Goal: Information Seeking & Learning: Find specific fact

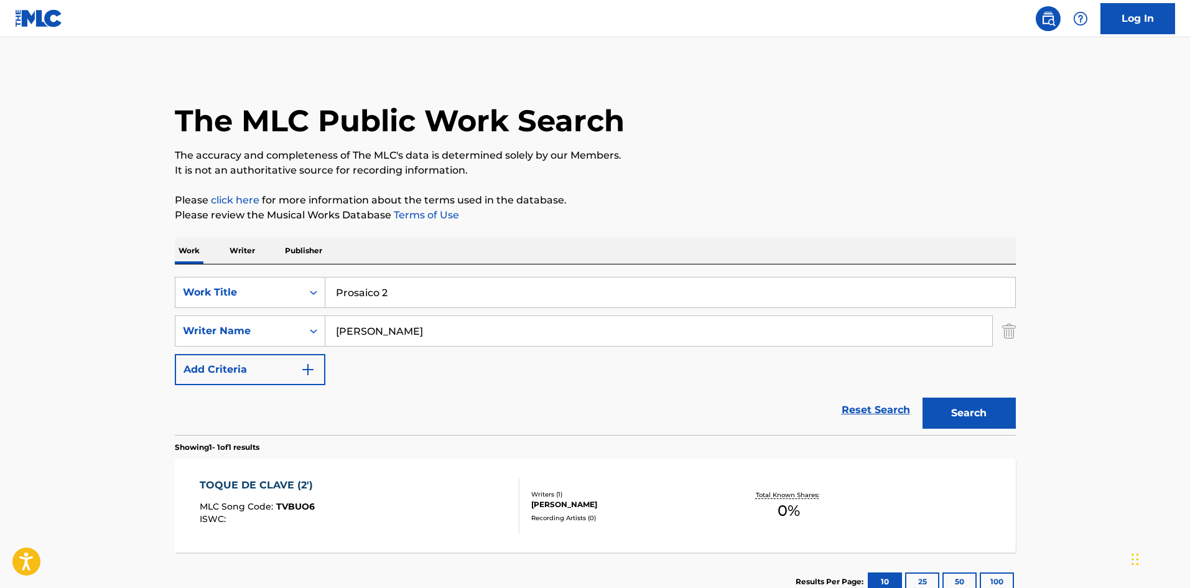
click at [322, 295] on div "SearchWithCriteria6f768767-853d-435a-ae5a-962d2001a270 Work Title Prosaico 2" at bounding box center [595, 292] width 841 height 31
paste input "7PM In [GEOGRAPHIC_DATA]"
type input "7PM In [GEOGRAPHIC_DATA]"
click at [523, 239] on div "Work Writer Publisher" at bounding box center [595, 251] width 841 height 26
drag, startPoint x: 390, startPoint y: 331, endPoint x: 299, endPoint y: 318, distance: 92.3
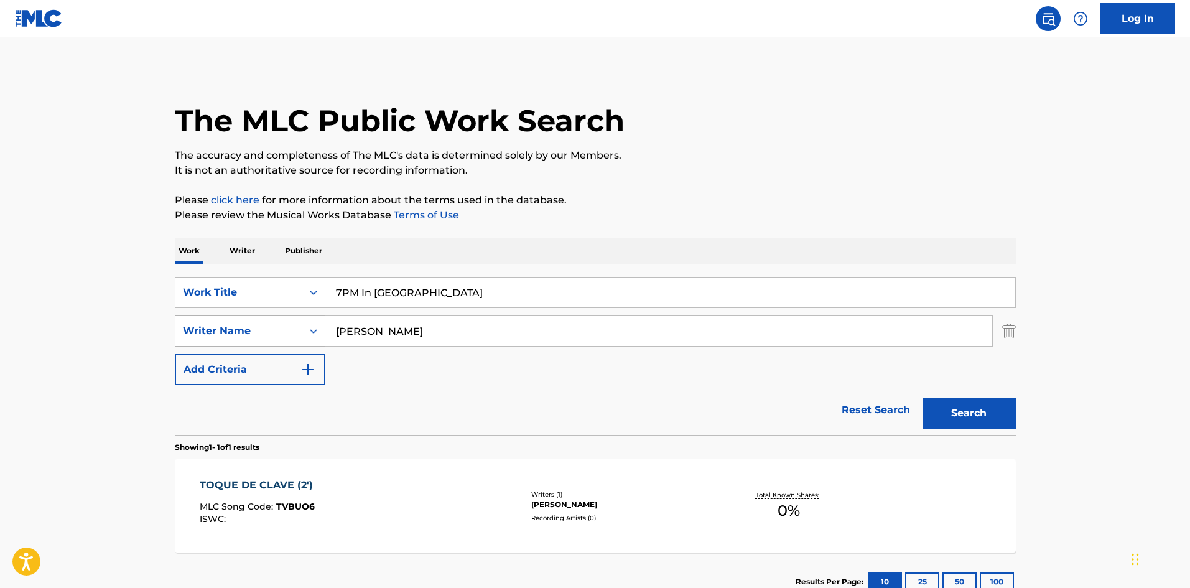
click at [300, 318] on div "SearchWithCriteriaa9284f2b-9ab7-470a-bab6-1efc7de1542f Writer Name [PERSON_NAME]" at bounding box center [595, 330] width 841 height 31
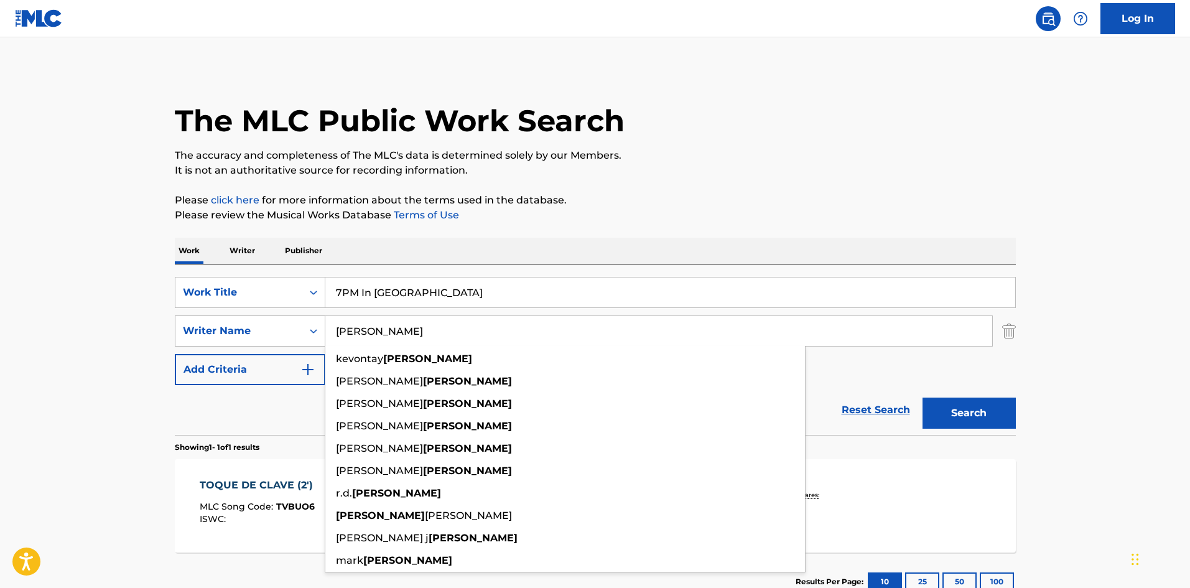
type input "[PERSON_NAME]"
click at [922, 397] on button "Search" at bounding box center [968, 412] width 93 height 31
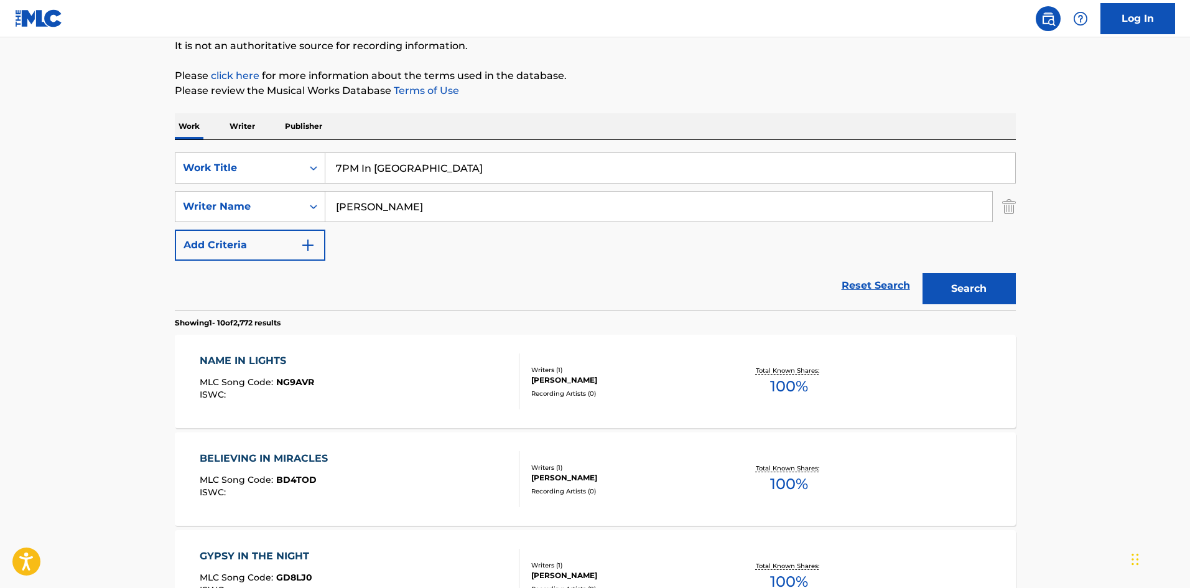
scroll to position [187, 0]
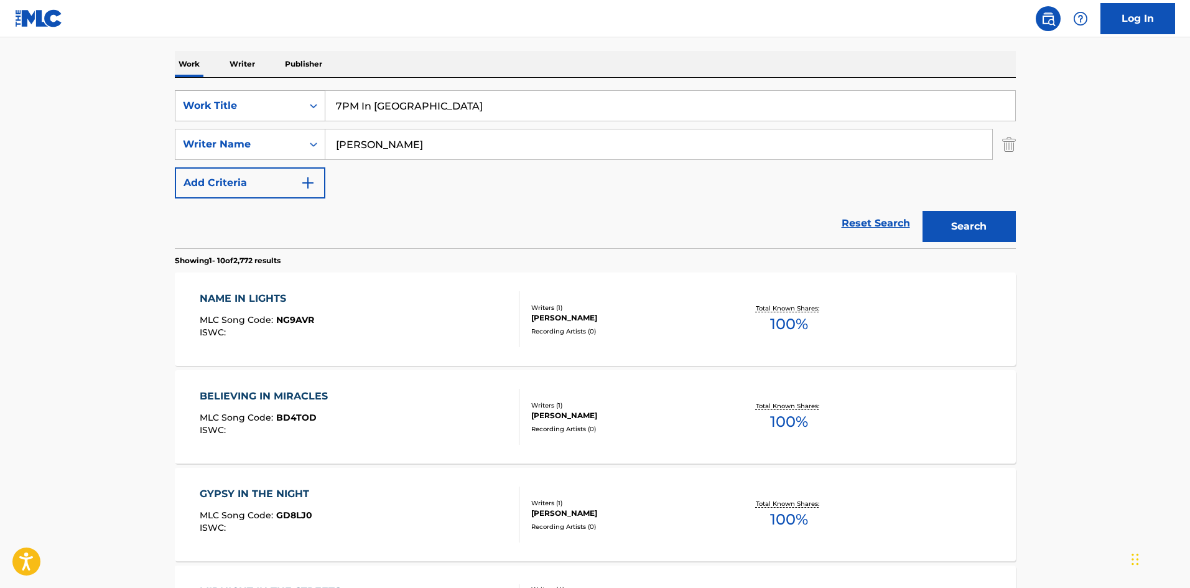
drag, startPoint x: 275, startPoint y: 88, endPoint x: 264, endPoint y: 98, distance: 14.6
click at [256, 87] on div "SearchWithCriteria6f768767-853d-435a-ae5a-962d2001a270 Work Title 7PM In Elizab…" at bounding box center [595, 163] width 841 height 170
paste input "Ain't Goin Bacc"
click at [954, 226] on button "Search" at bounding box center [968, 226] width 93 height 31
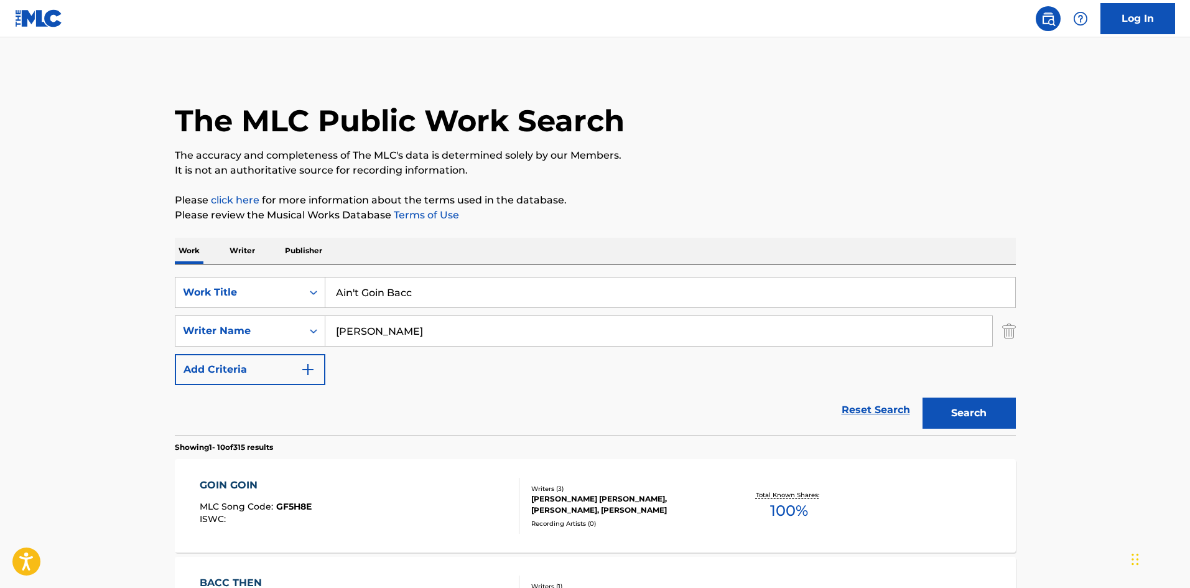
scroll to position [62, 0]
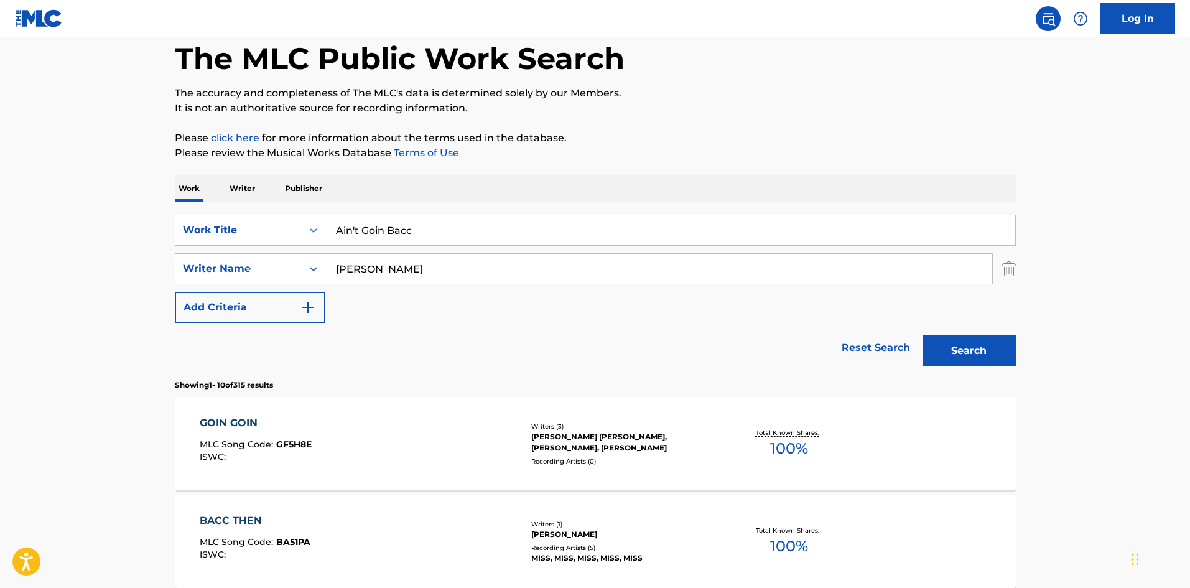
click at [354, 228] on input "Ain't Goin Bacc" at bounding box center [670, 230] width 690 height 30
click at [967, 351] on button "Search" at bounding box center [968, 350] width 93 height 31
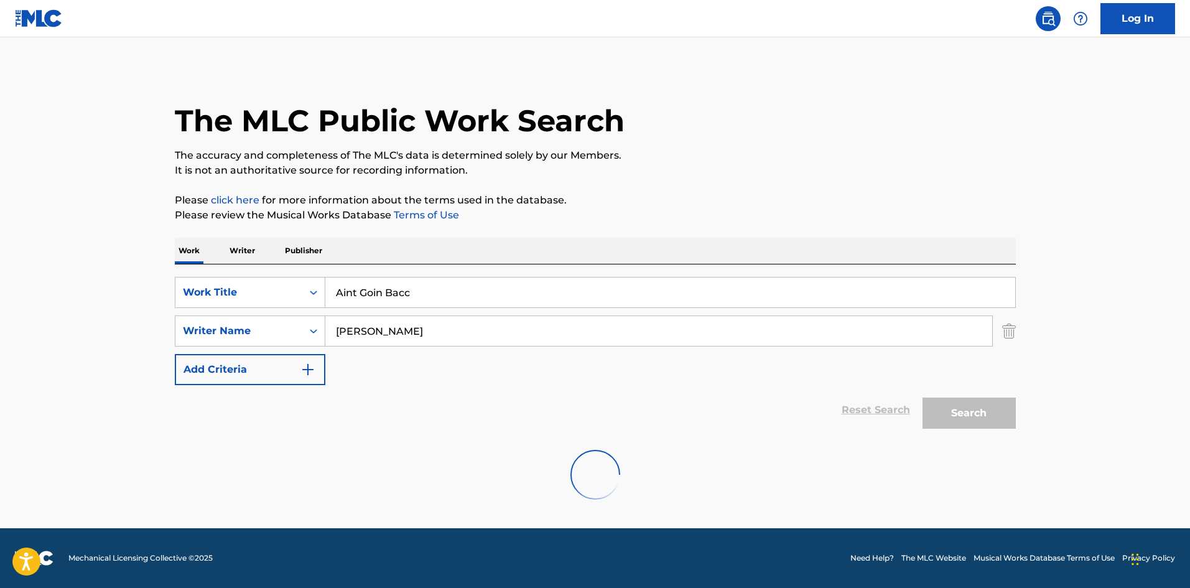
scroll to position [0, 0]
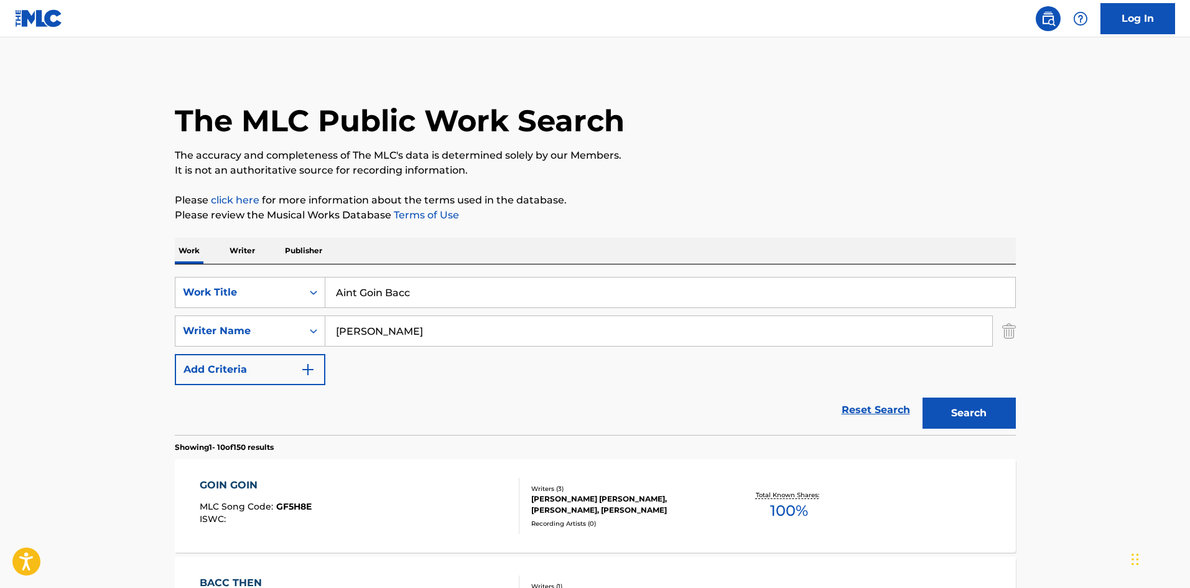
click at [352, 294] on input "Aint Goin Bacc" at bounding box center [670, 292] width 690 height 30
click at [971, 412] on button "Search" at bounding box center [968, 412] width 93 height 31
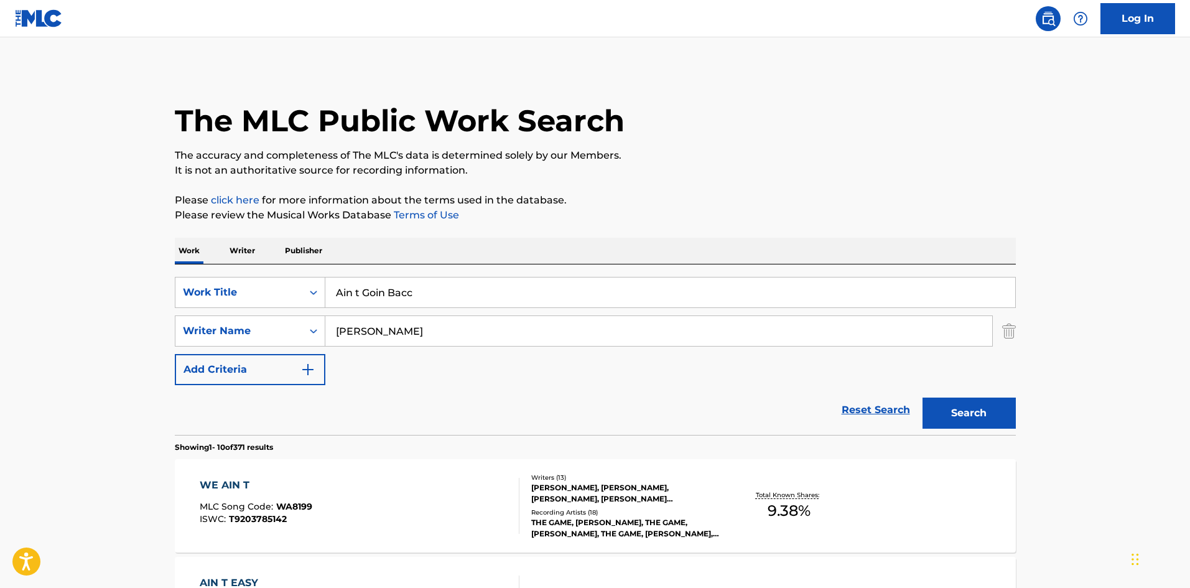
scroll to position [62, 0]
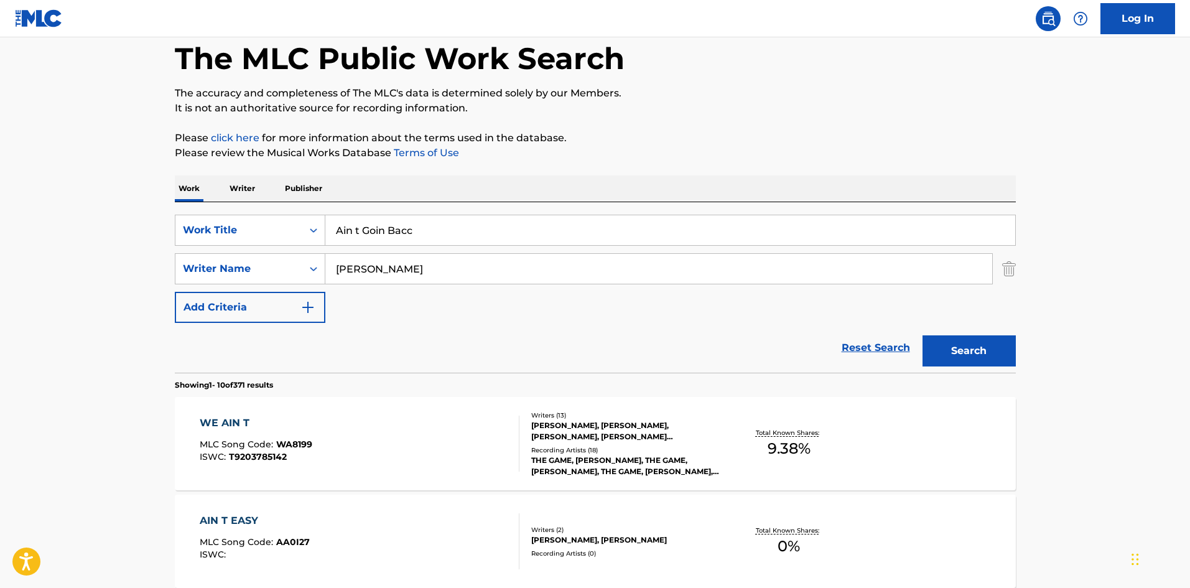
drag, startPoint x: 315, startPoint y: 214, endPoint x: 340, endPoint y: 210, distance: 24.6
click at [258, 208] on div "SearchWithCriteria6f768767-853d-435a-ae5a-962d2001a270 Work Title Ain t Goin Ba…" at bounding box center [595, 287] width 841 height 170
paste input "Baby Girl"
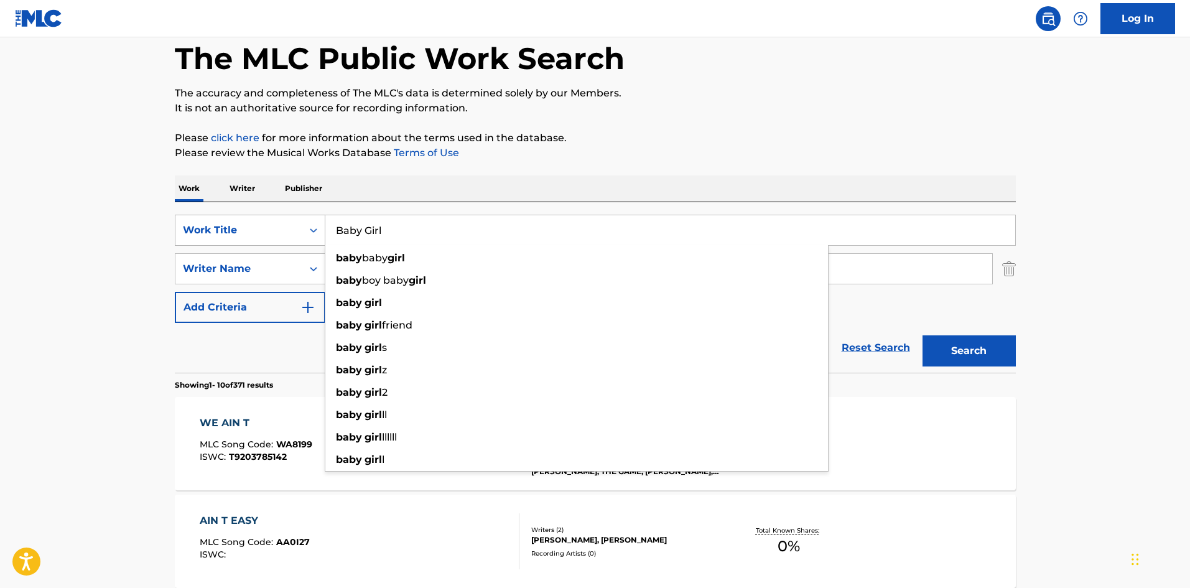
click at [265, 220] on div "SearchWithCriteria6f768767-853d-435a-ae5a-962d2001a270 Work Title Baby Girl bab…" at bounding box center [595, 230] width 841 height 31
paste input "eauty In The World"
type input "Beauty In The World"
click at [446, 180] on div "Work Writer Publisher" at bounding box center [595, 188] width 841 height 26
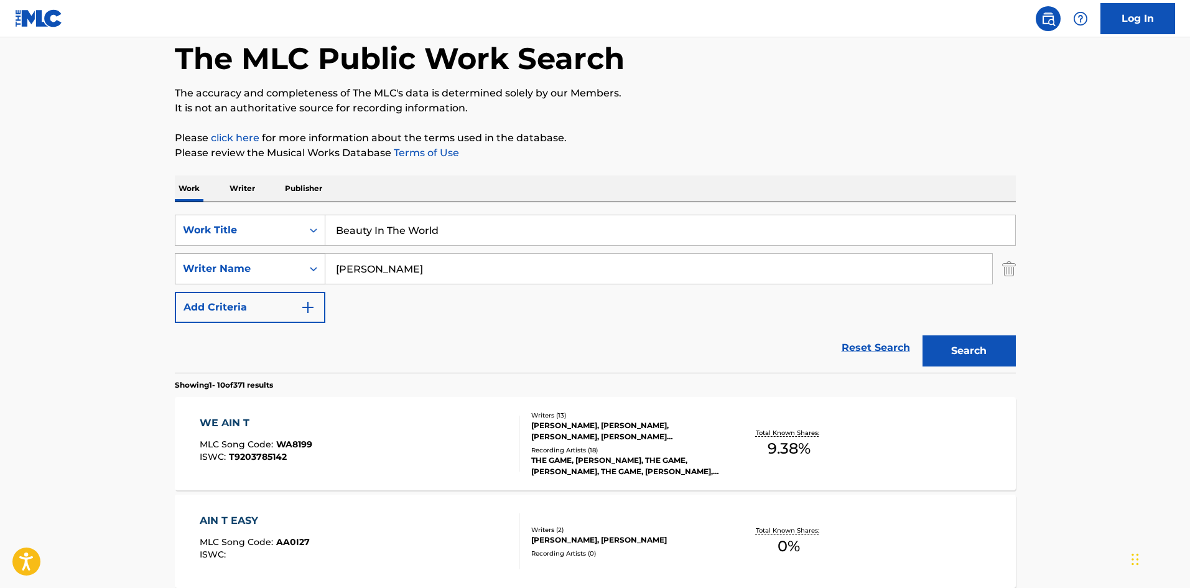
drag, startPoint x: 388, startPoint y: 267, endPoint x: 283, endPoint y: 257, distance: 105.6
click at [284, 260] on div "SearchWithCriteriaa9284f2b-9ab7-470a-bab6-1efc7de1542f Writer Name jackson" at bounding box center [595, 268] width 841 height 31
click at [976, 352] on button "Search" at bounding box center [968, 350] width 93 height 31
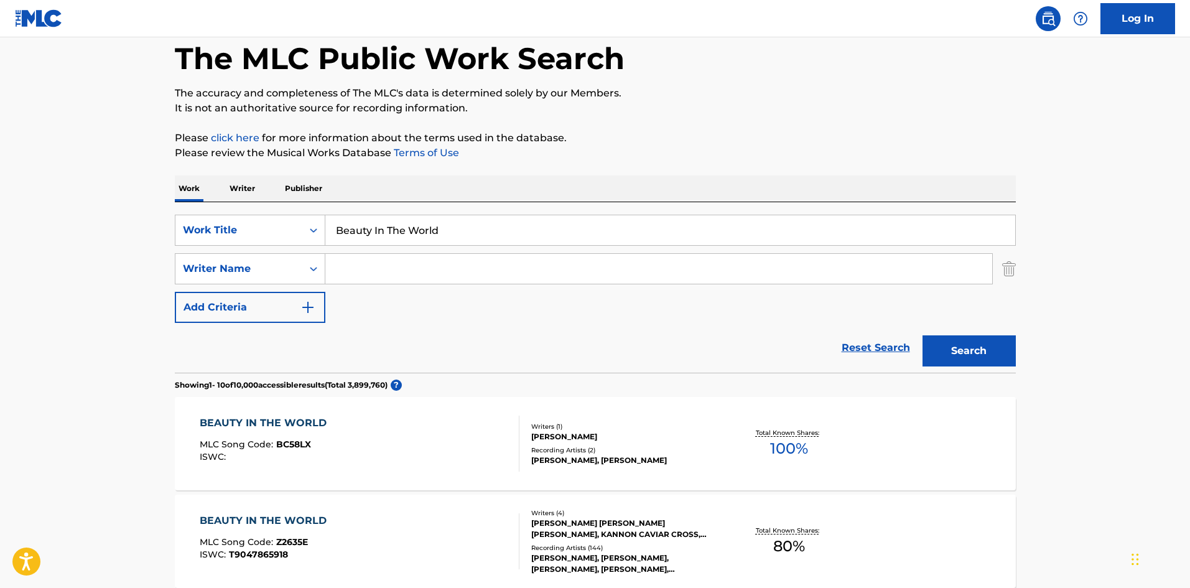
scroll to position [124, 0]
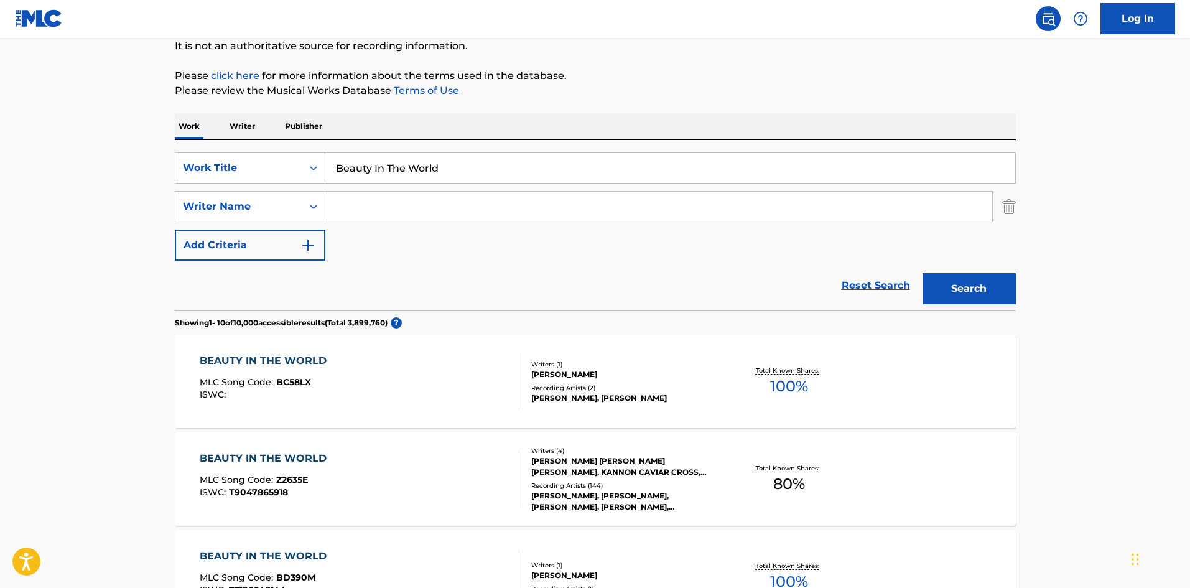
click at [385, 206] on input "Search Form" at bounding box center [658, 207] width 667 height 30
paste input "Cross"
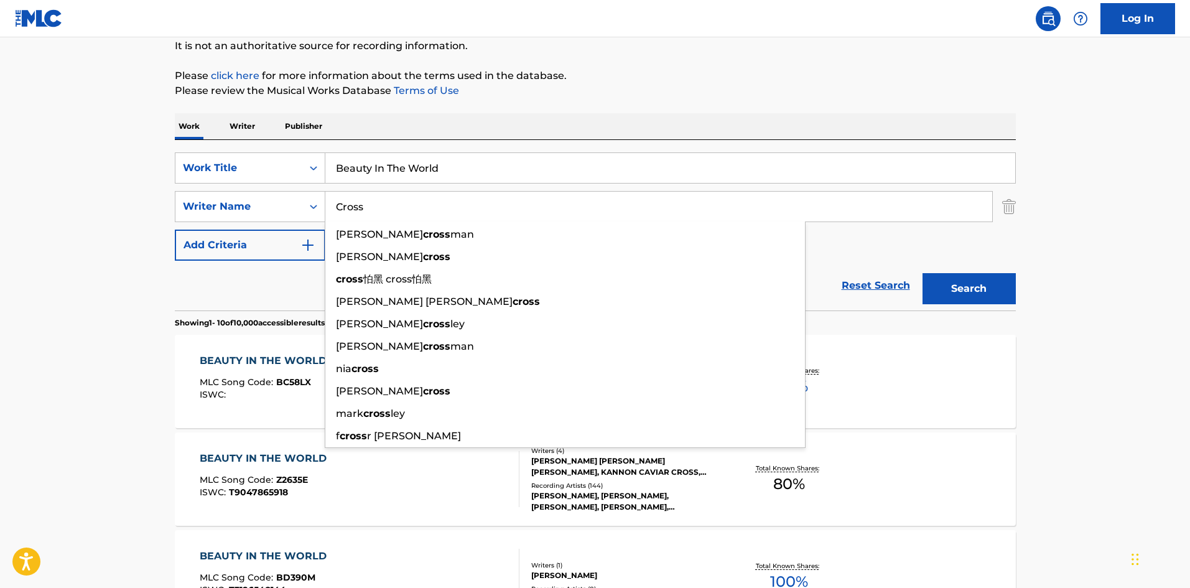
type input "Cross"
click at [990, 282] on button "Search" at bounding box center [968, 288] width 93 height 31
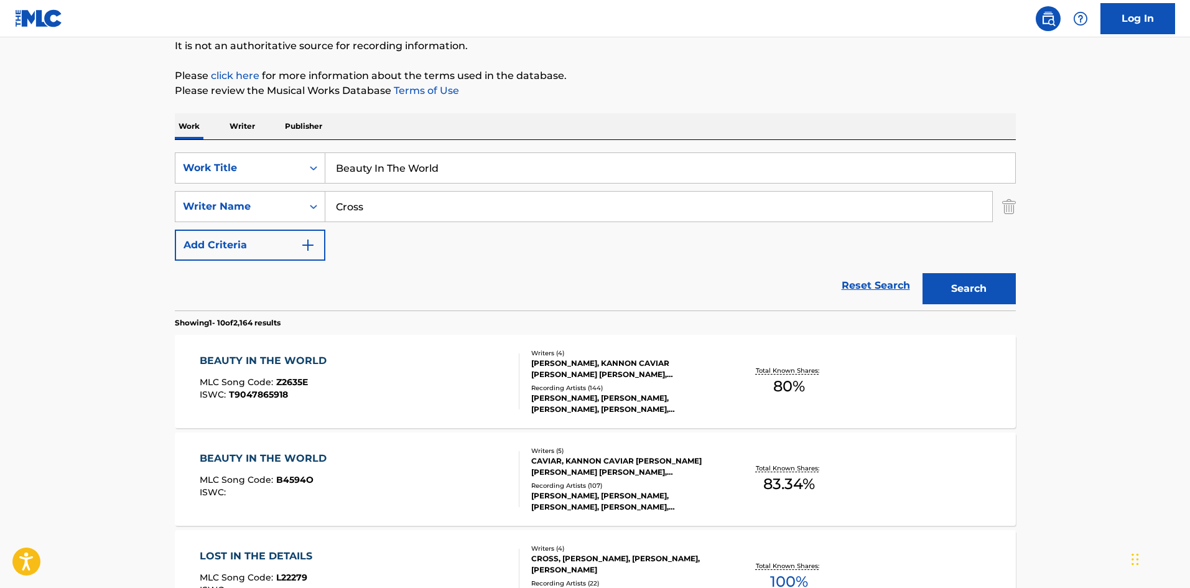
click at [448, 387] on div "BEAUTY IN THE WORLD MLC Song Code : Z2635E ISWC : T9047865918" at bounding box center [360, 381] width 320 height 56
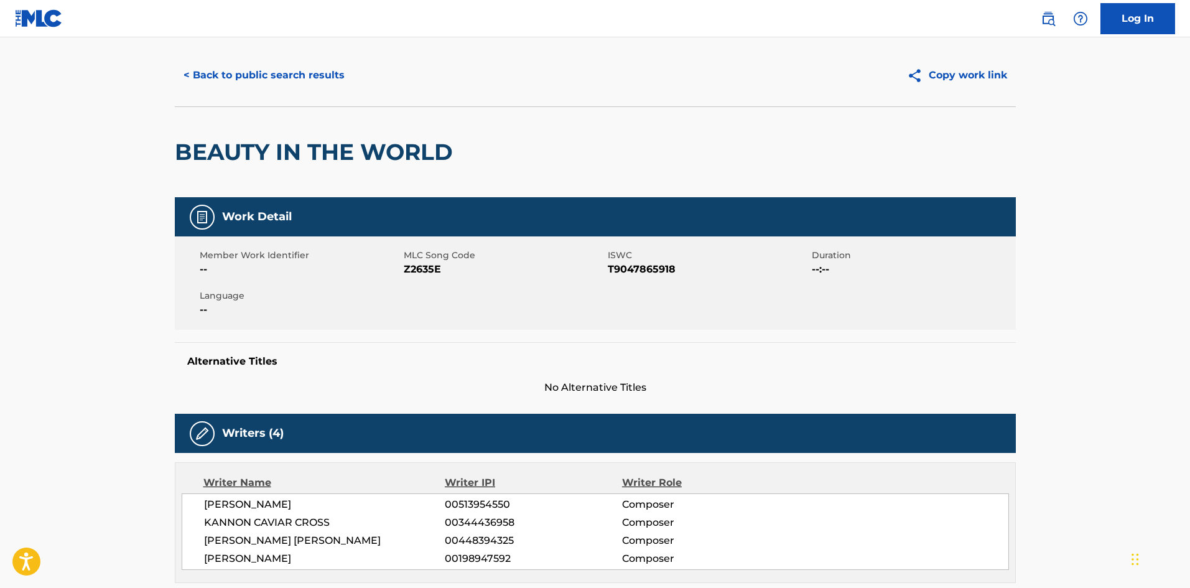
click at [264, 73] on button "< Back to public search results" at bounding box center [264, 75] width 178 height 31
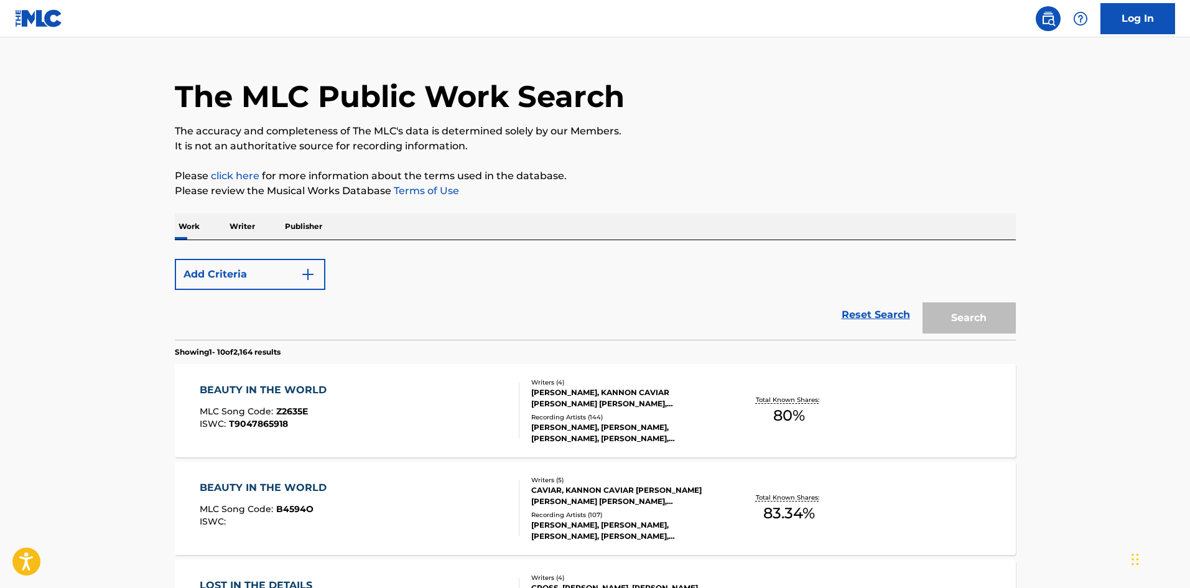
scroll to position [124, 0]
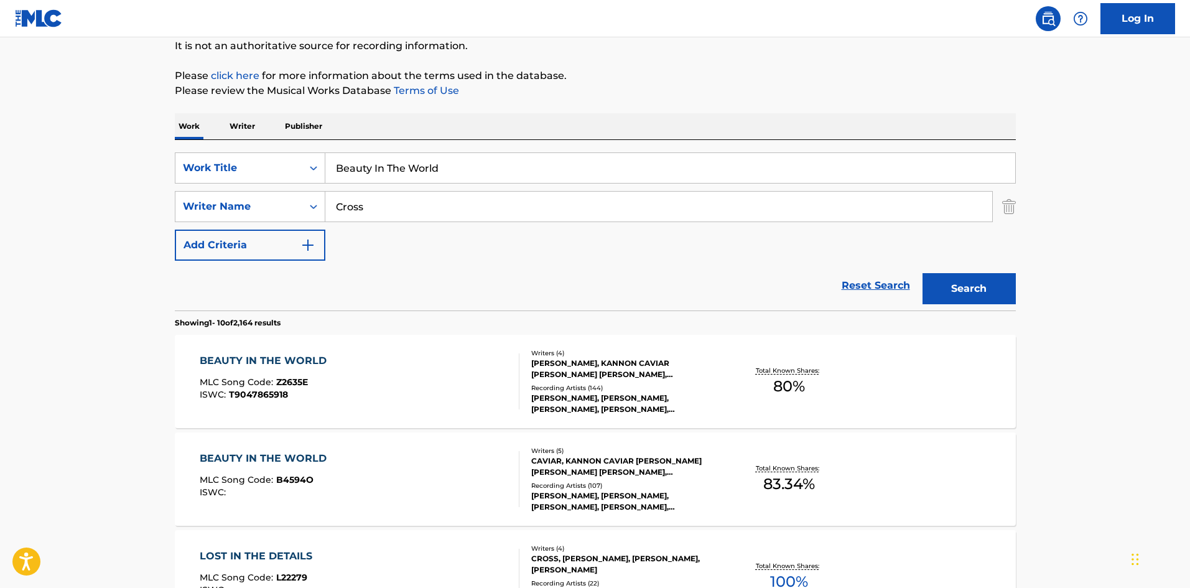
click at [368, 371] on div "BEAUTY IN THE WORLD MLC Song Code : Z2635E ISWC : T9047865918" at bounding box center [360, 381] width 320 height 56
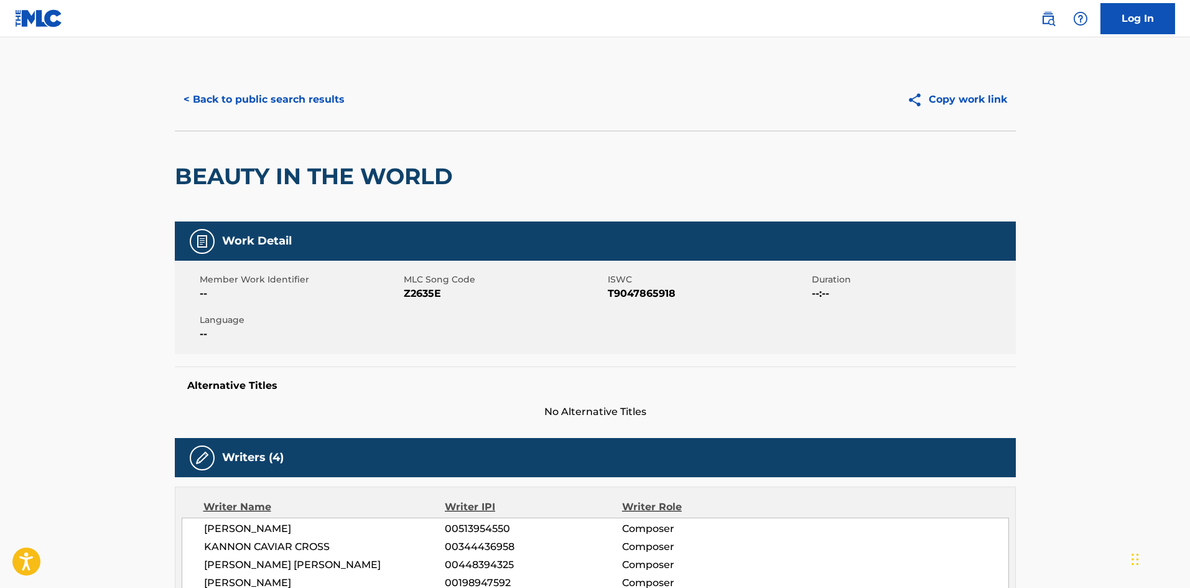
scroll to position [62, 0]
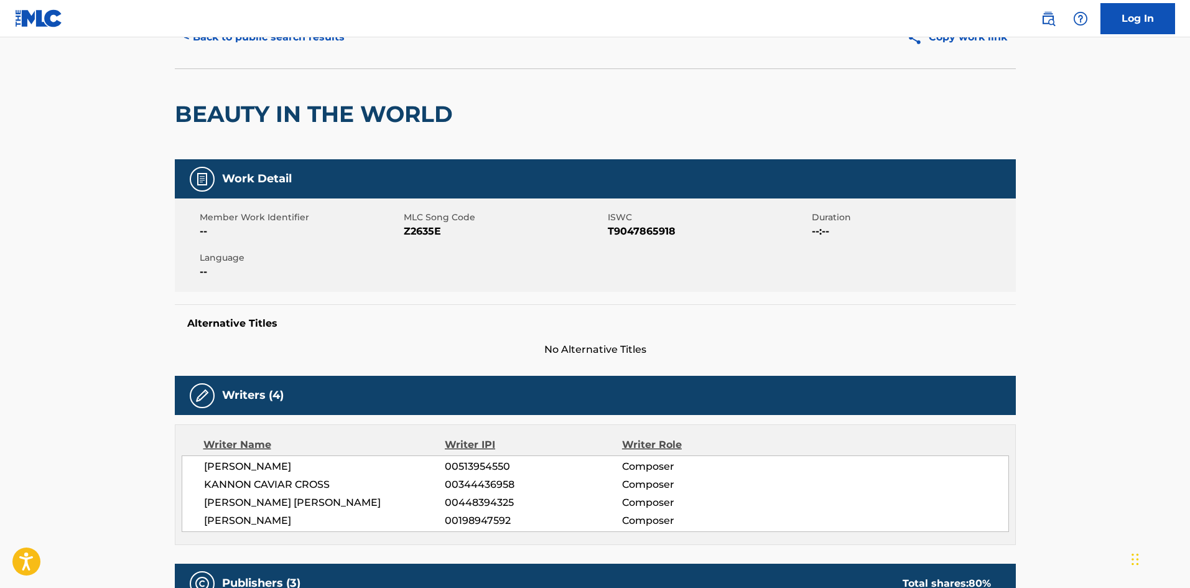
click at [193, 39] on button "< Back to public search results" at bounding box center [264, 37] width 178 height 31
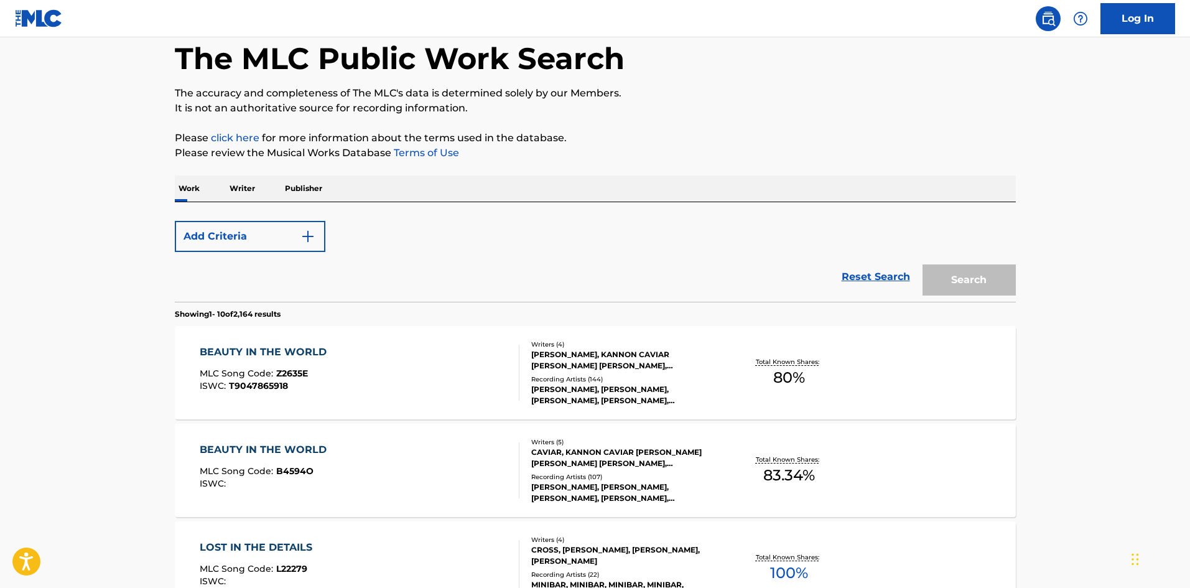
scroll to position [124, 0]
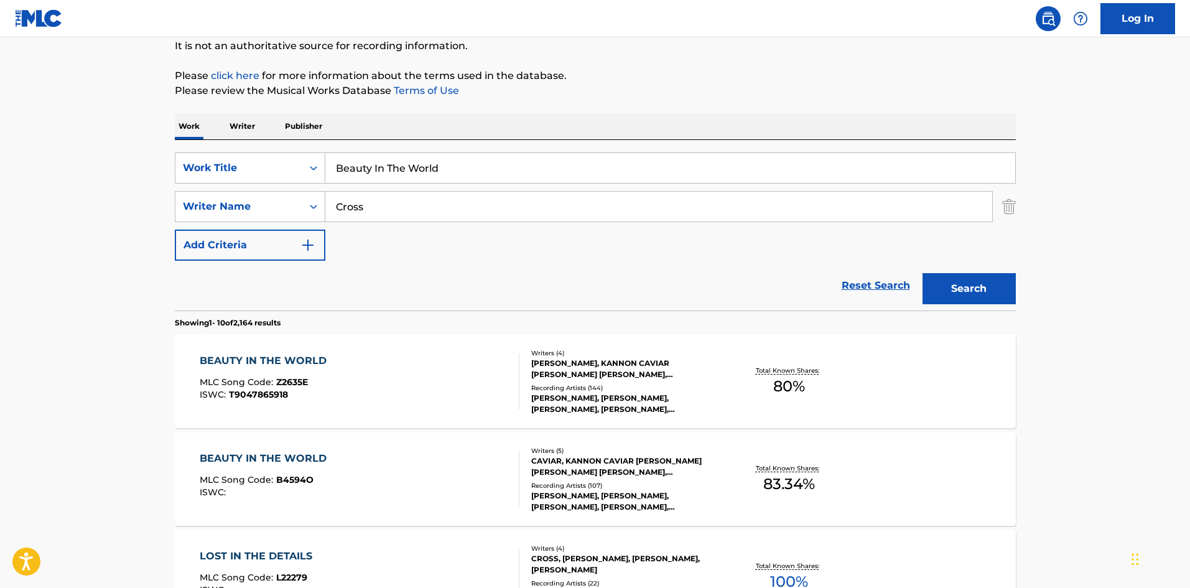
click at [455, 481] on div "BEAUTY IN THE WORLD MLC Song Code : B4594O ISWC :" at bounding box center [360, 479] width 320 height 56
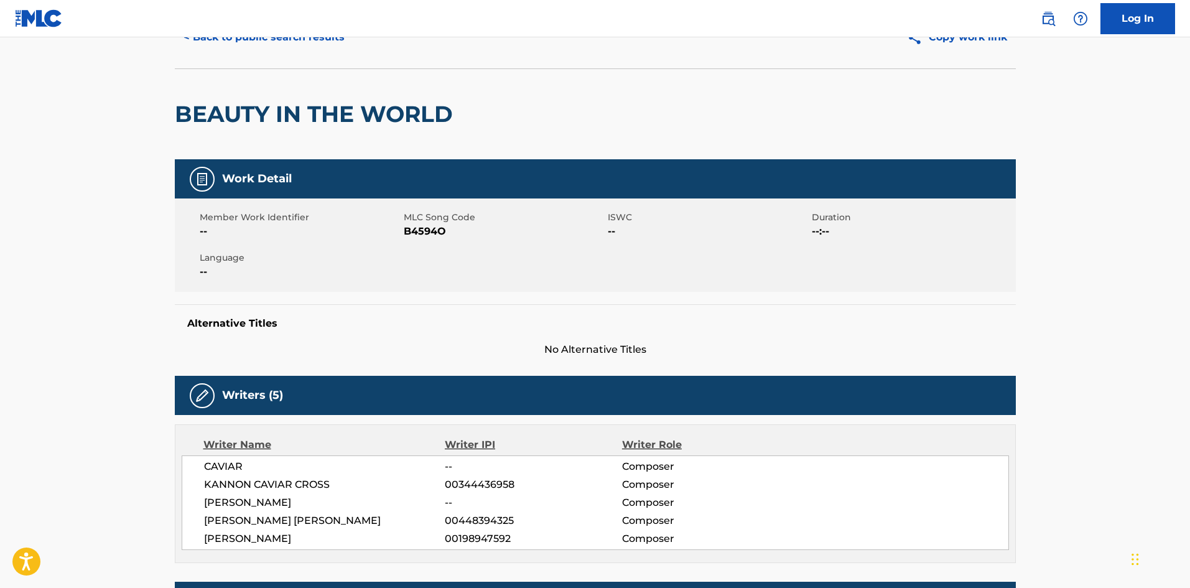
scroll to position [124, 0]
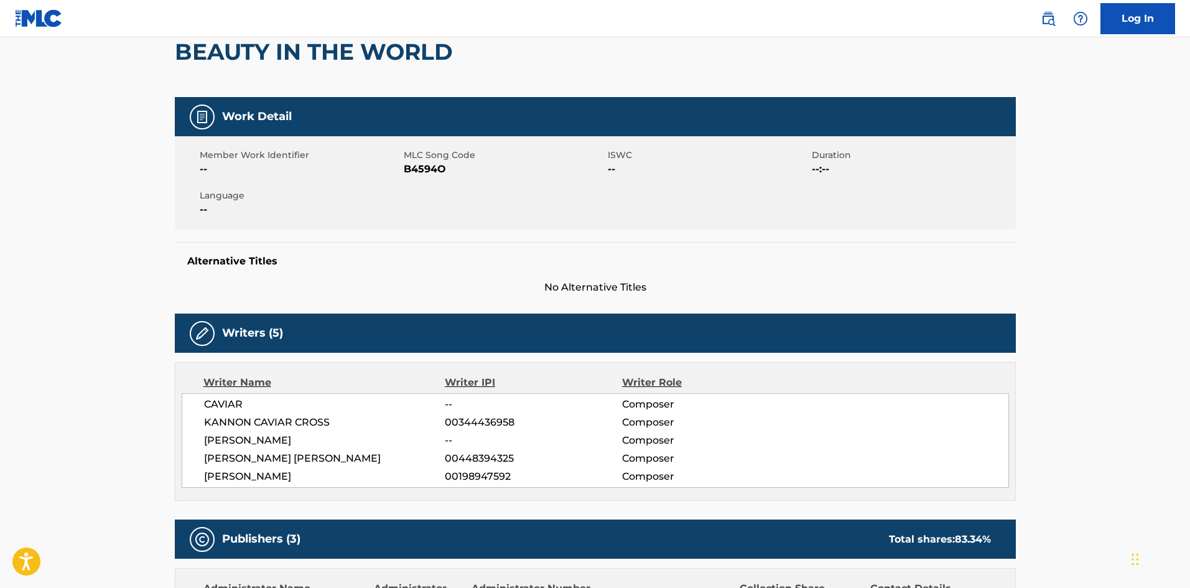
click at [432, 169] on span "B4594O" at bounding box center [504, 169] width 201 height 15
copy span "B4594O"
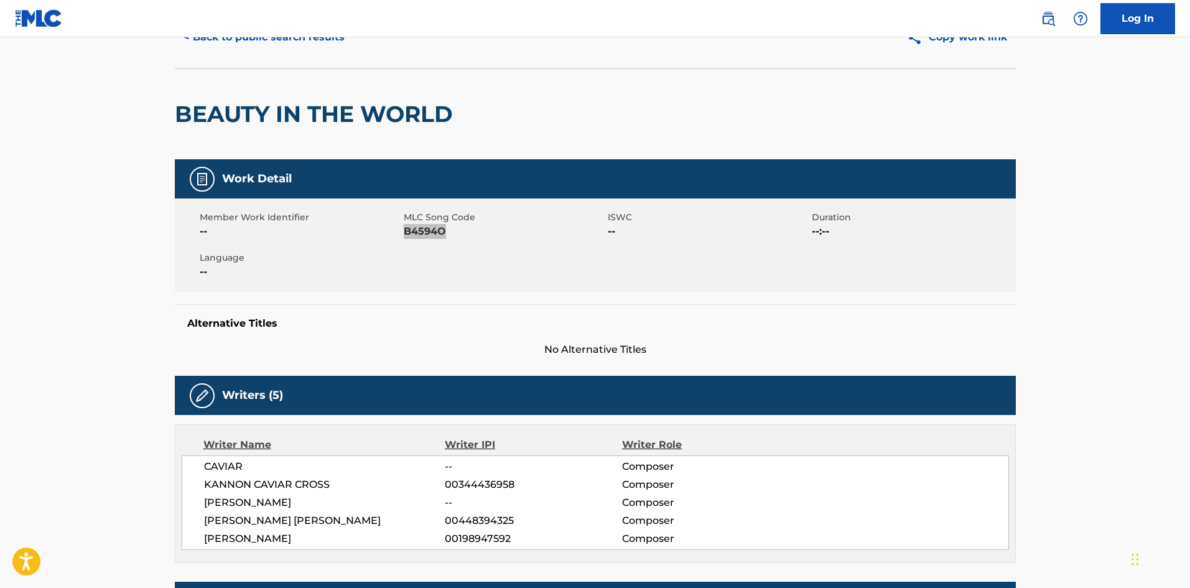
scroll to position [0, 0]
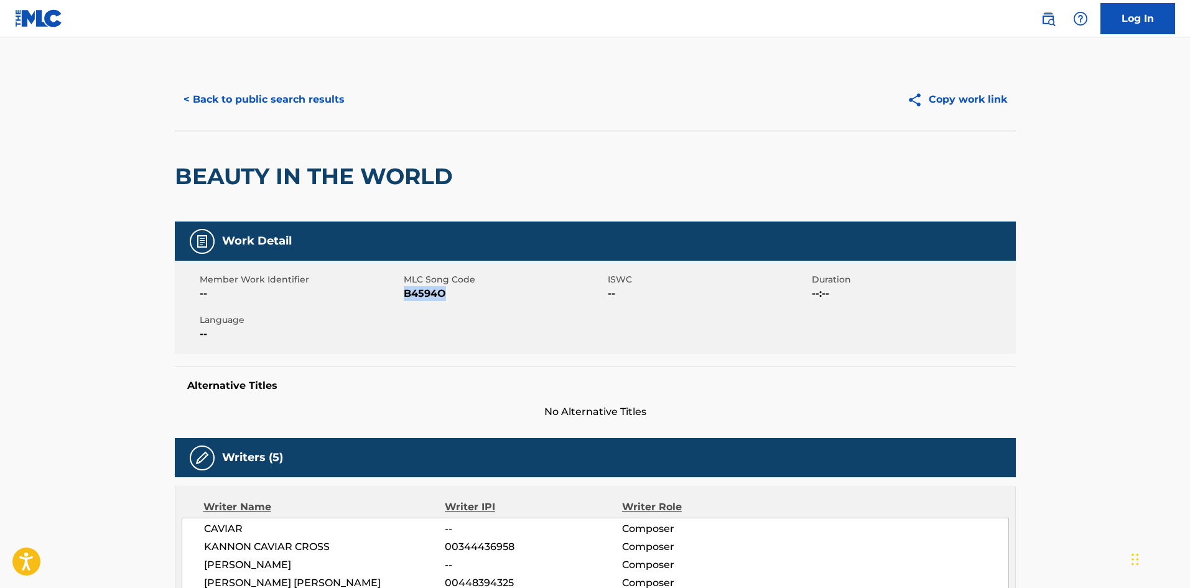
click at [309, 102] on button "< Back to public search results" at bounding box center [264, 99] width 178 height 31
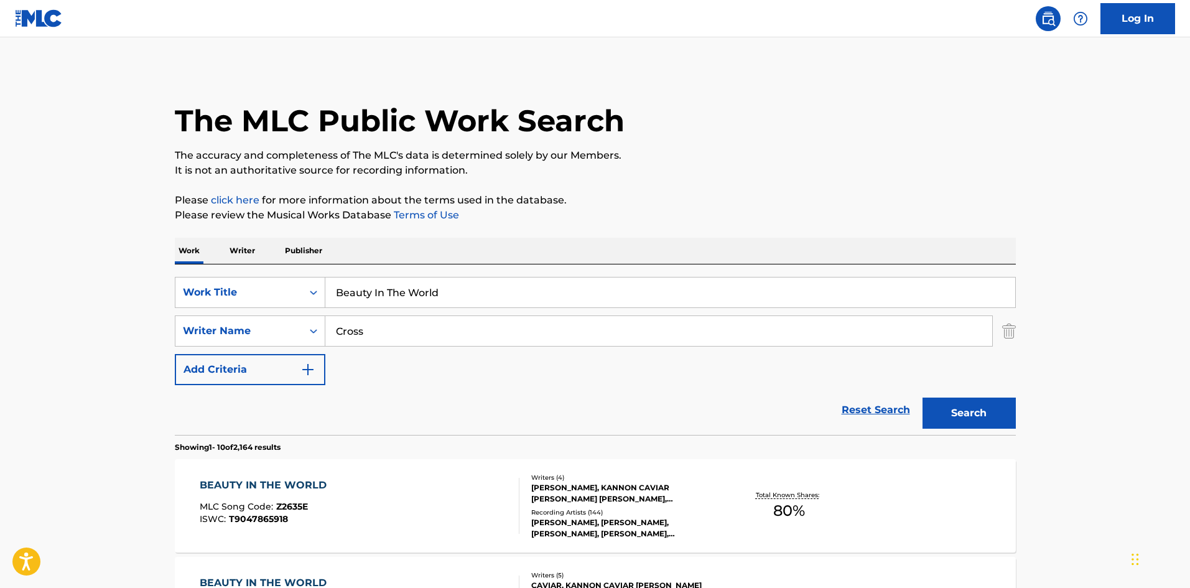
scroll to position [124, 0]
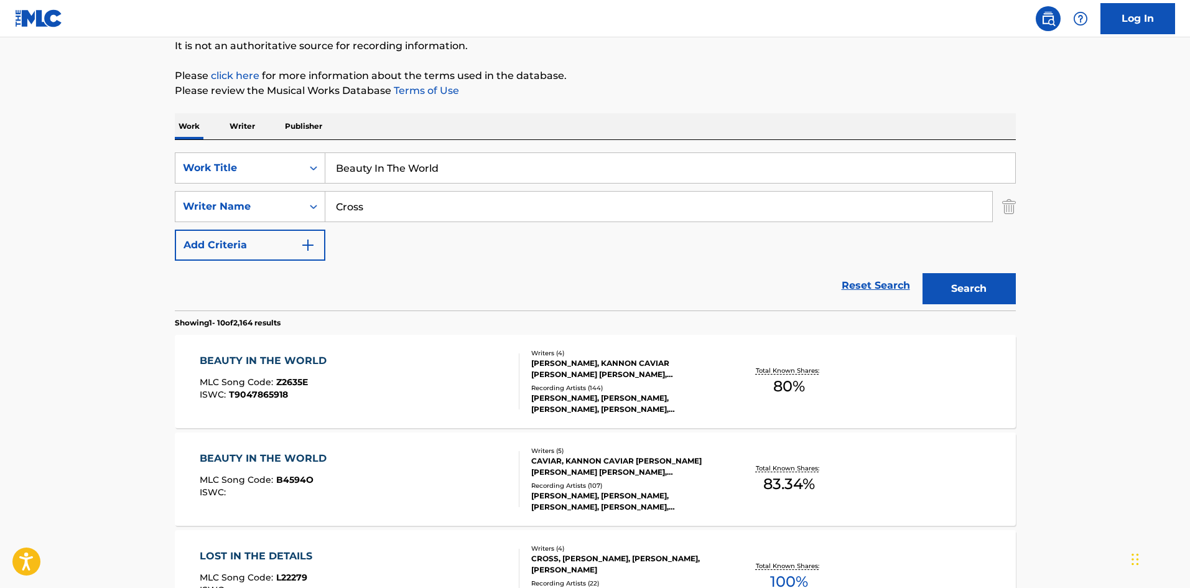
click at [417, 355] on div "BEAUTY IN THE WORLD MLC Song Code : Z2635E ISWC : T9047865918" at bounding box center [360, 381] width 320 height 56
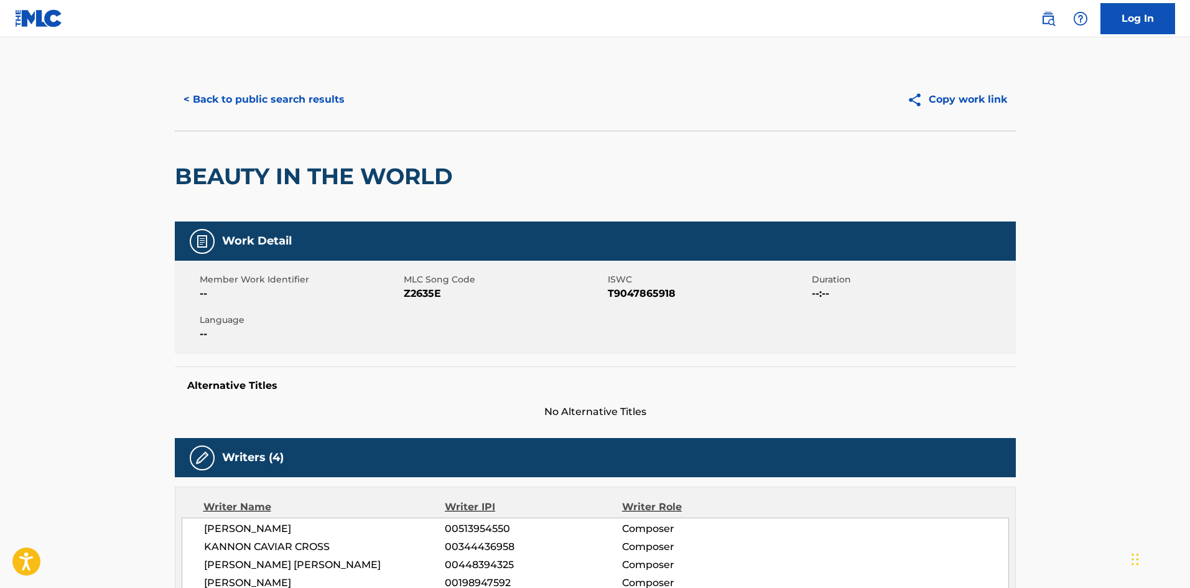
click at [428, 294] on span "Z2635E" at bounding box center [504, 293] width 201 height 15
copy span "Z2635E"
click at [280, 103] on button "< Back to public search results" at bounding box center [264, 99] width 178 height 31
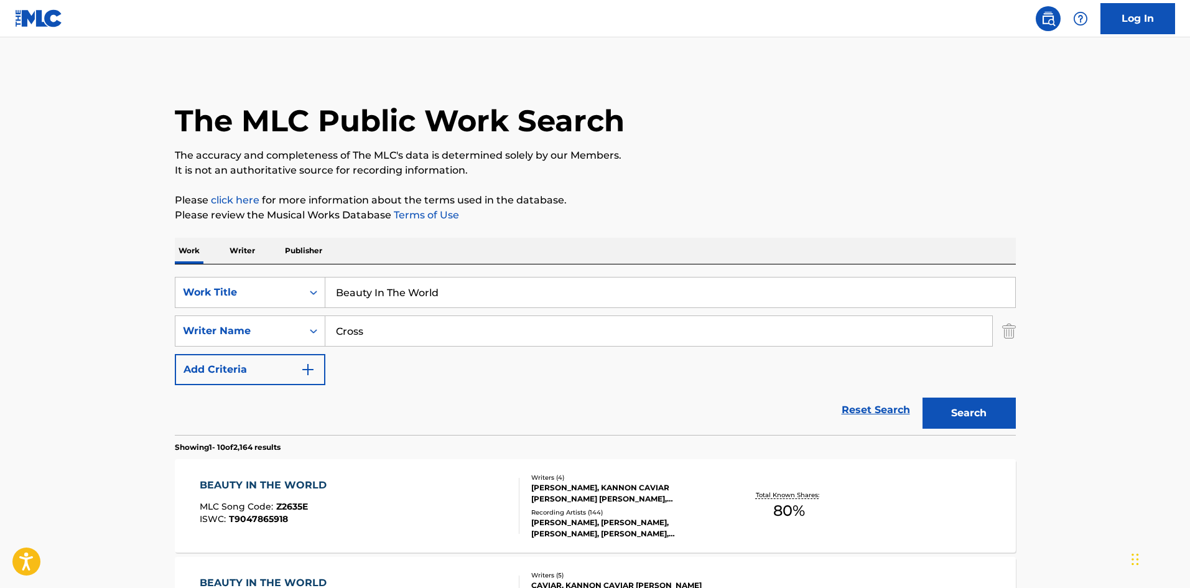
scroll to position [124, 0]
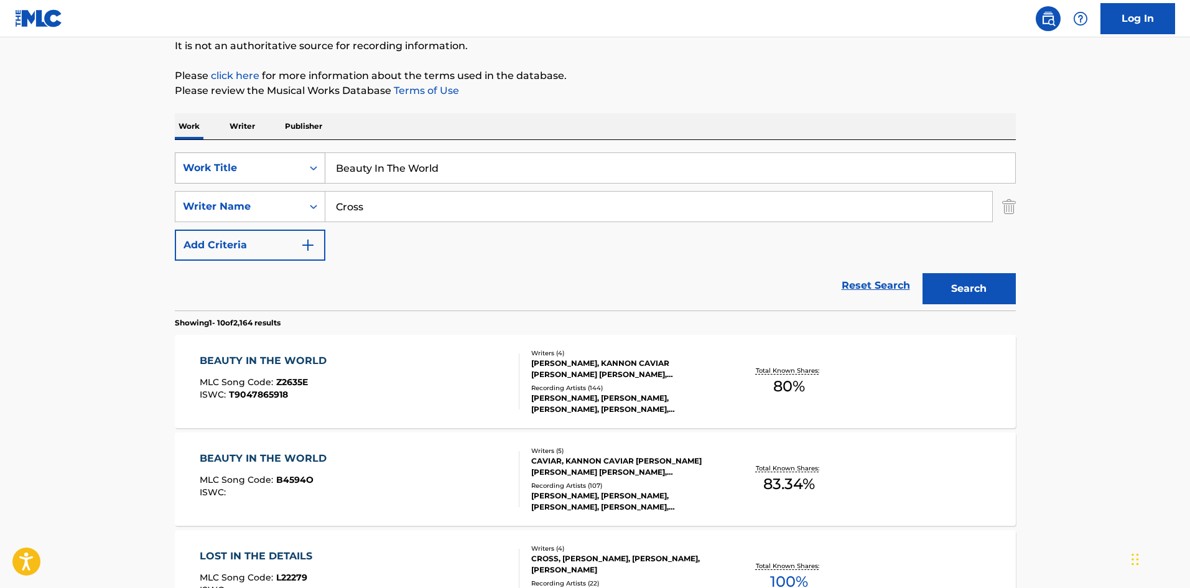
drag, startPoint x: 439, startPoint y: 160, endPoint x: 427, endPoint y: 188, distance: 31.0
click at [282, 158] on div "SearchWithCriteria6f768767-853d-435a-ae5a-962d2001a270 Work Title Beauty In The…" at bounding box center [595, 167] width 841 height 31
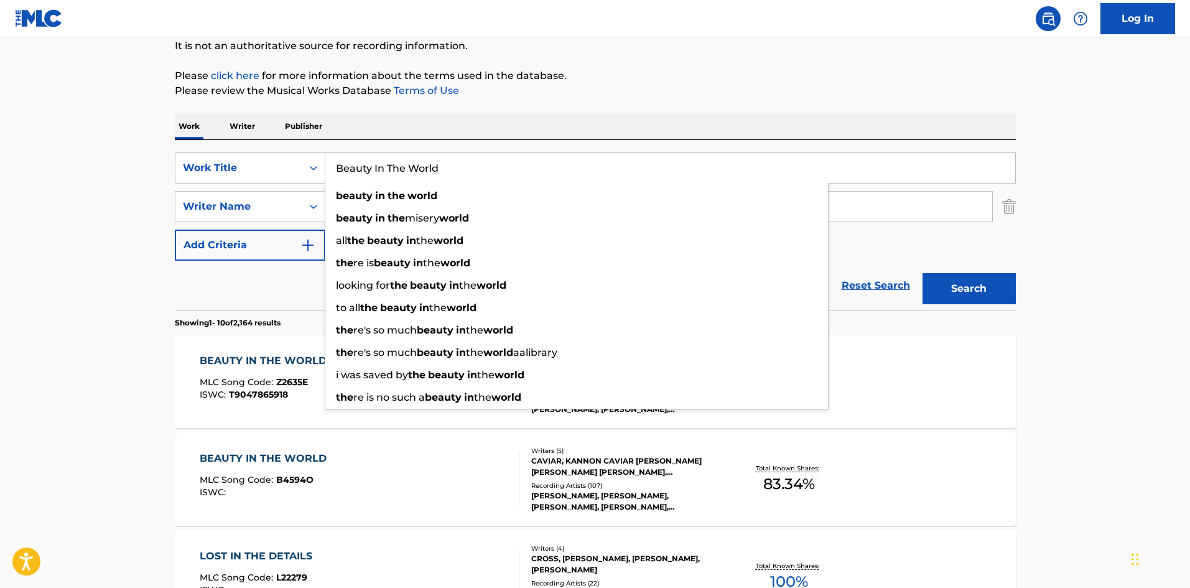
click at [981, 289] on button "Search" at bounding box center [968, 288] width 93 height 31
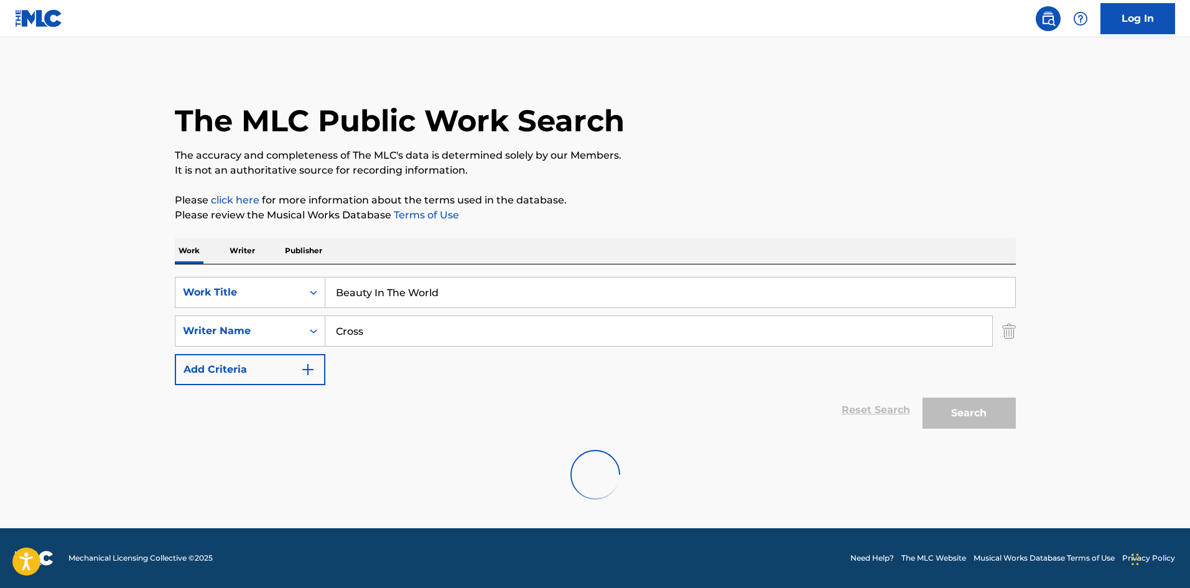
scroll to position [0, 0]
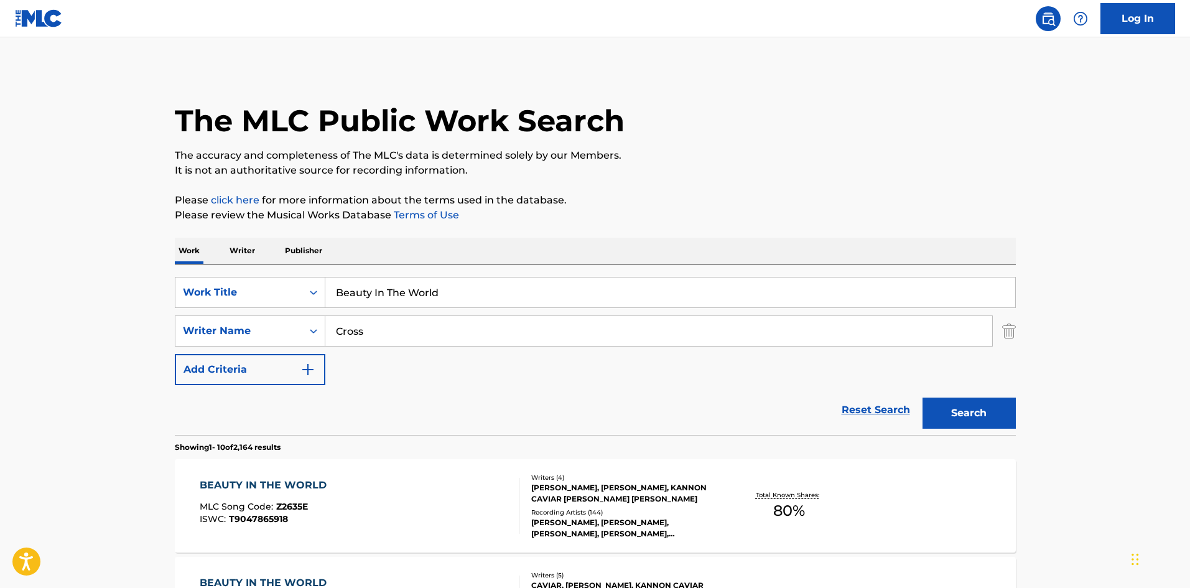
click at [404, 294] on input "Beauty In The World" at bounding box center [670, 292] width 690 height 30
click at [405, 293] on input "Beauty In The World" at bounding box center [670, 292] width 690 height 30
paste input "Cant Let Go"
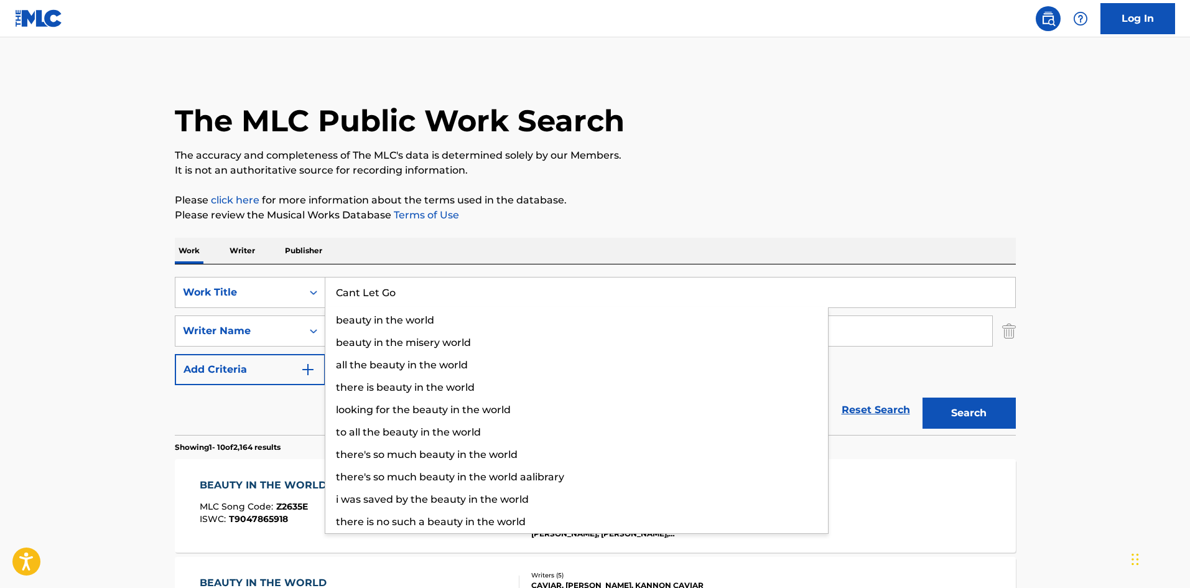
type input "Cant Let Go"
click at [673, 203] on p "Please click here for more information about the terms used in the database." at bounding box center [595, 200] width 841 height 15
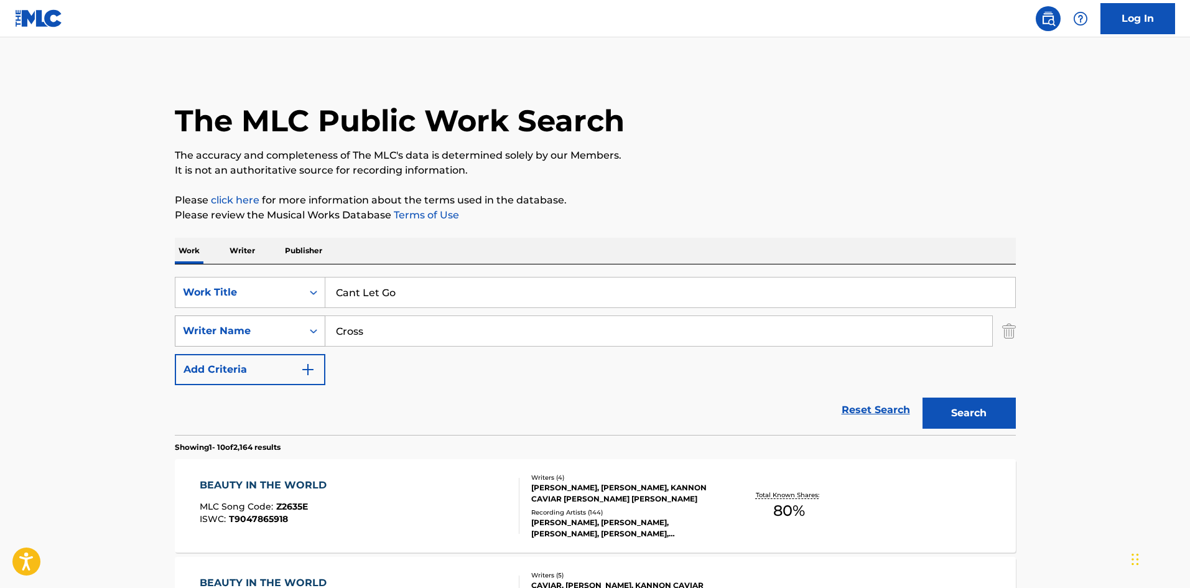
drag, startPoint x: 377, startPoint y: 325, endPoint x: 296, endPoint y: 325, distance: 80.8
click at [296, 325] on div "SearchWithCriteriaa9284f2b-9ab7-470a-bab6-1efc7de1542f Writer Name Cross" at bounding box center [595, 330] width 841 height 31
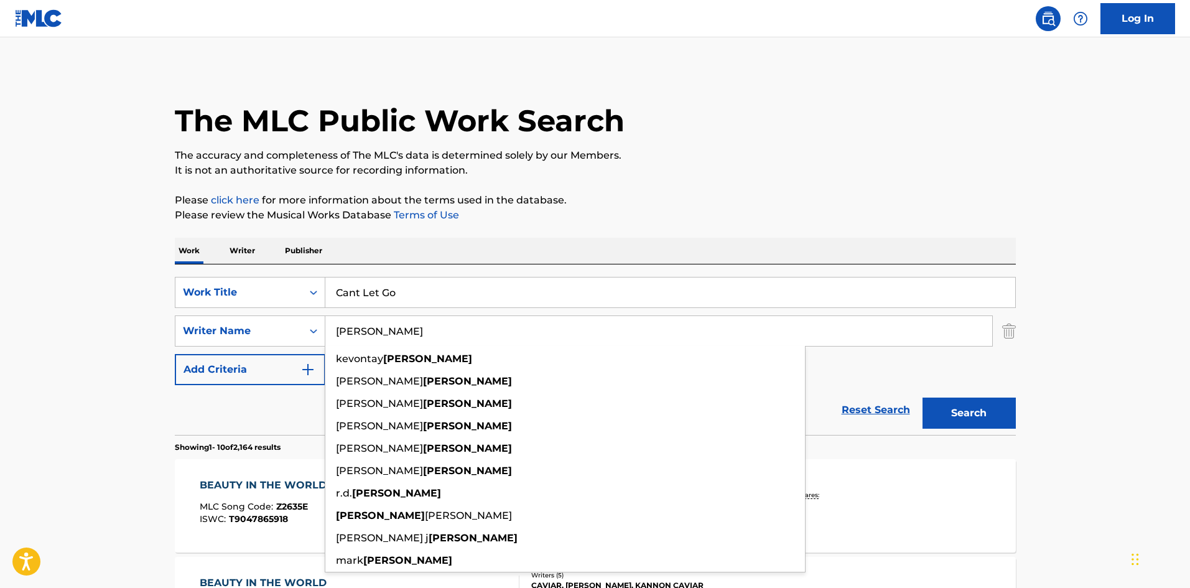
click at [818, 131] on div "The MLC Public Work Search" at bounding box center [595, 113] width 841 height 91
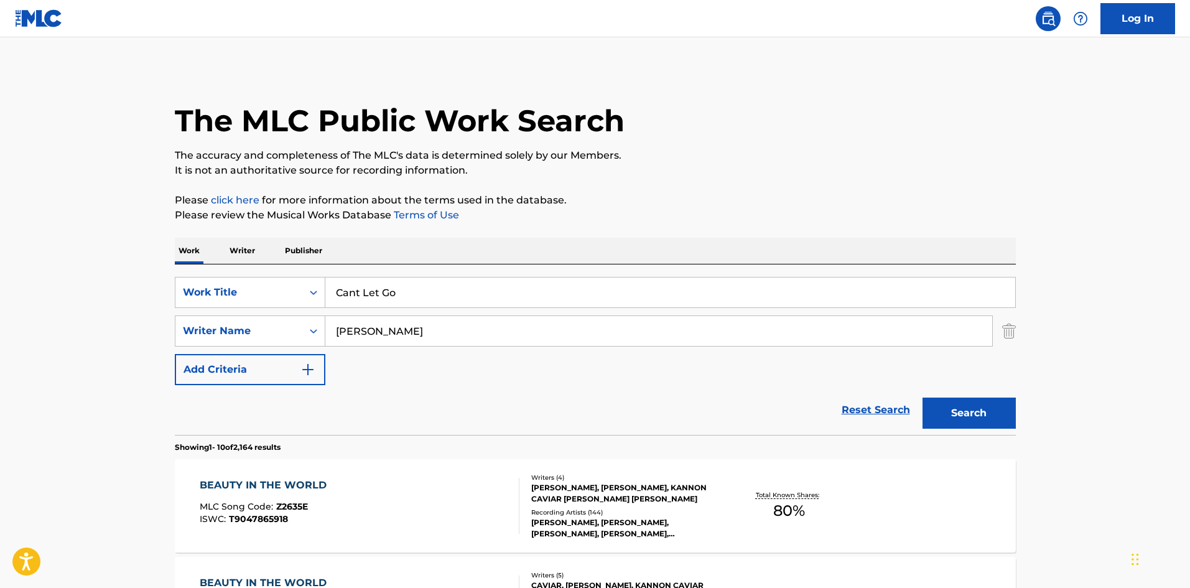
click at [992, 407] on button "Search" at bounding box center [968, 412] width 93 height 31
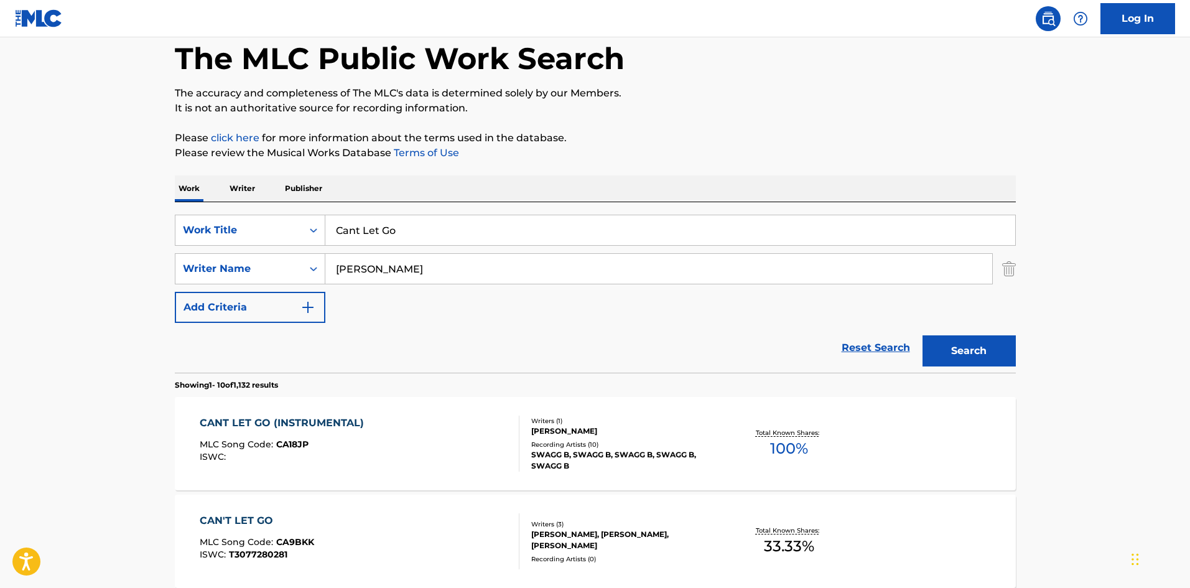
scroll to position [187, 0]
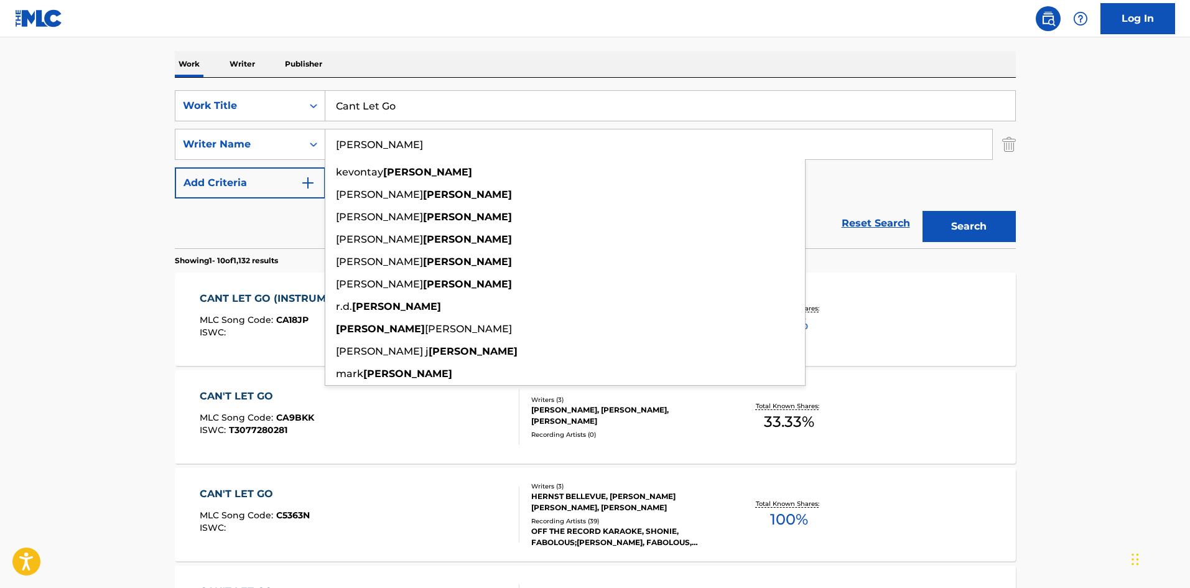
click at [409, 144] on input "[PERSON_NAME]" at bounding box center [658, 144] width 667 height 30
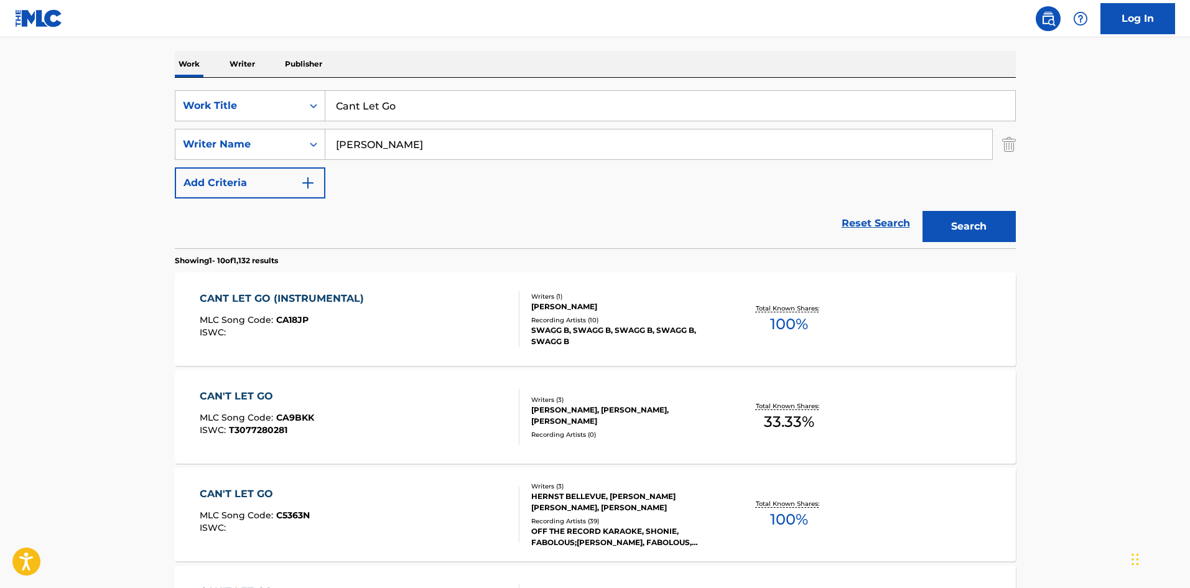
click at [721, 42] on div "The MLC Public Work Search The accuracy and completeness of The MLC's data is d…" at bounding box center [595, 595] width 871 height 1427
click at [957, 226] on button "Search" at bounding box center [968, 226] width 93 height 31
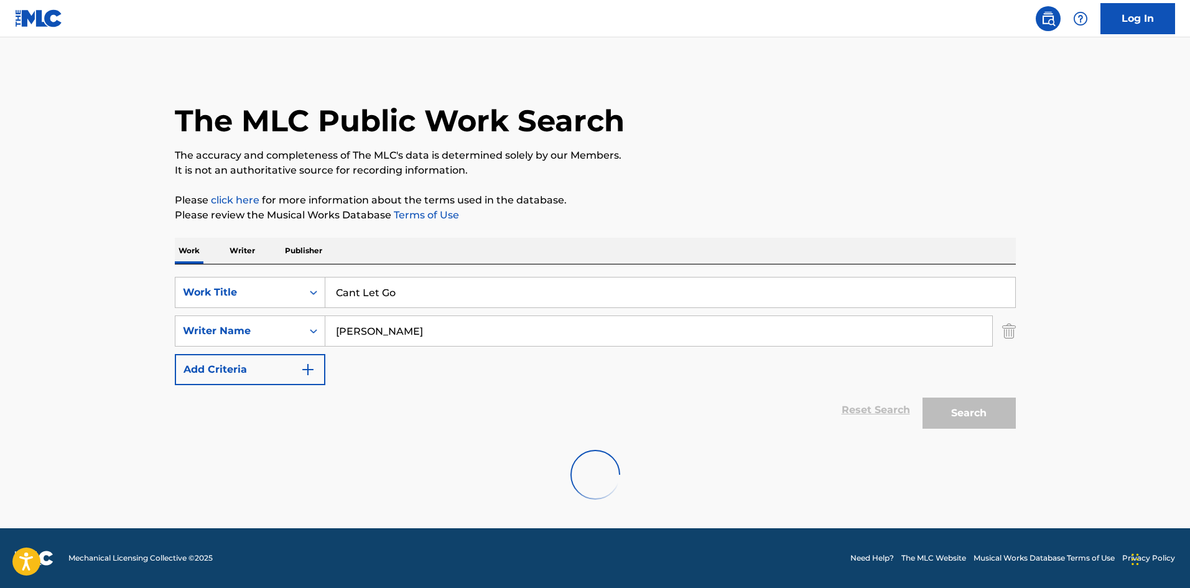
scroll to position [0, 0]
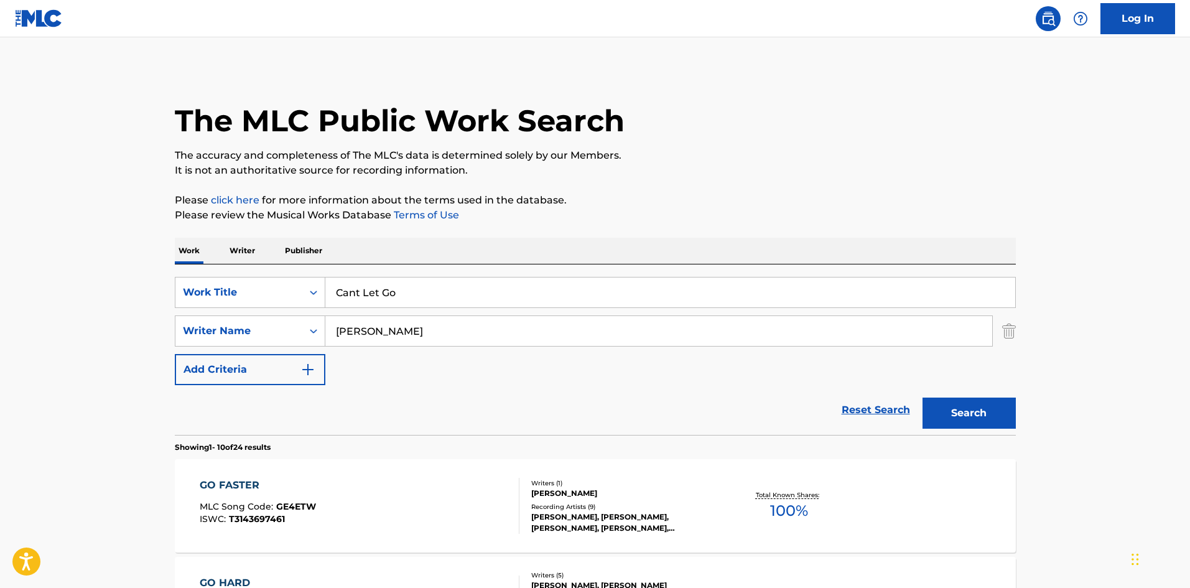
click at [400, 334] on input "jackson jermain" at bounding box center [658, 331] width 667 height 30
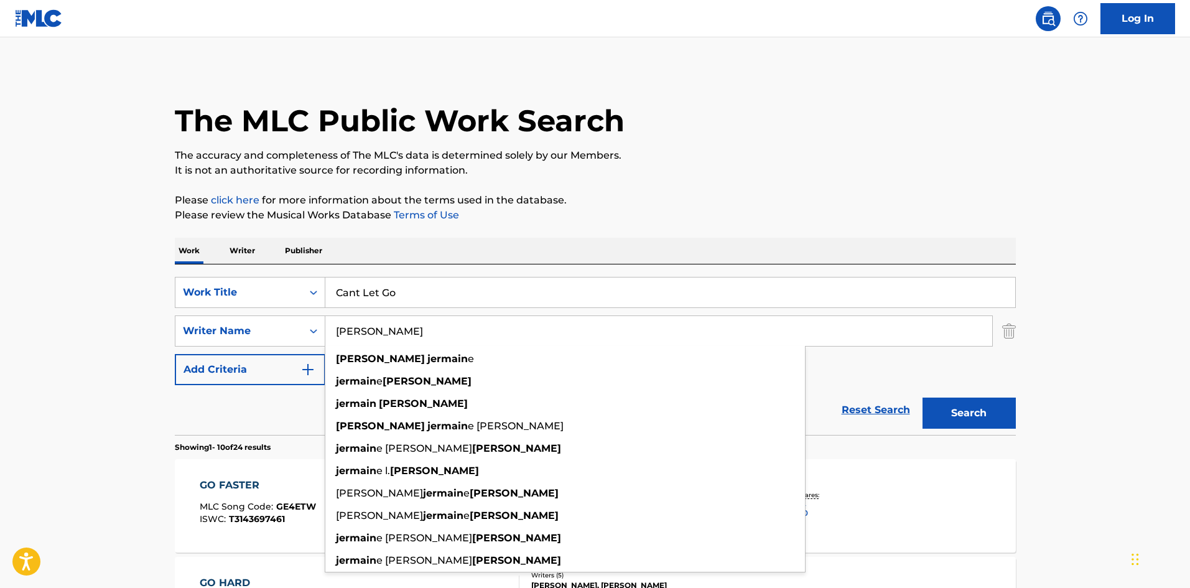
click at [401, 333] on input "jackson jermain" at bounding box center [658, 331] width 667 height 30
paste input "[PERSON_NAME]"
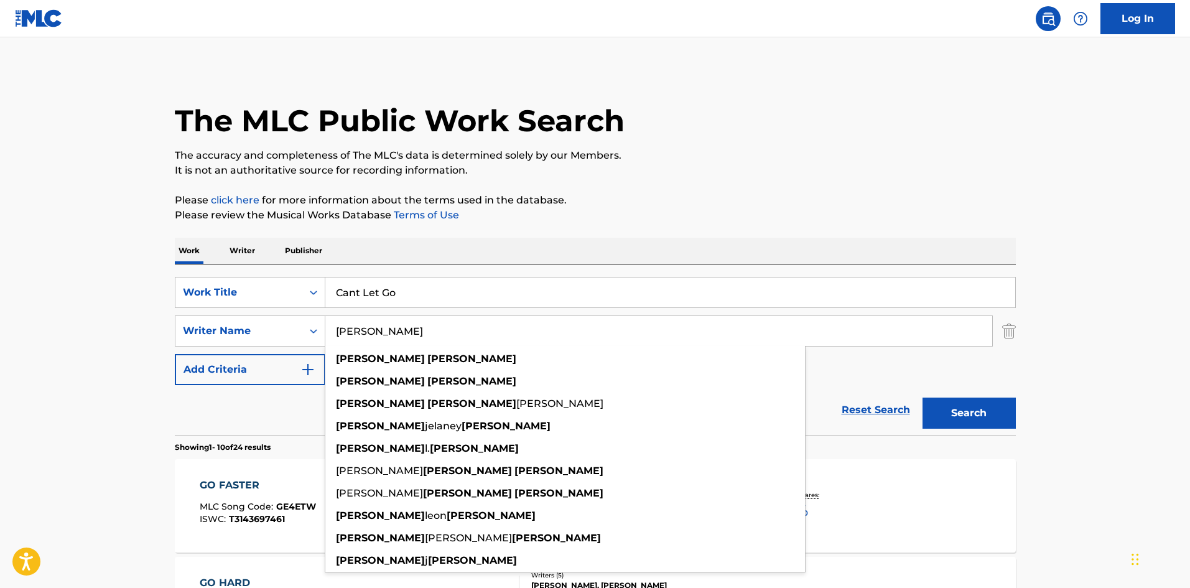
click at [946, 407] on button "Search" at bounding box center [968, 412] width 93 height 31
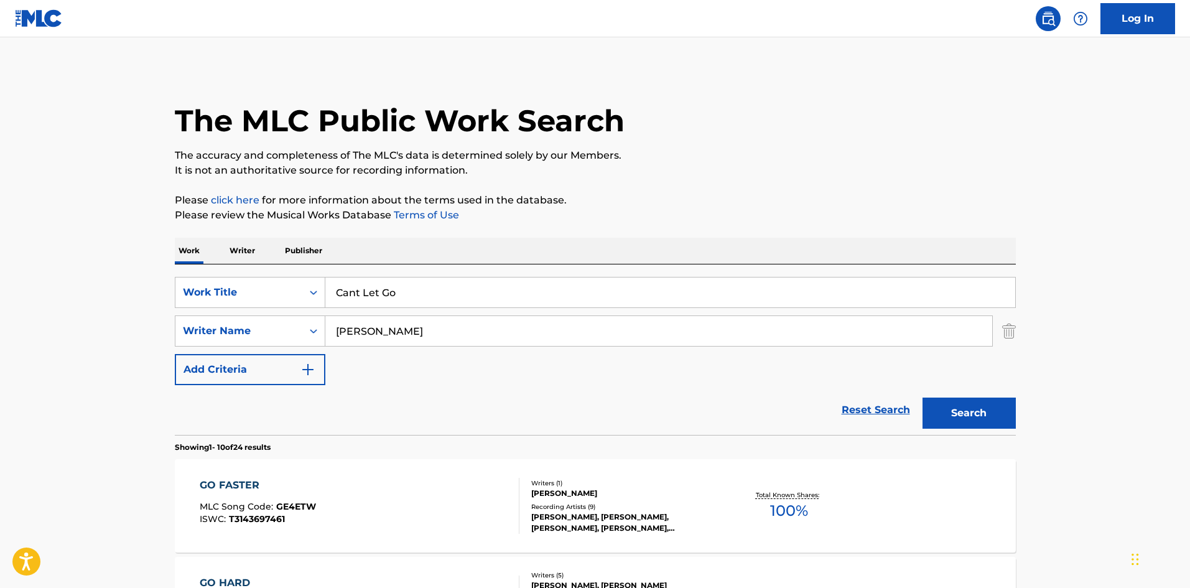
scroll to position [62, 0]
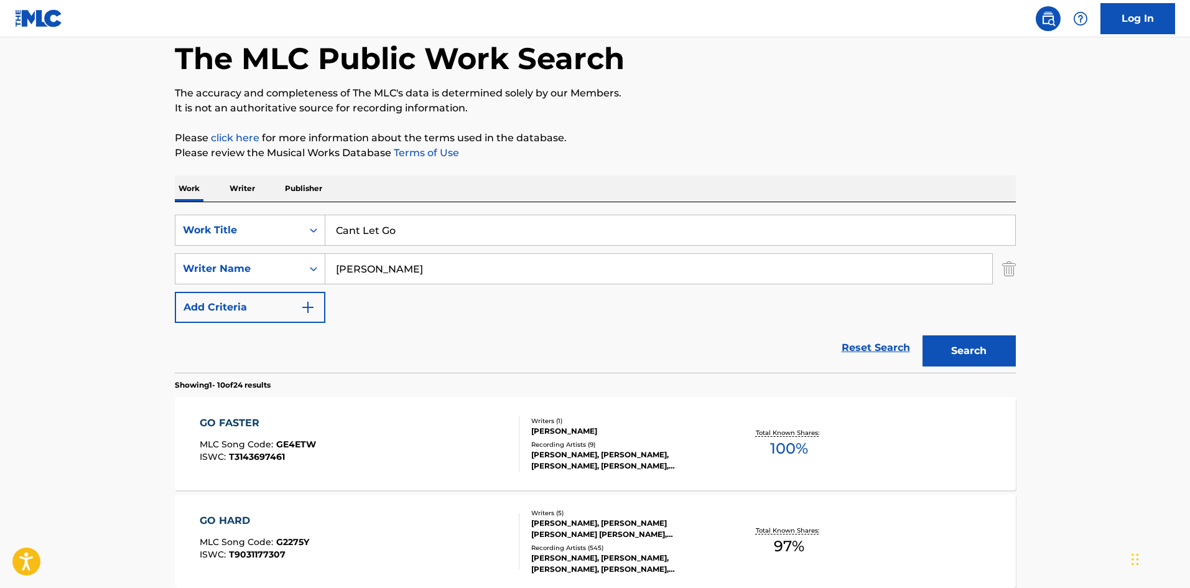
drag, startPoint x: 282, startPoint y: 246, endPoint x: 274, endPoint y: 248, distance: 8.8
click at [274, 247] on div "SearchWithCriteria6f768767-853d-435a-ae5a-962d2001a270 Work Title Cant Let Go S…" at bounding box center [595, 269] width 841 height 108
paste input "West"
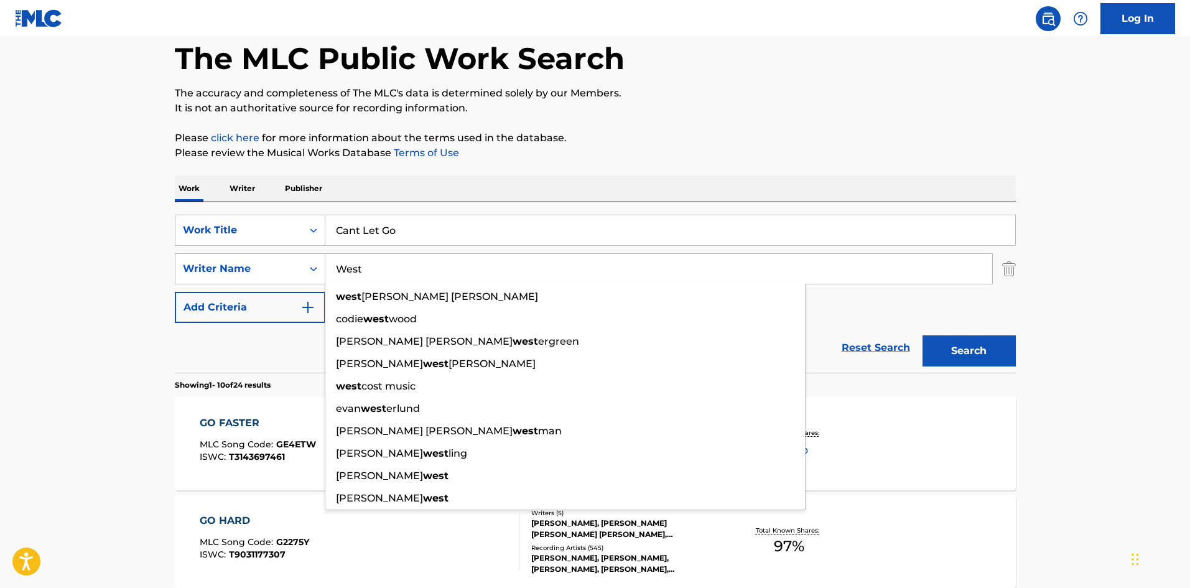
type input "West"
click at [944, 343] on button "Search" at bounding box center [968, 350] width 93 height 31
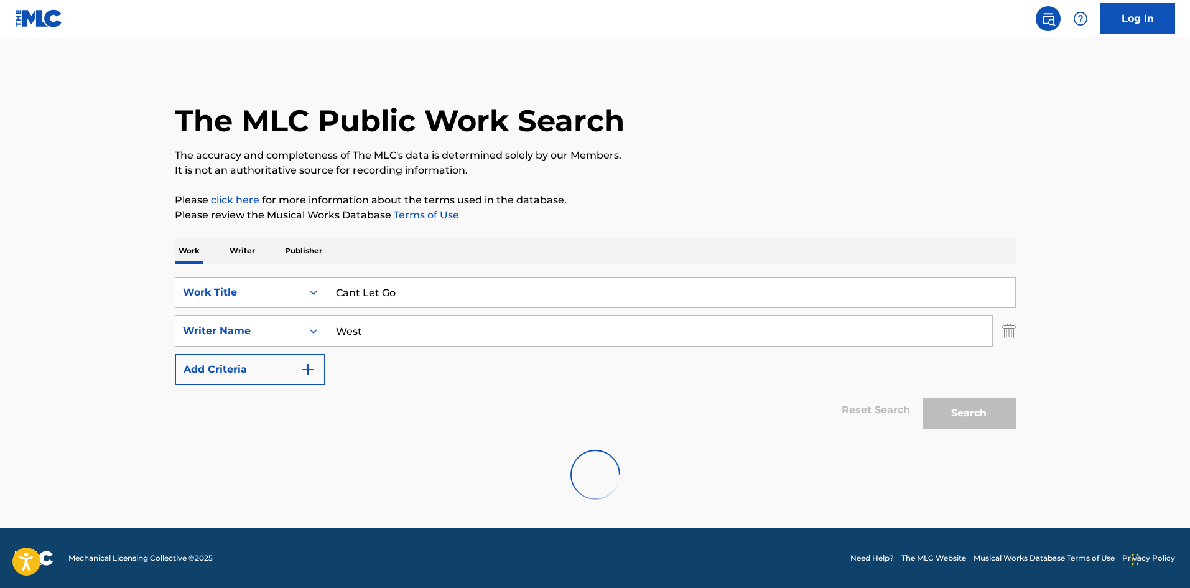
scroll to position [0, 0]
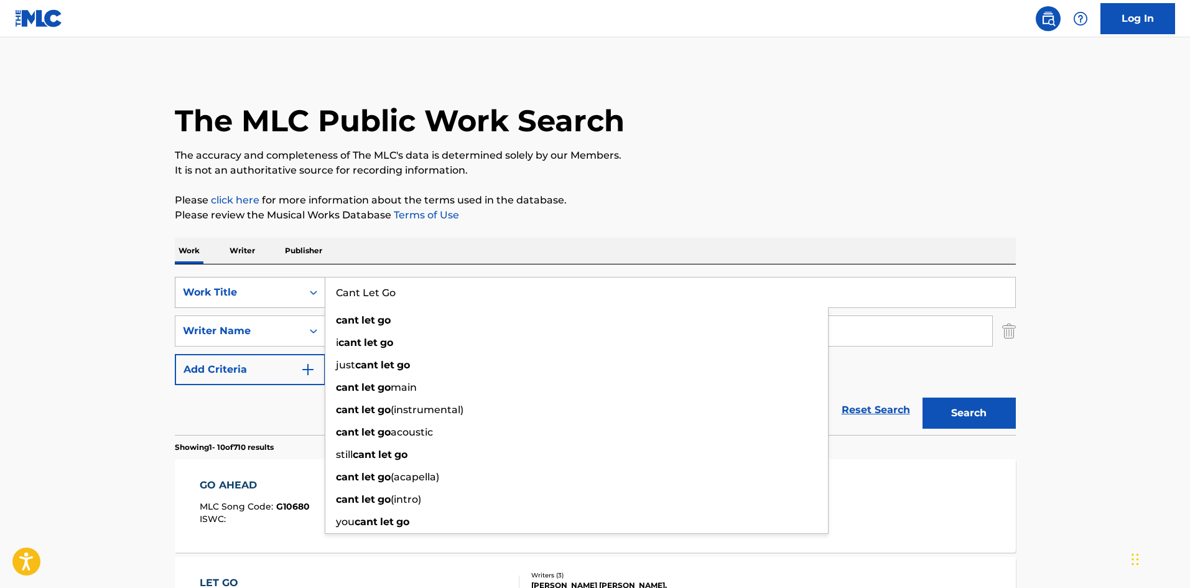
drag, startPoint x: 409, startPoint y: 296, endPoint x: 313, endPoint y: 285, distance: 96.4
click at [304, 285] on div "SearchWithCriteria6f768767-853d-435a-ae5a-962d2001a270 Work Title Cant Let Go c…" at bounding box center [595, 292] width 841 height 31
paste input "ertified"
type input "Certified"
click at [571, 206] on p "Please click here for more information about the terms used in the database." at bounding box center [595, 200] width 841 height 15
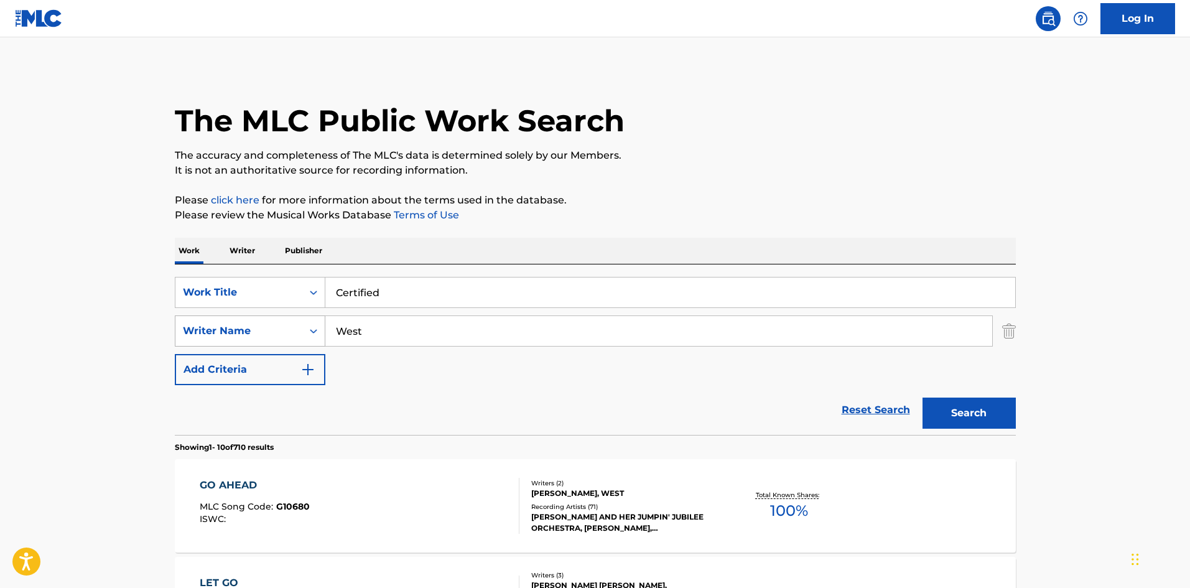
drag, startPoint x: 274, startPoint y: 318, endPoint x: 252, endPoint y: 319, distance: 22.4
click at [252, 319] on div "SearchWithCriteriaa9284f2b-9ab7-470a-bab6-1efc7de1542f Writer Name West" at bounding box center [595, 330] width 841 height 31
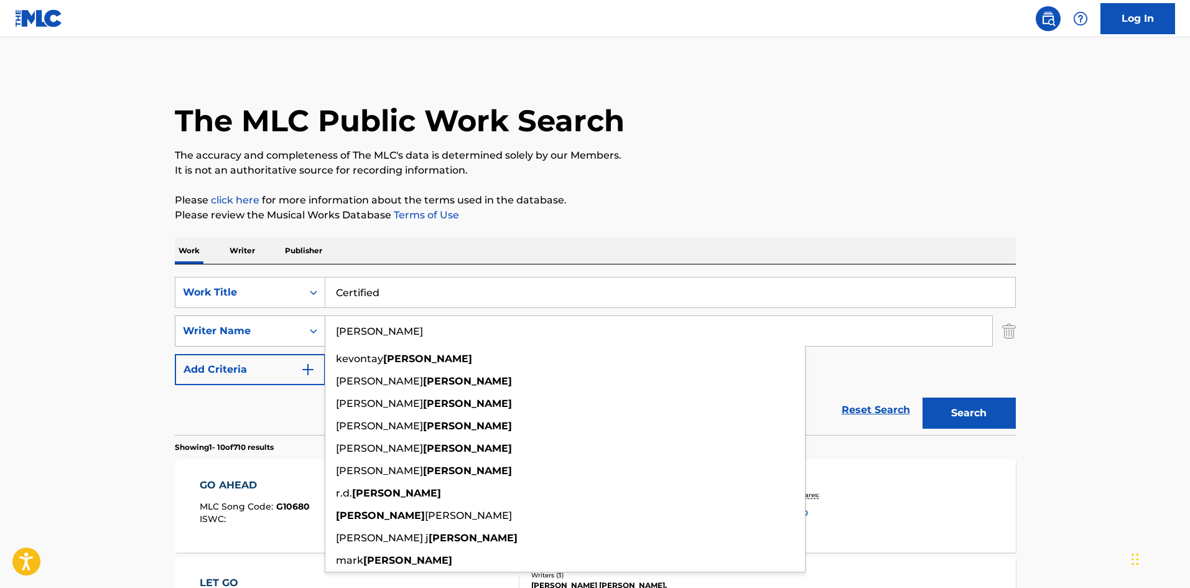
click at [922, 397] on button "Search" at bounding box center [968, 412] width 93 height 31
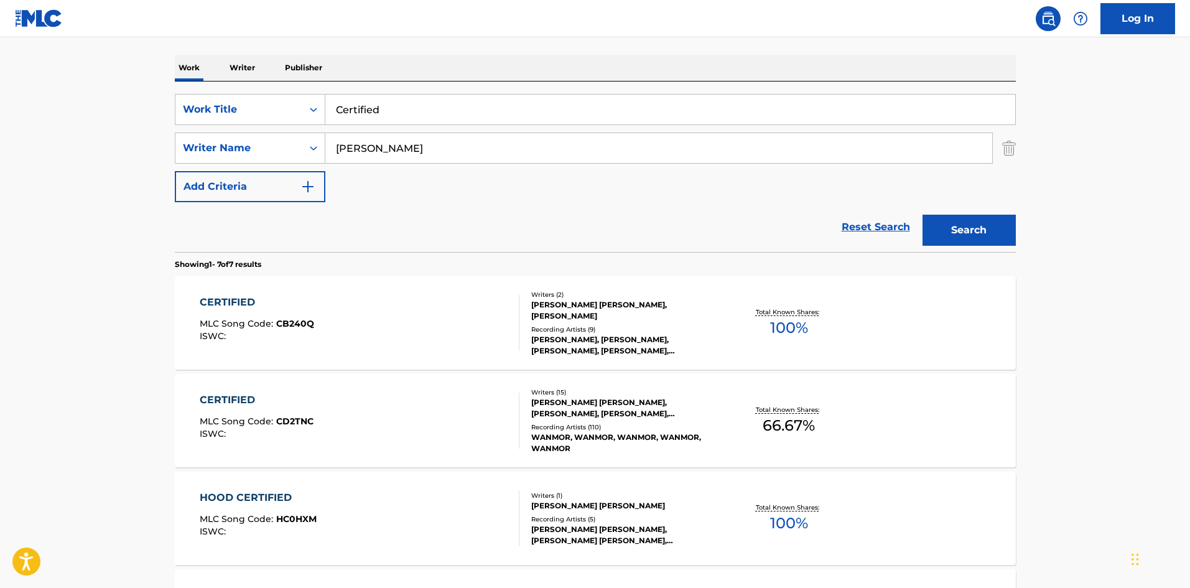
scroll to position [180, 0]
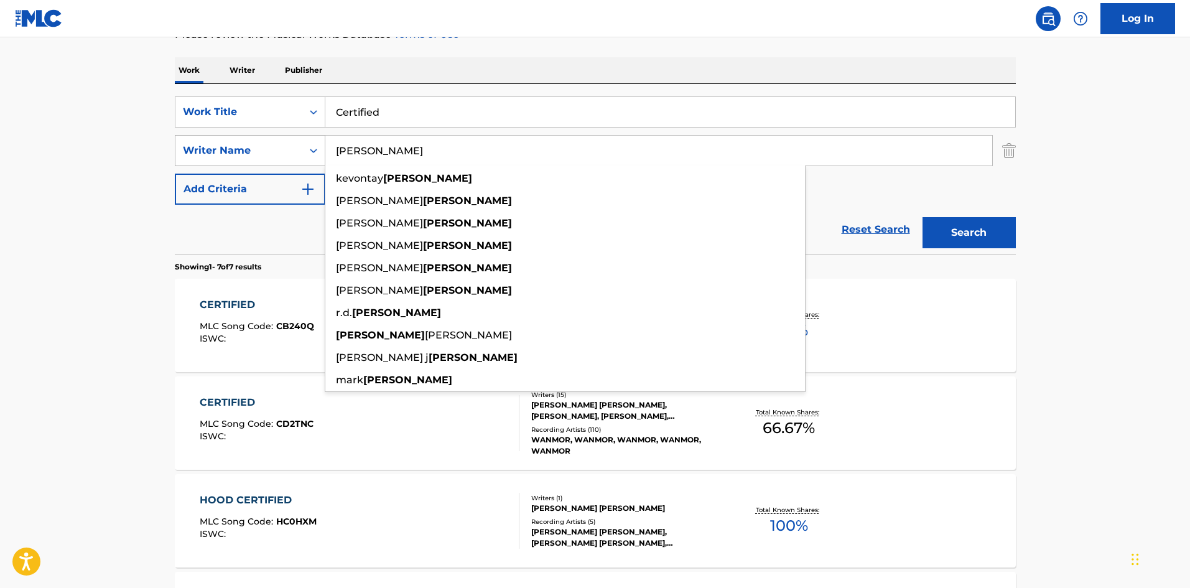
drag, startPoint x: 377, startPoint y: 148, endPoint x: 291, endPoint y: 147, distance: 85.8
click at [292, 147] on div "SearchWithCriteriaa9284f2b-9ab7-470a-bab6-1efc7de1542f Writer Name jackson kevo…" at bounding box center [595, 150] width 841 height 31
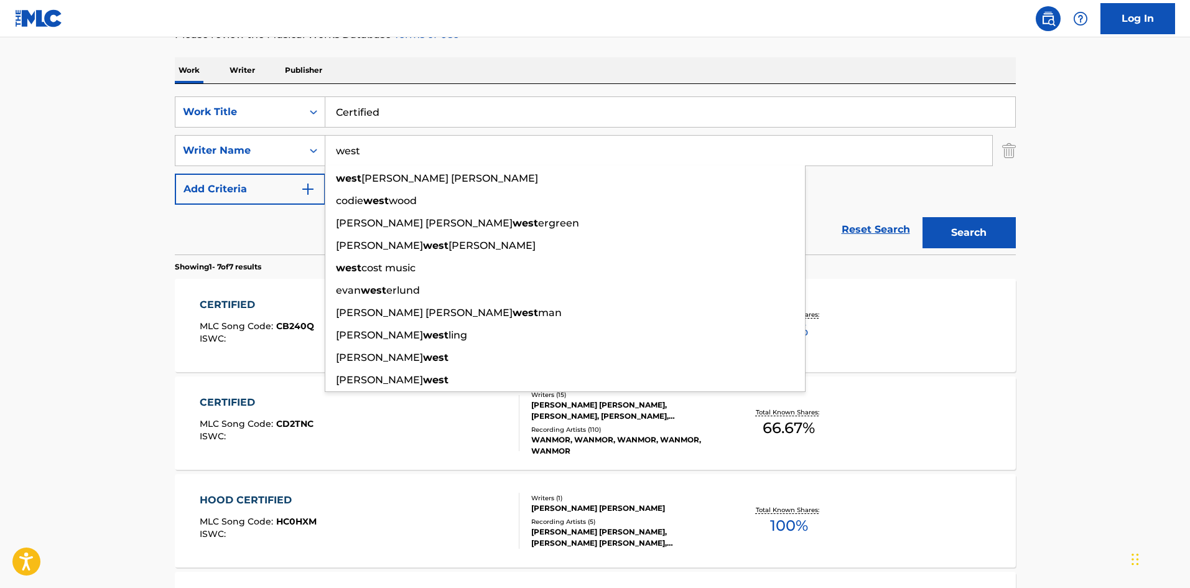
type input "west"
click at [951, 221] on button "Search" at bounding box center [968, 232] width 93 height 31
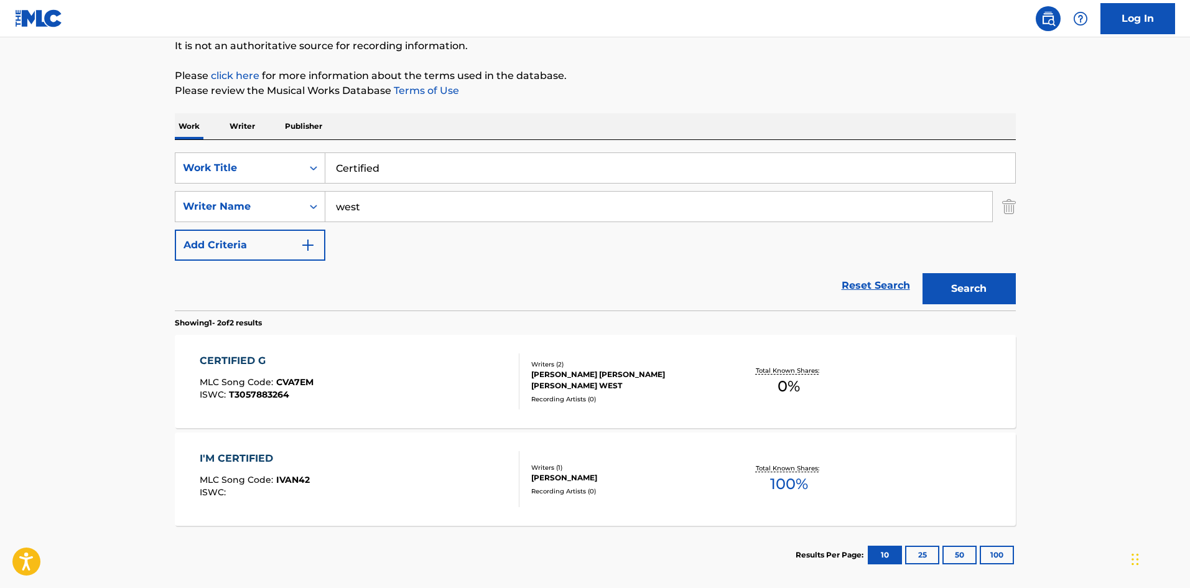
scroll to position [62, 0]
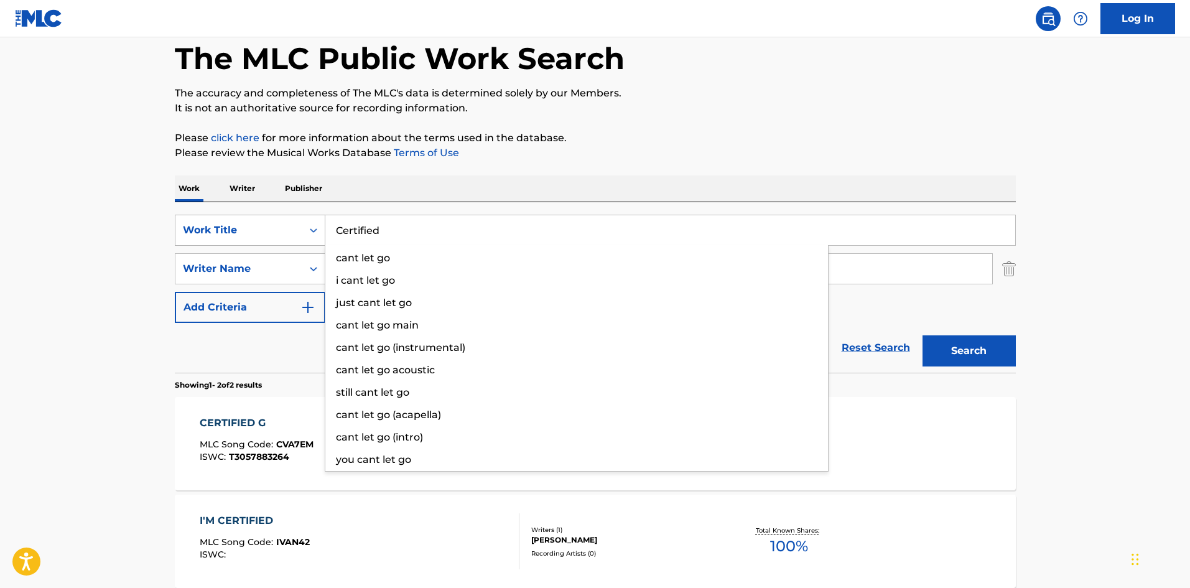
drag, startPoint x: 396, startPoint y: 229, endPoint x: 271, endPoint y: 221, distance: 125.9
click at [271, 221] on div "SearchWithCriteria6f768767-853d-435a-ae5a-962d2001a270 Work Title Certified can…" at bounding box center [595, 230] width 841 height 31
paste input "heck It Out"
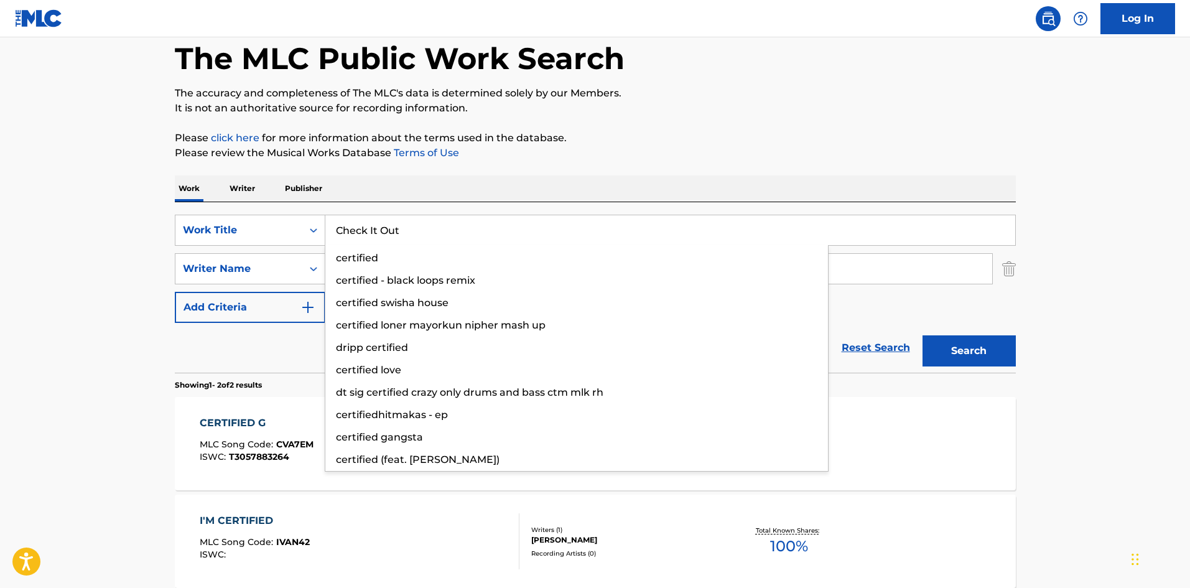
type input "Check It Out"
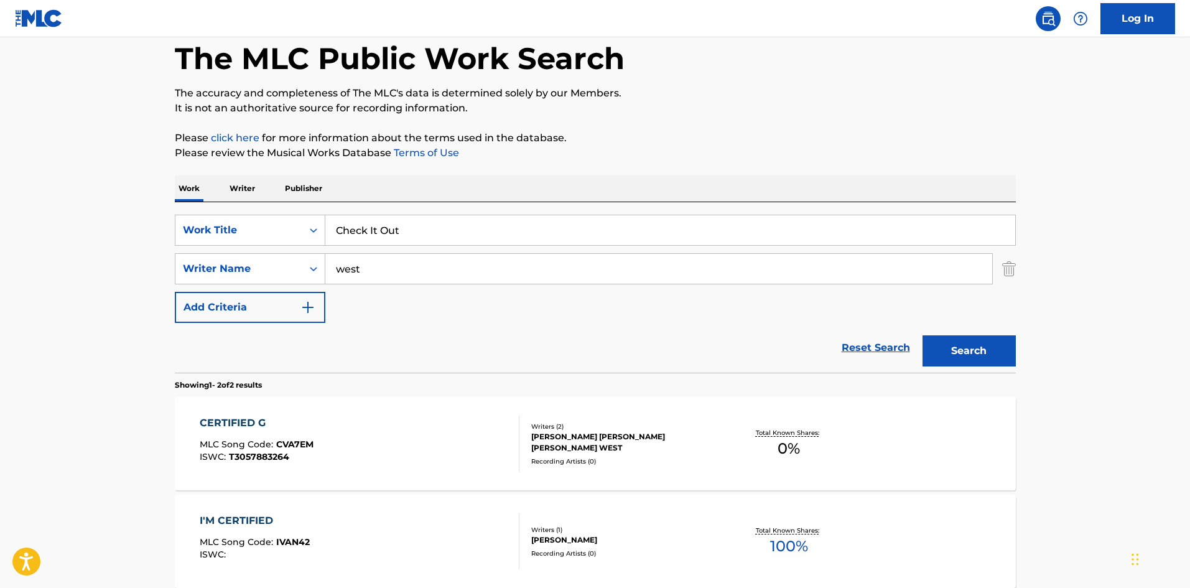
drag, startPoint x: 549, startPoint y: 169, endPoint x: 534, endPoint y: 178, distance: 17.8
click at [549, 167] on div "The MLC Public Work Search The accuracy and completeness of The MLC's data is d…" at bounding box center [595, 326] width 871 height 640
click at [984, 346] on button "Search" at bounding box center [968, 350] width 93 height 31
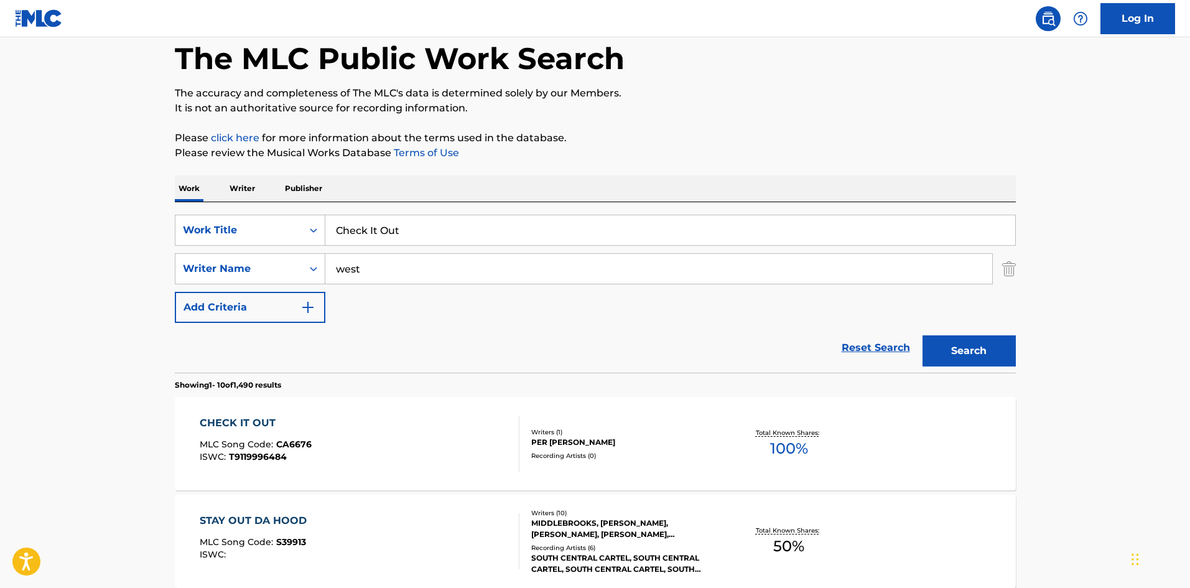
scroll to position [124, 0]
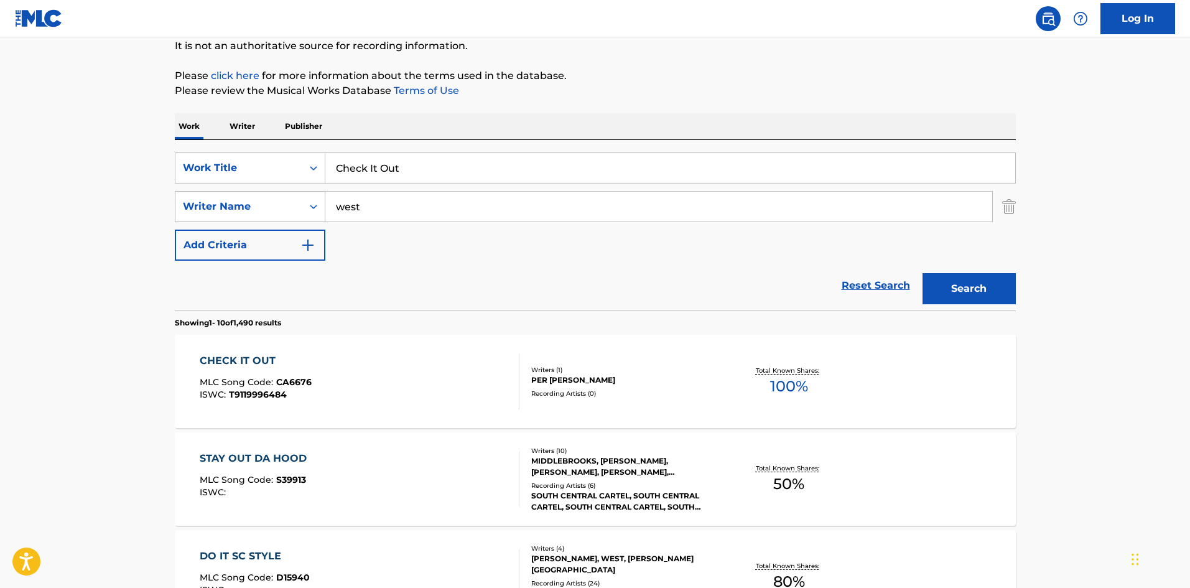
drag, startPoint x: 367, startPoint y: 208, endPoint x: 302, endPoint y: 207, distance: 65.3
click at [302, 207] on div "SearchWithCriteriaa9284f2b-9ab7-470a-bab6-1efc7de1542f Writer Name west" at bounding box center [595, 206] width 841 height 31
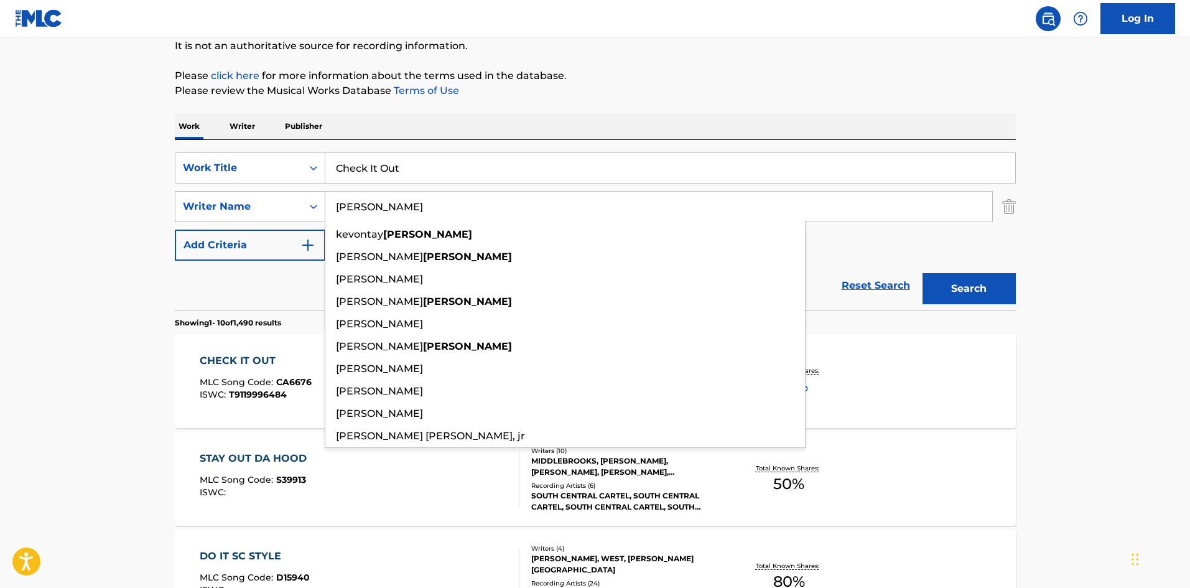
click at [922, 273] on button "Search" at bounding box center [968, 288] width 93 height 31
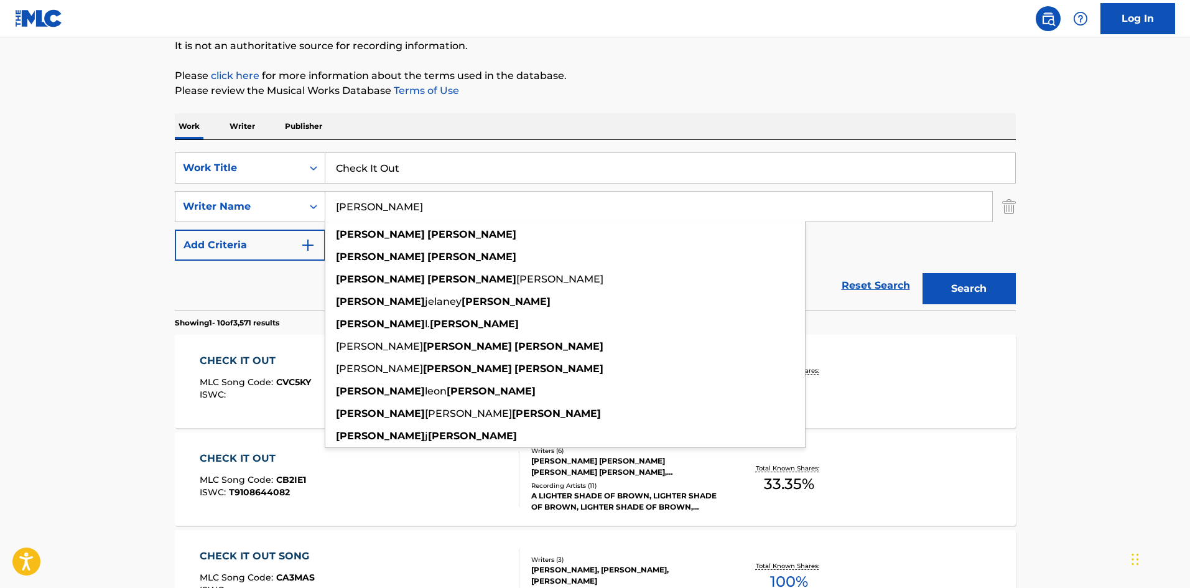
type input "[PERSON_NAME]"
click at [922, 273] on button "Search" at bounding box center [968, 288] width 93 height 31
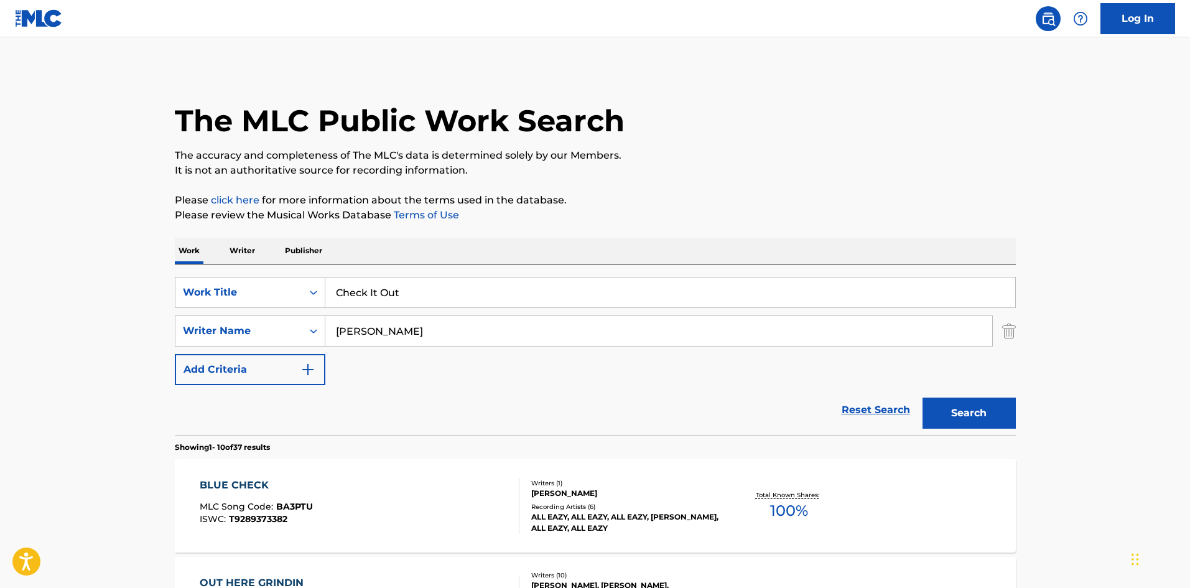
click at [752, 220] on p "Please review the Musical Works Database Terms of Use" at bounding box center [595, 215] width 841 height 15
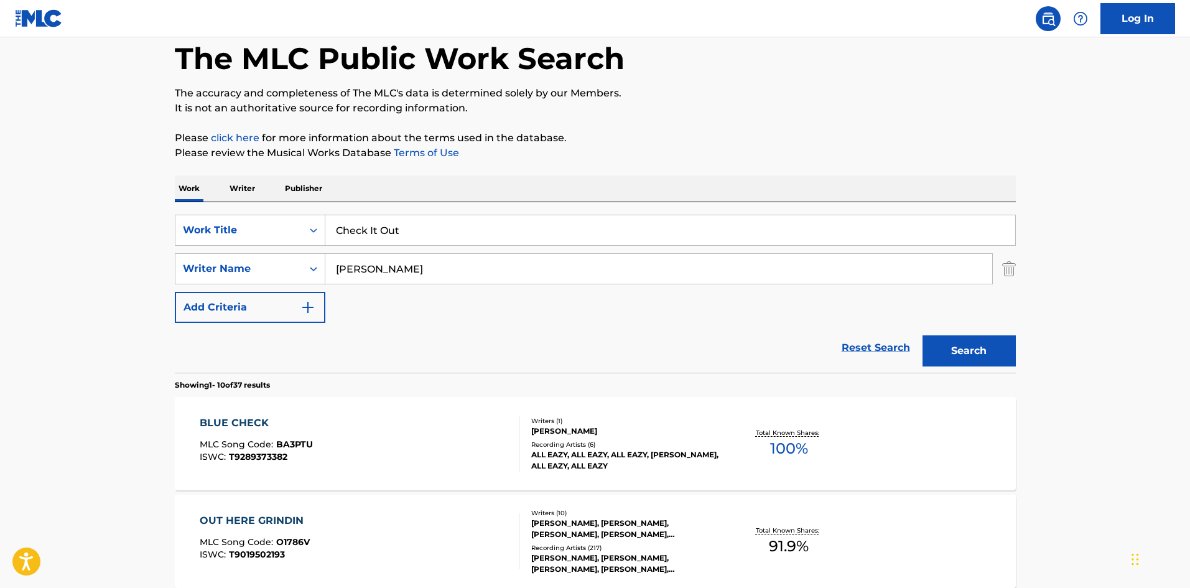
scroll to position [187, 0]
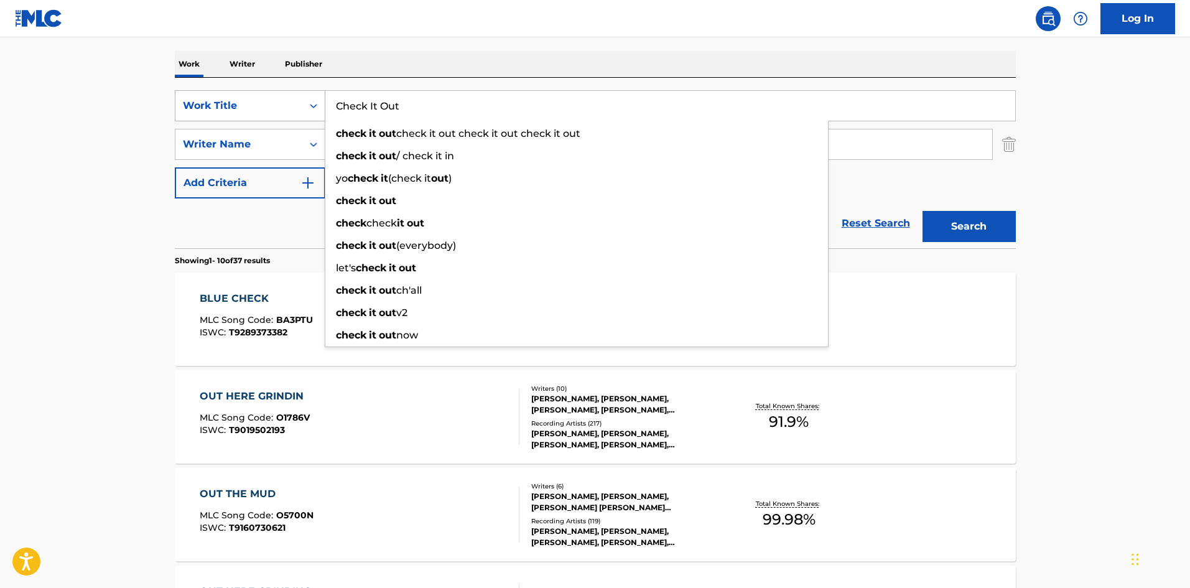
drag, startPoint x: 375, startPoint y: 101, endPoint x: 305, endPoint y: 102, distance: 69.7
click at [294, 105] on div "SearchWithCriteria6f768767-853d-435a-ae5a-962d2001a270 Work Title Check It Out …" at bounding box center [595, 105] width 841 height 31
paste input "oppa In The Back"
type input "Choppa In The Back"
click at [483, 46] on div "The MLC Public Work Search The accuracy and completeness of The MLC's data is d…" at bounding box center [595, 595] width 871 height 1427
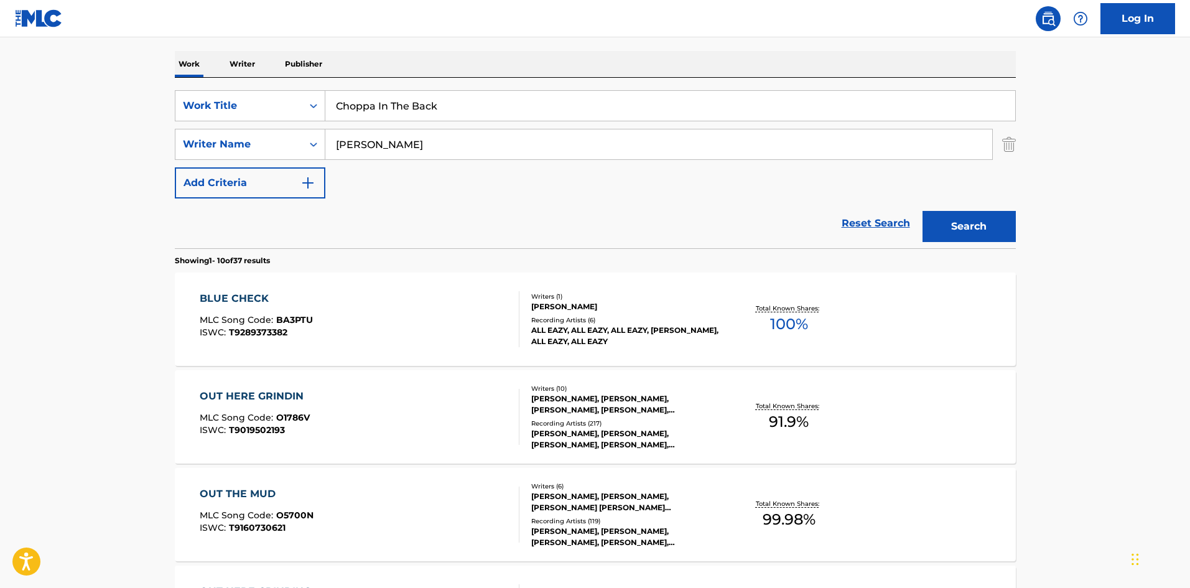
click at [997, 227] on button "Search" at bounding box center [968, 226] width 93 height 31
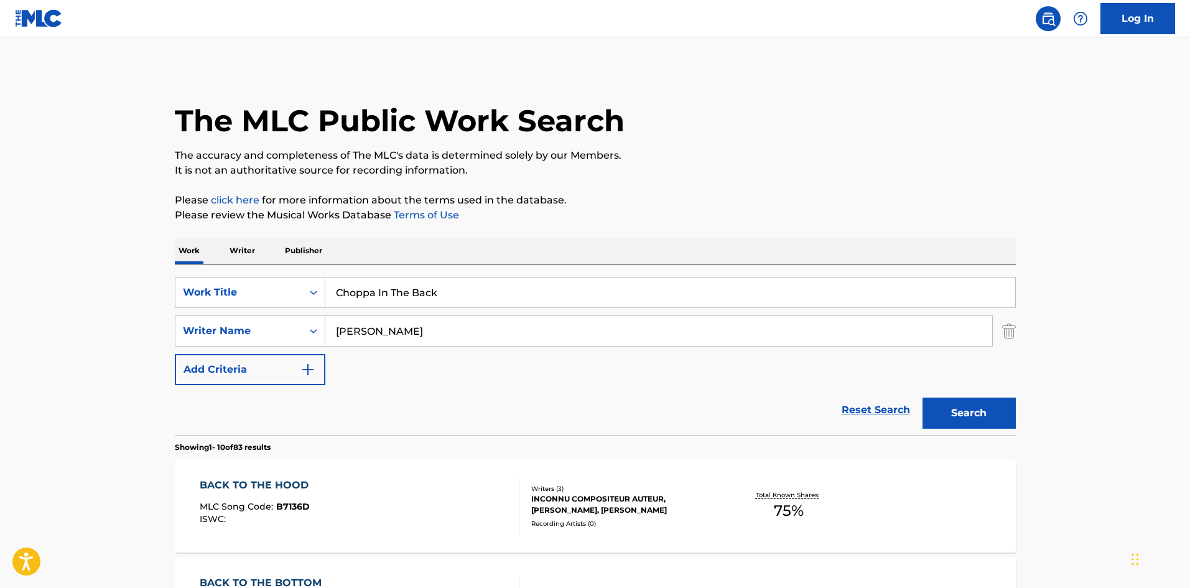
scroll to position [62, 0]
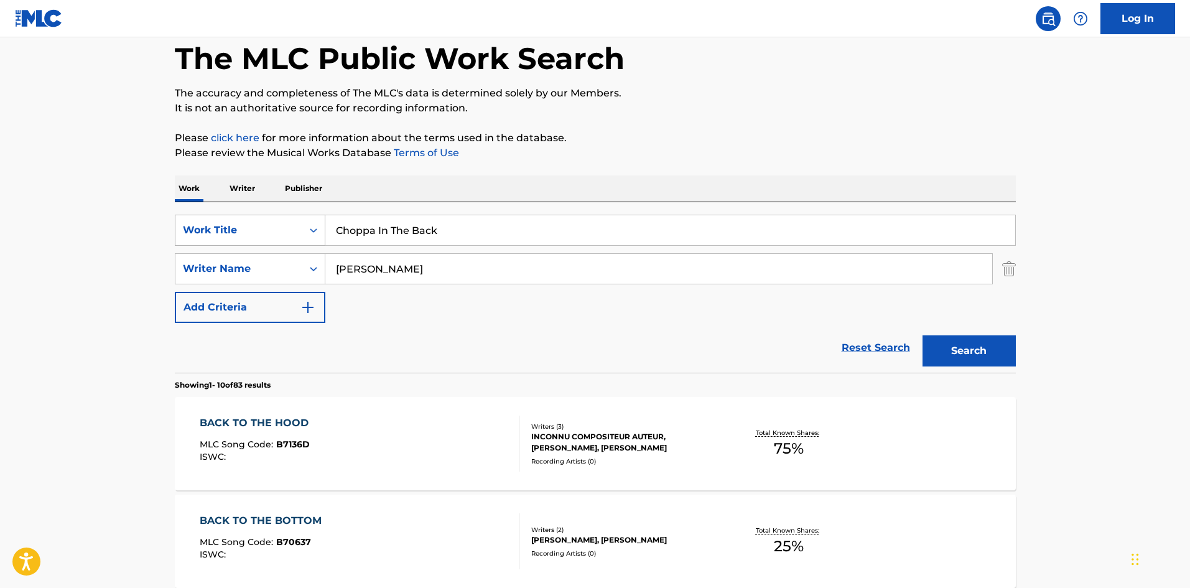
drag, startPoint x: 450, startPoint y: 232, endPoint x: 295, endPoint y: 219, distance: 154.8
click at [295, 219] on div "SearchWithCriteria6f768767-853d-435a-ae5a-962d2001a270 Work Title Choppa In The…" at bounding box center [595, 230] width 841 height 31
click at [629, 344] on div "Reset Search Search" at bounding box center [595, 348] width 841 height 50
click at [381, 264] on input "[PERSON_NAME]" at bounding box center [658, 269] width 667 height 30
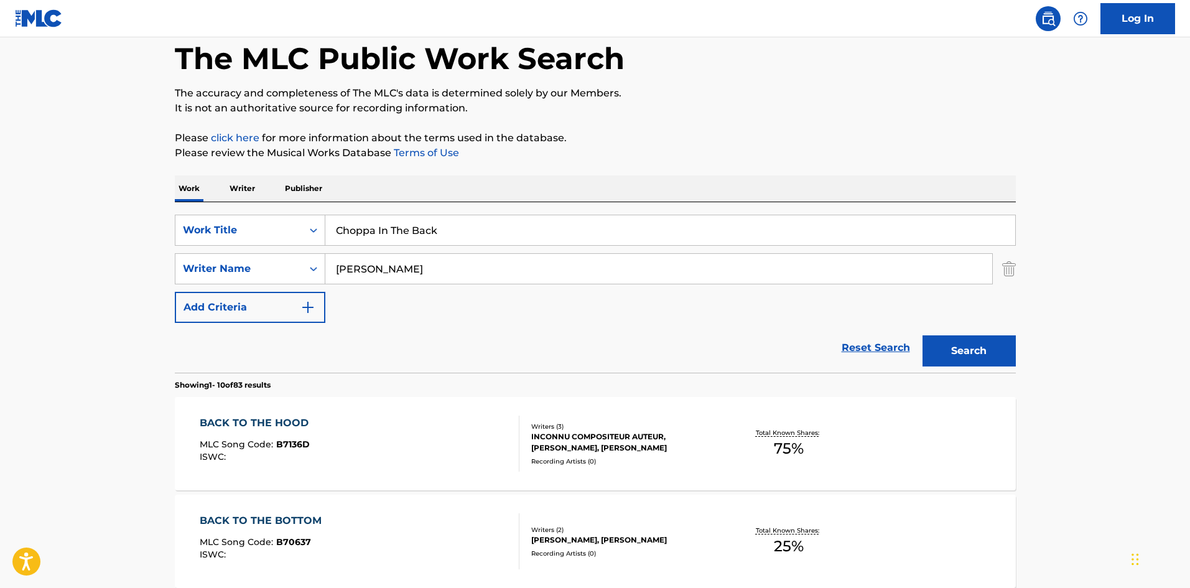
click at [381, 264] on input "[PERSON_NAME]" at bounding box center [658, 269] width 667 height 30
paste input "West"
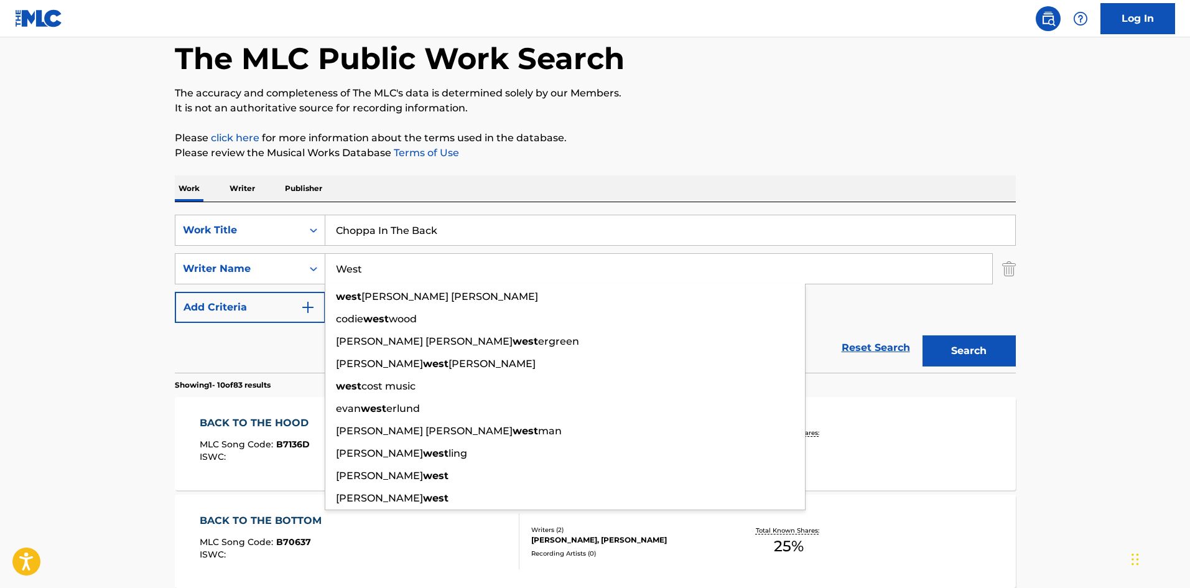
type input "West"
click at [971, 354] on button "Search" at bounding box center [968, 350] width 93 height 31
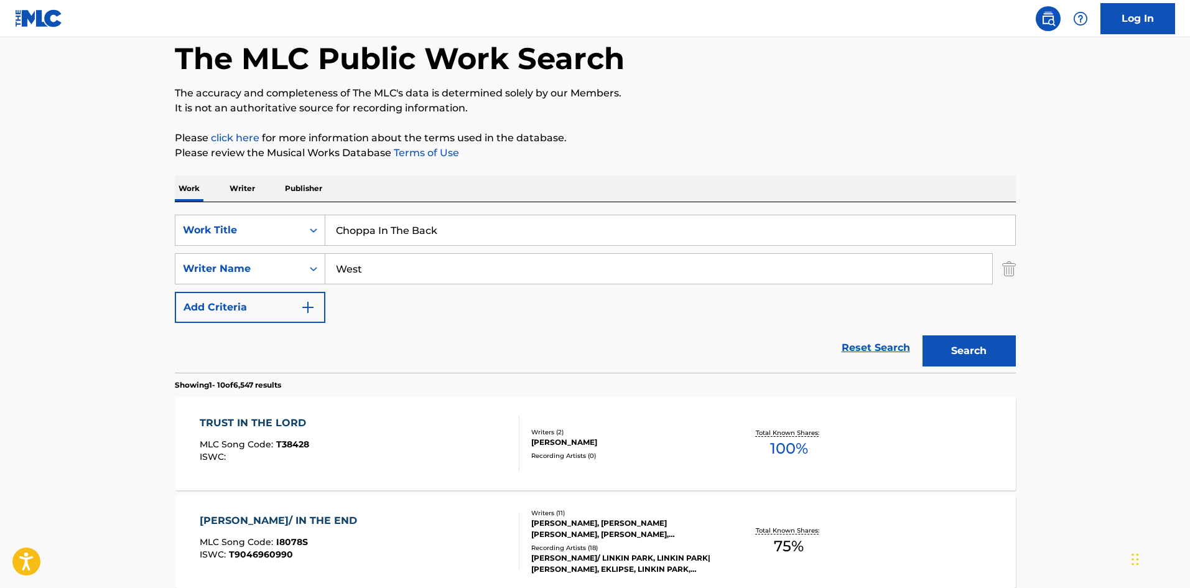
scroll to position [124, 0]
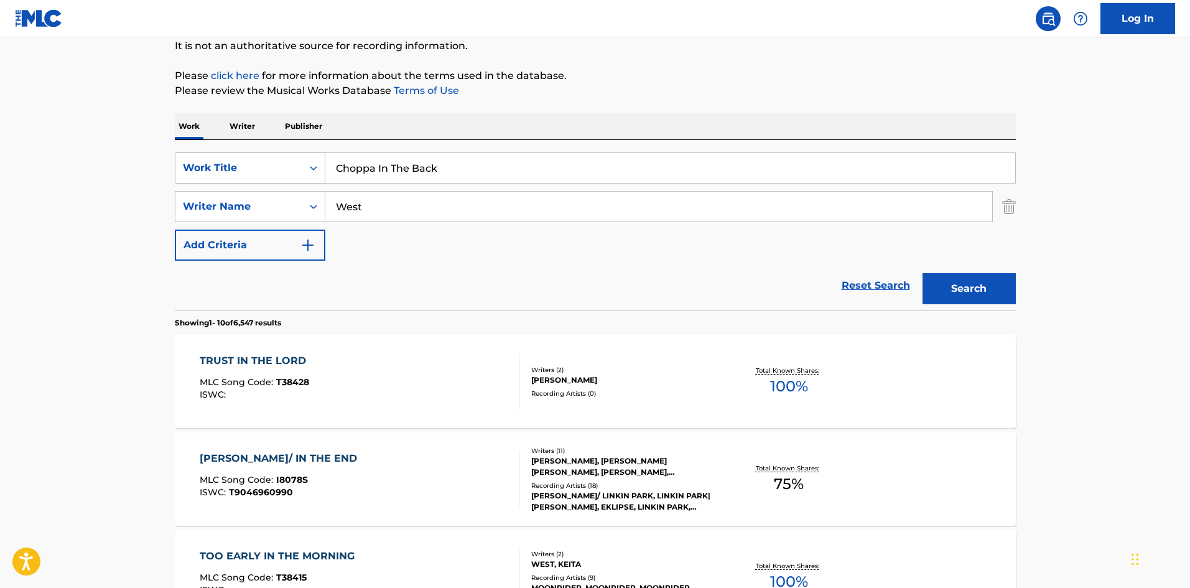
drag, startPoint x: 456, startPoint y: 165, endPoint x: 319, endPoint y: 154, distance: 137.3
click at [317, 156] on div "SearchWithCriteria6f768767-853d-435a-ae5a-962d2001a270 Work Title Choppa In The…" at bounding box center [595, 167] width 841 height 31
paste input "loser Than Most"
type input "Closer Than Most"
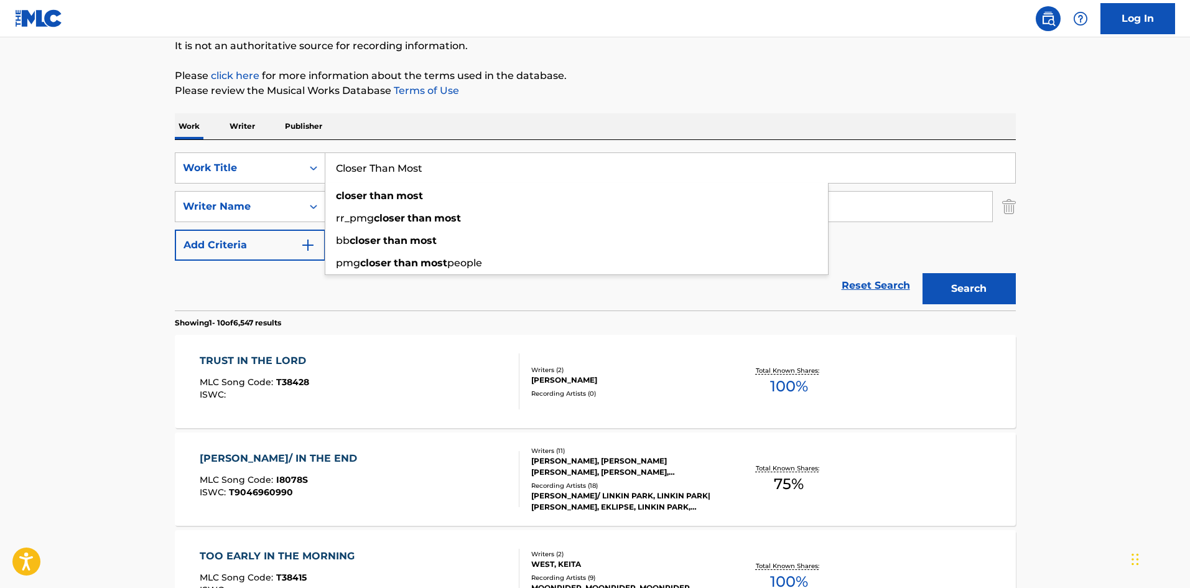
click at [476, 122] on div "Work Writer Publisher" at bounding box center [595, 126] width 841 height 26
drag, startPoint x: 379, startPoint y: 203, endPoint x: 279, endPoint y: 197, distance: 100.3
click at [279, 197] on div "SearchWithCriteriaa9284f2b-9ab7-470a-bab6-1efc7de1542f Writer Name West" at bounding box center [595, 206] width 841 height 31
paste input "[PERSON_NAME]"
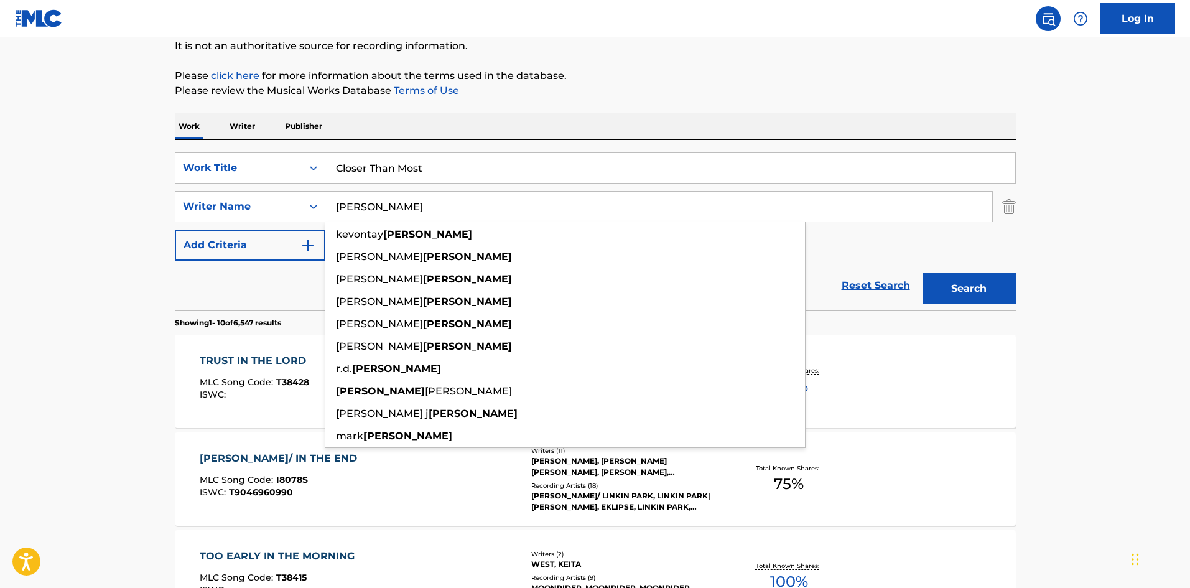
click at [944, 284] on button "Search" at bounding box center [968, 288] width 93 height 31
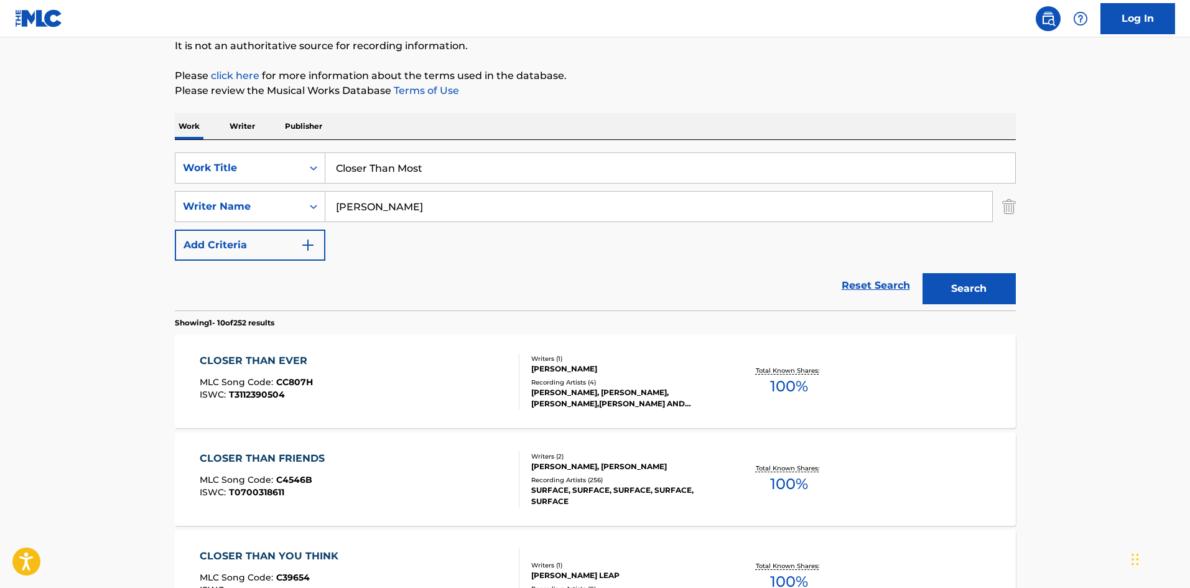
scroll to position [62, 0]
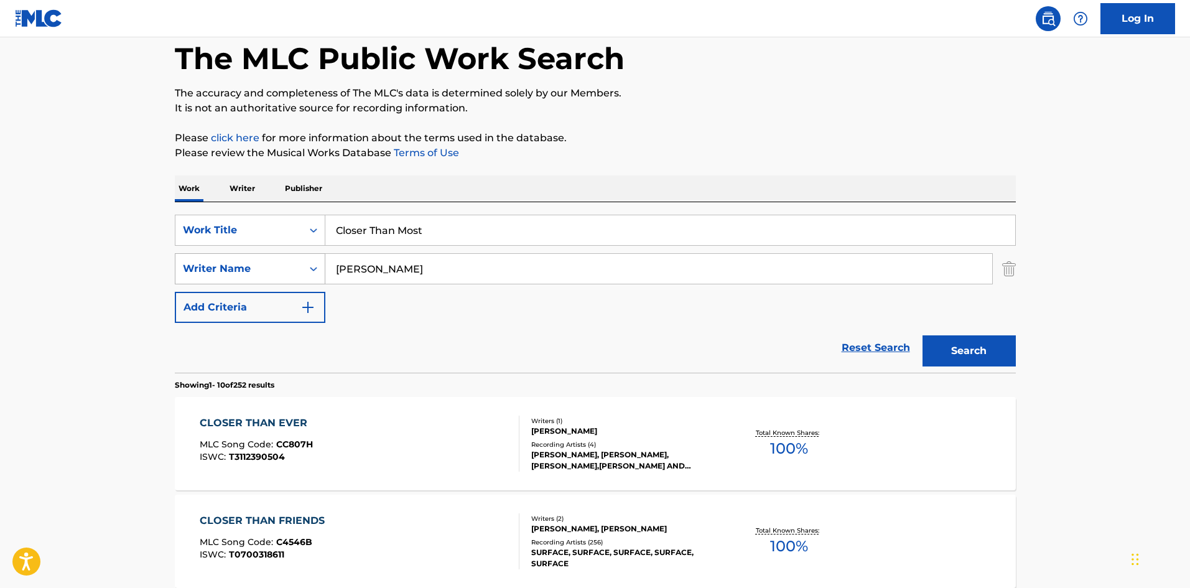
drag, startPoint x: 303, startPoint y: 261, endPoint x: 295, endPoint y: 262, distance: 7.5
click at [297, 261] on div "SearchWithCriteriaa9284f2b-9ab7-470a-bab6-1efc7de1542f Writer Name Jackson" at bounding box center [595, 268] width 841 height 31
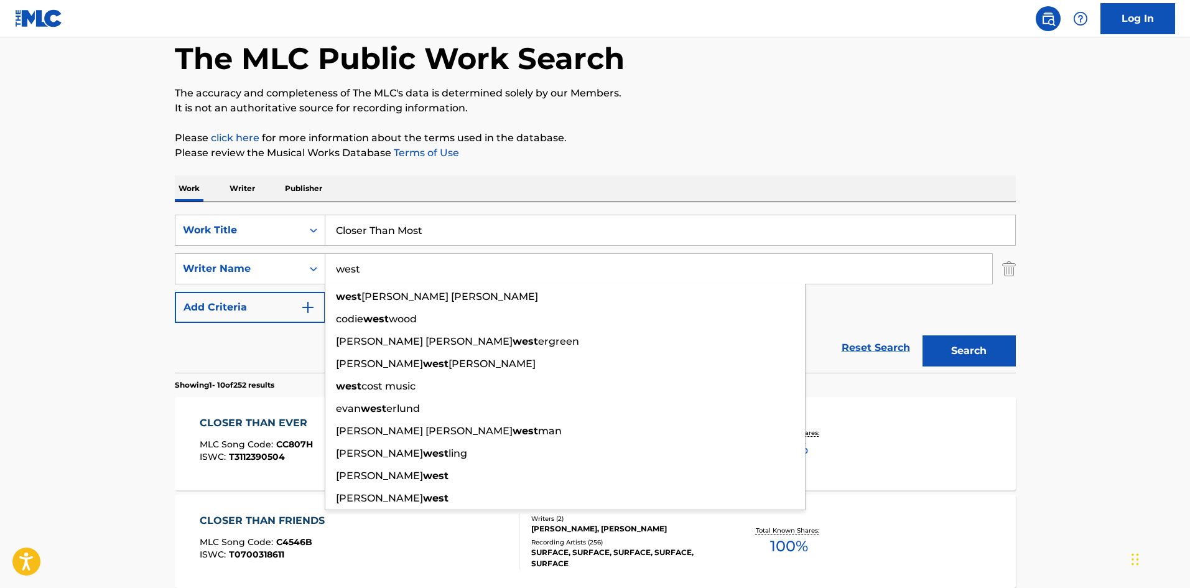
type input "west"
click at [948, 344] on button "Search" at bounding box center [968, 350] width 93 height 31
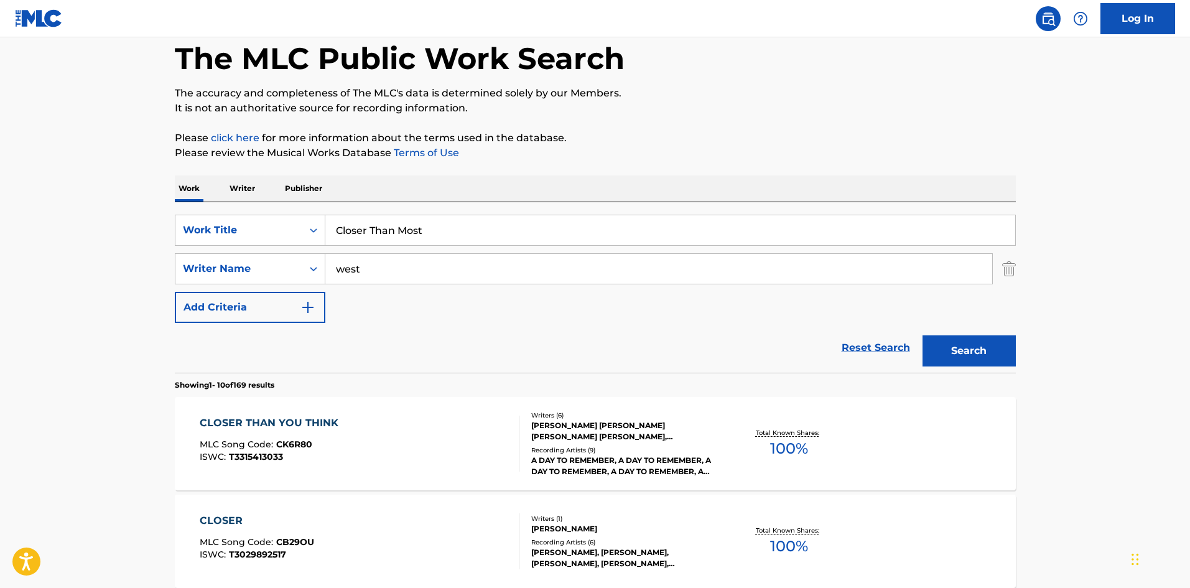
scroll to position [187, 0]
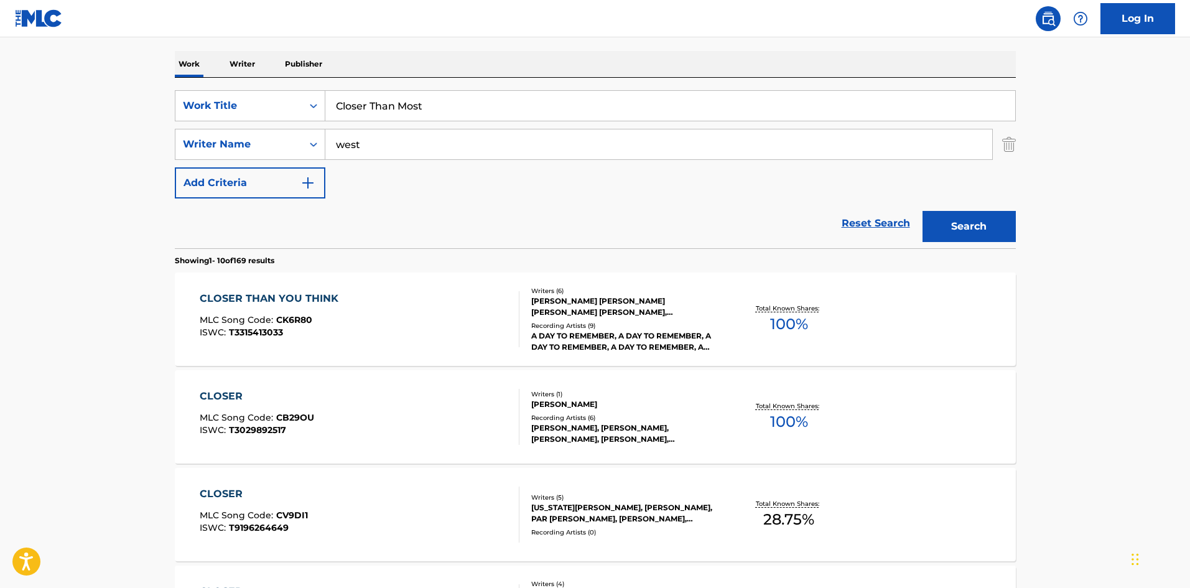
drag, startPoint x: 439, startPoint y: 103, endPoint x: 262, endPoint y: 90, distance: 177.1
click at [262, 90] on div "SearchWithCriteria6f768767-853d-435a-ae5a-962d2001a270 Work Title Closer Than M…" at bounding box center [595, 163] width 841 height 170
paste input "ollege Girl"
type input "College Girl"
click at [359, 60] on div "Work Writer Publisher" at bounding box center [595, 64] width 841 height 26
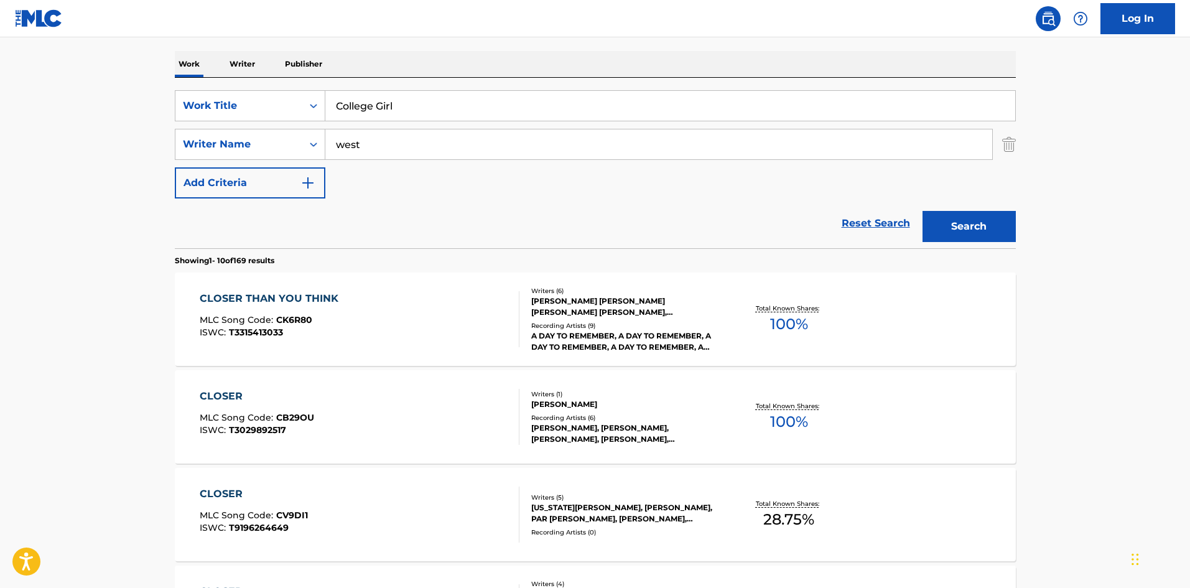
click at [348, 147] on input "west" at bounding box center [658, 144] width 667 height 30
click at [963, 226] on button "Search" at bounding box center [968, 226] width 93 height 31
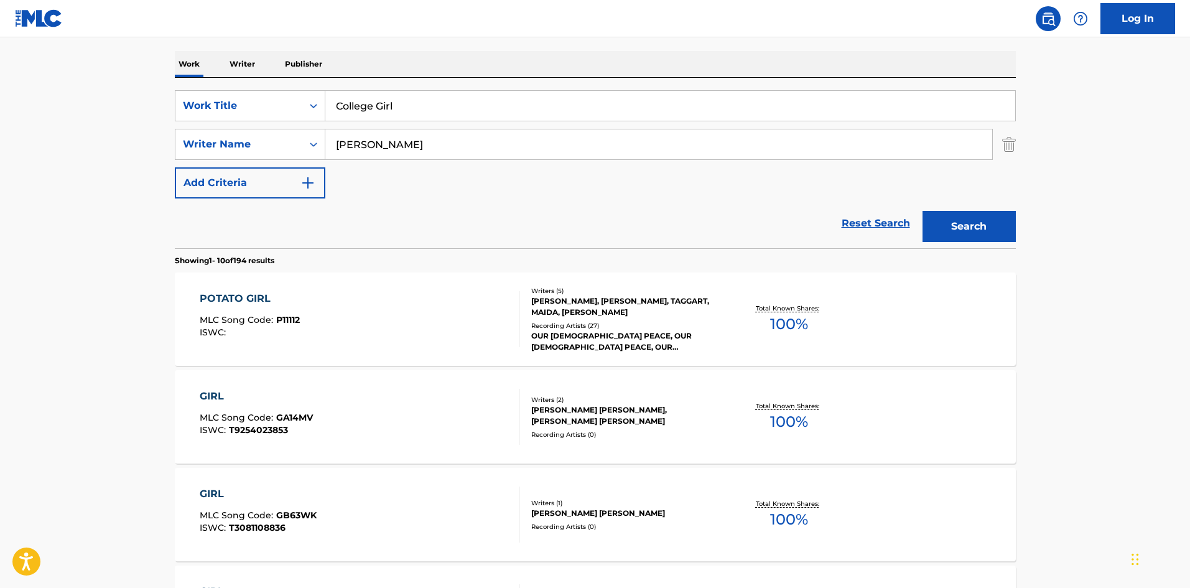
click at [345, 138] on input "[PERSON_NAME]" at bounding box center [658, 144] width 667 height 30
paste input "[PERSON_NAME]"
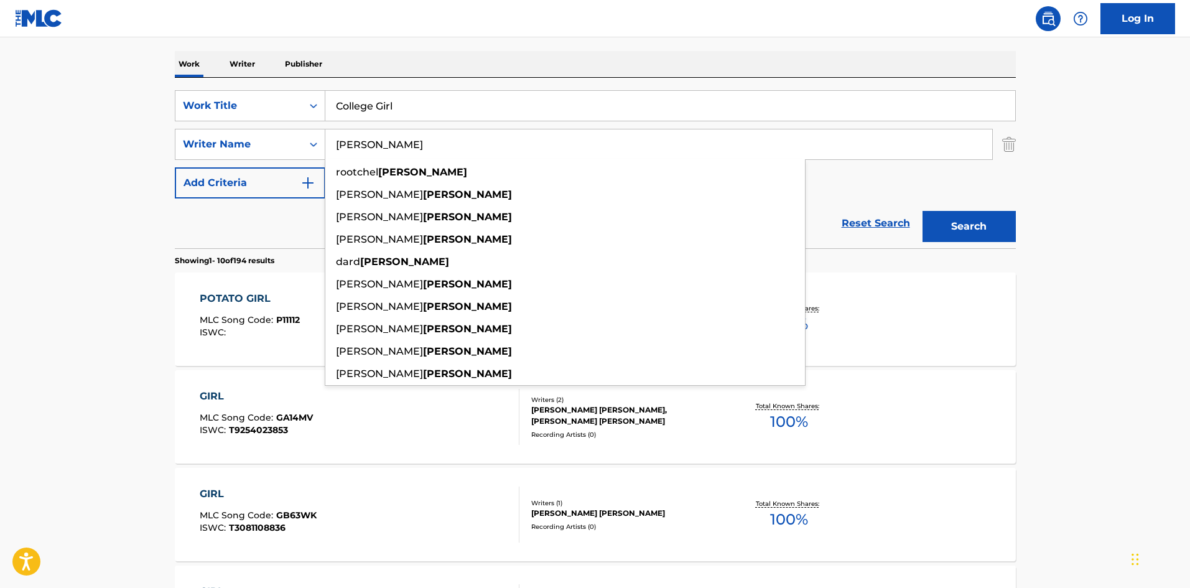
type input "[PERSON_NAME]"
drag, startPoint x: 109, startPoint y: 159, endPoint x: 123, endPoint y: 154, distance: 14.2
click at [109, 159] on main "The MLC Public Work Search The accuracy and completeness of The MLC's data is d…" at bounding box center [595, 583] width 1190 height 1464
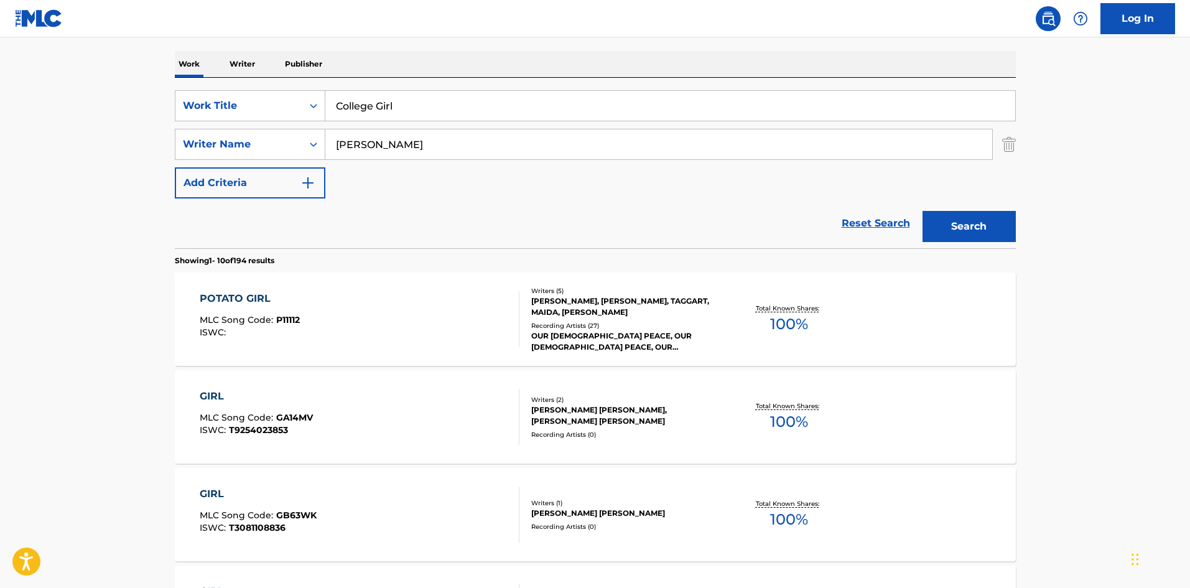
click at [966, 231] on button "Search" at bounding box center [968, 226] width 93 height 31
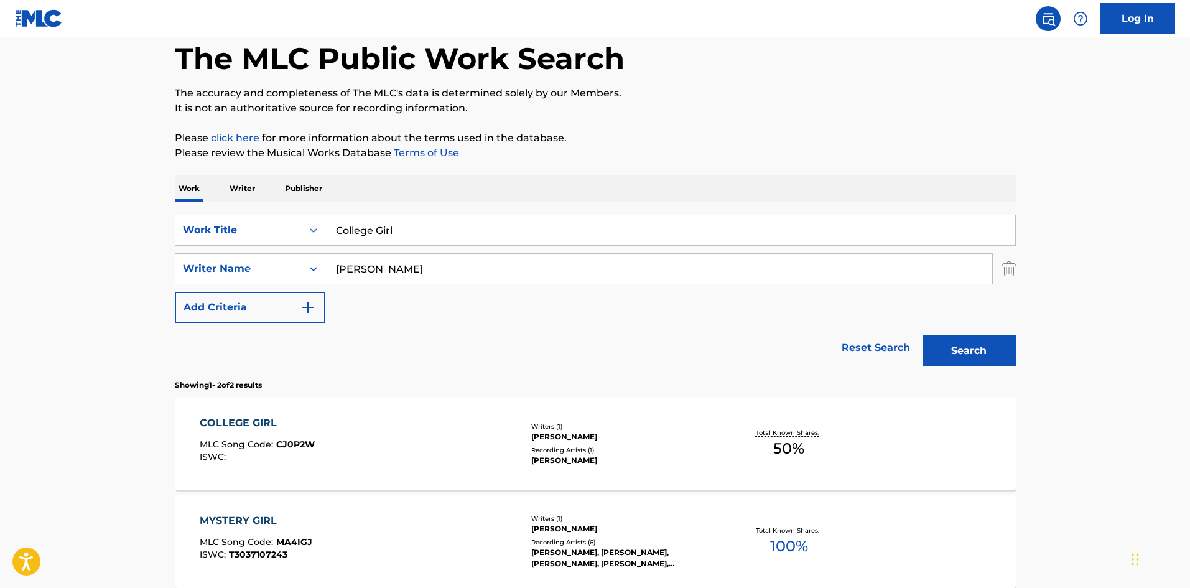
scroll to position [124, 0]
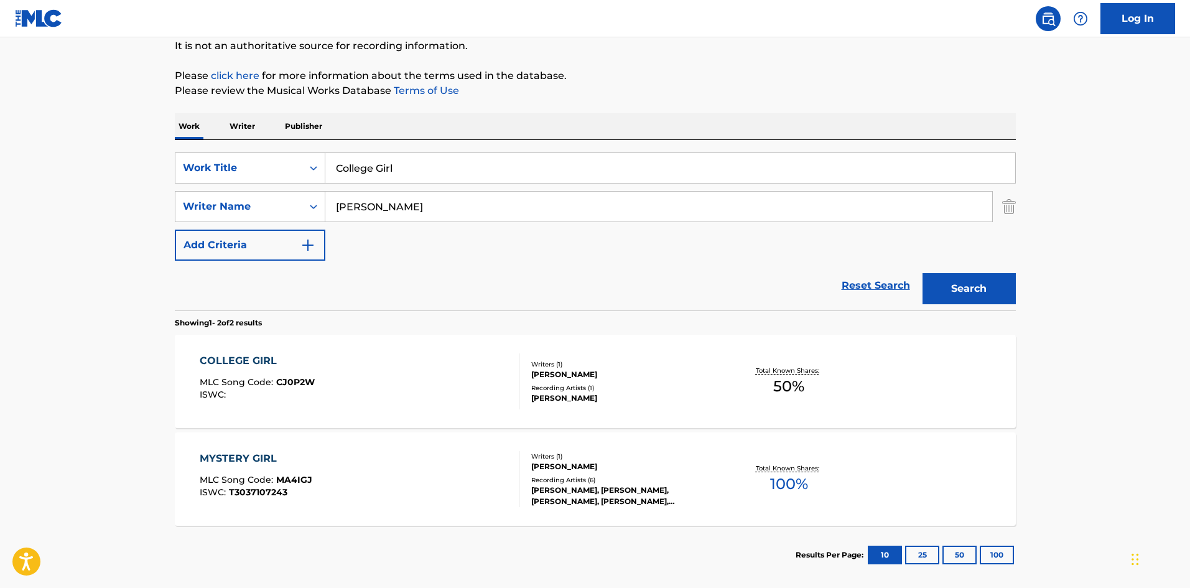
click at [450, 364] on div "COLLEGE GIRL MLC Song Code : CJ0P2W ISWC :" at bounding box center [360, 381] width 320 height 56
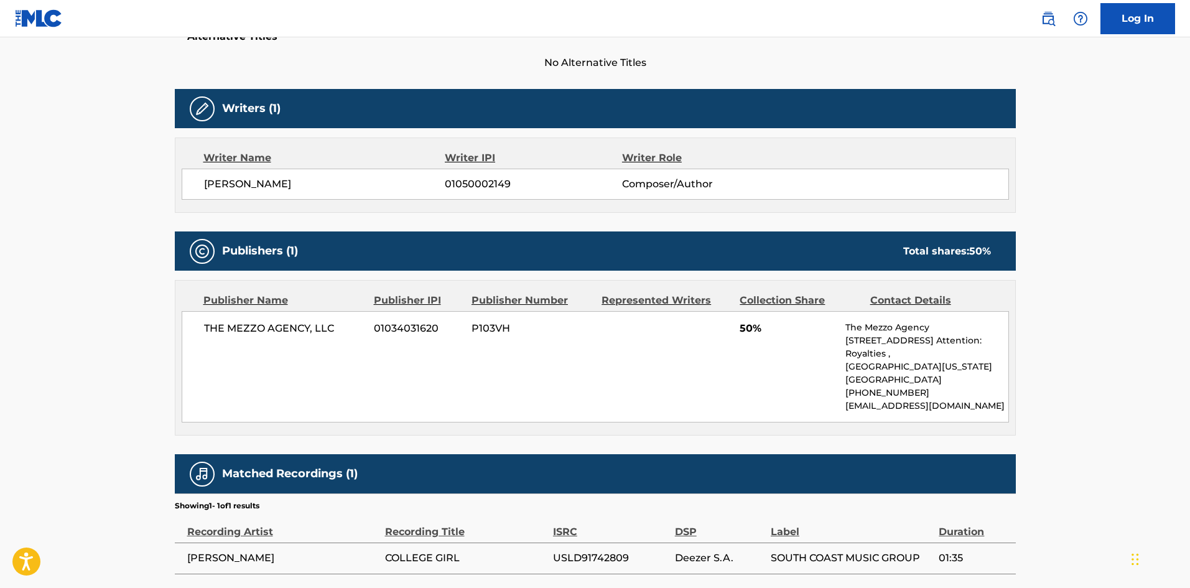
scroll to position [414, 0]
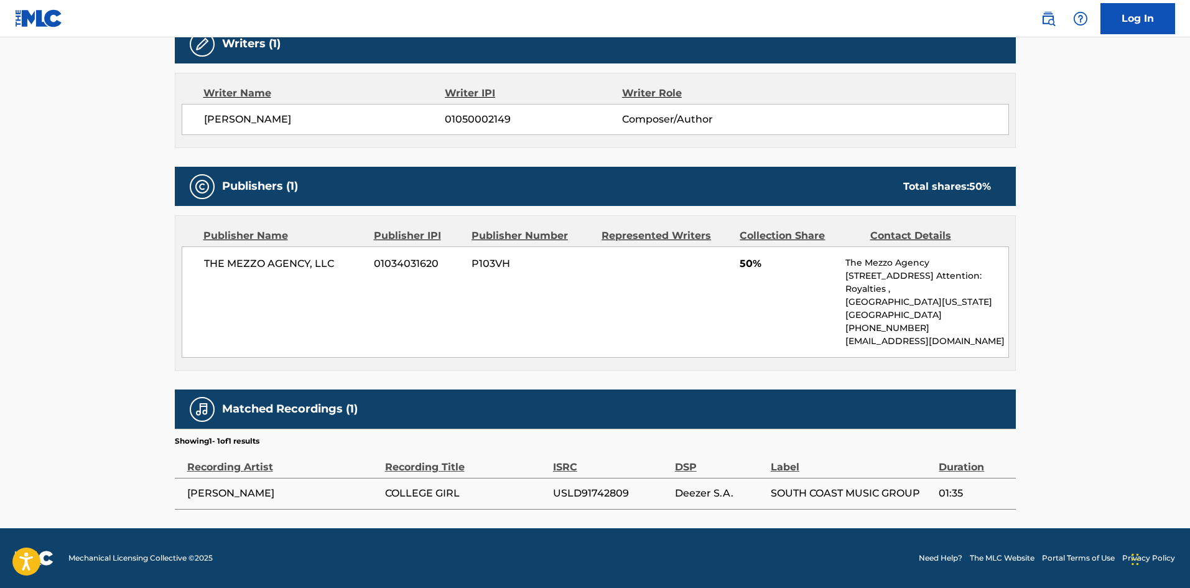
click at [596, 491] on span "USLD91742809" at bounding box center [611, 493] width 116 height 15
copy span "USLD91742809"
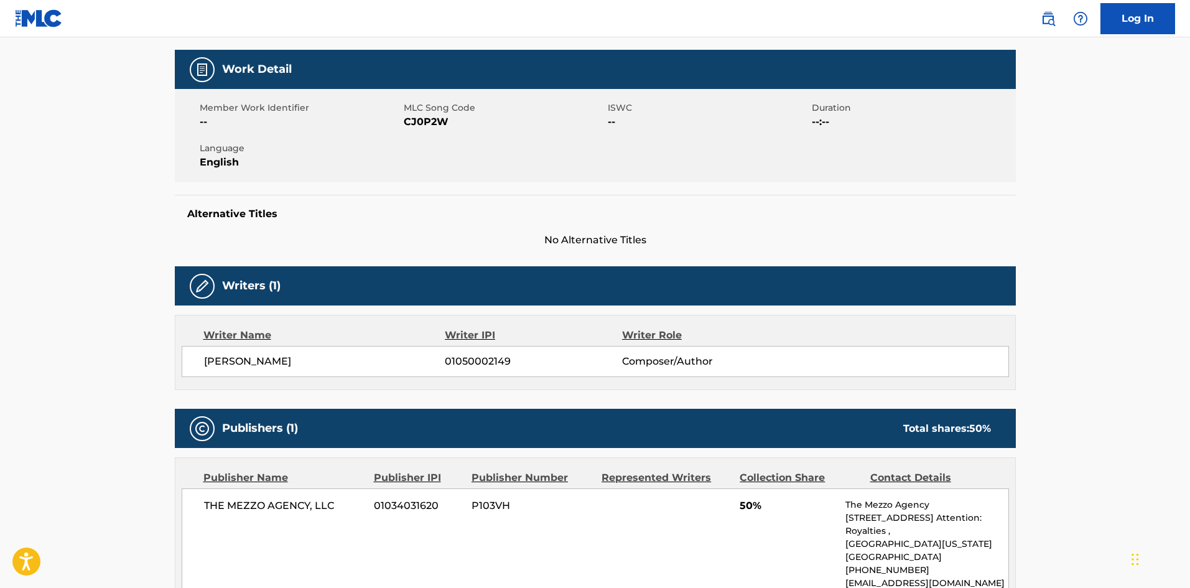
scroll to position [169, 0]
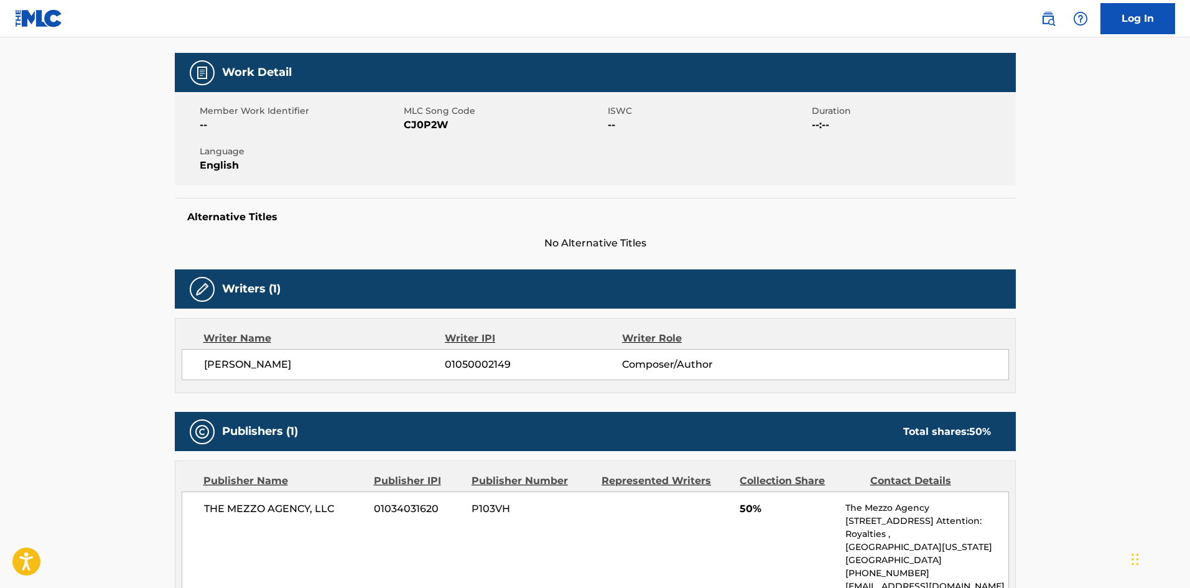
click at [435, 125] on span "CJ0P2W" at bounding box center [504, 125] width 201 height 15
copy span "CJ0P2W"
drag, startPoint x: 205, startPoint y: 358, endPoint x: 335, endPoint y: 358, distance: 130.0
click at [335, 358] on div "DOMINIC HYPPOLITE 01050002149 Composer/Author" at bounding box center [595, 364] width 827 height 31
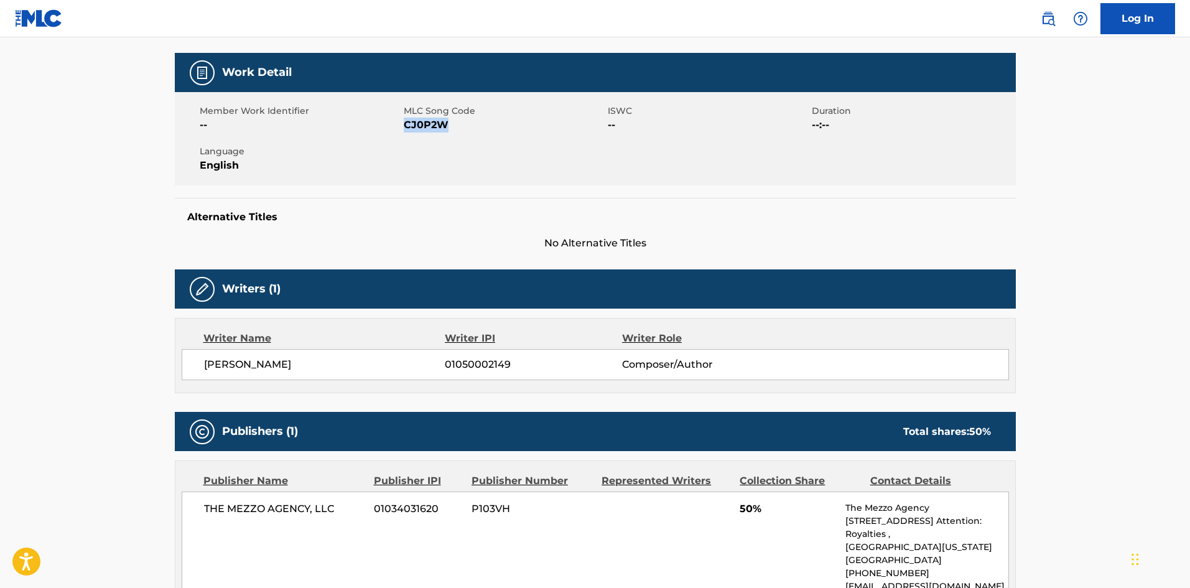
copy span "[PERSON_NAME]"
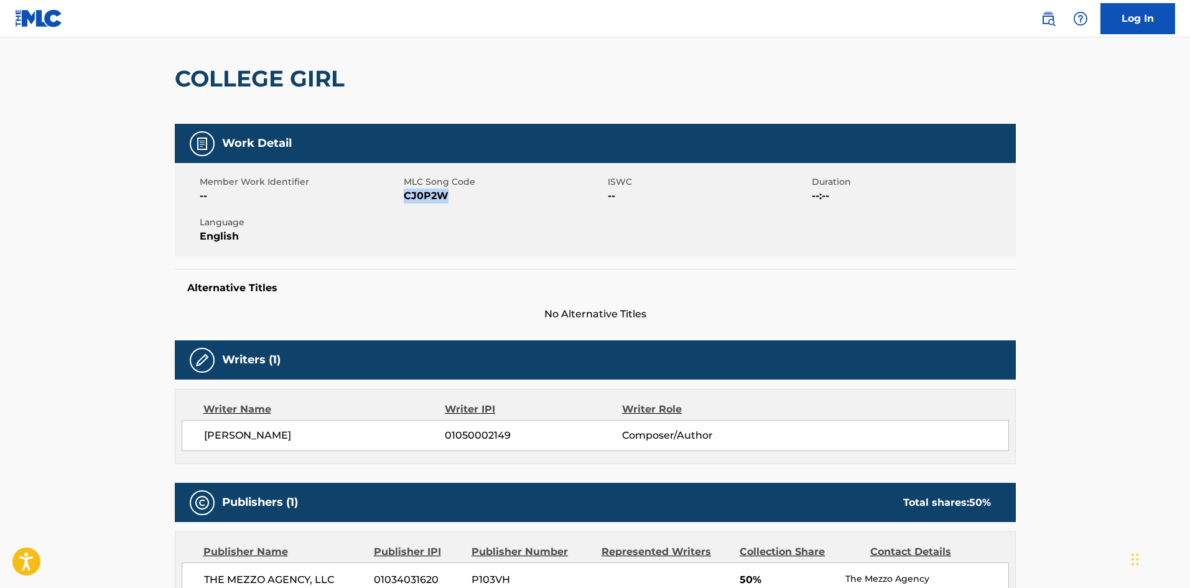
scroll to position [0, 0]
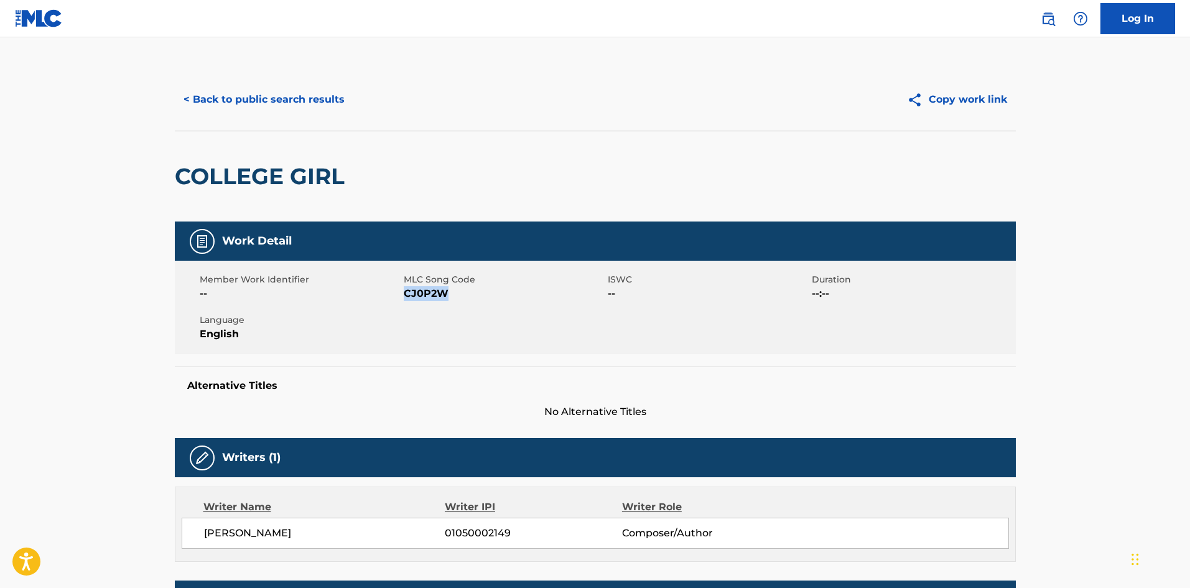
click at [310, 92] on button "< Back to public search results" at bounding box center [264, 99] width 178 height 31
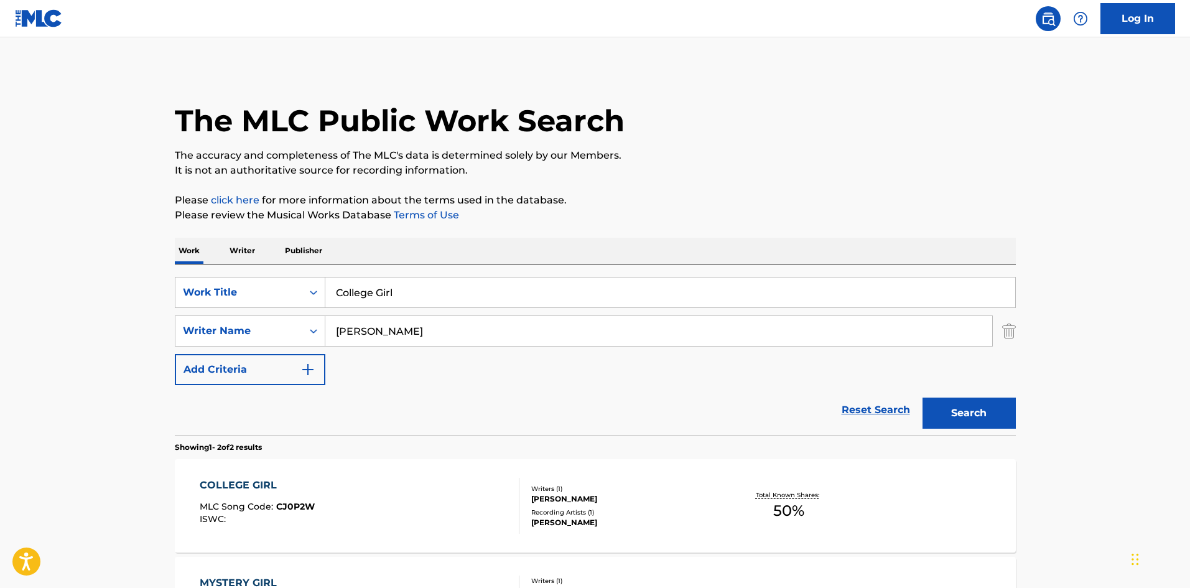
scroll to position [116, 0]
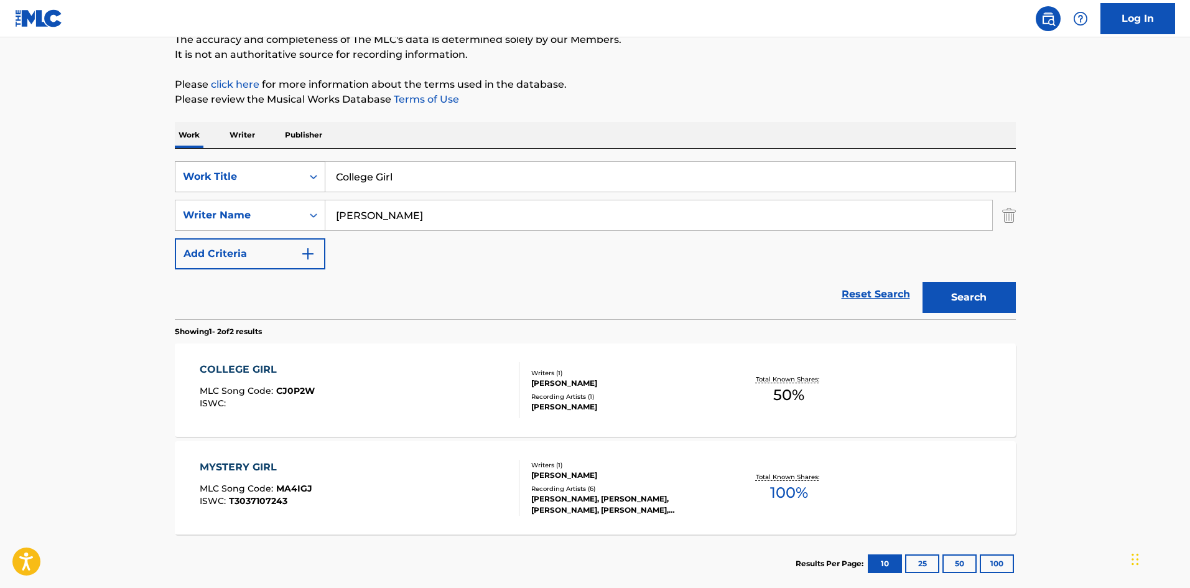
drag, startPoint x: 416, startPoint y: 180, endPoint x: 286, endPoint y: 174, distance: 130.1
click at [286, 174] on div "SearchWithCriteria6f768767-853d-435a-ae5a-962d2001a270 Work Title College Girl" at bounding box center [595, 176] width 841 height 31
paste input "razxy"
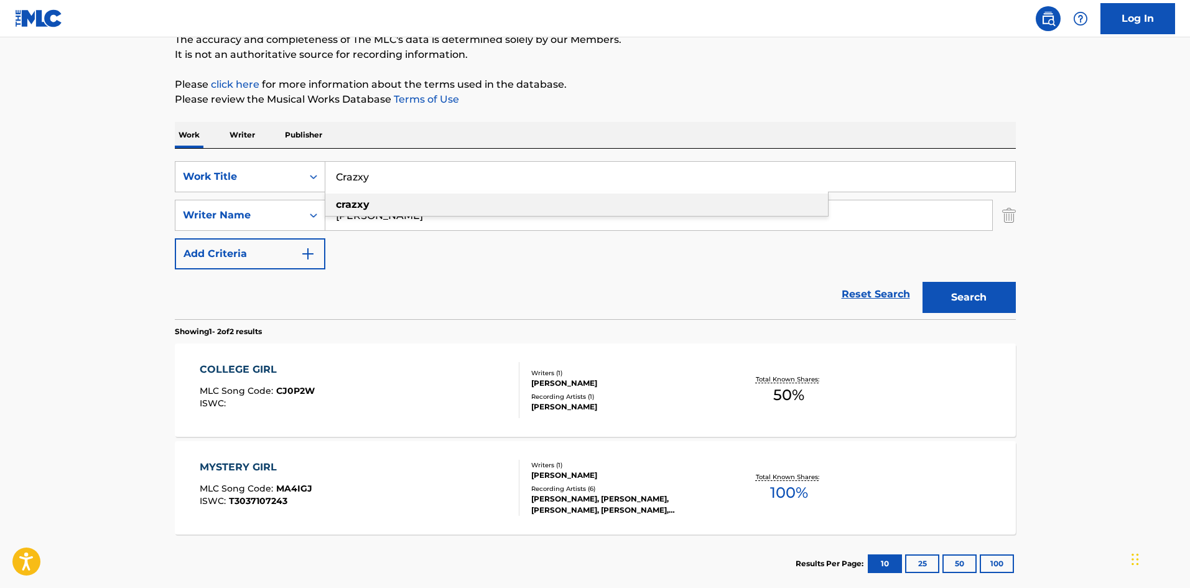
drag, startPoint x: 387, startPoint y: 213, endPoint x: 371, endPoint y: 213, distance: 16.8
click at [371, 213] on div "crazxy" at bounding box center [576, 204] width 502 height 22
type input "crazxy"
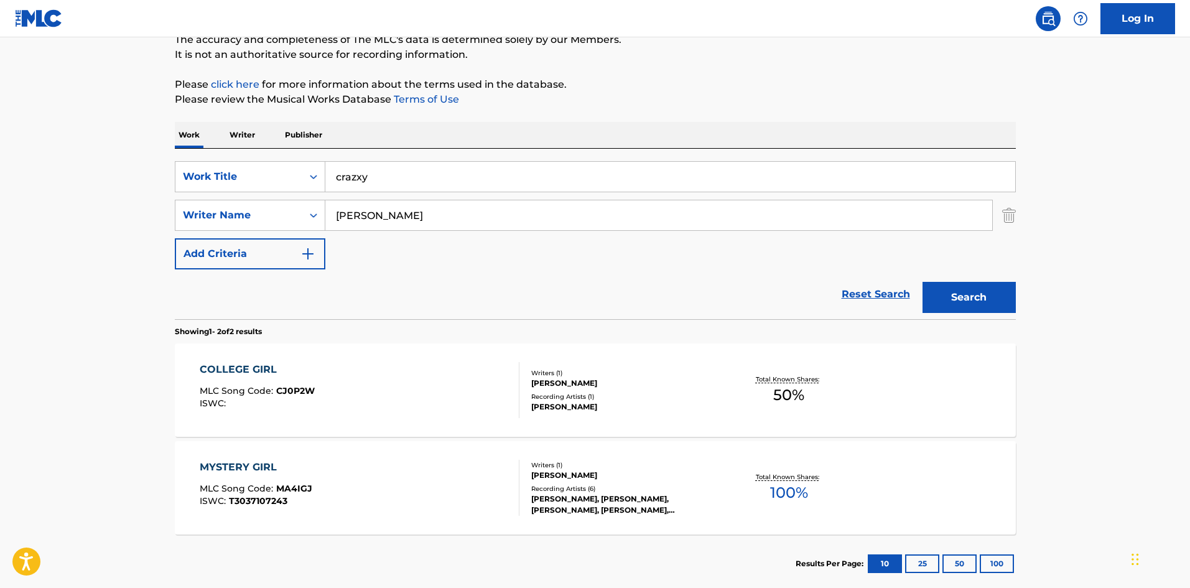
click at [601, 101] on p "Please review the Musical Works Database Terms of Use" at bounding box center [595, 99] width 841 height 15
click at [295, 208] on div "SearchWithCriteriaa9284f2b-9ab7-470a-bab6-1efc7de1542f Writer Name Hyppolite" at bounding box center [595, 215] width 841 height 31
paste input "Mounfik"
type input "Mounfik"
click at [987, 295] on button "Search" at bounding box center [968, 297] width 93 height 31
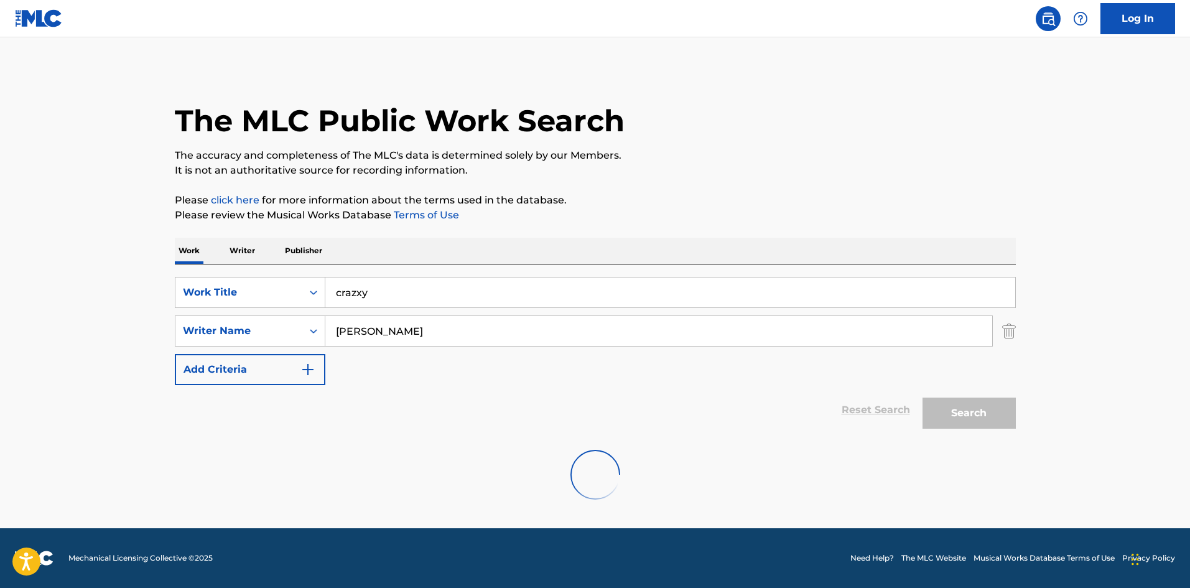
scroll to position [0, 0]
drag, startPoint x: 320, startPoint y: 285, endPoint x: 313, endPoint y: 277, distance: 11.0
click at [300, 287] on div "SearchWithCriteria6f768767-853d-435a-ae5a-962d2001a270 Work Title crazxy" at bounding box center [595, 292] width 841 height 31
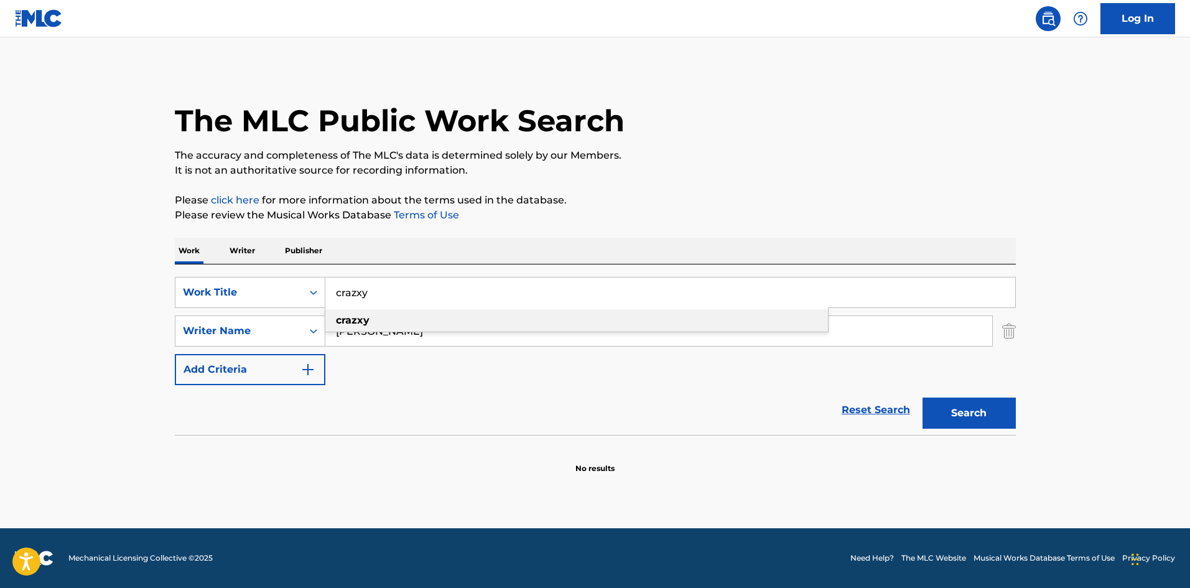
paste input "Crazy Thing About It"
type input "Crazy Thing About It"
click at [466, 239] on div "Work Writer Publisher" at bounding box center [595, 251] width 841 height 26
click at [350, 333] on input "Mounfik" at bounding box center [658, 331] width 667 height 30
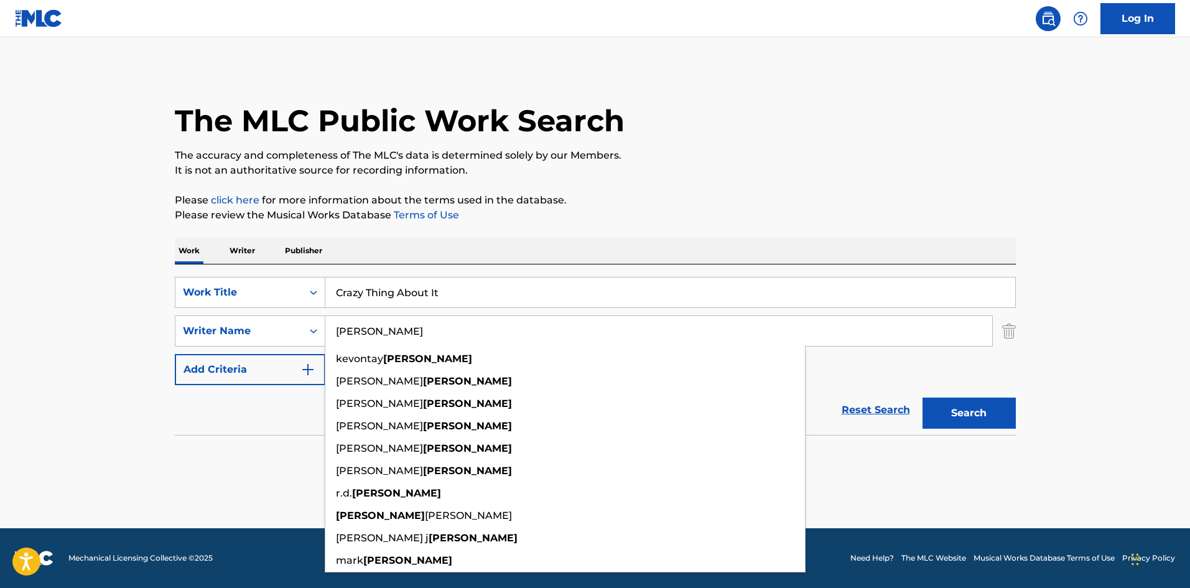
click at [698, 210] on p "Please review the Musical Works Database Terms of Use" at bounding box center [595, 215] width 841 height 15
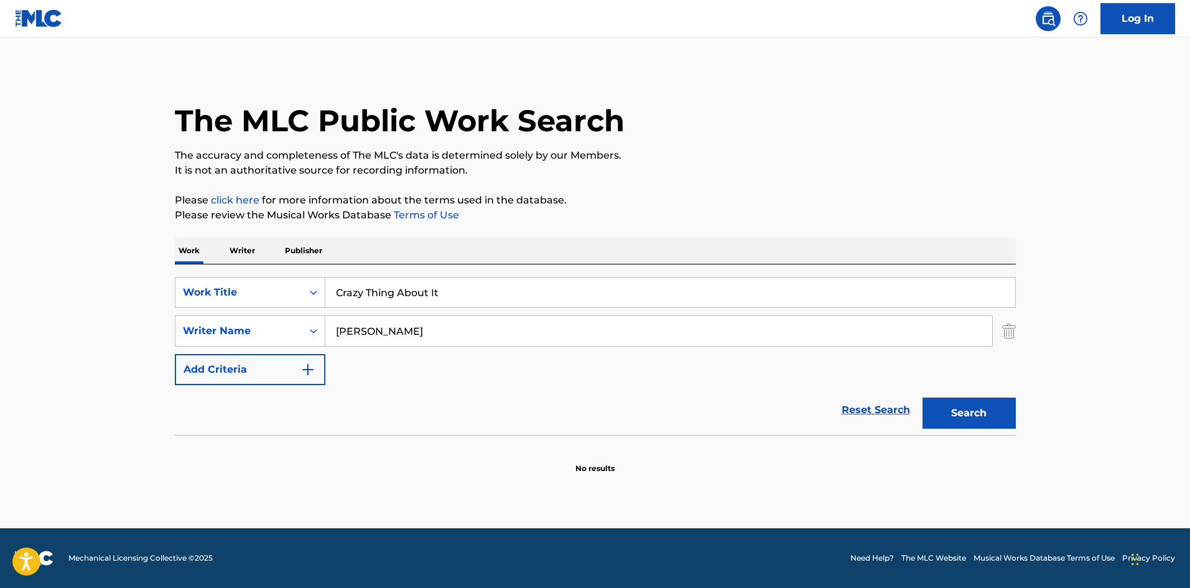
click at [978, 410] on button "Search" at bounding box center [968, 412] width 93 height 31
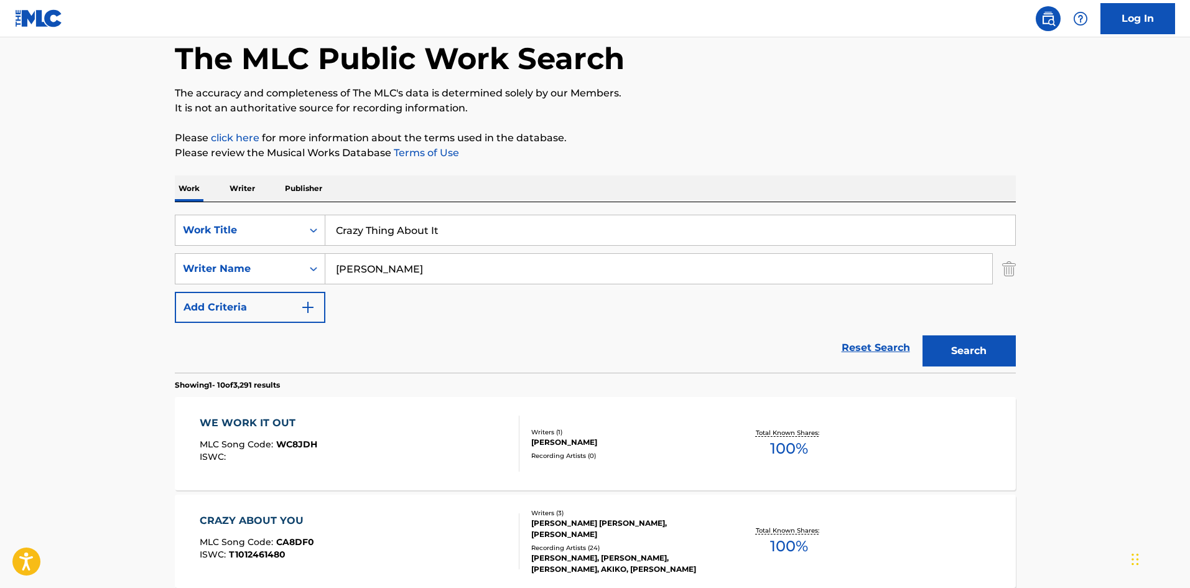
scroll to position [124, 0]
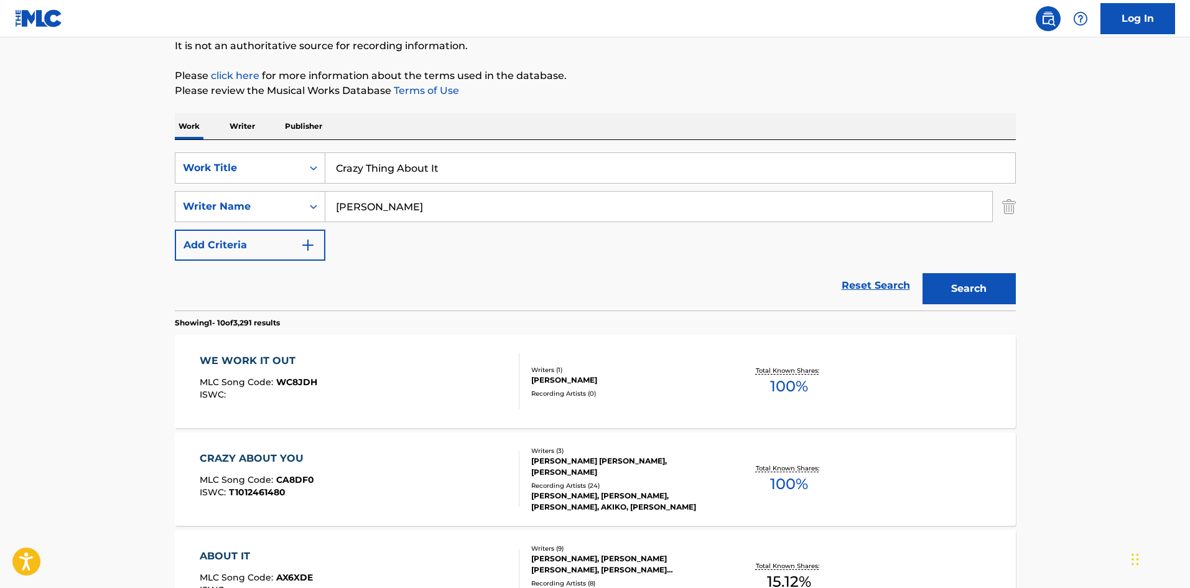
click at [362, 210] on input "[PERSON_NAME]" at bounding box center [658, 207] width 667 height 30
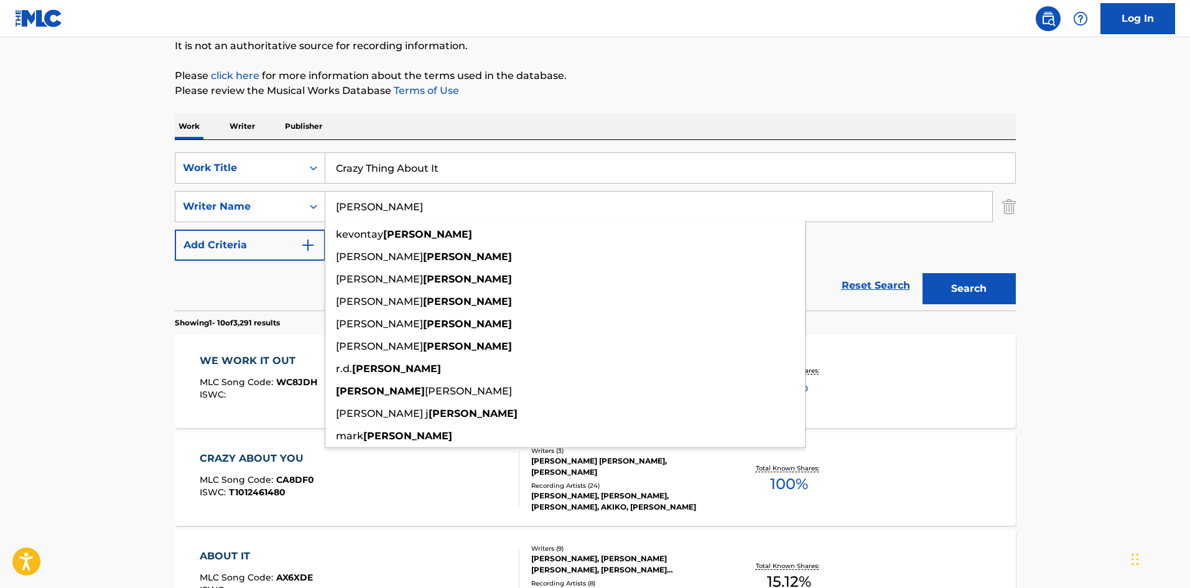
click at [362, 208] on input "[PERSON_NAME]" at bounding box center [658, 207] width 667 height 30
paste input "West"
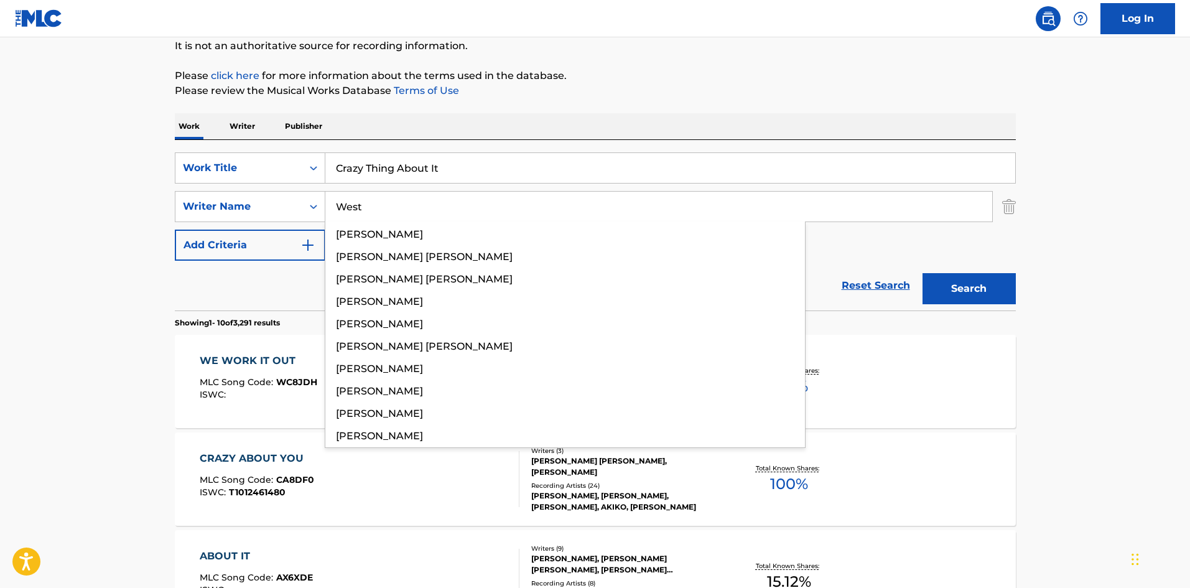
type input "West"
click at [659, 94] on p "Please review the Musical Works Database Terms of Use" at bounding box center [595, 90] width 841 height 15
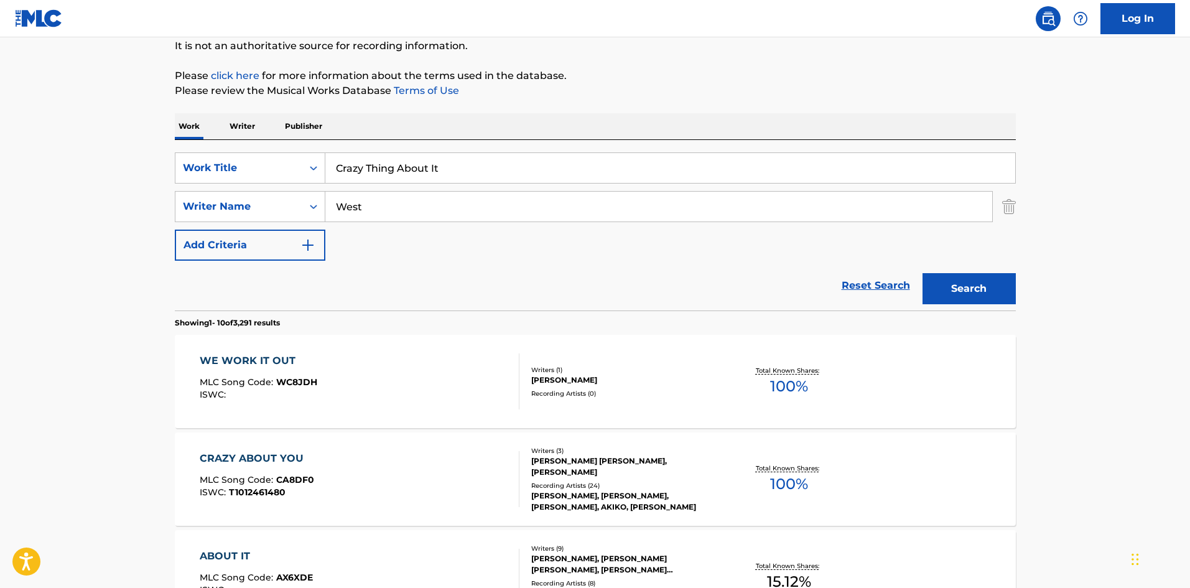
click at [945, 289] on button "Search" at bounding box center [968, 288] width 93 height 31
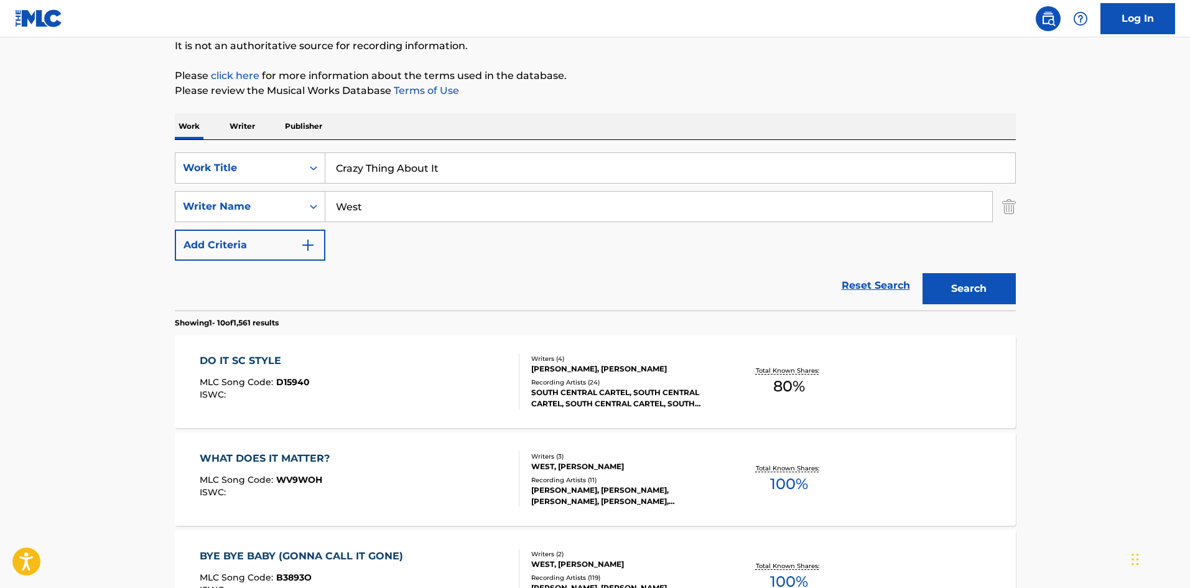
click at [376, 165] on input "Crazy Thing About It" at bounding box center [670, 168] width 690 height 30
paste input "Do You Love Me"
type input "Do You Love Me"
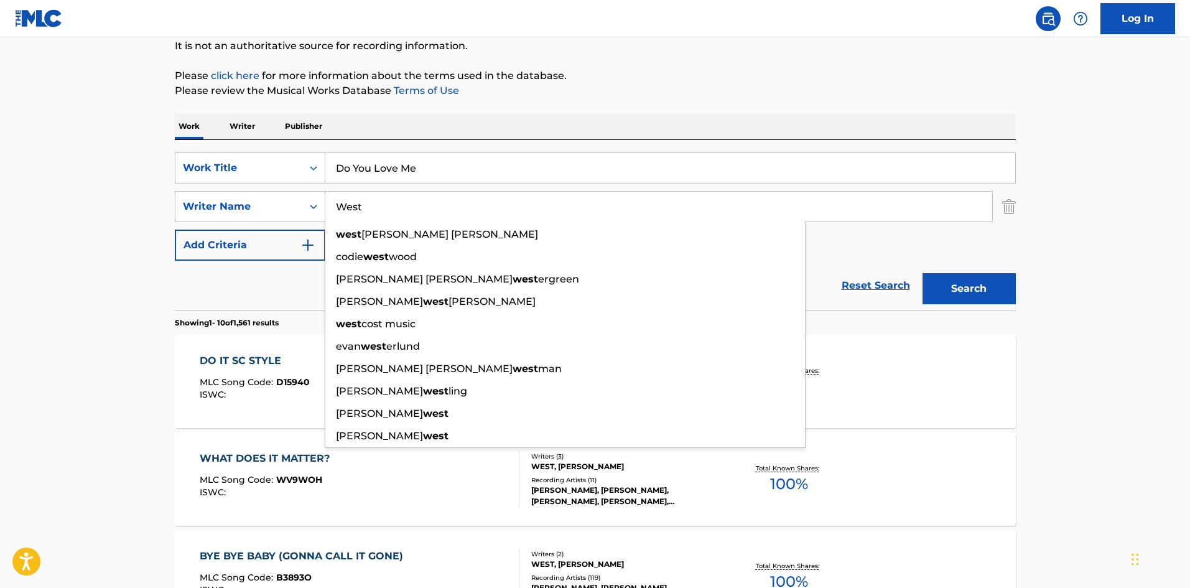
click at [345, 210] on input "West" at bounding box center [658, 207] width 667 height 30
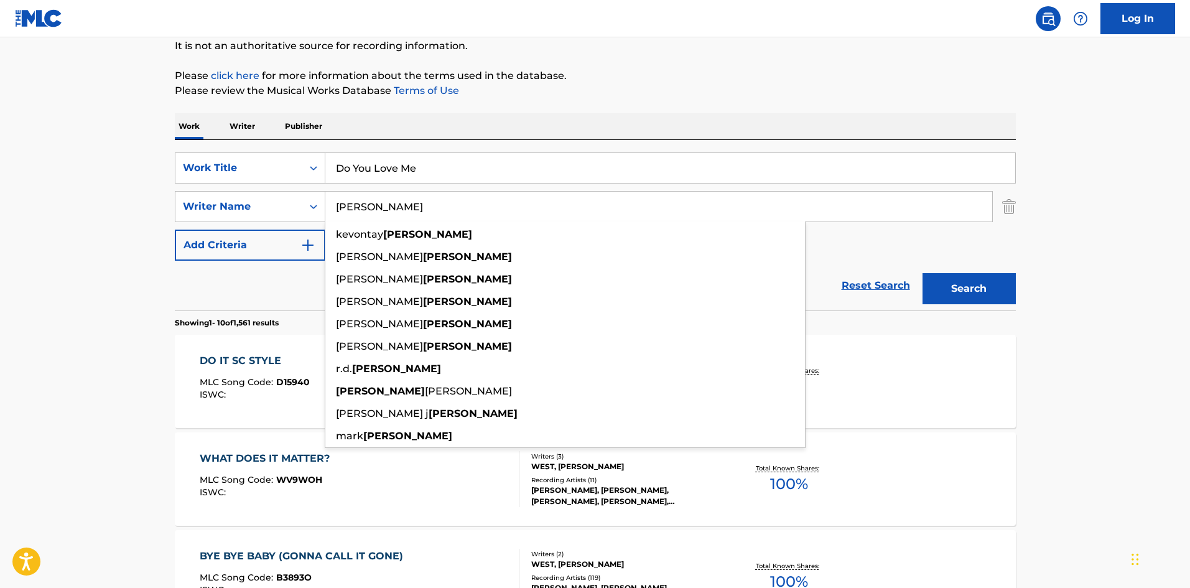
click at [922, 273] on button "Search" at bounding box center [968, 288] width 93 height 31
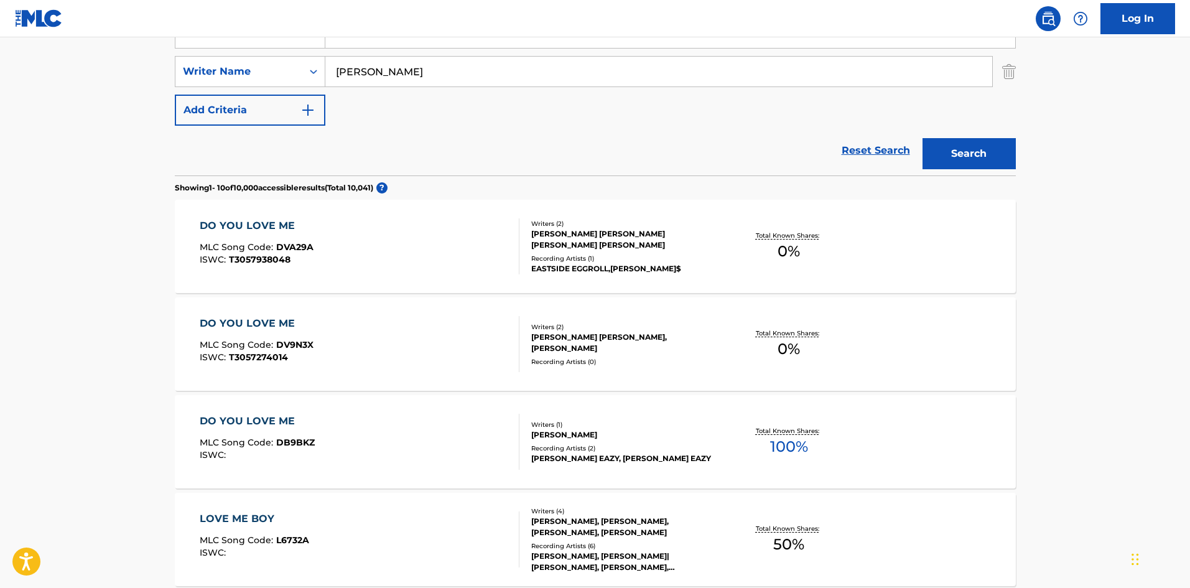
scroll to position [261, 0]
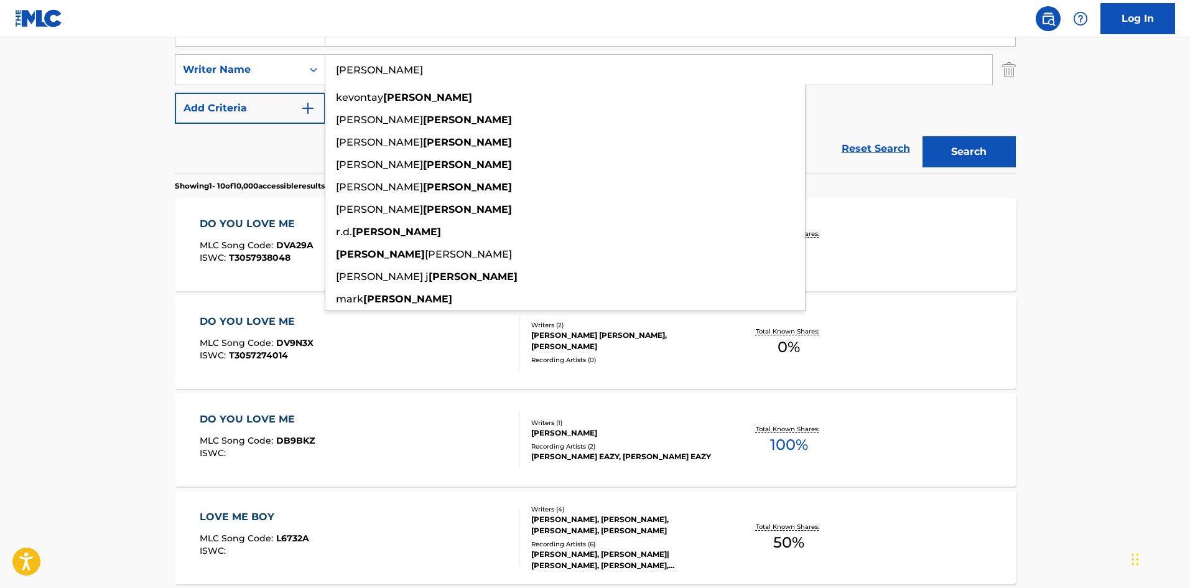
click at [861, 115] on div "SearchWithCriteria6f768767-853d-435a-ae5a-962d2001a270 Work Title Do You Love M…" at bounding box center [595, 70] width 841 height 108
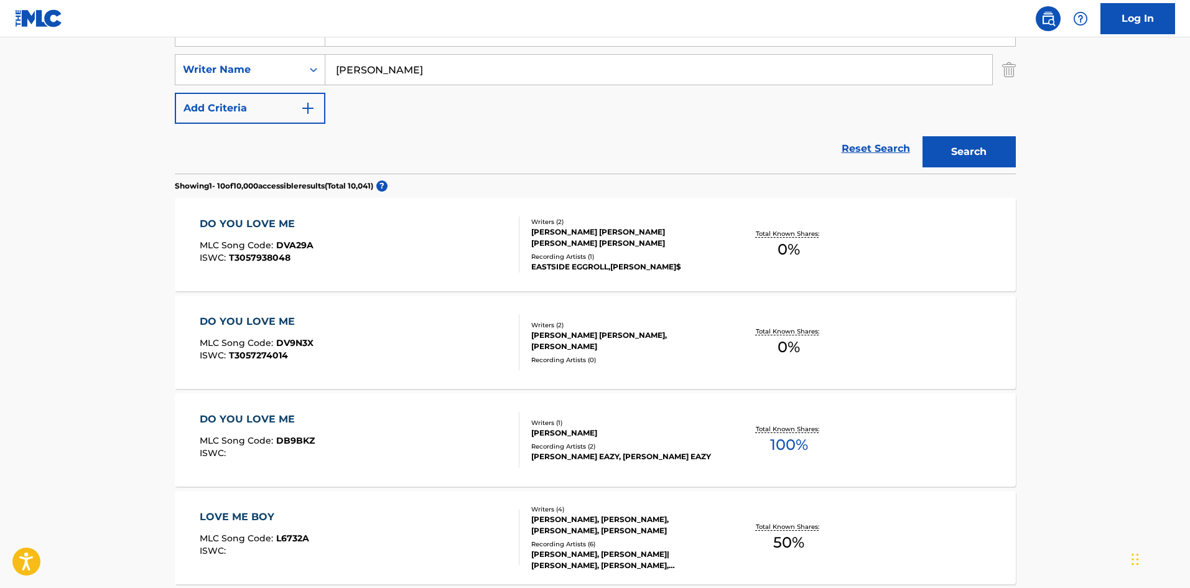
click at [359, 73] on input "[PERSON_NAME]" at bounding box center [658, 70] width 667 height 30
paste input "West"
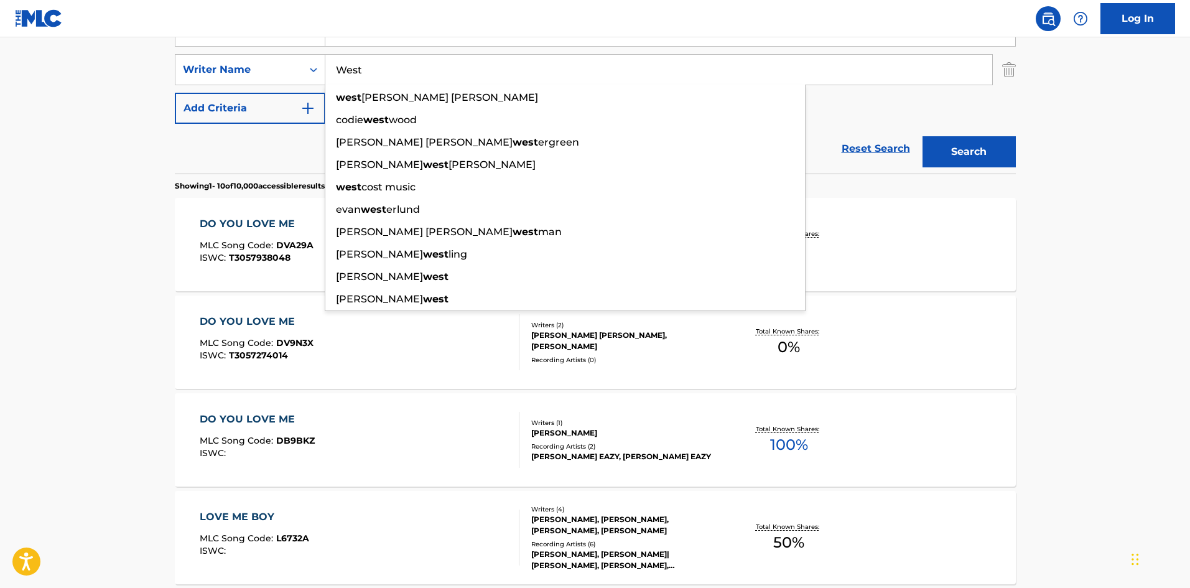
type input "West"
click at [197, 160] on div "Reset Search Search" at bounding box center [595, 149] width 841 height 50
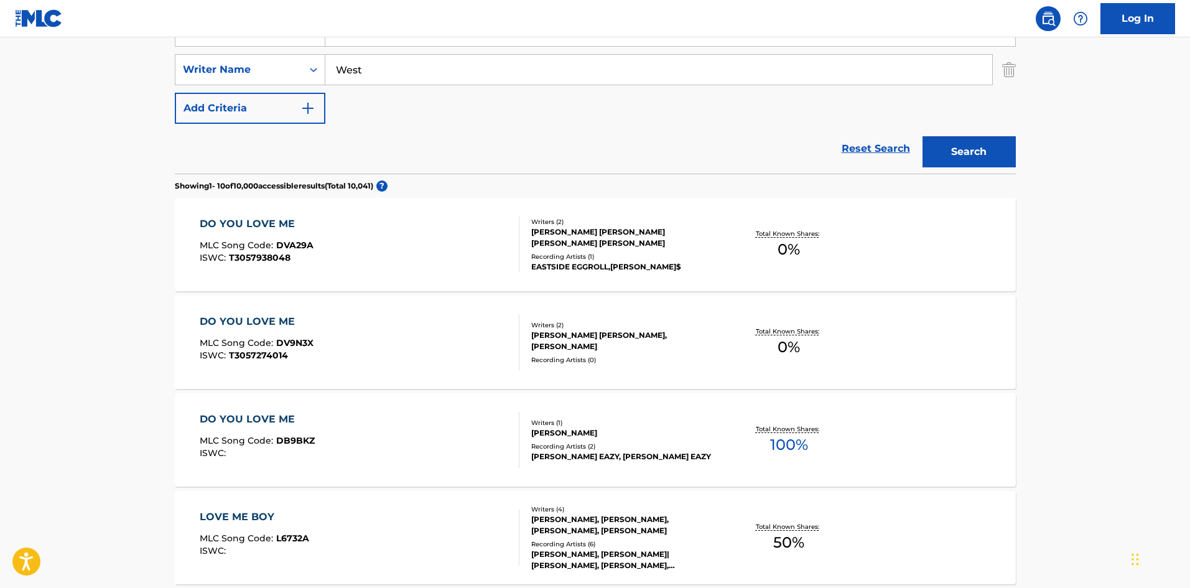
click at [979, 158] on button "Search" at bounding box center [968, 151] width 93 height 31
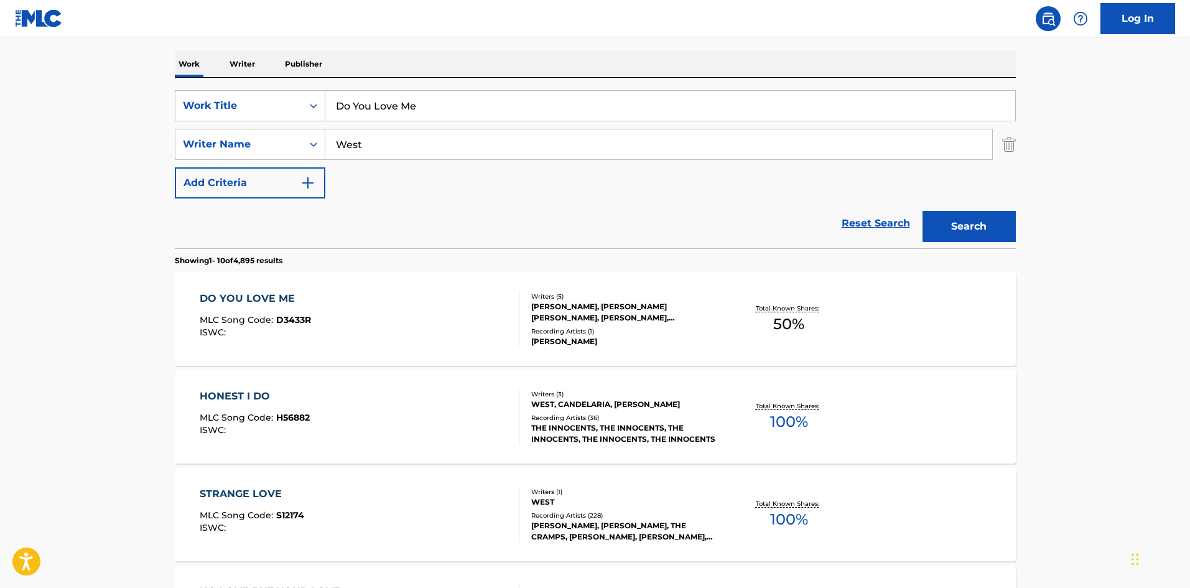
scroll to position [124, 0]
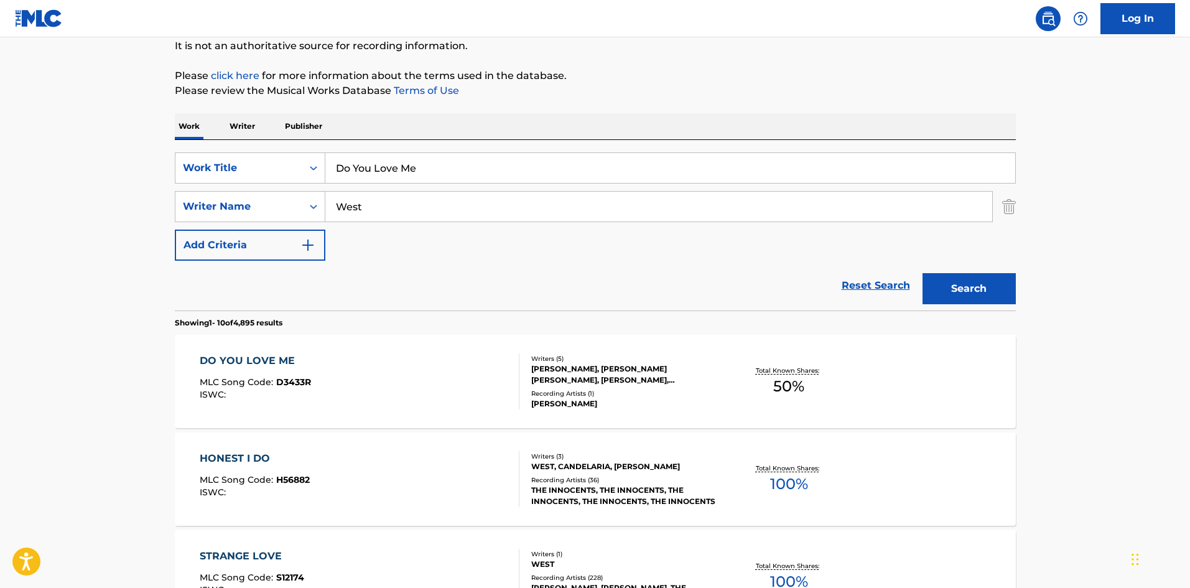
drag, startPoint x: 421, startPoint y: 167, endPoint x: 325, endPoint y: 167, distance: 95.8
click at [325, 167] on input "Do You Love Me" at bounding box center [670, 168] width 690 height 30
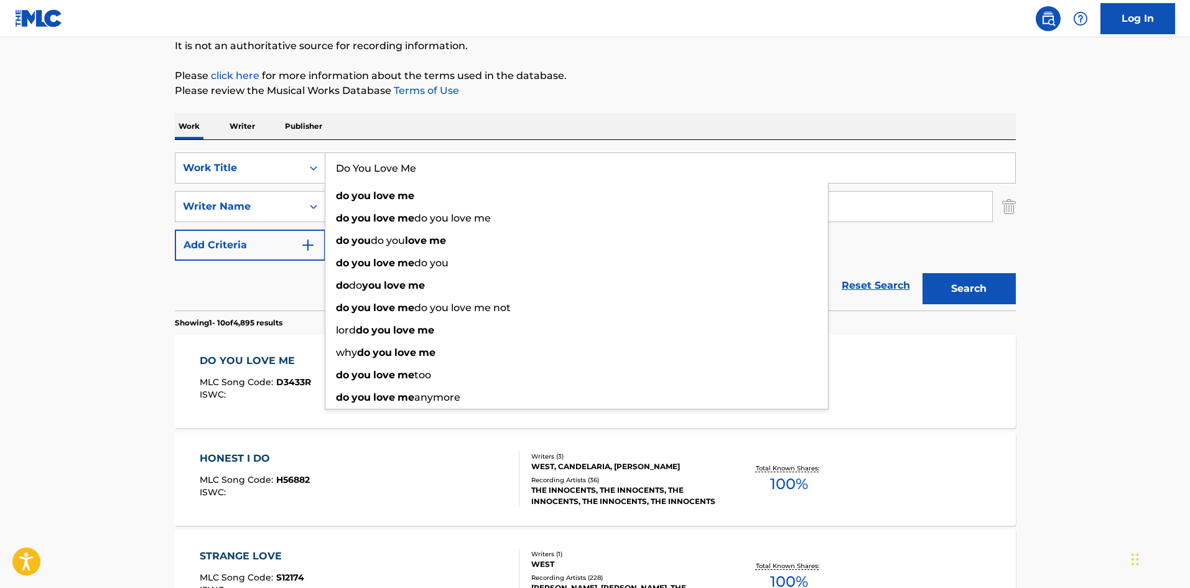
paste input "Fall In Lov"
type input "Fall In Love"
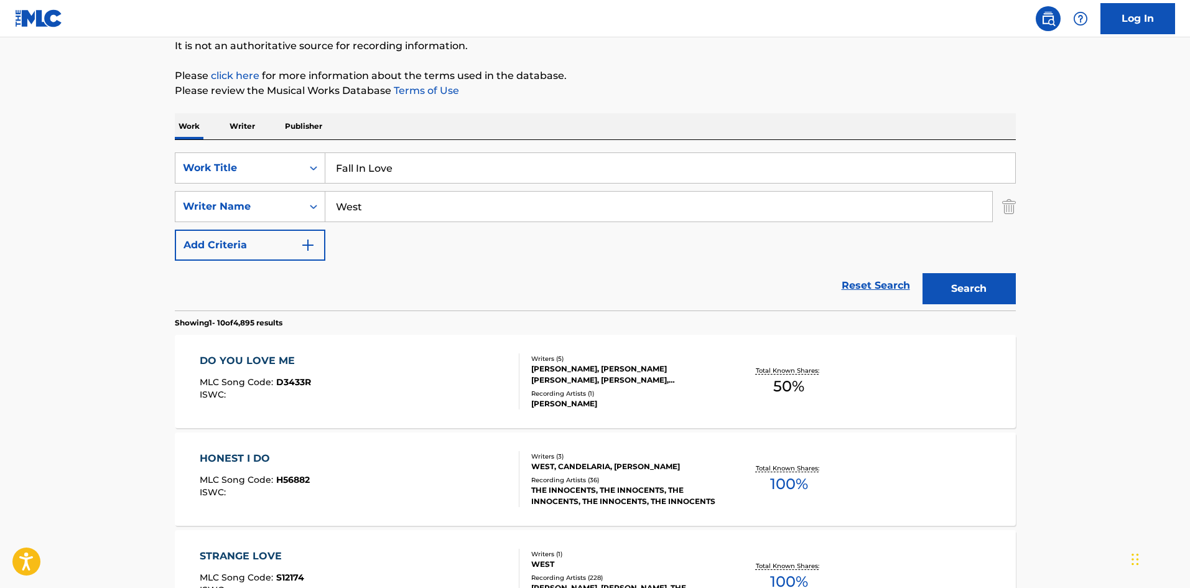
click at [463, 119] on div "Work Writer Publisher" at bounding box center [595, 126] width 841 height 26
drag, startPoint x: 363, startPoint y: 208, endPoint x: 289, endPoint y: 200, distance: 74.4
click at [289, 200] on div "SearchWithCriteriaa9284f2b-9ab7-470a-bab6-1efc7de1542f Writer Name West" at bounding box center [595, 206] width 841 height 31
paste input "Thompson-"
click at [438, 206] on input "Thompson-" at bounding box center [658, 207] width 667 height 30
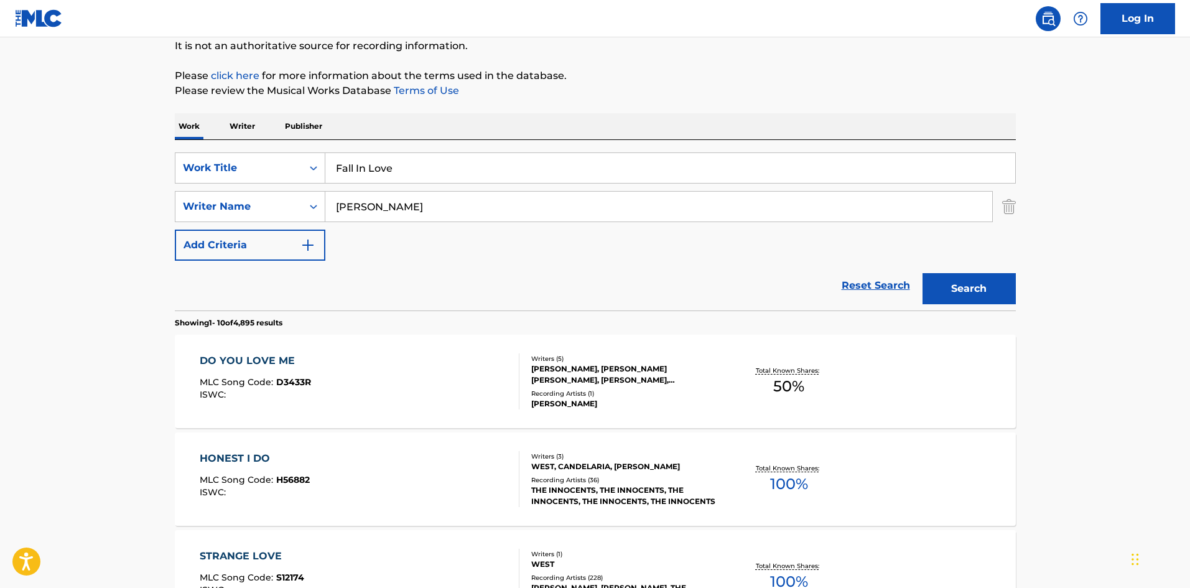
type input "Thompson"
click at [940, 285] on button "Search" at bounding box center [968, 288] width 93 height 31
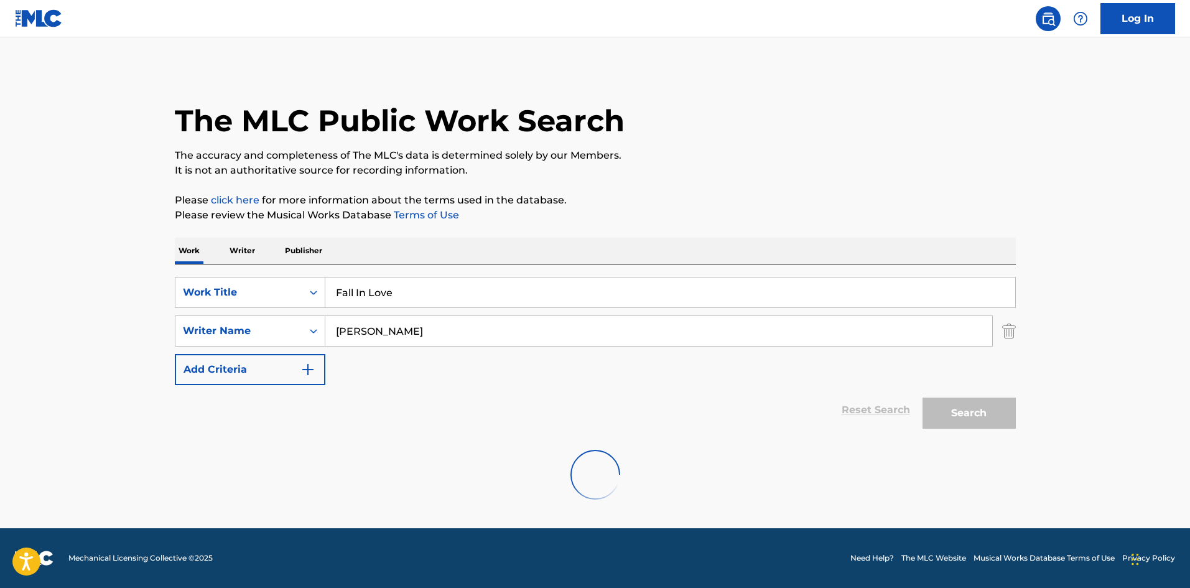
scroll to position [0, 0]
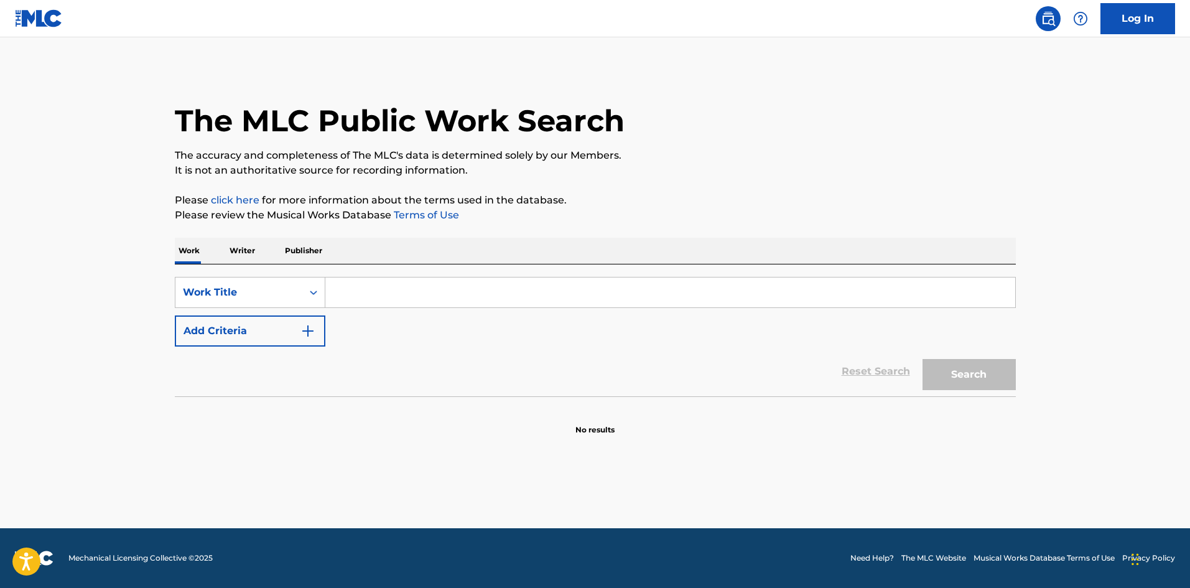
click at [361, 284] on input "Search Form" at bounding box center [670, 292] width 690 height 30
paste input "Fall In Love"
type input "Fall In Love"
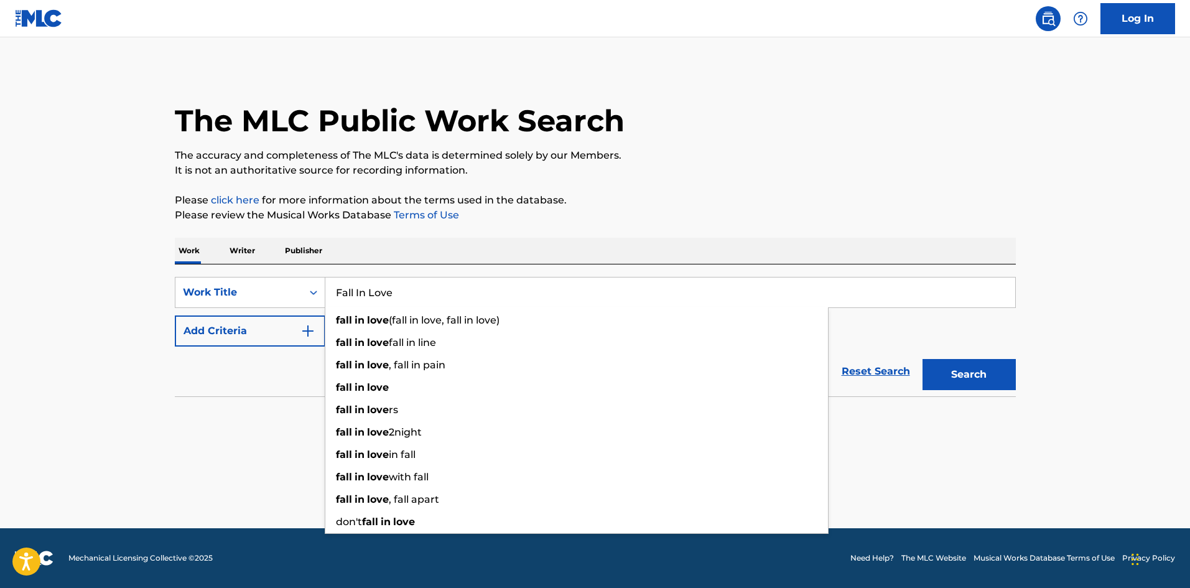
drag, startPoint x: 471, startPoint y: 232, endPoint x: 468, endPoint y: 239, distance: 7.5
click at [471, 233] on div "The MLC Public Work Search The accuracy and completeness of The MLC's data is d…" at bounding box center [595, 251] width 871 height 367
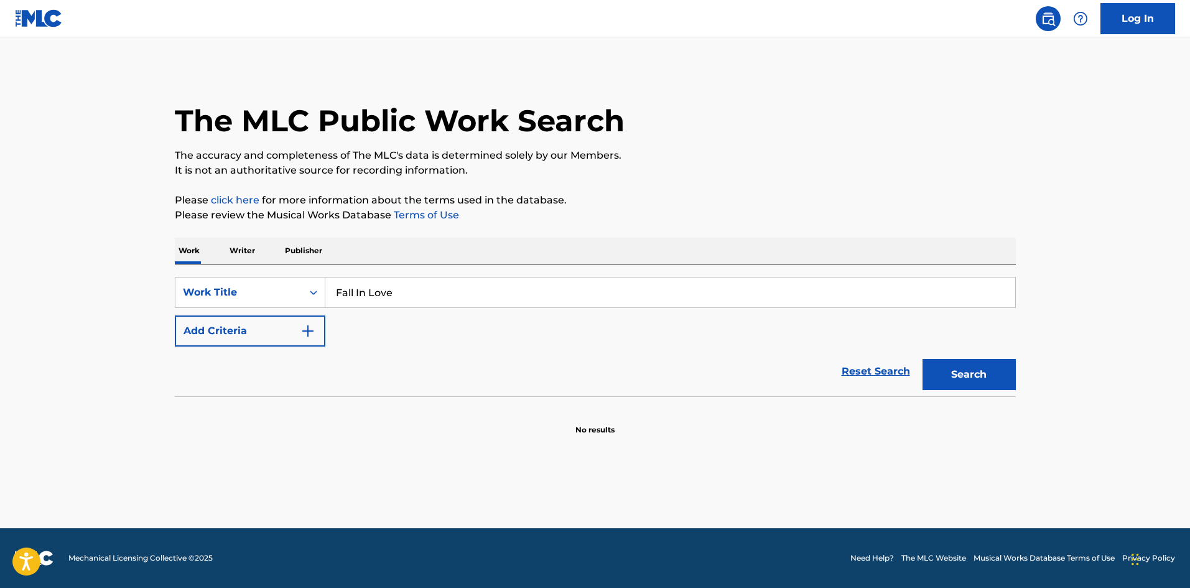
click at [317, 330] on button "Add Criteria" at bounding box center [250, 330] width 150 height 31
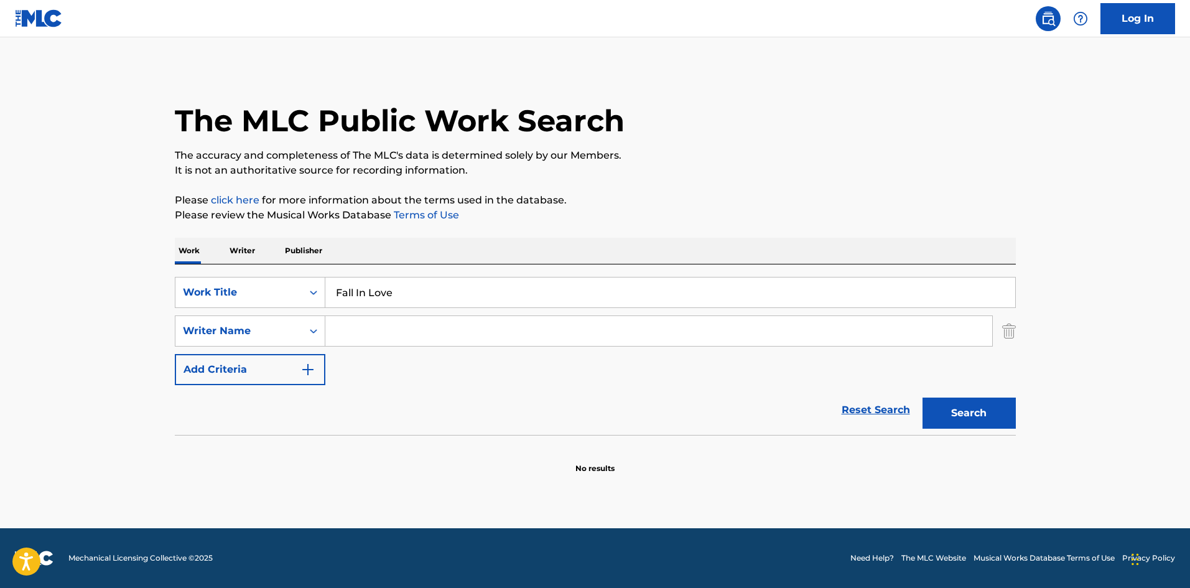
click at [374, 341] on input "Search Form" at bounding box center [658, 331] width 667 height 30
paste input "Grusin"
click at [954, 415] on button "Search" at bounding box center [968, 412] width 93 height 31
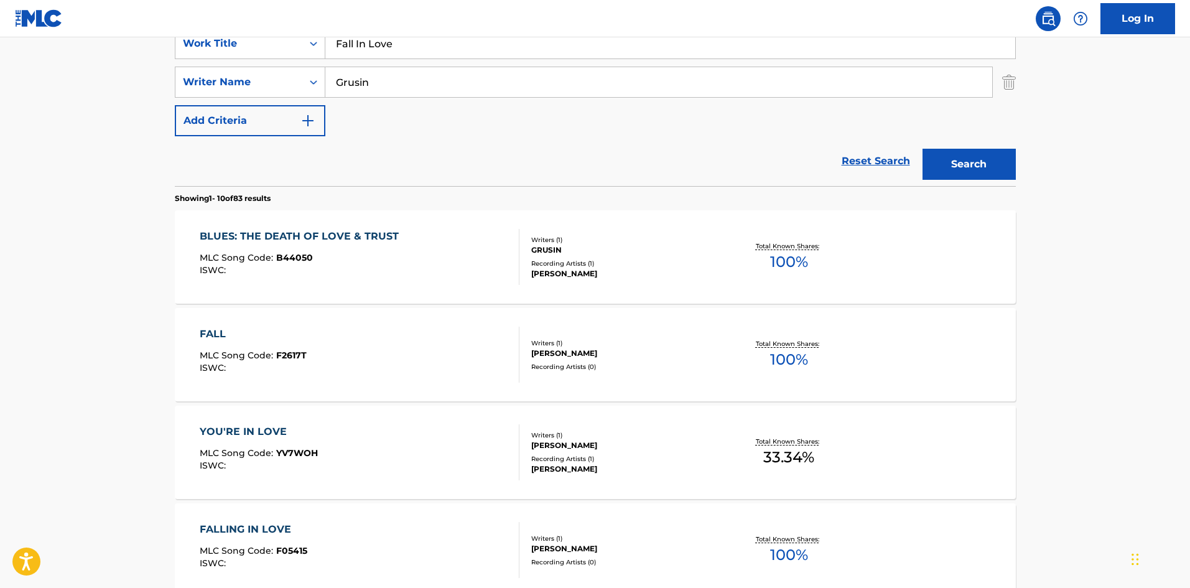
scroll to position [187, 0]
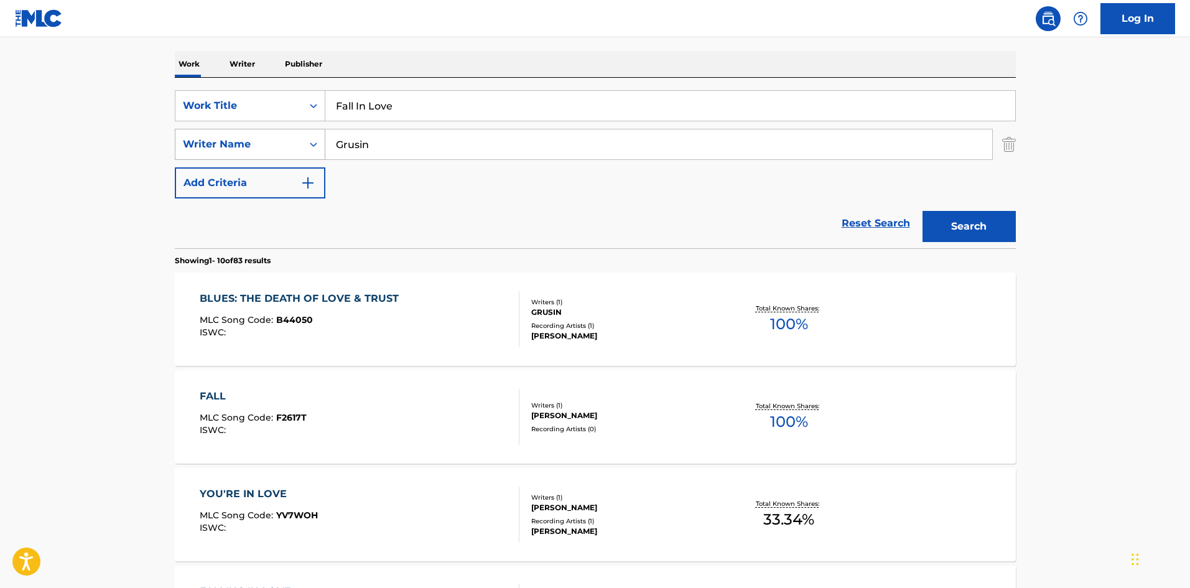
drag, startPoint x: 313, startPoint y: 139, endPoint x: 291, endPoint y: 139, distance: 21.8
click at [291, 139] on div "SearchWithCriteria5d418873-cd47-4a88-8488-ef637c8ac646 Writer Name Grusin" at bounding box center [595, 144] width 841 height 31
paste input "Collins"
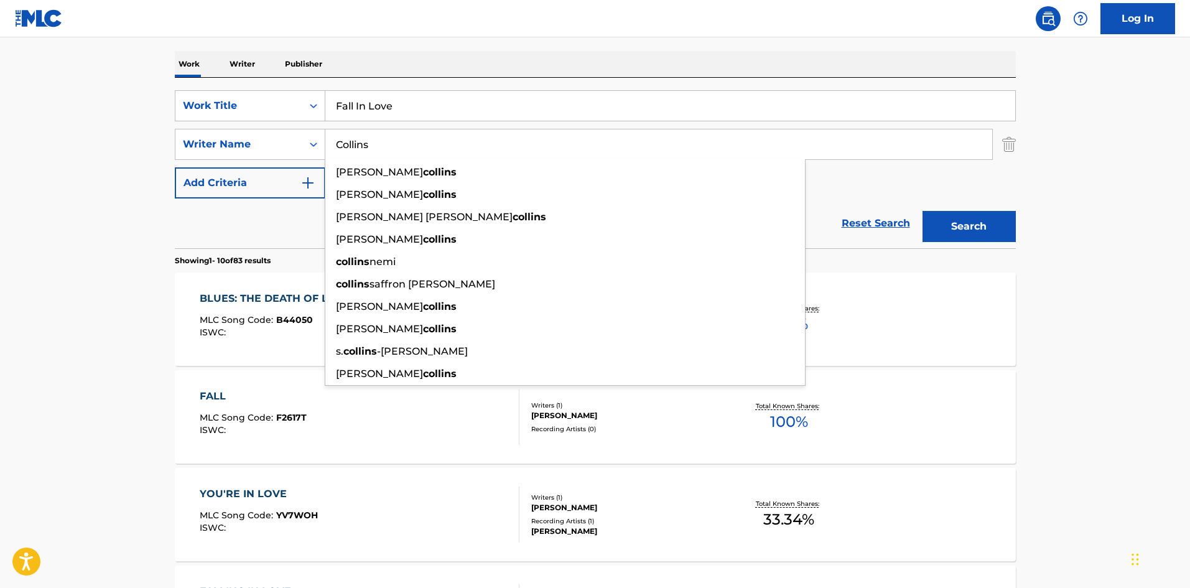
click at [971, 220] on button "Search" at bounding box center [968, 226] width 93 height 31
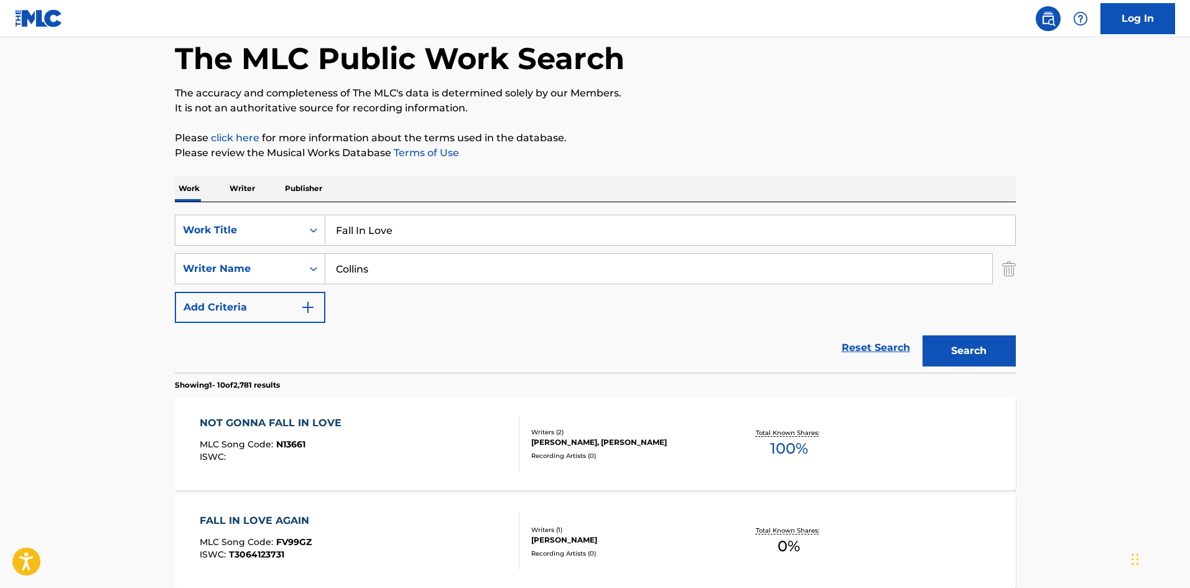
scroll to position [0, 0]
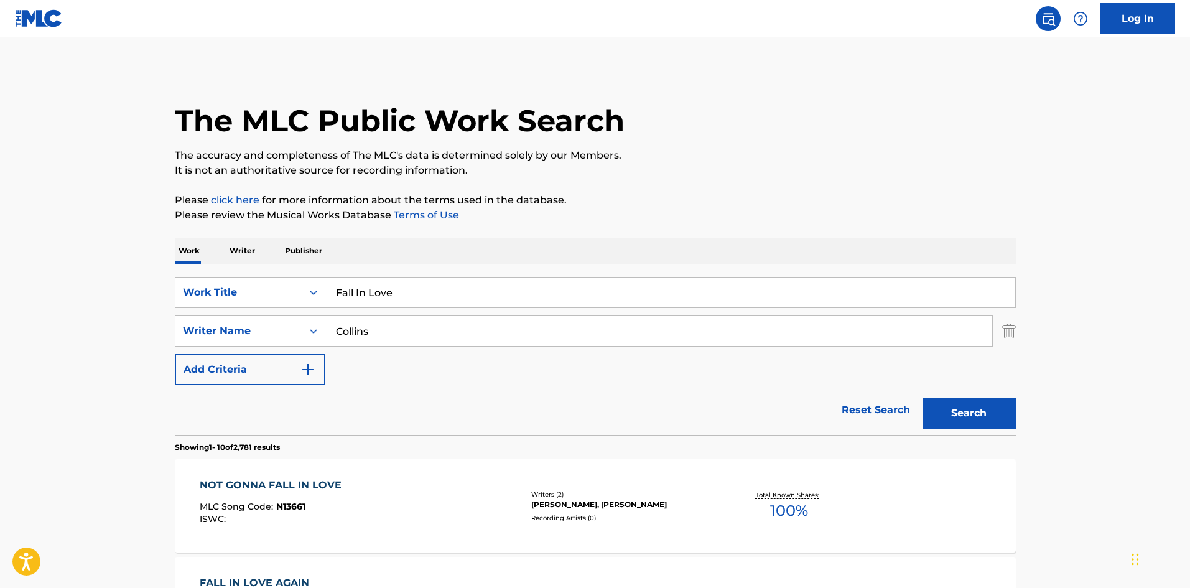
click at [348, 336] on input "Collins" at bounding box center [658, 331] width 667 height 30
click at [971, 407] on button "Search" at bounding box center [968, 412] width 93 height 31
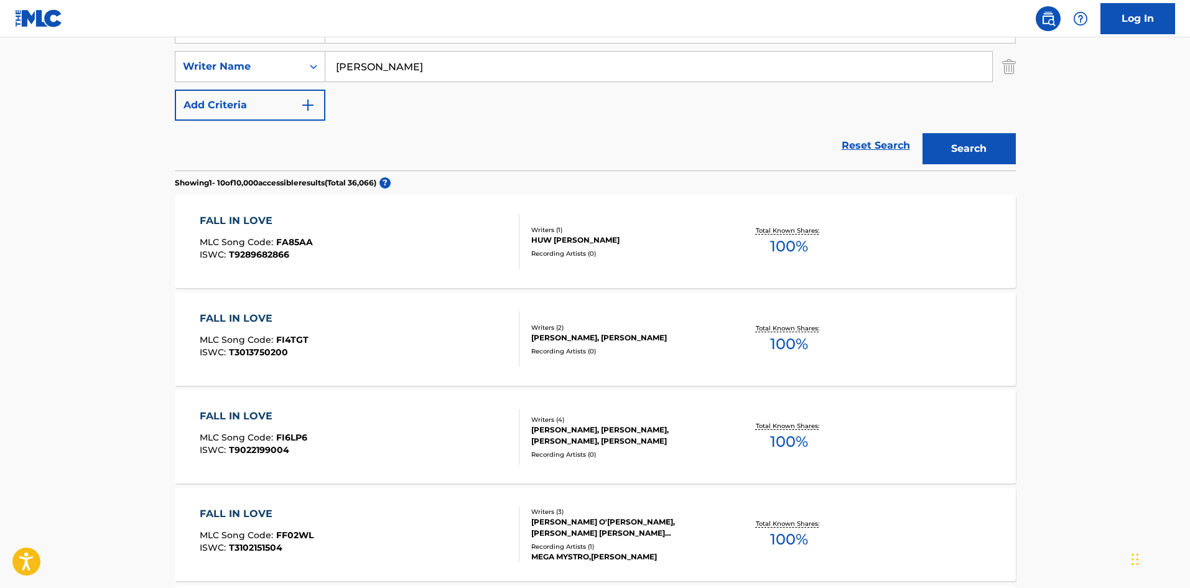
scroll to position [202, 0]
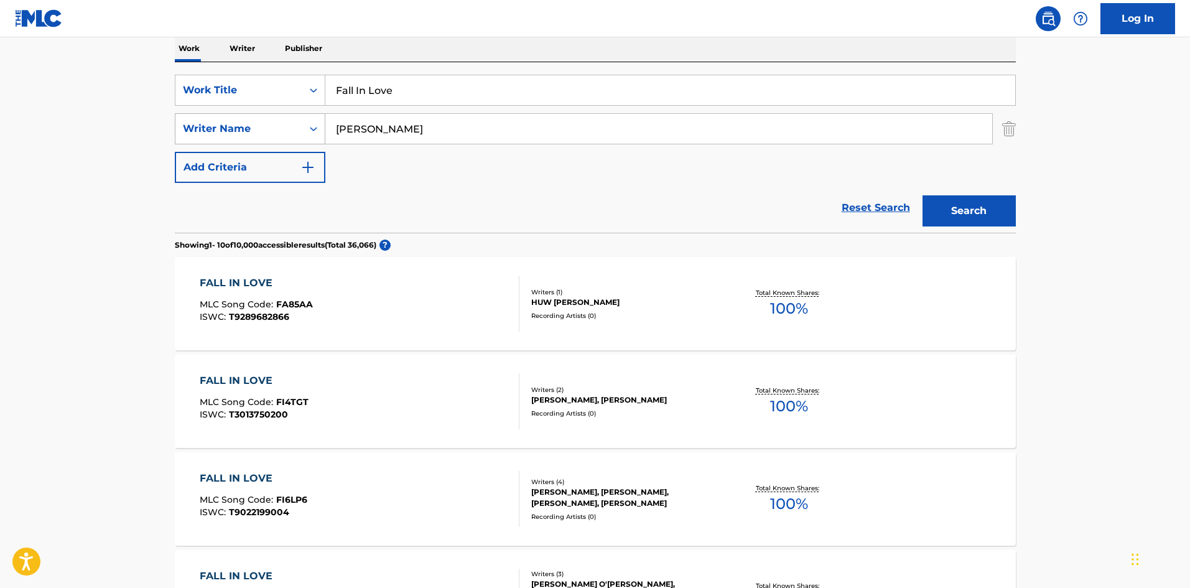
drag, startPoint x: 390, startPoint y: 124, endPoint x: 315, endPoint y: 137, distance: 75.8
click at [272, 124] on div "SearchWithCriteria5d418873-cd47-4a88-8488-ef637c8ac646 Writer Name [PERSON_NAME]" at bounding box center [595, 128] width 841 height 31
paste input "[PERSON_NAME]"
drag, startPoint x: 338, startPoint y: 127, endPoint x: 264, endPoint y: 125, distance: 74.6
click at [264, 125] on div "SearchWithCriteria5d418873-cd47-4a88-8488-ef637c8ac646 Writer Name [PERSON_NAME]" at bounding box center [595, 128] width 841 height 31
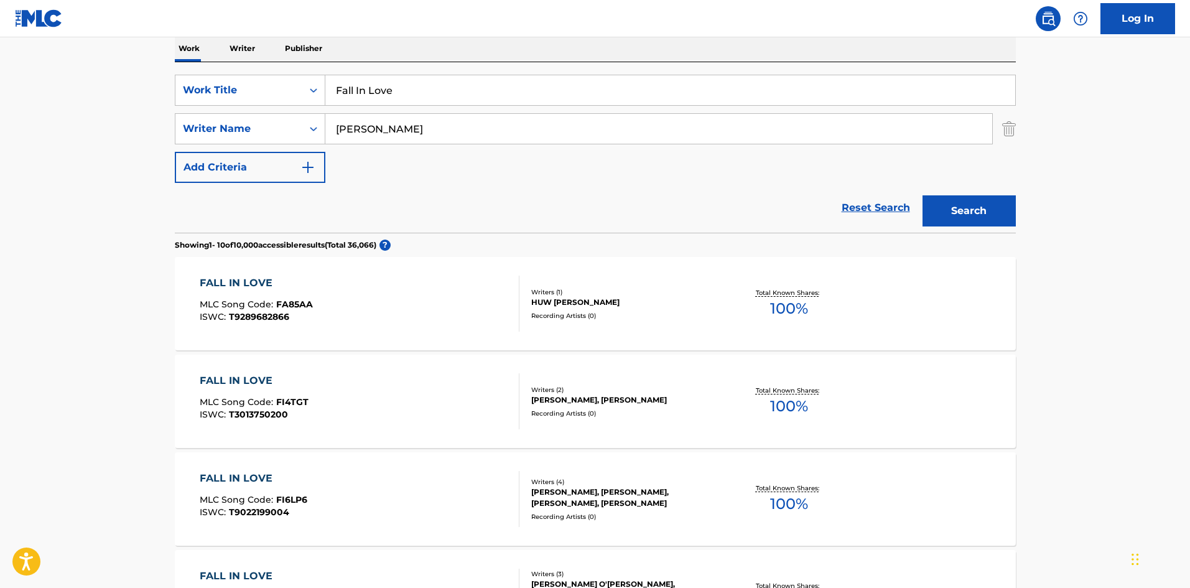
type input "[PERSON_NAME]"
click at [981, 208] on button "Search" at bounding box center [968, 210] width 93 height 31
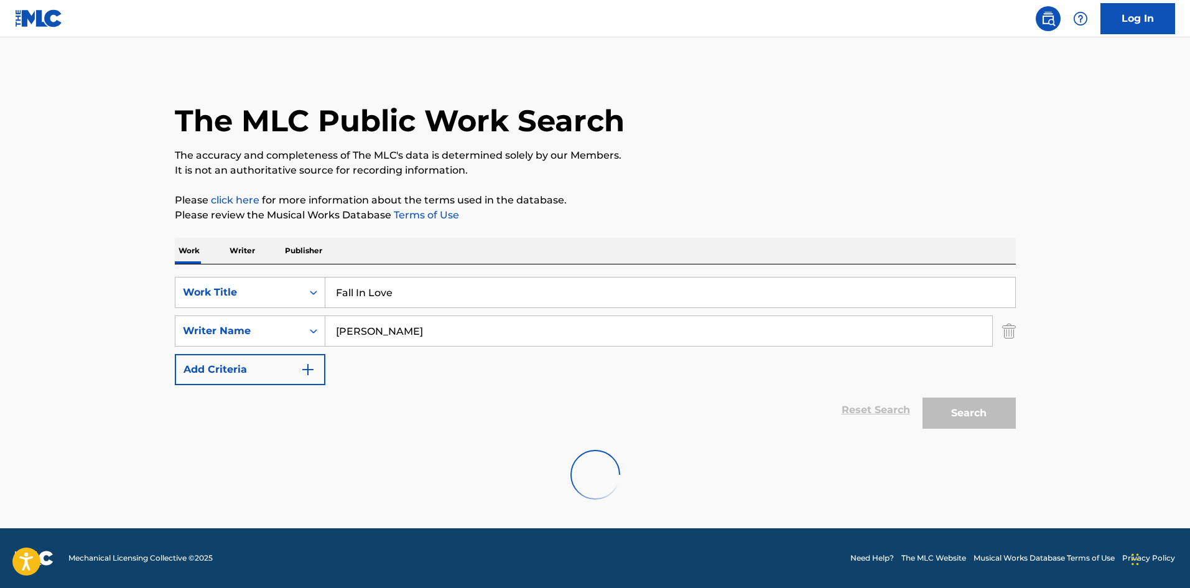
scroll to position [0, 0]
drag, startPoint x: 409, startPoint y: 287, endPoint x: 279, endPoint y: 286, distance: 130.0
click at [279, 286] on div "SearchWithCriteriac7d7cd00-6031-46b5-943b-449211279435 Work Title Fall In Love" at bounding box center [595, 292] width 841 height 31
paste input "ill Up Banks"
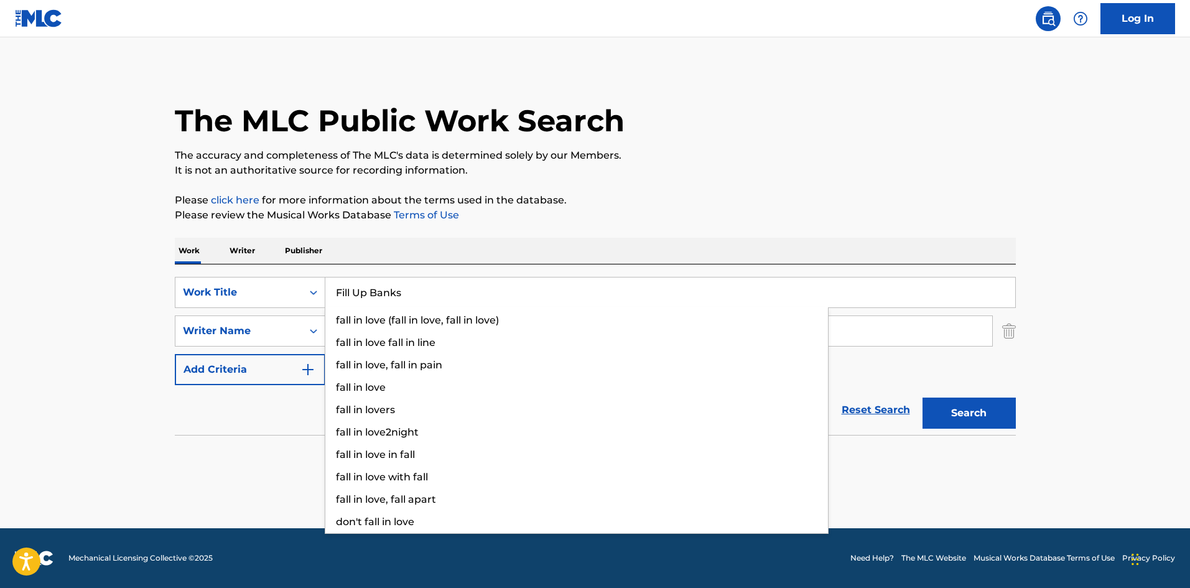
type input "Fill Up Banks"
click at [451, 58] on main "The MLC Public Work Search The accuracy and completeness of The MLC's data is d…" at bounding box center [595, 282] width 1190 height 491
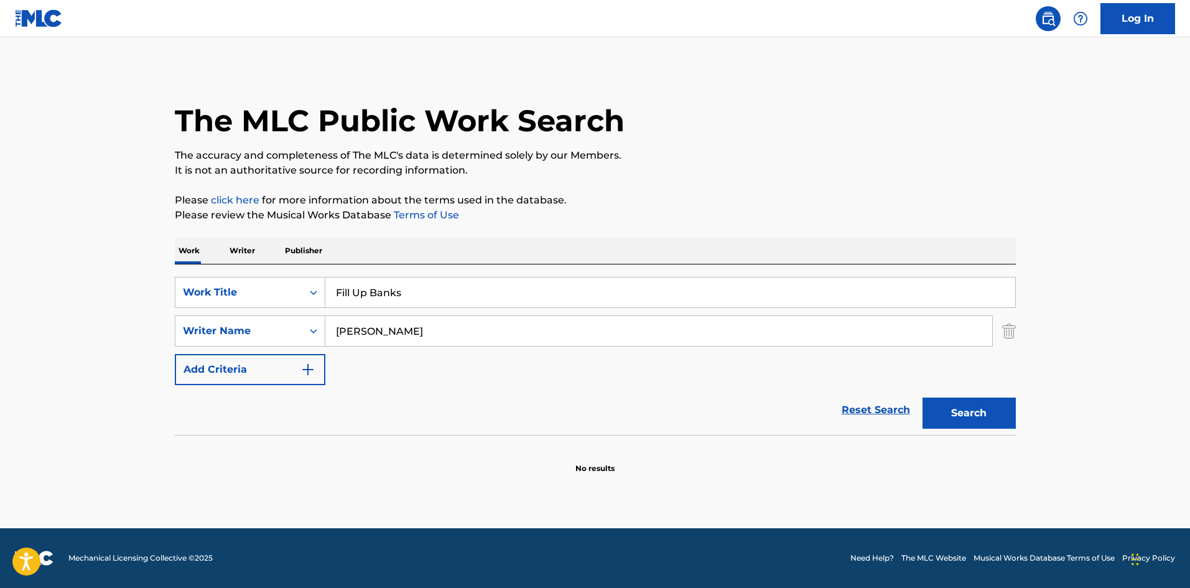
click at [357, 327] on input "[PERSON_NAME]" at bounding box center [658, 331] width 667 height 30
paste input "[PERSON_NAME]"
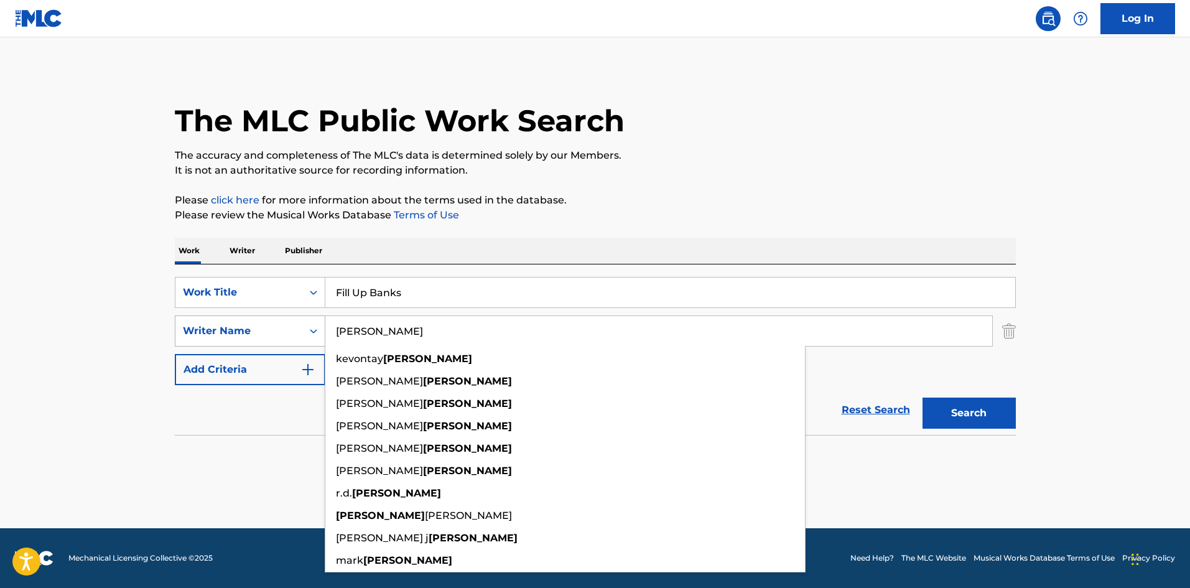
drag, startPoint x: 339, startPoint y: 326, endPoint x: 319, endPoint y: 327, distance: 19.9
click at [320, 327] on div "SearchWithCriteria5d418873-cd47-4a88-8488-ef637c8ac646 Writer Name [PERSON_NAME…" at bounding box center [595, 330] width 841 height 31
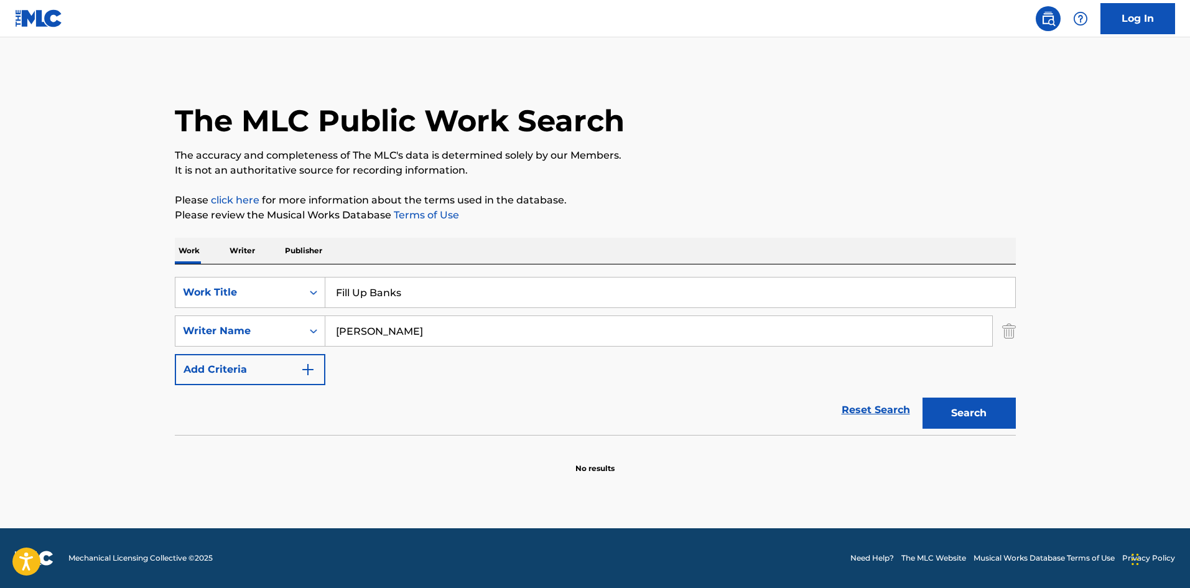
click at [986, 423] on button "Search" at bounding box center [968, 412] width 93 height 31
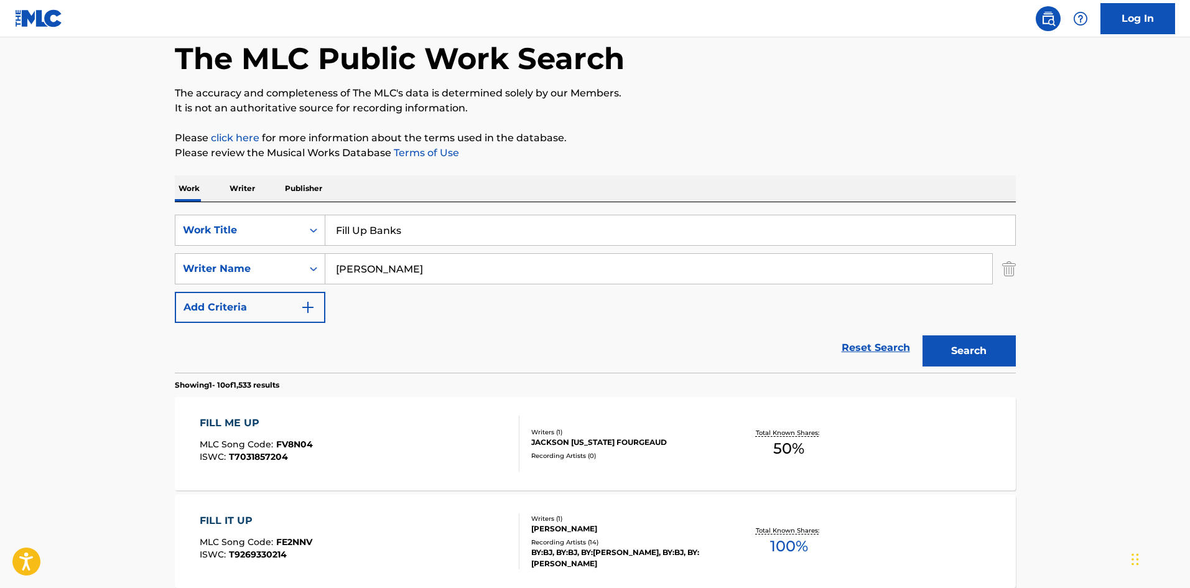
scroll to position [124, 0]
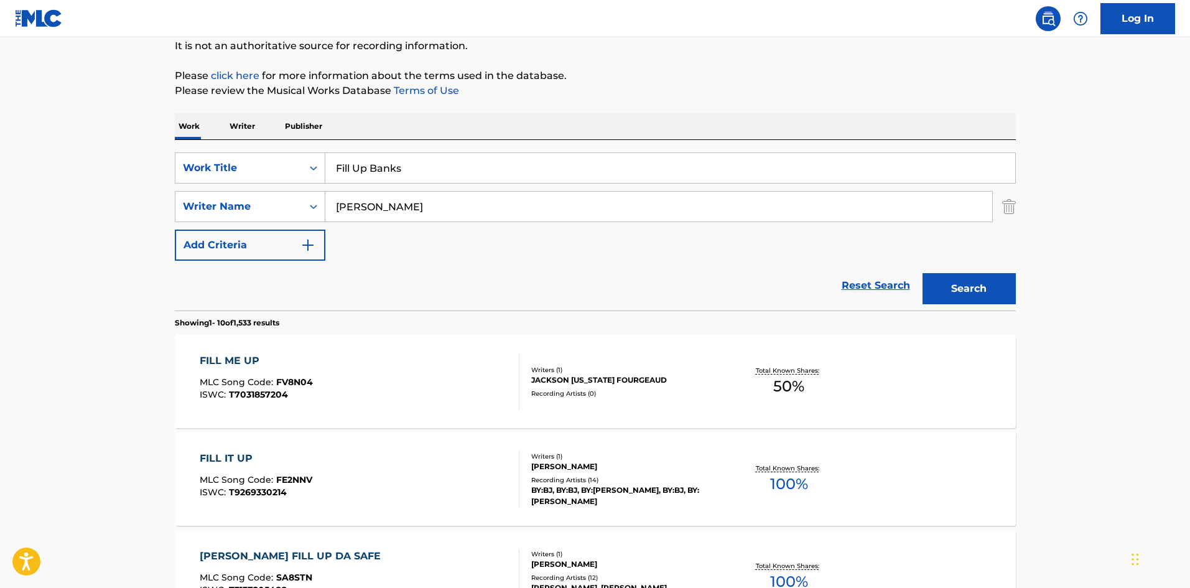
click at [359, 204] on input "[PERSON_NAME]" at bounding box center [658, 207] width 667 height 30
paste input "West"
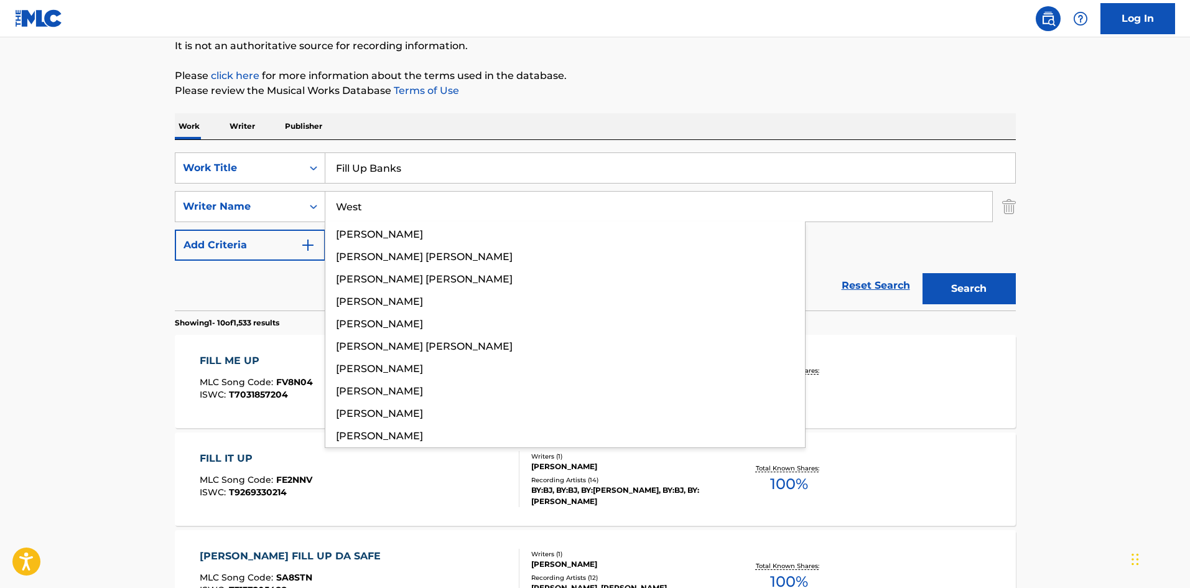
type input "West"
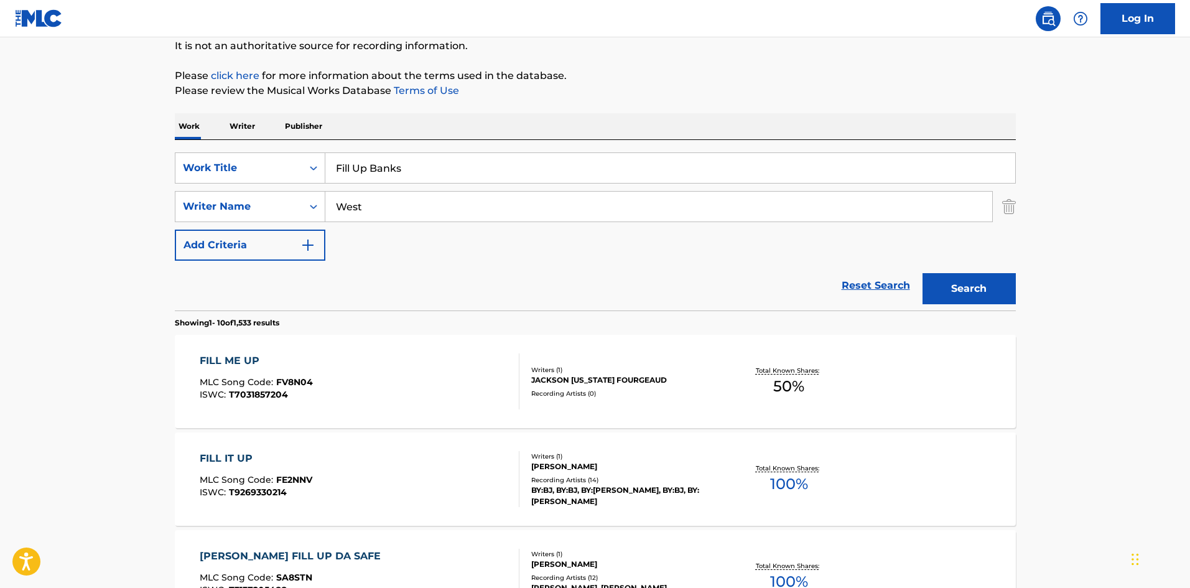
drag, startPoint x: 950, startPoint y: 288, endPoint x: 938, endPoint y: 292, distance: 13.2
click at [950, 289] on button "Search" at bounding box center [968, 288] width 93 height 31
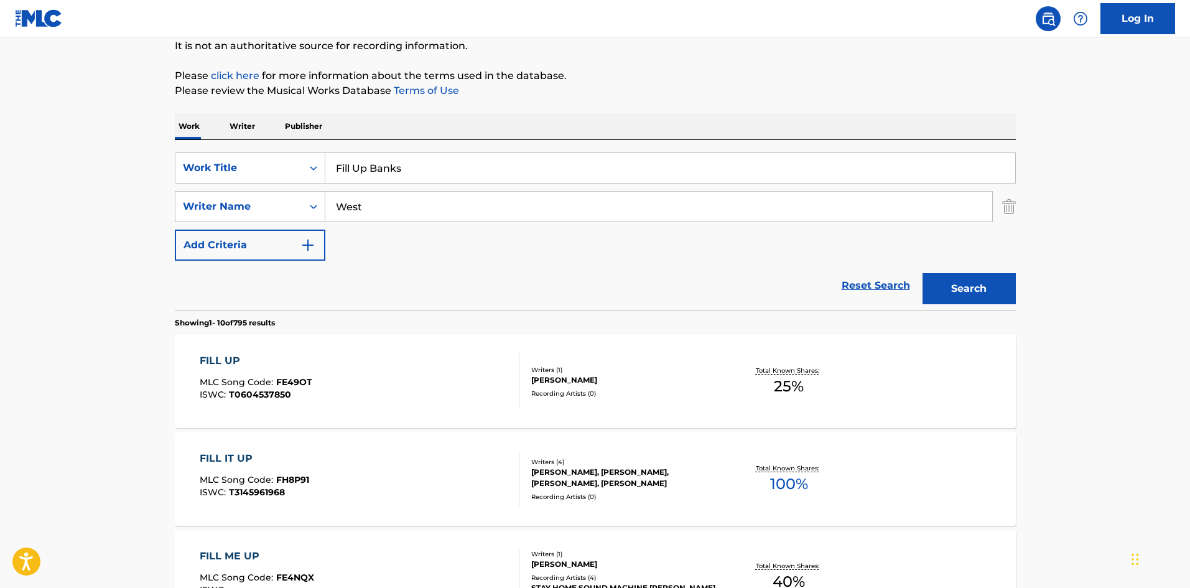
scroll to position [187, 0]
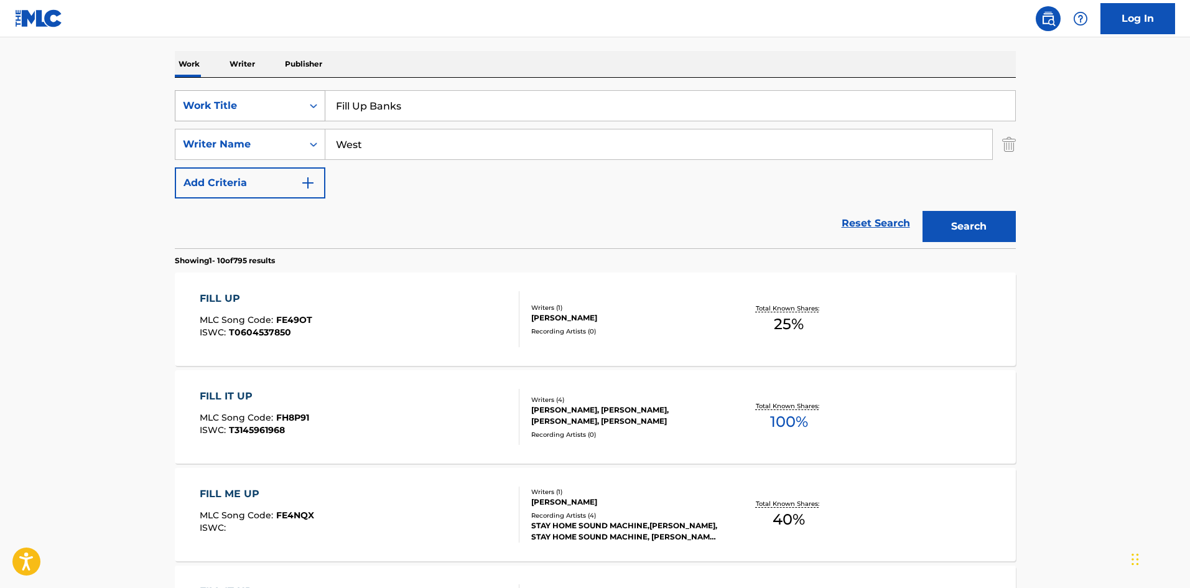
drag, startPoint x: 404, startPoint y: 108, endPoint x: 275, endPoint y: 101, distance: 129.5
click at [275, 98] on div "SearchWithCriteriac7d7cd00-6031-46b5-943b-449211279435 Work Title Fill Up Banks" at bounding box center [595, 105] width 841 height 31
paste input "or Life"
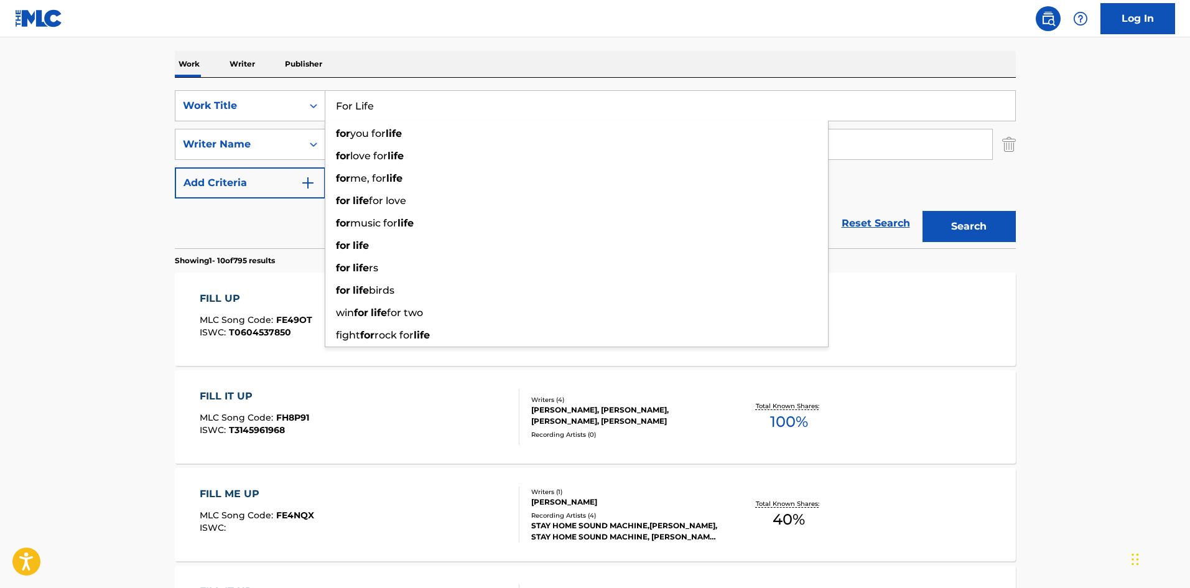
type input "For Life"
click at [417, 57] on div "Work Writer Publisher" at bounding box center [595, 64] width 841 height 26
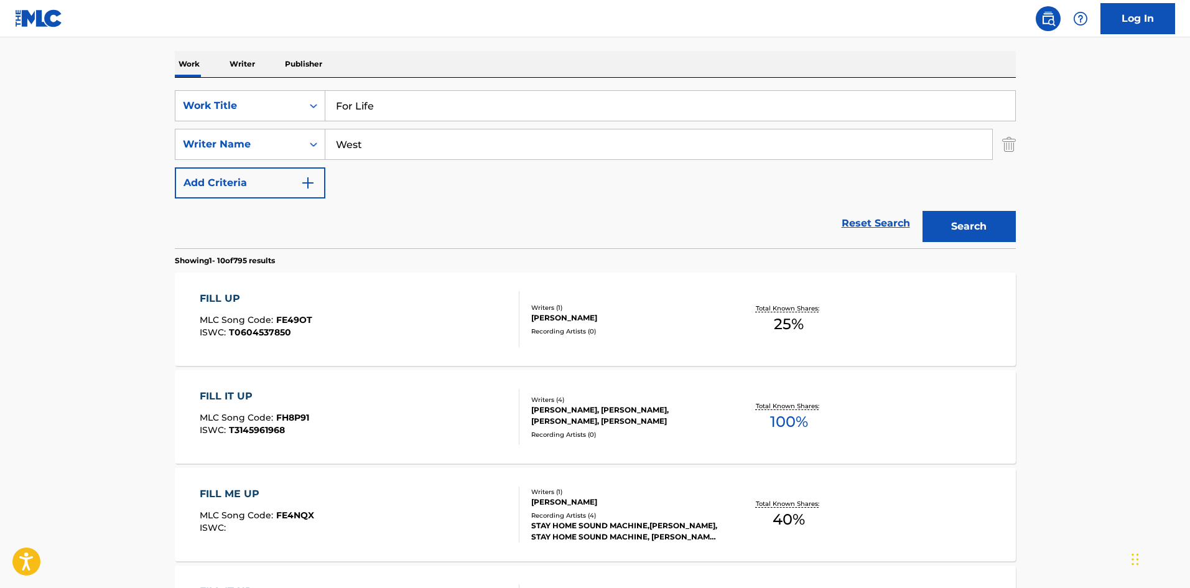
click at [347, 141] on input "West" at bounding box center [658, 144] width 667 height 30
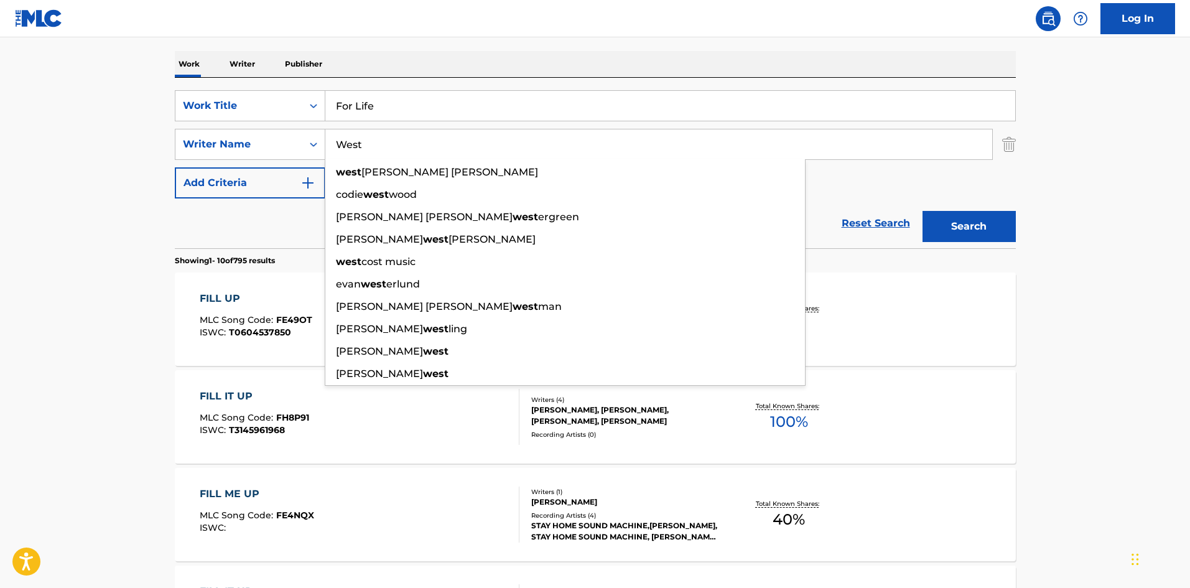
click at [347, 141] on input "West" at bounding box center [658, 144] width 667 height 30
paste input "[PERSON_NAME]"
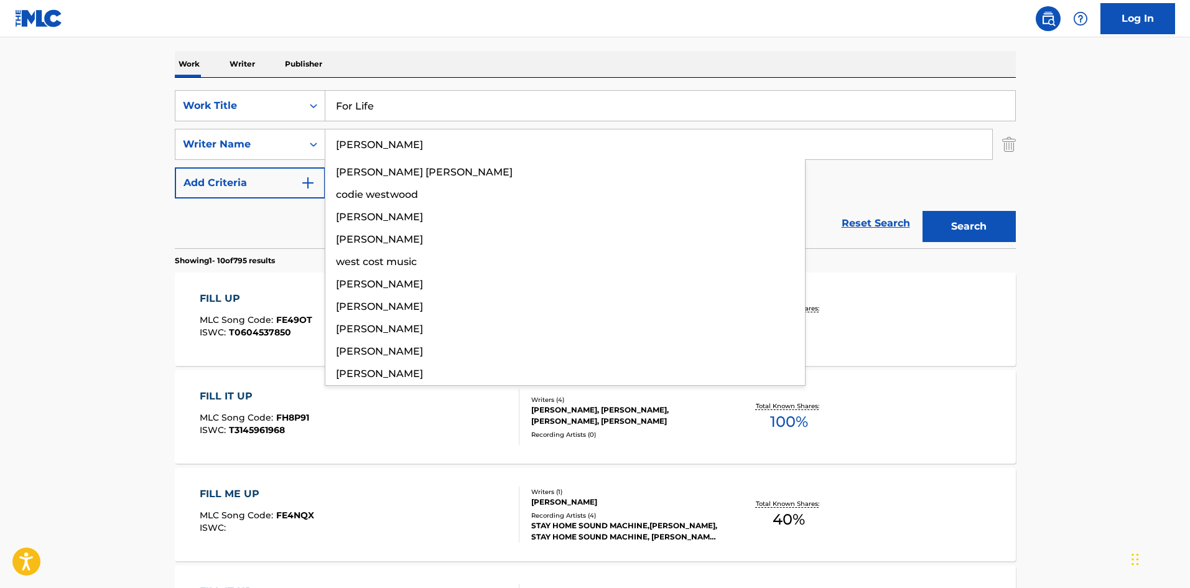
click at [626, 32] on nav "Log In" at bounding box center [595, 18] width 1190 height 37
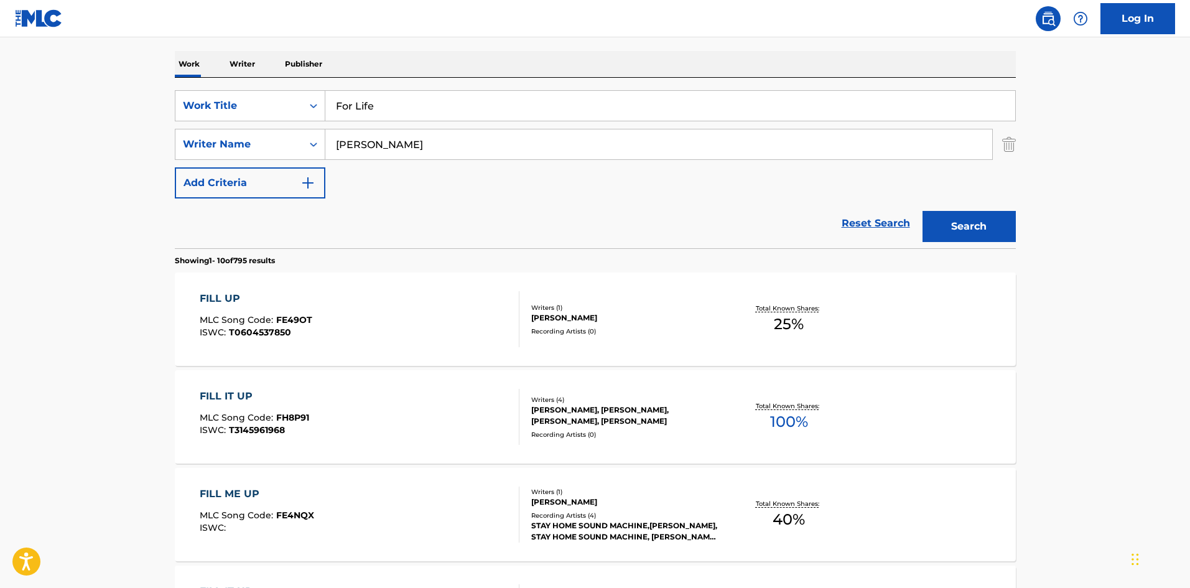
click at [973, 228] on button "Search" at bounding box center [968, 226] width 93 height 31
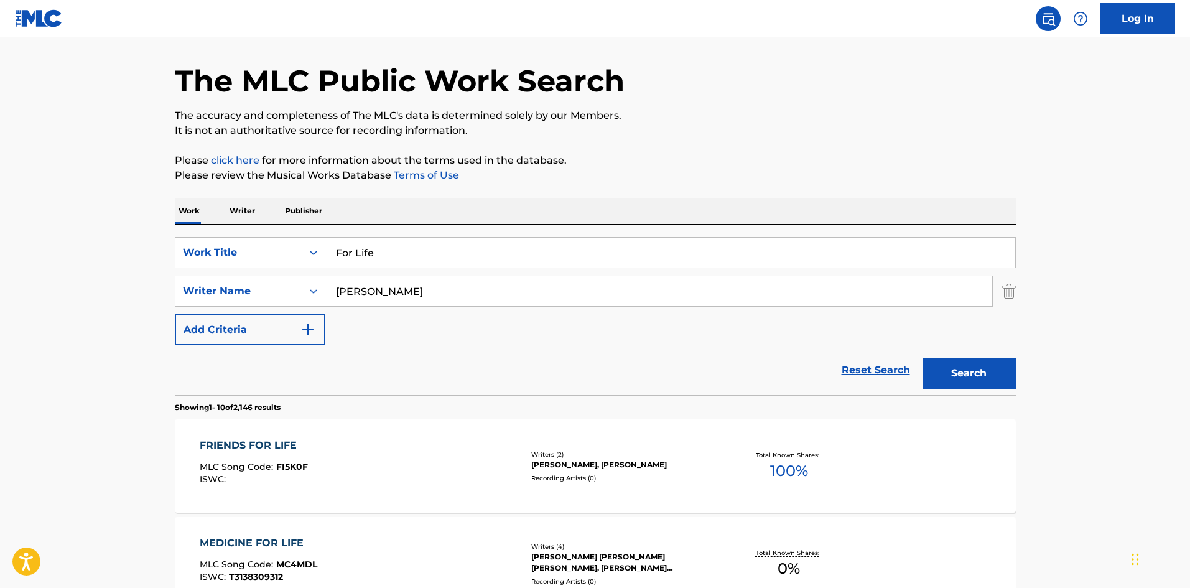
scroll to position [0, 0]
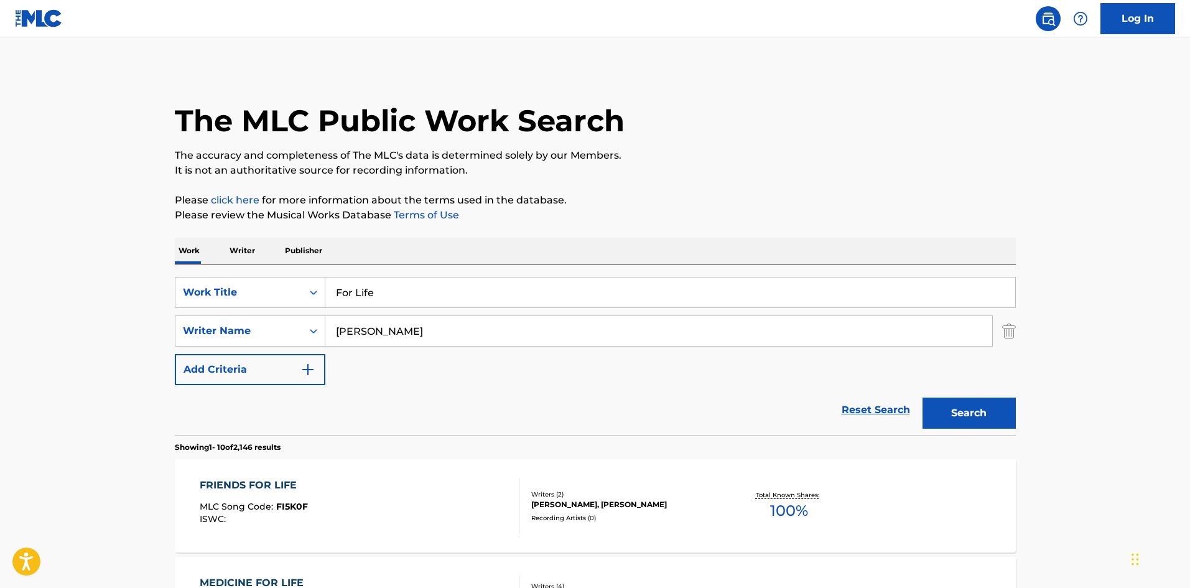
click at [366, 333] on input "[PERSON_NAME]" at bounding box center [658, 331] width 667 height 30
click at [366, 332] on input "[PERSON_NAME]" at bounding box center [658, 331] width 667 height 30
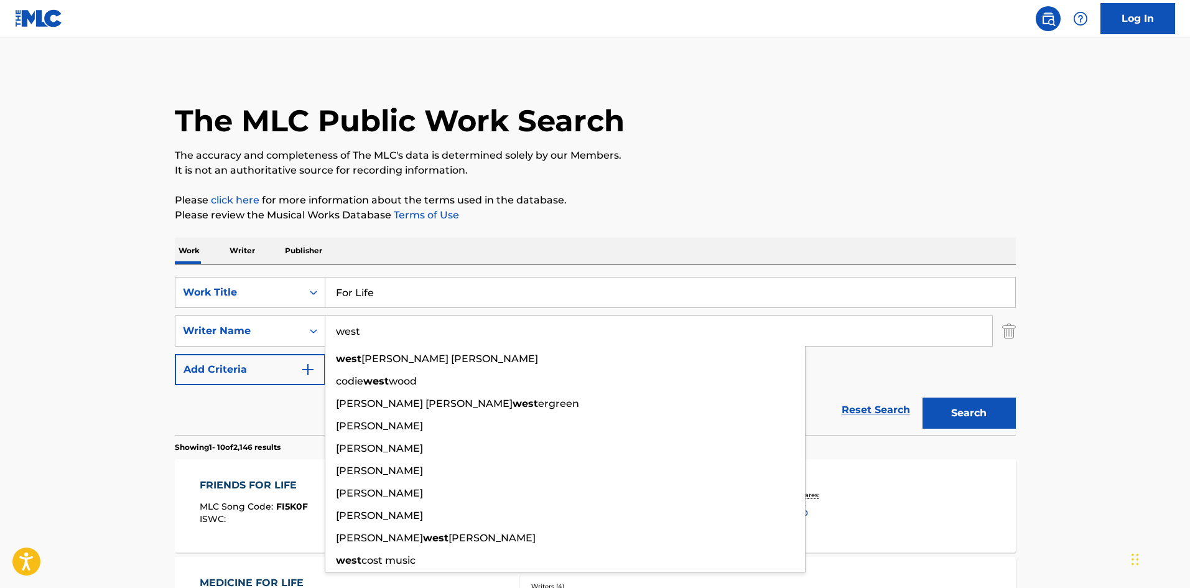
type input "west"
click at [775, 151] on p "The accuracy and completeness of The MLC's data is determined solely by our Mem…" at bounding box center [595, 155] width 841 height 15
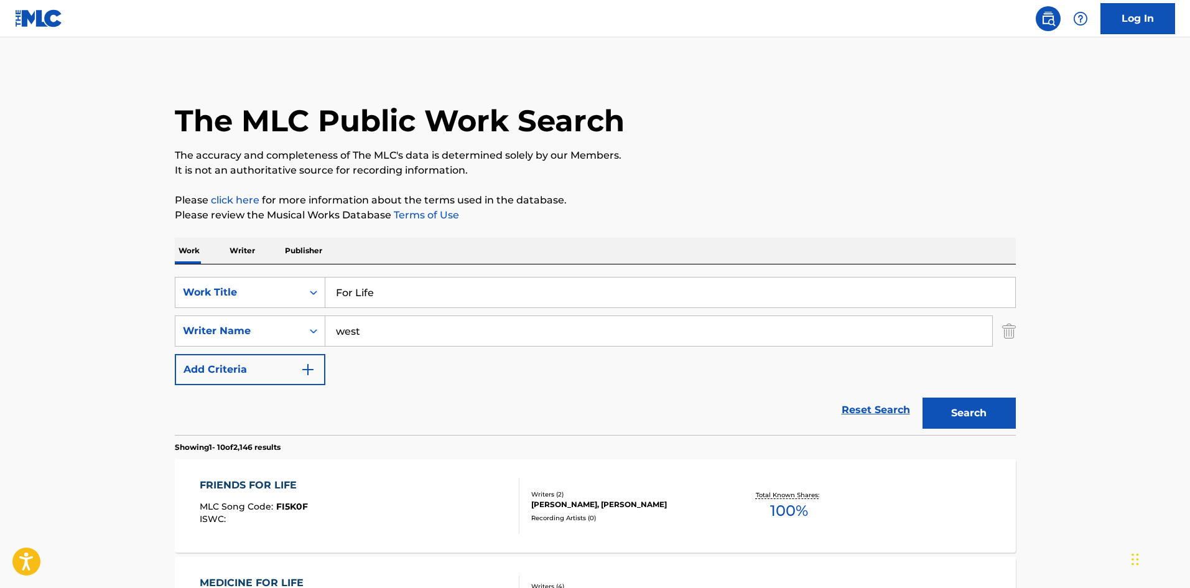
click at [979, 411] on button "Search" at bounding box center [968, 412] width 93 height 31
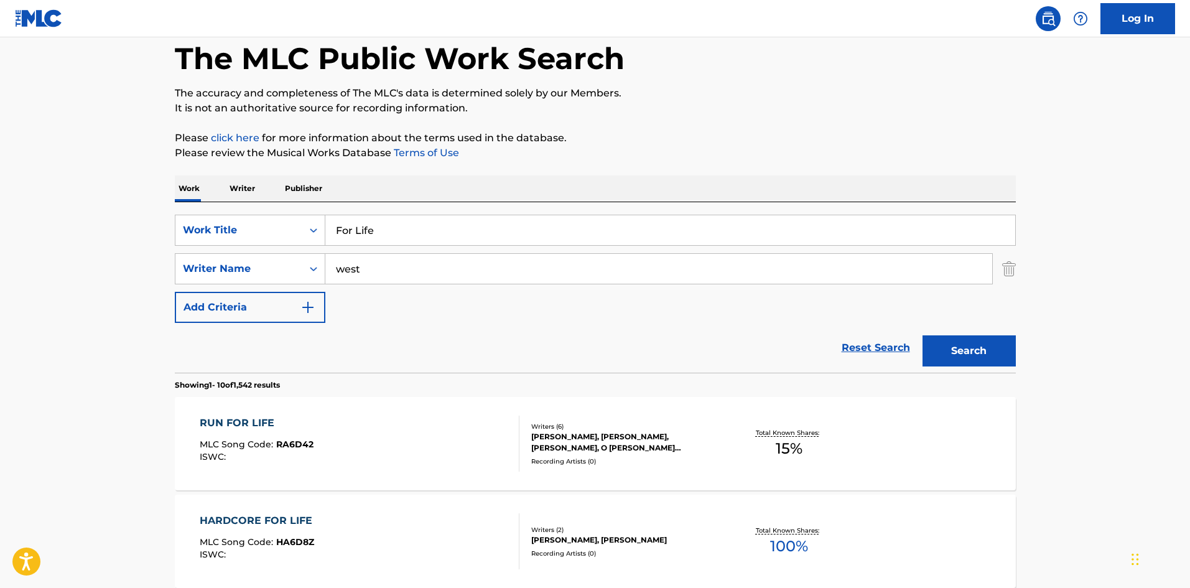
scroll to position [124, 0]
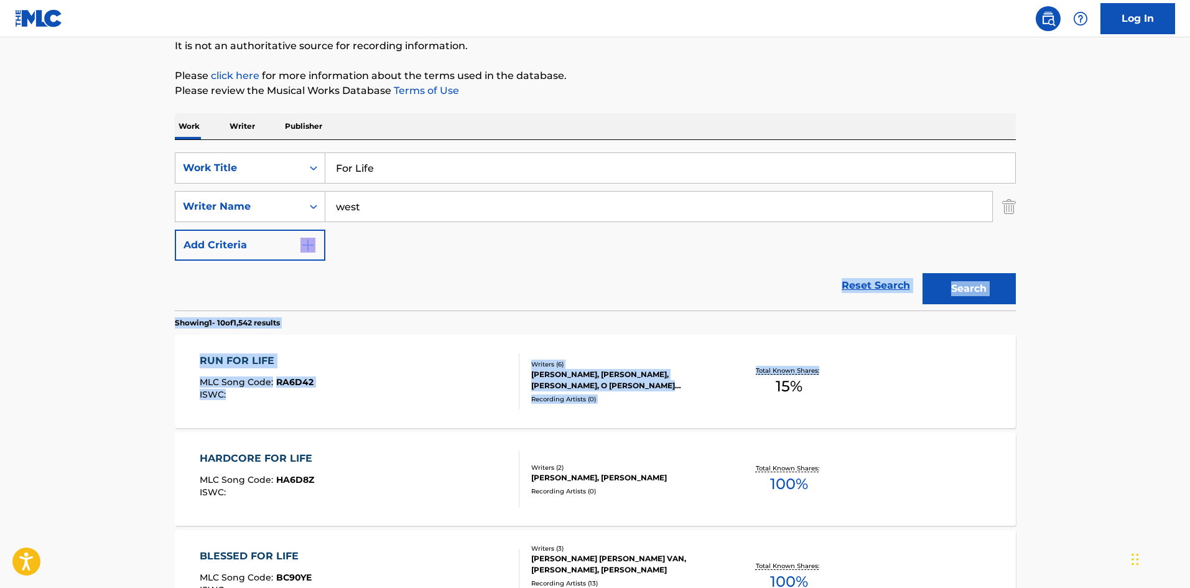
drag, startPoint x: 1188, startPoint y: 256, endPoint x: 1187, endPoint y: 378, distance: 122.5
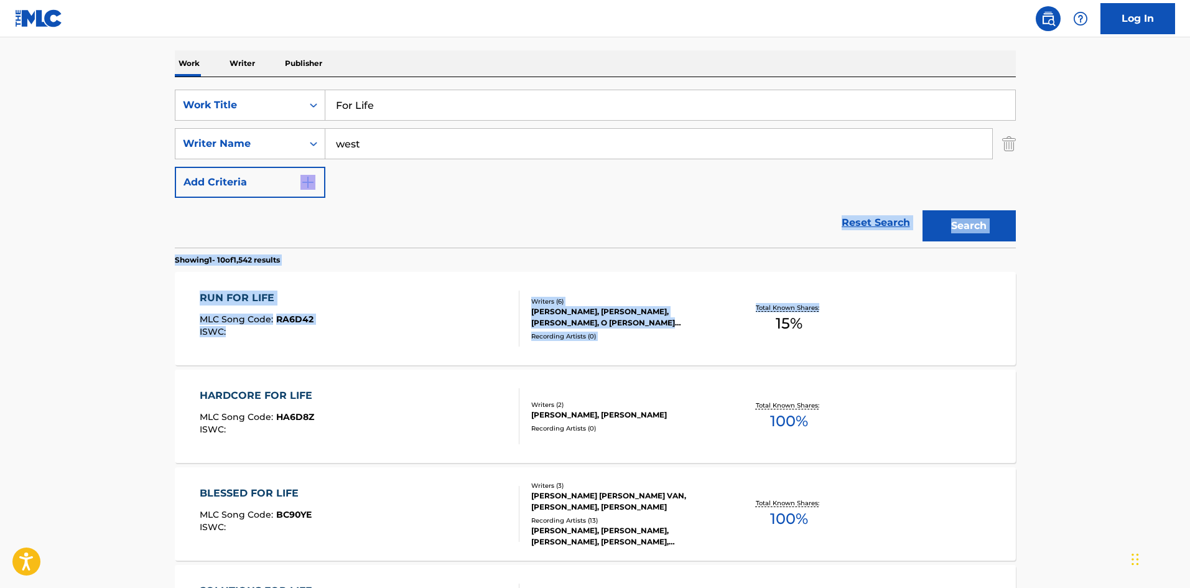
scroll to position [124, 0]
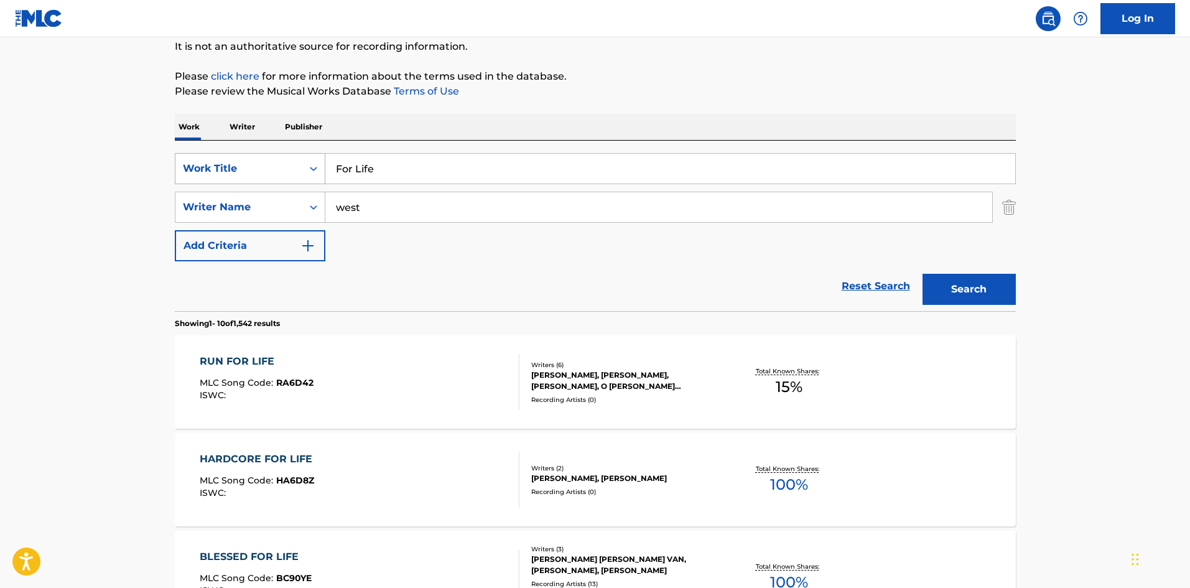
drag, startPoint x: 373, startPoint y: 162, endPoint x: 314, endPoint y: 162, distance: 58.5
click at [314, 162] on div "SearchWithCriteriac7d7cd00-6031-46b5-943b-449211279435 Work Title For Life" at bounding box center [595, 168] width 841 height 31
paste input "Get Away"
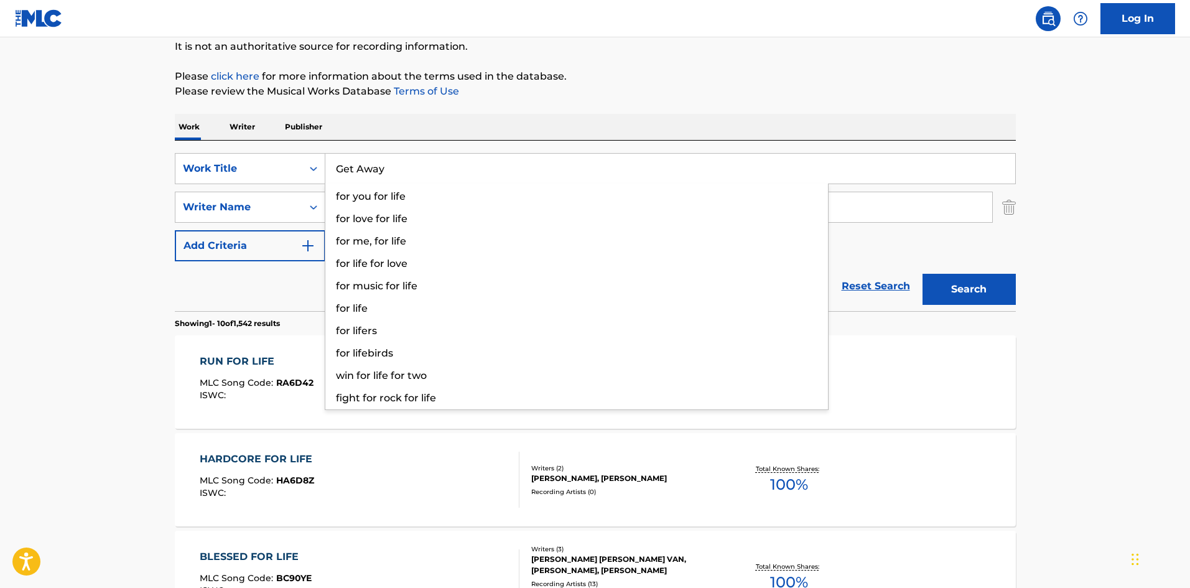
type input "Get Away"
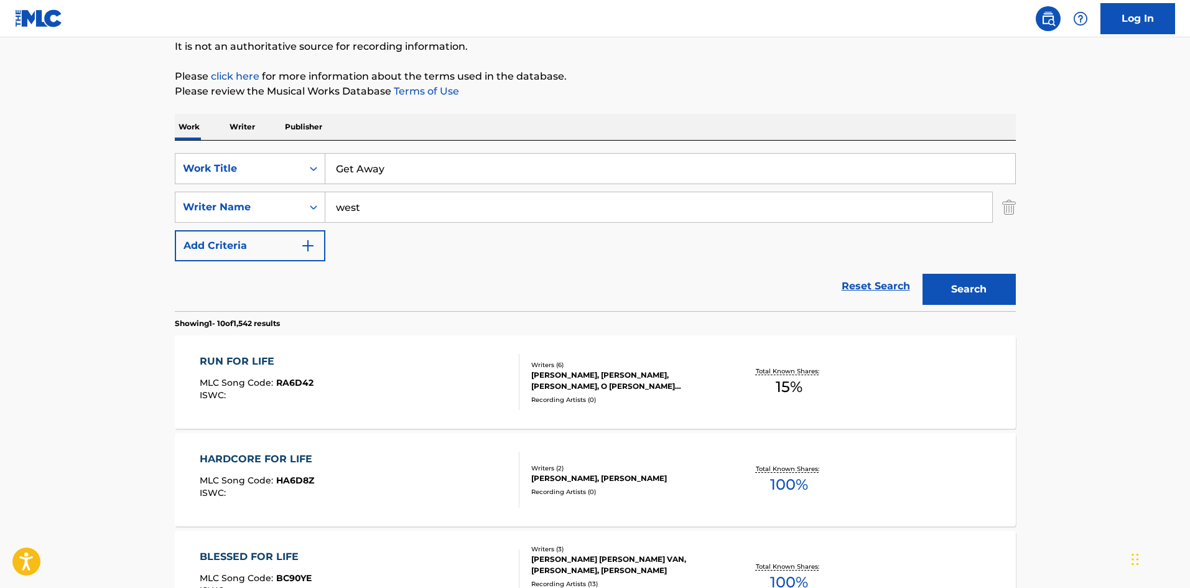
click at [667, 47] on p "It is not an authoritative source for recording information." at bounding box center [595, 46] width 841 height 15
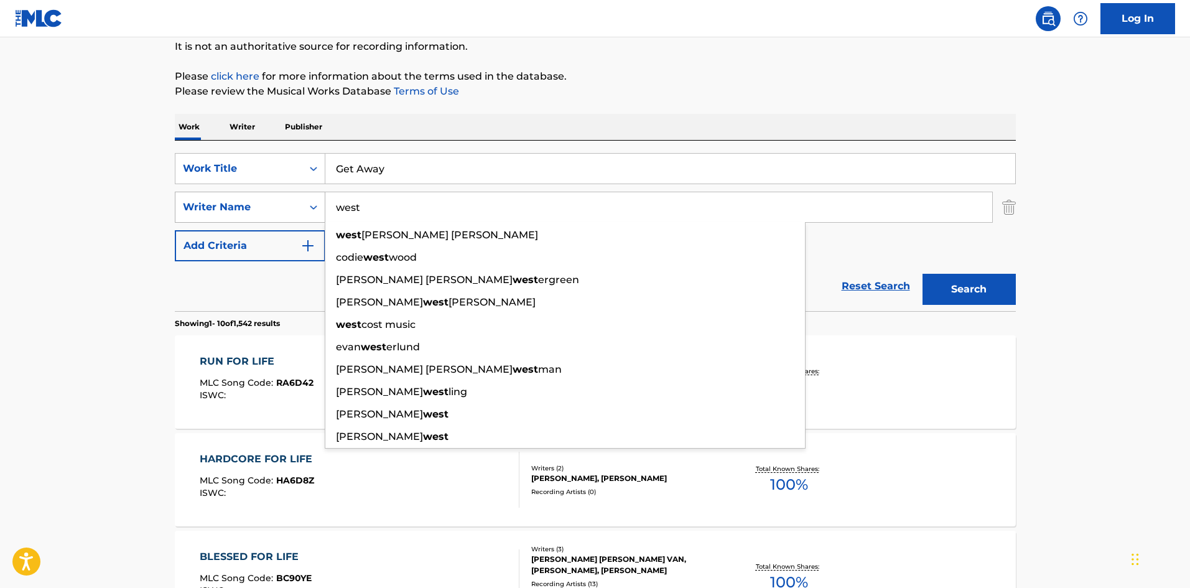
drag, startPoint x: 347, startPoint y: 207, endPoint x: 307, endPoint y: 205, distance: 39.9
click at [307, 205] on div "SearchWithCriteria5d418873-cd47-4a88-8488-ef637c8ac646 Writer Name west west [P…" at bounding box center [595, 207] width 841 height 31
paste input "[PERSON_NAME]"
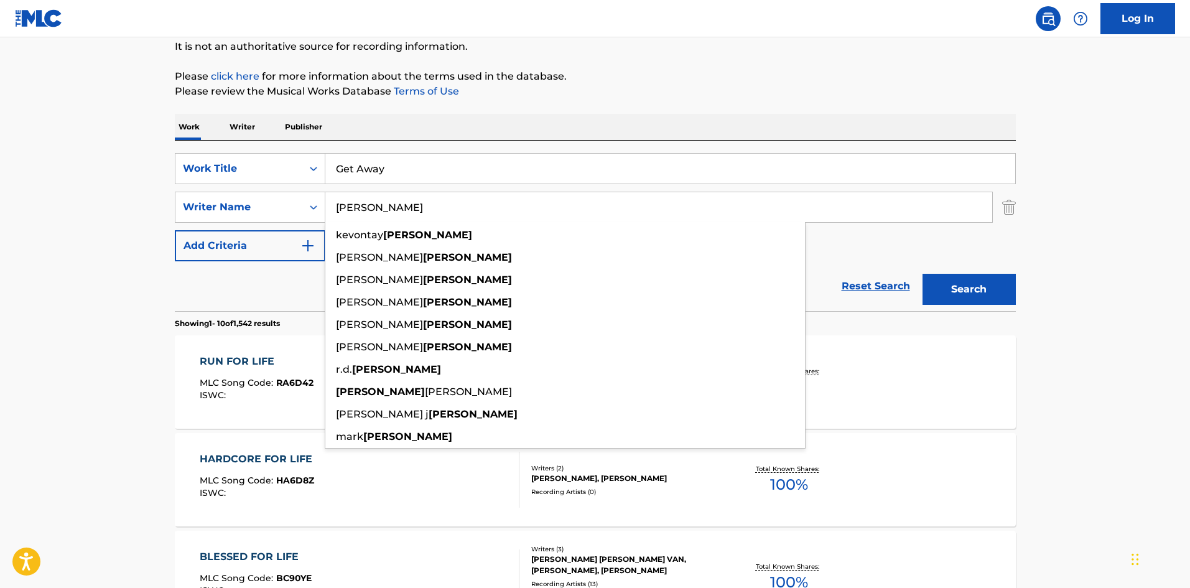
click at [951, 284] on button "Search" at bounding box center [968, 289] width 93 height 31
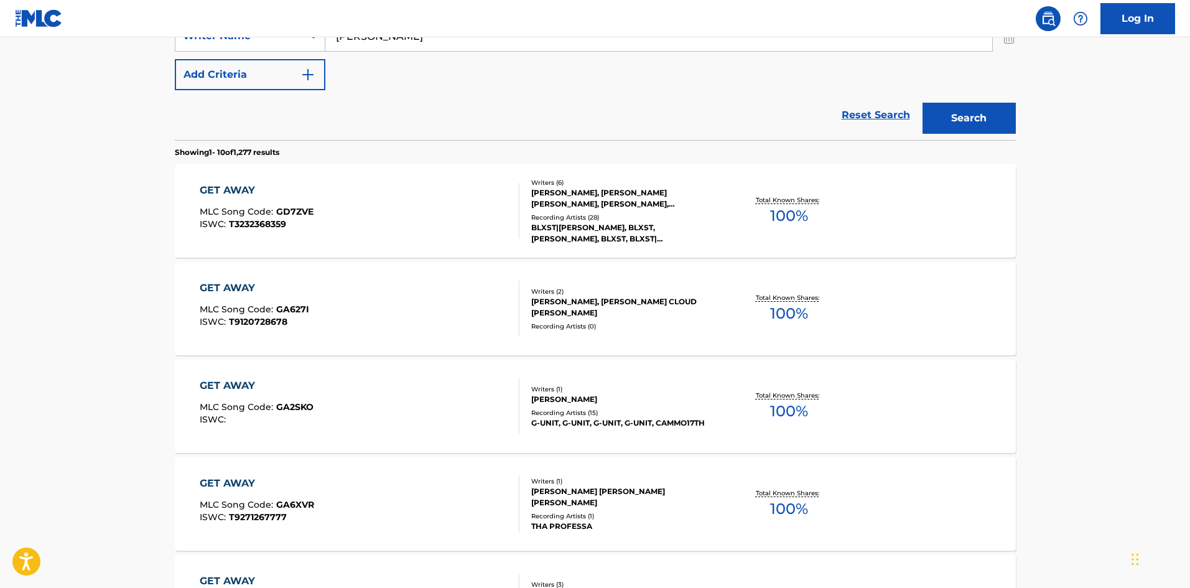
scroll to position [233, 0]
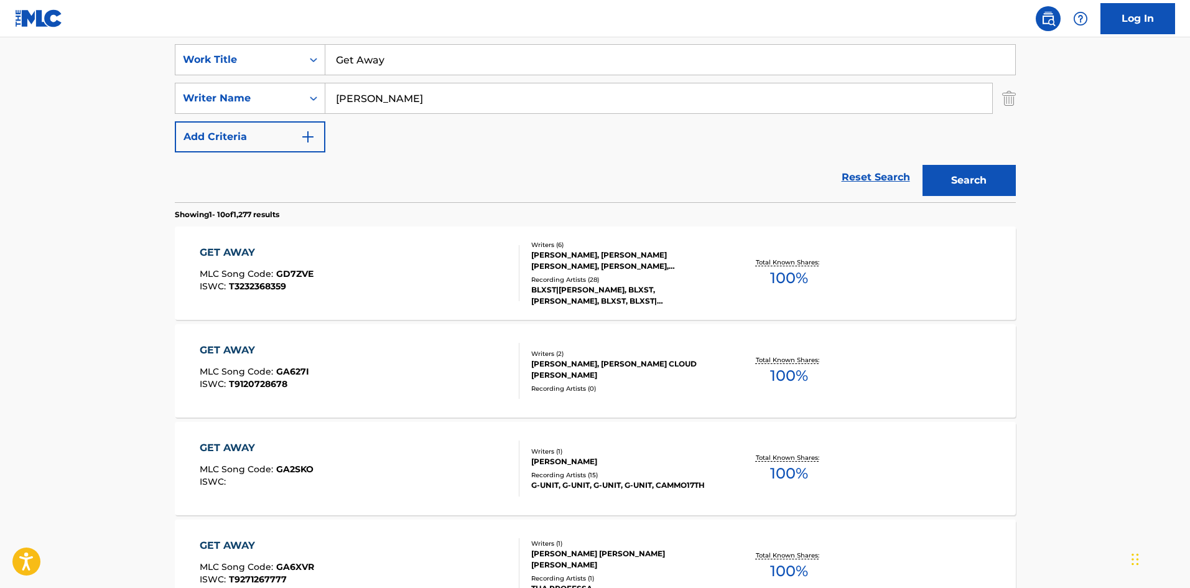
click at [455, 96] on input "[PERSON_NAME]" at bounding box center [658, 98] width 667 height 30
paste input "[PERSON_NAME]"
click at [952, 171] on button "Search" at bounding box center [968, 180] width 93 height 31
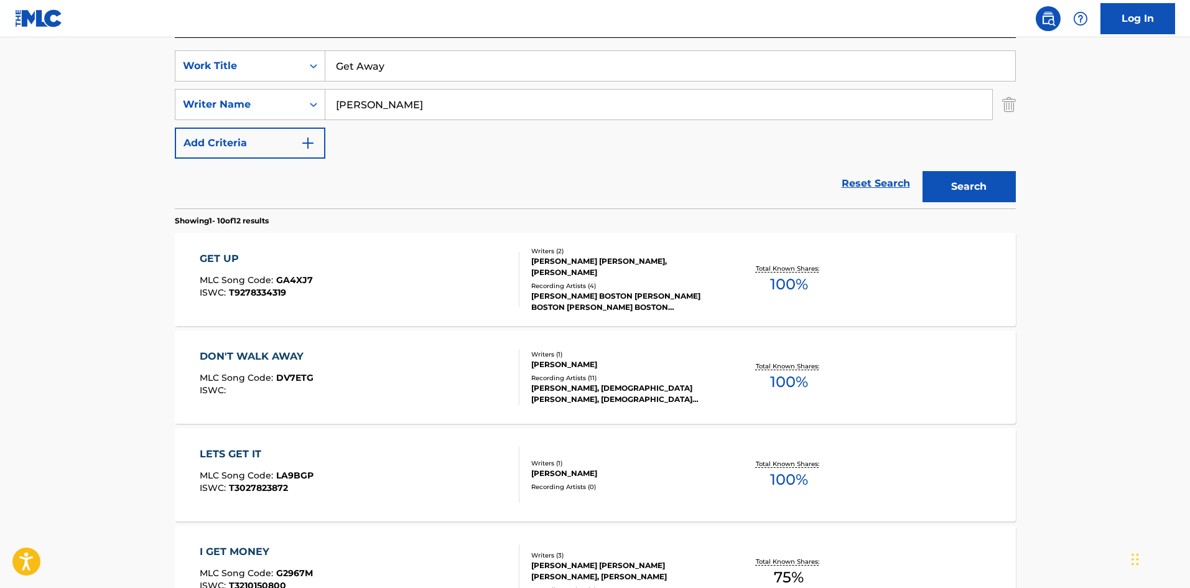
scroll to position [0, 0]
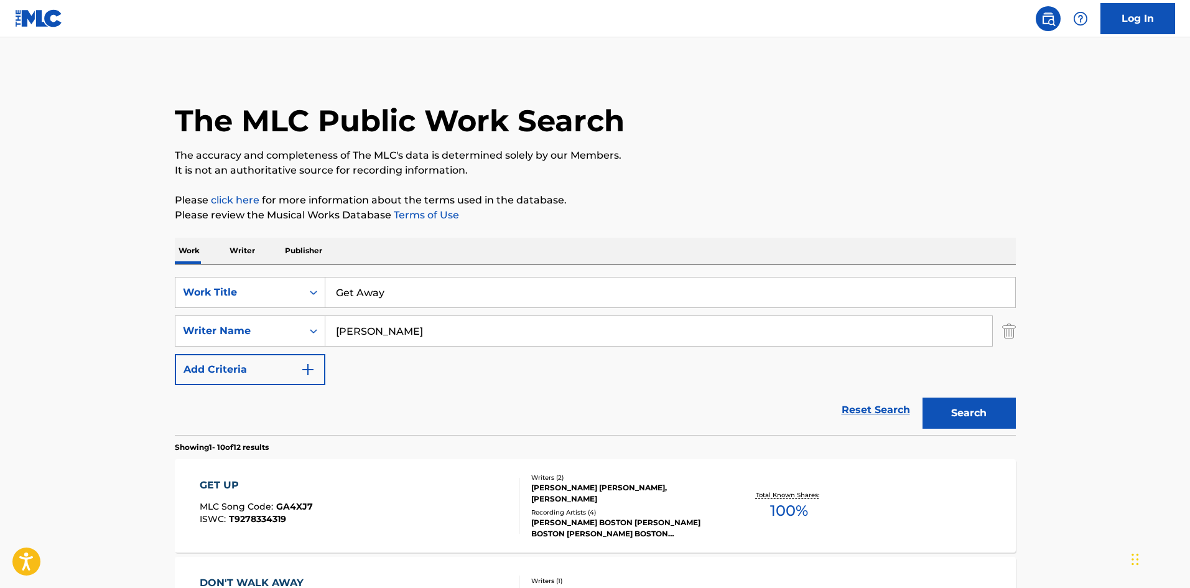
click at [392, 330] on input "[PERSON_NAME]" at bounding box center [658, 331] width 667 height 30
paste input "West"
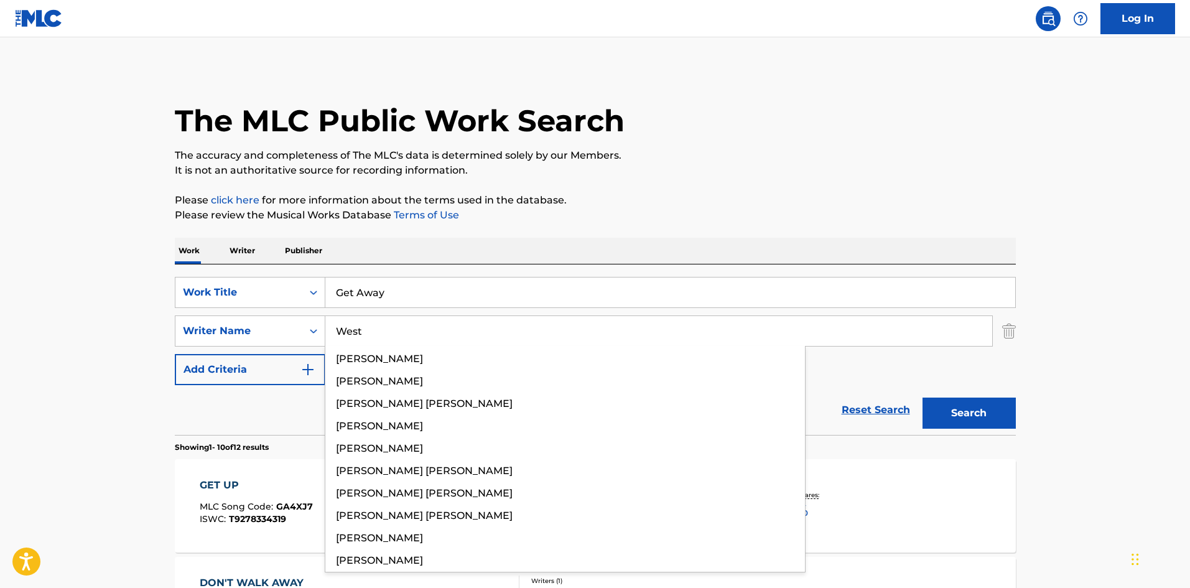
click at [797, 104] on div "The MLC Public Work Search" at bounding box center [595, 113] width 841 height 91
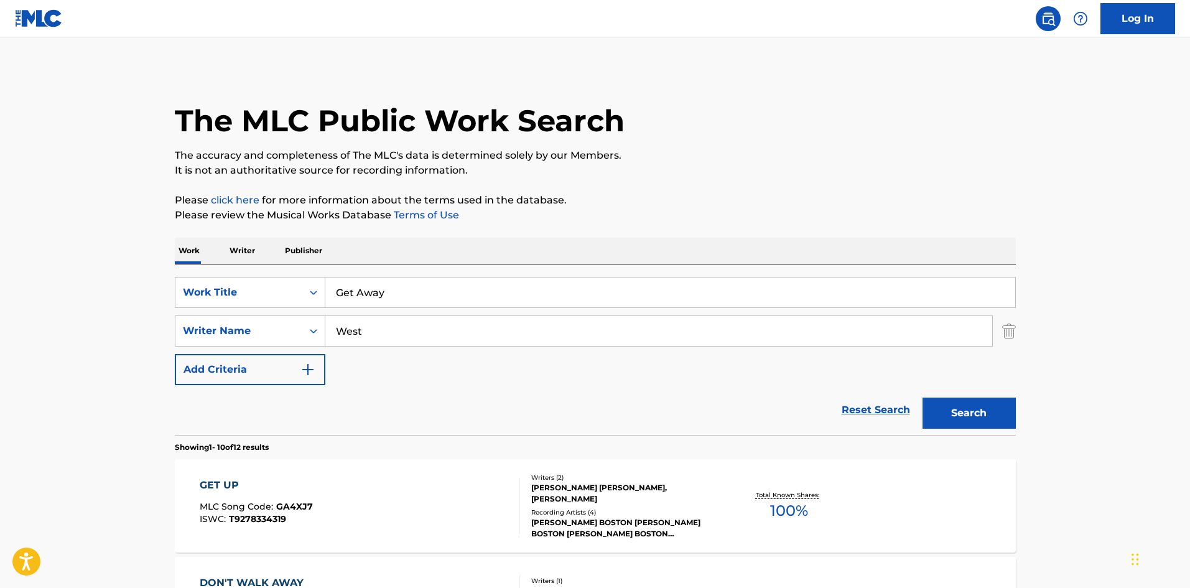
click at [960, 414] on button "Search" at bounding box center [968, 412] width 93 height 31
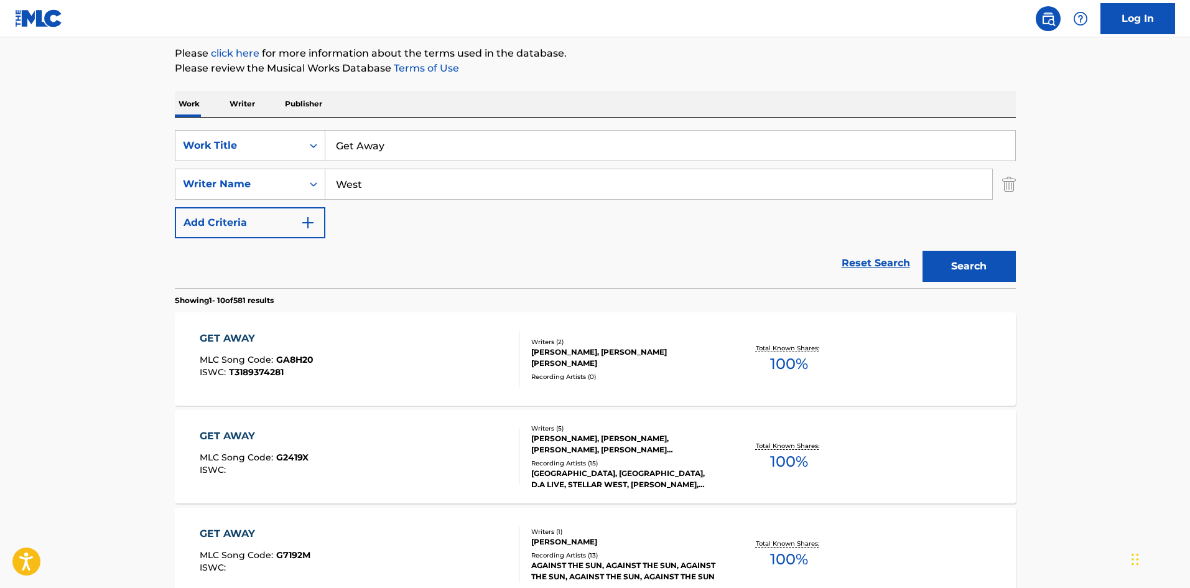
scroll to position [116, 0]
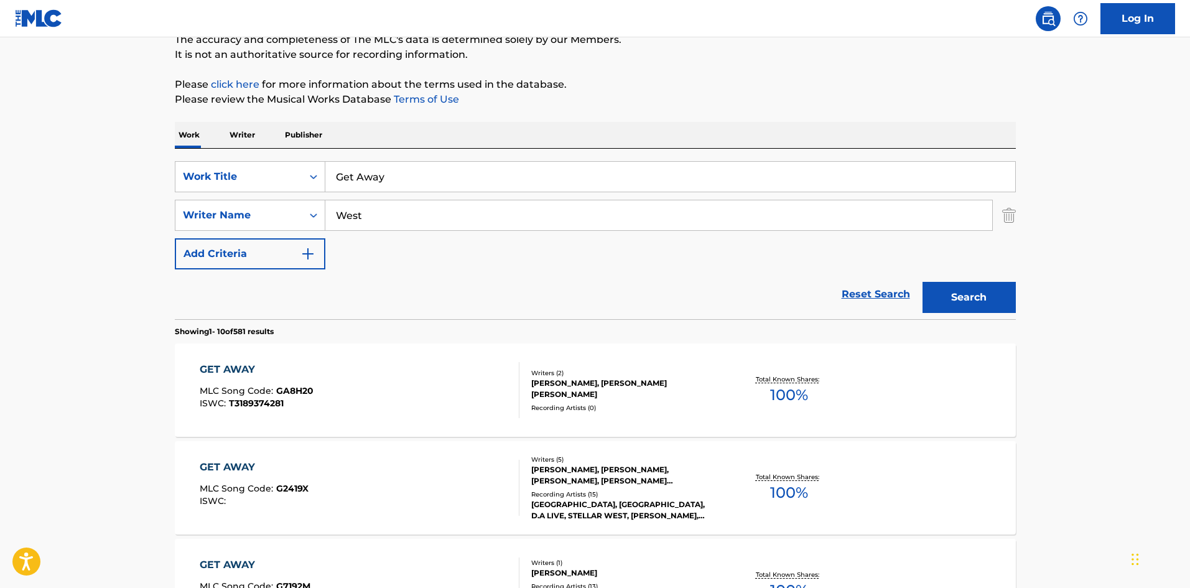
click at [377, 215] on input "West" at bounding box center [658, 215] width 667 height 30
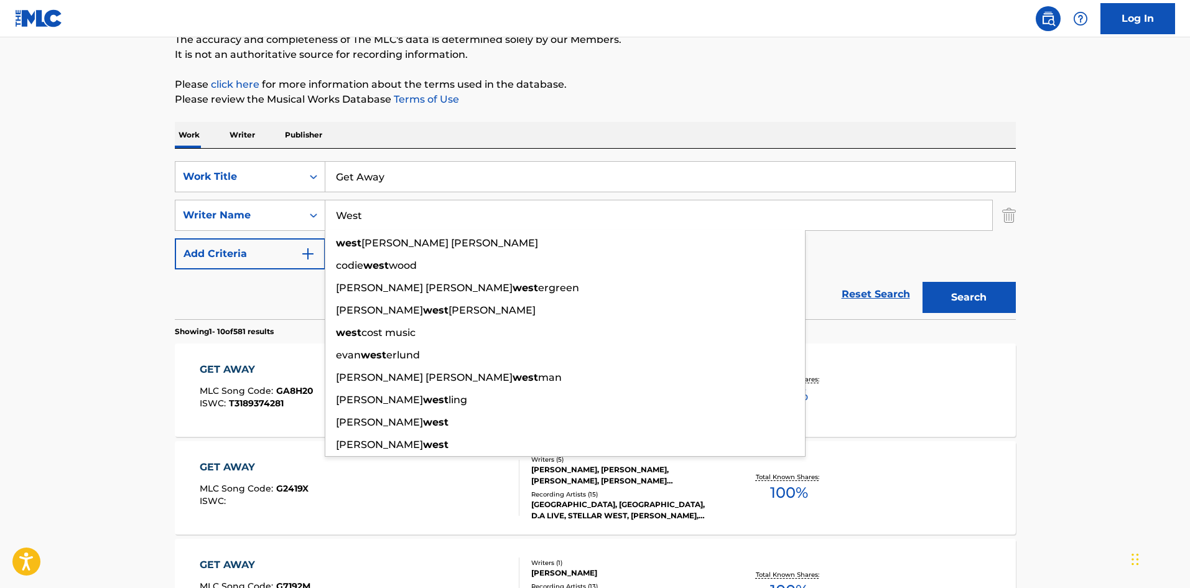
paste input "Desjuan"
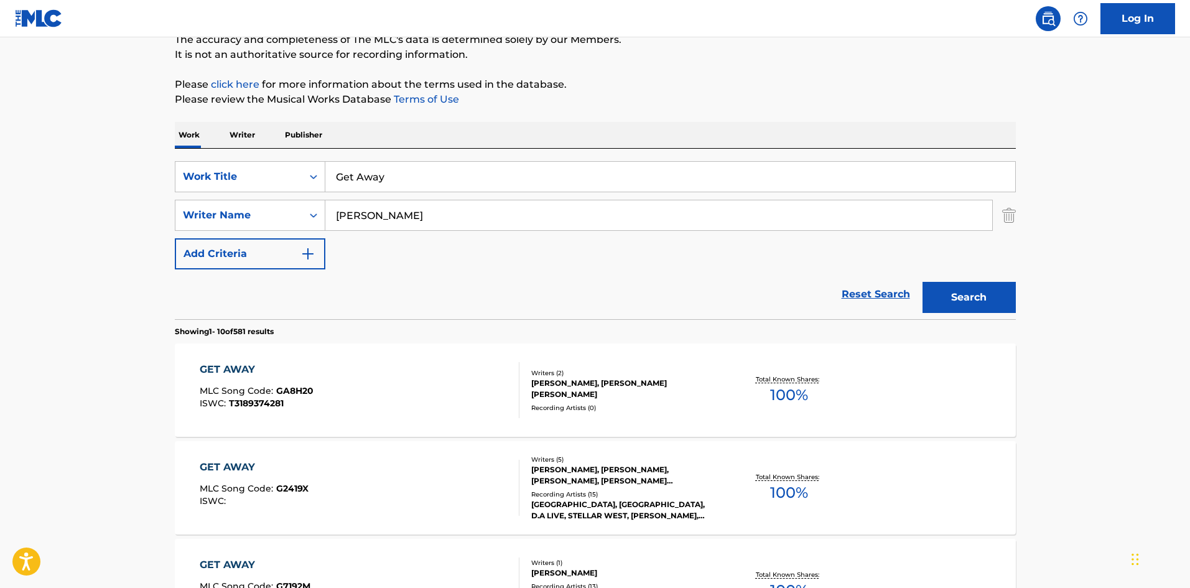
type input "[PERSON_NAME]"
drag, startPoint x: 963, startPoint y: 298, endPoint x: 778, endPoint y: 236, distance: 195.5
click at [963, 297] on button "Search" at bounding box center [968, 297] width 93 height 31
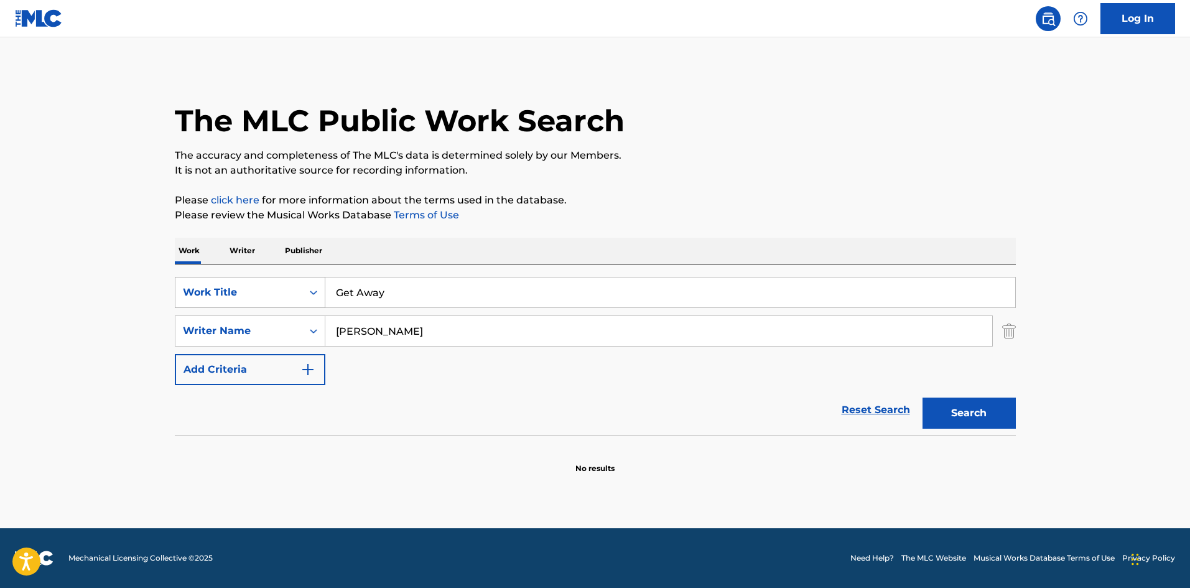
drag, startPoint x: 388, startPoint y: 290, endPoint x: 289, endPoint y: 282, distance: 99.8
click at [289, 282] on div "SearchWithCriteriac7d7cd00-6031-46b5-943b-449211279435 Work Title Get Away" at bounding box center [595, 292] width 841 height 31
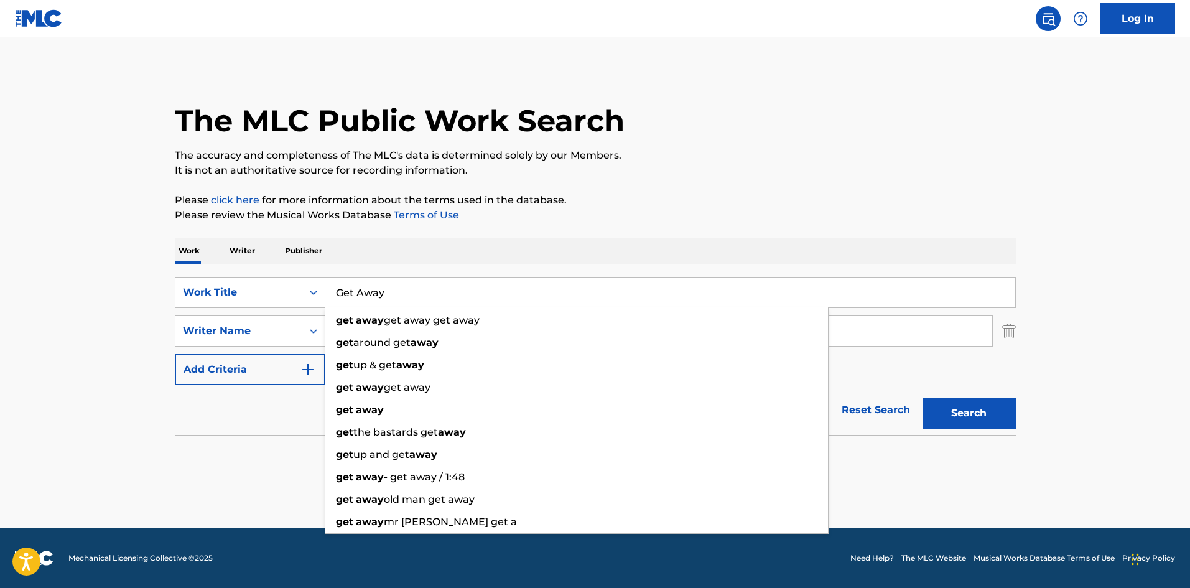
paste input "Ya Paper Right"
type input "Get Ya Paper Right"
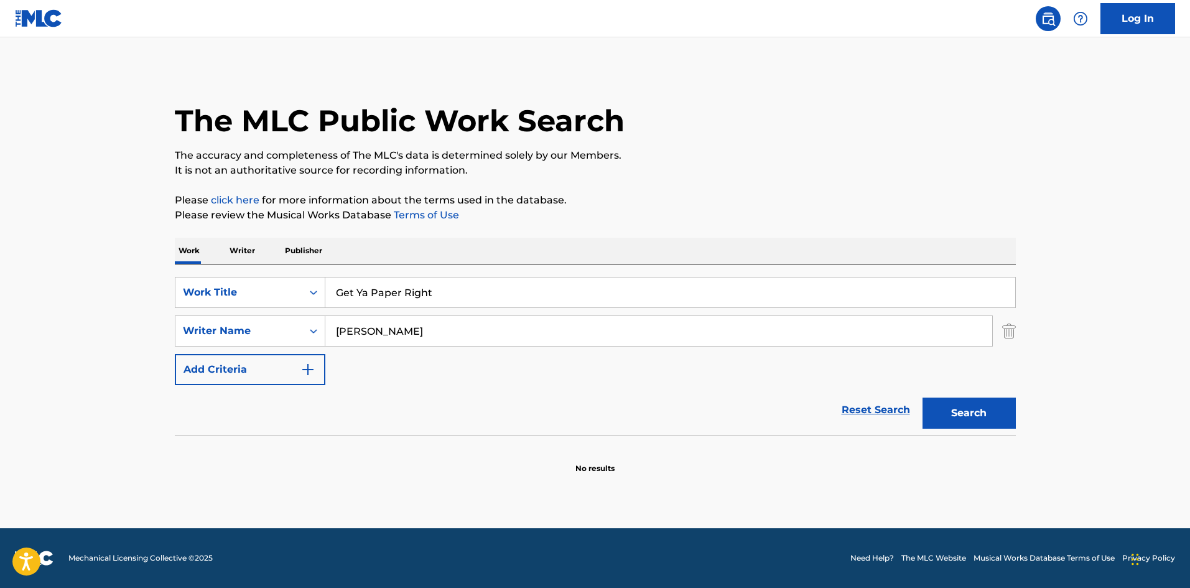
click at [775, 113] on div "The MLC Public Work Search" at bounding box center [595, 113] width 841 height 91
drag, startPoint x: 423, startPoint y: 328, endPoint x: 271, endPoint y: 304, distance: 154.2
click at [271, 304] on div "SearchWithCriteriac7d7cd00-6031-46b5-943b-449211279435 Work Title Get Ya Paper …" at bounding box center [595, 331] width 841 height 108
paste input "[PERSON_NAME]"
click at [721, 177] on p "It is not an authoritative source for recording information." at bounding box center [595, 170] width 841 height 15
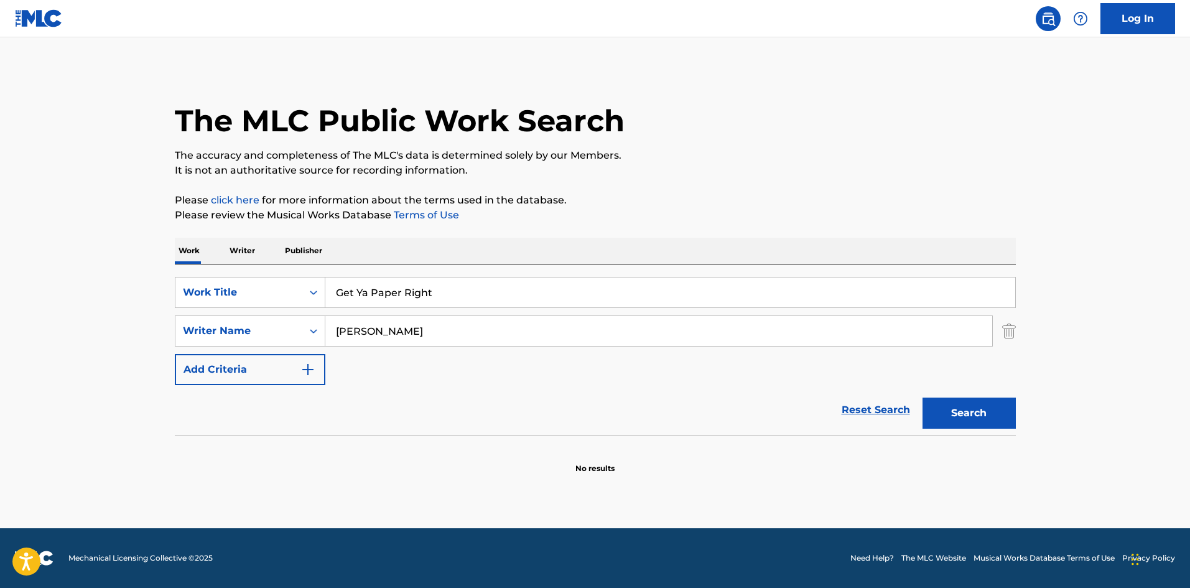
click at [988, 412] on button "Search" at bounding box center [968, 412] width 93 height 31
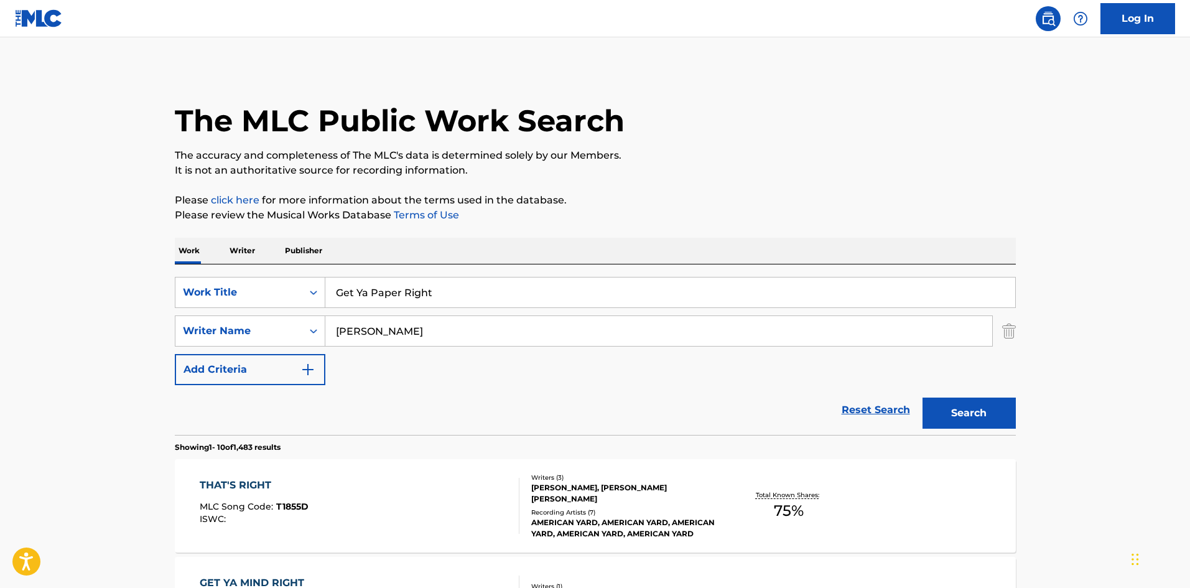
click at [871, 220] on p "Please review the Musical Works Database Terms of Use" at bounding box center [595, 215] width 841 height 15
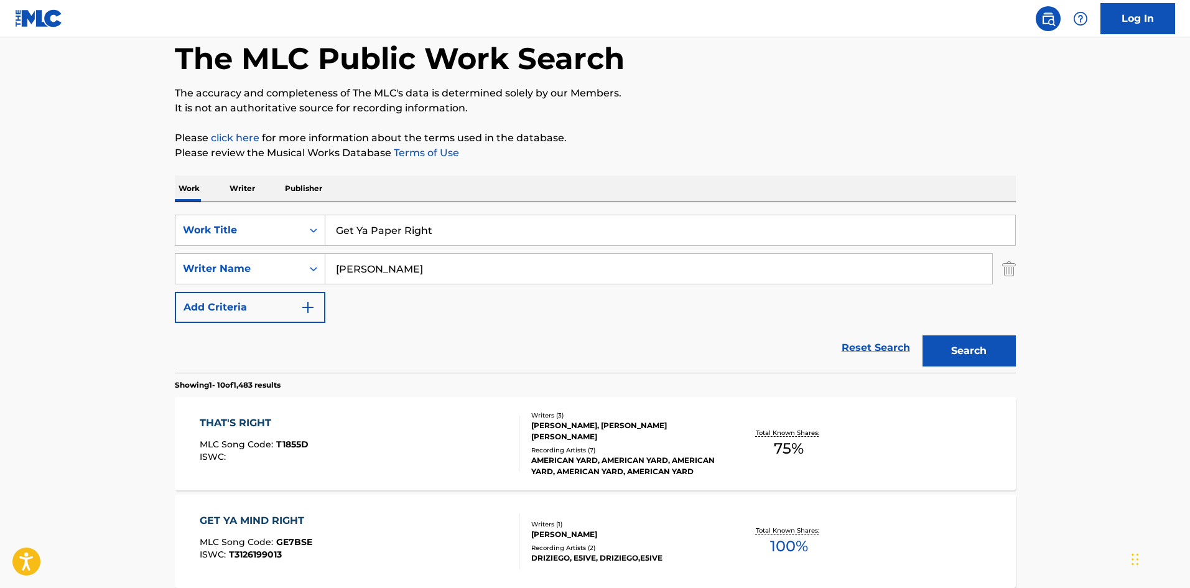
scroll to position [124, 0]
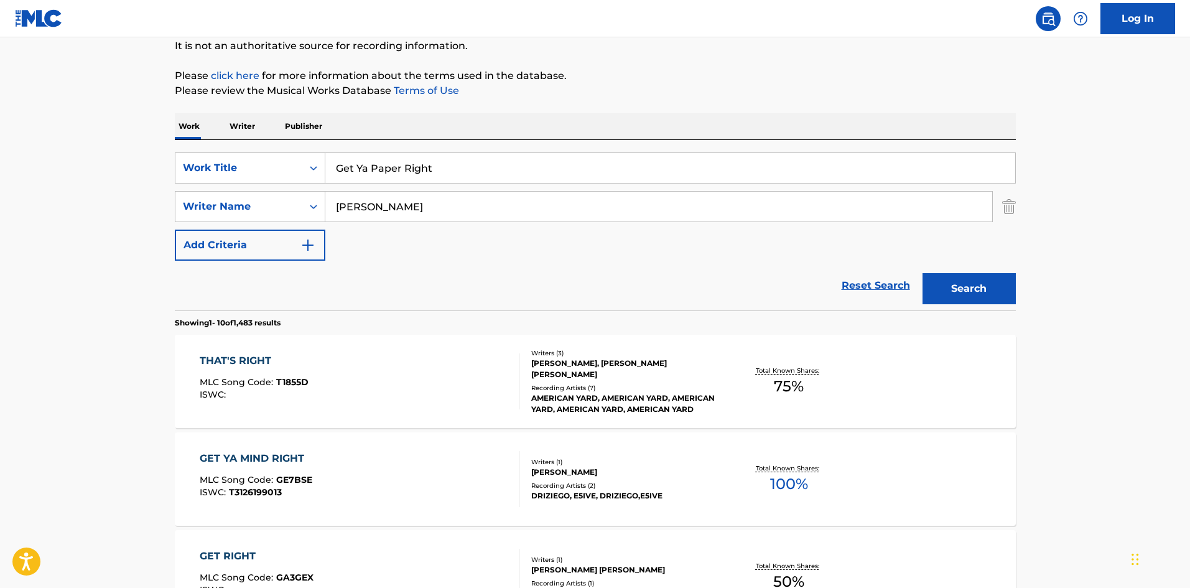
click at [355, 201] on input "[PERSON_NAME]" at bounding box center [658, 207] width 667 height 30
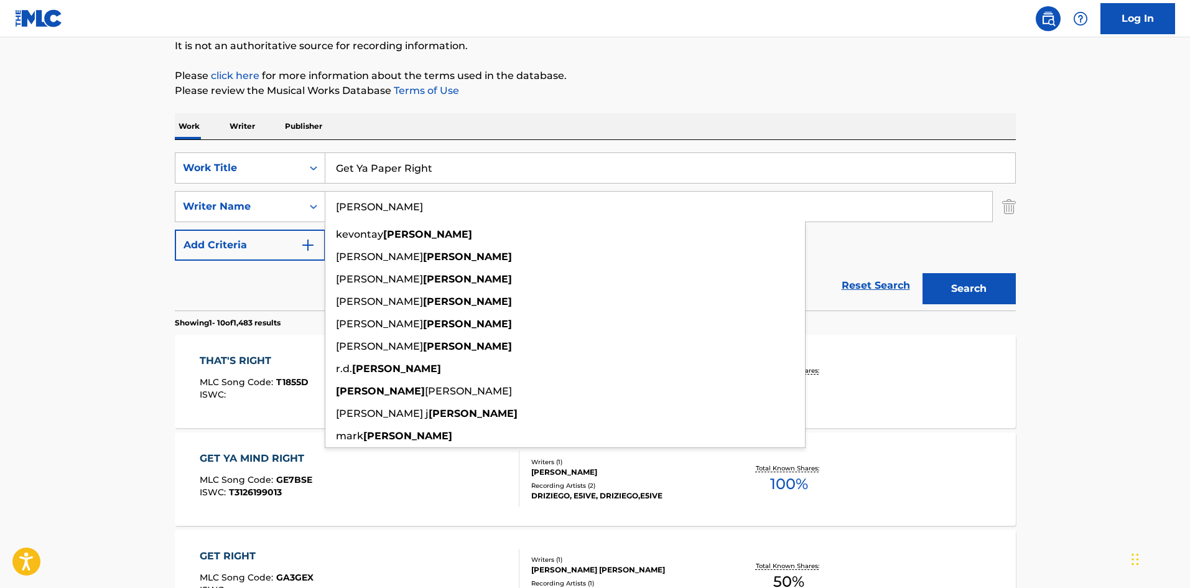
click at [355, 201] on input "[PERSON_NAME]" at bounding box center [658, 207] width 667 height 30
paste input "West"
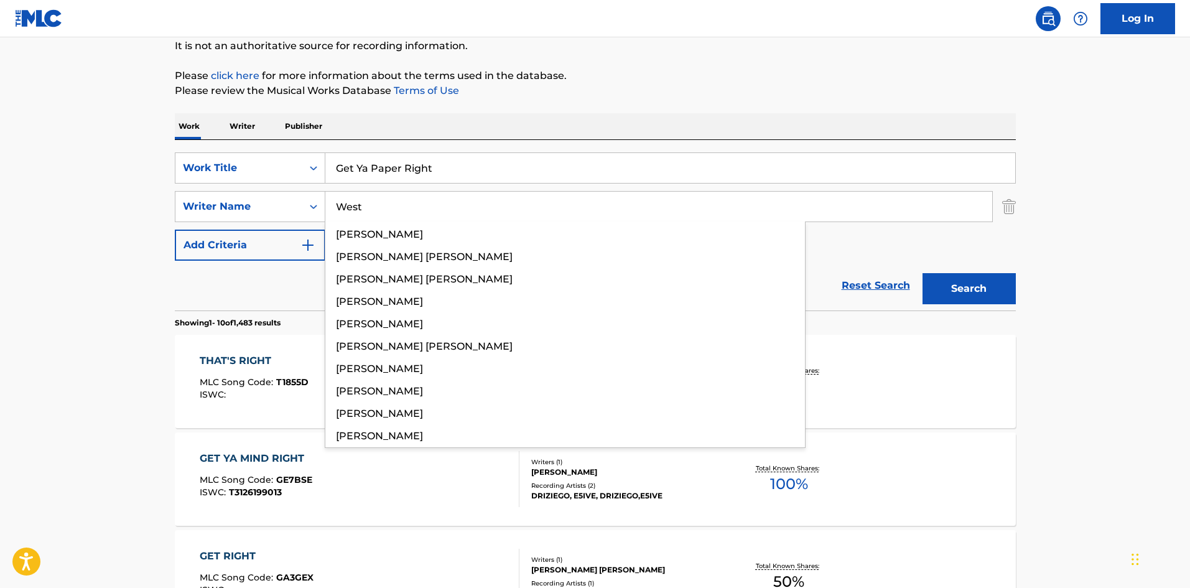
type input "West"
click at [617, 81] on p "Please click here for more information about the terms used in the database." at bounding box center [595, 75] width 841 height 15
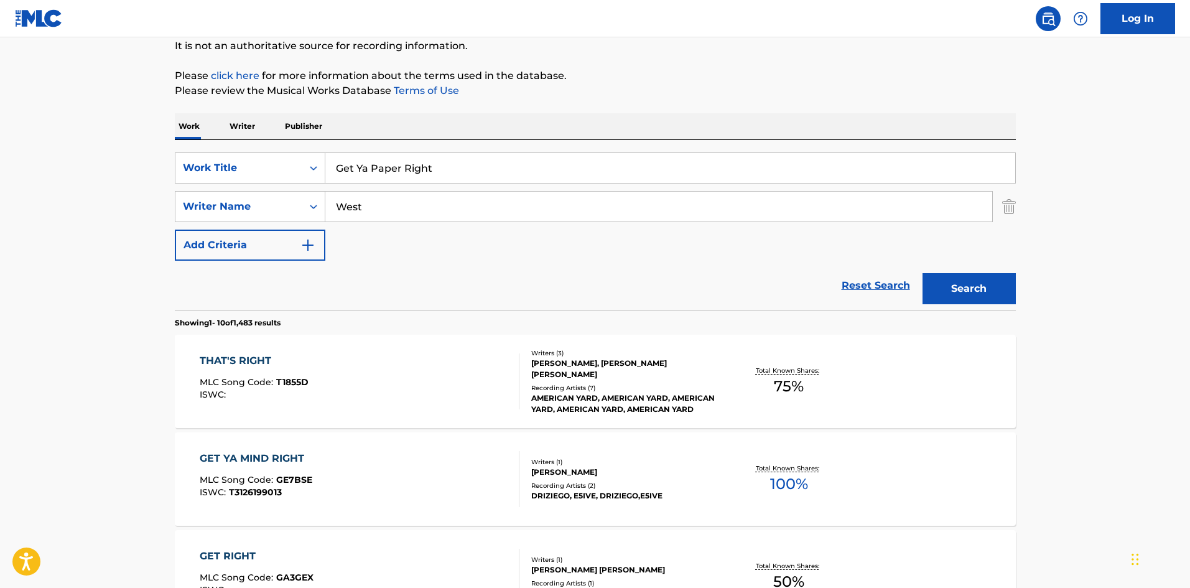
click at [1001, 282] on button "Search" at bounding box center [968, 288] width 93 height 31
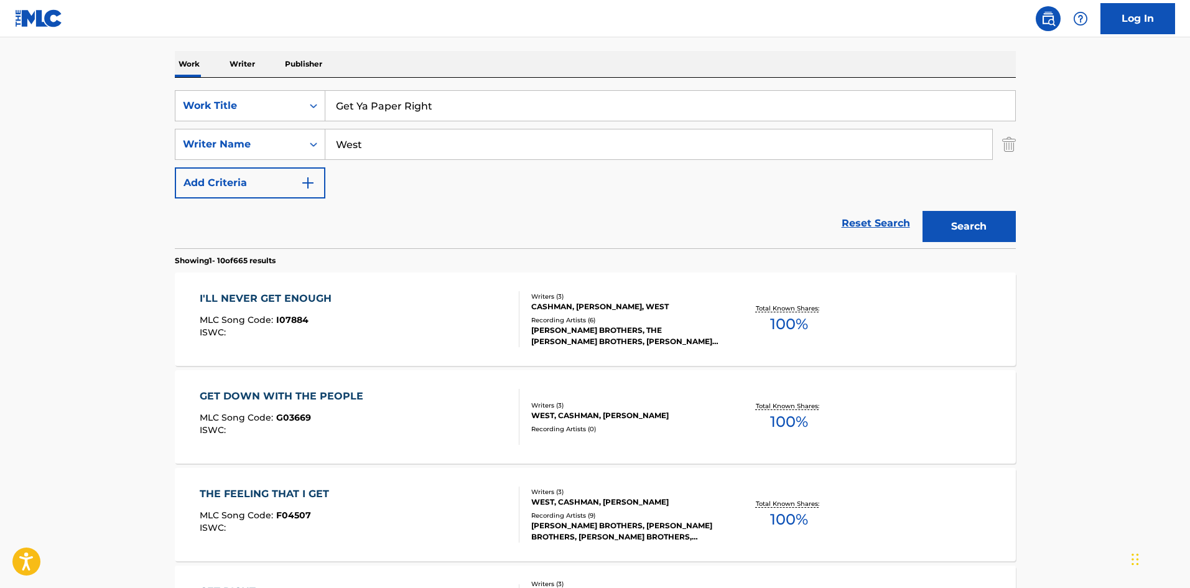
scroll to position [249, 0]
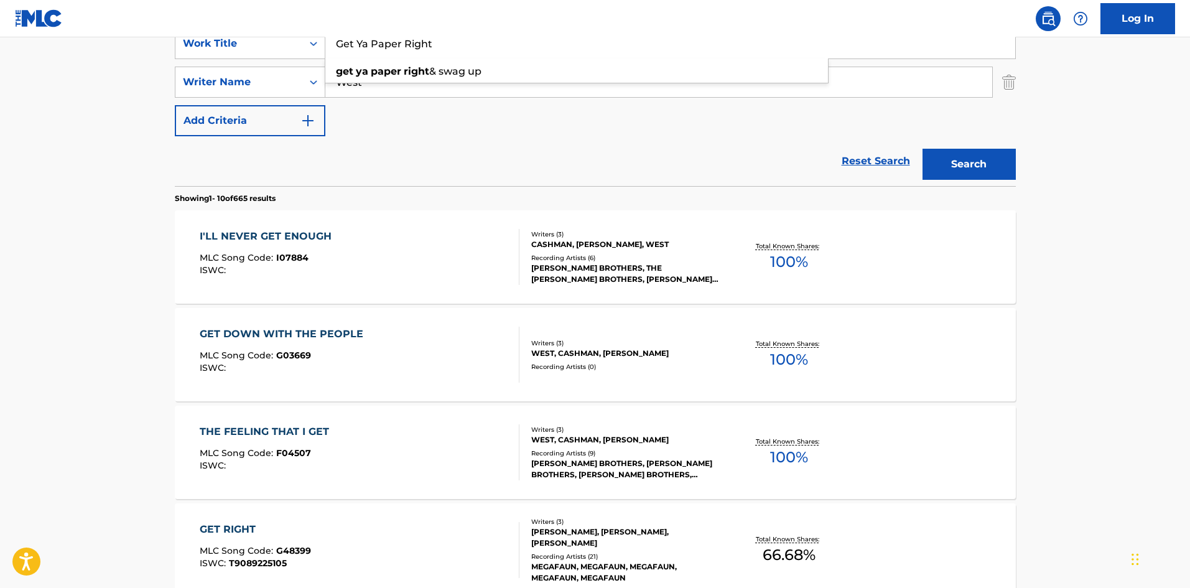
click at [393, 38] on input "Get Ya Paper Right" at bounding box center [670, 44] width 690 height 30
click at [393, 37] on input "Get Ya Paper Right" at bounding box center [670, 44] width 690 height 30
paste input "irlfriend"
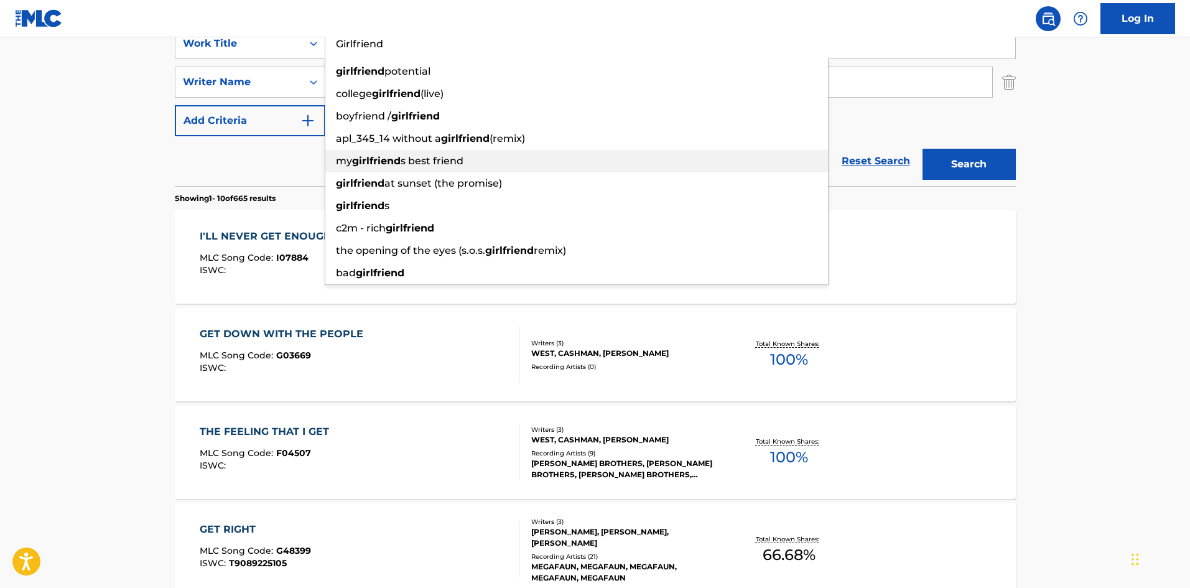
click at [450, 150] on div "my girlfriend s best friend" at bounding box center [576, 161] width 502 height 22
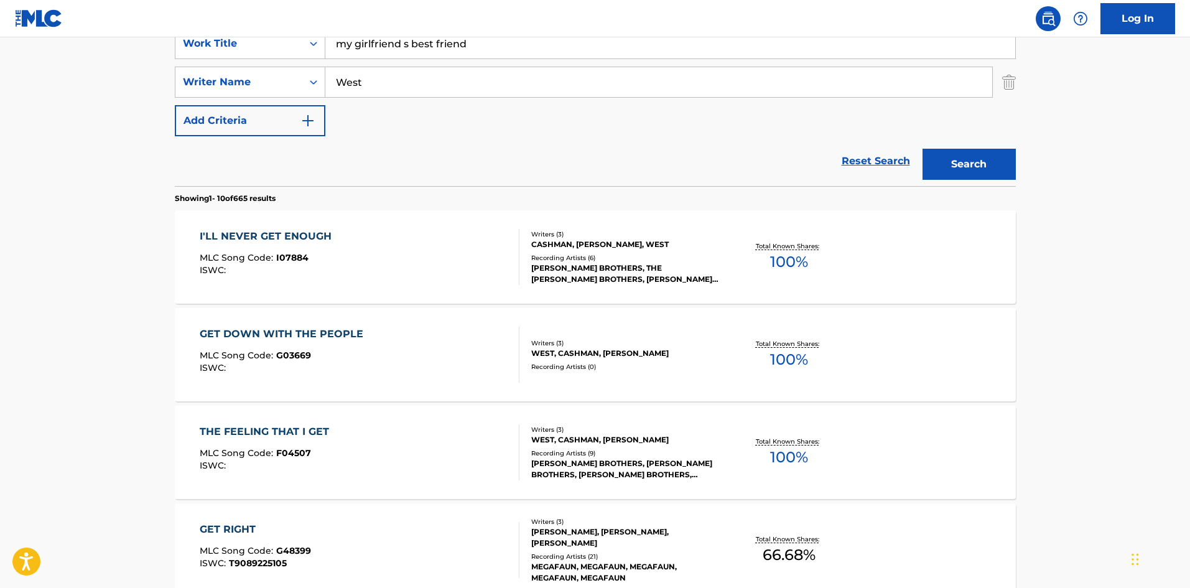
click at [373, 42] on input "my girlfriend s best friend" at bounding box center [670, 44] width 690 height 30
paste input "Girl"
type input "Girlfriend"
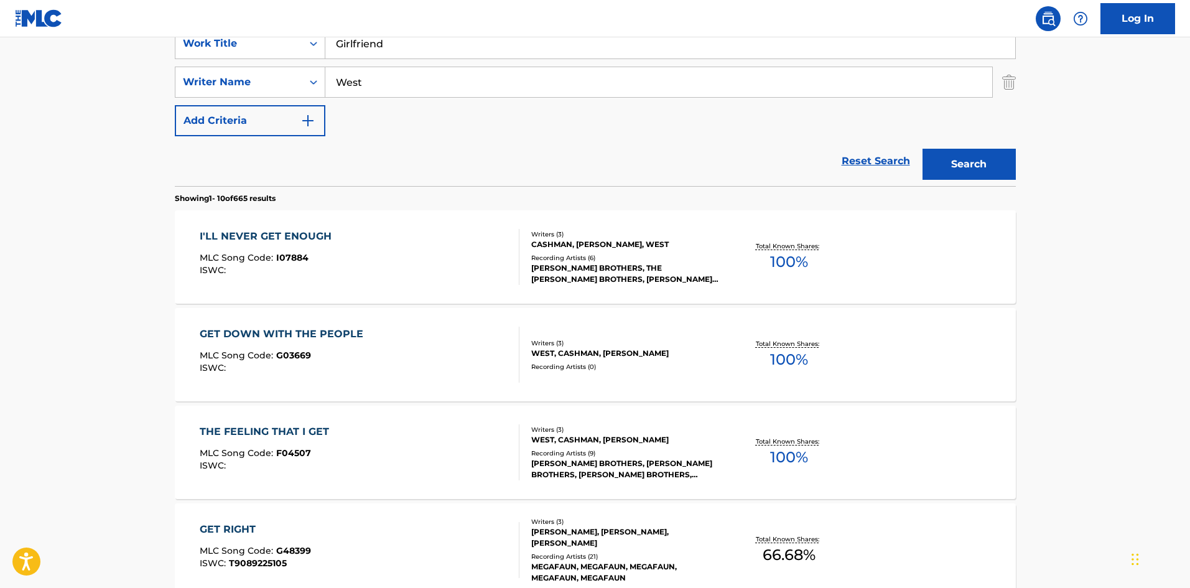
click at [384, 13] on nav "Log In" at bounding box center [595, 18] width 1190 height 37
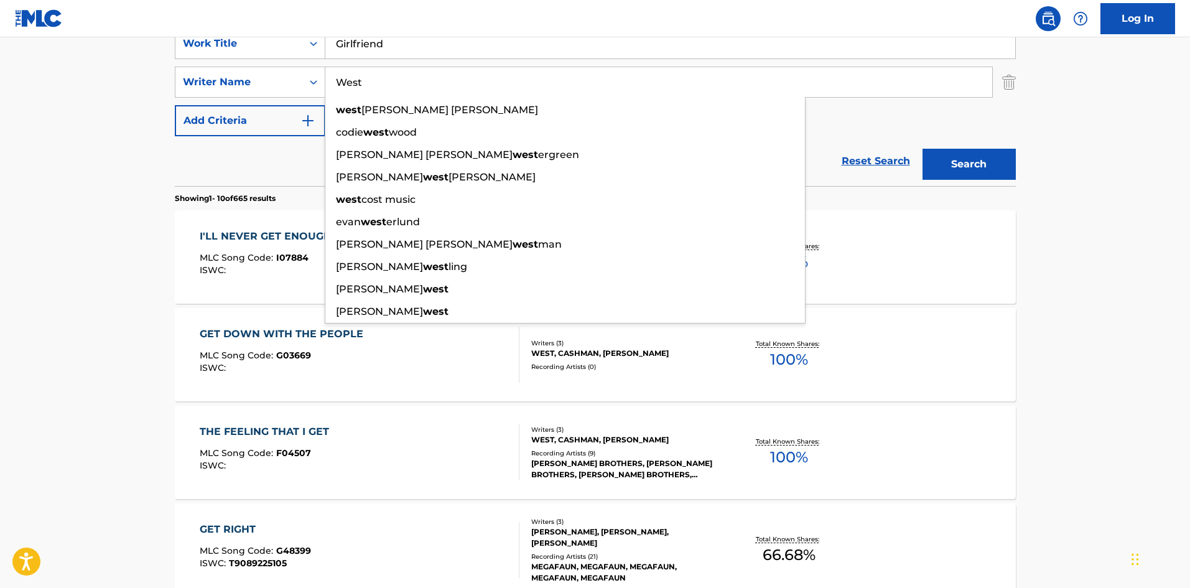
click at [348, 80] on input "West" at bounding box center [658, 82] width 667 height 30
paste input "[PERSON_NAME]"
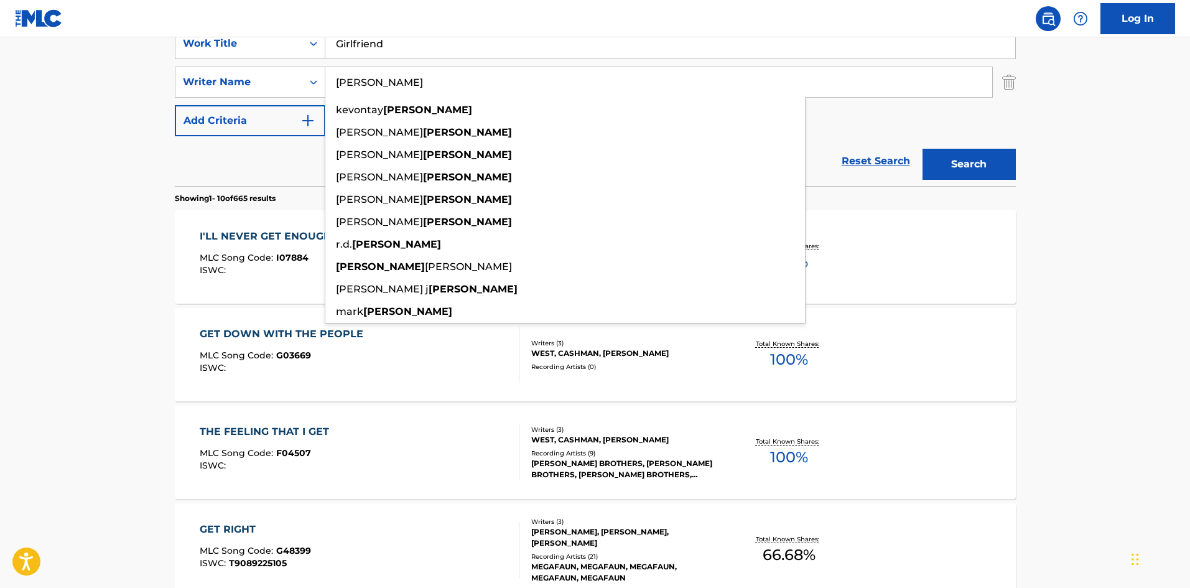
click at [469, 11] on nav "Log In" at bounding box center [595, 18] width 1190 height 37
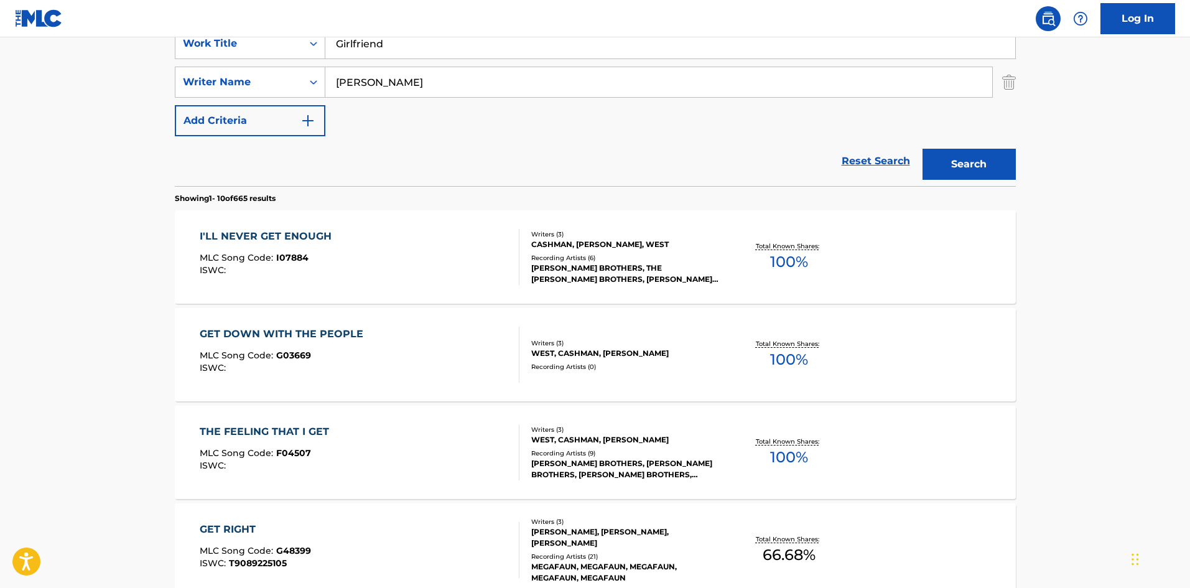
click at [989, 170] on button "Search" at bounding box center [968, 164] width 93 height 31
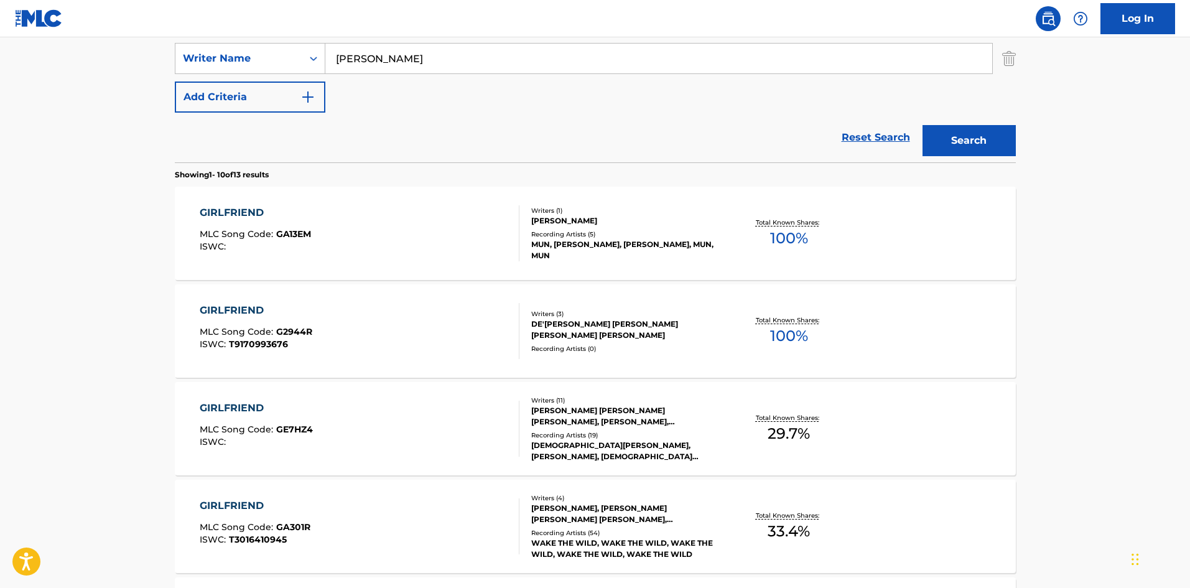
scroll to position [264, 0]
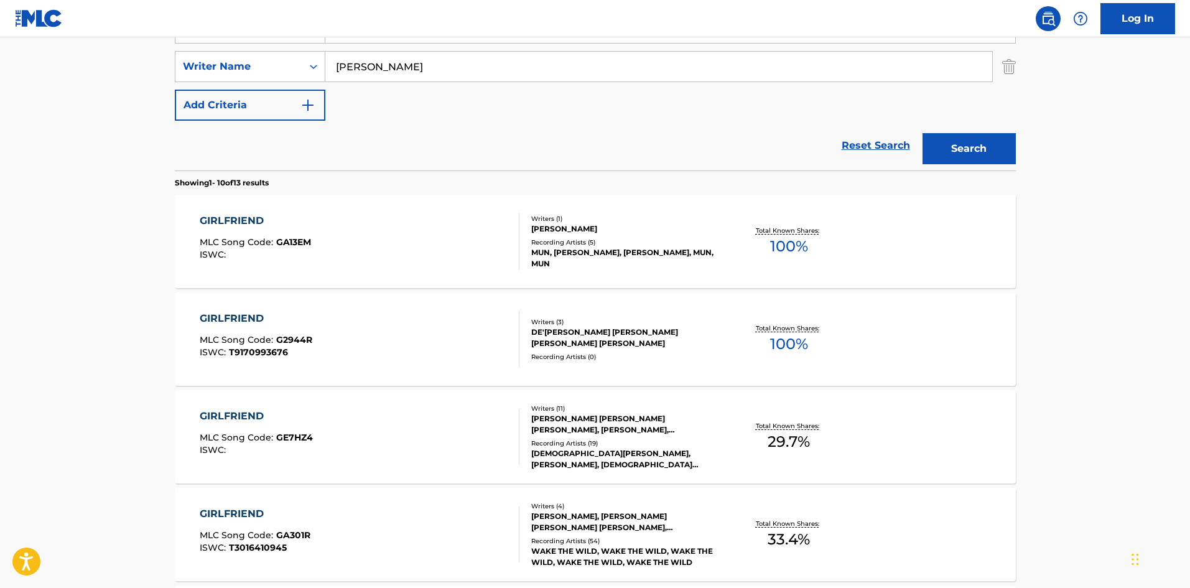
click at [366, 65] on input "[PERSON_NAME]" at bounding box center [658, 67] width 667 height 30
paste input "West"
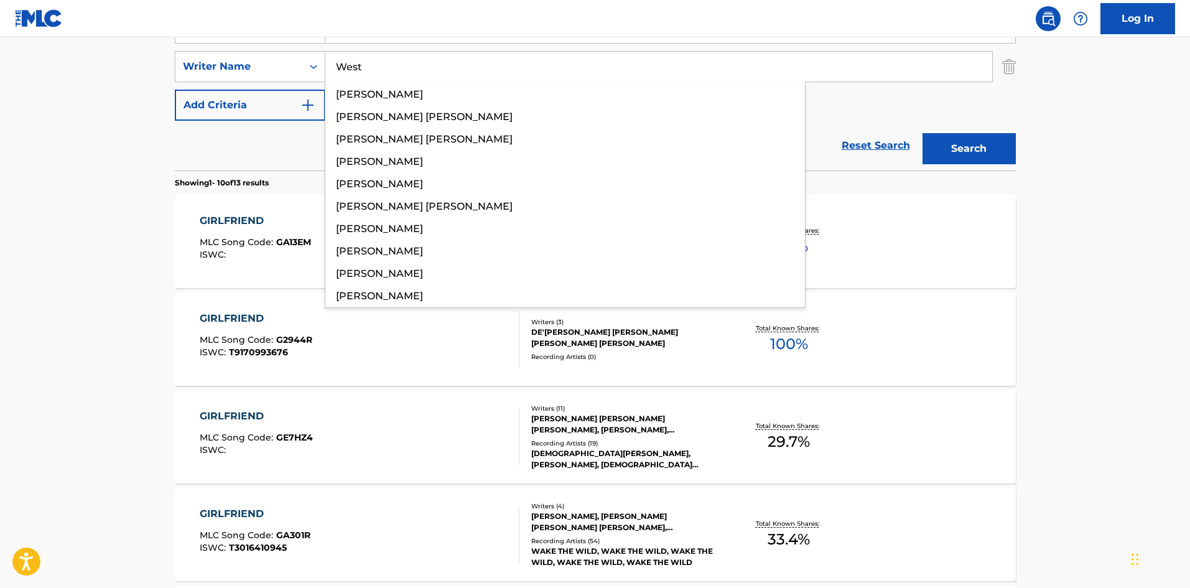
type input "West"
click at [123, 73] on main "The MLC Public Work Search The accuracy and completeness of The MLC's data is d…" at bounding box center [595, 505] width 1190 height 1464
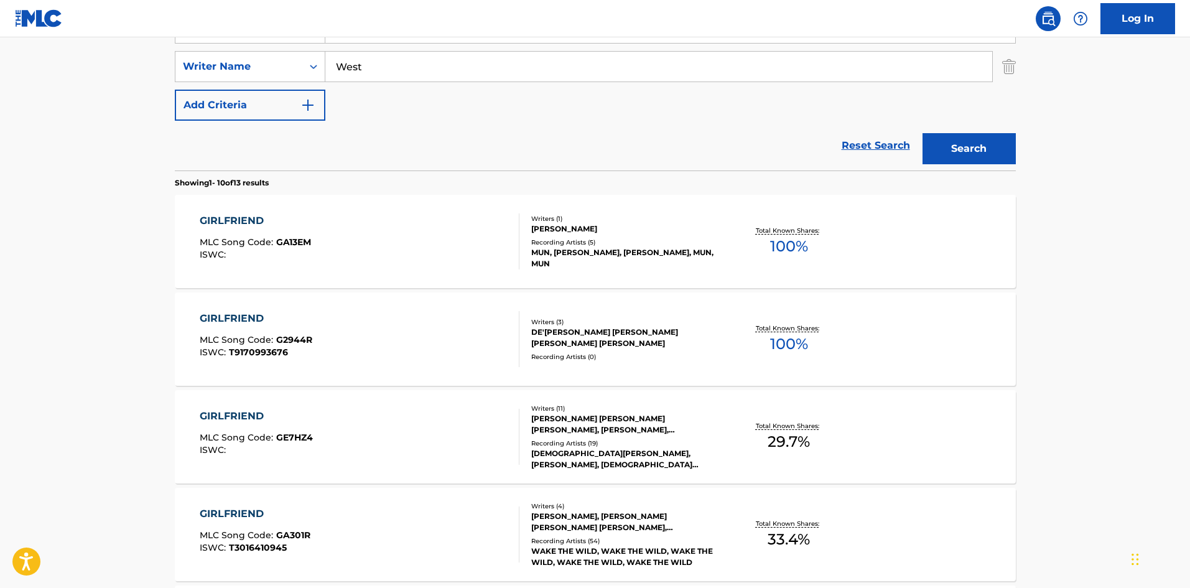
click at [955, 148] on button "Search" at bounding box center [968, 148] width 93 height 31
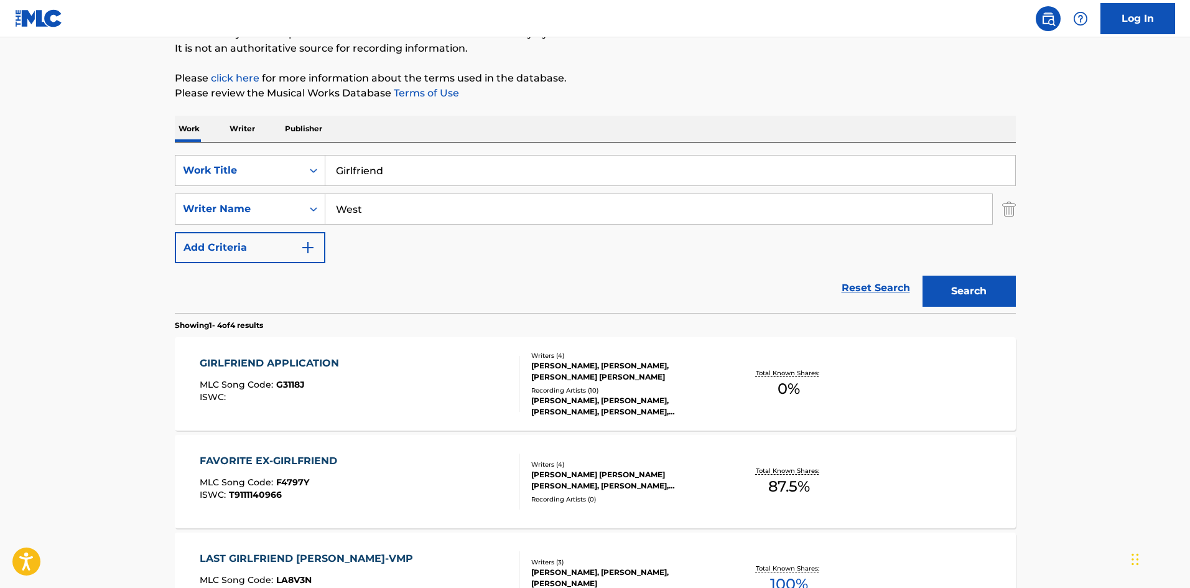
scroll to position [119, 0]
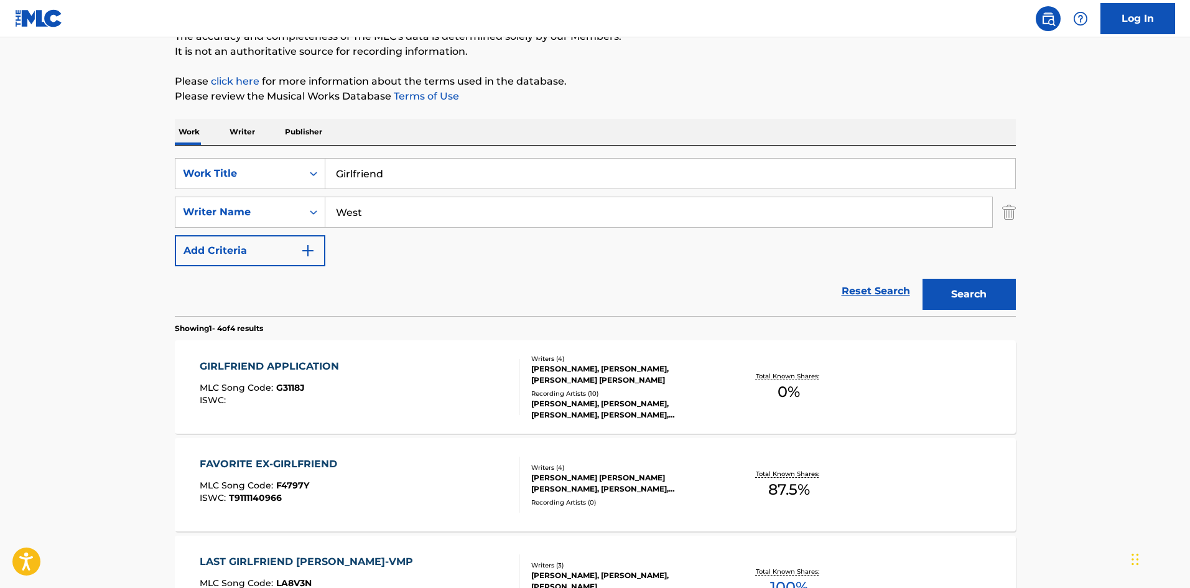
click at [348, 177] on input "Girlfriend" at bounding box center [670, 174] width 690 height 30
paste input "ood Problems"
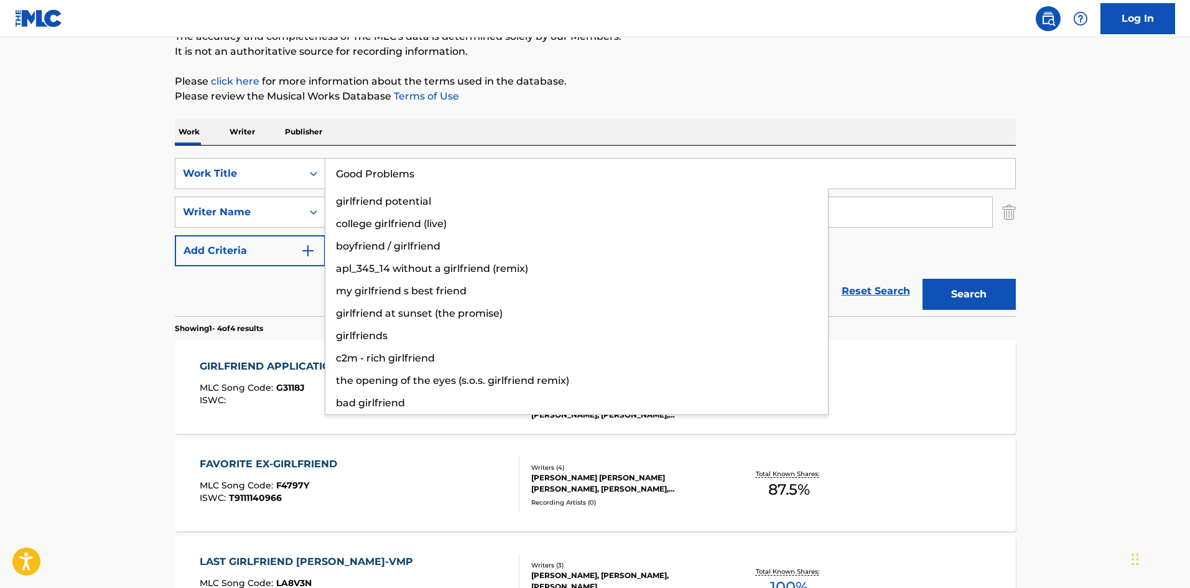
type input "Good Problems"
click at [698, 73] on div "The MLC Public Work Search The accuracy and completeness of The MLC's data is d…" at bounding box center [595, 367] width 871 height 835
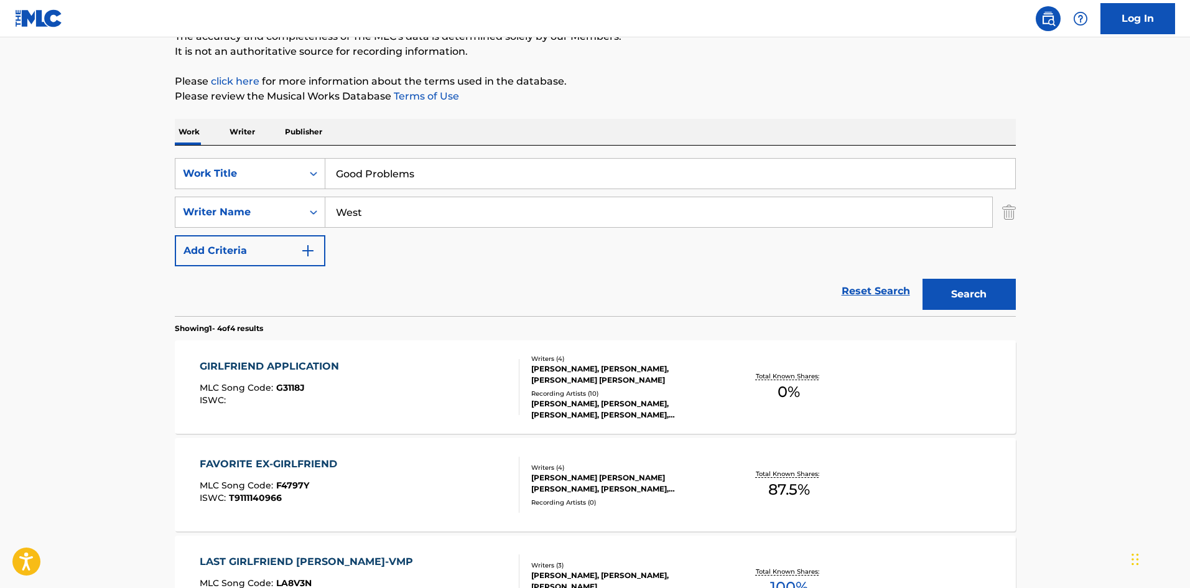
click at [358, 215] on input "West" at bounding box center [658, 212] width 667 height 30
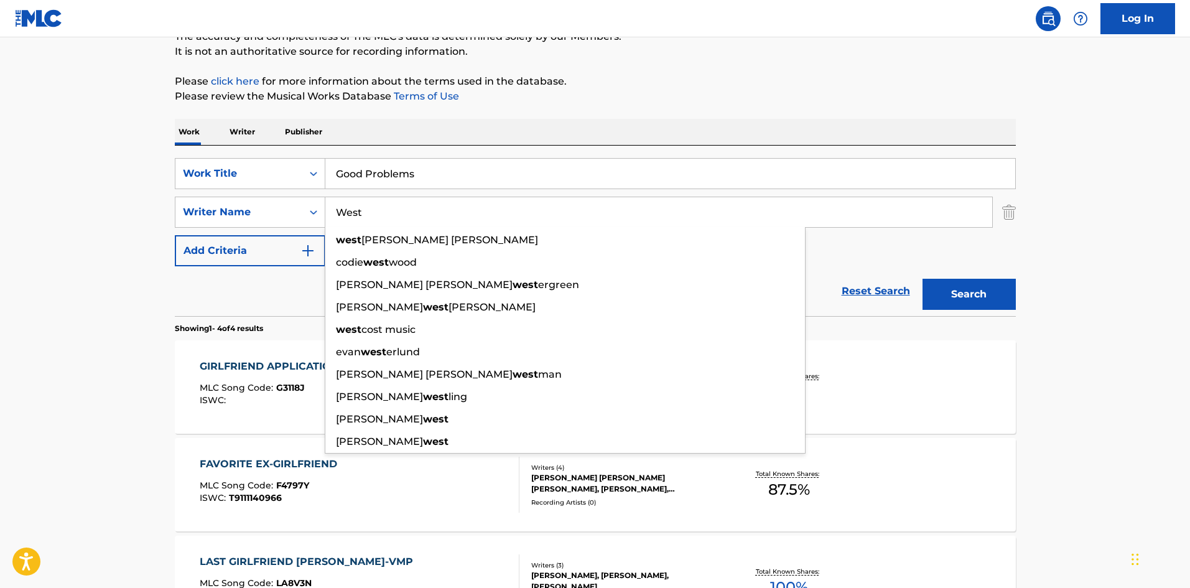
click at [358, 215] on input "West" at bounding box center [658, 212] width 667 height 30
paste input "[PERSON_NAME]"
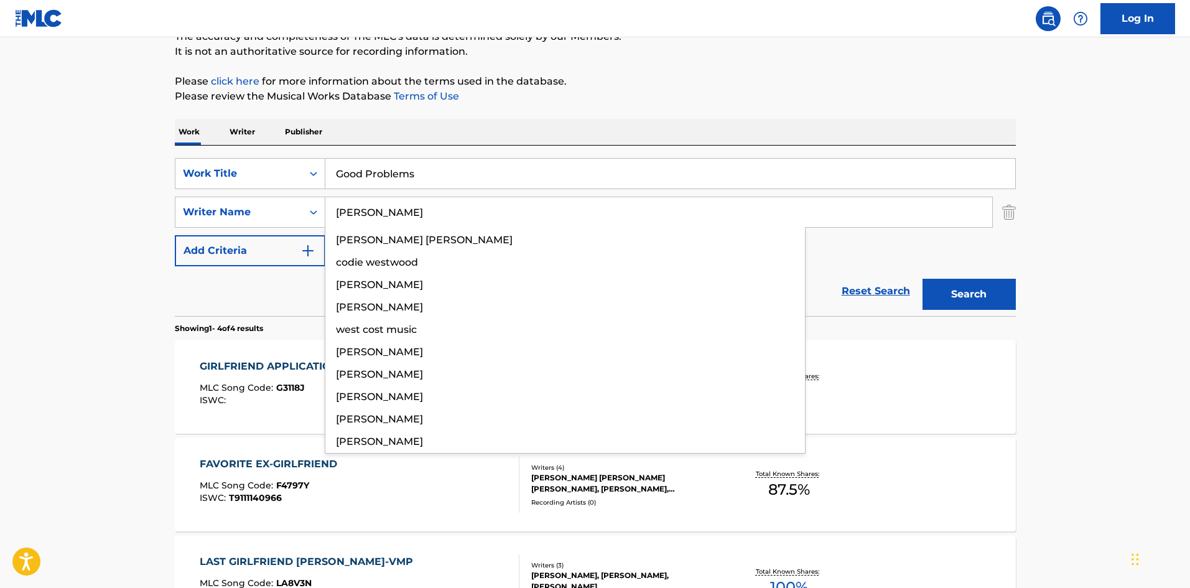
click at [626, 104] on div "The MLC Public Work Search The accuracy and completeness of The MLC's data is d…" at bounding box center [595, 367] width 871 height 835
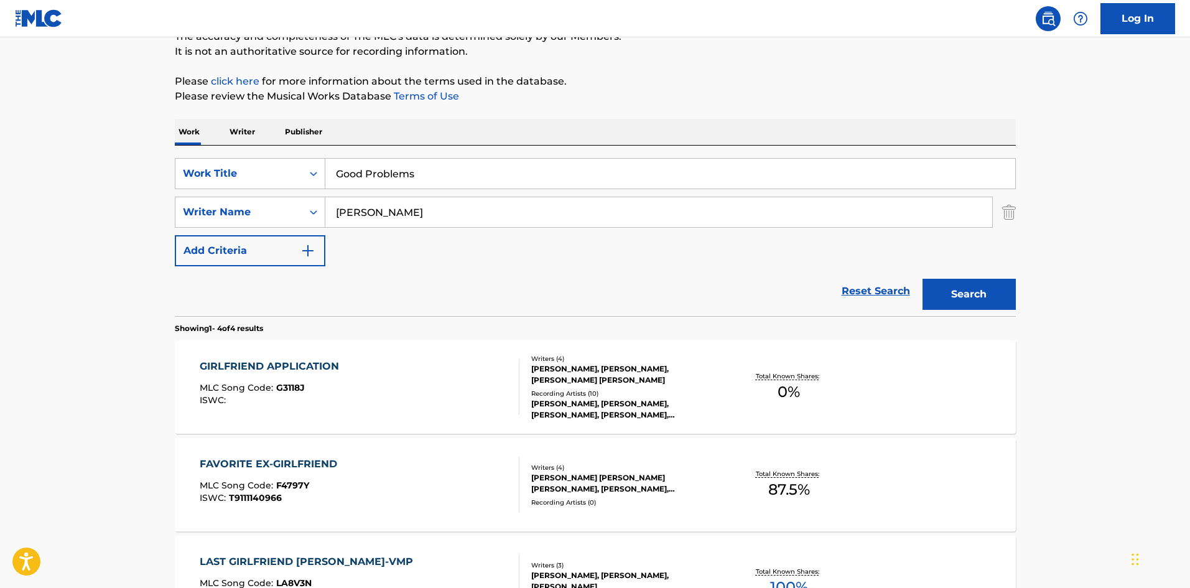
click at [980, 284] on button "Search" at bounding box center [968, 294] width 93 height 31
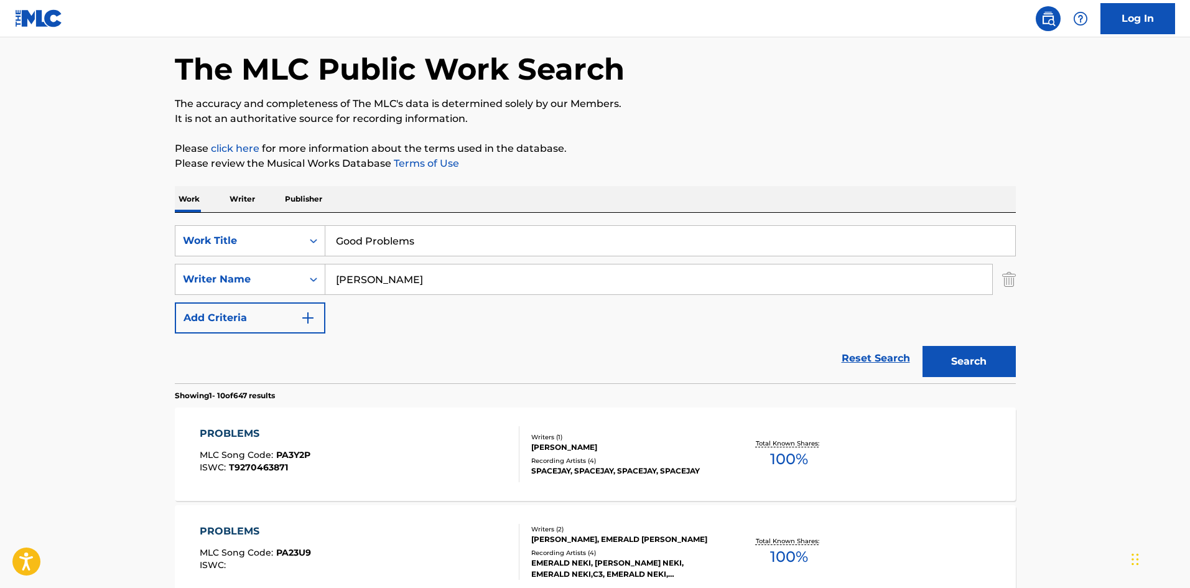
scroll to position [0, 0]
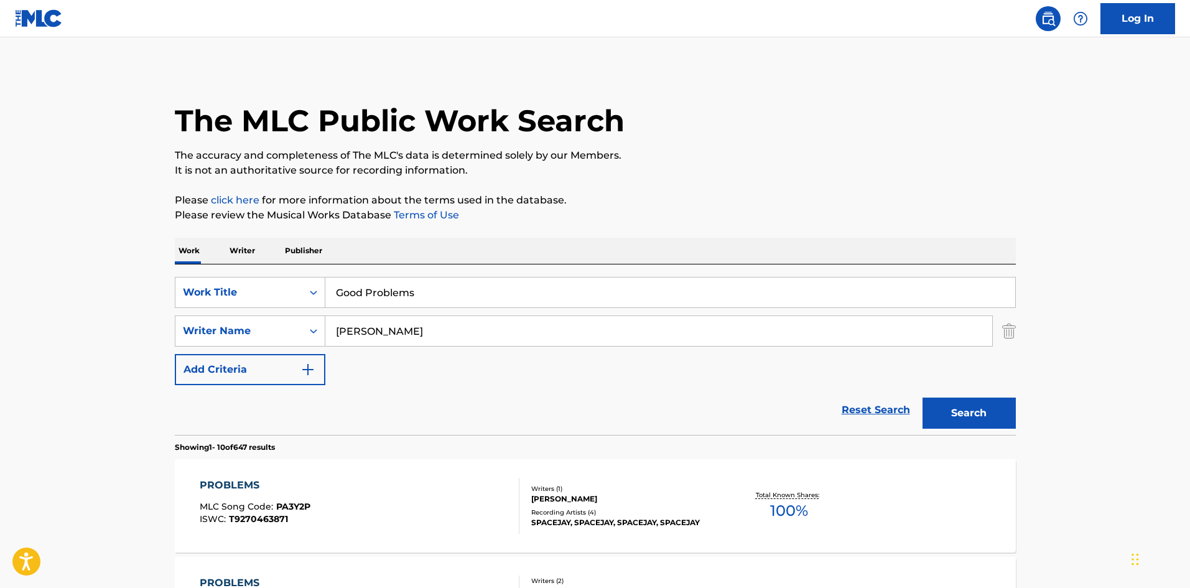
click at [359, 338] on input "[PERSON_NAME]" at bounding box center [658, 331] width 667 height 30
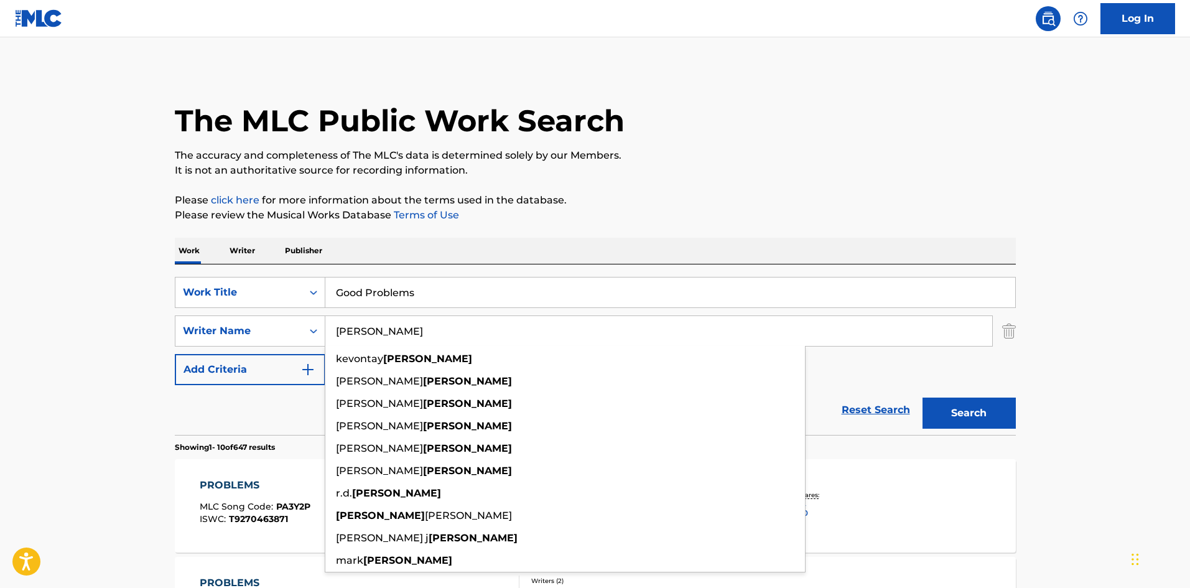
click at [359, 338] on input "[PERSON_NAME]" at bounding box center [658, 331] width 667 height 30
paste input "Banks"
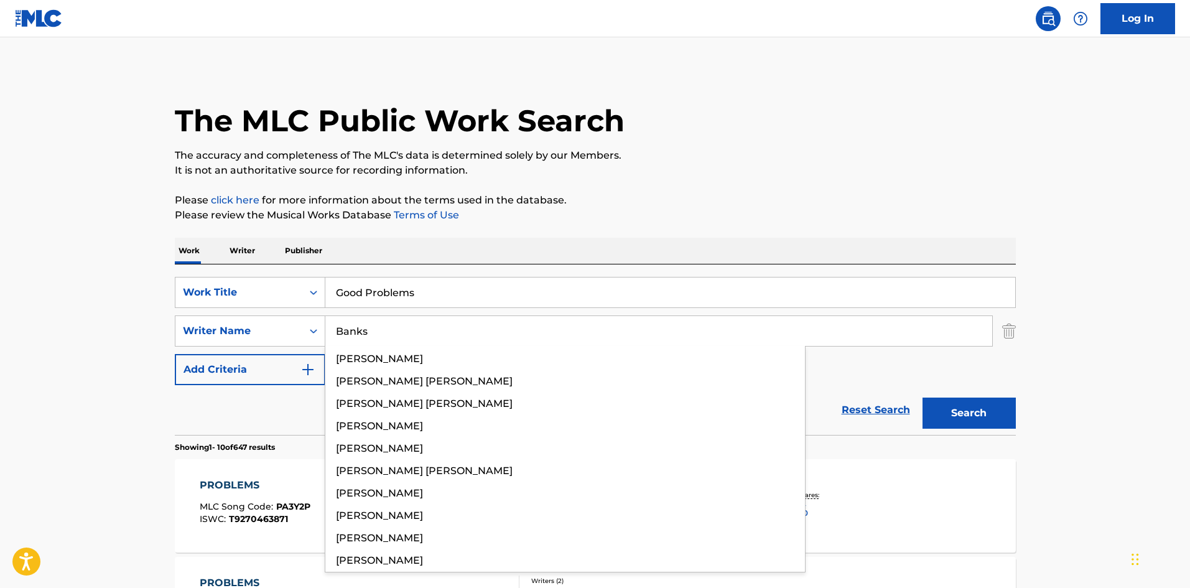
type input "Banks"
drag, startPoint x: 606, startPoint y: 195, endPoint x: 843, endPoint y: 339, distance: 277.1
click at [607, 195] on p "Please click here for more information about the terms used in the database." at bounding box center [595, 200] width 841 height 15
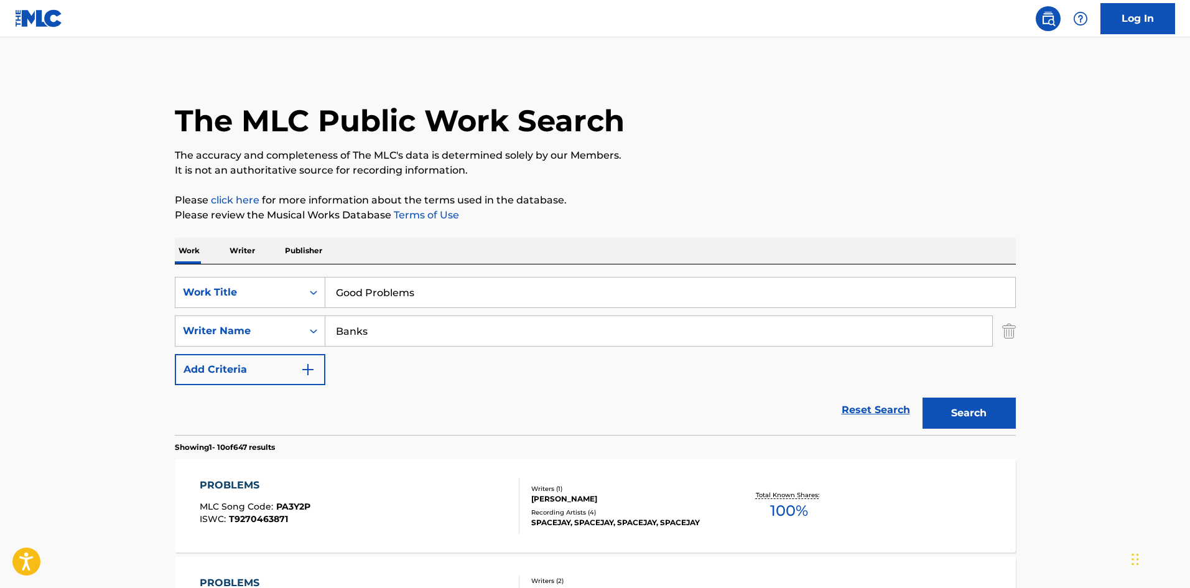
drag, startPoint x: 935, startPoint y: 411, endPoint x: 852, endPoint y: 380, distance: 88.9
click at [935, 410] on button "Search" at bounding box center [968, 412] width 93 height 31
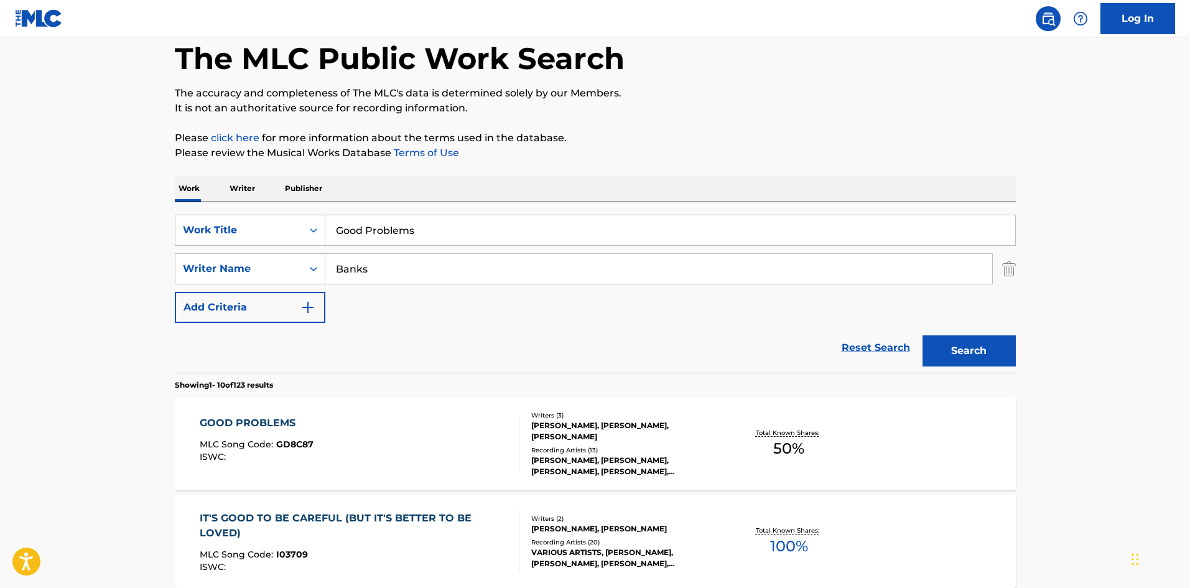
scroll to position [124, 0]
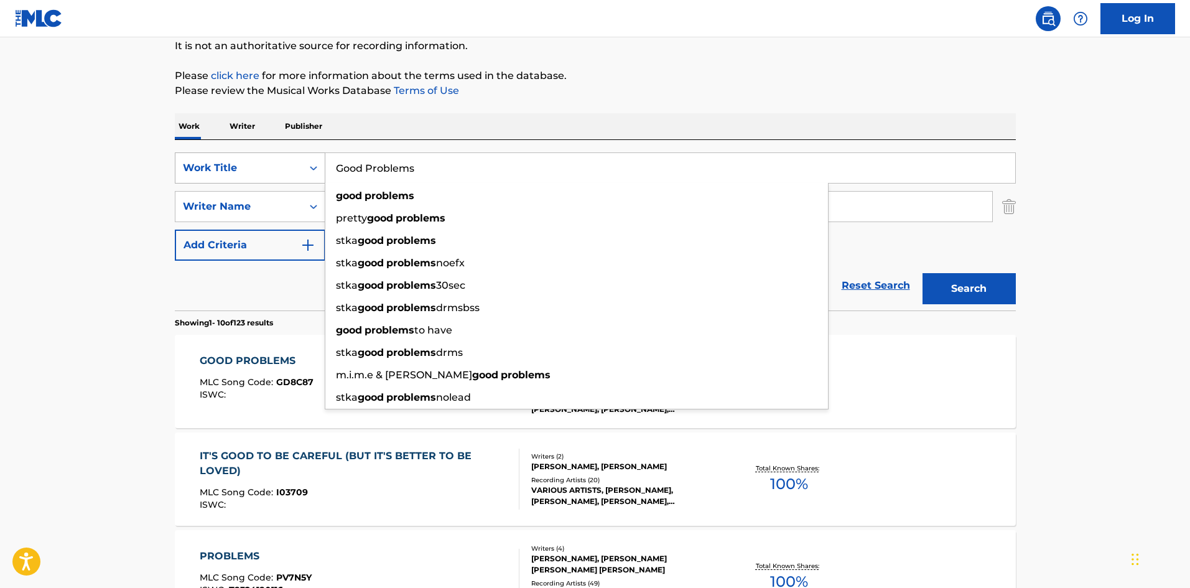
drag, startPoint x: 422, startPoint y: 164, endPoint x: 317, endPoint y: 169, distance: 105.2
click at [317, 169] on div "SearchWithCriteriac7d7cd00-6031-46b5-943b-449211279435 Work Title Good Problems…" at bounding box center [595, 167] width 841 height 31
paste input "and Great Fashion"
type input "Good Problems and Great Fashion"
click at [672, 42] on p "It is not an authoritative source for recording information." at bounding box center [595, 46] width 841 height 15
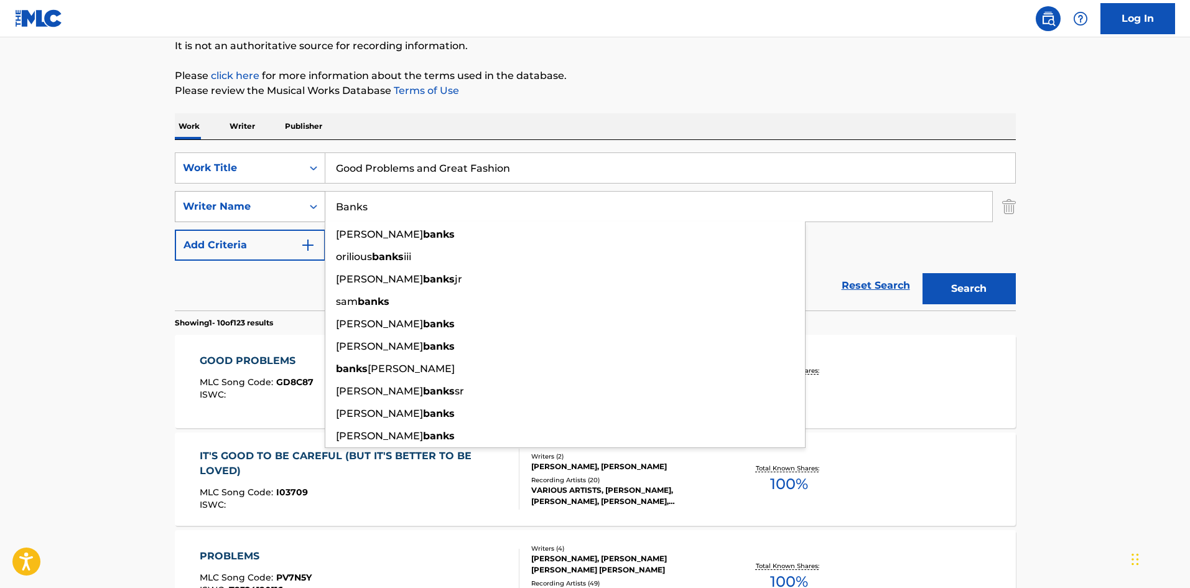
drag, startPoint x: 324, startPoint y: 201, endPoint x: 301, endPoint y: 198, distance: 23.3
click at [298, 200] on div "SearchWithCriteria5d418873-cd47-4a88-8488-ef637c8ac646 Writer Name Banks [PERSO…" at bounding box center [595, 206] width 841 height 31
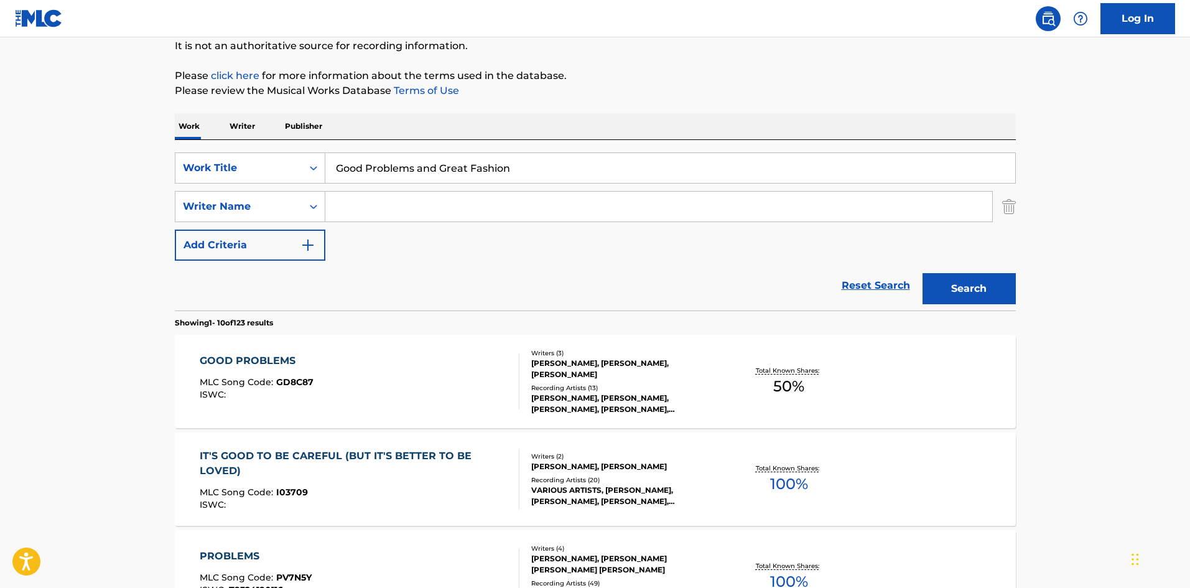
click at [729, 78] on p "Please click here for more information about the terms used in the database." at bounding box center [595, 75] width 841 height 15
click at [956, 285] on button "Search" at bounding box center [968, 288] width 93 height 31
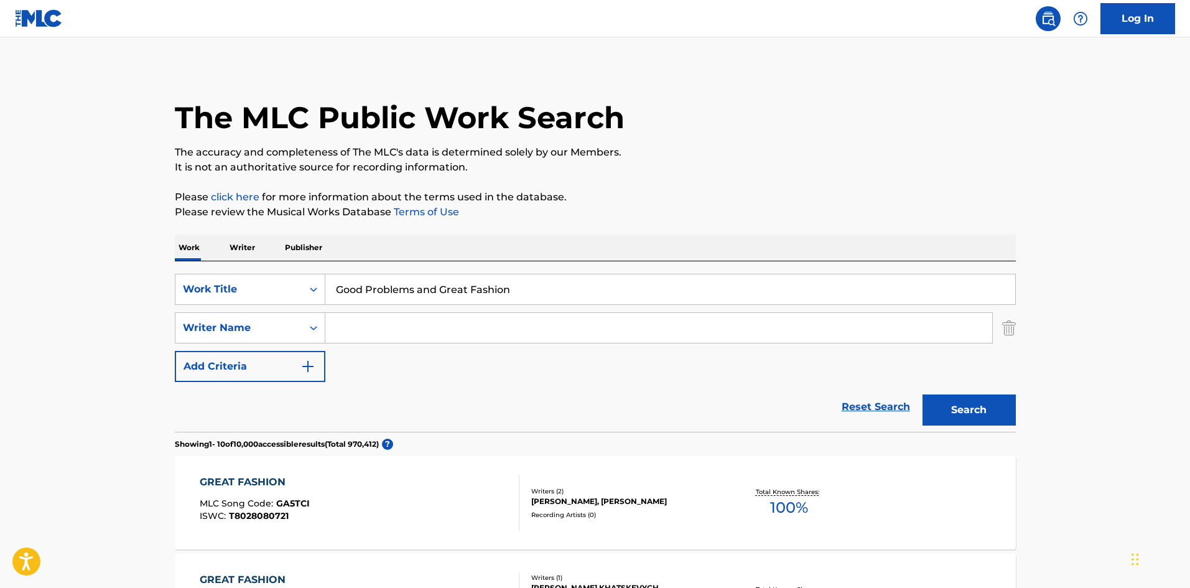
scroll to position [0, 0]
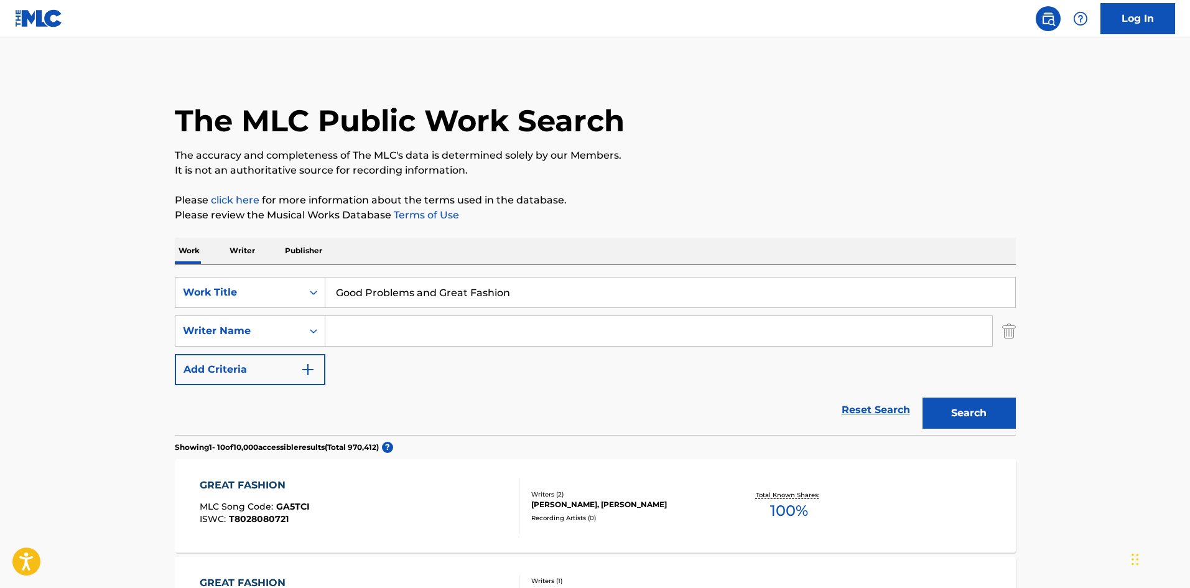
click at [377, 288] on input "Good Problems and Great Fashion" at bounding box center [670, 292] width 690 height 30
click at [377, 287] on input "Good Problems and Great Fashion" at bounding box center [670, 292] width 690 height 30
paste input "tta Make This Song Cry"
type input "Gotta Make This Song Cry"
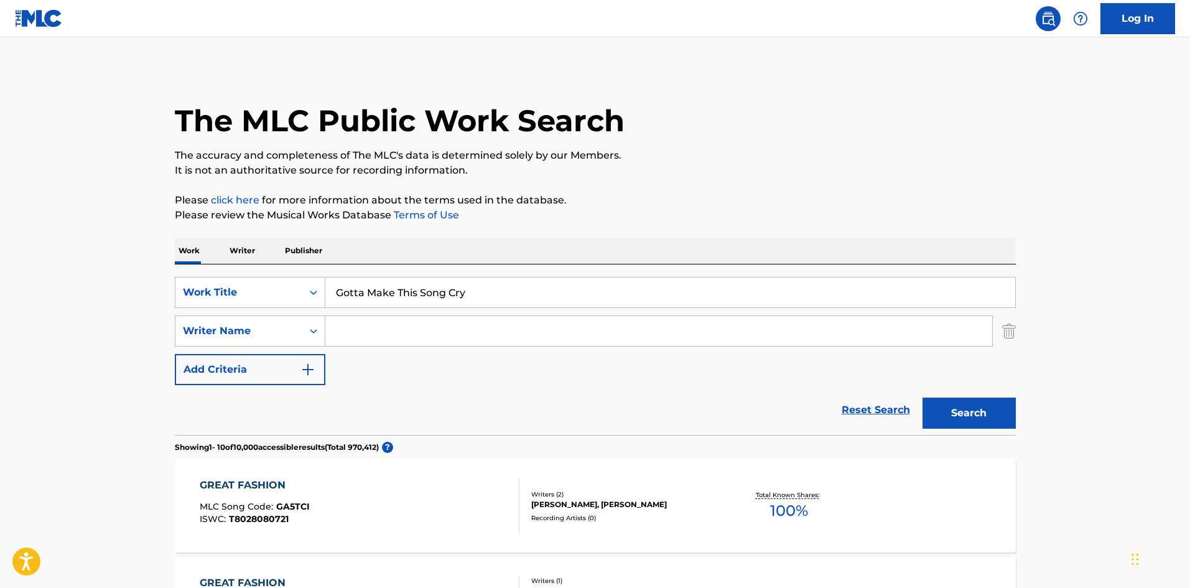
click at [716, 146] on div "The MLC Public Work Search" at bounding box center [595, 113] width 841 height 91
click at [402, 333] on input "Search Form" at bounding box center [658, 331] width 667 height 30
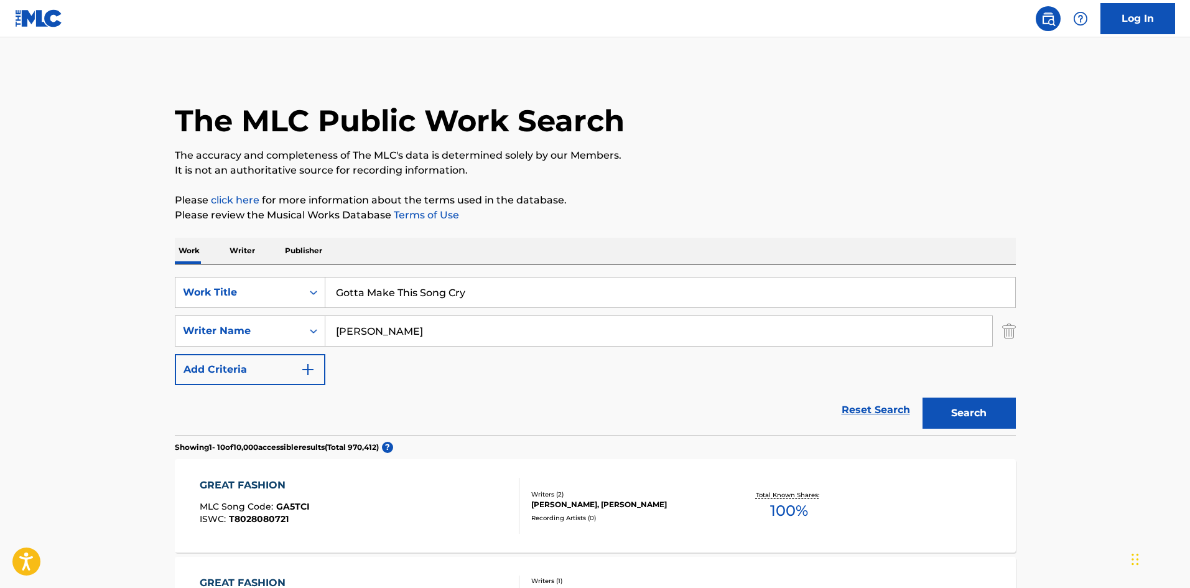
click at [951, 406] on button "Search" at bounding box center [968, 412] width 93 height 31
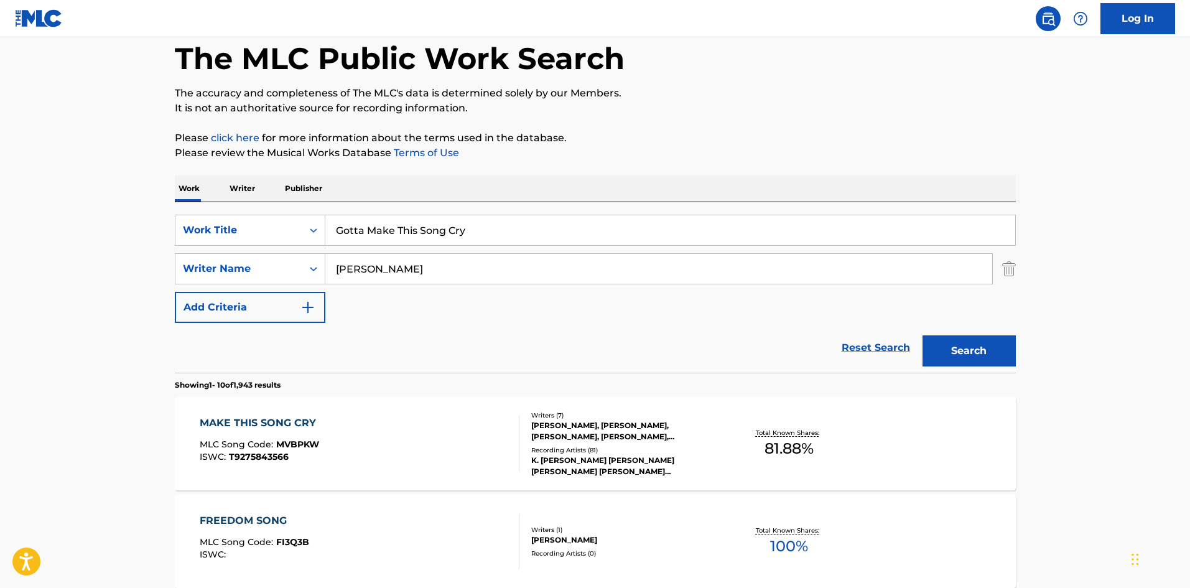
scroll to position [124, 0]
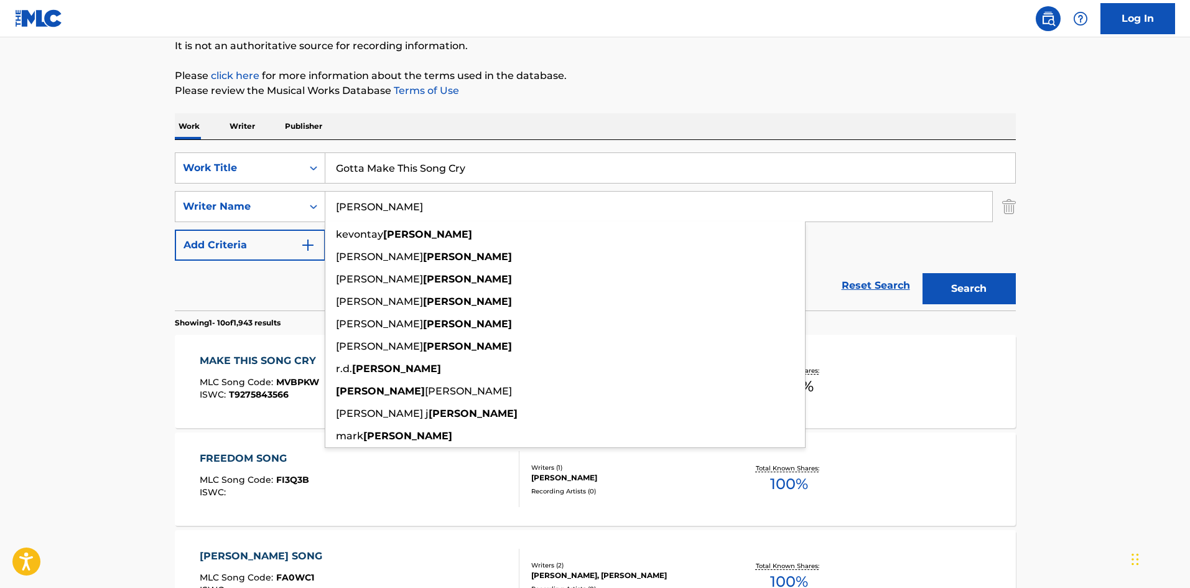
click at [350, 208] on input "[PERSON_NAME]" at bounding box center [658, 207] width 667 height 30
paste input "West"
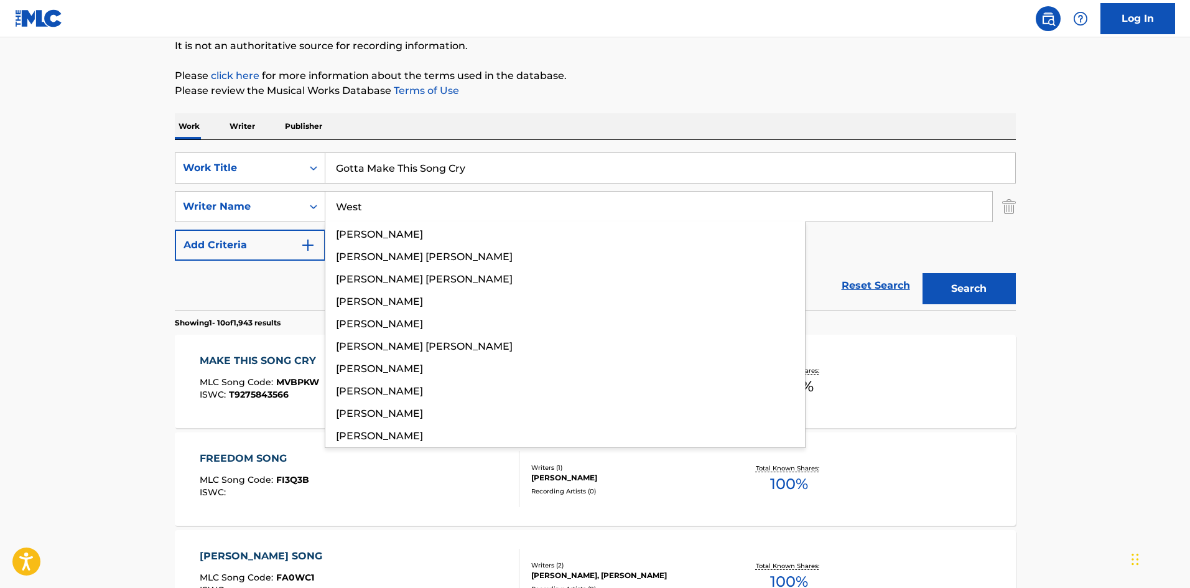
type input "West"
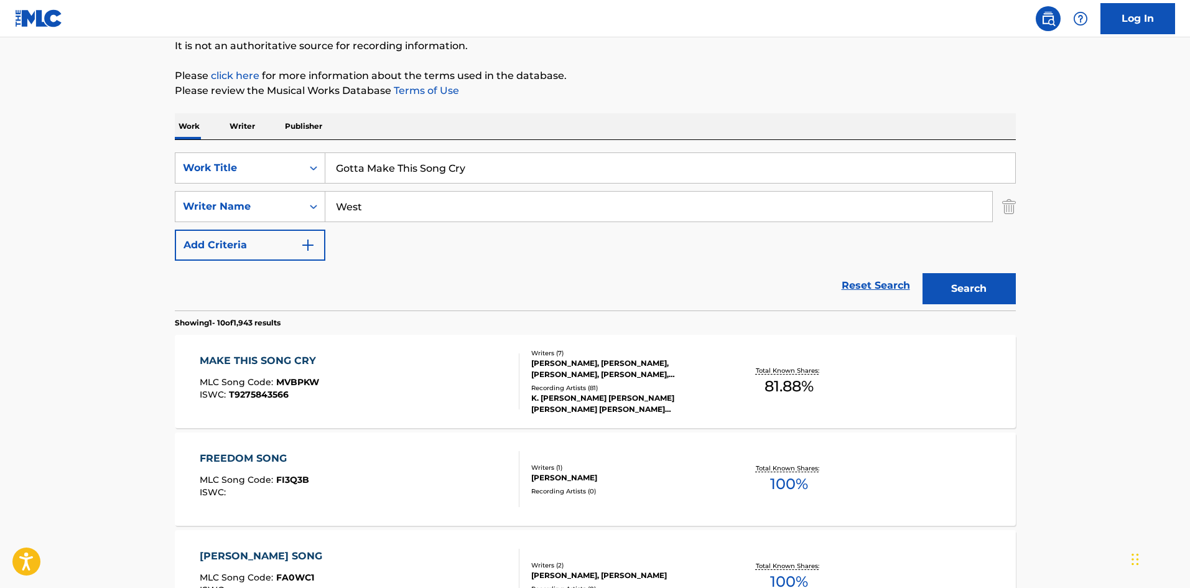
click at [996, 288] on button "Search" at bounding box center [968, 288] width 93 height 31
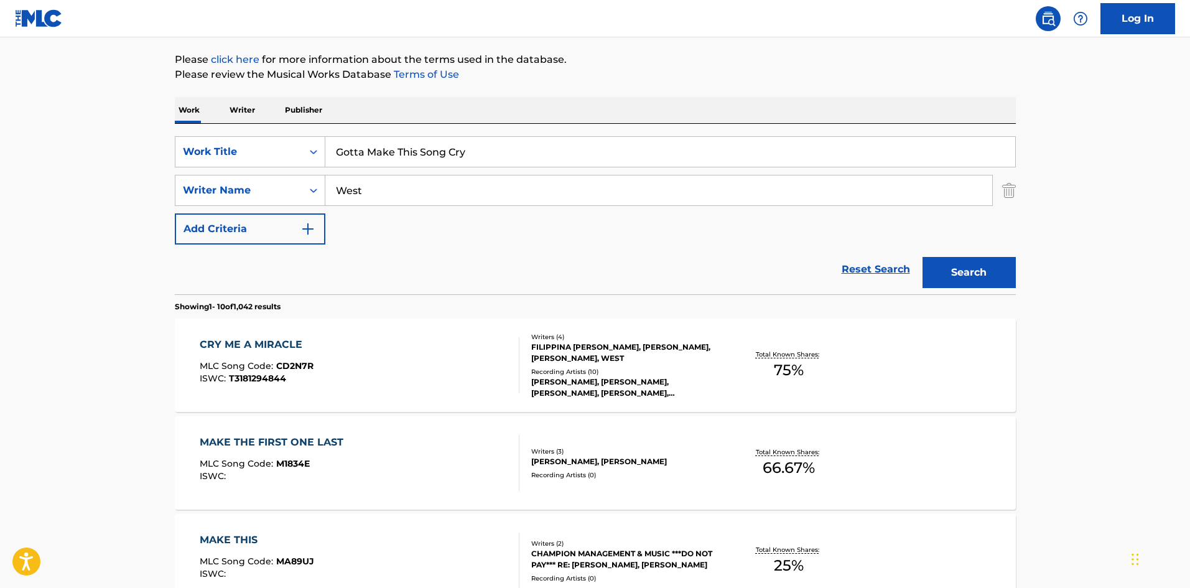
scroll to position [144, 0]
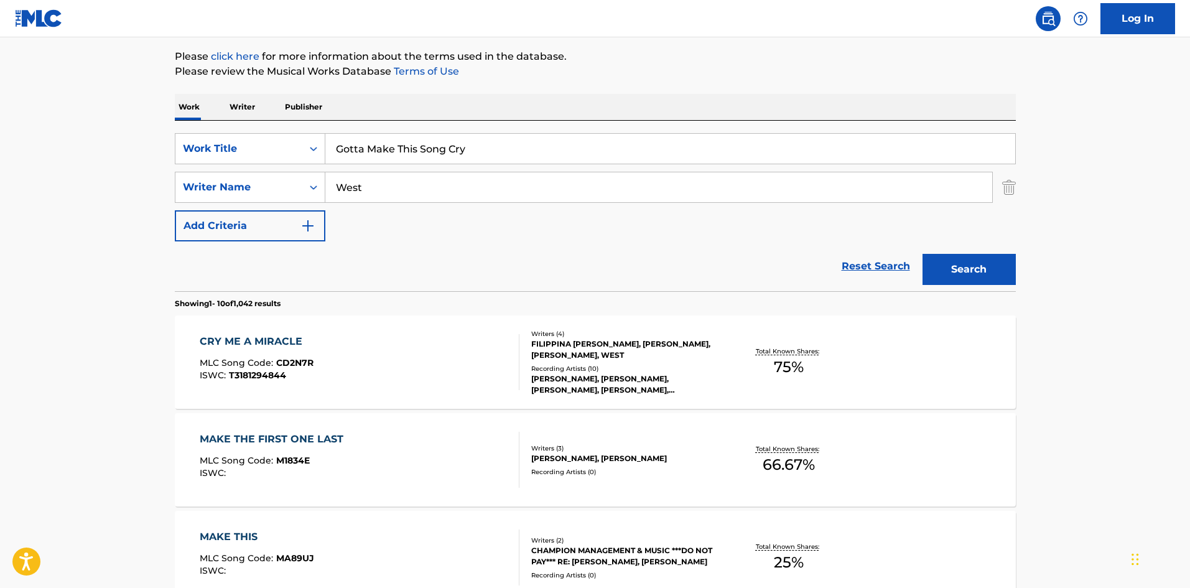
drag, startPoint x: 474, startPoint y: 147, endPoint x: 336, endPoint y: 132, distance: 138.2
click at [336, 132] on div "SearchWithCriteriac7d7cd00-6031-46b5-943b-449211279435 Work Title Gotta Make Th…" at bounding box center [595, 206] width 841 height 170
paste input "Hip 2 Da Game (Revisted)"
type input "Hip 2 Da Game (Revisted)"
click at [307, 183] on div "SearchWithCriteria5d418873-cd47-4a88-8488-ef637c8ac646 Writer Name [PERSON_NAME]" at bounding box center [595, 187] width 841 height 31
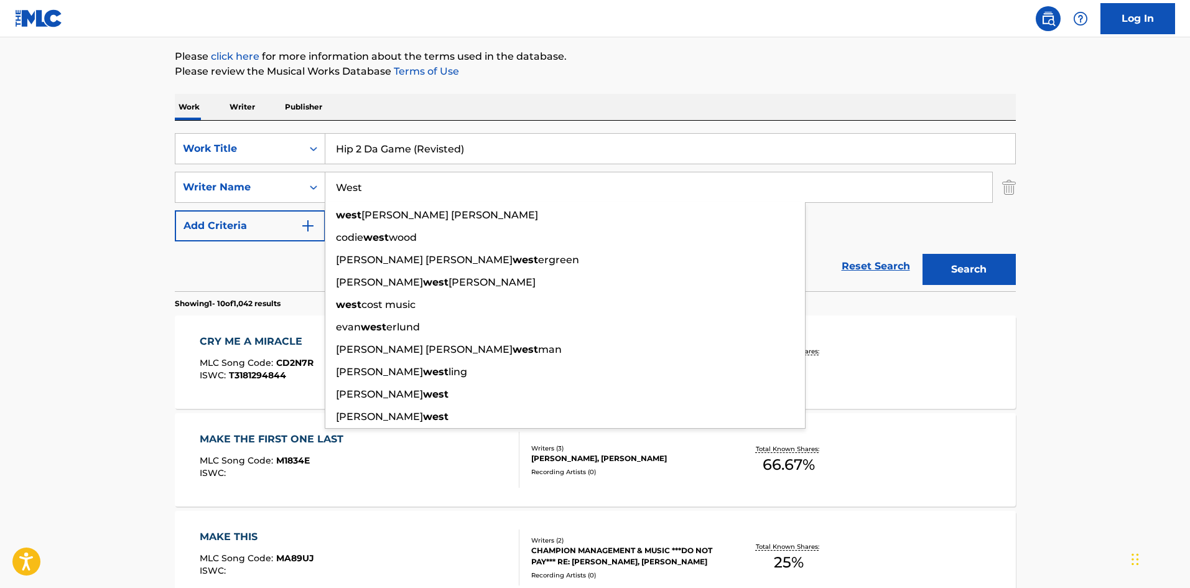
paste input "Hall"
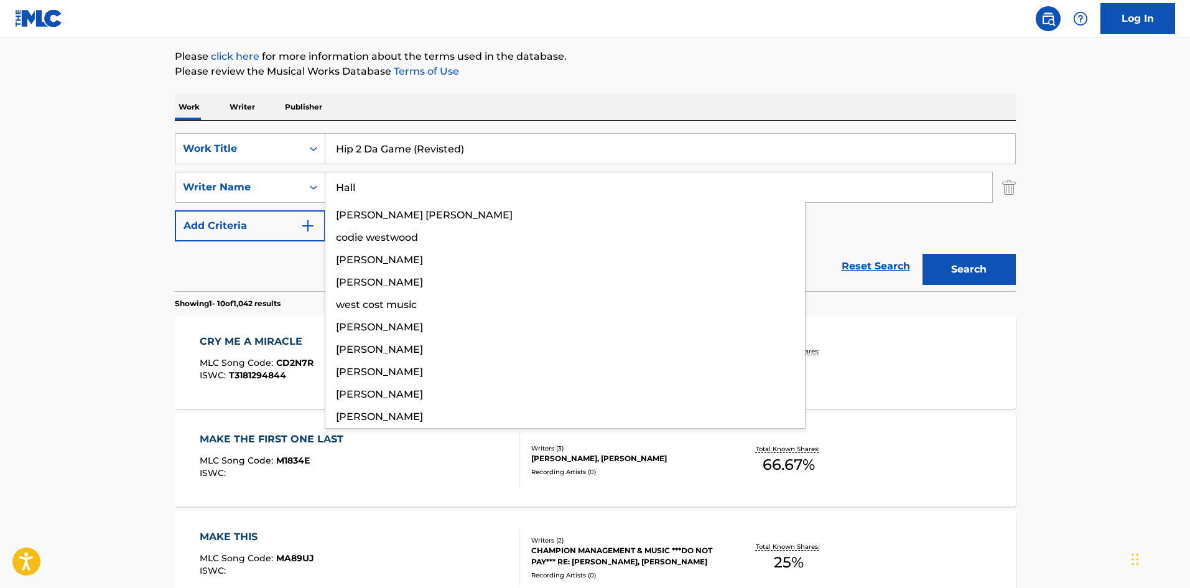
type input "Hall"
drag, startPoint x: 622, startPoint y: 82, endPoint x: 633, endPoint y: 103, distance: 23.6
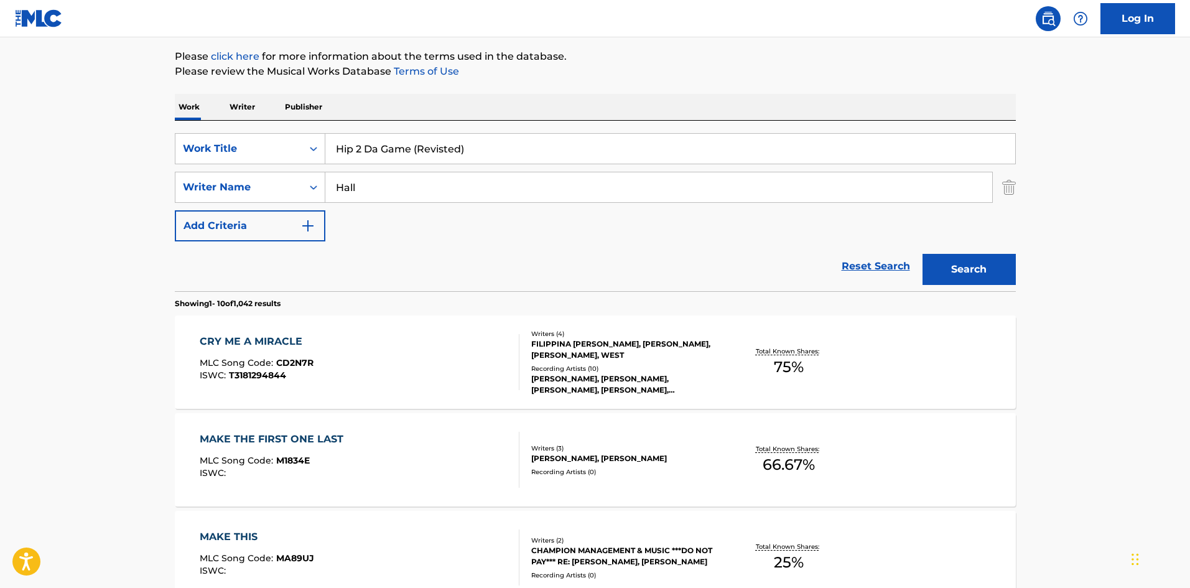
drag, startPoint x: 991, startPoint y: 270, endPoint x: 975, endPoint y: 271, distance: 16.2
click at [991, 269] on button "Search" at bounding box center [968, 269] width 93 height 31
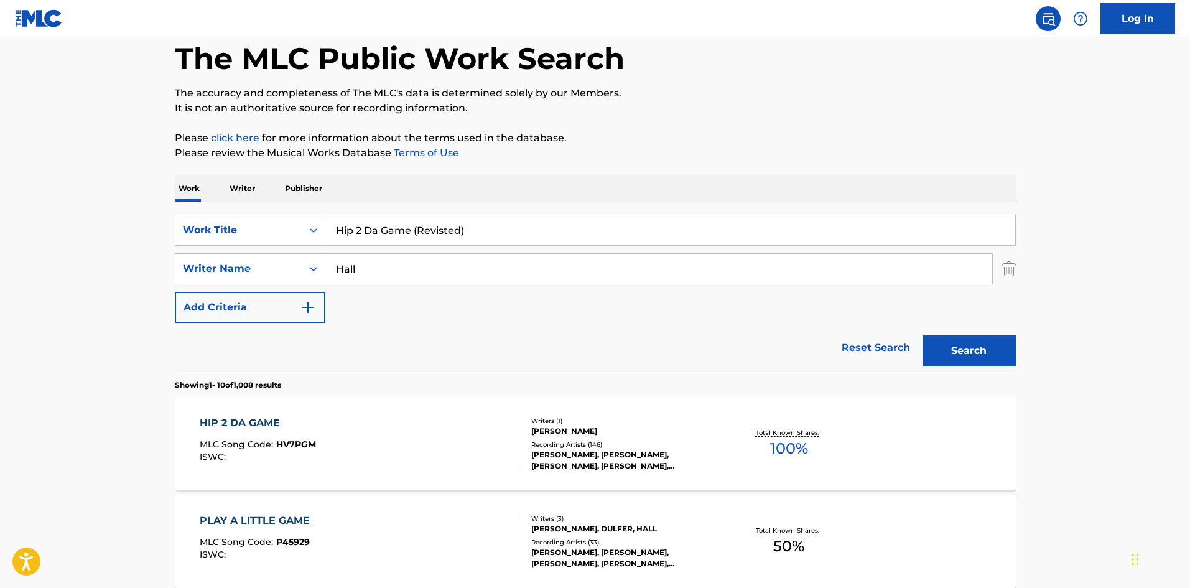
scroll to position [187, 0]
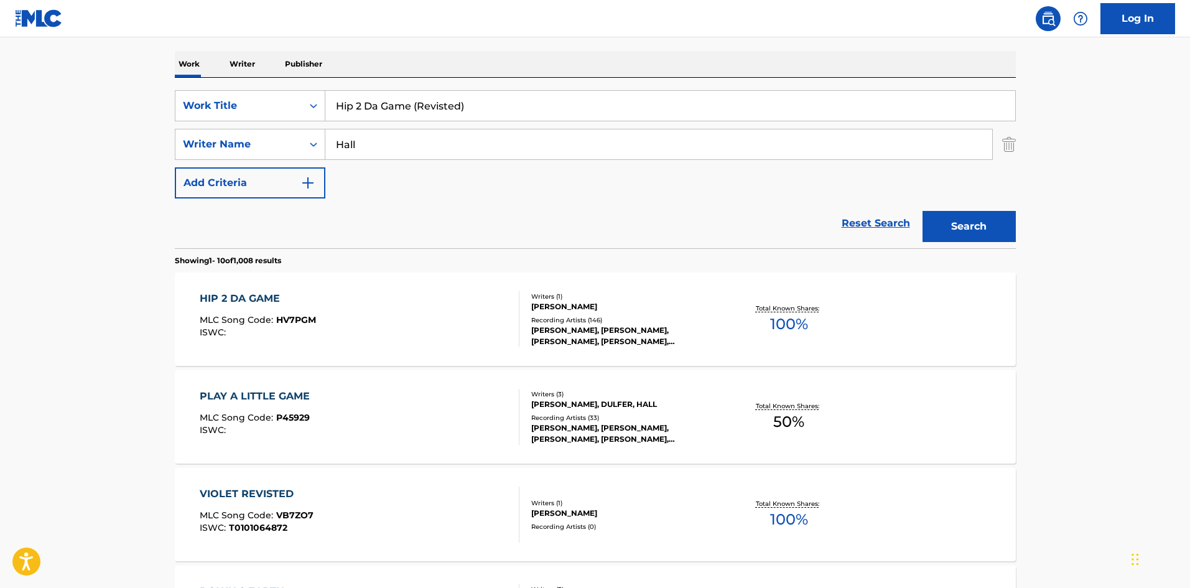
click at [435, 315] on div "HIP 2 DA GAME MLC Song Code : HV7PGM ISWC :" at bounding box center [360, 319] width 320 height 56
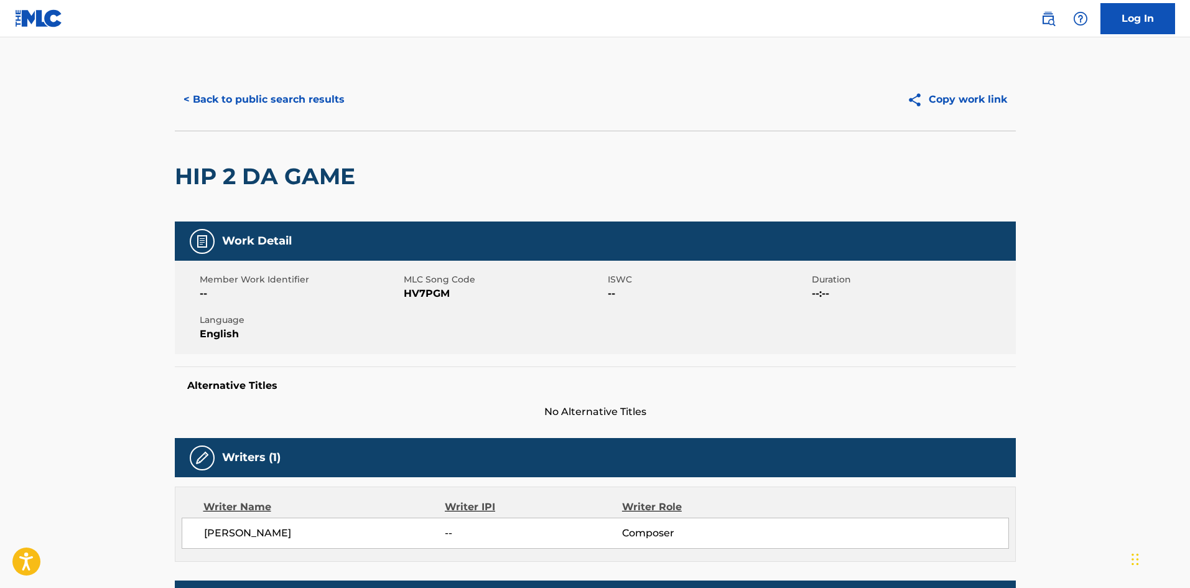
click at [317, 98] on button "< Back to public search results" at bounding box center [264, 99] width 178 height 31
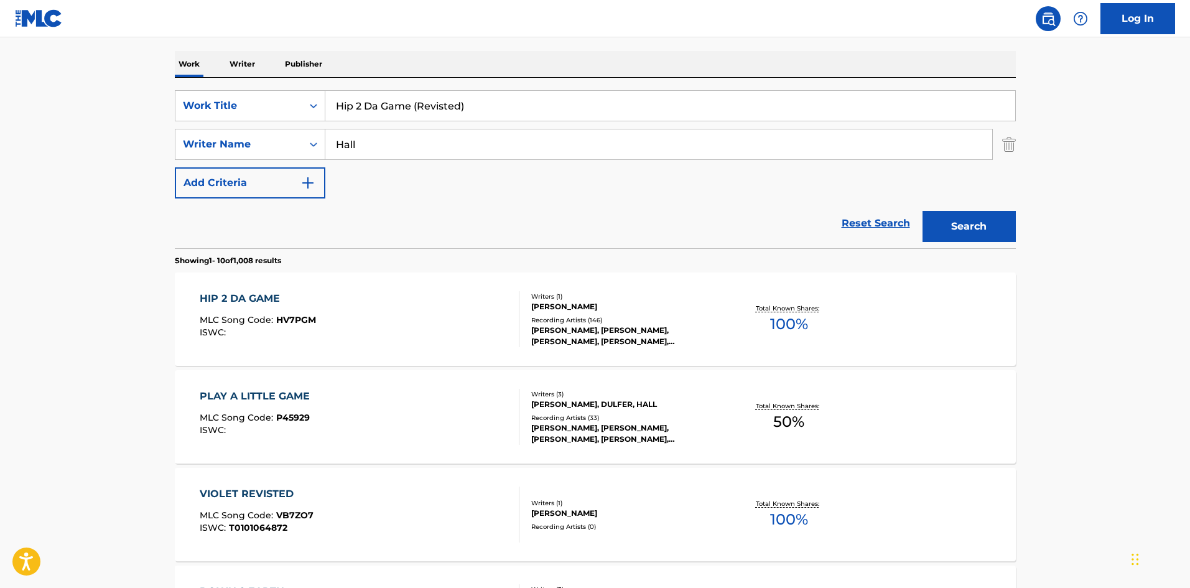
click at [419, 91] on input "Hip 2 Da Game (Revisted)" at bounding box center [670, 106] width 690 height 30
paste input "Im Hyped"
type input "Im Hyped"
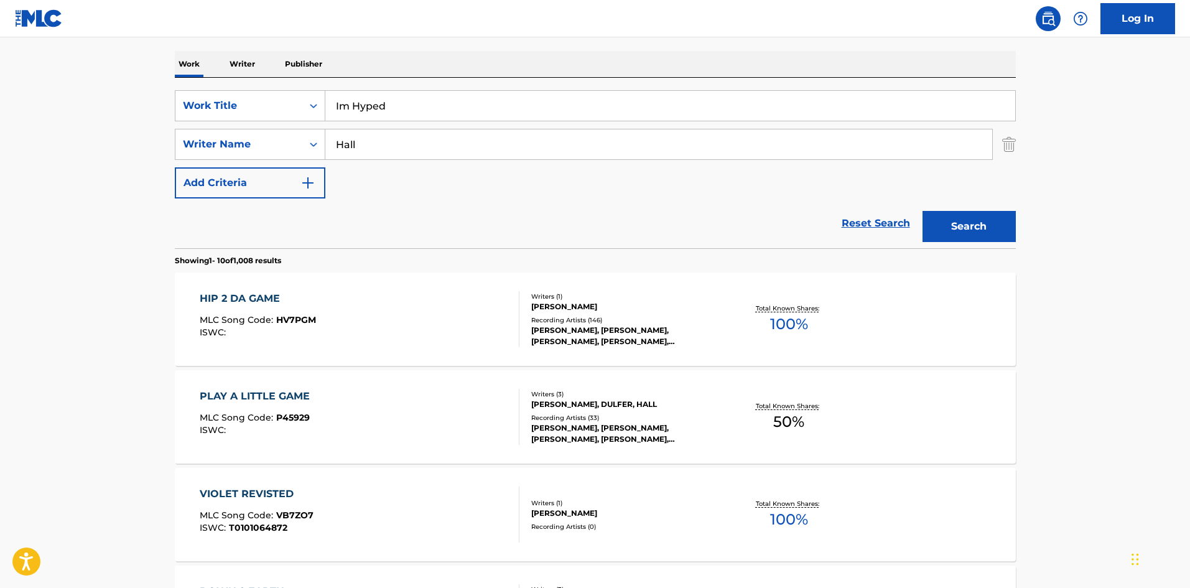
click at [430, 63] on div "Work Writer Publisher" at bounding box center [595, 64] width 841 height 26
click at [340, 144] on input "Hall" at bounding box center [658, 144] width 667 height 30
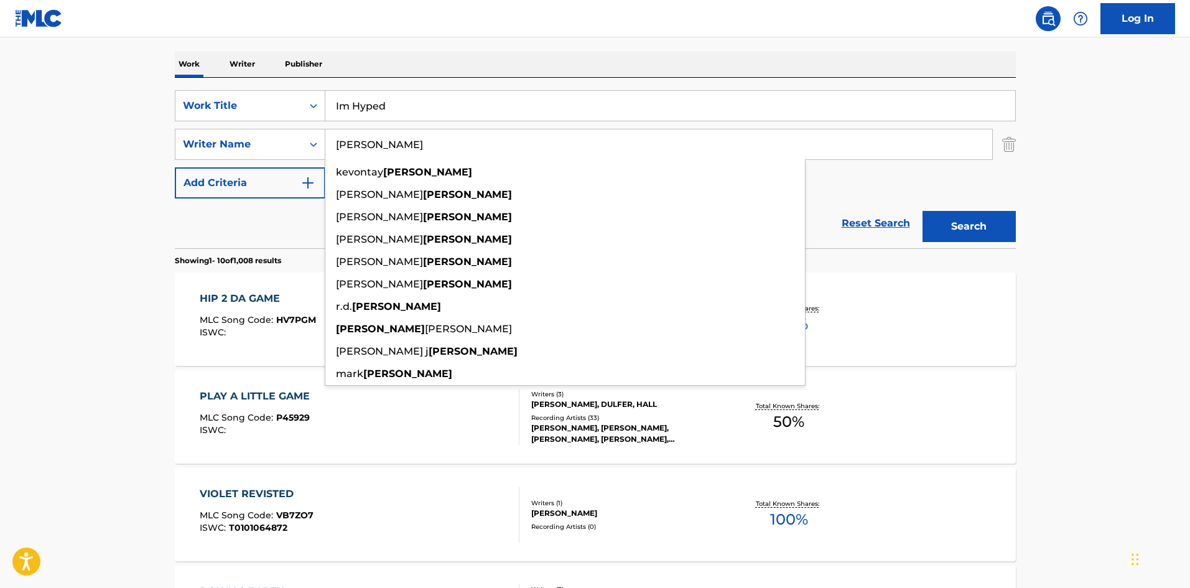
click at [922, 211] on button "Search" at bounding box center [968, 226] width 93 height 31
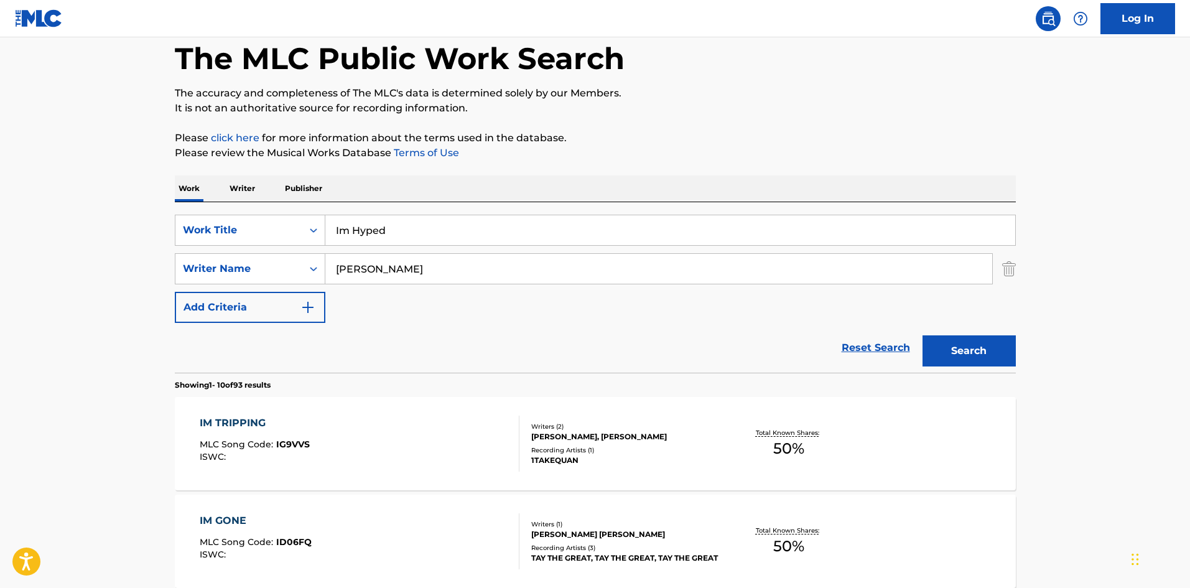
scroll to position [124, 0]
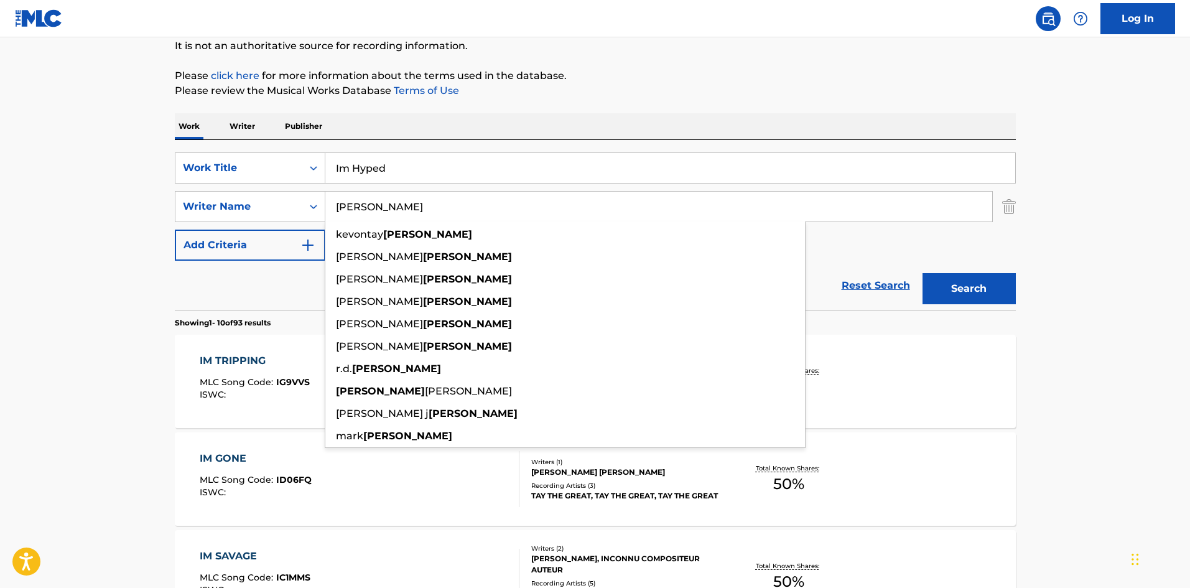
click at [344, 208] on input "[PERSON_NAME]" at bounding box center [658, 207] width 667 height 30
drag, startPoint x: 344, startPoint y: 208, endPoint x: 352, endPoint y: 206, distance: 8.3
click at [345, 207] on input "[PERSON_NAME]" at bounding box center [658, 207] width 667 height 30
paste input "West"
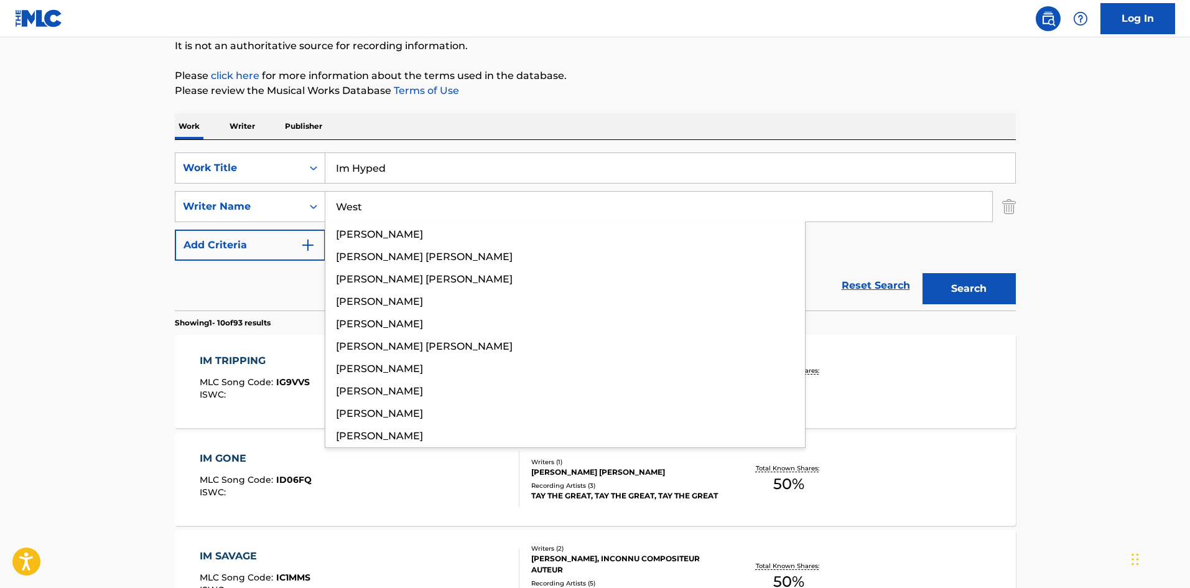
type input "West"
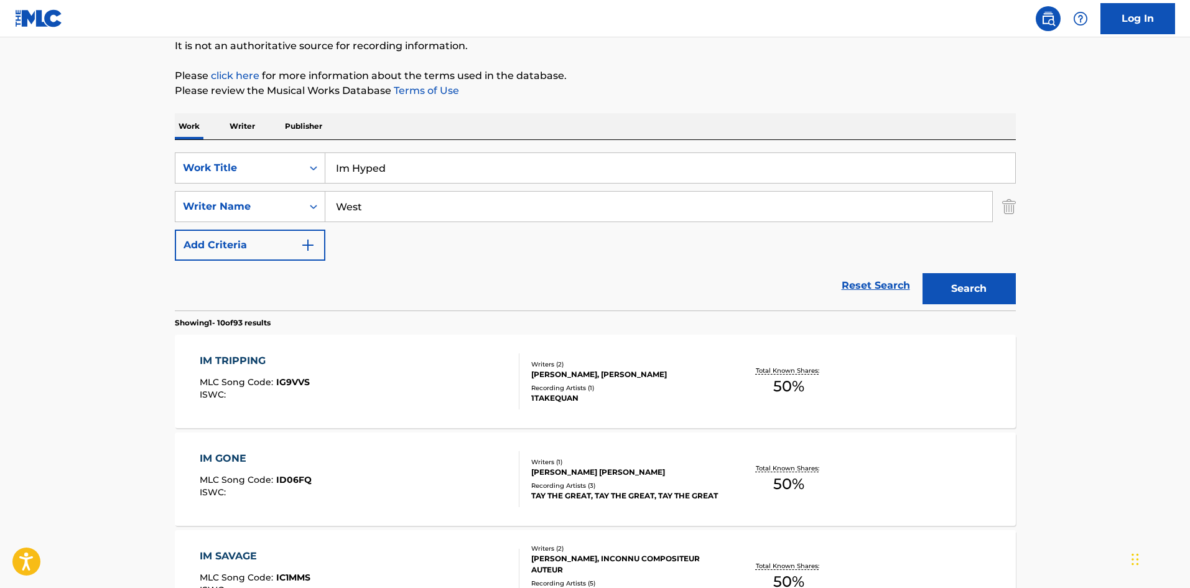
drag, startPoint x: 672, startPoint y: 89, endPoint x: 836, endPoint y: 208, distance: 202.1
click at [673, 87] on p "Please review the Musical Works Database Terms of Use" at bounding box center [595, 90] width 841 height 15
click at [990, 290] on button "Search" at bounding box center [968, 288] width 93 height 31
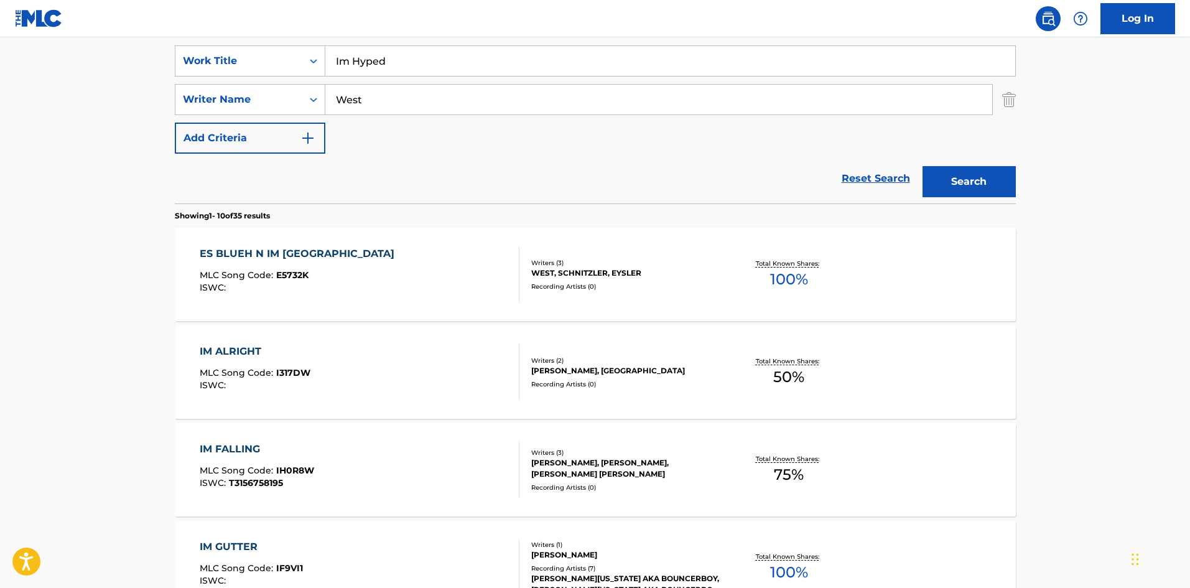
scroll to position [165, 0]
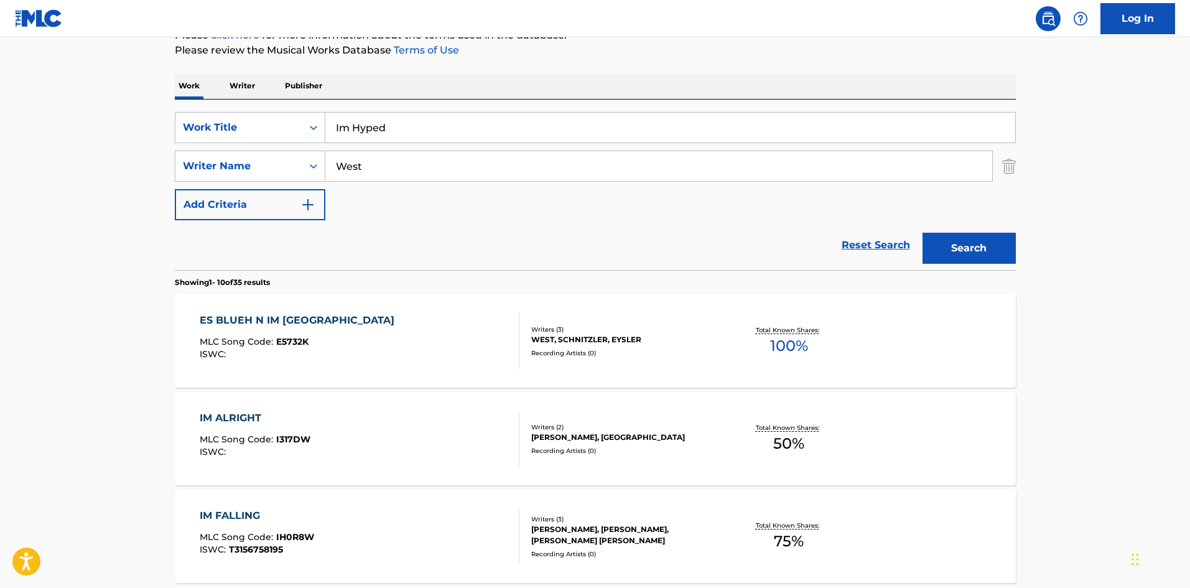
click at [366, 133] on input "Im Hyped" at bounding box center [670, 128] width 690 height 30
paste input "t's A Fairy"
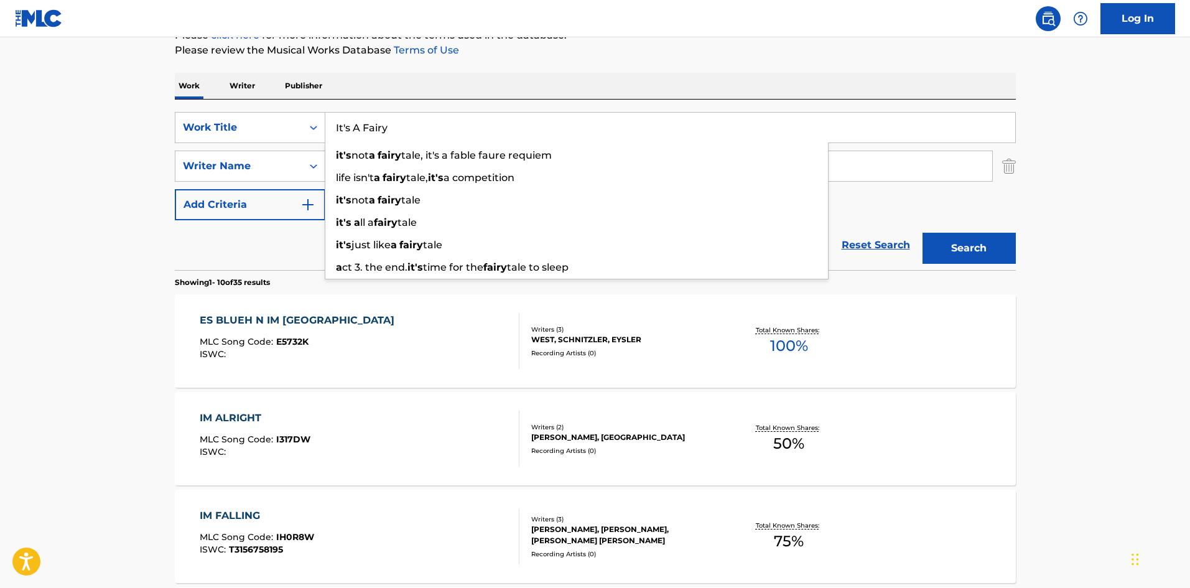
type input "It's A Fairy"
click at [932, 244] on button "Search" at bounding box center [968, 248] width 93 height 31
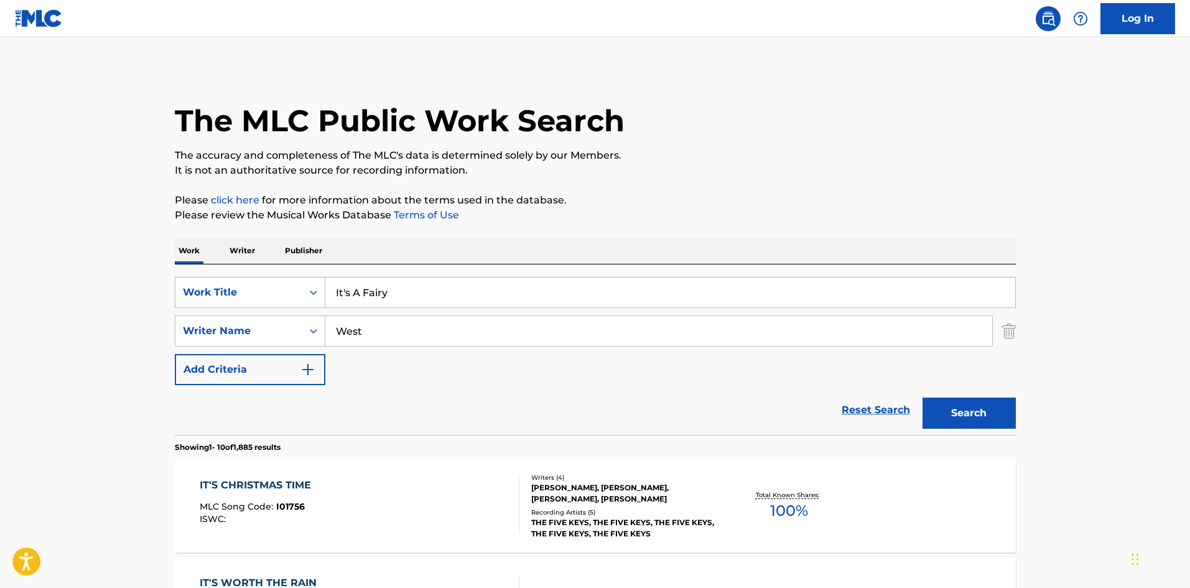
scroll to position [124, 0]
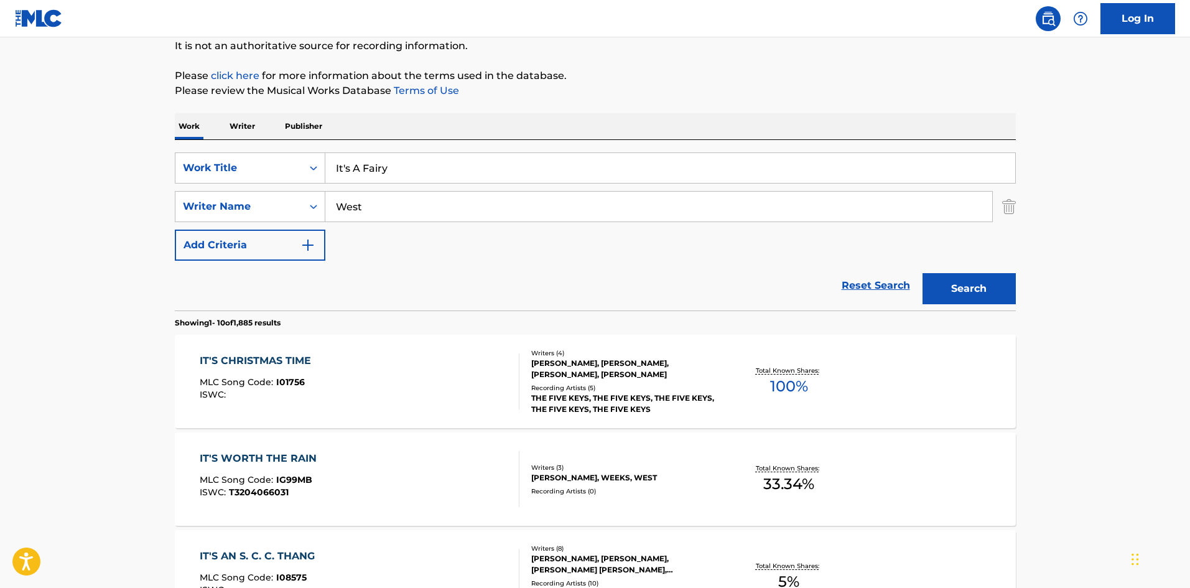
click at [355, 209] on input "West" at bounding box center [658, 207] width 667 height 30
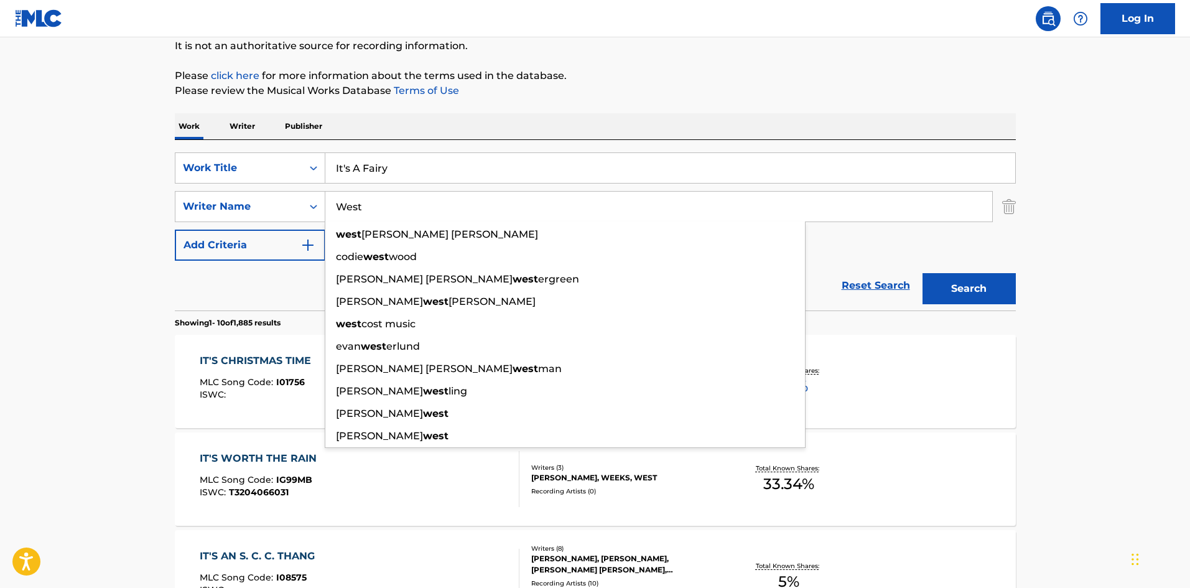
click at [355, 209] on input "West" at bounding box center [658, 207] width 667 height 30
paste input "[PERSON_NAME]"
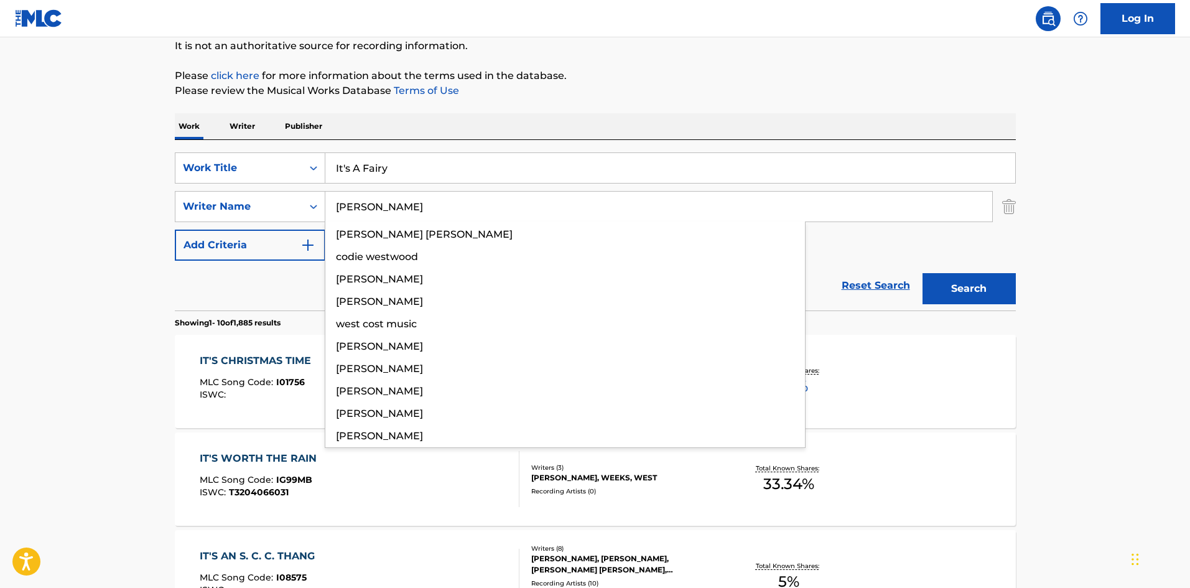
type input "[PERSON_NAME]"
click at [703, 91] on p "Please review the Musical Works Database Terms of Use" at bounding box center [595, 90] width 841 height 15
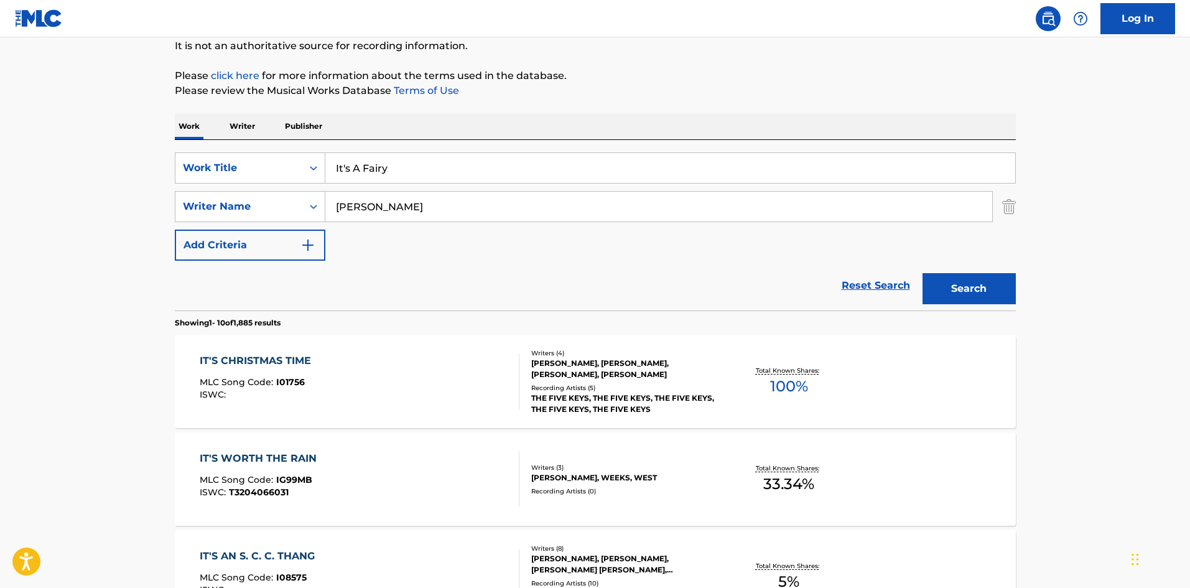
click at [943, 290] on button "Search" at bounding box center [968, 288] width 93 height 31
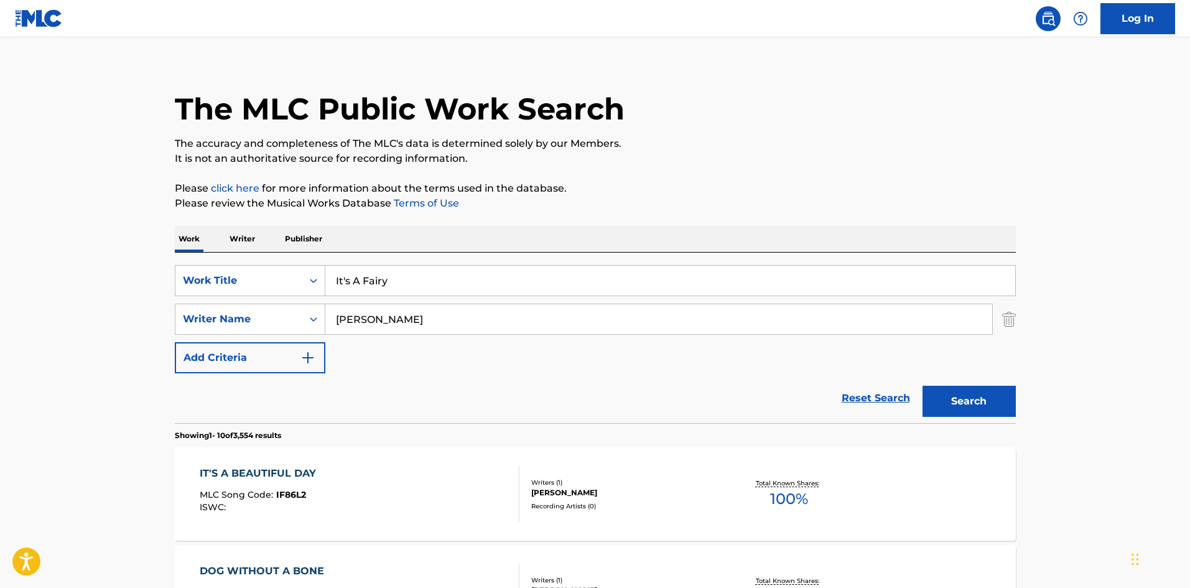
scroll to position [2, 0]
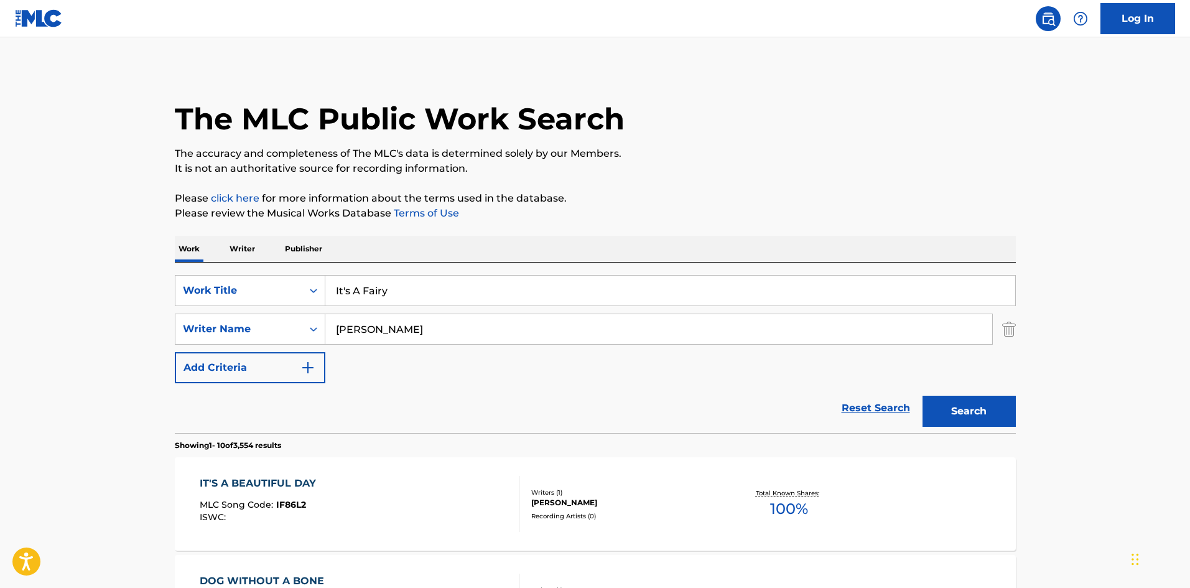
drag, startPoint x: 274, startPoint y: 273, endPoint x: 251, endPoint y: 273, distance: 23.6
click at [246, 273] on div "SearchWithCriteriac7d7cd00-6031-46b5-943b-449211279435 Work Title It's A Fairy …" at bounding box center [595, 347] width 841 height 170
paste input "s Not Even Close"
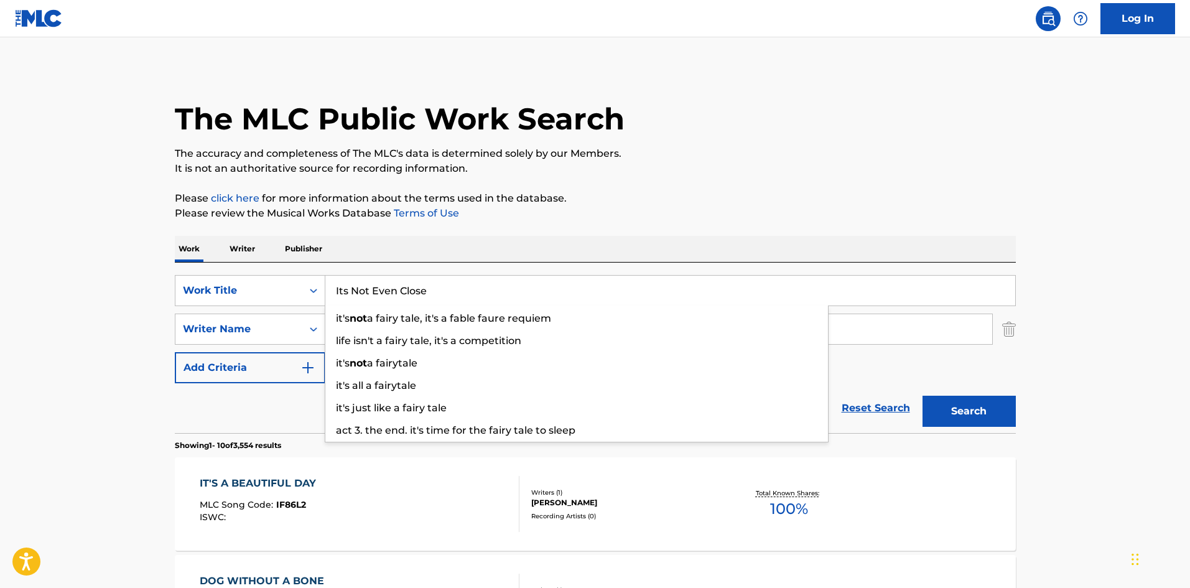
type input "Its Not Even Close"
drag, startPoint x: 419, startPoint y: 100, endPoint x: 397, endPoint y: 186, distance: 89.1
click at [419, 99] on div "The MLC Public Work Search" at bounding box center [595, 112] width 841 height 91
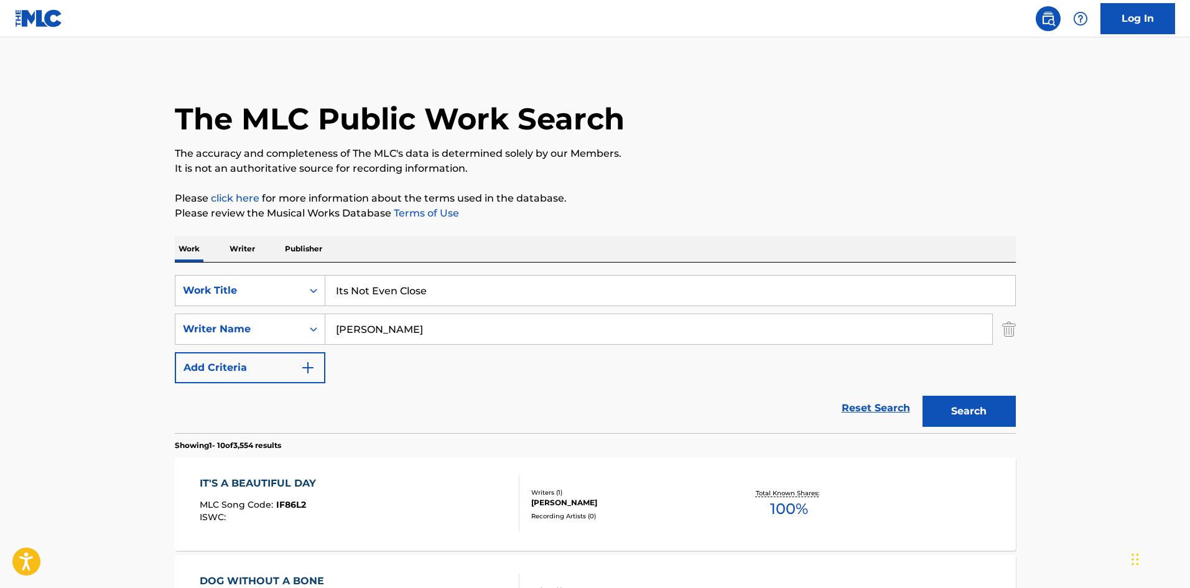
click at [981, 415] on button "Search" at bounding box center [968, 411] width 93 height 31
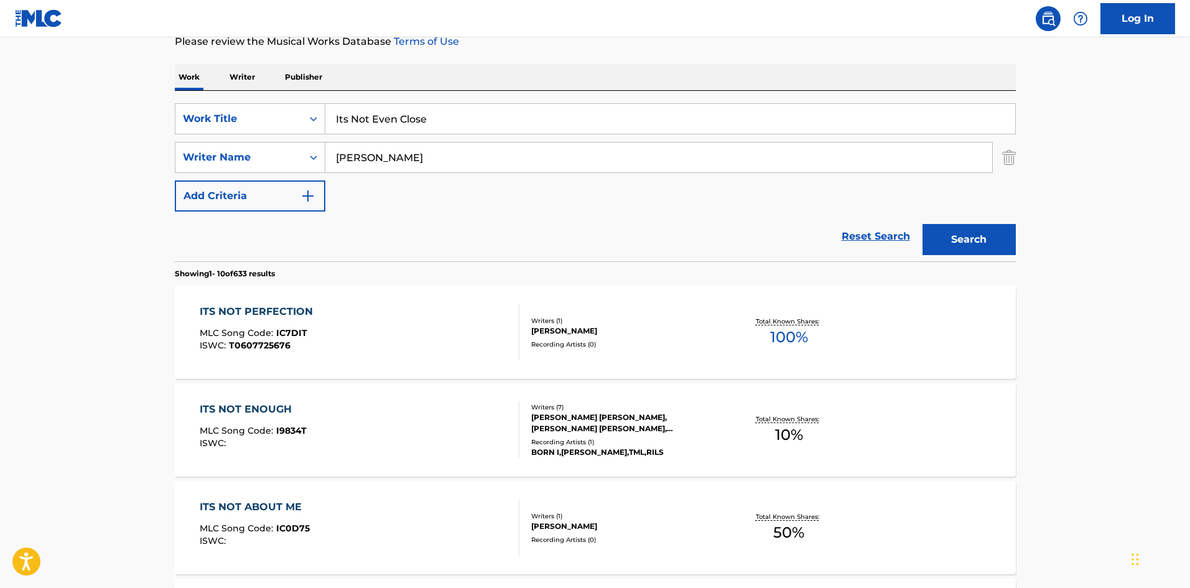
scroll to position [193, 0]
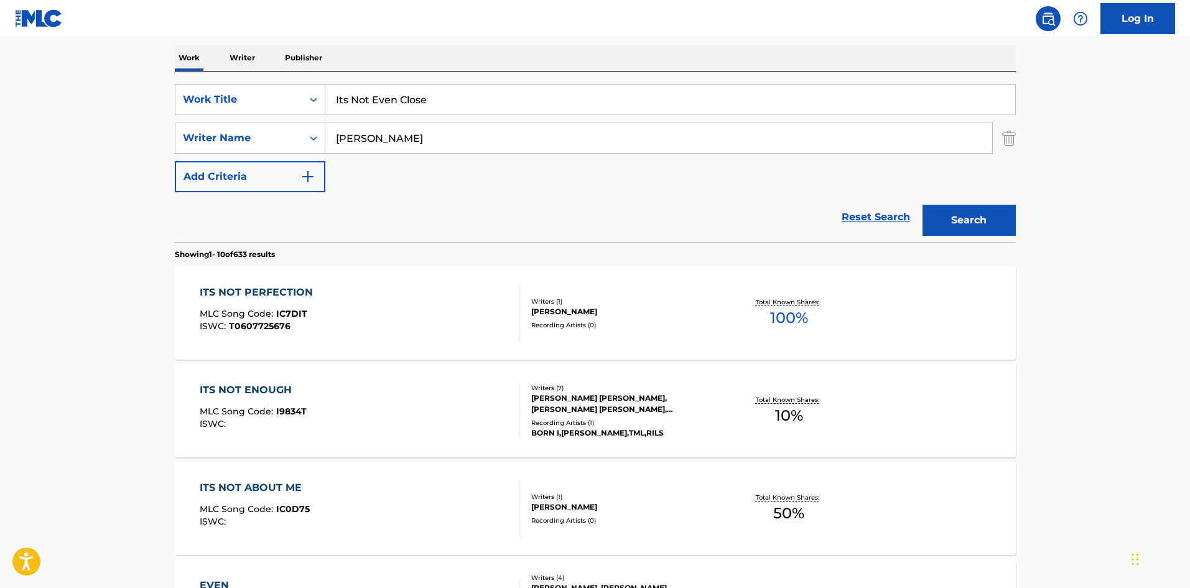
click at [366, 131] on input "[PERSON_NAME]" at bounding box center [658, 138] width 667 height 30
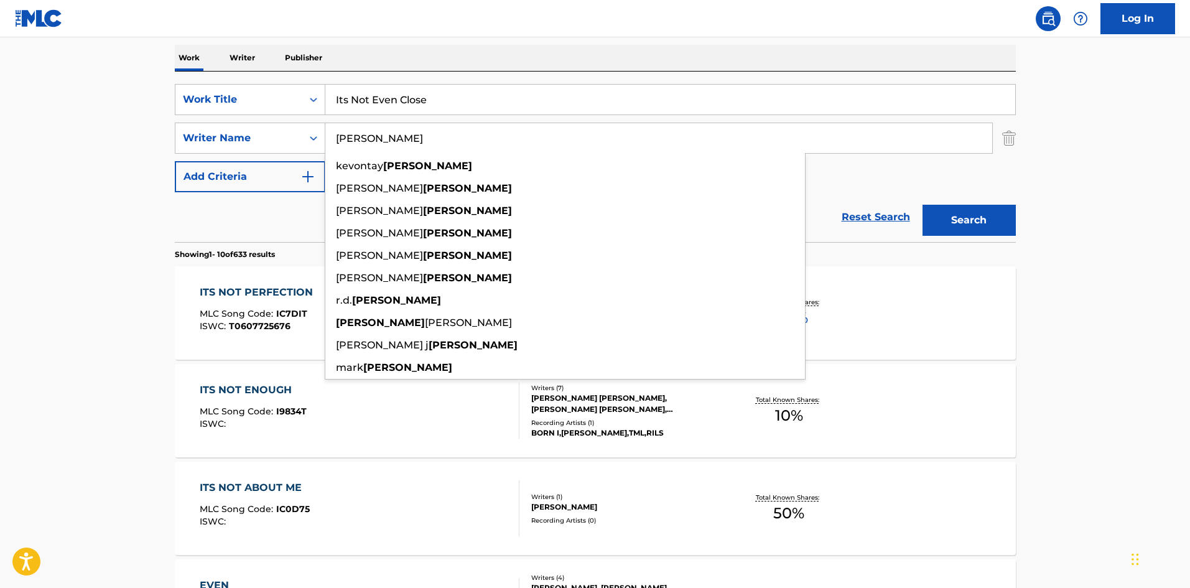
paste input "West"
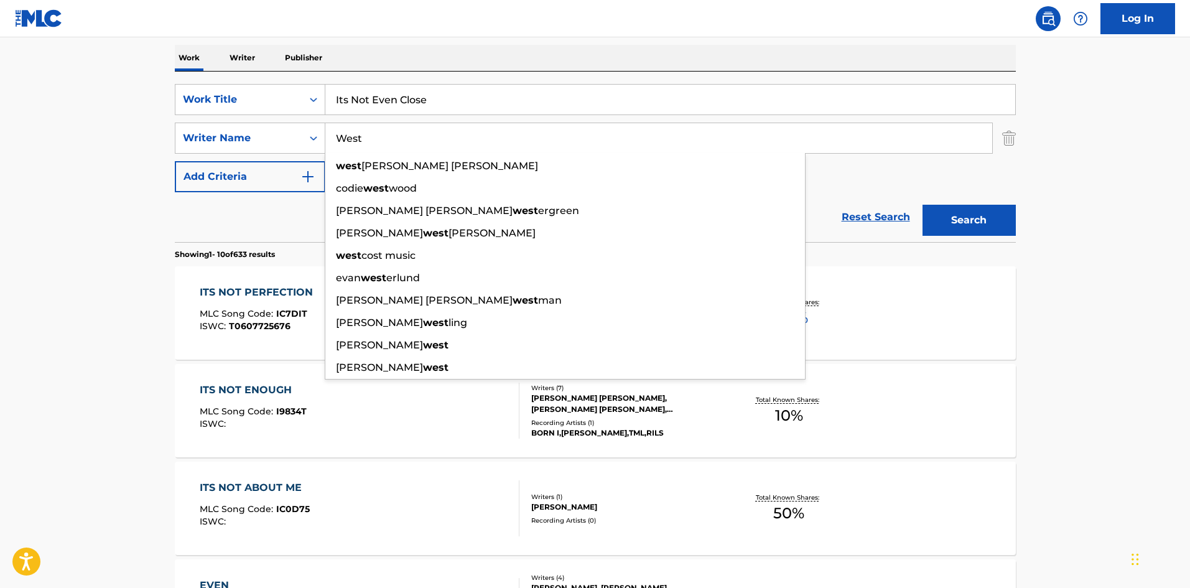
type input "West"
click at [533, 51] on div "Work Writer Publisher" at bounding box center [595, 58] width 841 height 26
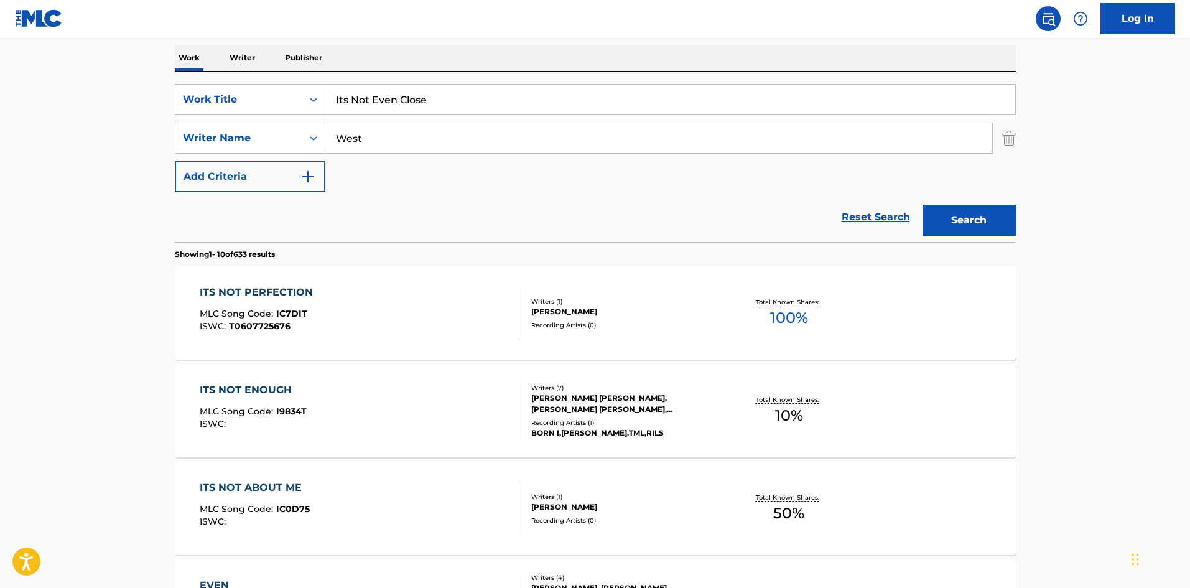
click at [983, 223] on button "Search" at bounding box center [968, 220] width 93 height 31
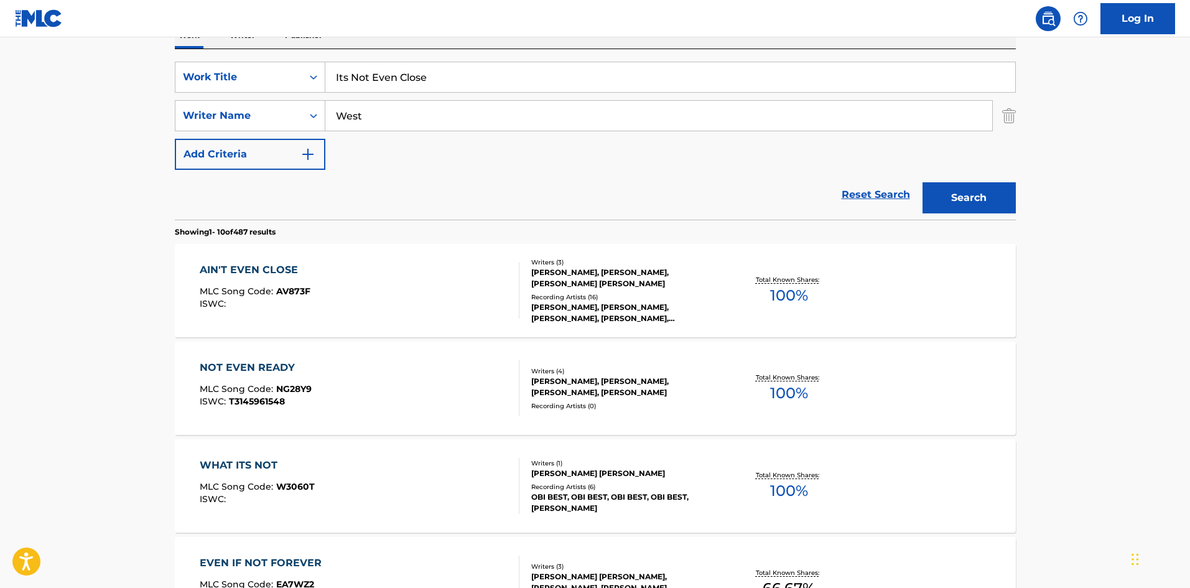
scroll to position [216, 0]
drag, startPoint x: 427, startPoint y: 72, endPoint x: 258, endPoint y: 66, distance: 168.6
click at [258, 66] on div "SearchWithCriteriac7d7cd00-6031-46b5-943b-449211279435 Work Title Its Not Even …" at bounding box center [595, 75] width 841 height 31
paste input "[DEMOGRAPHIC_DATA]"
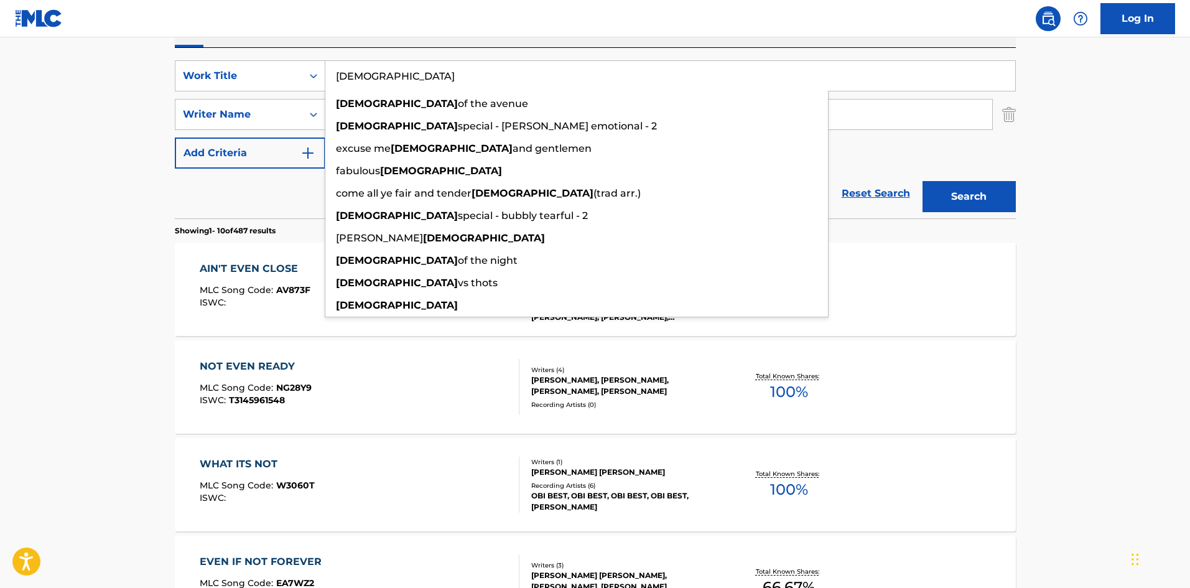
type input "[DEMOGRAPHIC_DATA]"
click at [1004, 195] on button "Search" at bounding box center [968, 196] width 93 height 31
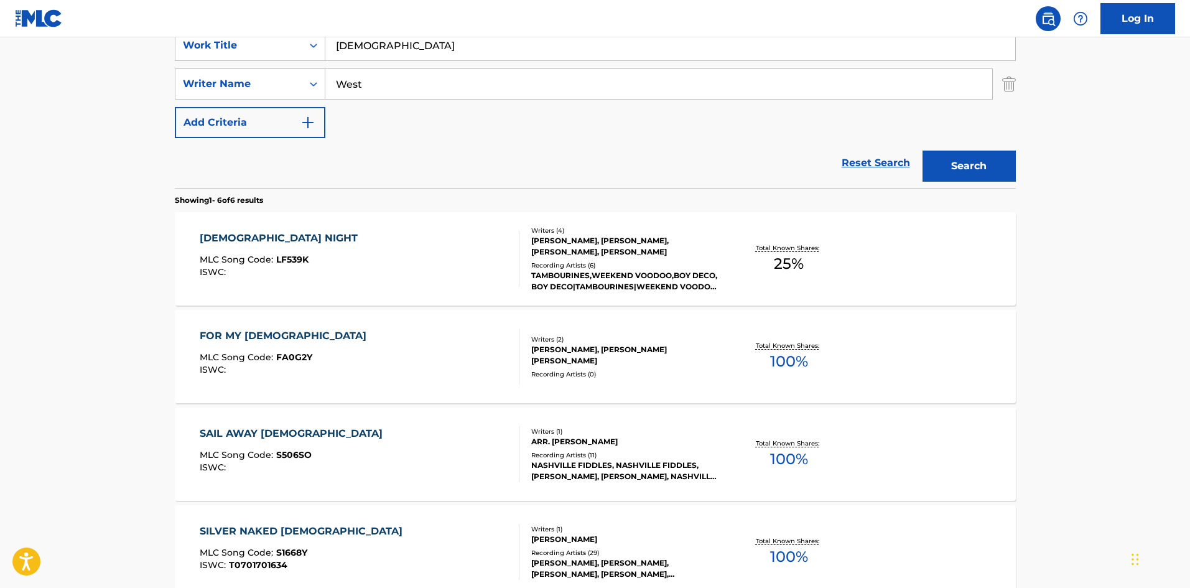
scroll to position [248, 0]
click at [340, 79] on input "West" at bounding box center [658, 83] width 667 height 30
paste input "[PERSON_NAME]"
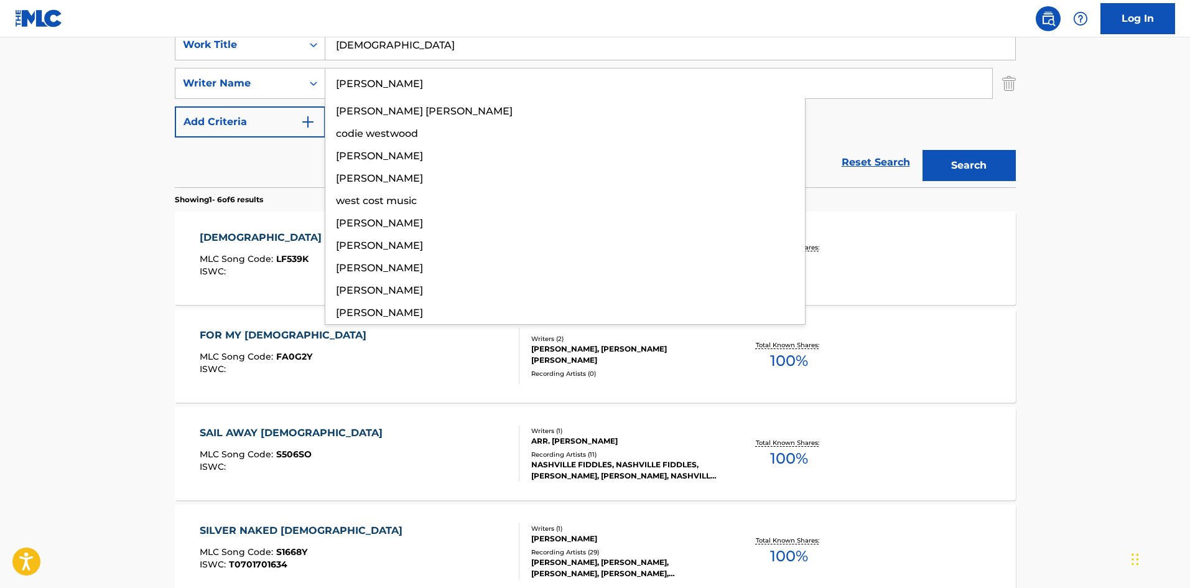
type input "[PERSON_NAME]"
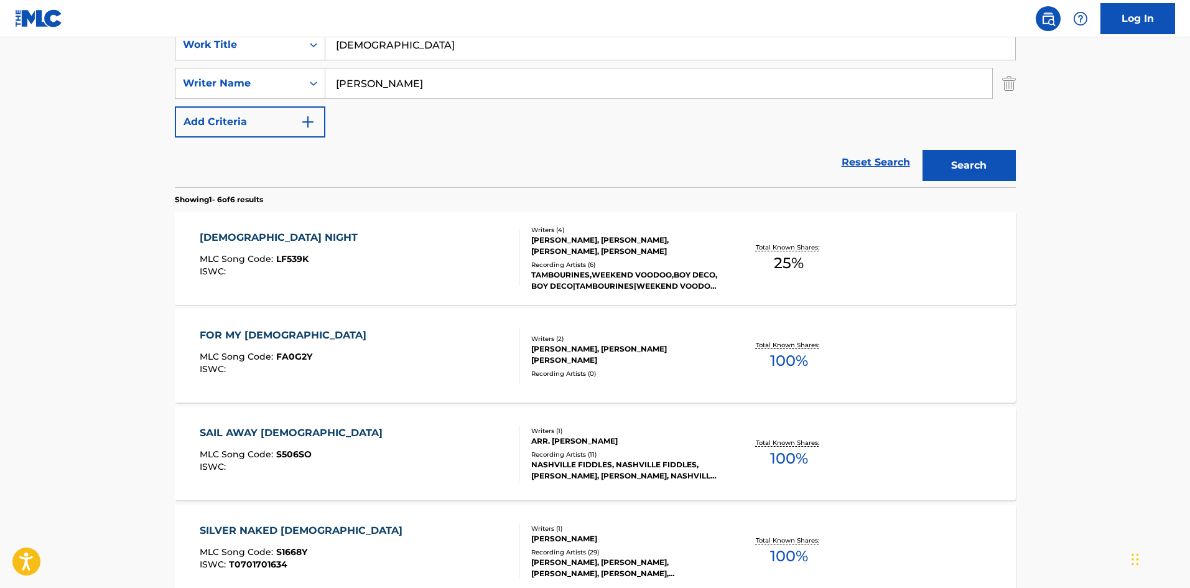
drag, startPoint x: 369, startPoint y: 47, endPoint x: 305, endPoint y: 39, distance: 64.5
click at [299, 40] on div "SearchWithCriteriac7d7cd00-6031-46b5-943b-449211279435 Work Title [DEMOGRAPHIC_…" at bounding box center [595, 44] width 841 height 31
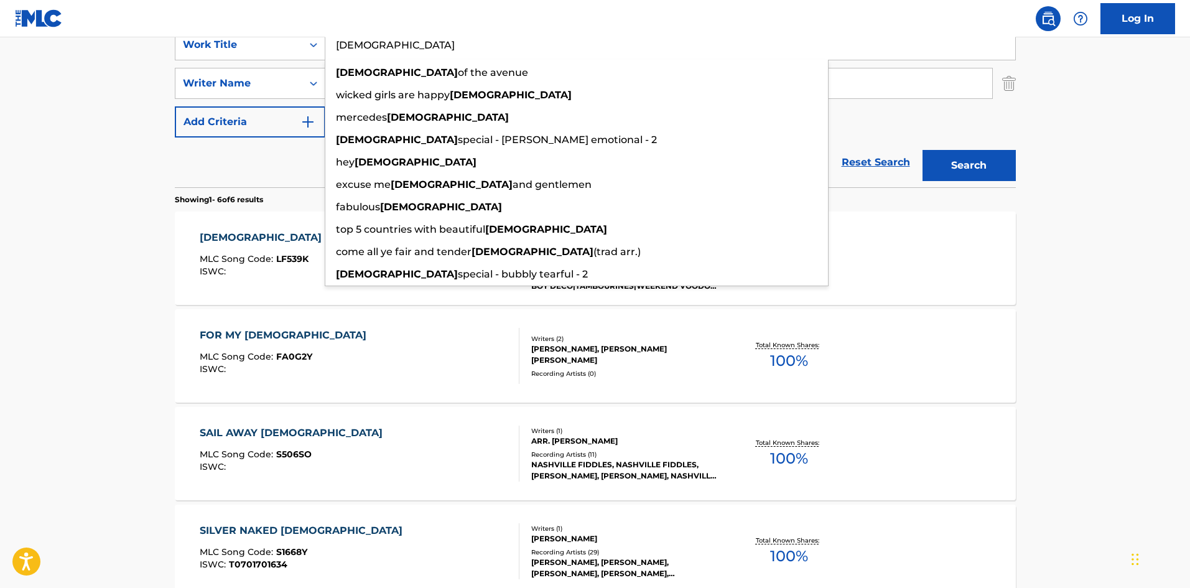
click at [991, 168] on button "Search" at bounding box center [968, 165] width 93 height 31
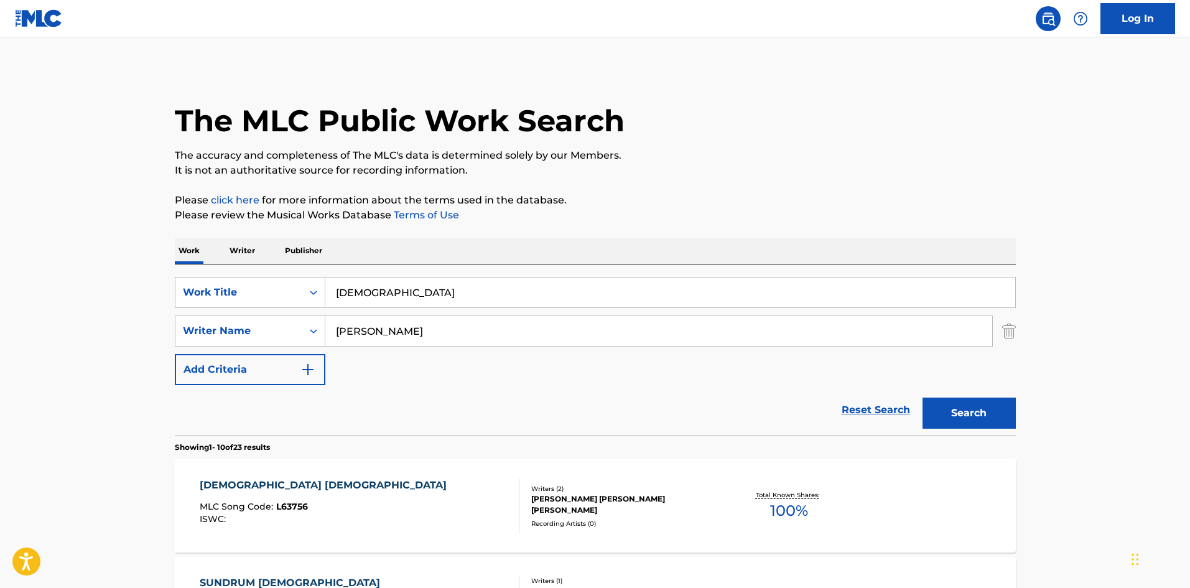
paste input "ife Worth Living"
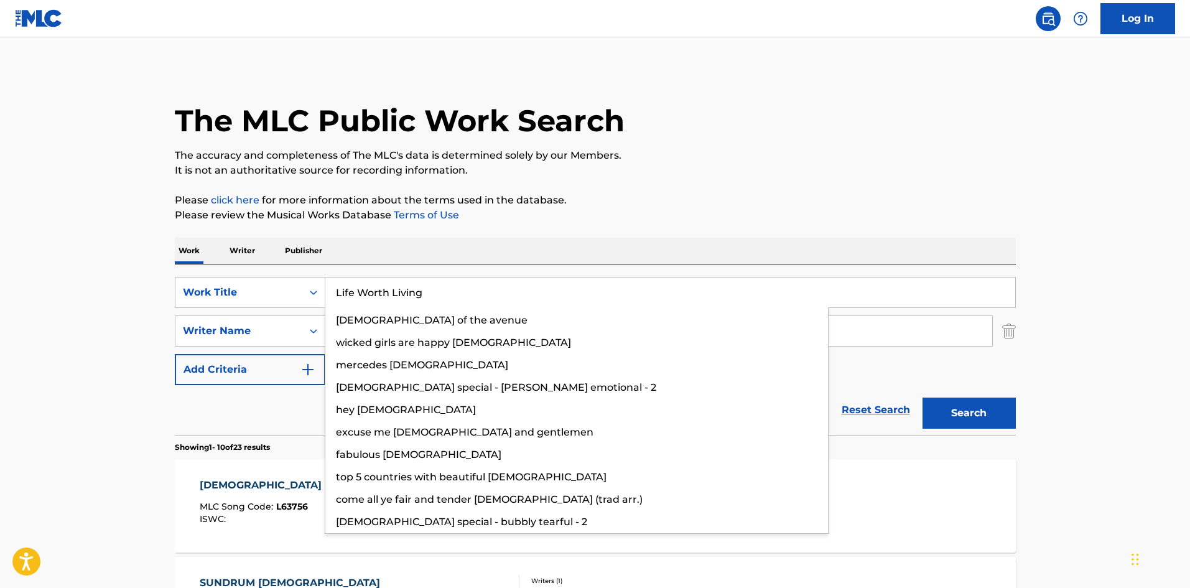
type input "Life Worth Living"
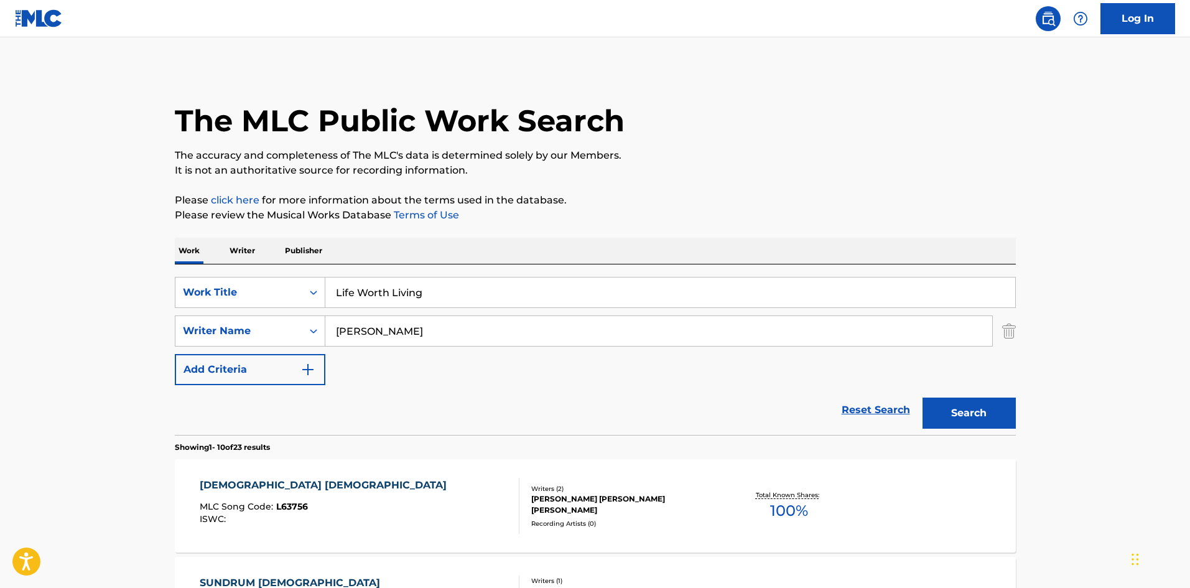
click at [594, 201] on p "Please click here for more information about the terms used in the database." at bounding box center [595, 200] width 841 height 15
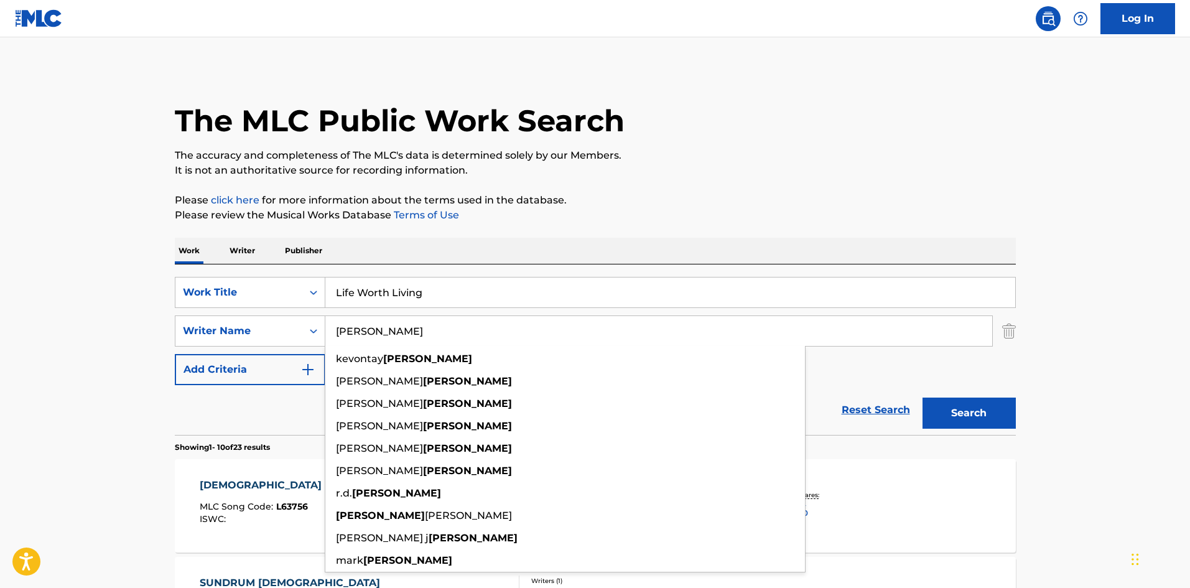
click at [364, 328] on input "[PERSON_NAME]" at bounding box center [658, 331] width 667 height 30
paste input "[PERSON_NAME]"
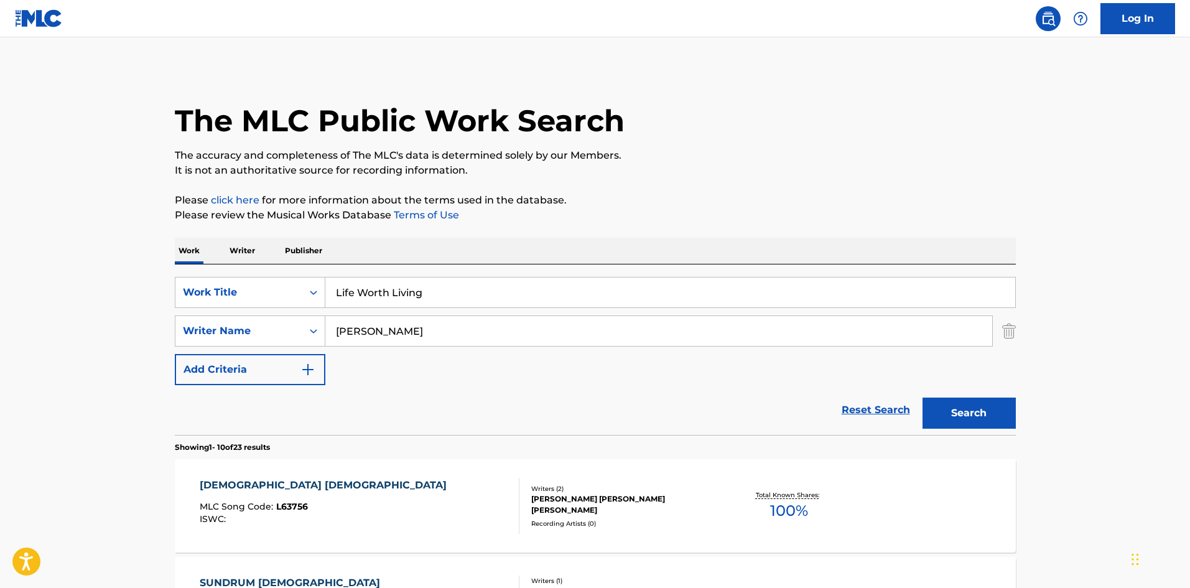
click at [709, 159] on p "The accuracy and completeness of The MLC's data is determined solely by our Mem…" at bounding box center [595, 155] width 841 height 15
click at [999, 411] on button "Search" at bounding box center [968, 412] width 93 height 31
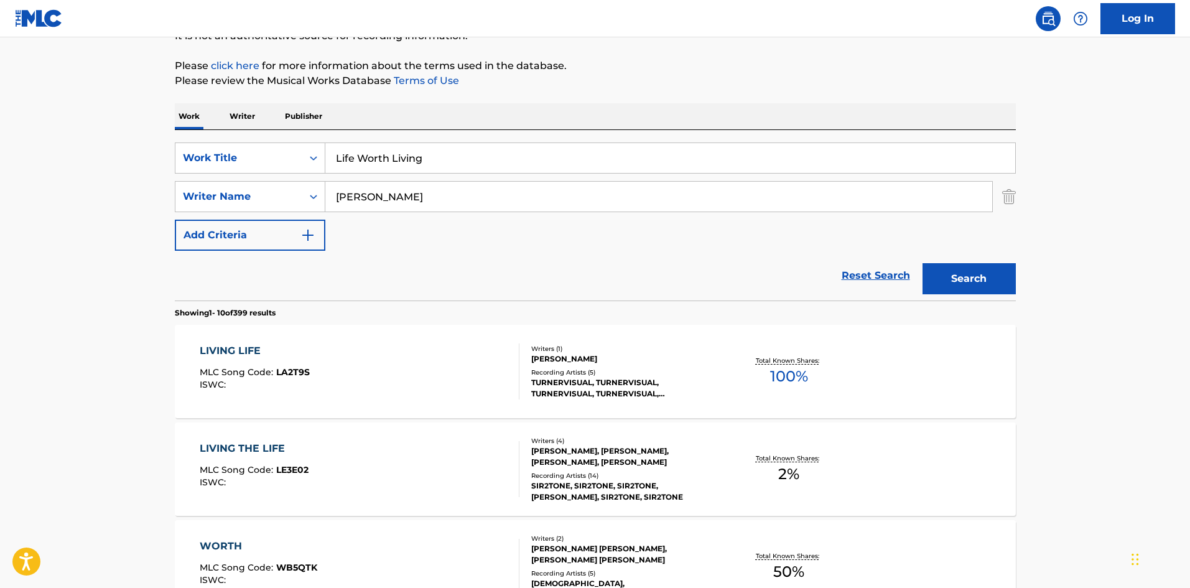
scroll to position [118, 0]
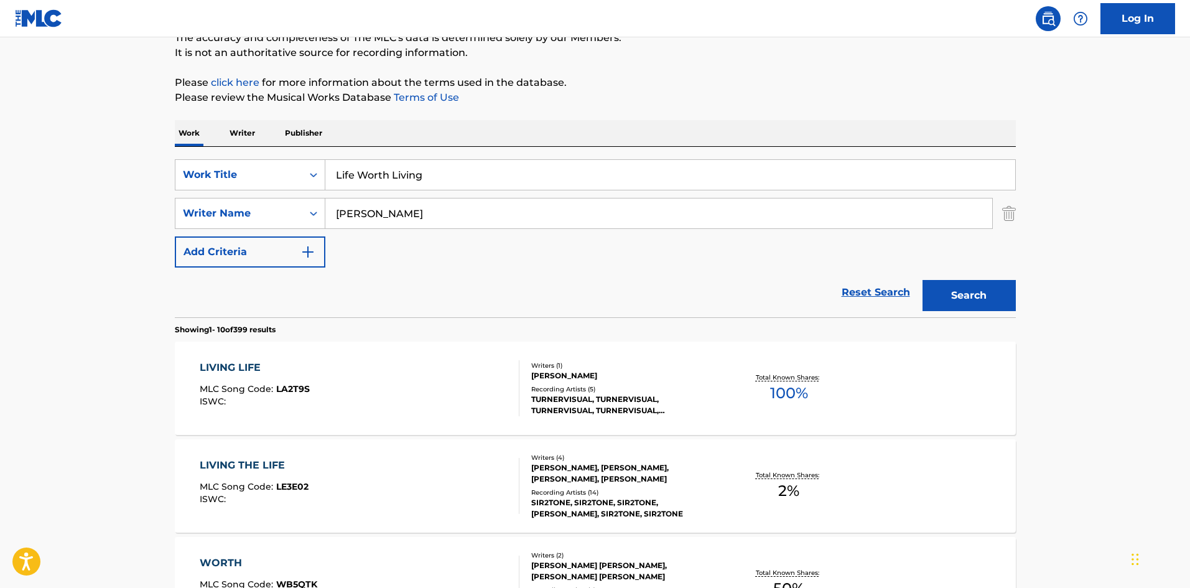
click at [355, 218] on input "[PERSON_NAME]" at bounding box center [658, 213] width 667 height 30
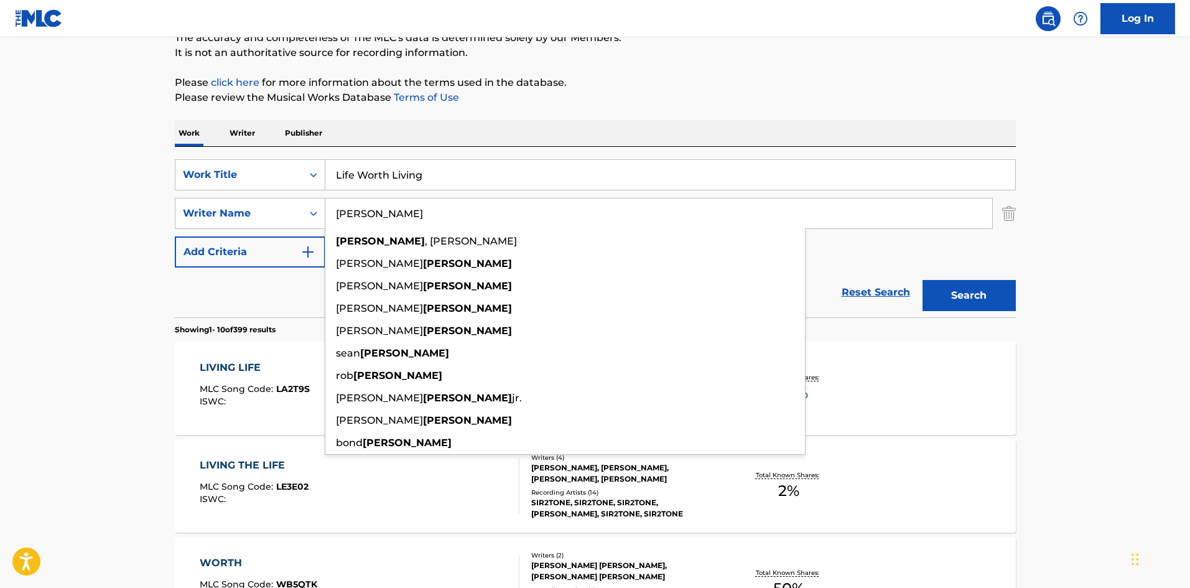
click at [355, 218] on input "[PERSON_NAME]" at bounding box center [658, 213] width 667 height 30
paste input "[PERSON_NAME]"
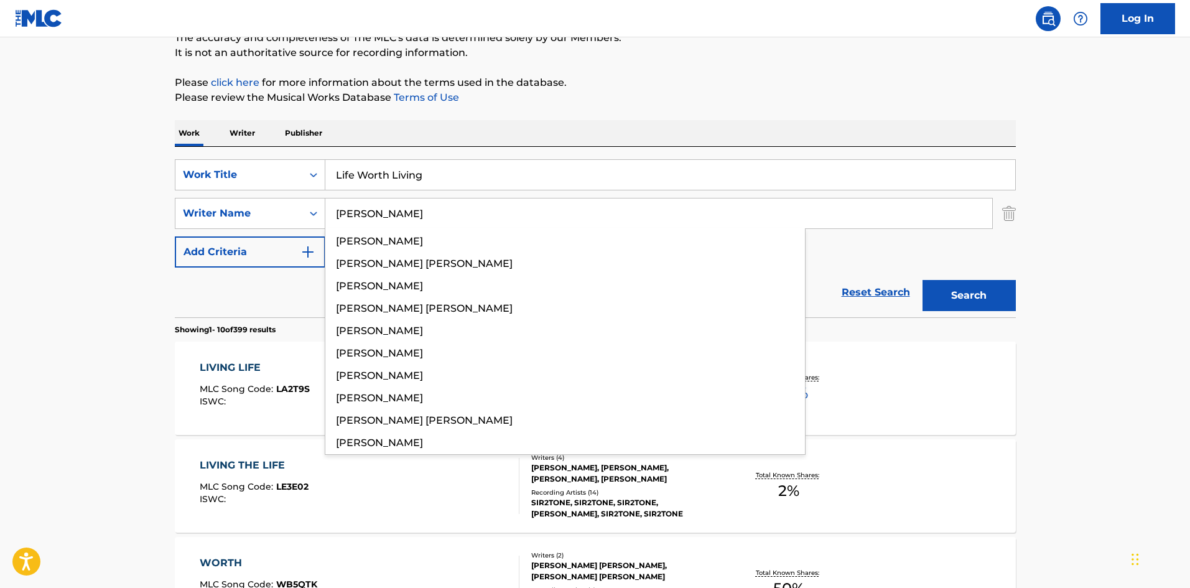
type input "[PERSON_NAME]"
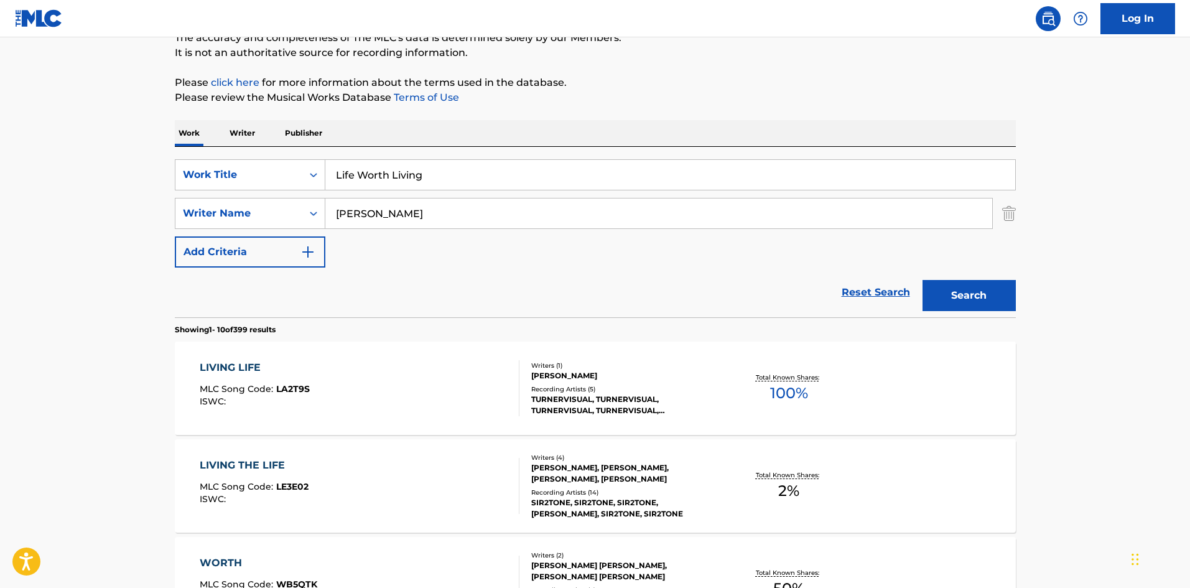
click at [988, 284] on button "Search" at bounding box center [968, 295] width 93 height 31
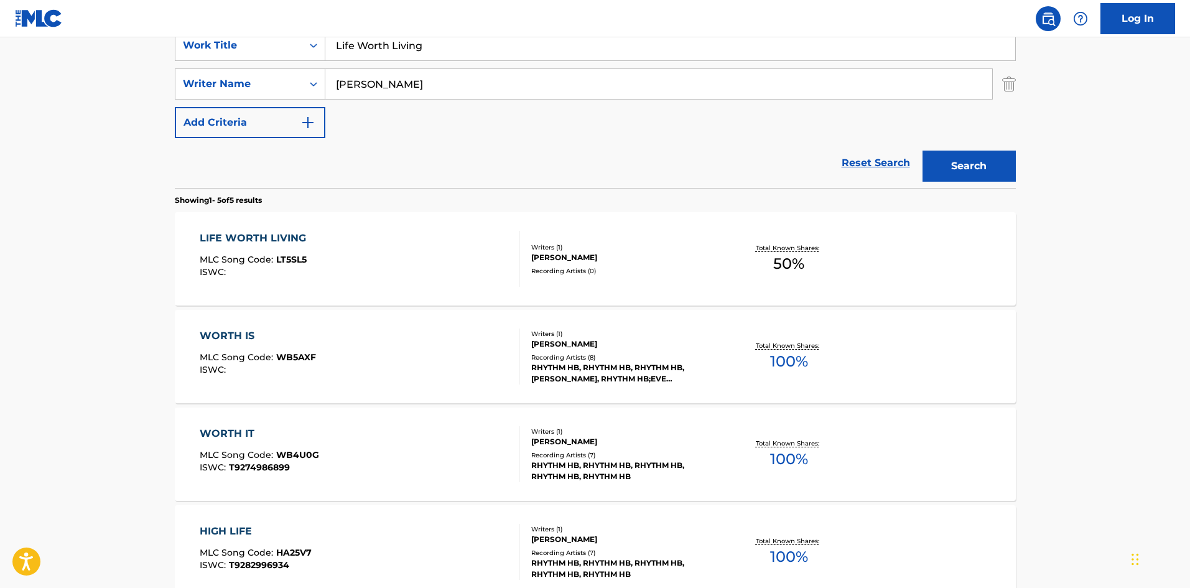
scroll to position [255, 0]
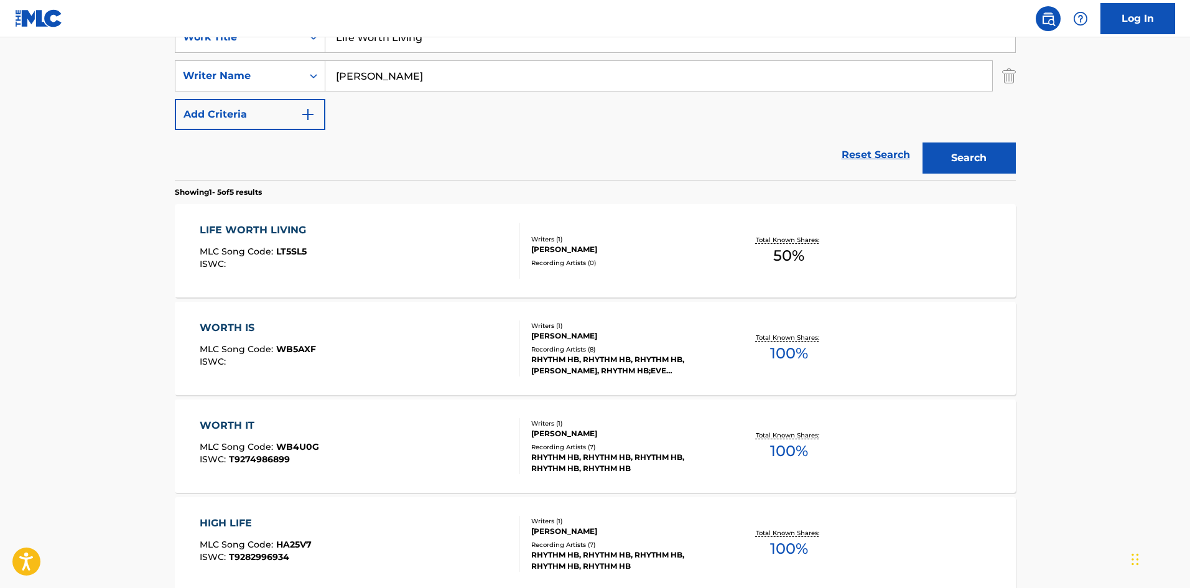
click at [671, 235] on div "Writers ( 1 )" at bounding box center [625, 238] width 188 height 9
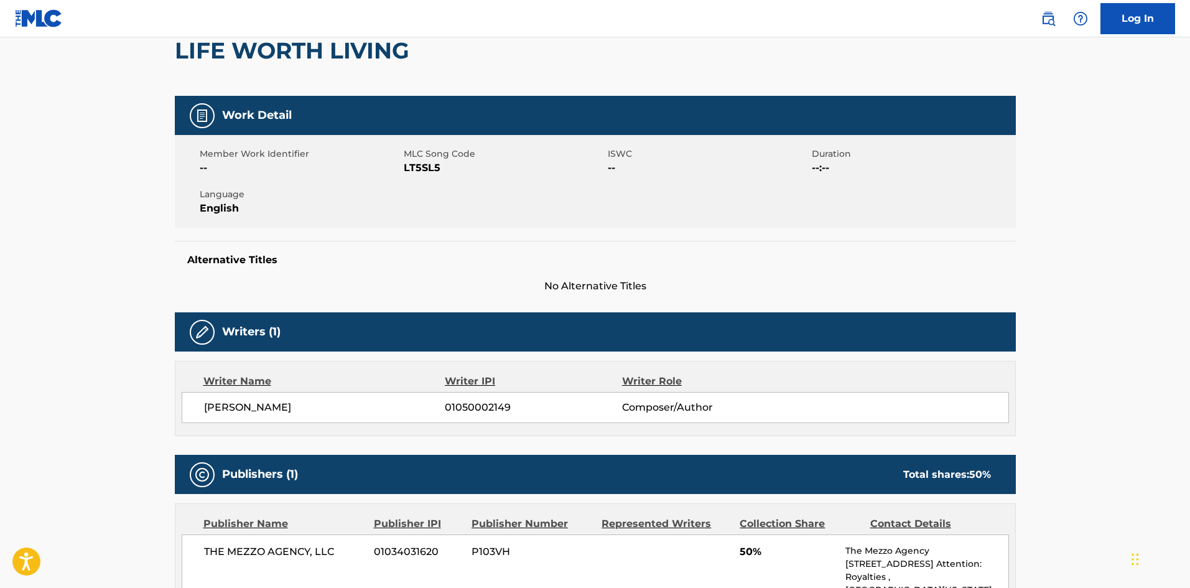
scroll to position [113, 0]
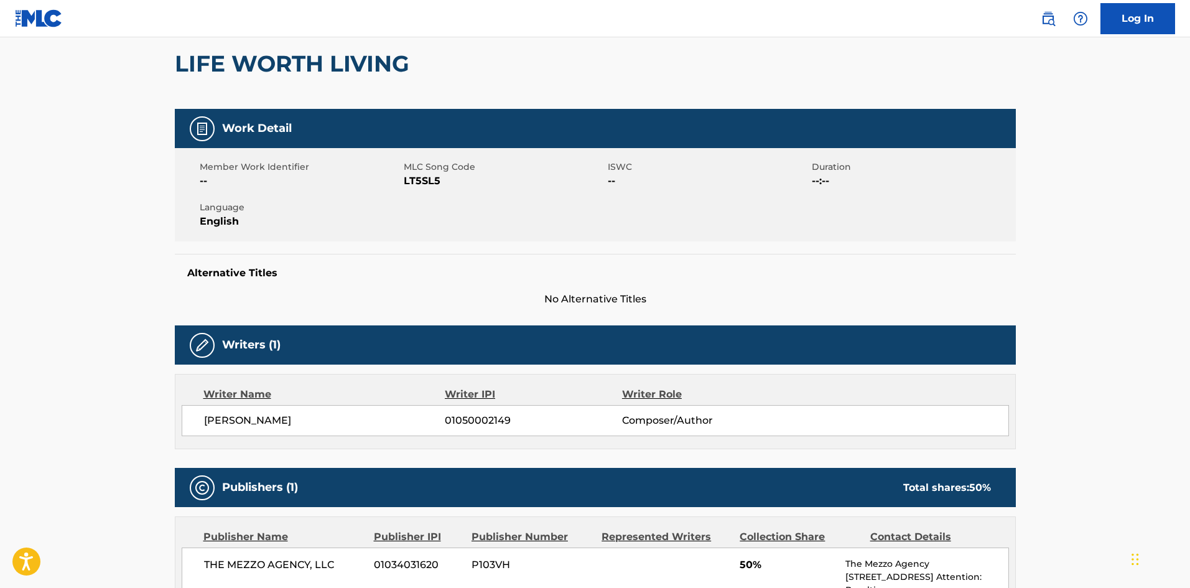
click at [426, 182] on span "LT5SL5" at bounding box center [504, 181] width 201 height 15
click at [427, 181] on span "LT5SL5" at bounding box center [504, 181] width 201 height 15
copy span "LT5SL5"
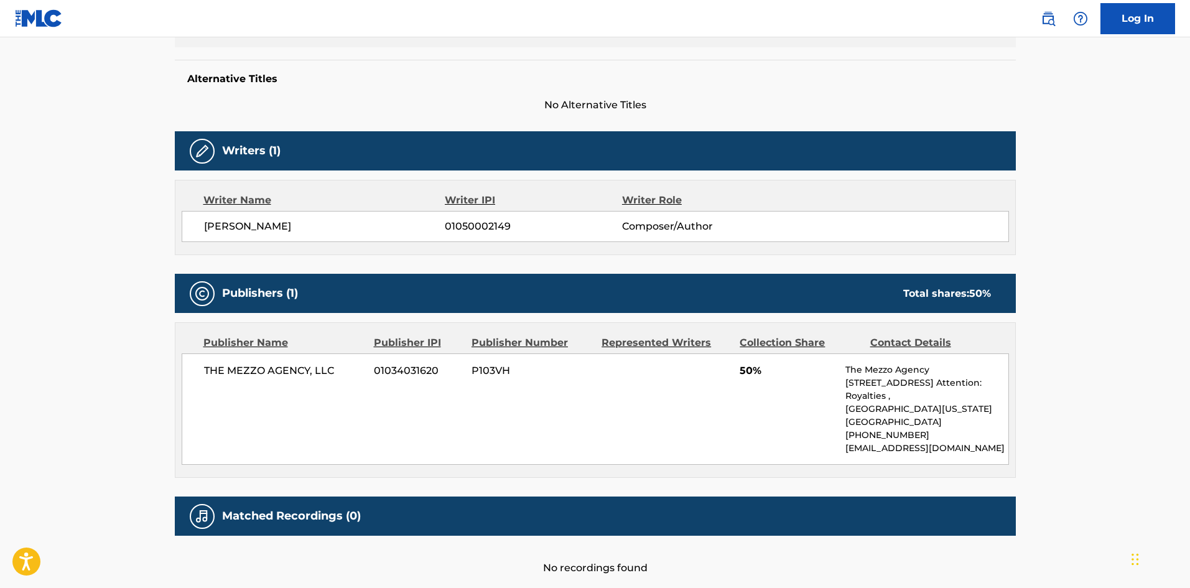
scroll to position [244, 0]
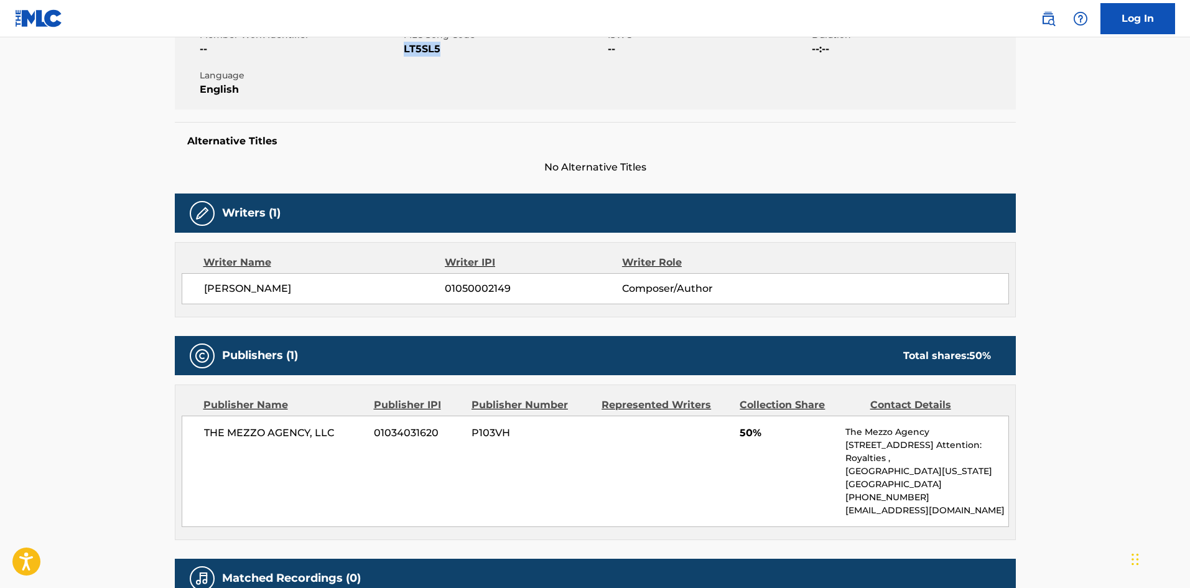
copy span "LT5SL5"
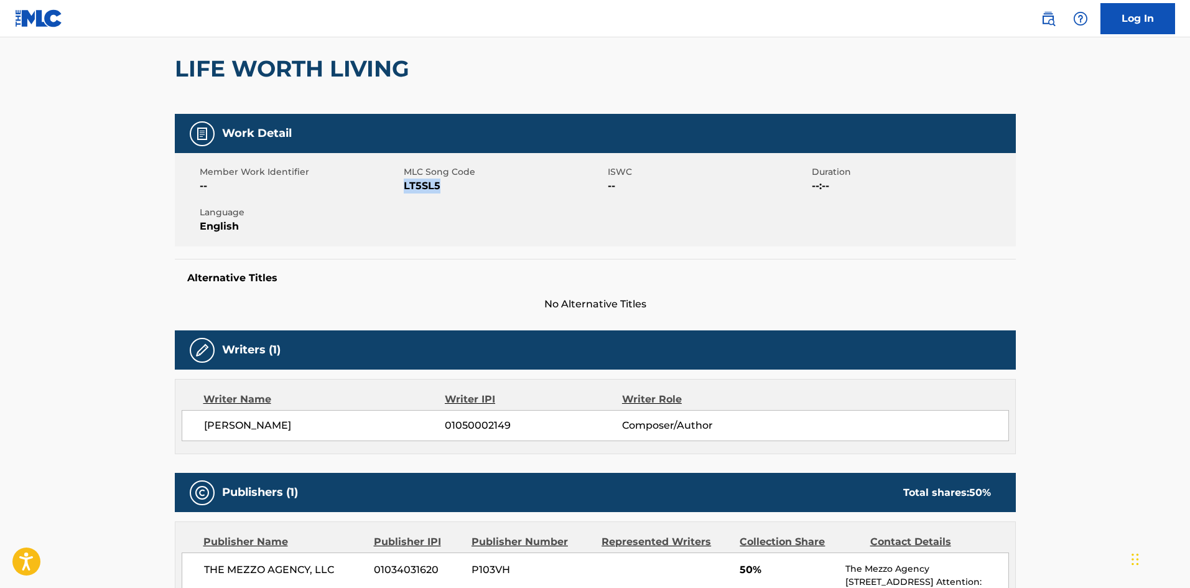
scroll to position [0, 0]
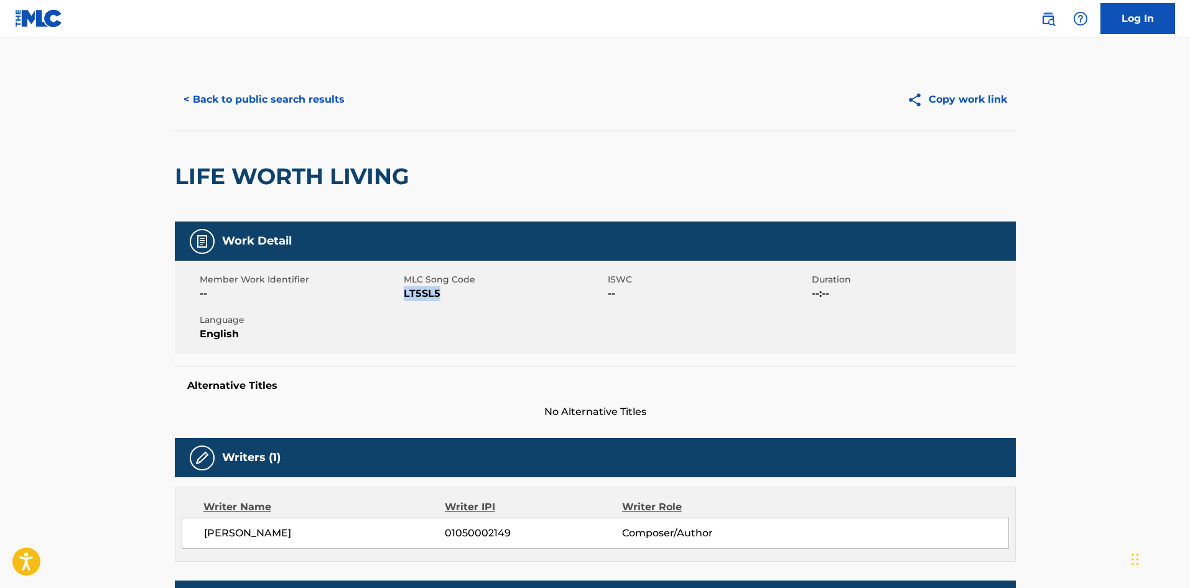
click at [283, 96] on button "< Back to public search results" at bounding box center [264, 99] width 178 height 31
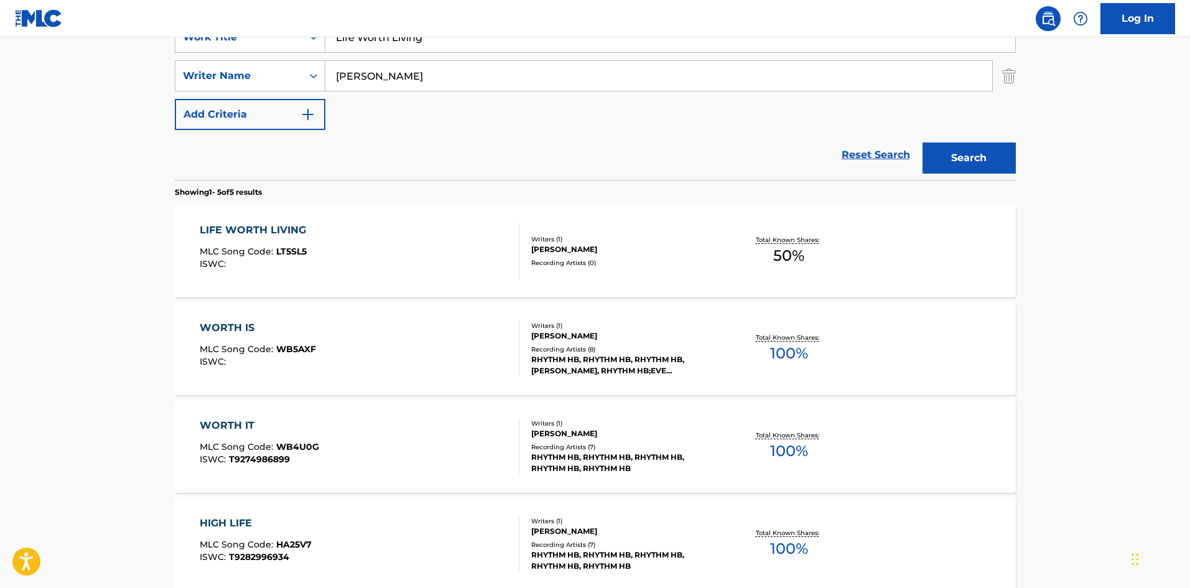
scroll to position [193, 0]
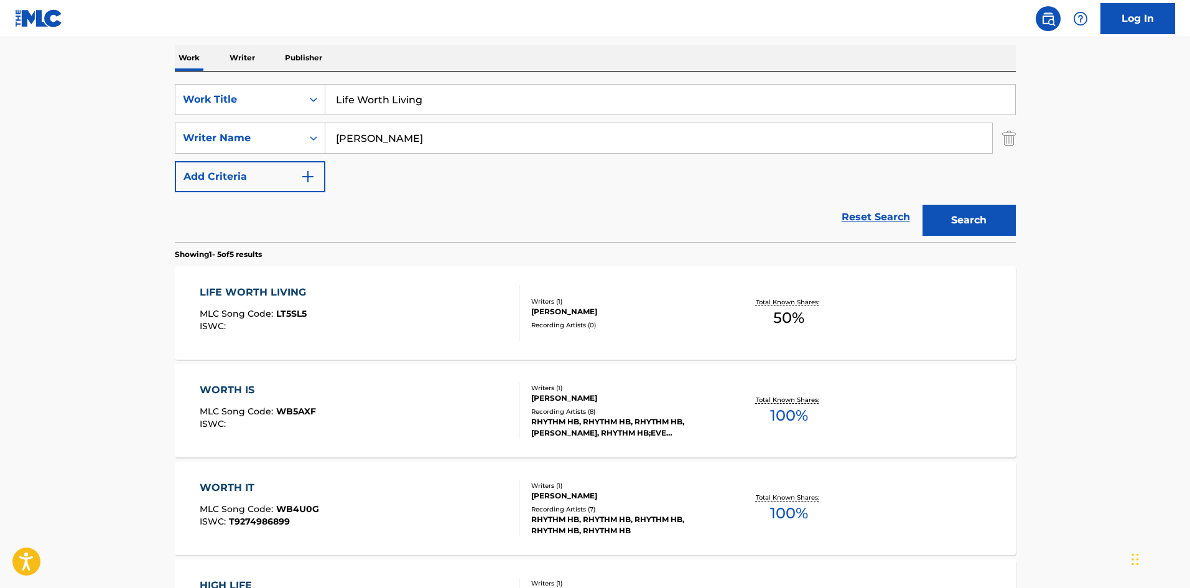
drag, startPoint x: 313, startPoint y: 80, endPoint x: 292, endPoint y: 80, distance: 21.8
click at [292, 79] on div "SearchWithCriteriac7d7cd00-6031-46b5-943b-449211279435 Work Title Life Worth Li…" at bounding box center [595, 157] width 841 height 170
paste input "ook Like"
type input "Look Like"
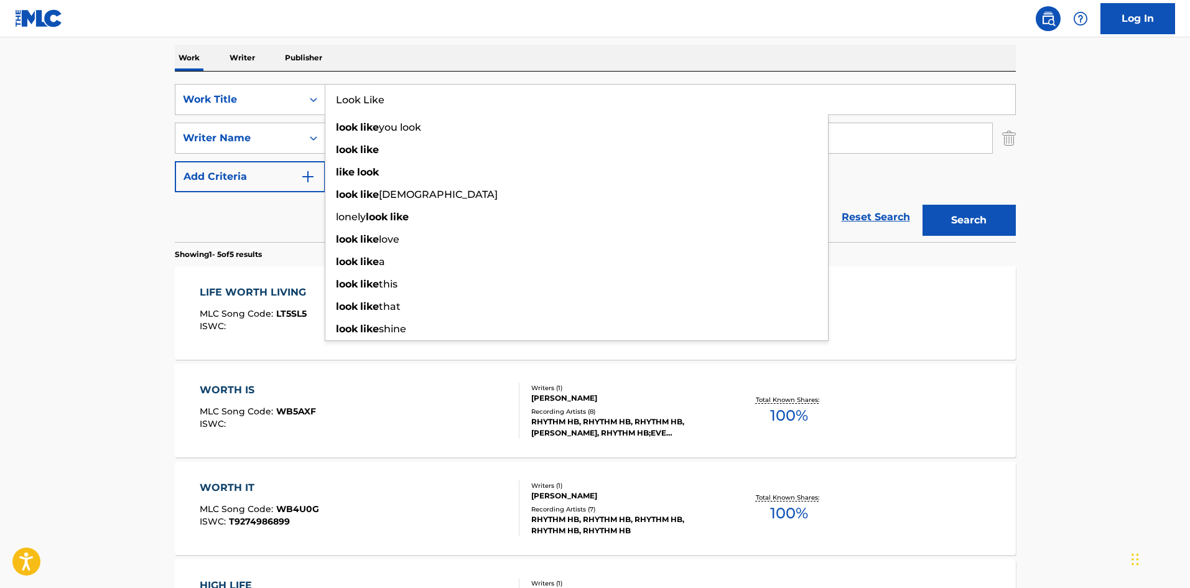
drag, startPoint x: 433, startPoint y: 44, endPoint x: 389, endPoint y: 100, distance: 71.3
click at [433, 43] on div "The MLC Public Work Search The accuracy and completeness of The MLC's data is d…" at bounding box center [595, 342] width 871 height 933
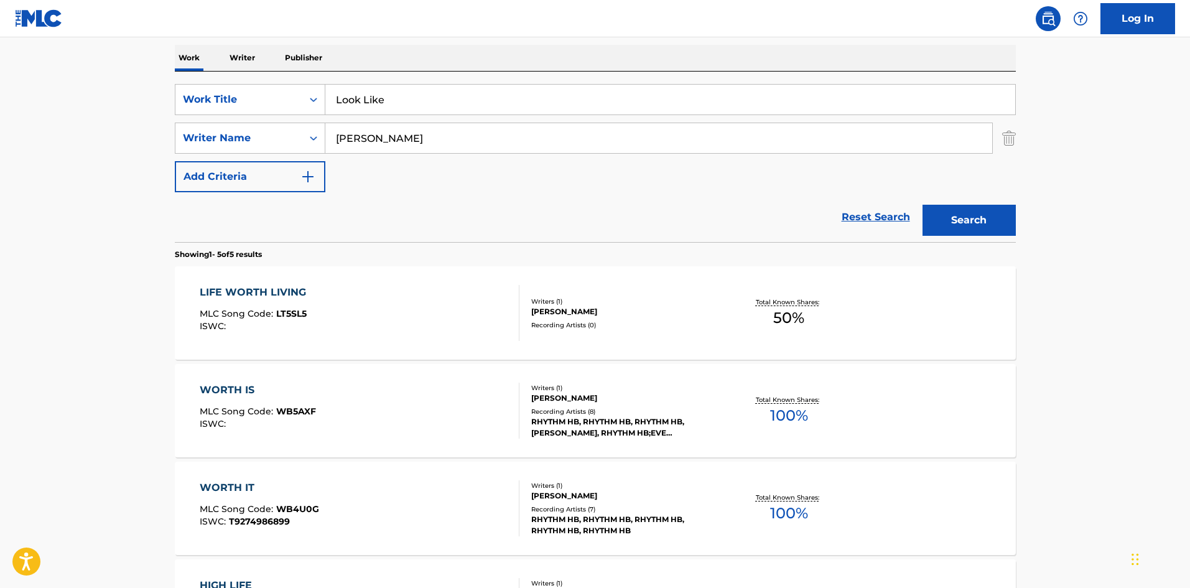
drag, startPoint x: 382, startPoint y: 134, endPoint x: 340, endPoint y: 133, distance: 42.9
click at [359, 134] on input "[PERSON_NAME]" at bounding box center [658, 138] width 667 height 30
click at [303, 131] on div "SearchWithCriteria5d418873-cd47-4a88-8488-ef637c8ac646 Writer Name [PERSON_NAME]" at bounding box center [595, 138] width 841 height 31
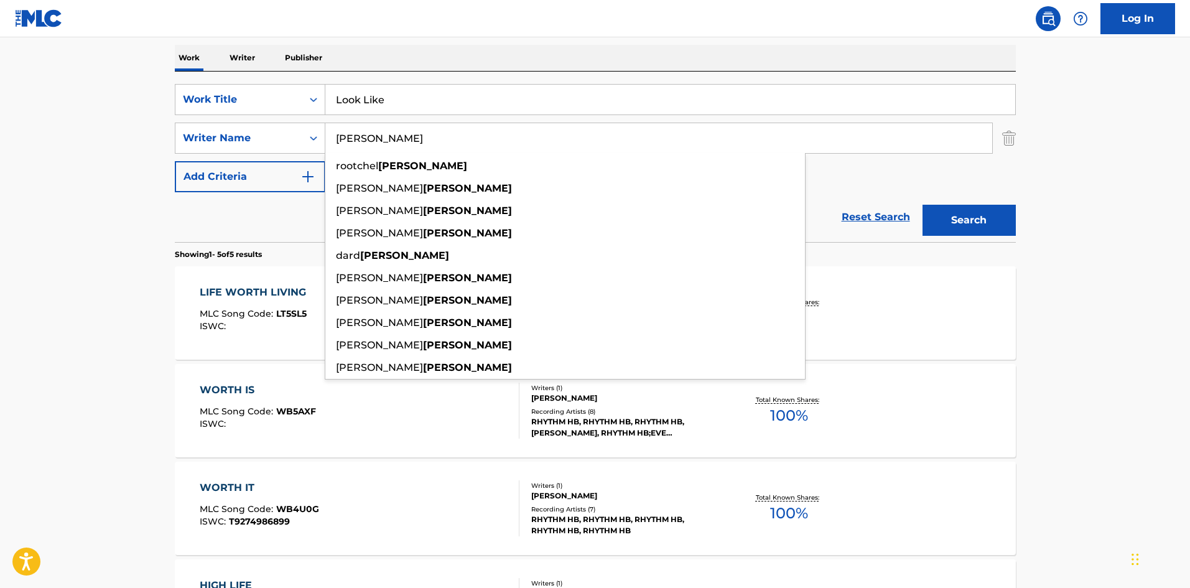
click at [365, 141] on input "[PERSON_NAME]" at bounding box center [658, 138] width 667 height 30
click at [365, 140] on input "[PERSON_NAME]" at bounding box center [658, 138] width 667 height 30
paste input "223353 Look Like Mixed By [PERSON_NAME] x DJ Ryde Out yes yes PB000024677 PY PB…"
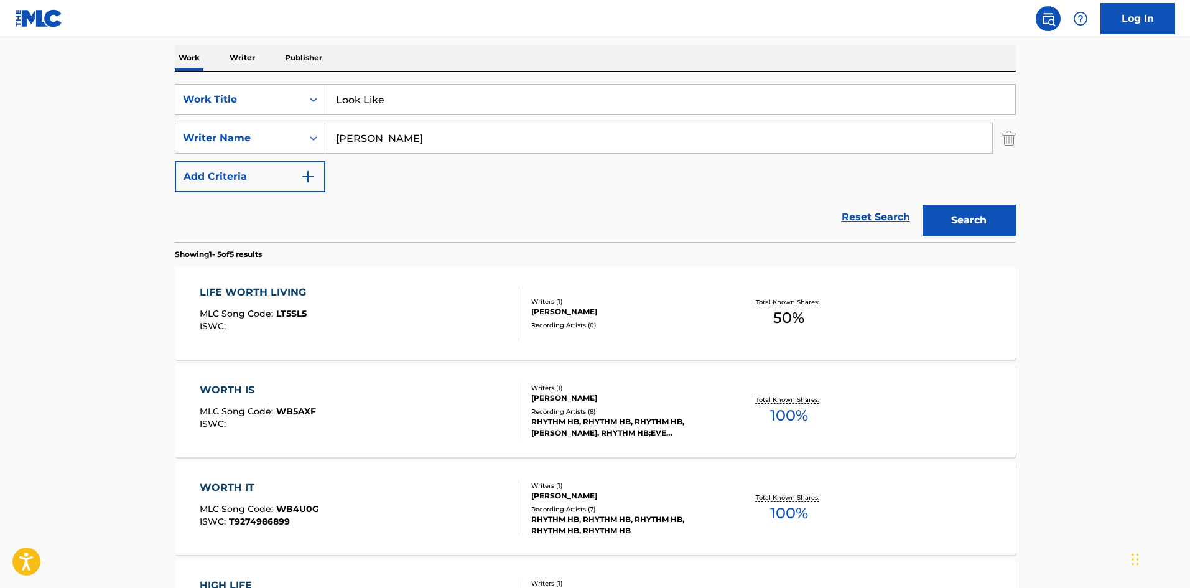
scroll to position [0, 0]
click at [922, 205] on button "Search" at bounding box center [968, 220] width 93 height 31
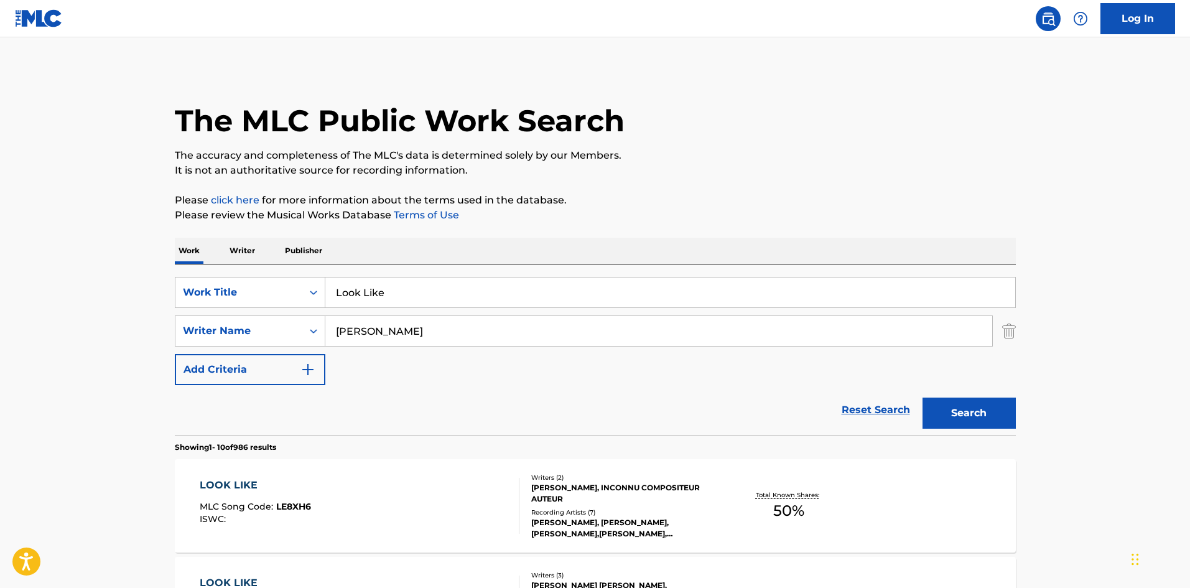
click at [829, 89] on div "The MLC Public Work Search" at bounding box center [595, 113] width 841 height 91
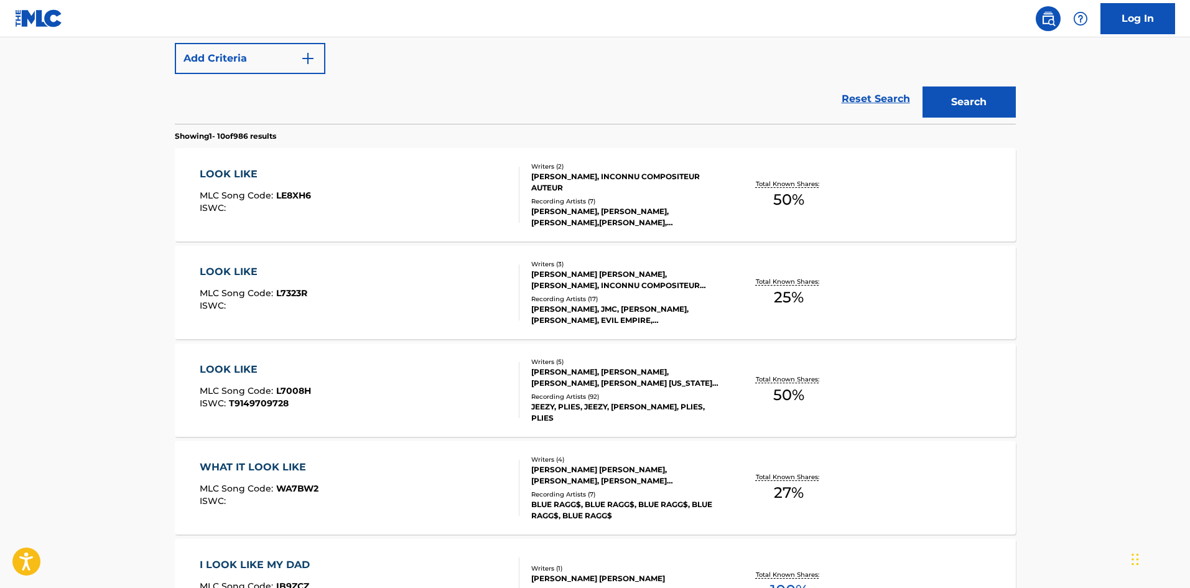
scroll to position [249, 0]
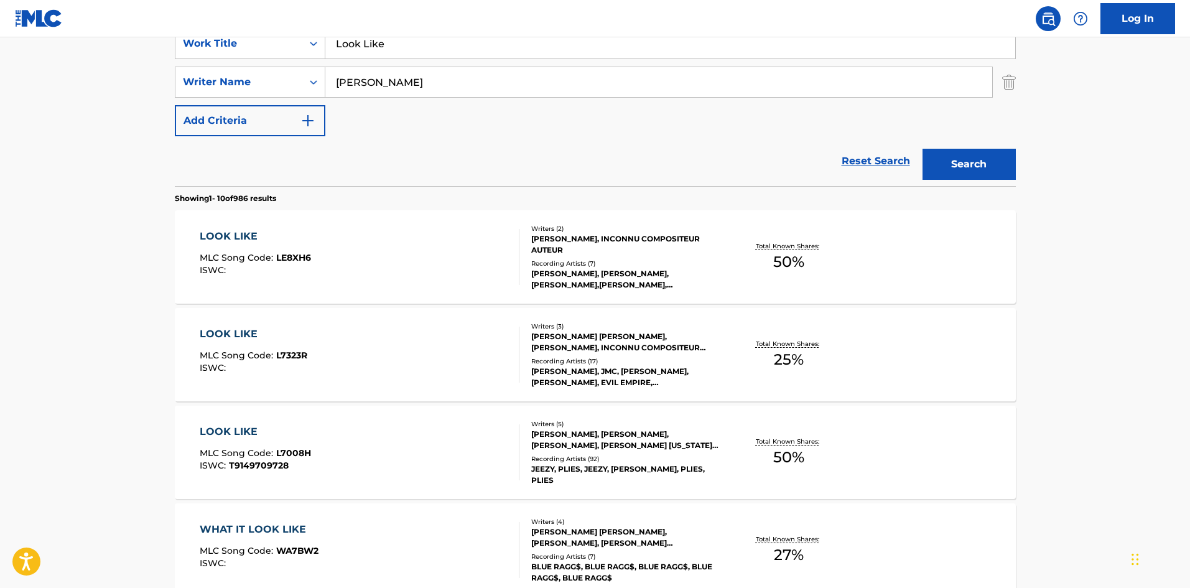
click at [409, 76] on input "[PERSON_NAME]" at bounding box center [658, 82] width 667 height 30
paste input "[PERSON_NAME]"
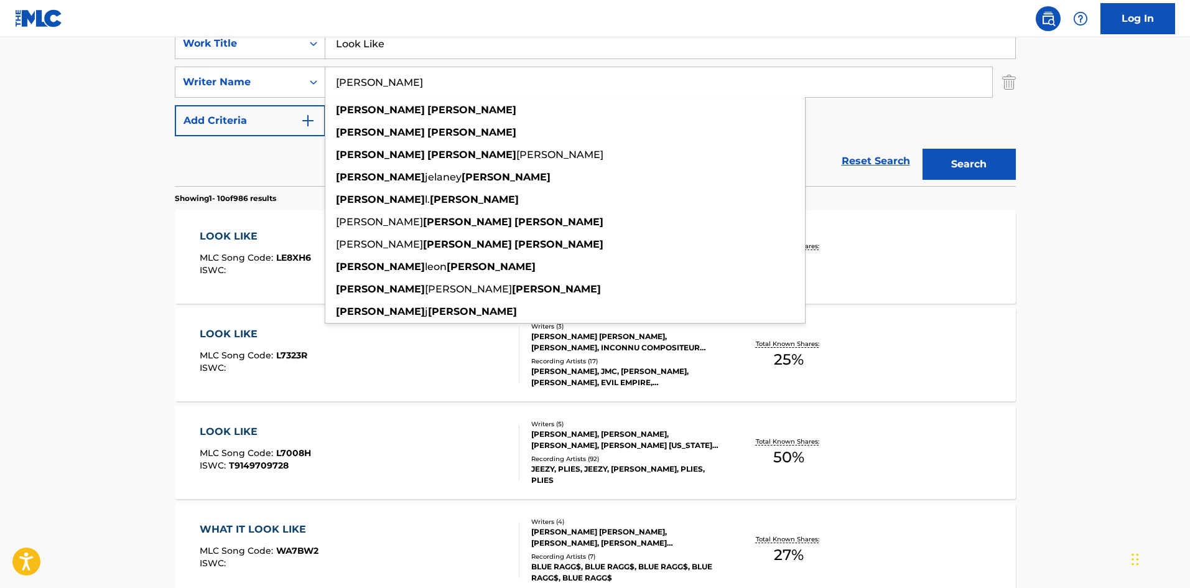
type input "[PERSON_NAME]"
click at [961, 166] on button "Search" at bounding box center [968, 164] width 93 height 31
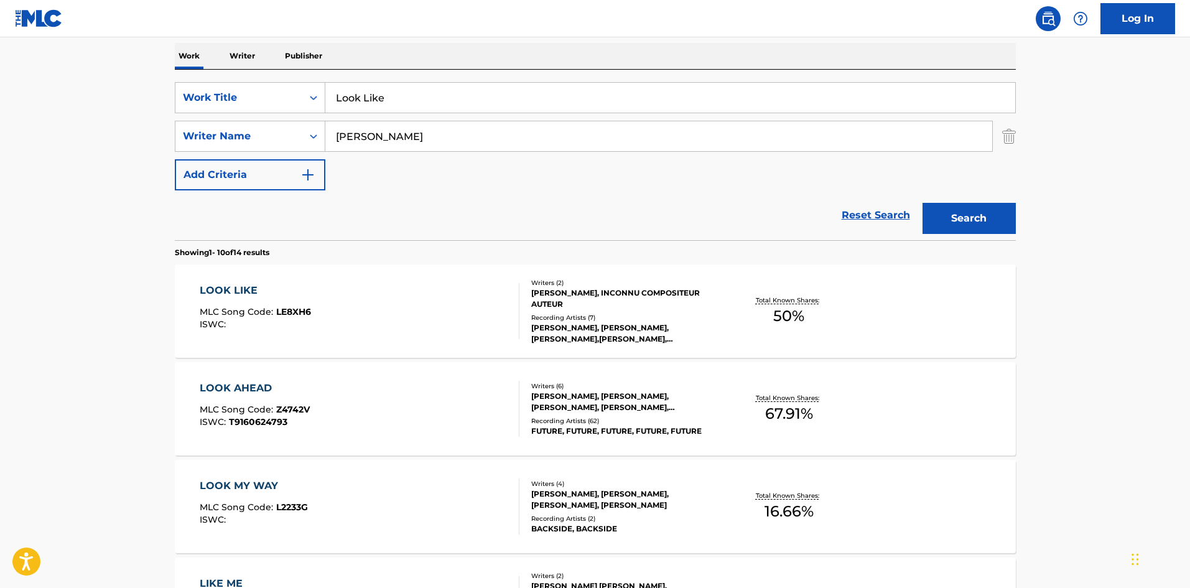
scroll to position [198, 0]
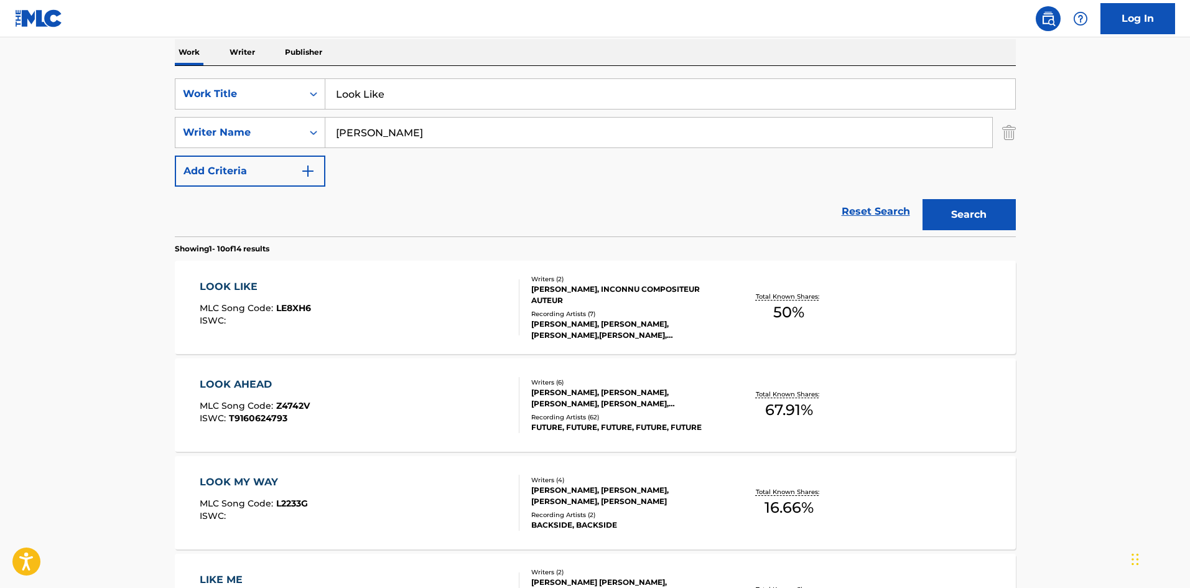
click at [428, 308] on div "LOOK LIKE MLC Song Code : LE8XH6 ISWC :" at bounding box center [360, 307] width 320 height 56
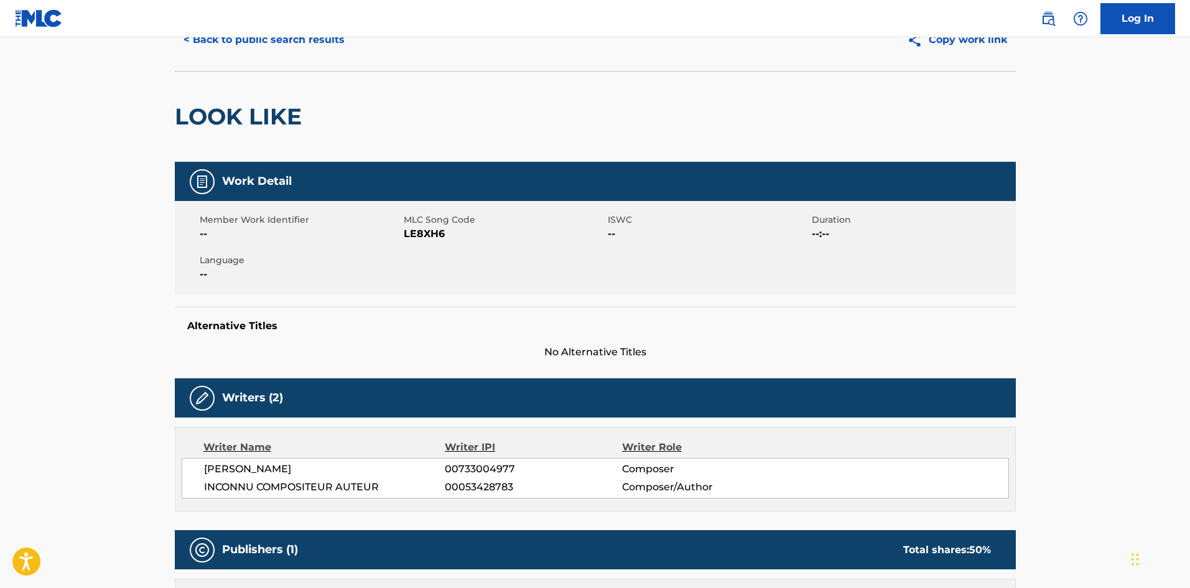
scroll to position [58, 0]
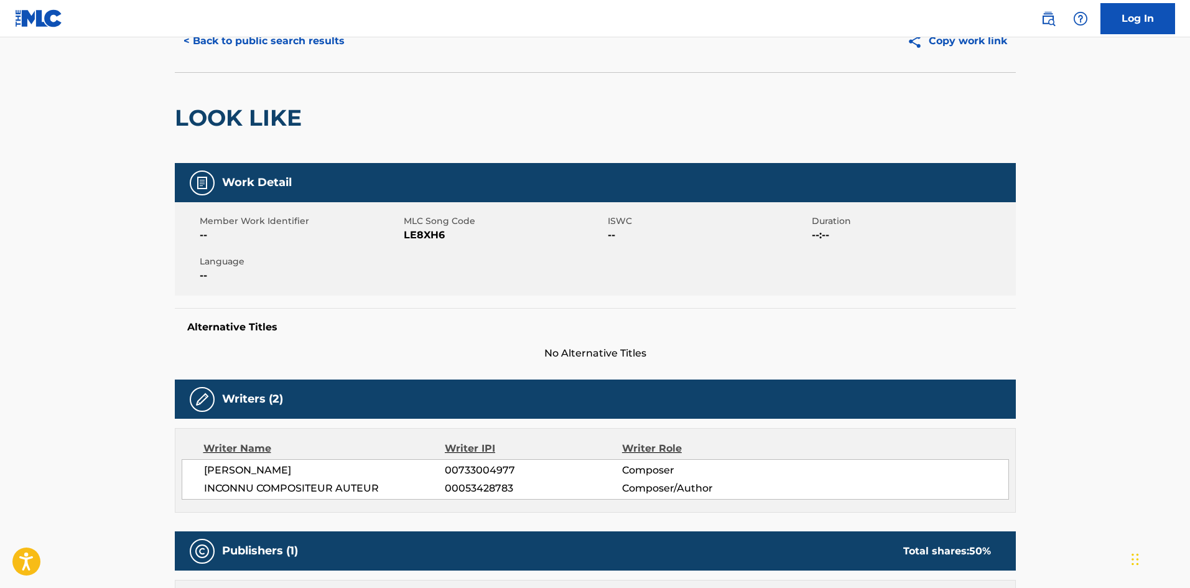
click at [415, 232] on span "LE8XH6" at bounding box center [504, 235] width 201 height 15
copy span "LE8XH6"
click at [264, 44] on button "< Back to public search results" at bounding box center [264, 40] width 178 height 31
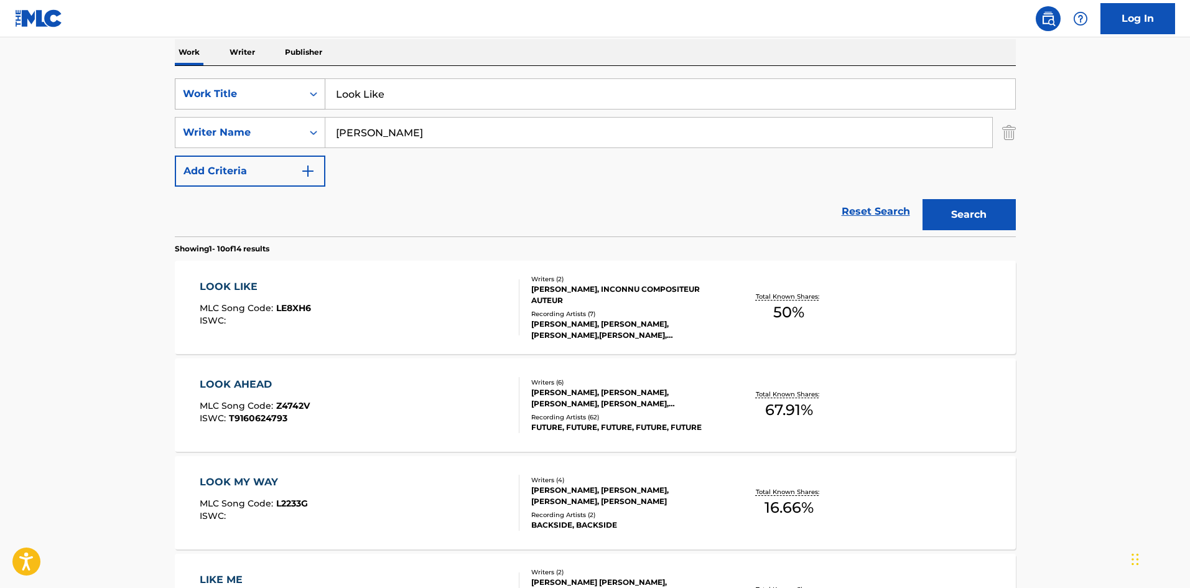
drag, startPoint x: 382, startPoint y: 99, endPoint x: 272, endPoint y: 81, distance: 111.5
click at [272, 81] on div "SearchWithCriteriac7d7cd00-6031-46b5-943b-449211279435 Work Title Look Like" at bounding box center [595, 93] width 841 height 31
paste input "ife Worth Living"
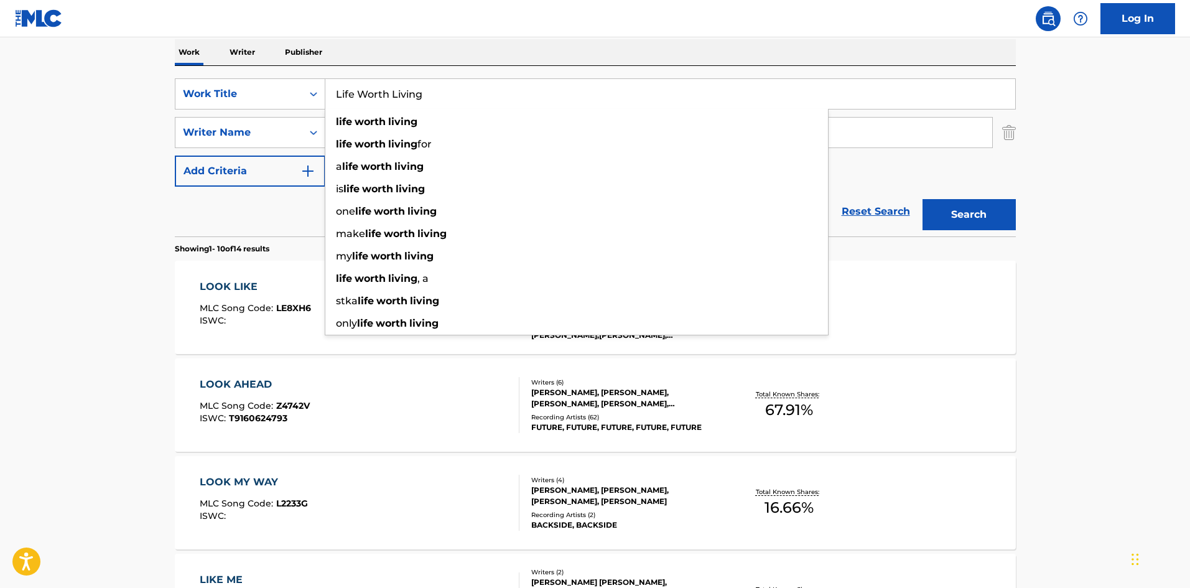
click at [1075, 159] on main "The MLC Public Work Search The accuracy and completeness of The MLC's data is d…" at bounding box center [595, 571] width 1190 height 1464
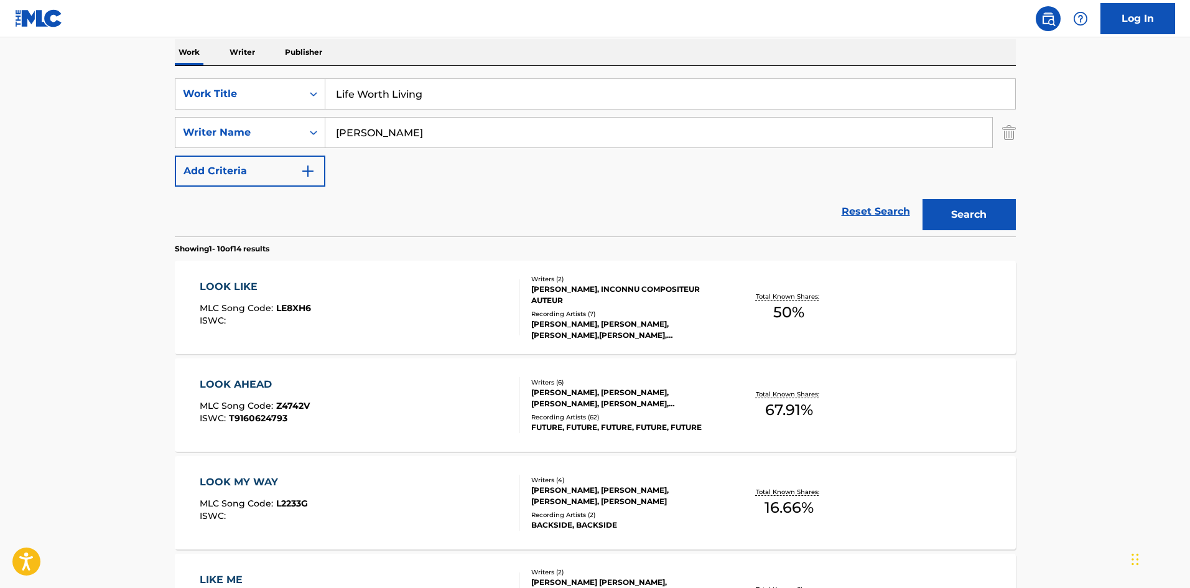
click at [956, 212] on button "Search" at bounding box center [968, 214] width 93 height 31
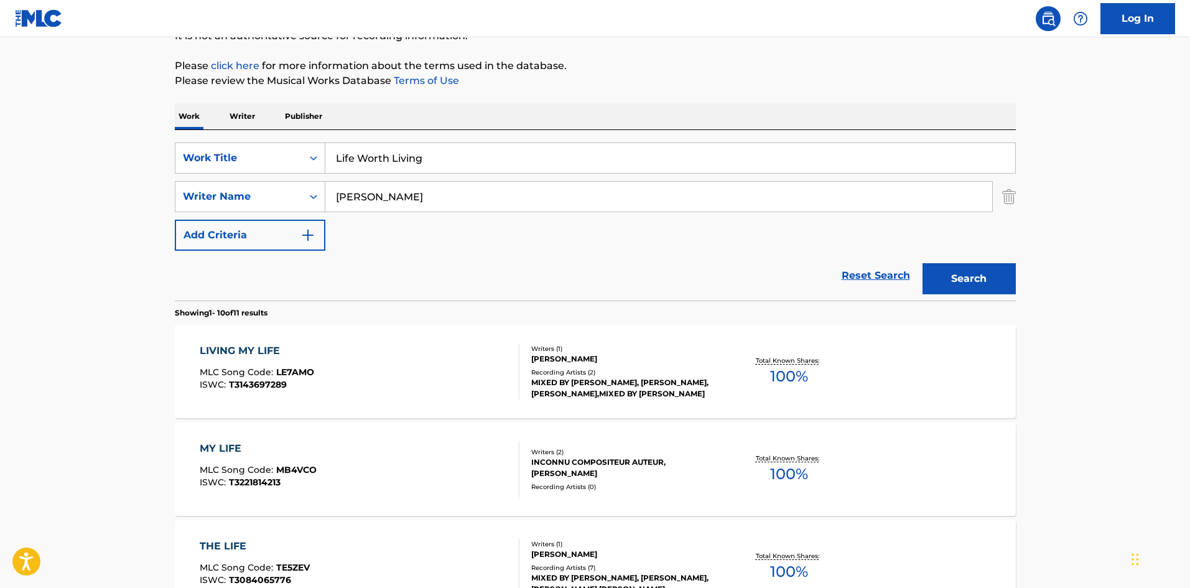
scroll to position [137, 0]
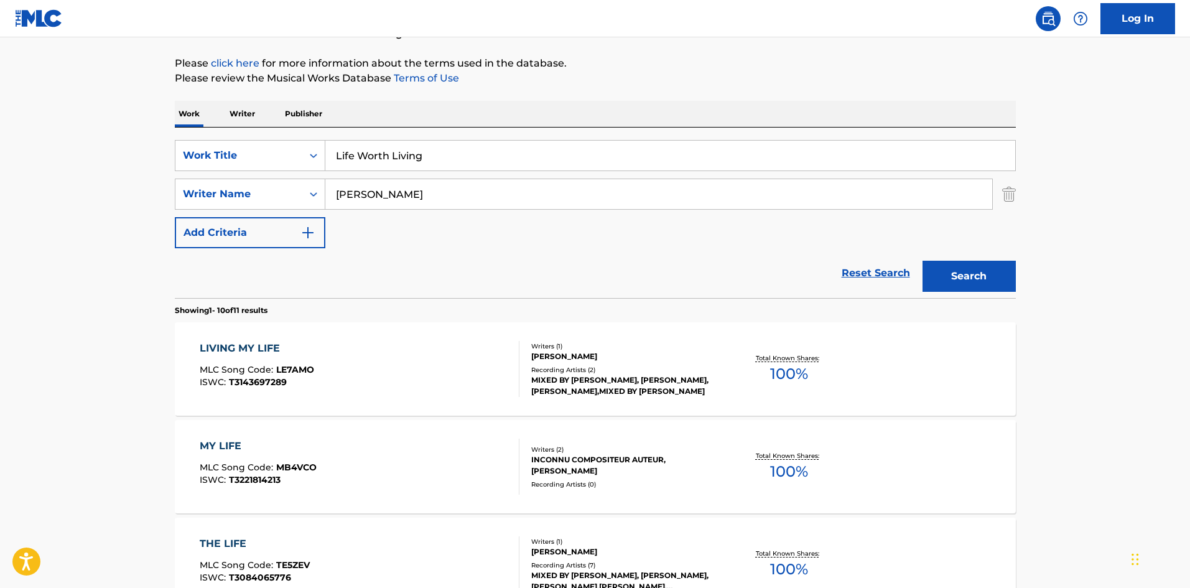
drag, startPoint x: 430, startPoint y: 155, endPoint x: 318, endPoint y: 136, distance: 114.1
click at [287, 139] on div "SearchWithCriteriac7d7cd00-6031-46b5-943b-449211279435 Work Title Life Worth Li…" at bounding box center [595, 212] width 841 height 170
paste input "adies"
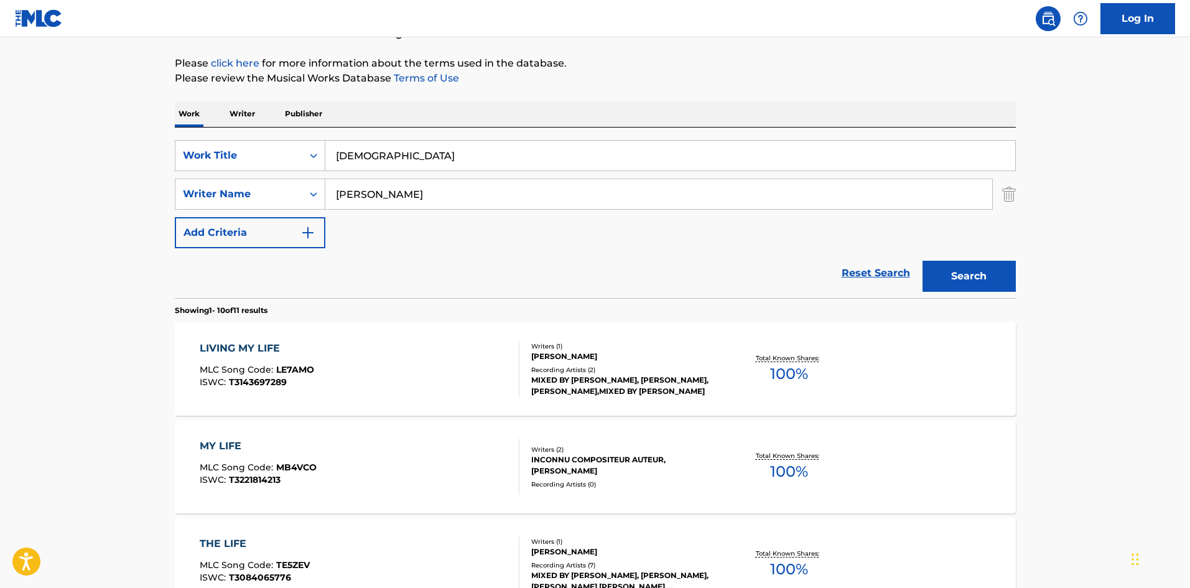
drag, startPoint x: 979, startPoint y: 280, endPoint x: 970, endPoint y: 259, distance: 23.4
click at [980, 280] on button "Search" at bounding box center [968, 276] width 93 height 31
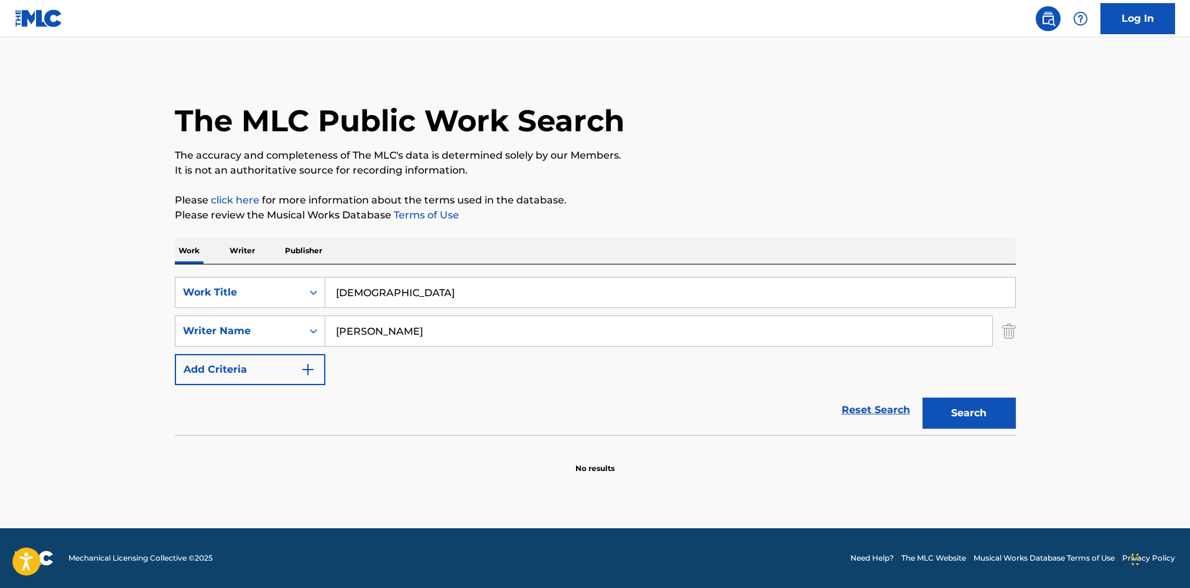
drag, startPoint x: 382, startPoint y: 292, endPoint x: 267, endPoint y: 275, distance: 116.3
click at [267, 275] on div "SearchWithCriteriac7d7cd00-6031-46b5-943b-449211279435 Work Title [DEMOGRAPHIC_…" at bounding box center [595, 349] width 841 height 170
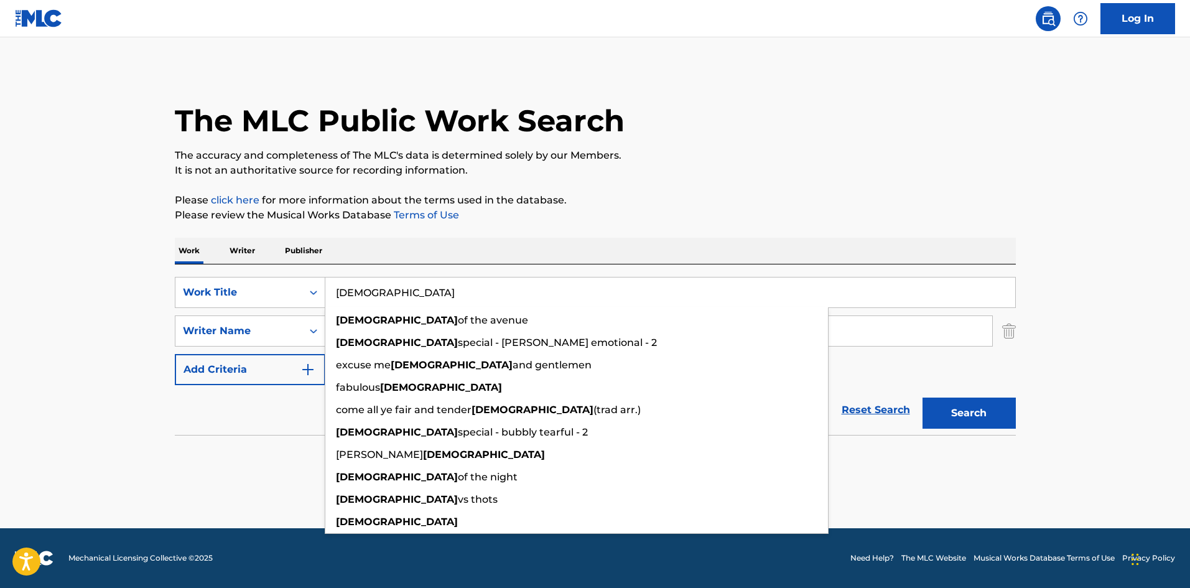
paste input "Its Not Even Close"
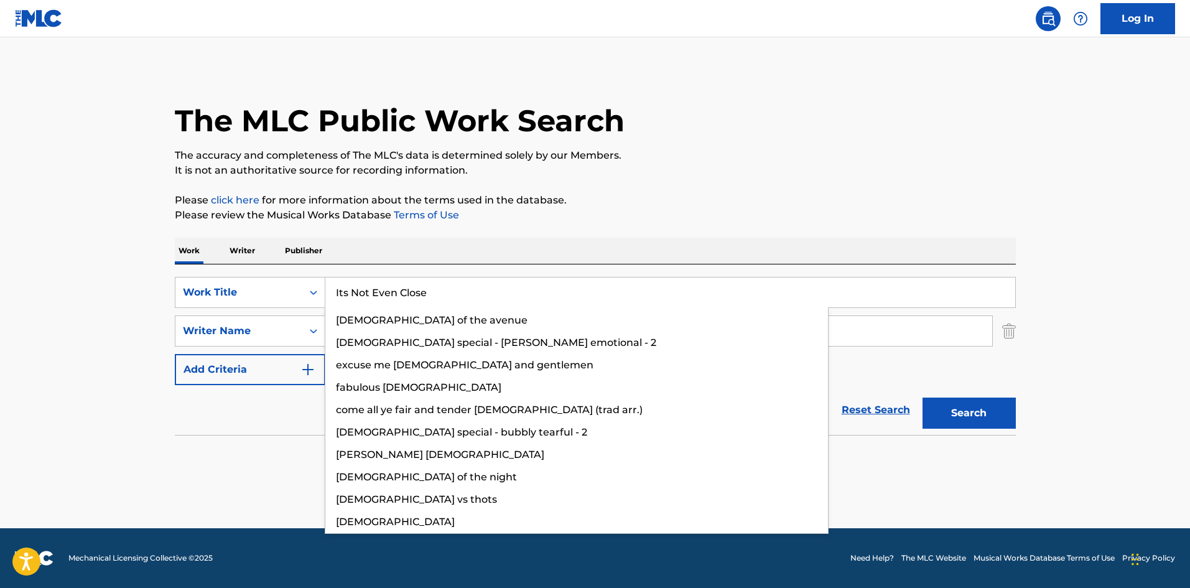
click at [805, 188] on div "The MLC Public Work Search The accuracy and completeness of The MLC's data is d…" at bounding box center [595, 270] width 871 height 405
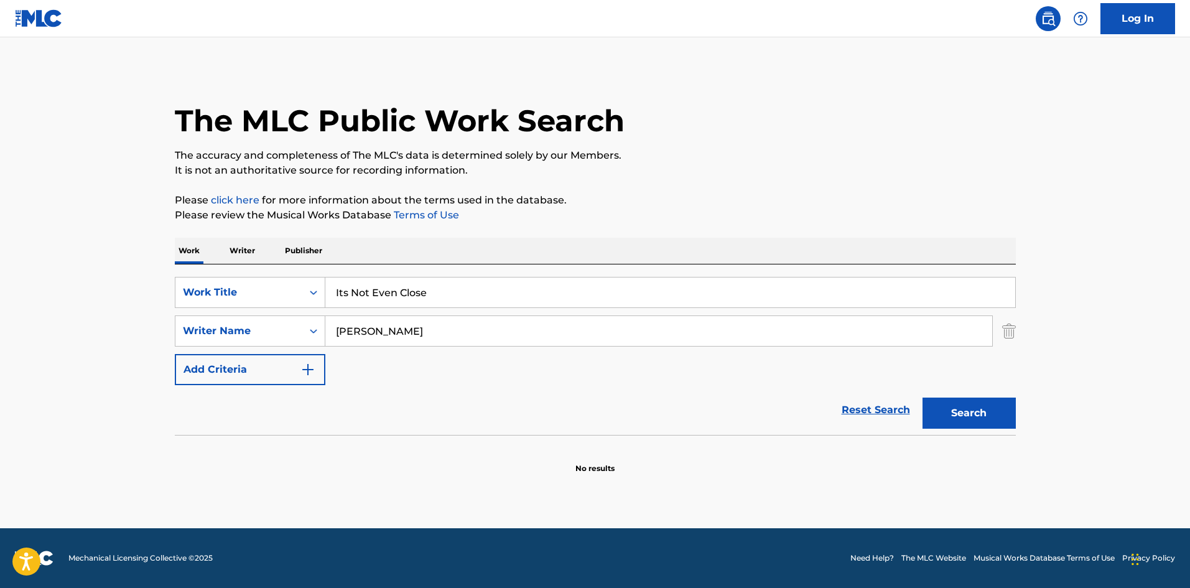
click at [951, 405] on button "Search" at bounding box center [968, 412] width 93 height 31
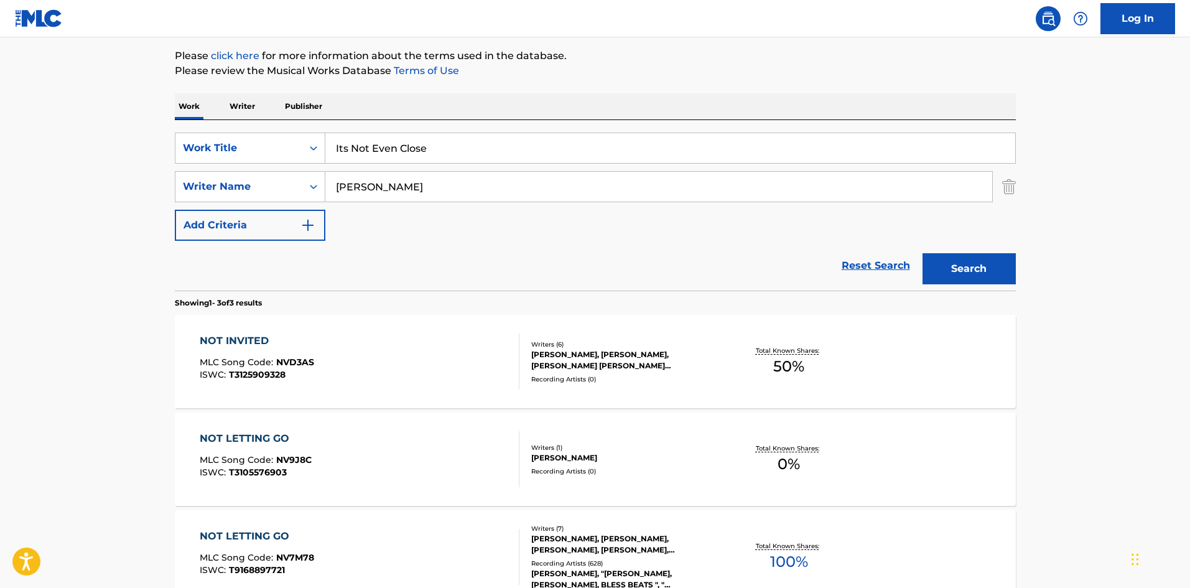
scroll to position [142, 0]
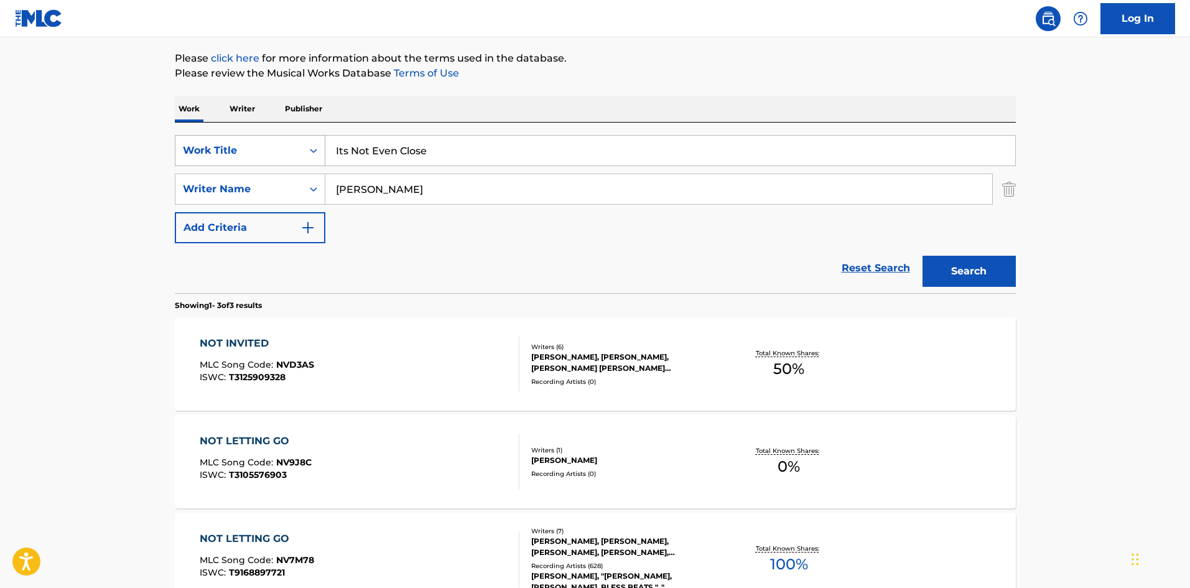
drag, startPoint x: 435, startPoint y: 149, endPoint x: 317, endPoint y: 147, distance: 118.2
click at [317, 148] on div "SearchWithCriteriac7d7cd00-6031-46b5-943b-449211279435 Work Title Its Not Even …" at bounding box center [595, 150] width 841 height 31
paste input "'s A Fairy"
click at [735, 62] on p "Please click here for more information about the terms used in the database." at bounding box center [595, 58] width 841 height 15
drag, startPoint x: 965, startPoint y: 267, endPoint x: 981, endPoint y: 261, distance: 17.3
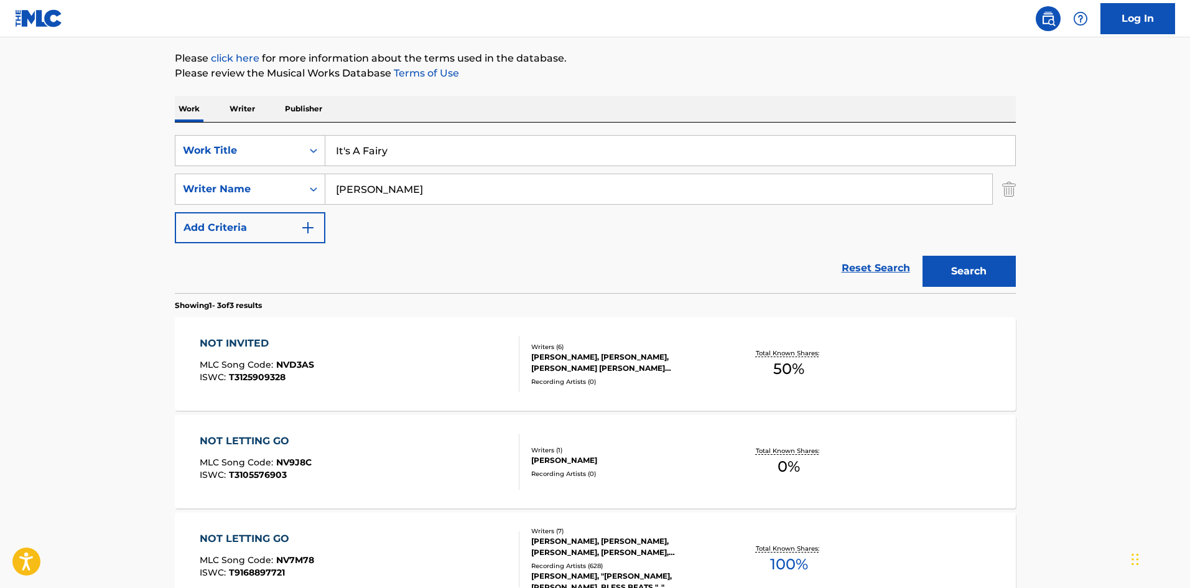
click at [965, 266] on button "Search" at bounding box center [968, 271] width 93 height 31
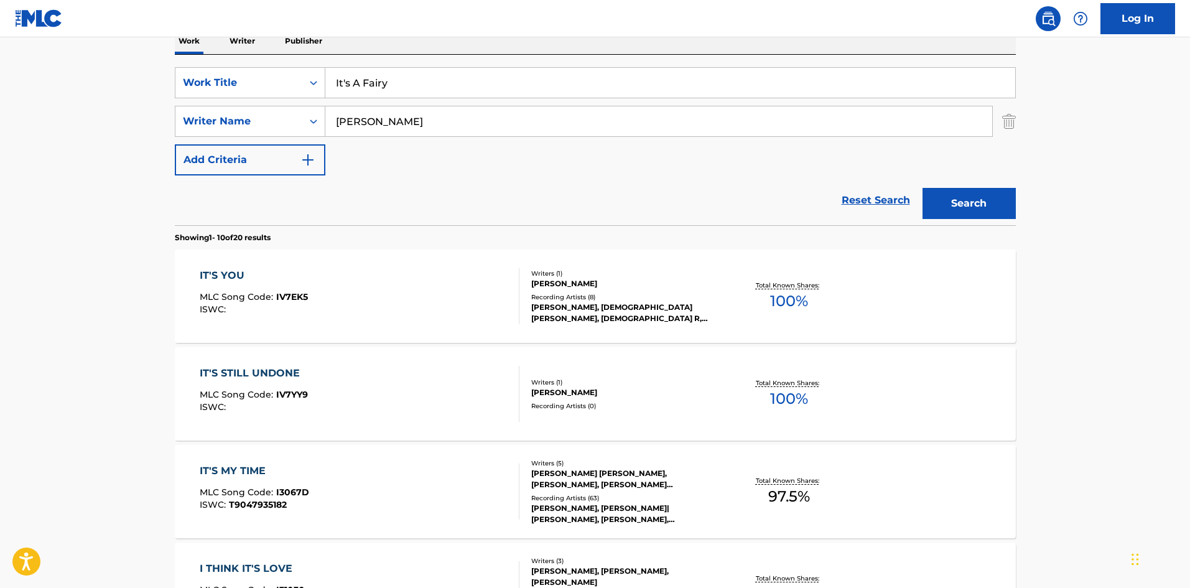
scroll to position [206, 0]
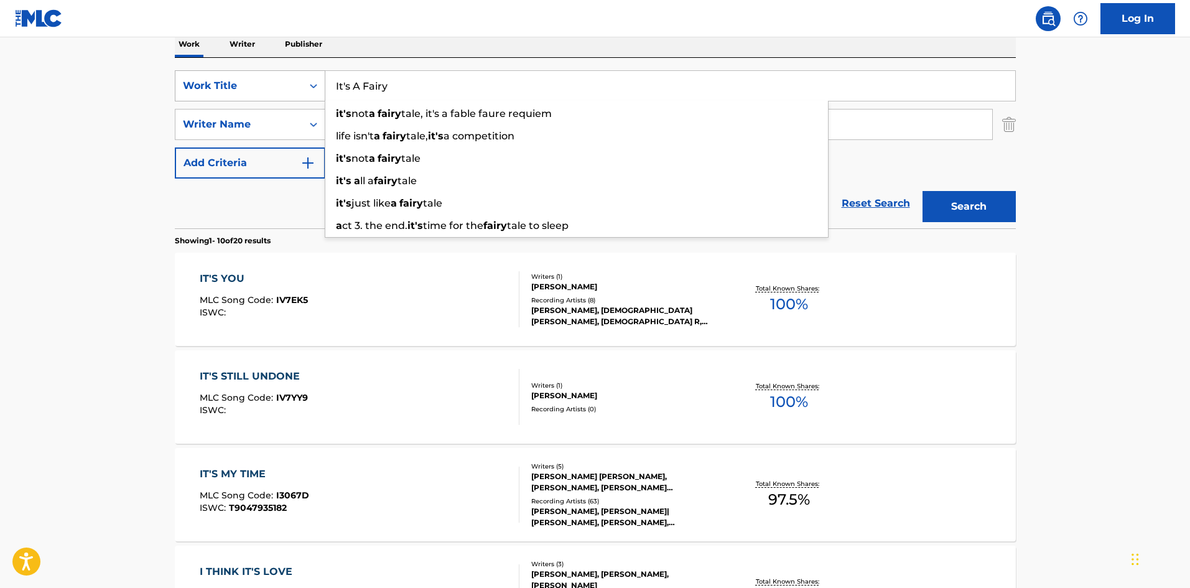
drag, startPoint x: 332, startPoint y: 90, endPoint x: 293, endPoint y: 95, distance: 39.5
click at [293, 95] on div "SearchWithCriteriac7d7cd00-6031-46b5-943b-449211279435 Work Title It's A Fairy …" at bounding box center [595, 85] width 841 height 31
paste input "m Hyped"
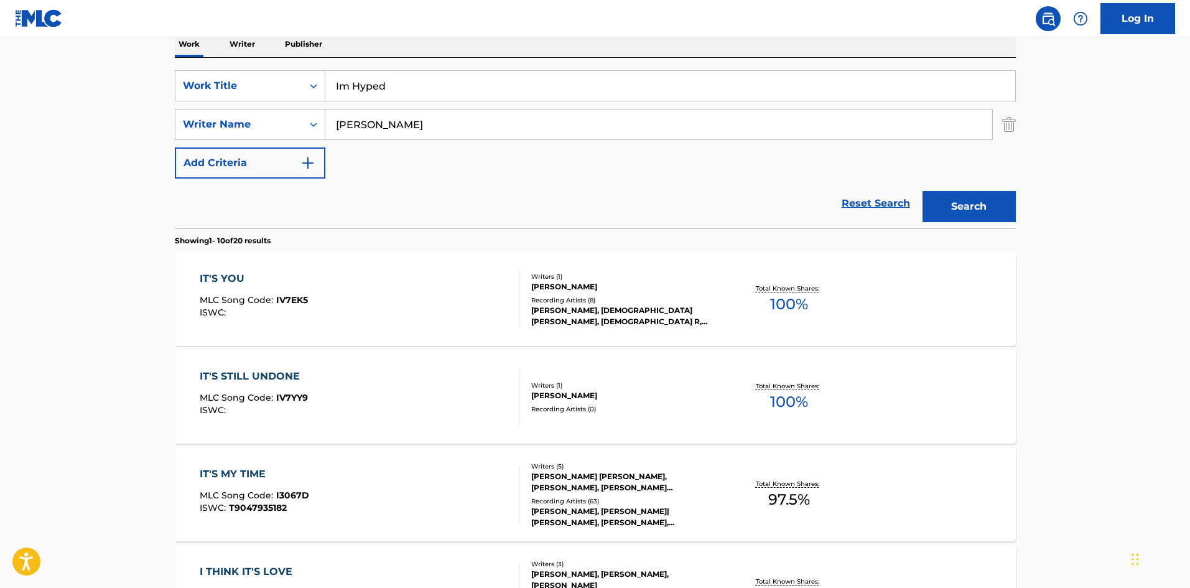
click at [964, 201] on button "Search" at bounding box center [968, 206] width 93 height 31
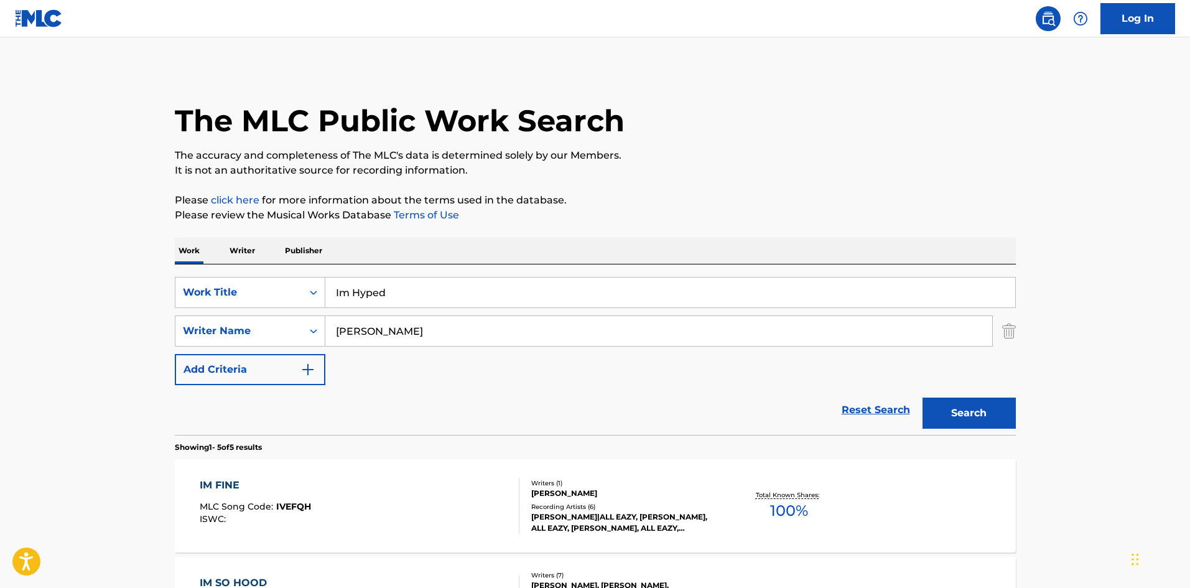
drag, startPoint x: 344, startPoint y: 286, endPoint x: 295, endPoint y: 276, distance: 50.1
click at [295, 276] on div "SearchWithCriteriac7d7cd00-6031-46b5-943b-449211279435 Work Title Im Hyped Sear…" at bounding box center [595, 349] width 841 height 170
paste input "Good Problems"
click at [735, 160] on p "The accuracy and completeness of The MLC's data is determined solely by our Mem…" at bounding box center [595, 155] width 841 height 15
click at [976, 417] on button "Search" at bounding box center [968, 412] width 93 height 31
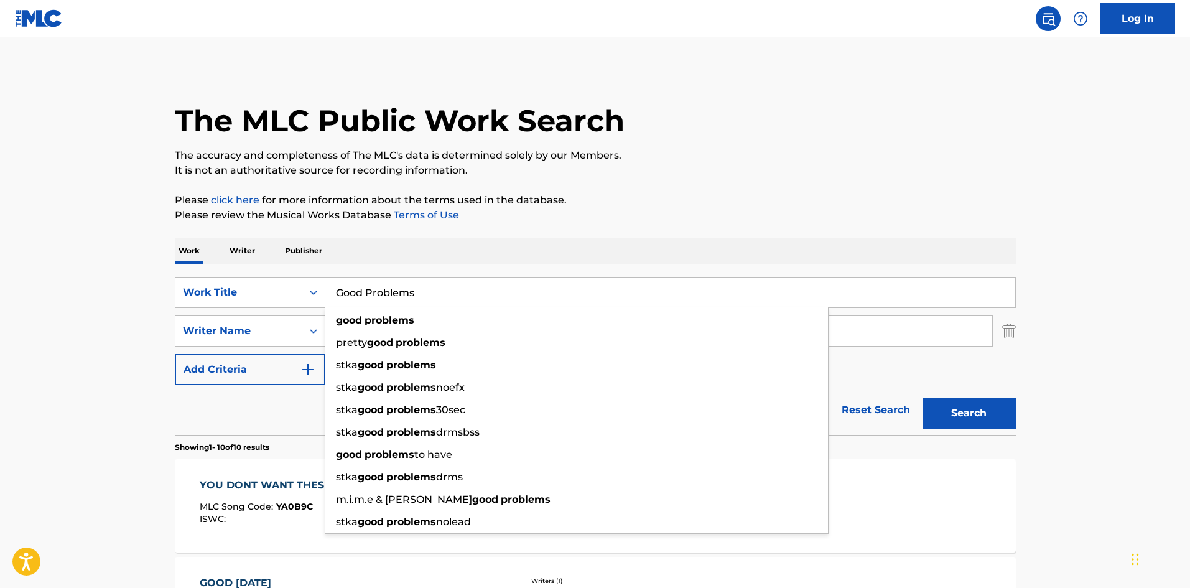
drag, startPoint x: 415, startPoint y: 298, endPoint x: 330, endPoint y: 289, distance: 85.7
click at [330, 289] on input "Good Problems" at bounding box center [670, 292] width 690 height 30
paste input "irlfriend"
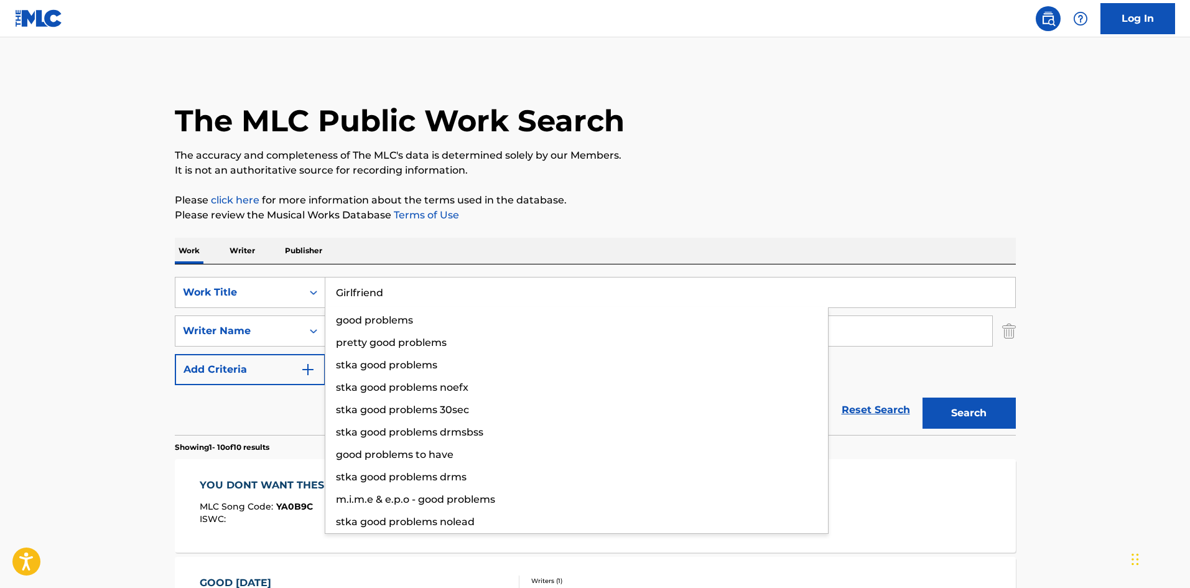
click at [746, 151] on p "The accuracy and completeness of The MLC's data is determined solely by our Mem…" at bounding box center [595, 155] width 841 height 15
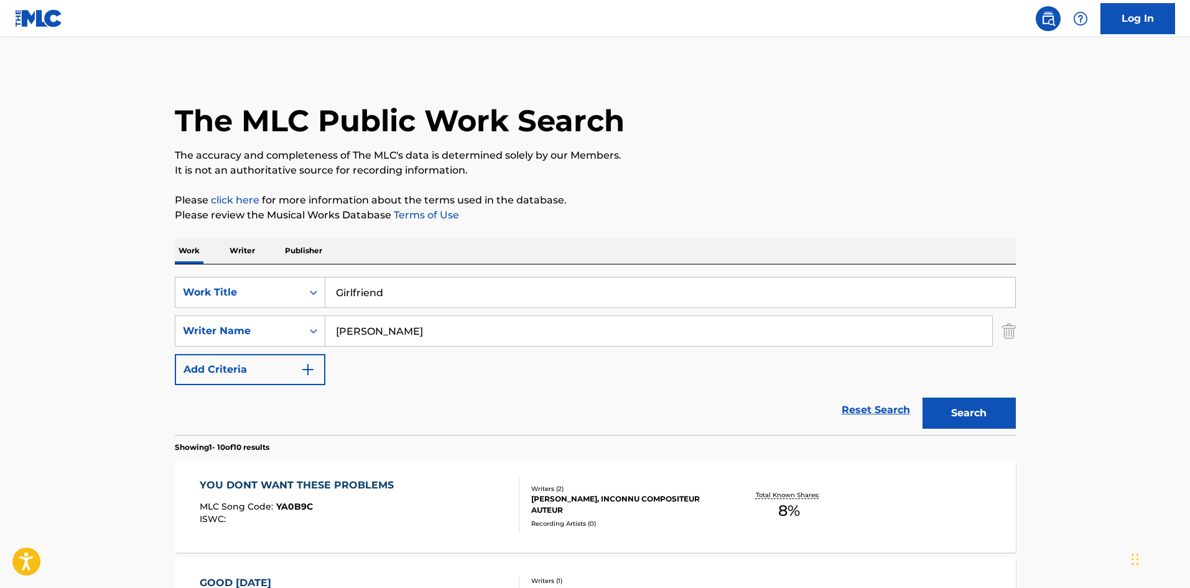
click at [983, 416] on button "Search" at bounding box center [968, 412] width 93 height 31
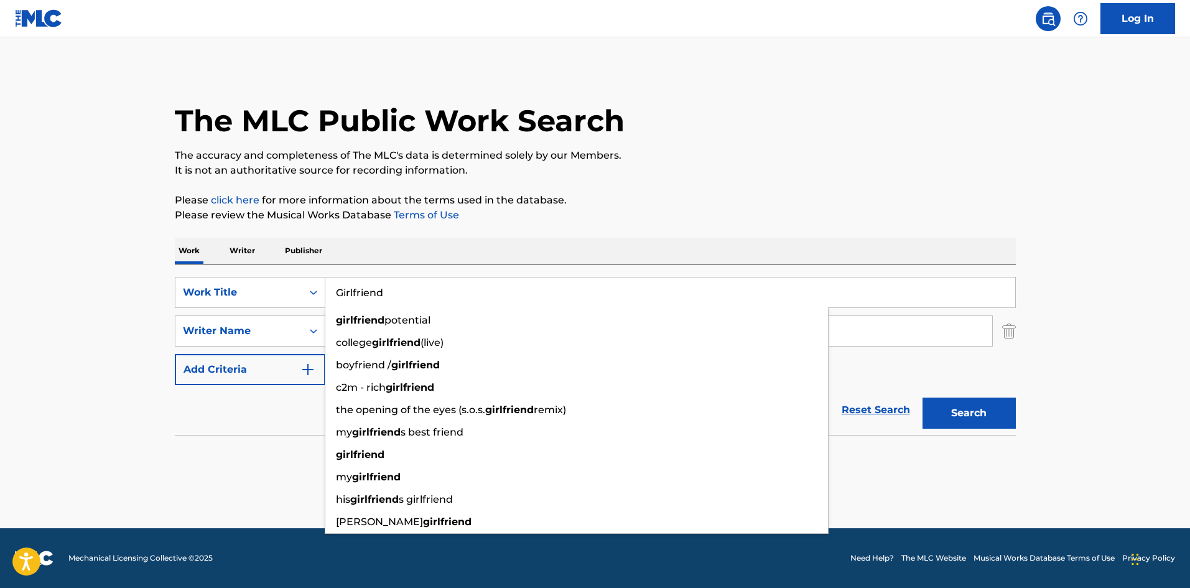
drag, startPoint x: 382, startPoint y: 285, endPoint x: 361, endPoint y: 261, distance: 32.2
click at [303, 285] on div "SearchWithCriteriac7d7cd00-6031-46b5-943b-449211279435 Work Title Girlfriend gi…" at bounding box center [595, 292] width 841 height 31
paste input "et Ya Paper Right"
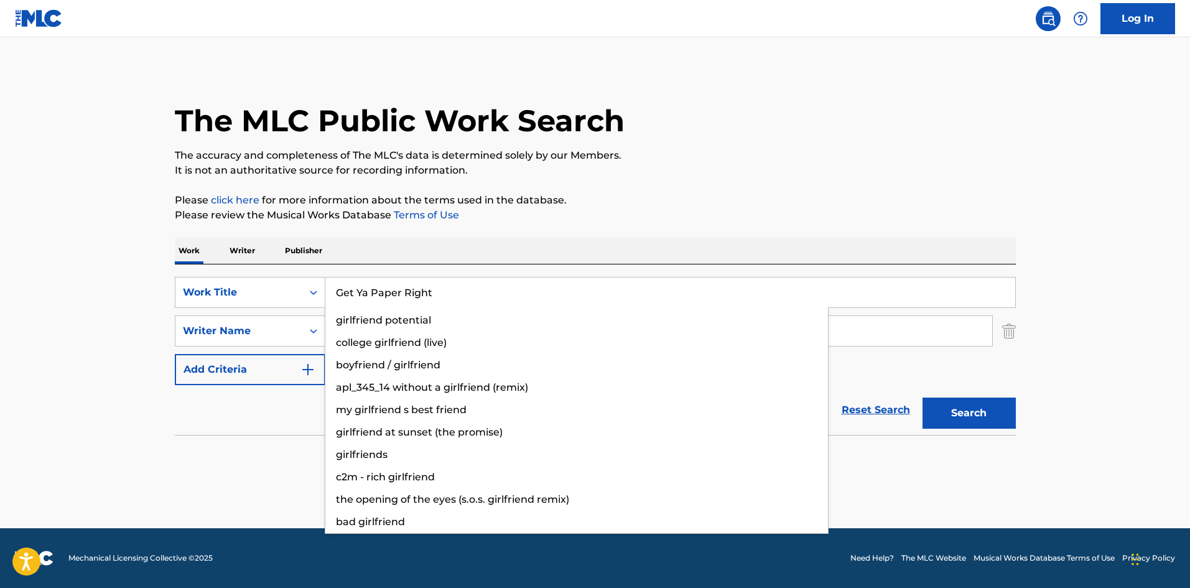
click at [738, 123] on div "The MLC Public Work Search" at bounding box center [595, 113] width 841 height 91
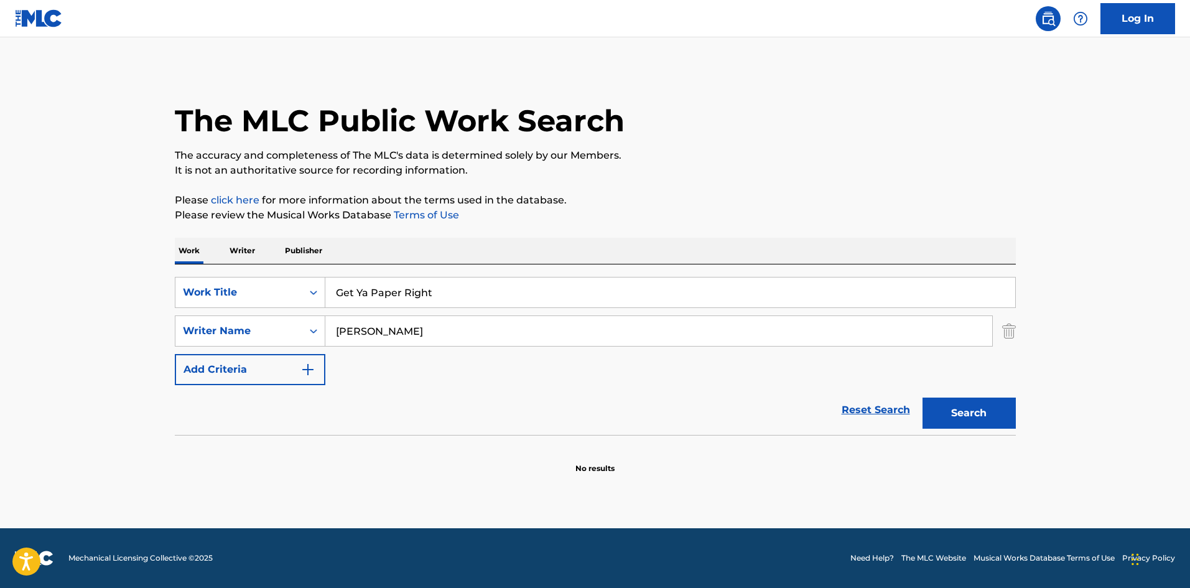
drag, startPoint x: 961, startPoint y: 415, endPoint x: 963, endPoint y: 409, distance: 6.3
click at [961, 415] on button "Search" at bounding box center [968, 412] width 93 height 31
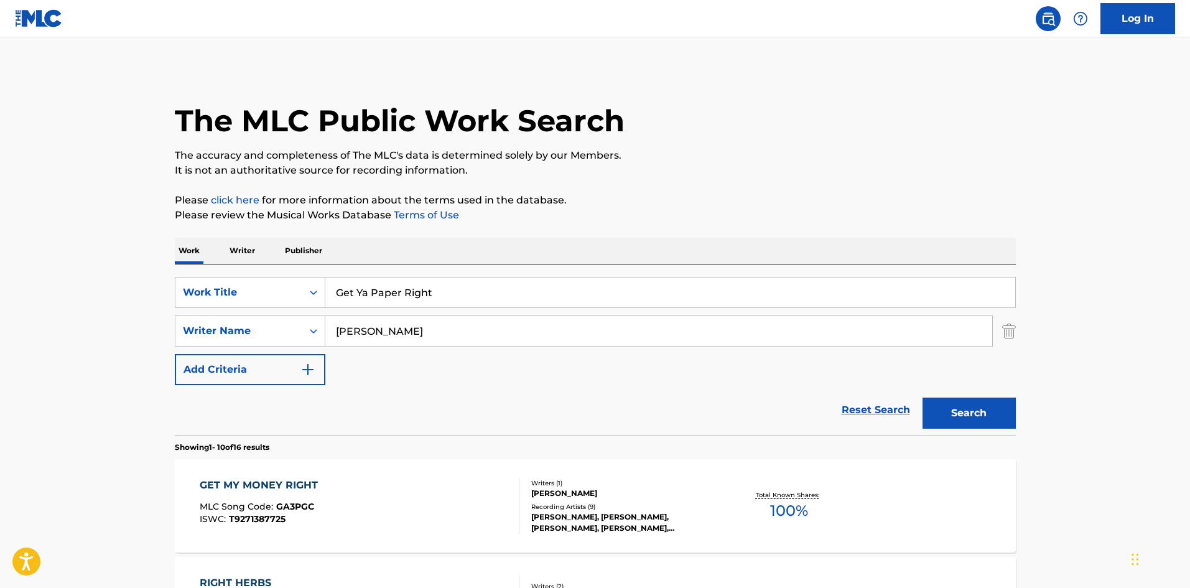
scroll to position [121, 0]
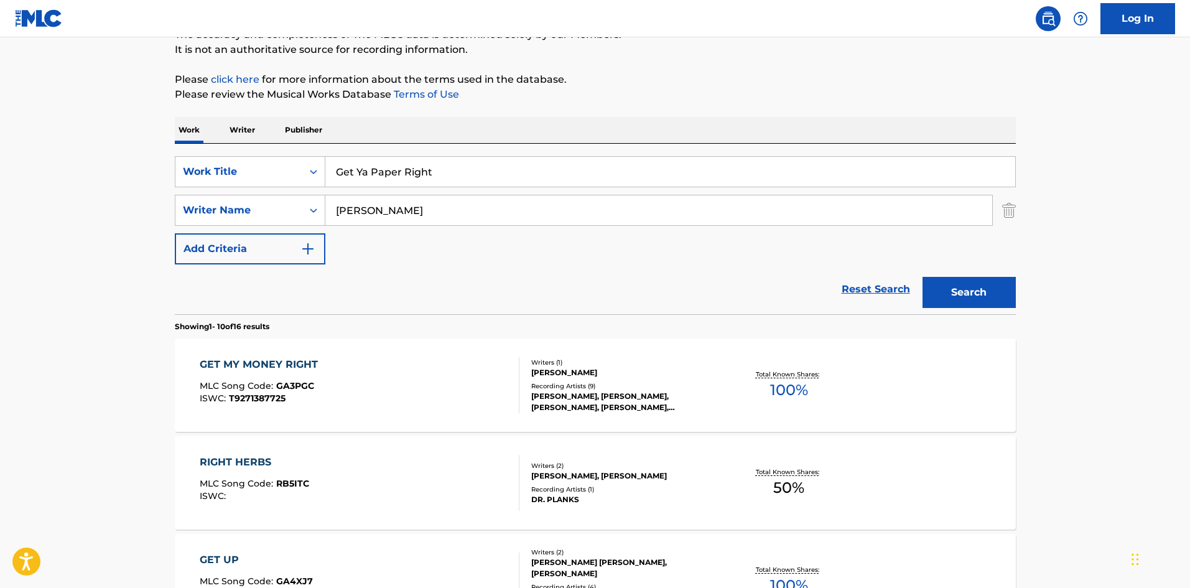
drag, startPoint x: 313, startPoint y: 157, endPoint x: 283, endPoint y: 155, distance: 30.5
click at [287, 157] on div "SearchWithCriteriac7d7cd00-6031-46b5-943b-449211279435 Work Title Get Ya Paper …" at bounding box center [595, 171] width 841 height 31
paste input "Away"
click at [750, 101] on p "Please review the Musical Works Database Terms of Use" at bounding box center [595, 94] width 841 height 15
click at [971, 287] on button "Search" at bounding box center [968, 292] width 93 height 31
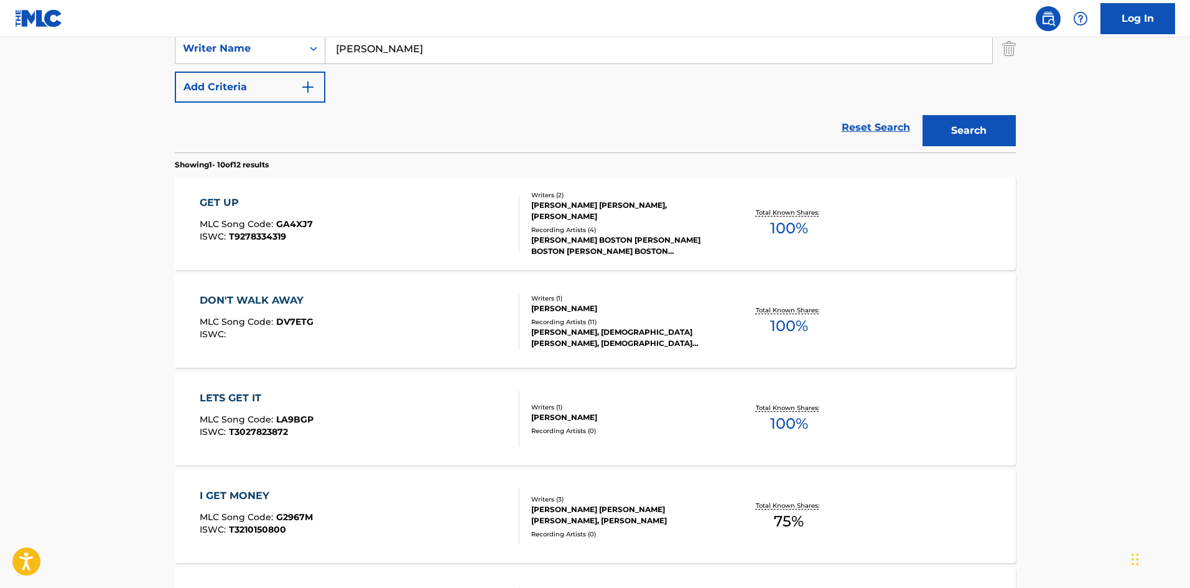
scroll to position [220, 0]
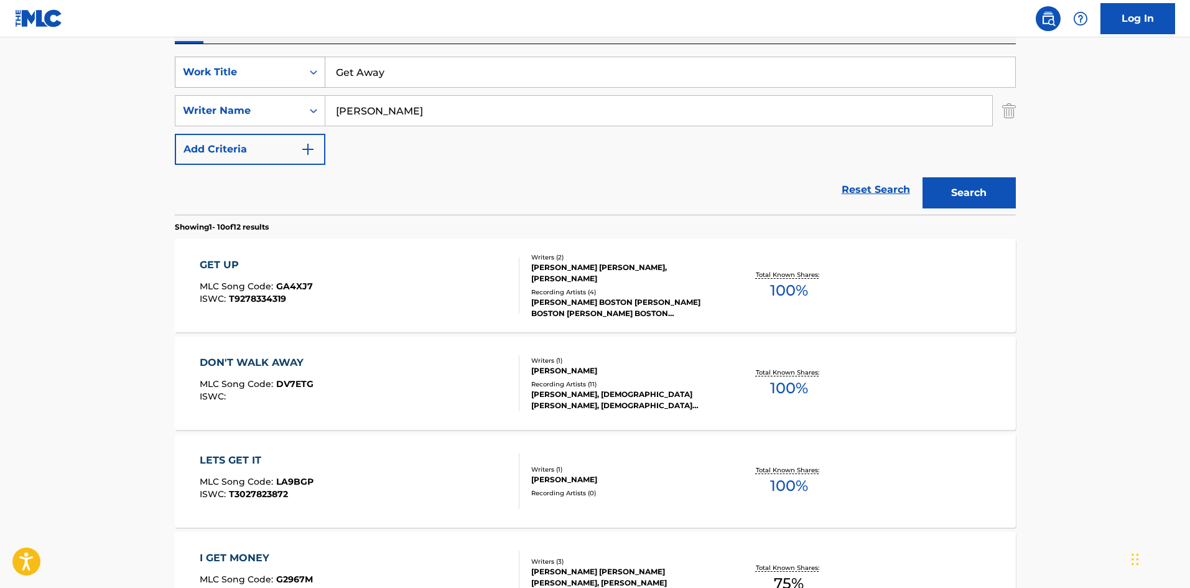
drag, startPoint x: 314, startPoint y: 61, endPoint x: 296, endPoint y: 61, distance: 18.0
click at [295, 61] on div "SearchWithCriteriac7d7cd00-6031-46b5-943b-449211279435 Work Title Get Away" at bounding box center [595, 72] width 841 height 31
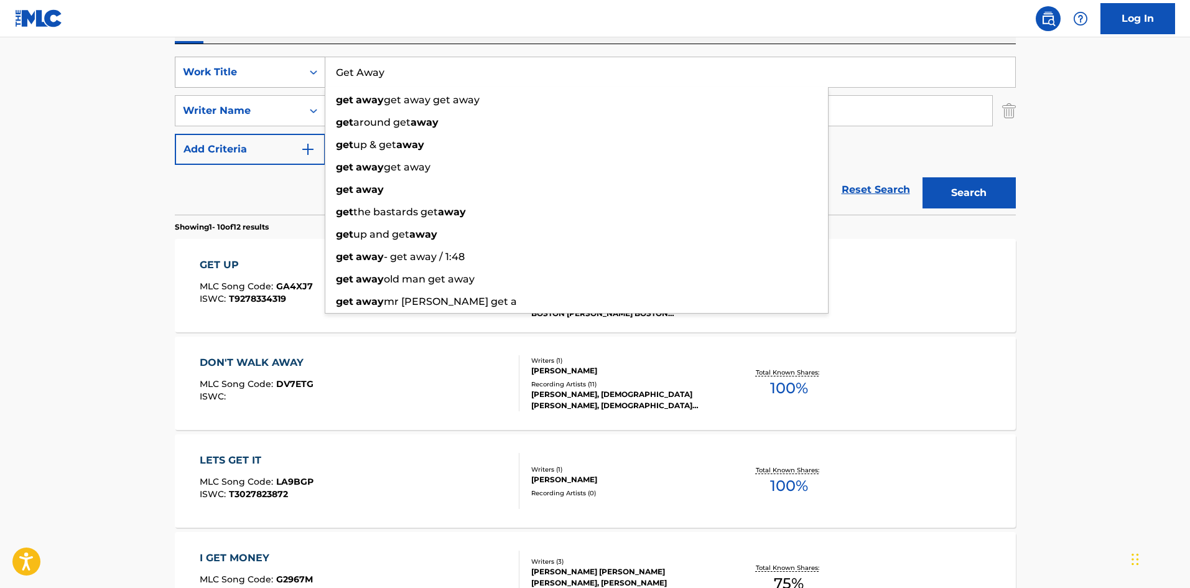
paste input "Love Yours"
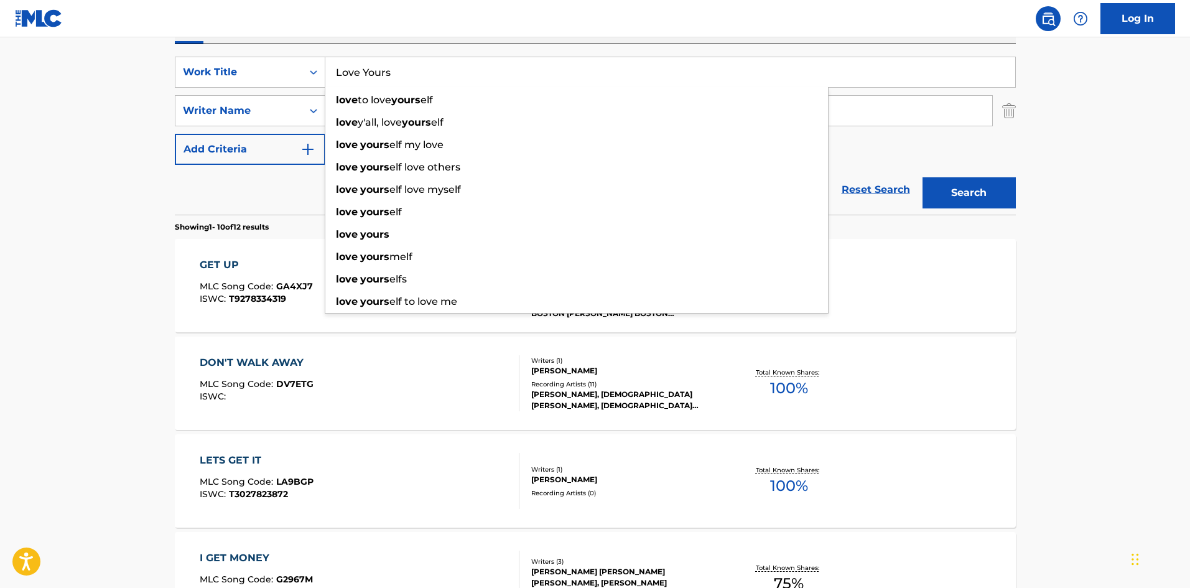
drag, startPoint x: 1083, startPoint y: 101, endPoint x: 974, endPoint y: 196, distance: 144.6
click at [1083, 100] on main "The MLC Public Work Search The accuracy and completeness of The MLC's data is d…" at bounding box center [595, 549] width 1190 height 1464
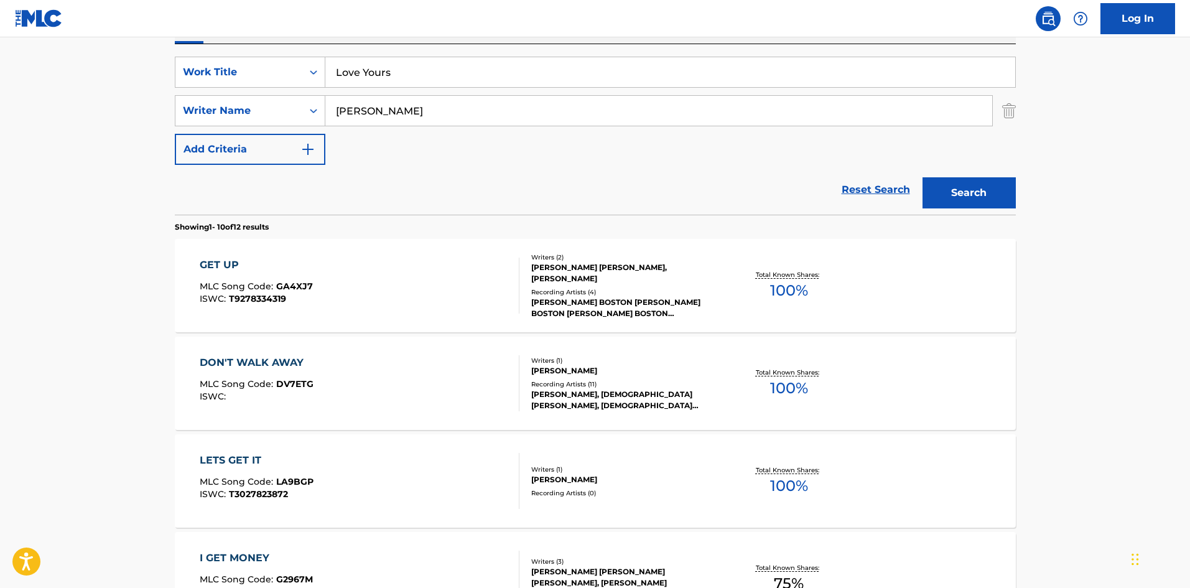
click at [972, 190] on button "Search" at bounding box center [968, 192] width 93 height 31
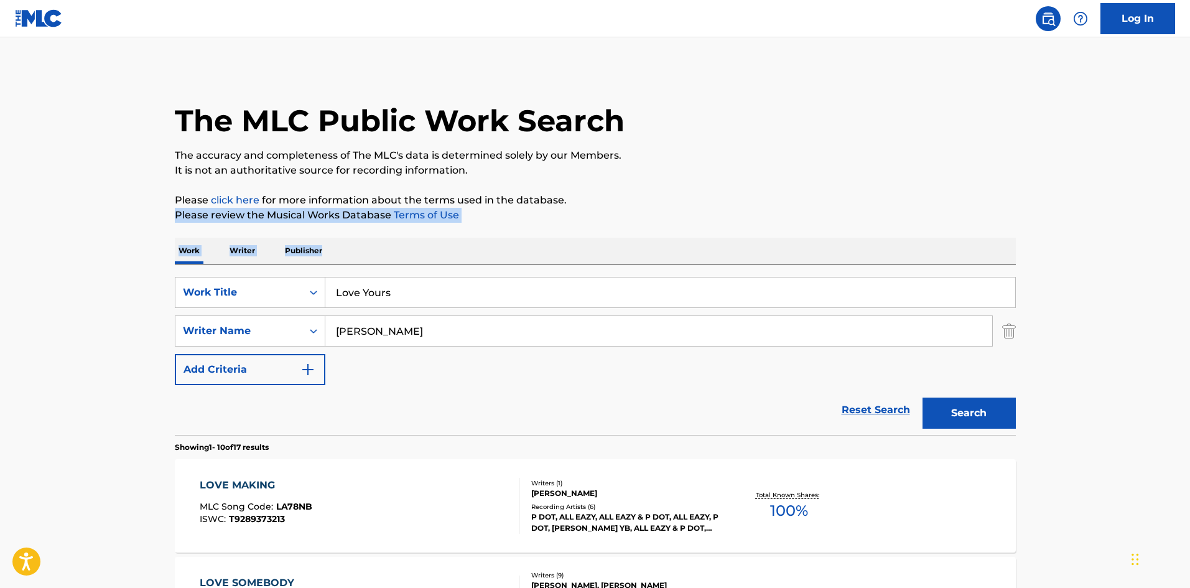
drag, startPoint x: 1189, startPoint y: 203, endPoint x: 1193, endPoint y: 243, distance: 40.0
click at [1189, 243] on html "Accessibility Screen-Reader Guide, Feedback, and Issue Reporting | New window L…" at bounding box center [595, 294] width 1190 height 588
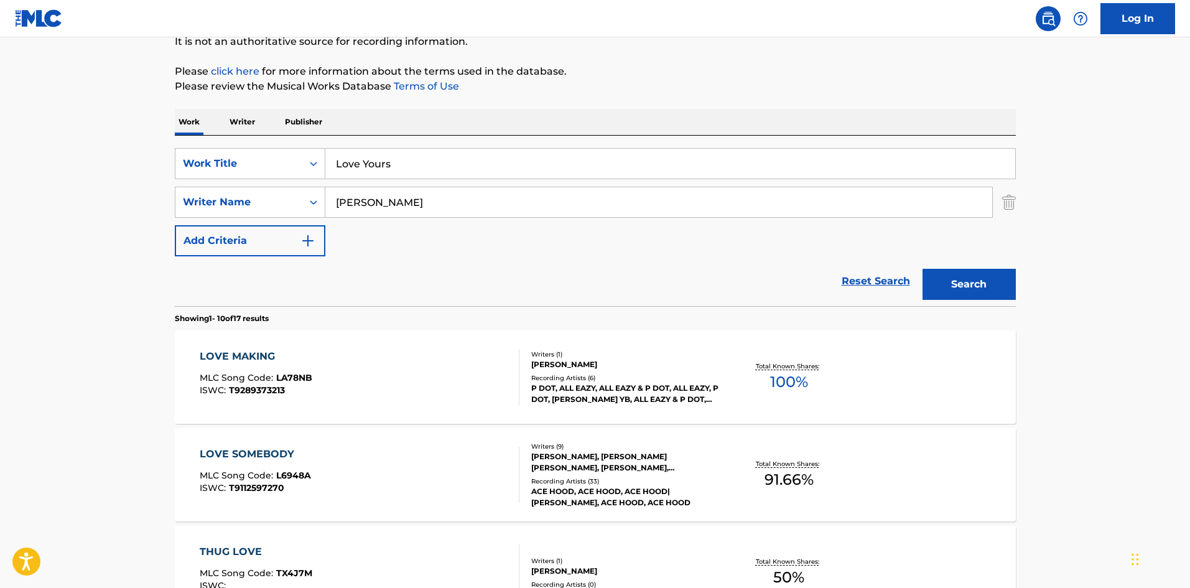
scroll to position [132, 0]
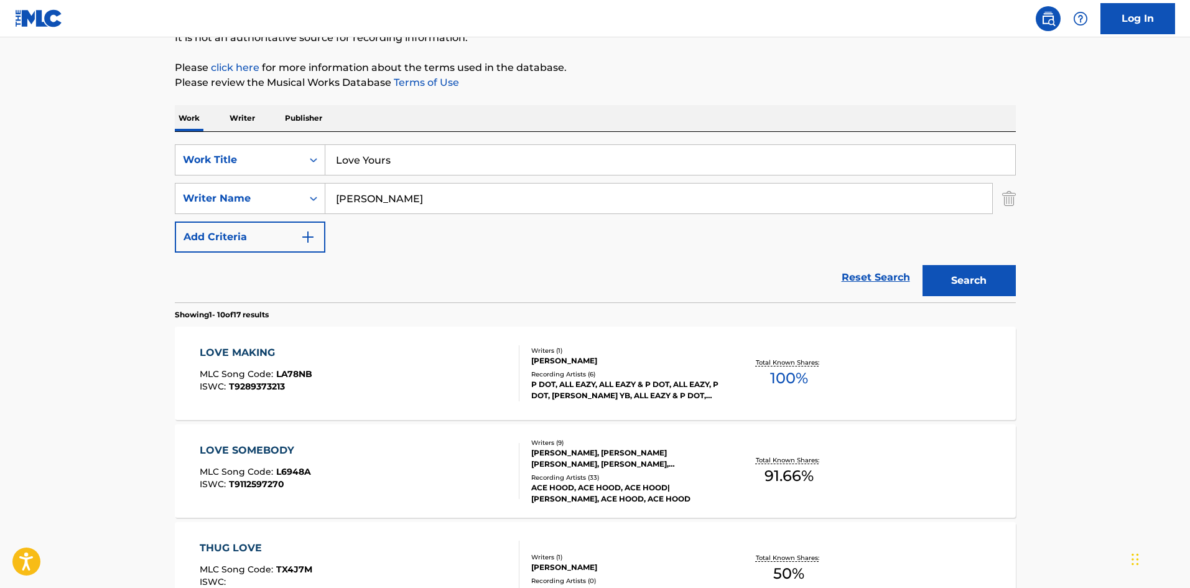
drag, startPoint x: 297, startPoint y: 147, endPoint x: 323, endPoint y: 142, distance: 27.2
click at [266, 148] on div "SearchWithCriteriac7d7cd00-6031-46b5-943b-449211279435 Work Title Love Yours" at bounding box center [595, 159] width 841 height 31
paste input "Many Miles Away"
click at [728, 85] on p "Please review the Musical Works Database Terms of Use" at bounding box center [595, 82] width 841 height 15
click at [956, 277] on button "Search" at bounding box center [968, 280] width 93 height 31
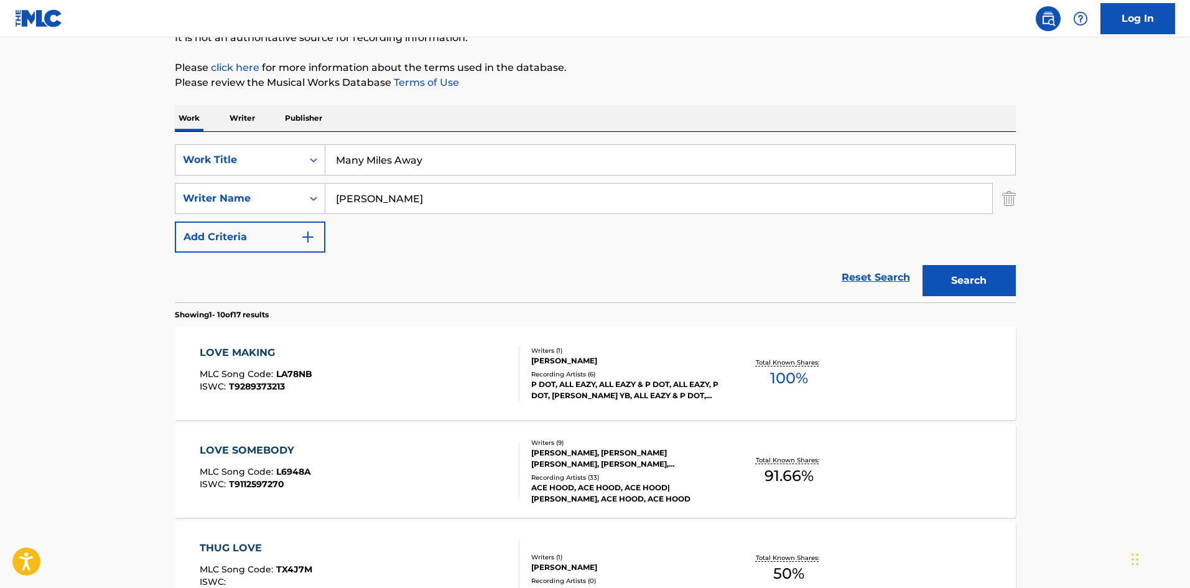
scroll to position [0, 0]
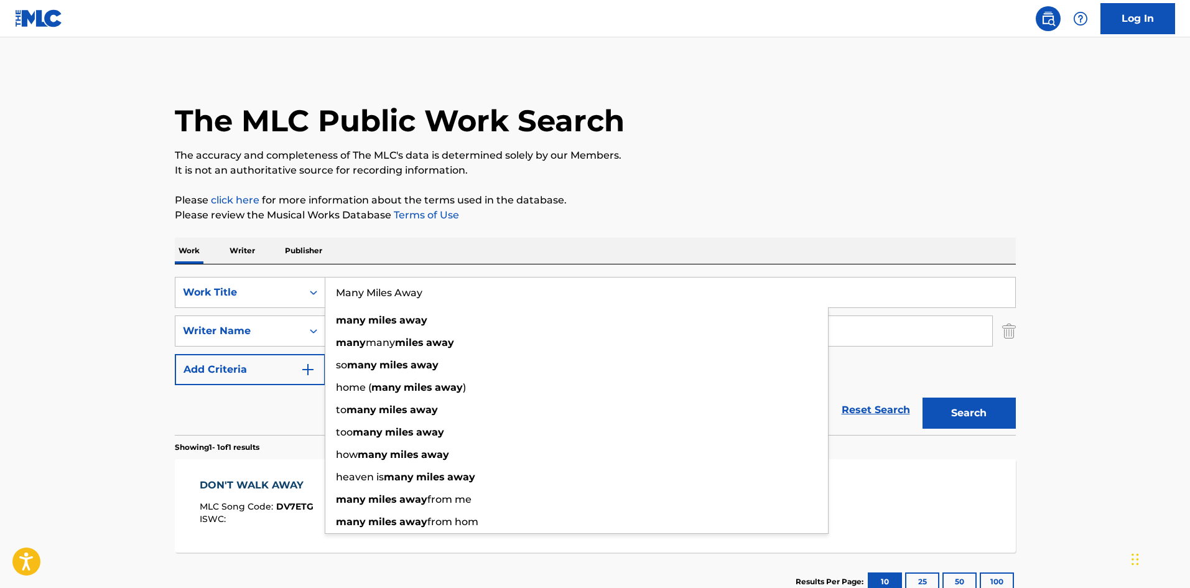
drag, startPoint x: 427, startPoint y: 286, endPoint x: 313, endPoint y: 242, distance: 122.1
click at [249, 251] on div "Work Writer Publisher SearchWithCriteriac7d7cd00-6031-46b5-943b-449211279435 Wo…" at bounding box center [595, 424] width 841 height 373
paste input "iss My Lovin"
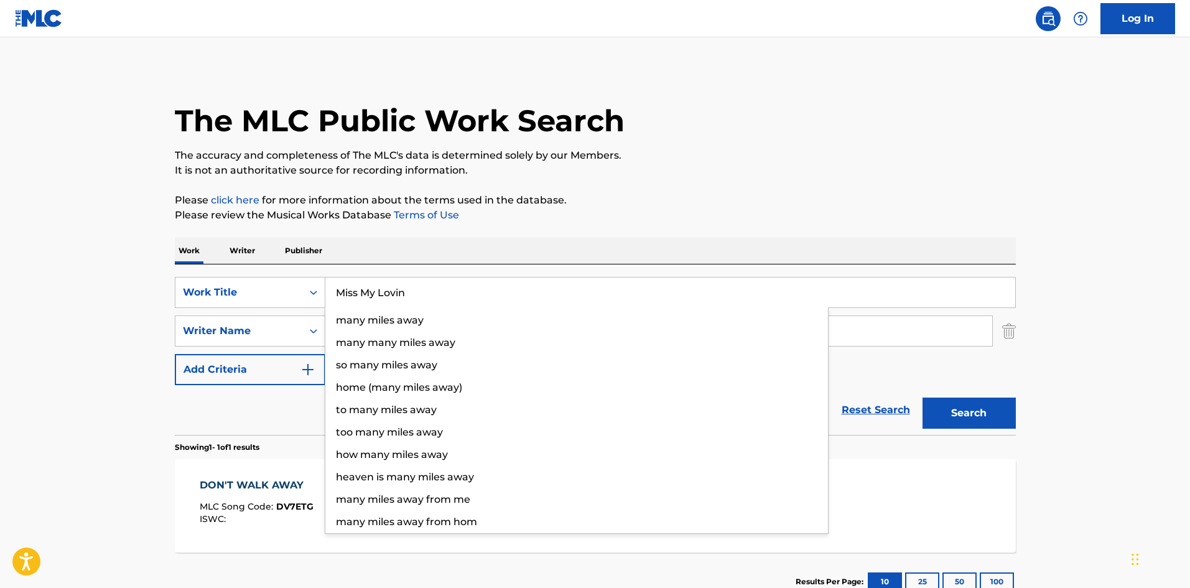
type input "Miss My Lovin"
click at [741, 106] on div "The MLC Public Work Search" at bounding box center [595, 113] width 841 height 91
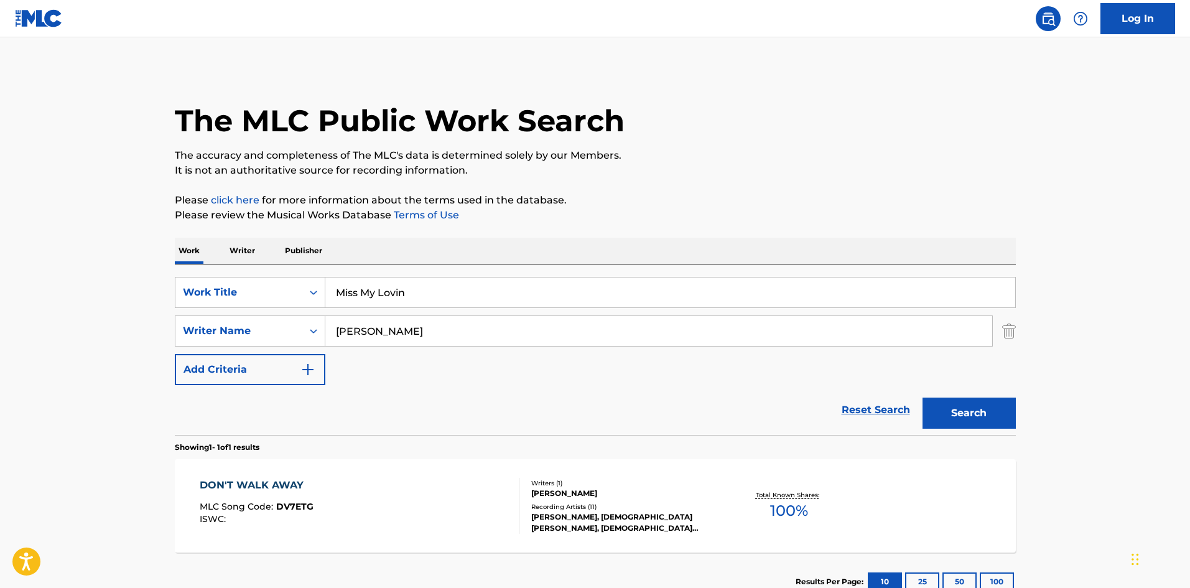
click at [965, 411] on button "Search" at bounding box center [968, 412] width 93 height 31
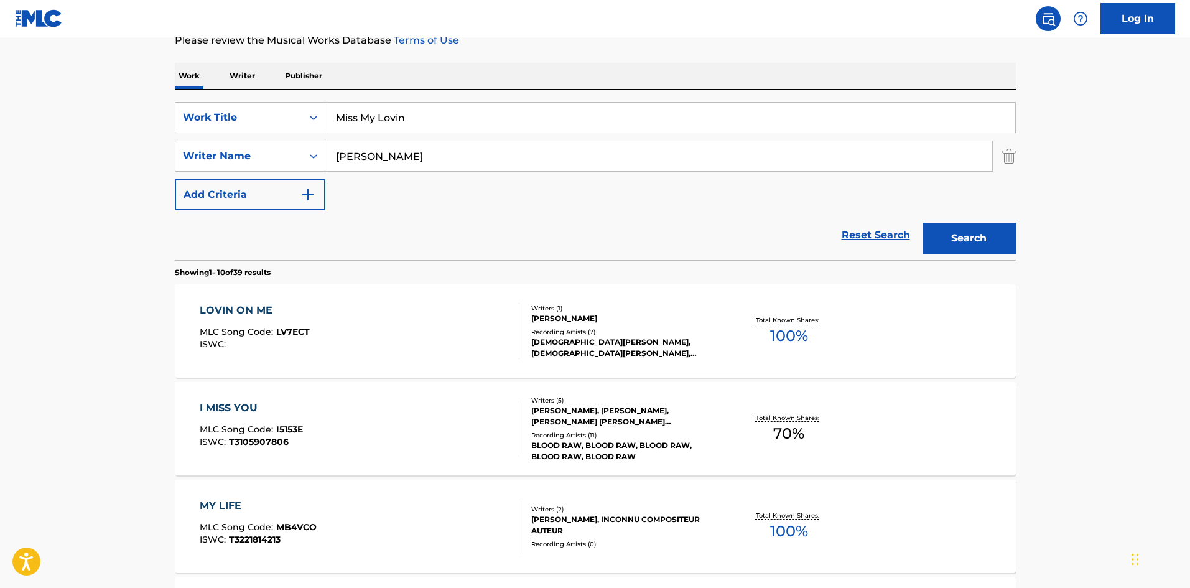
scroll to position [237, 0]
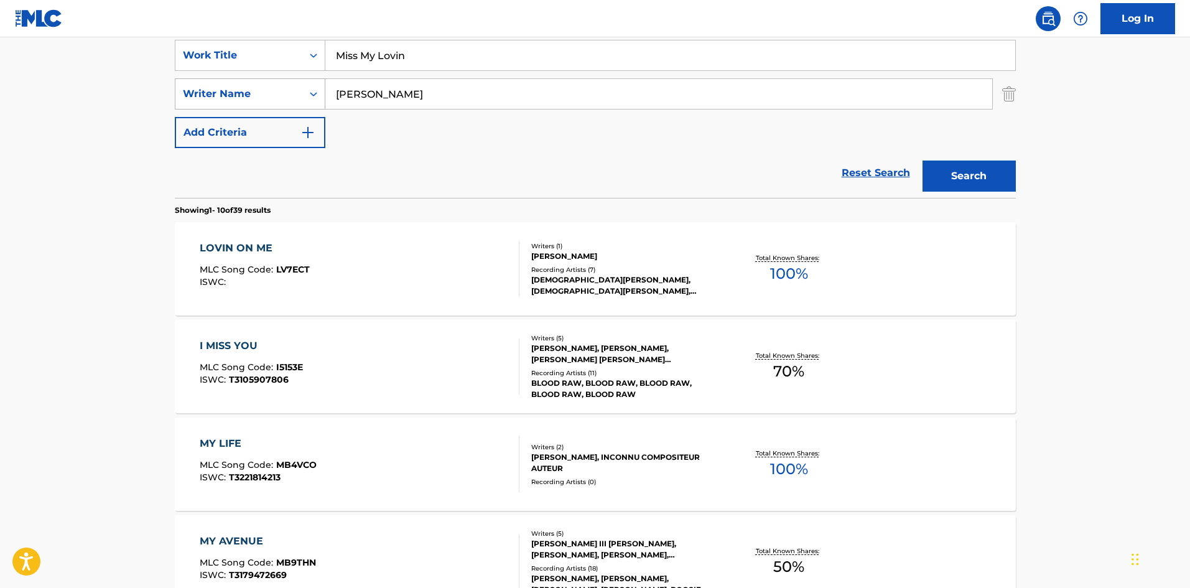
drag, startPoint x: 434, startPoint y: 93, endPoint x: 313, endPoint y: 85, distance: 121.6
click at [261, 75] on div "SearchWithCriteriac7d7cd00-6031-46b5-943b-449211279435 Work Title Miss My Lovin…" at bounding box center [595, 94] width 841 height 108
click at [428, 91] on input "[PERSON_NAME]" at bounding box center [658, 94] width 667 height 30
drag, startPoint x: 382, startPoint y: 85, endPoint x: 276, endPoint y: 74, distance: 106.2
click at [242, 76] on div "SearchWithCriteriac7d7cd00-6031-46b5-943b-449211279435 Work Title Miss My Lovin…" at bounding box center [595, 94] width 841 height 108
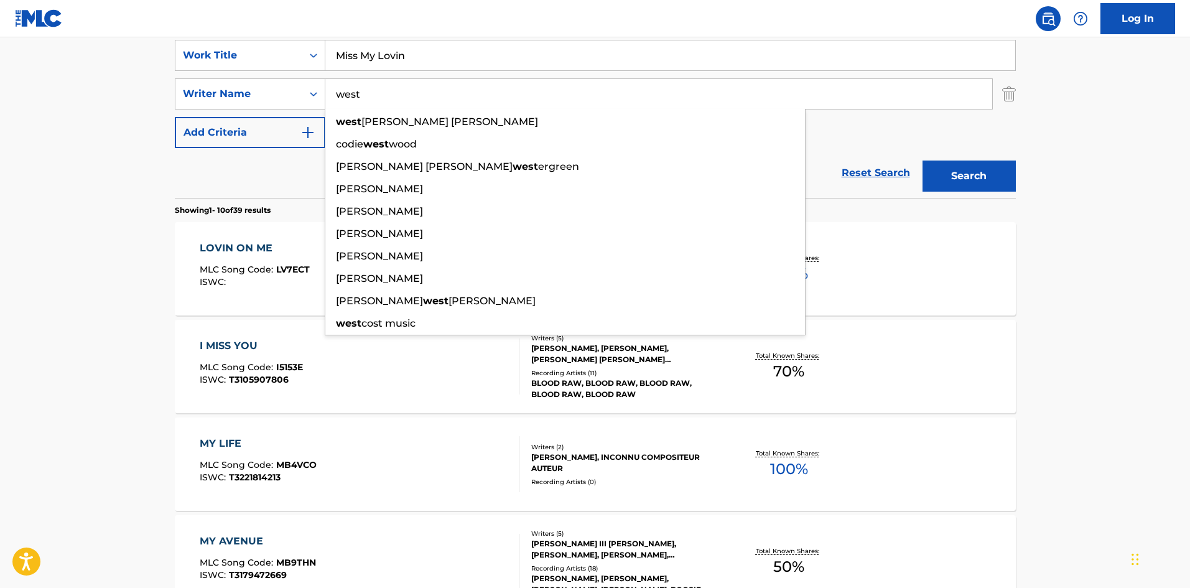
type input "west"
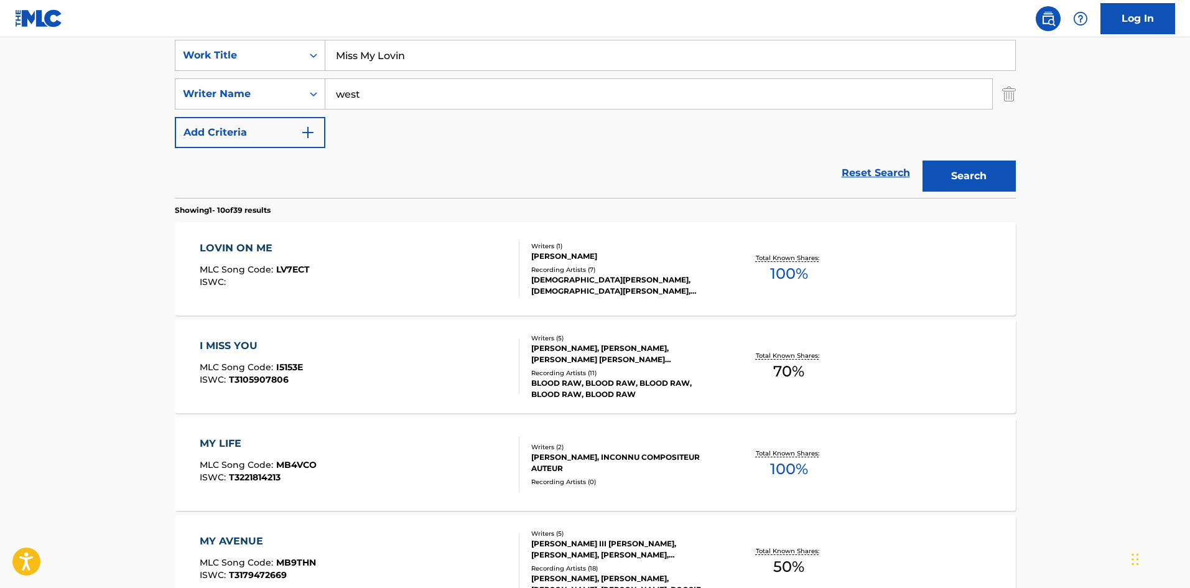
click at [960, 180] on button "Search" at bounding box center [968, 175] width 93 height 31
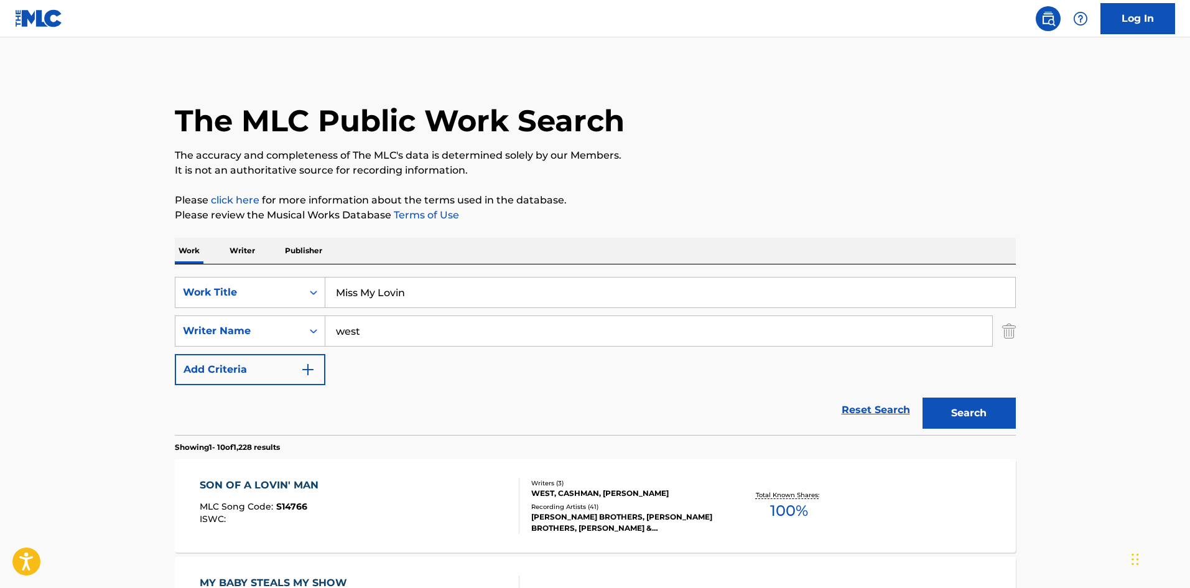
click at [915, 220] on p "Please review the Musical Works Database Terms of Use" at bounding box center [595, 215] width 841 height 15
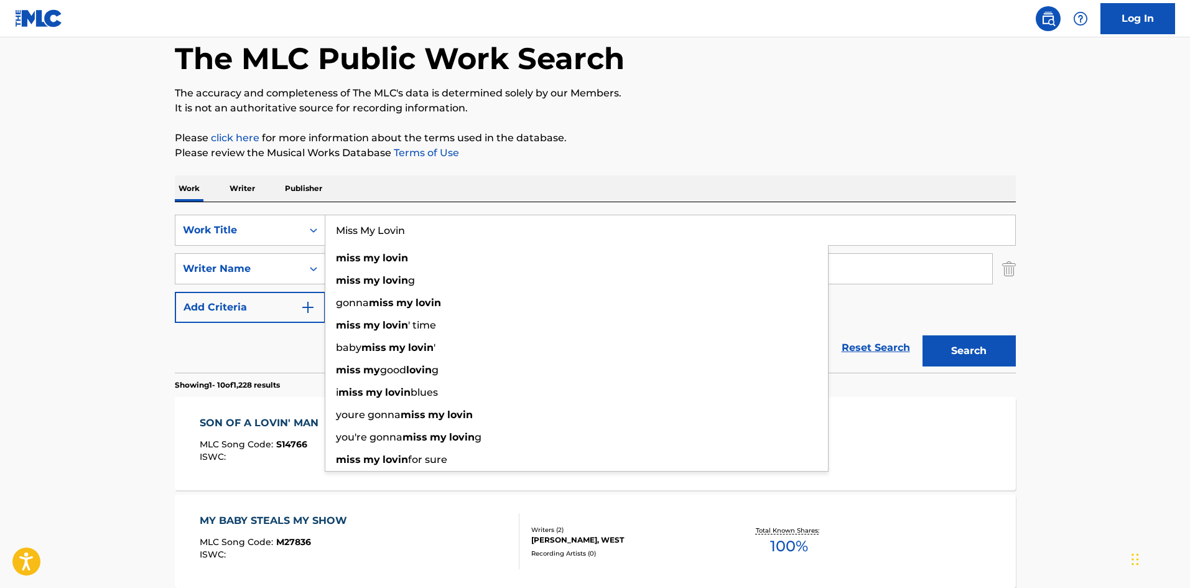
paste input "y Brother"
type input "My Brother"
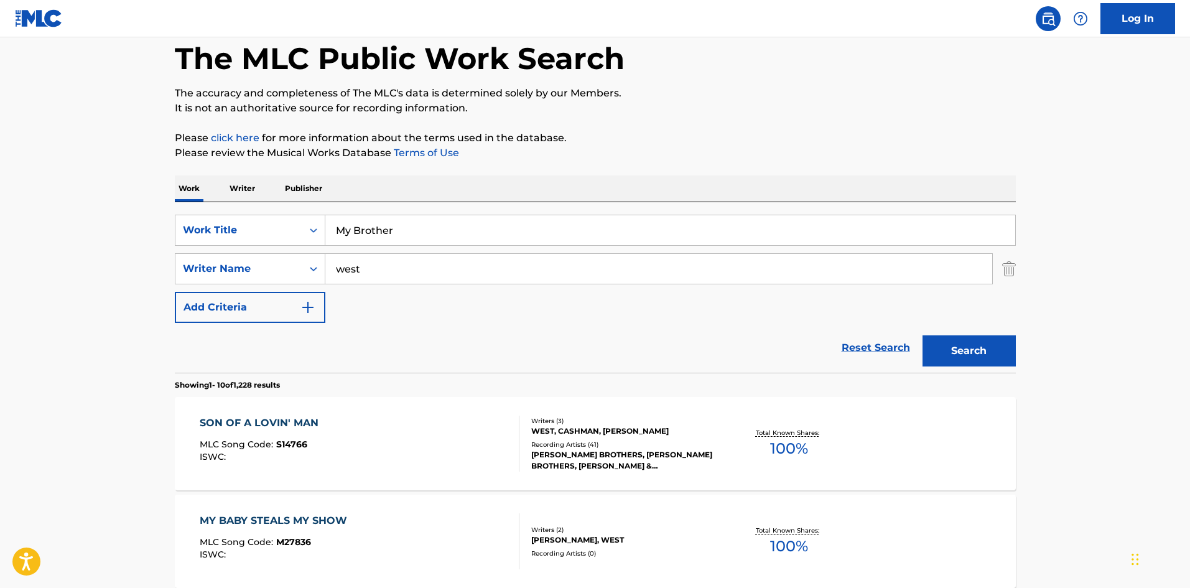
click at [783, 131] on p "Please click here for more information about the terms used in the database." at bounding box center [595, 138] width 841 height 15
click at [995, 361] on button "Search" at bounding box center [968, 350] width 93 height 31
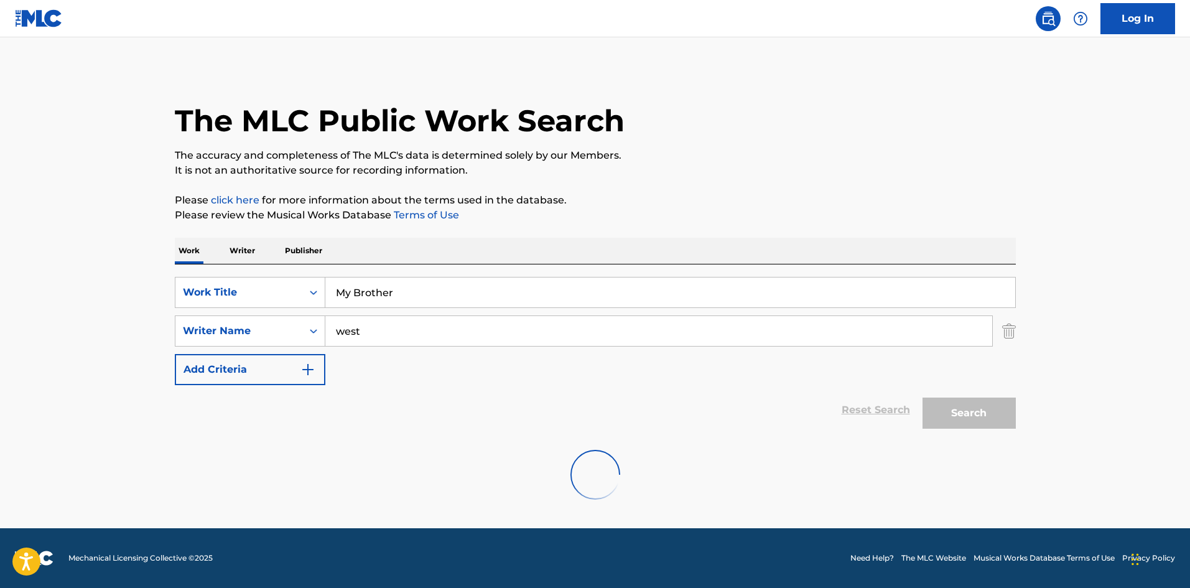
scroll to position [0, 0]
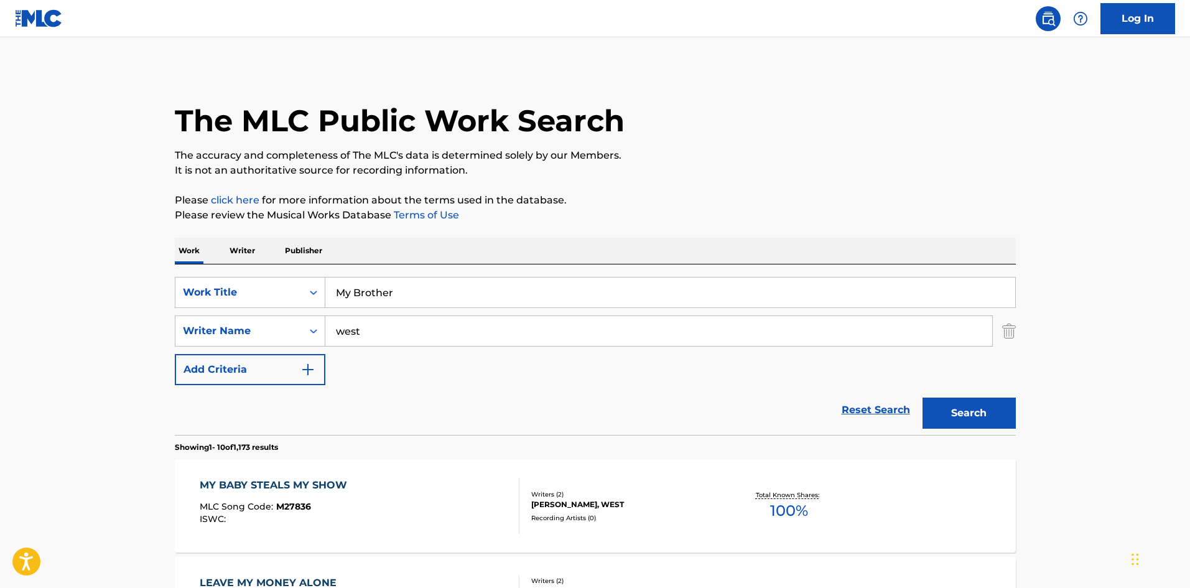
click at [451, 332] on input "west" at bounding box center [658, 331] width 667 height 30
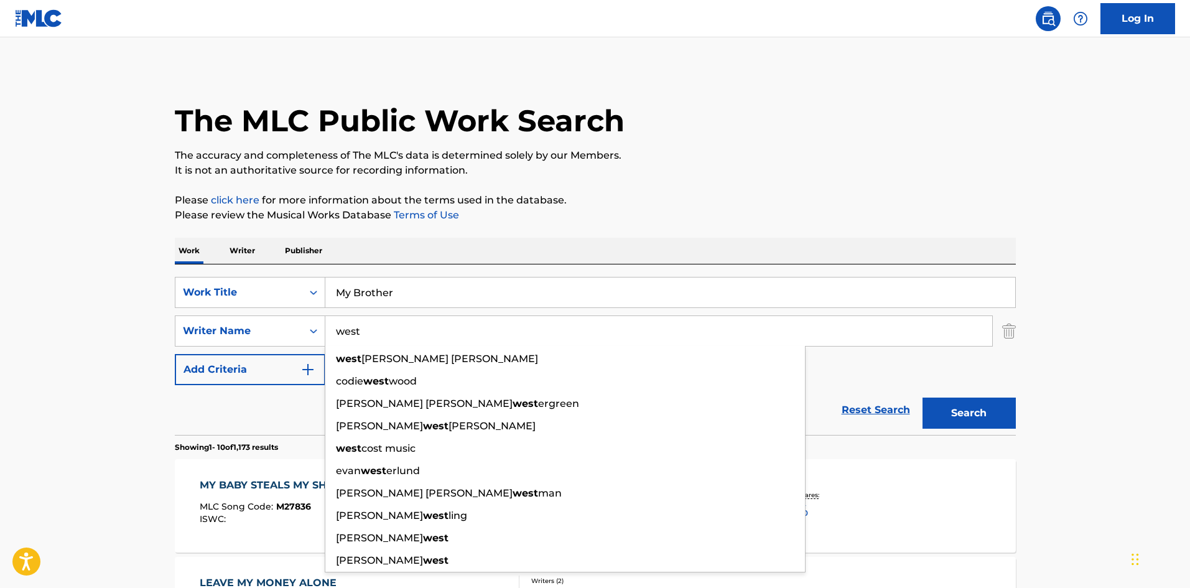
click at [451, 332] on input "west" at bounding box center [658, 331] width 667 height 30
paste input "[PERSON_NAME]"
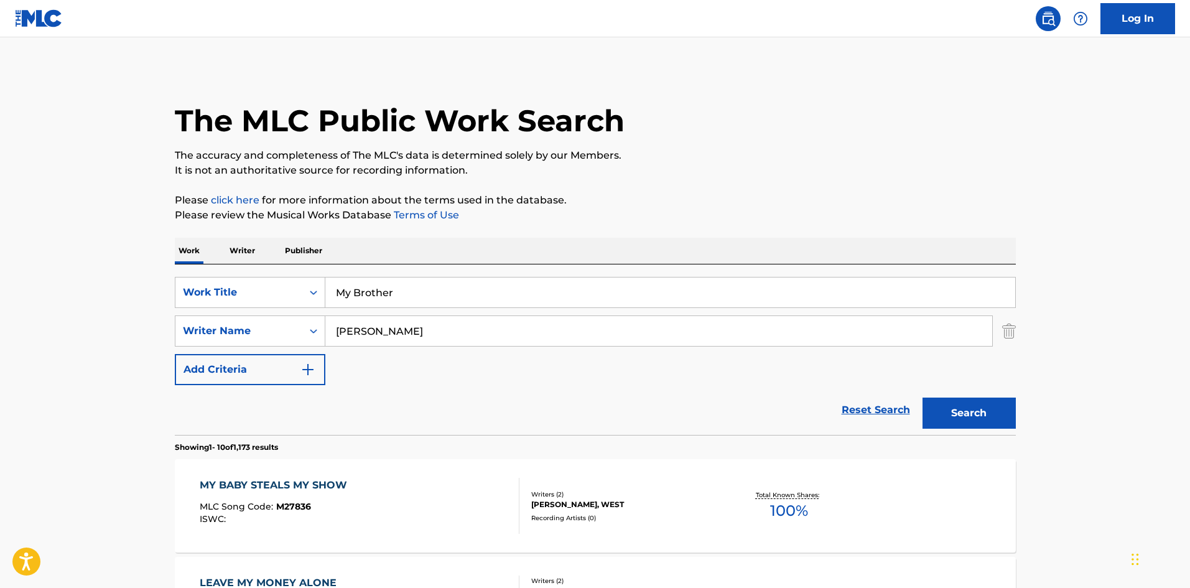
drag, startPoint x: 762, startPoint y: 112, endPoint x: 812, endPoint y: 197, distance: 99.0
click at [762, 110] on div "The MLC Public Work Search" at bounding box center [595, 113] width 841 height 91
drag, startPoint x: 425, startPoint y: 328, endPoint x: 457, endPoint y: 322, distance: 32.9
click at [456, 323] on input "[PERSON_NAME]" at bounding box center [658, 331] width 667 height 30
type input "[PERSON_NAME]"
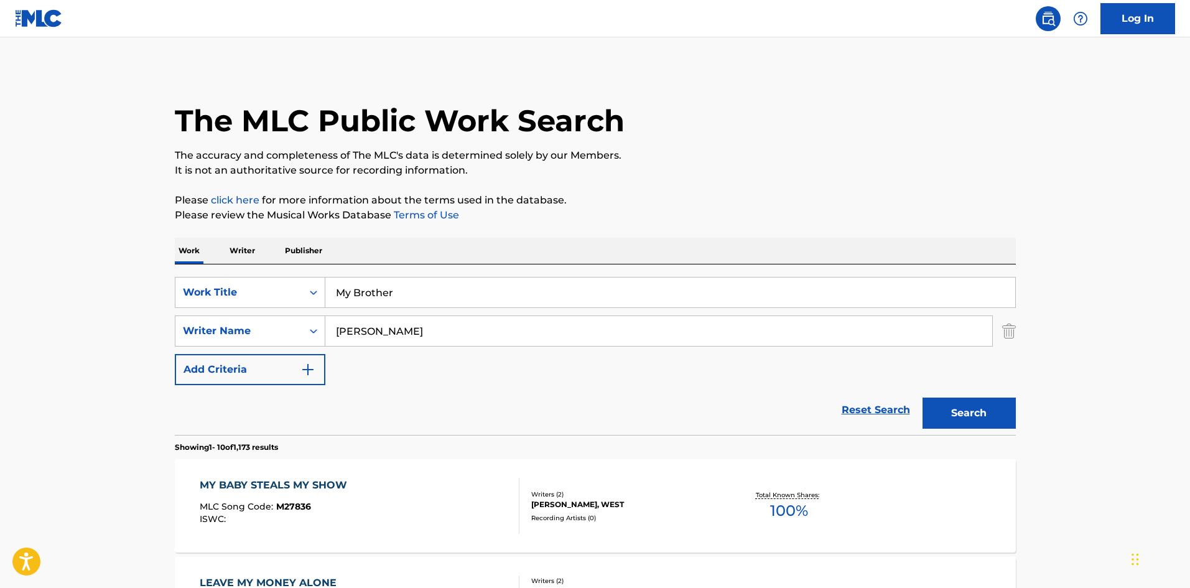
click at [677, 177] on p "It is not an authoritative source for recording information." at bounding box center [595, 170] width 841 height 15
click at [1001, 410] on button "Search" at bounding box center [968, 412] width 93 height 31
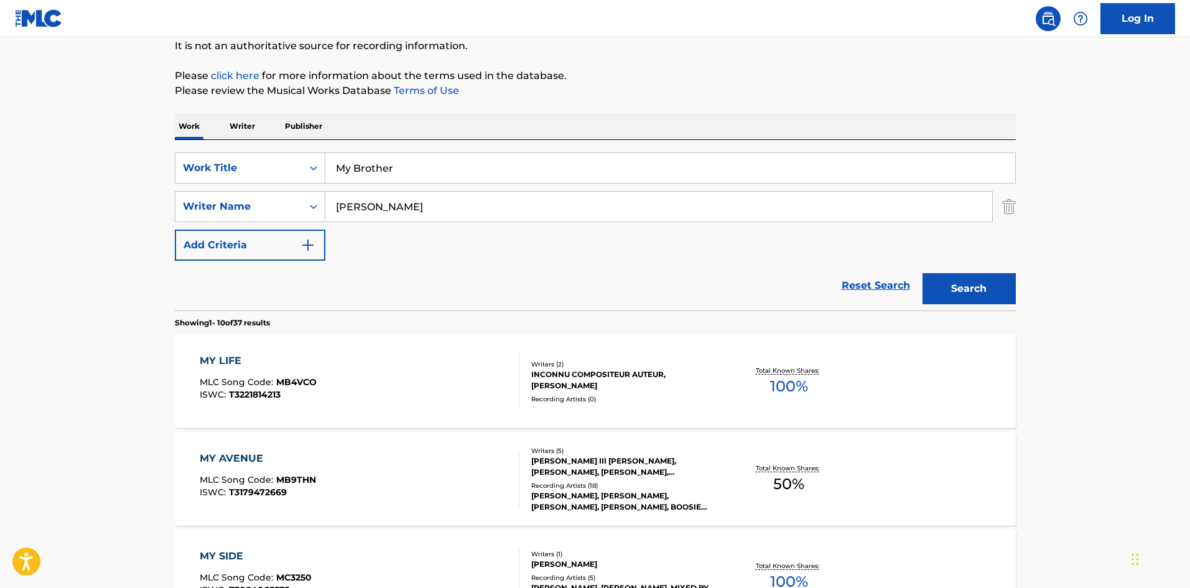
scroll to position [124, 0]
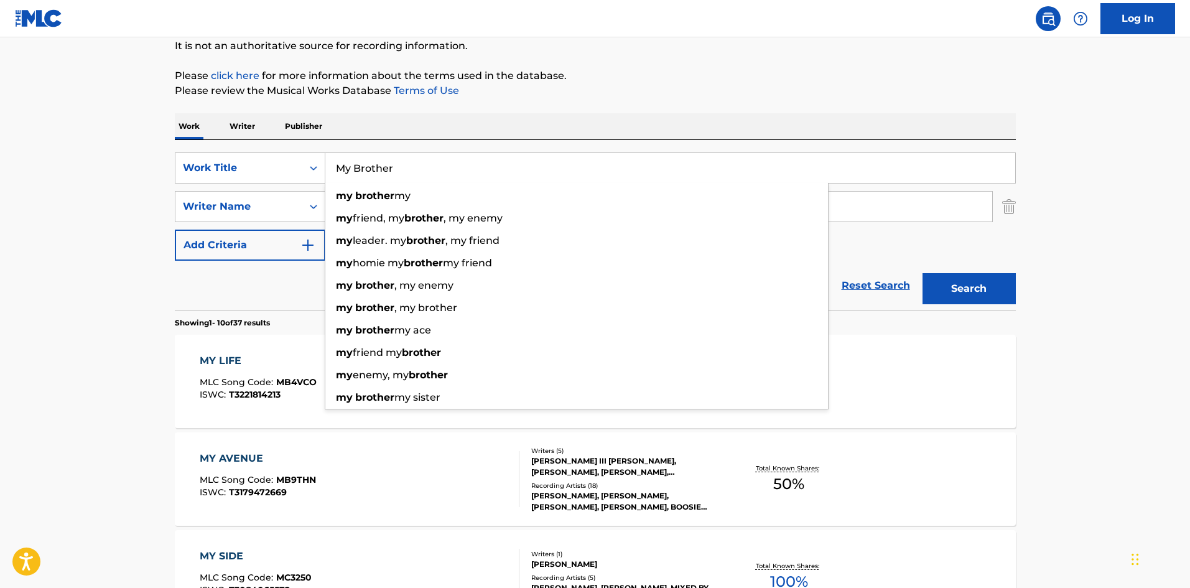
drag, startPoint x: 303, startPoint y: 146, endPoint x: 311, endPoint y: 138, distance: 11.0
click at [240, 145] on div "SearchWithCriteriac7d7cd00-6031-46b5-943b-449211279435 Work Title My Brother my…" at bounding box center [595, 225] width 841 height 170
paste input "Real Quick"
type input "Real Quick"
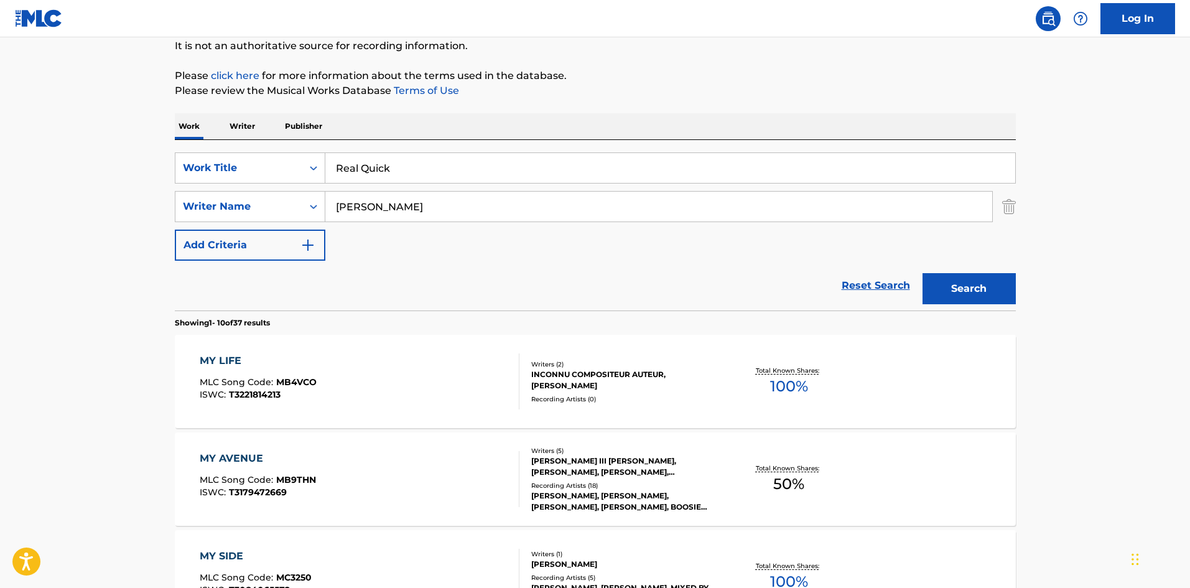
click at [765, 85] on p "Please review the Musical Works Database Terms of Use" at bounding box center [595, 90] width 841 height 15
click at [958, 287] on button "Search" at bounding box center [968, 288] width 93 height 31
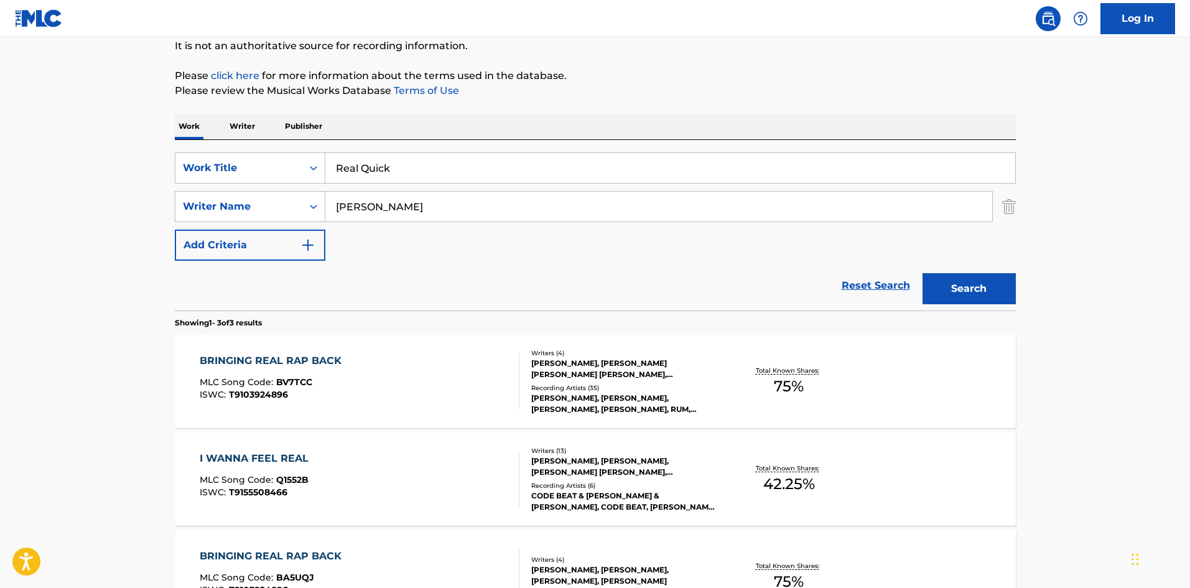
scroll to position [249, 0]
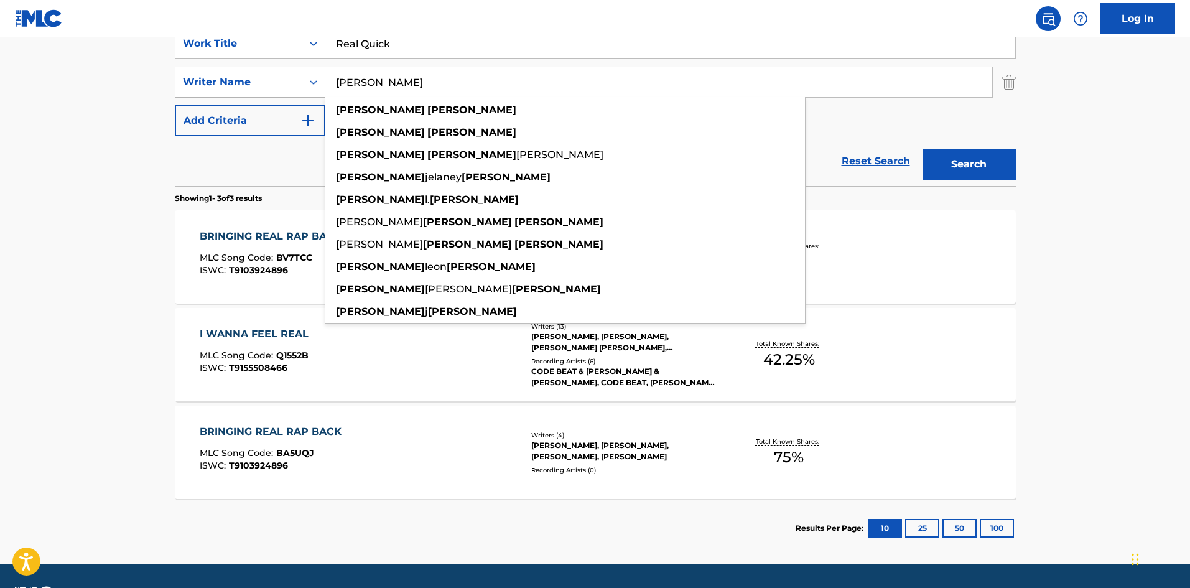
drag, startPoint x: 391, startPoint y: 82, endPoint x: 270, endPoint y: 70, distance: 121.9
click at [270, 69] on div "SearchWithCriteria5d418873-cd47-4a88-8488-ef637c8ac646 Writer Name [PERSON_NAME…" at bounding box center [595, 82] width 841 height 31
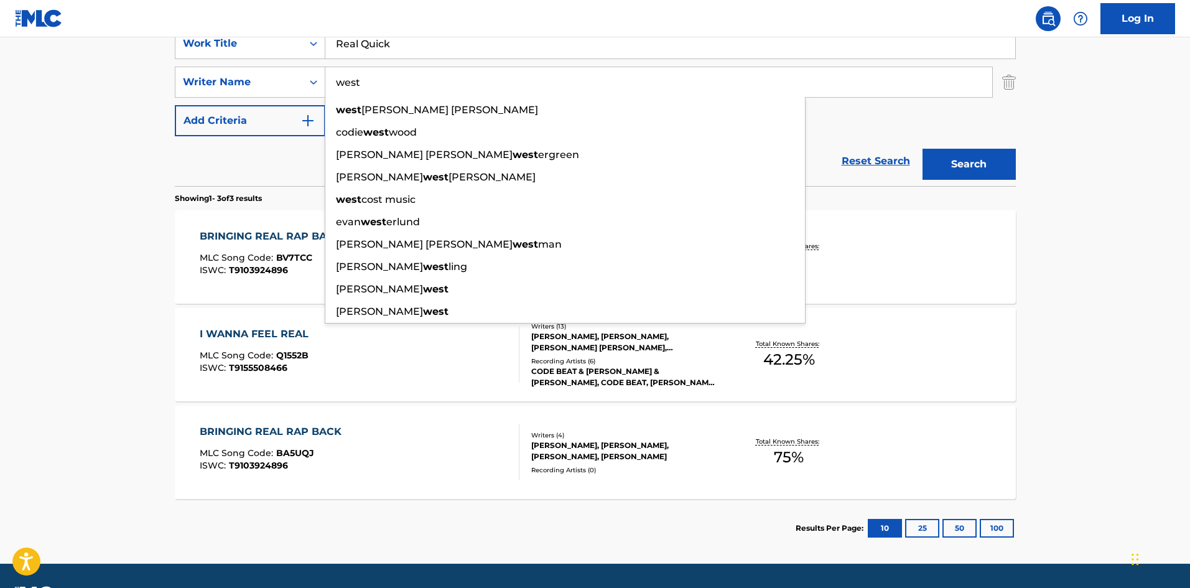
type input "west"
click at [976, 170] on button "Search" at bounding box center [968, 164] width 93 height 31
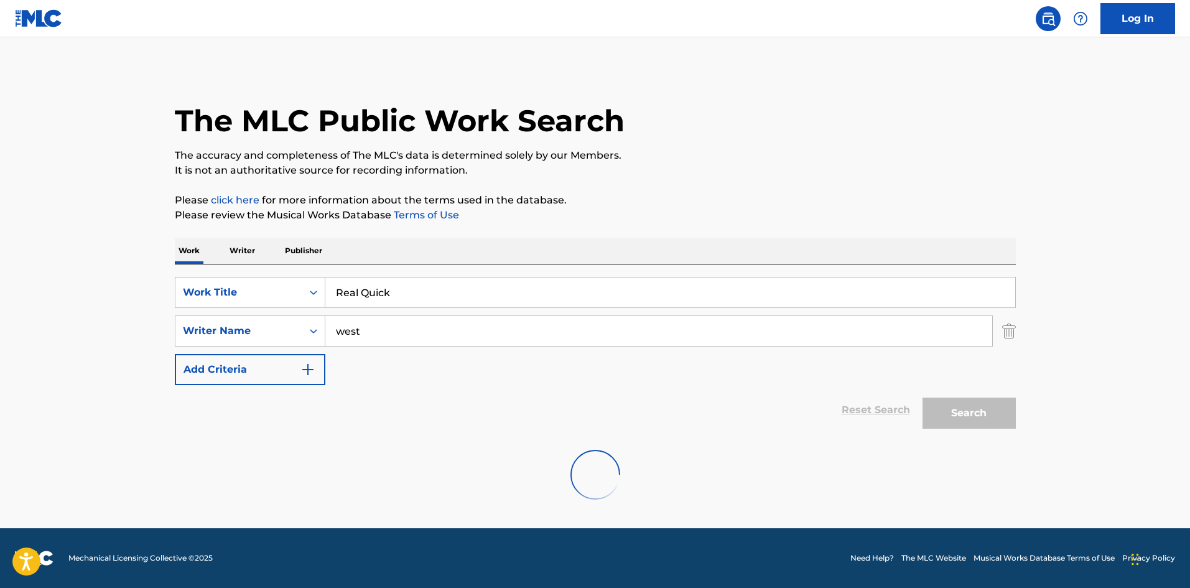
scroll to position [0, 0]
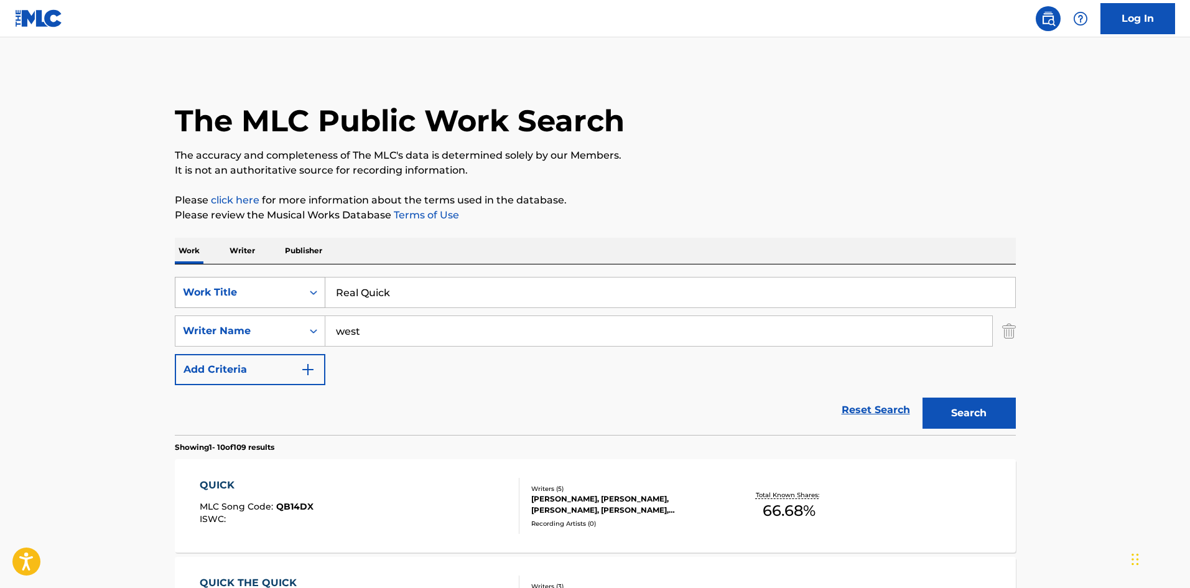
drag, startPoint x: 400, startPoint y: 287, endPoint x: 315, endPoint y: 292, distance: 86.0
click at [315, 297] on div "SearchWithCriteriac7d7cd00-6031-46b5-943b-449211279435 Work Title Real Quick" at bounding box center [595, 292] width 841 height 31
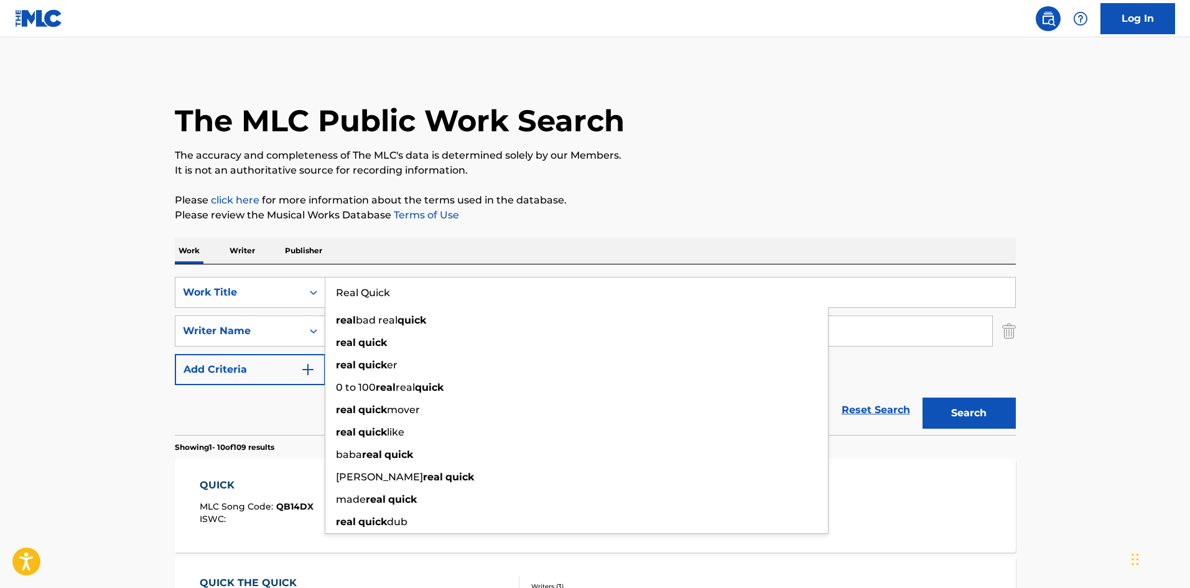
paste input "ockin A [PERSON_NAME] In [GEOGRAPHIC_DATA] (Remix)"
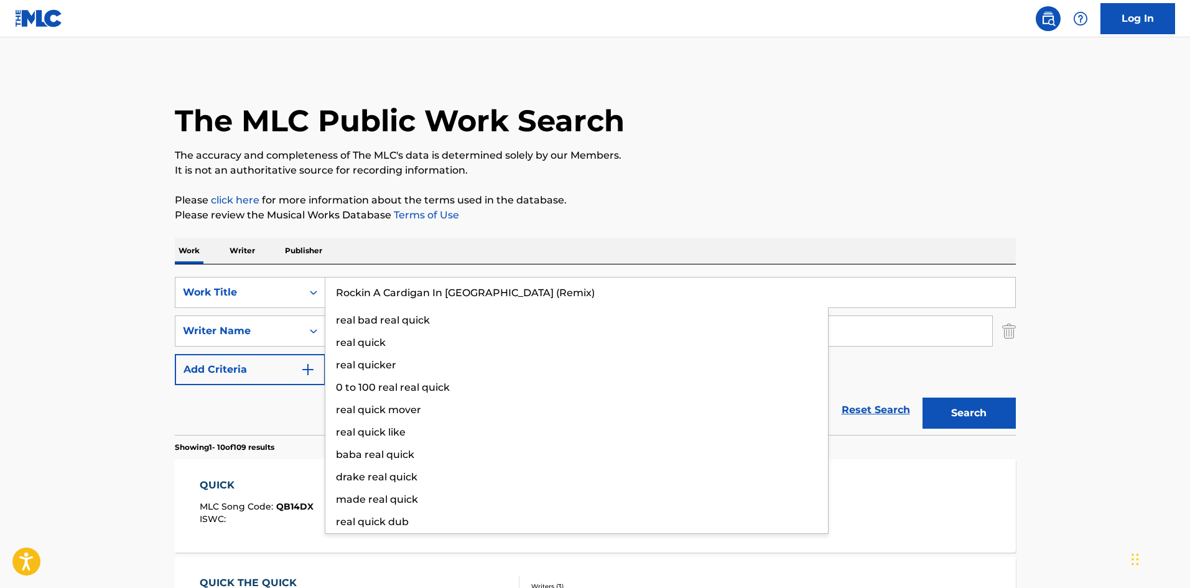
type input "Rockin A Cardigan In [GEOGRAPHIC_DATA] (Remix)"
click at [666, 172] on p "It is not an authoritative source for recording information." at bounding box center [595, 170] width 841 height 15
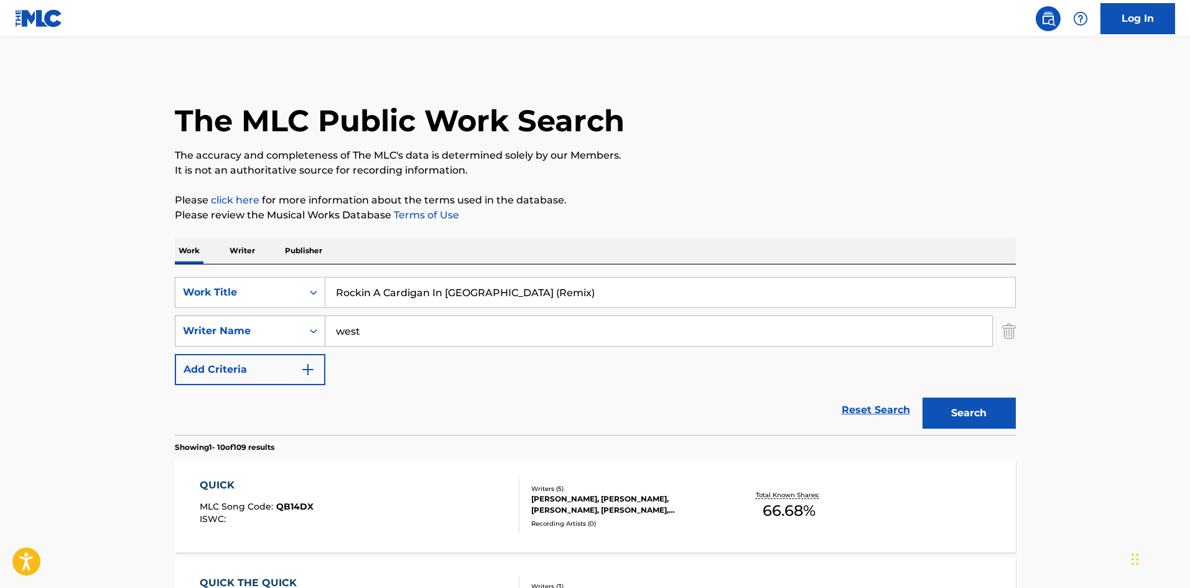
drag, startPoint x: 314, startPoint y: 330, endPoint x: 297, endPoint y: 329, distance: 16.8
click at [297, 329] on div "SearchWithCriteria5d418873-cd47-4a88-8488-ef637c8ac646 Writer Name west" at bounding box center [595, 330] width 841 height 31
click at [940, 407] on button "Search" at bounding box center [968, 412] width 93 height 31
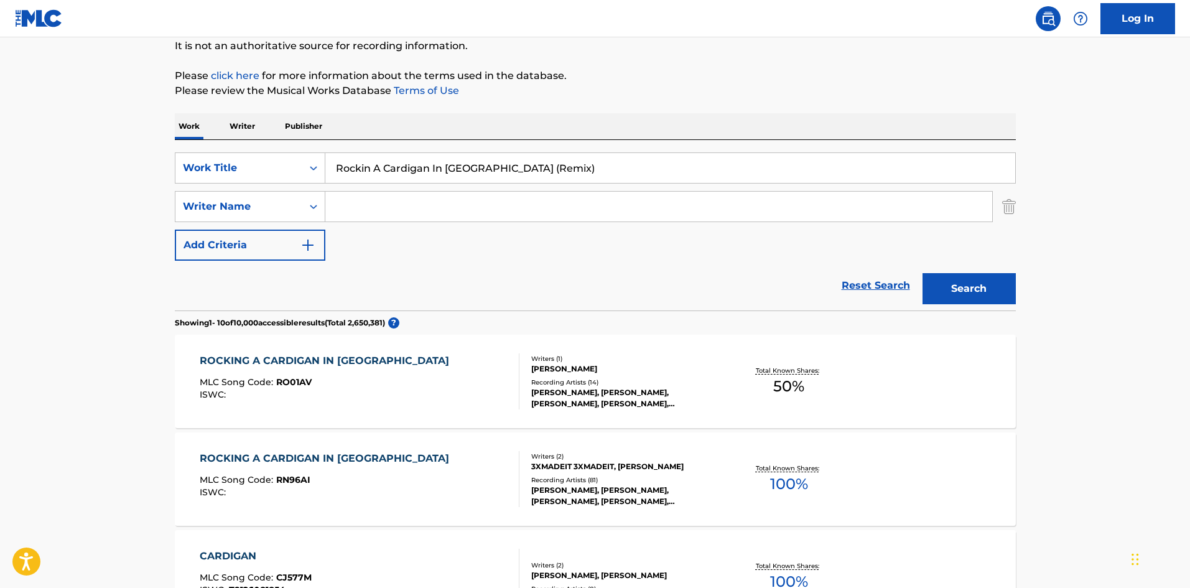
scroll to position [187, 0]
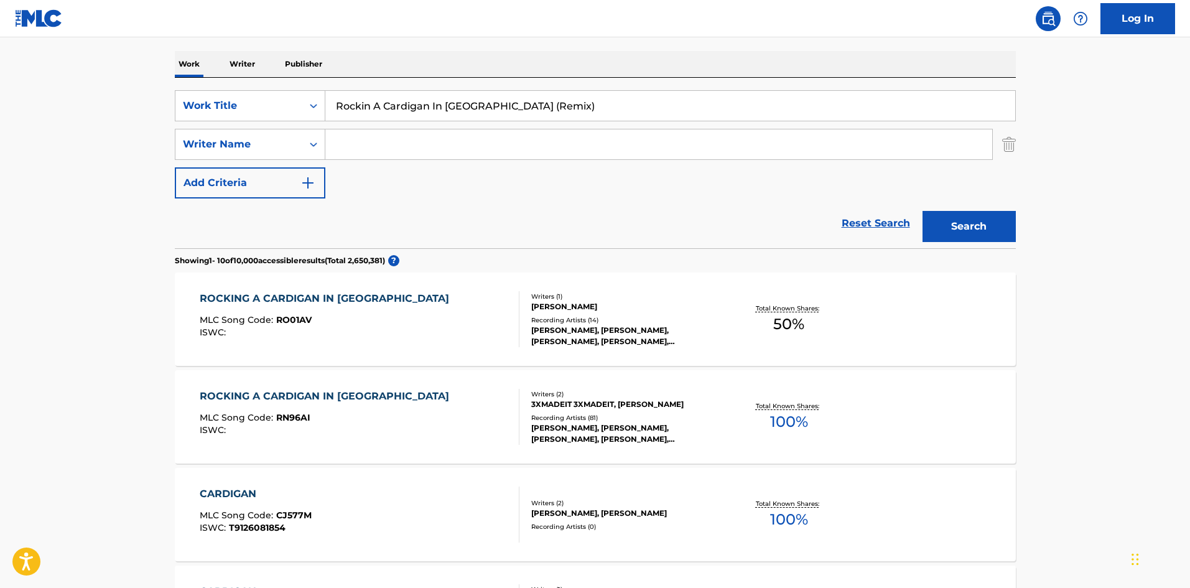
click at [439, 317] on div "ROCKING A CARDIGAN IN [GEOGRAPHIC_DATA] MLC Song Code : RO01AV ISWC :" at bounding box center [360, 319] width 320 height 56
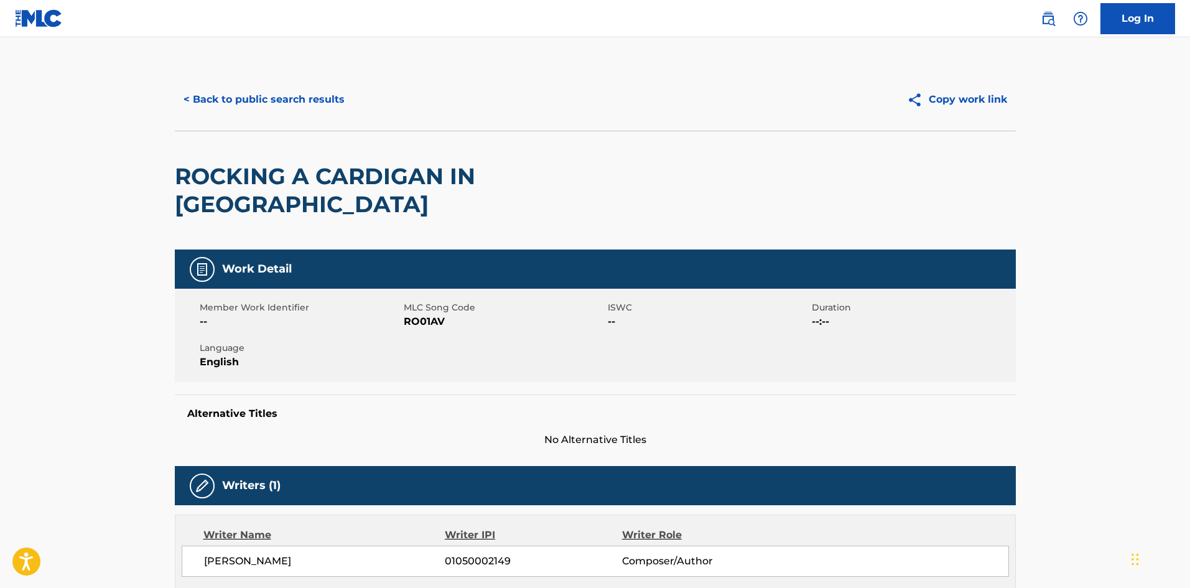
click at [324, 98] on button "< Back to public search results" at bounding box center [264, 99] width 178 height 31
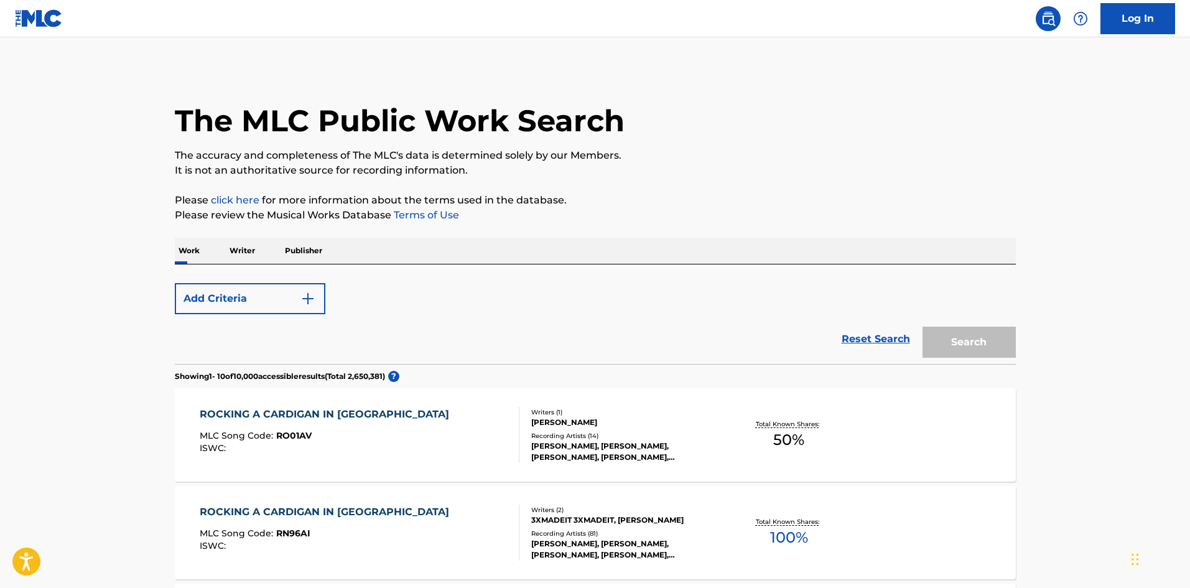
scroll to position [187, 0]
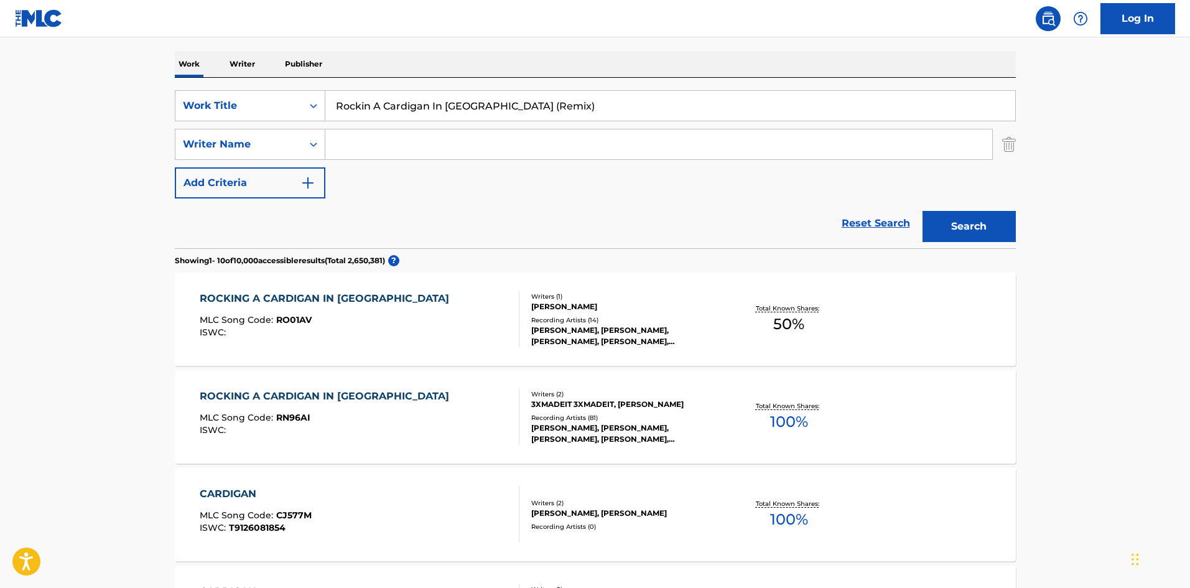
click at [410, 104] on input "Rockin A Cardigan In [GEOGRAPHIC_DATA] (Remix)" at bounding box center [670, 106] width 690 height 30
paste input "So Fresh"
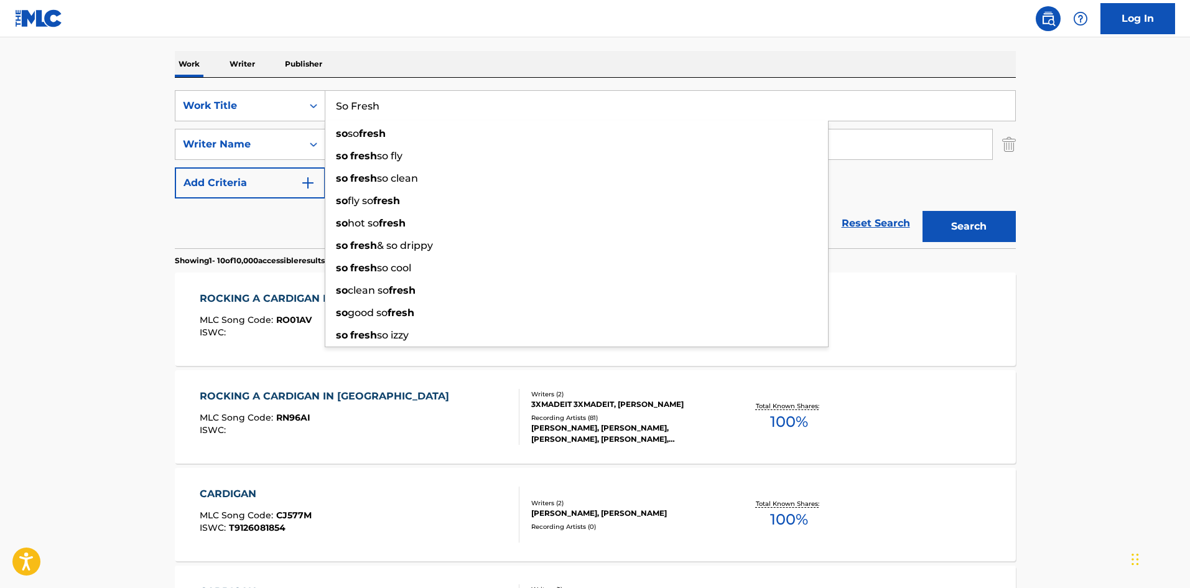
type input "So Fresh"
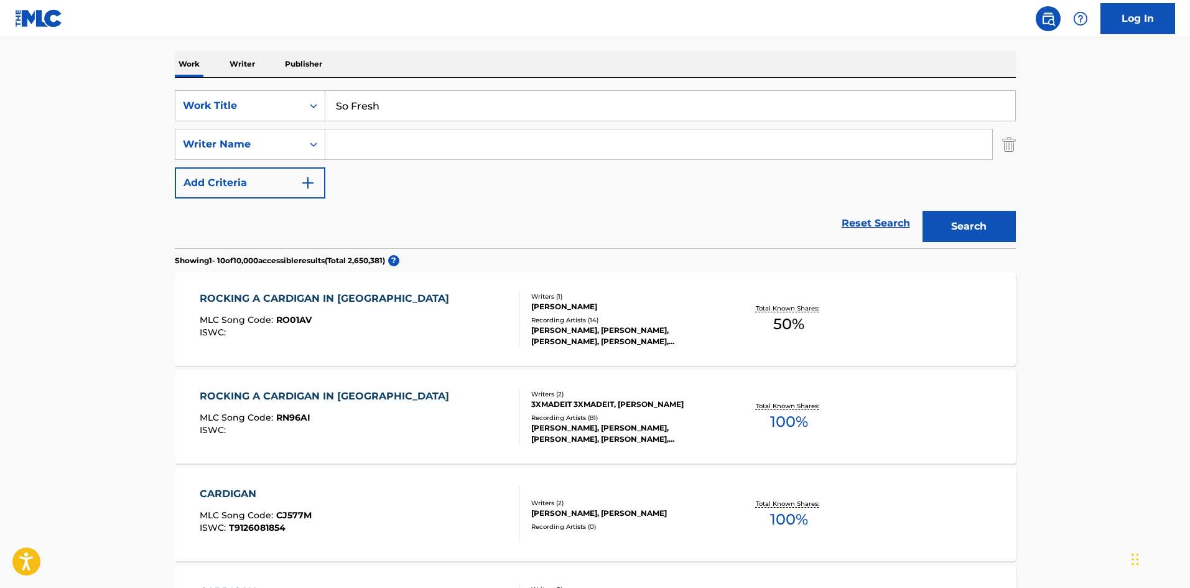
click at [433, 146] on input "Search Form" at bounding box center [658, 144] width 667 height 30
paste input "[PERSON_NAME]"
type input "[PERSON_NAME]"
click at [594, 39] on div "The MLC Public Work Search The accuracy and completeness of The MLC's data is d…" at bounding box center [595, 595] width 871 height 1427
click at [966, 219] on button "Search" at bounding box center [968, 226] width 93 height 31
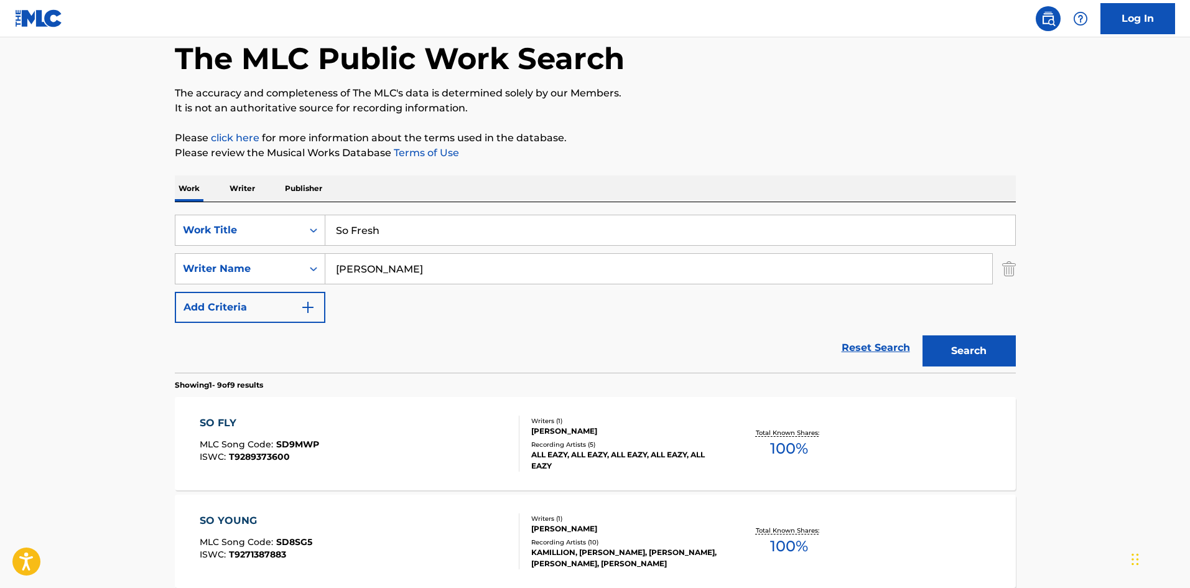
scroll to position [62, 0]
drag, startPoint x: 377, startPoint y: 228, endPoint x: 314, endPoint y: 216, distance: 64.5
click at [314, 216] on div "SearchWithCriteriac7d7cd00-6031-46b5-943b-449211279435 Work Title So Fresh" at bounding box center [595, 230] width 841 height 31
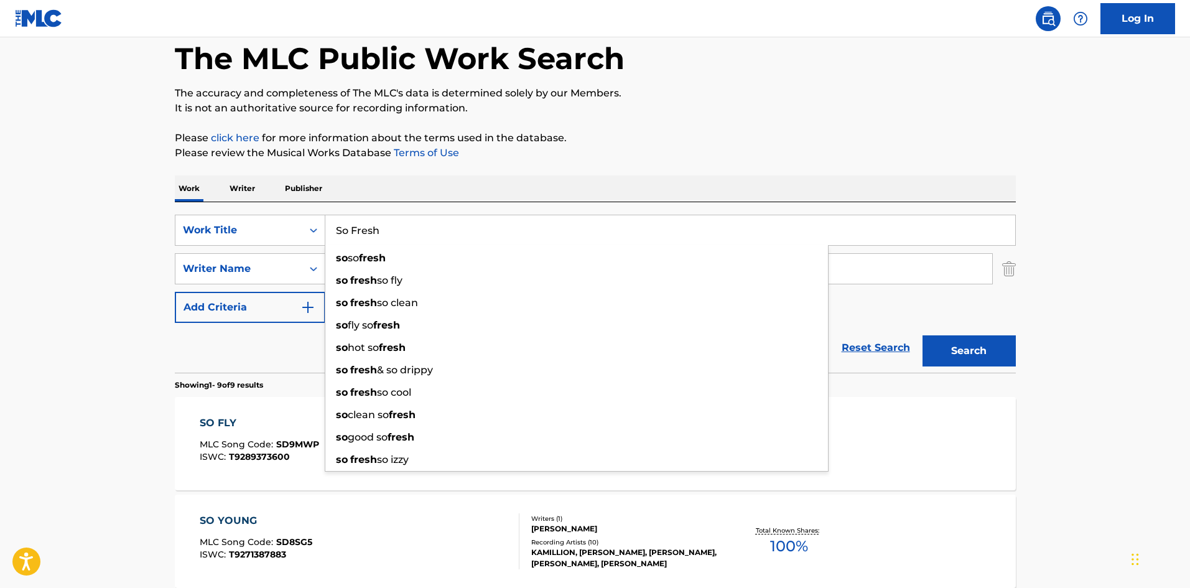
paste input "me Time"
type input "Some Time"
click at [708, 111] on p "It is not an authoritative source for recording information." at bounding box center [595, 108] width 841 height 15
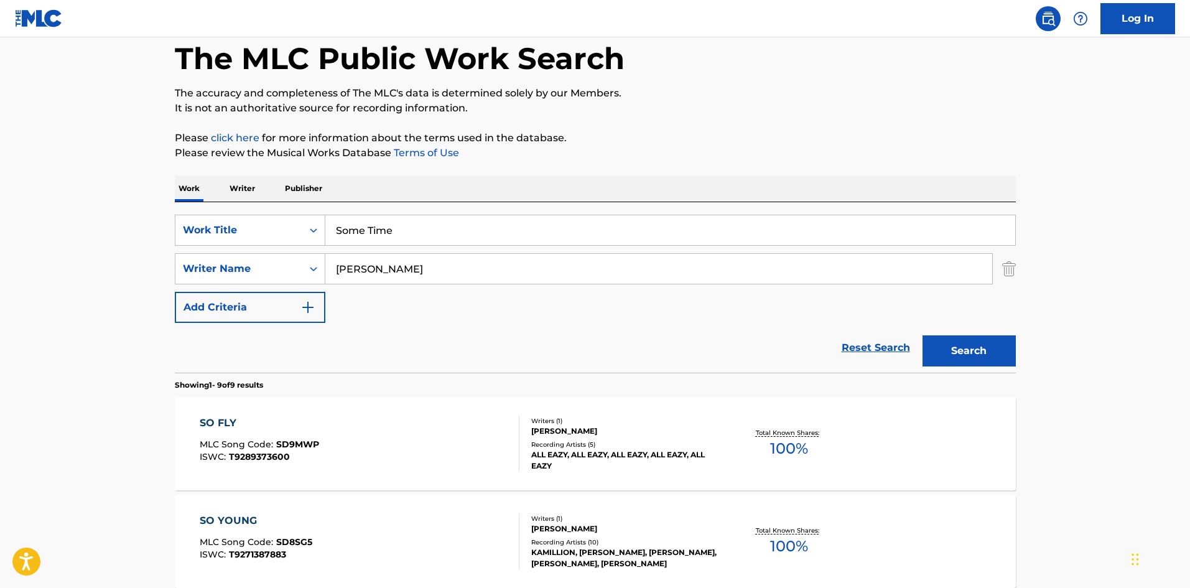
click at [999, 346] on button "Search" at bounding box center [968, 350] width 93 height 31
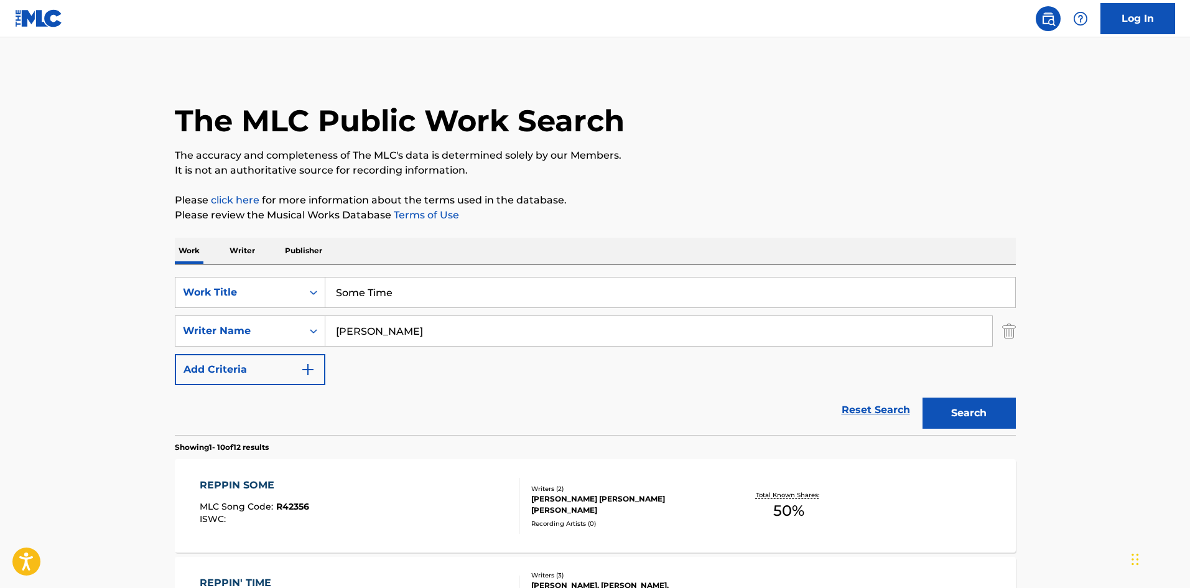
scroll to position [124, 0]
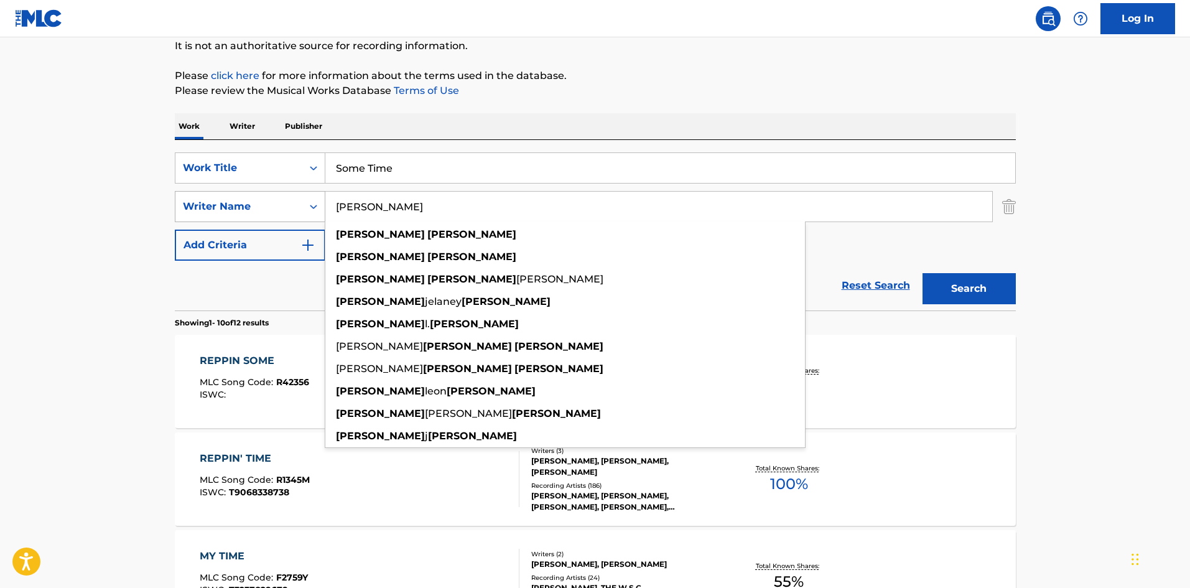
drag, startPoint x: 282, startPoint y: 204, endPoint x: 242, endPoint y: 201, distance: 39.9
click at [241, 202] on div "SearchWithCriteria5d418873-cd47-4a88-8488-ef637c8ac646 Writer Name [PERSON_NAME…" at bounding box center [595, 206] width 841 height 31
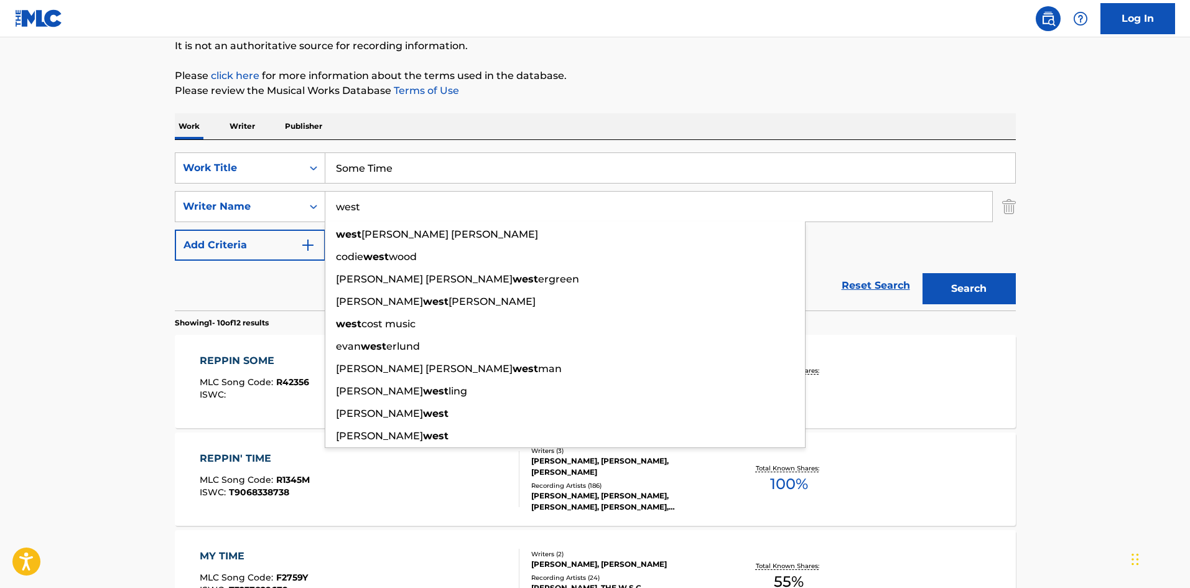
type input "west"
click at [1000, 287] on button "Search" at bounding box center [968, 288] width 93 height 31
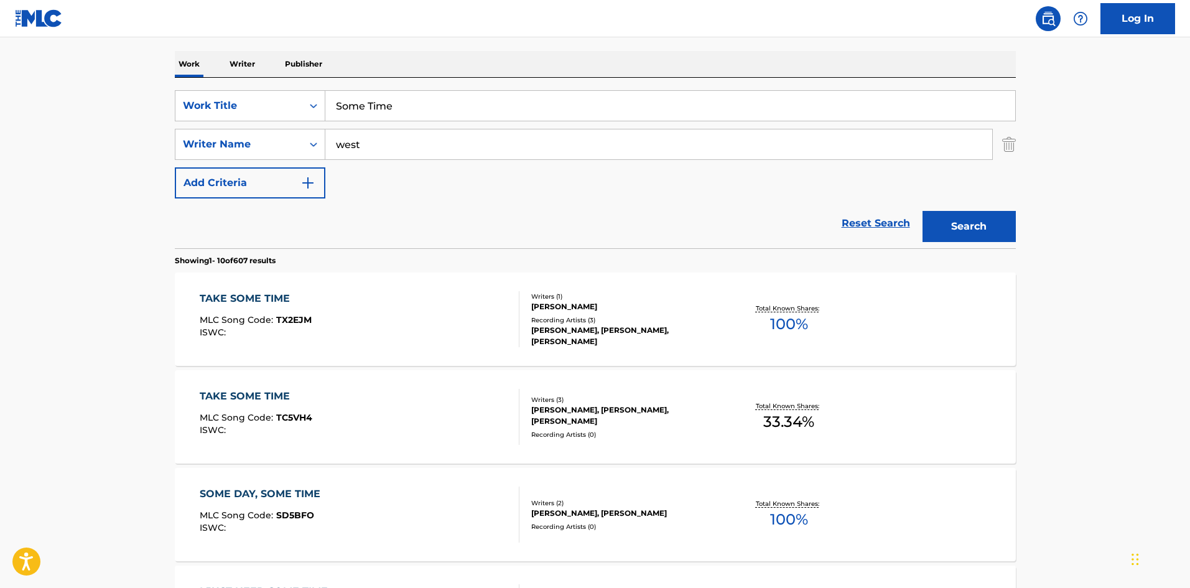
scroll to position [249, 0]
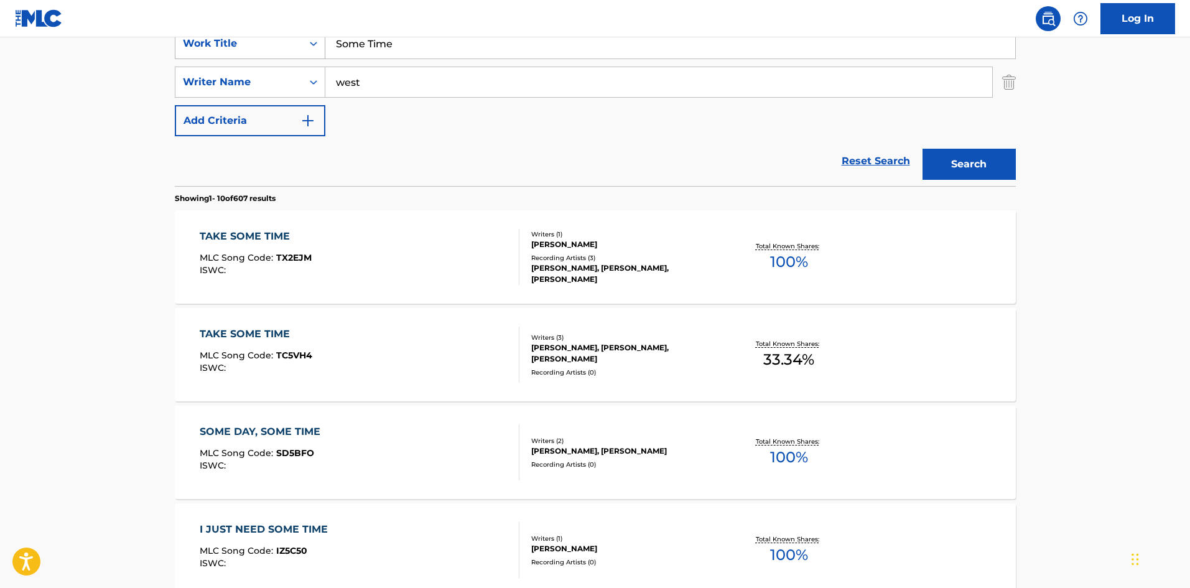
drag, startPoint x: 393, startPoint y: 50, endPoint x: 279, endPoint y: 49, distance: 114.4
click at [279, 48] on div "SearchWithCriteriac7d7cd00-6031-46b5-943b-449211279435 Work Title Some Time" at bounding box center [595, 43] width 841 height 31
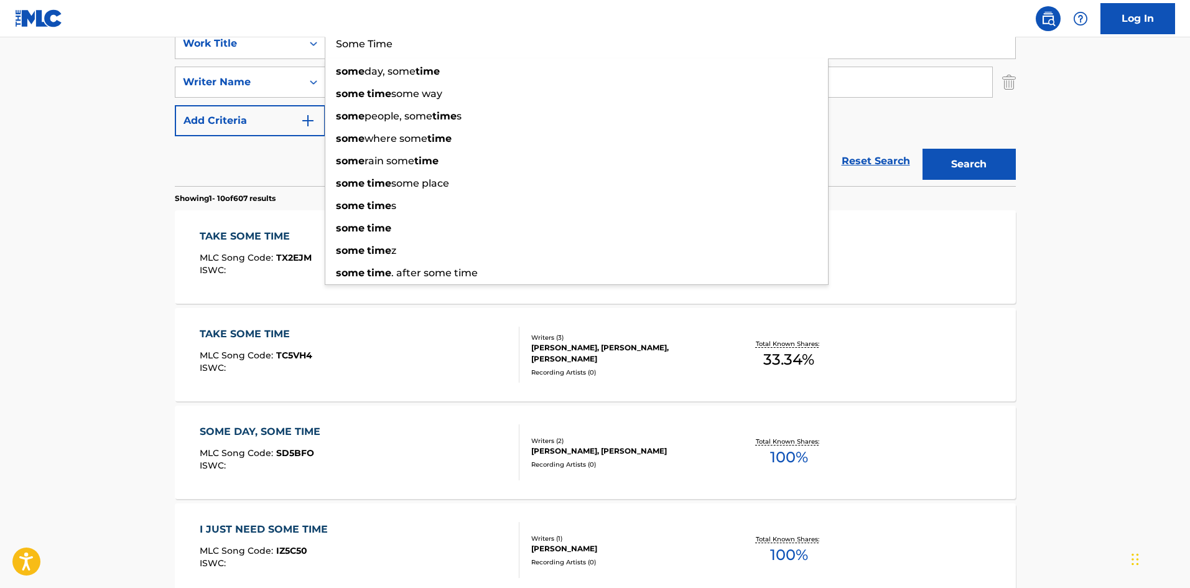
paste input "top Trippin"
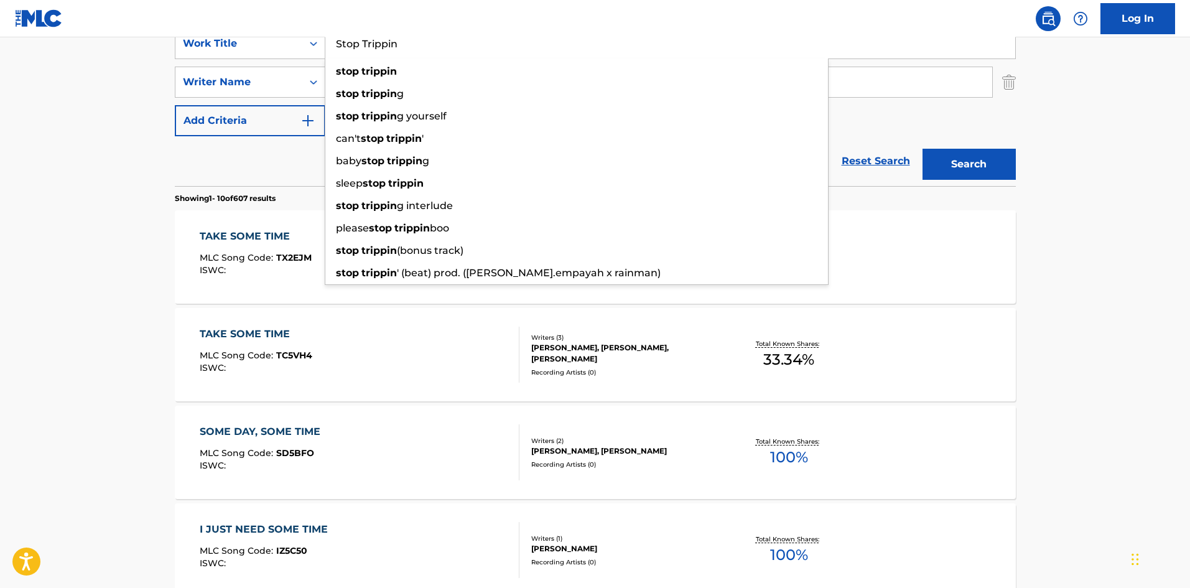
type input "Stop Trippin"
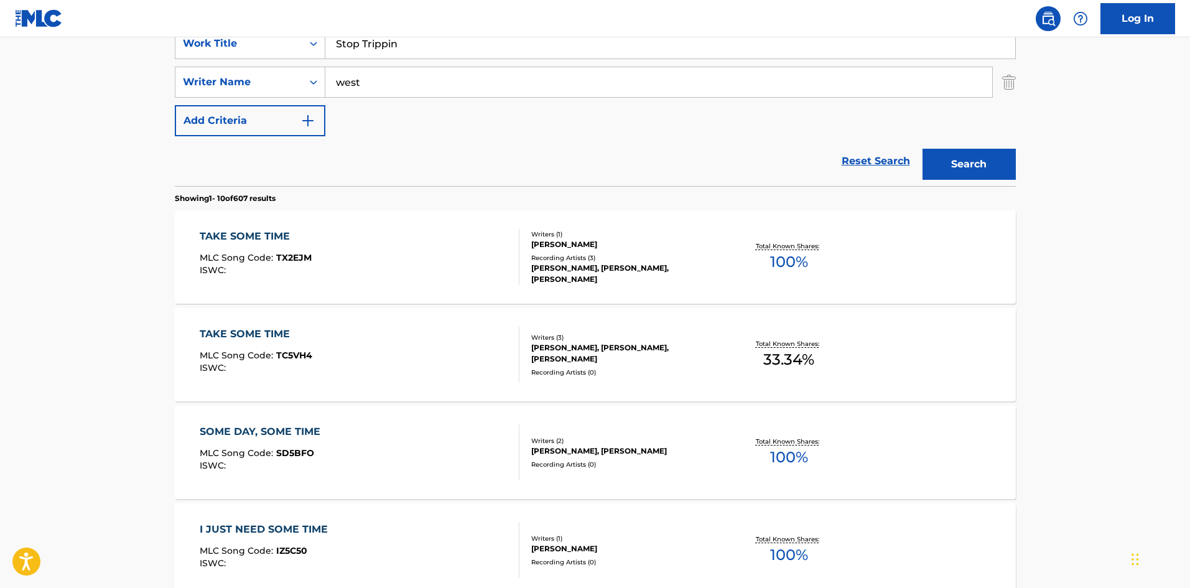
click at [968, 162] on button "Search" at bounding box center [968, 164] width 93 height 31
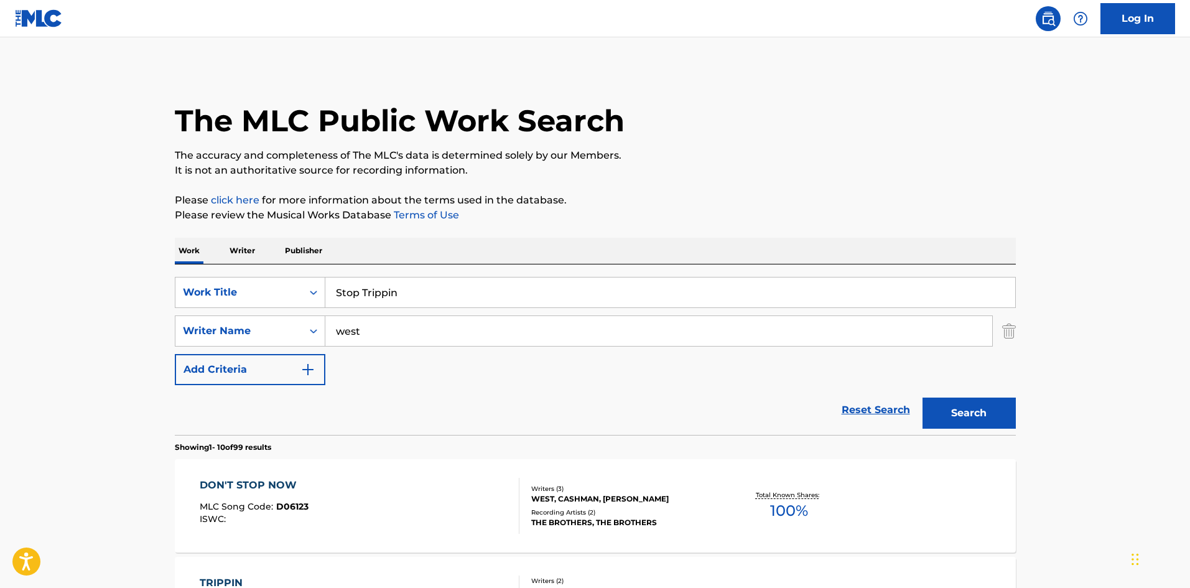
click at [377, 321] on input "west" at bounding box center [658, 331] width 667 height 30
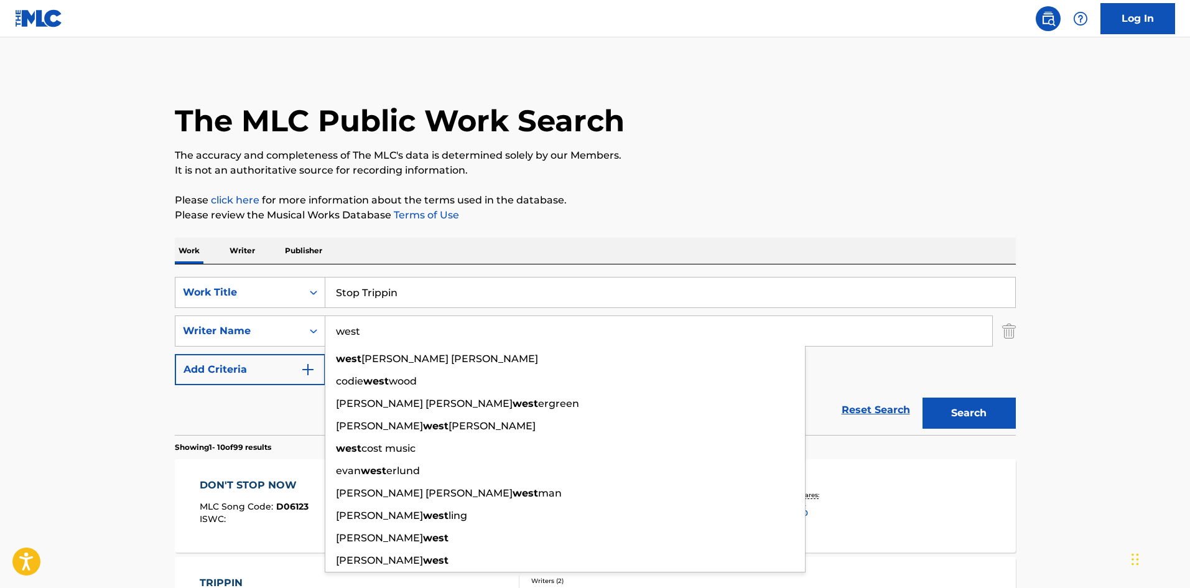
paste input "[PERSON_NAME]"
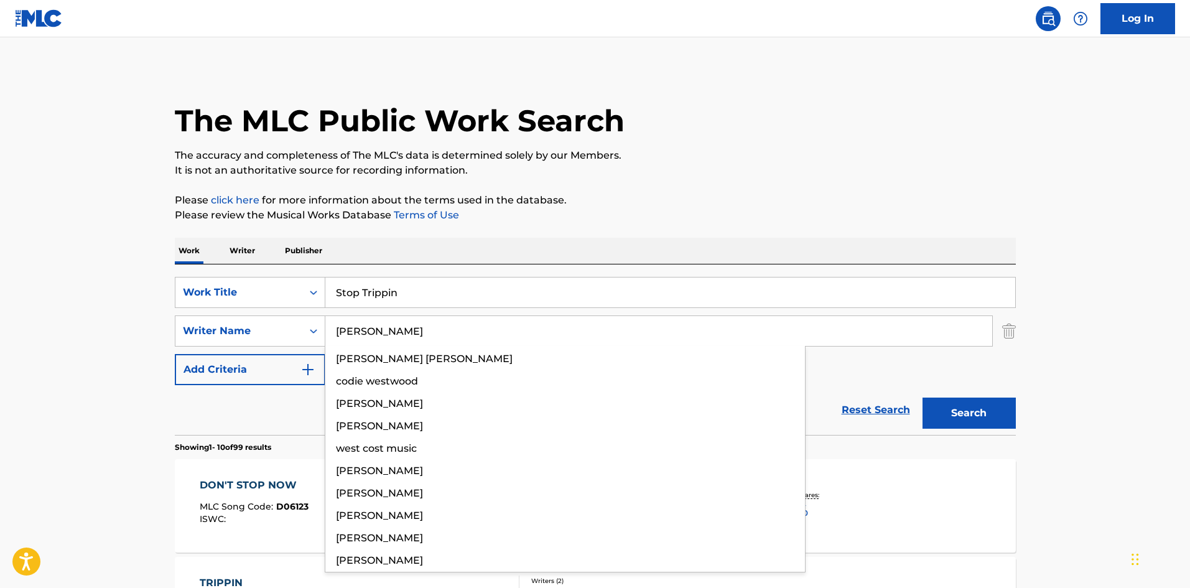
type input "[PERSON_NAME]"
click at [952, 415] on button "Search" at bounding box center [968, 412] width 93 height 31
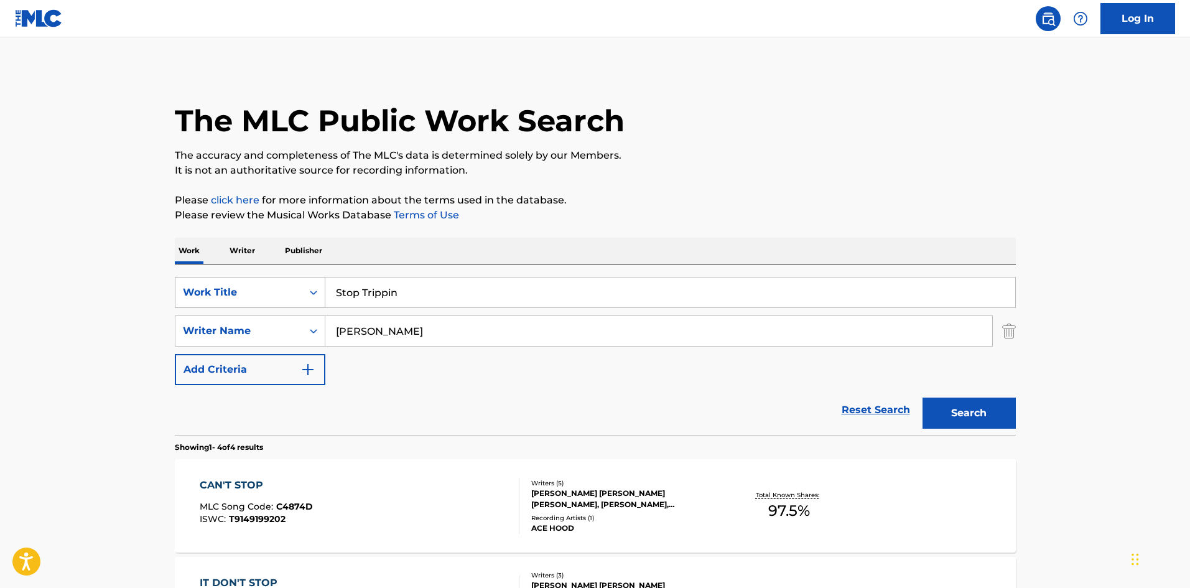
drag, startPoint x: 285, startPoint y: 280, endPoint x: 296, endPoint y: 280, distance: 10.6
click at [284, 281] on div "SearchWithCriteriac7d7cd00-6031-46b5-943b-449211279435 Work Title Stop Trippin" at bounding box center [595, 292] width 841 height 31
paste input "Thang For You"
type input "Thang For You"
click at [705, 134] on div "The MLC Public Work Search" at bounding box center [595, 113] width 841 height 91
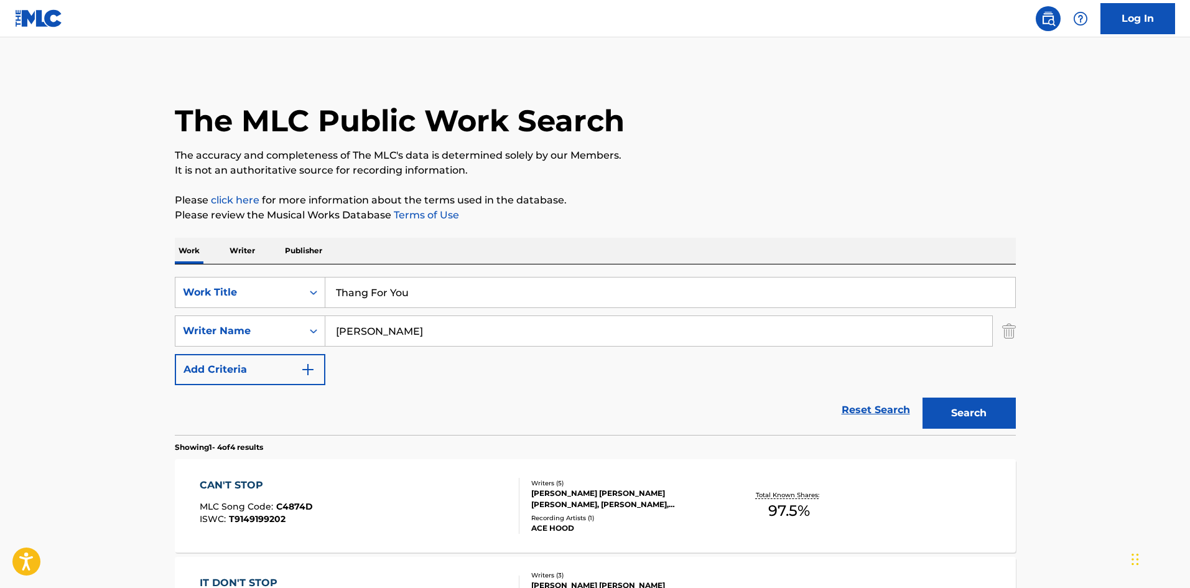
click at [984, 409] on button "Search" at bounding box center [968, 412] width 93 height 31
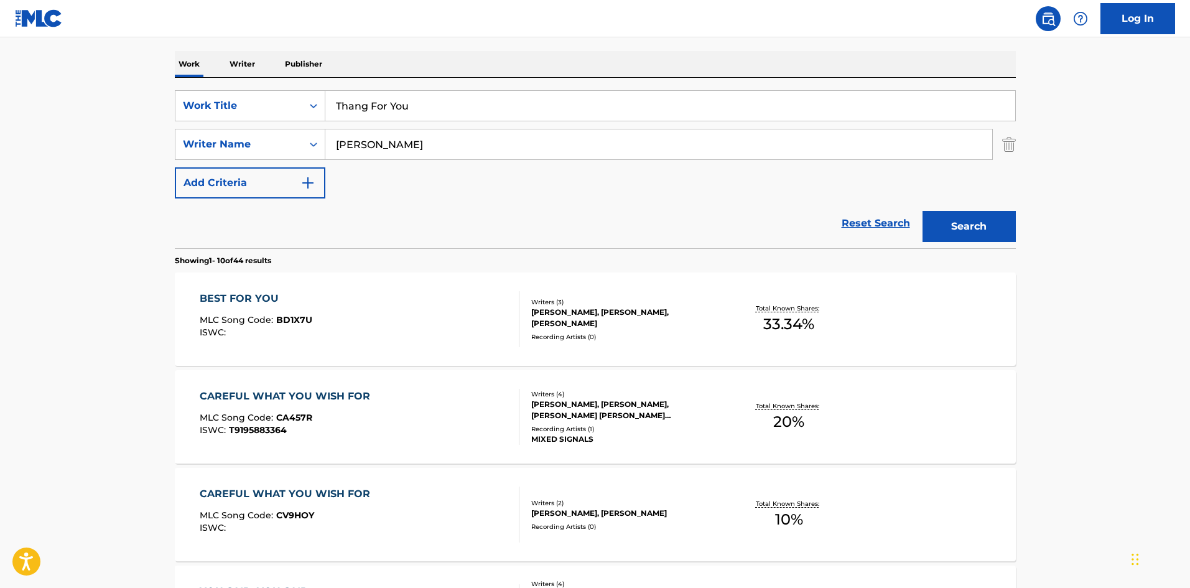
scroll to position [249, 0]
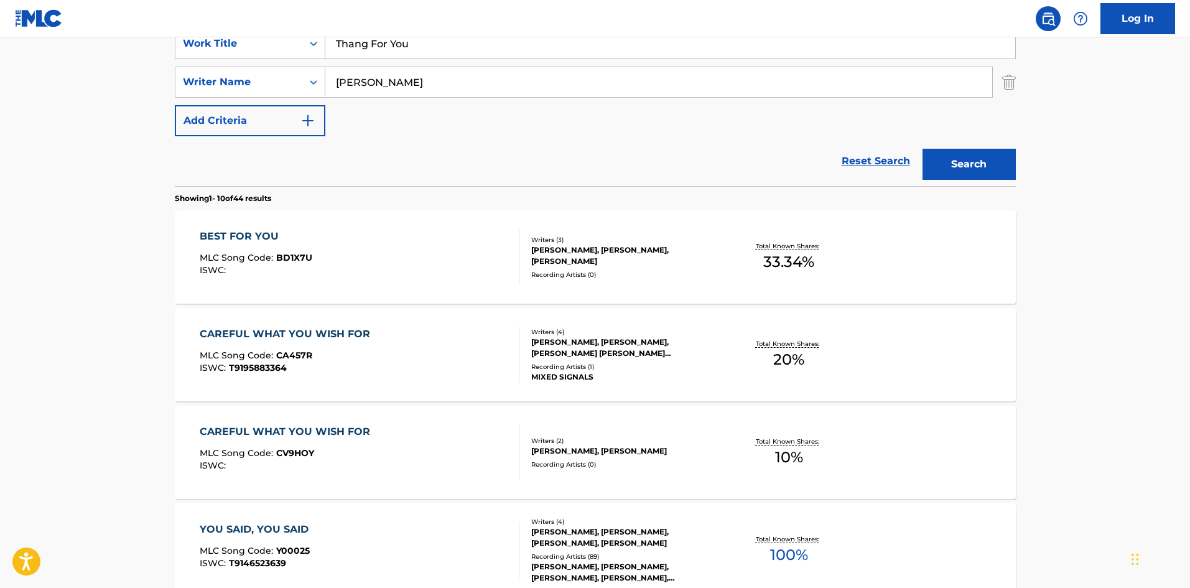
drag, startPoint x: 432, startPoint y: 81, endPoint x: 339, endPoint y: 59, distance: 95.9
click at [286, 67] on div "SearchWithCriteria5d418873-cd47-4a88-8488-ef637c8ac646 Writer Name [PERSON_NAME]" at bounding box center [595, 82] width 841 height 31
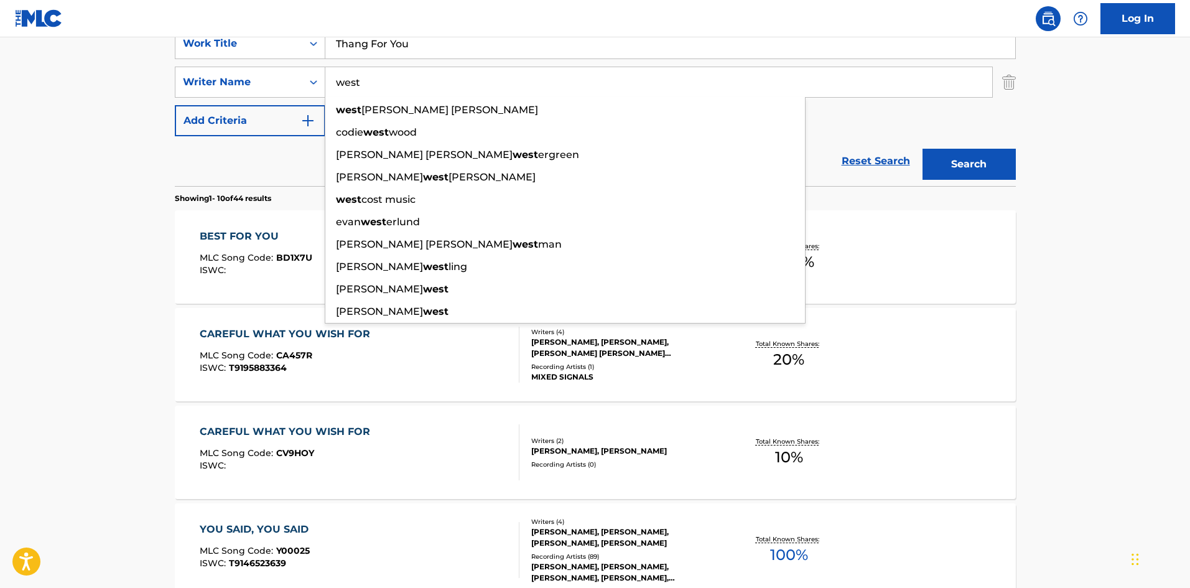
type input "west"
click at [986, 165] on button "Search" at bounding box center [968, 164] width 93 height 31
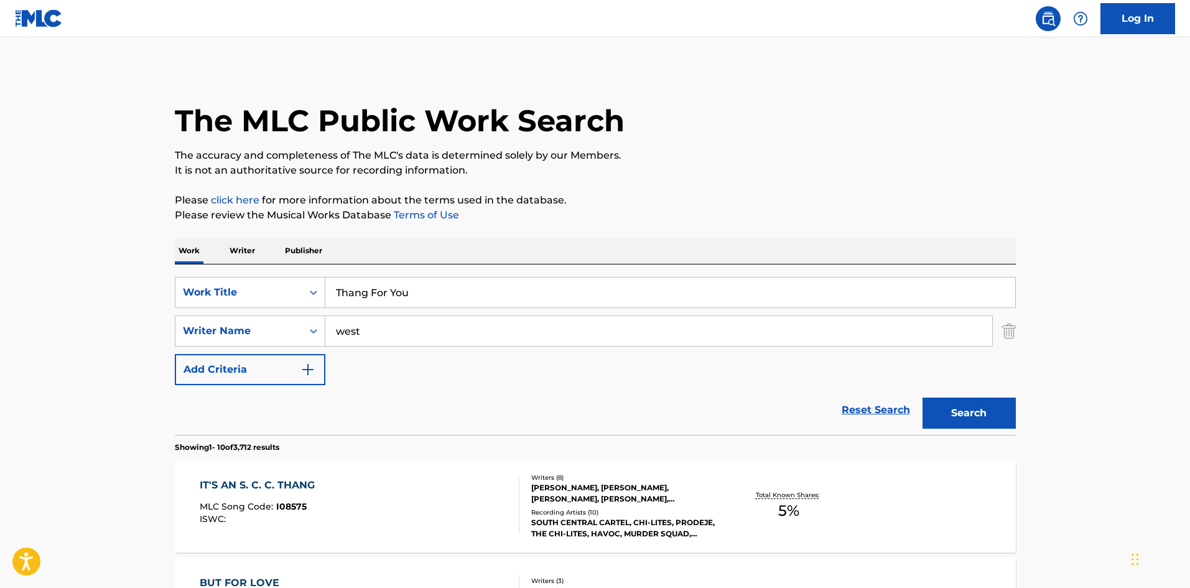
scroll to position [62, 0]
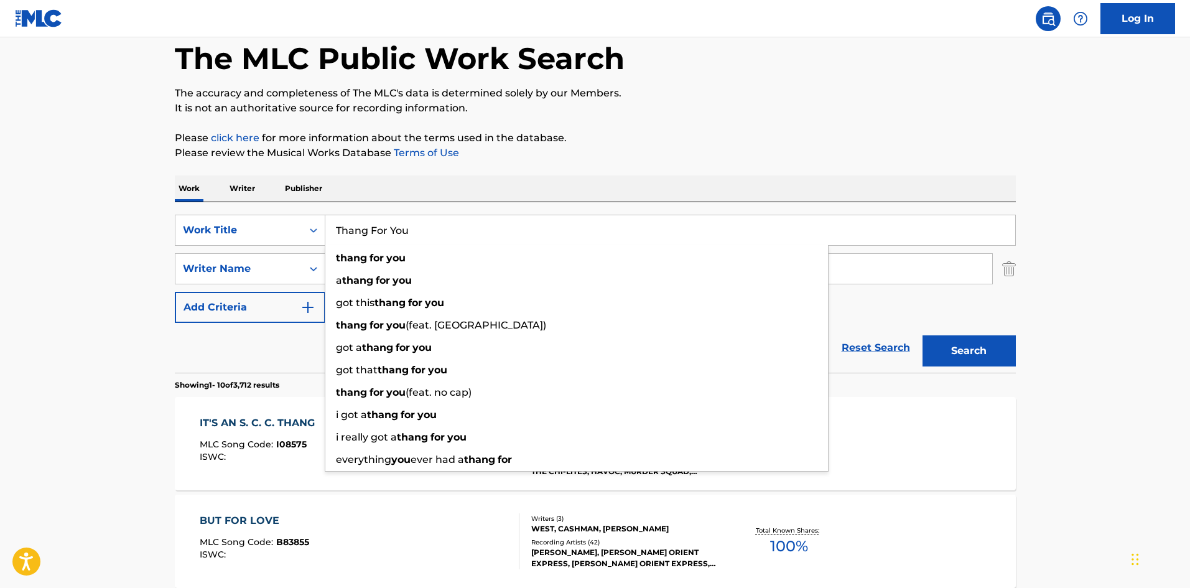
drag, startPoint x: 267, startPoint y: 193, endPoint x: 234, endPoint y: 187, distance: 33.5
paste input "[PERSON_NAME] Baby"
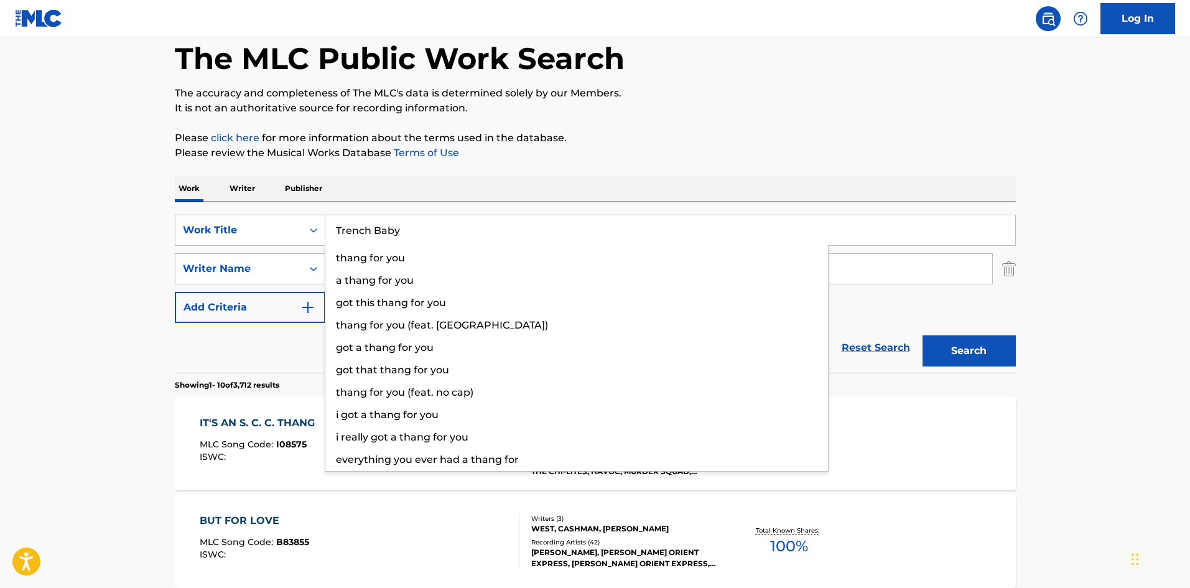
type input "Trench Baby"
click at [713, 139] on p "Please click here for more information about the terms used in the database." at bounding box center [595, 138] width 841 height 15
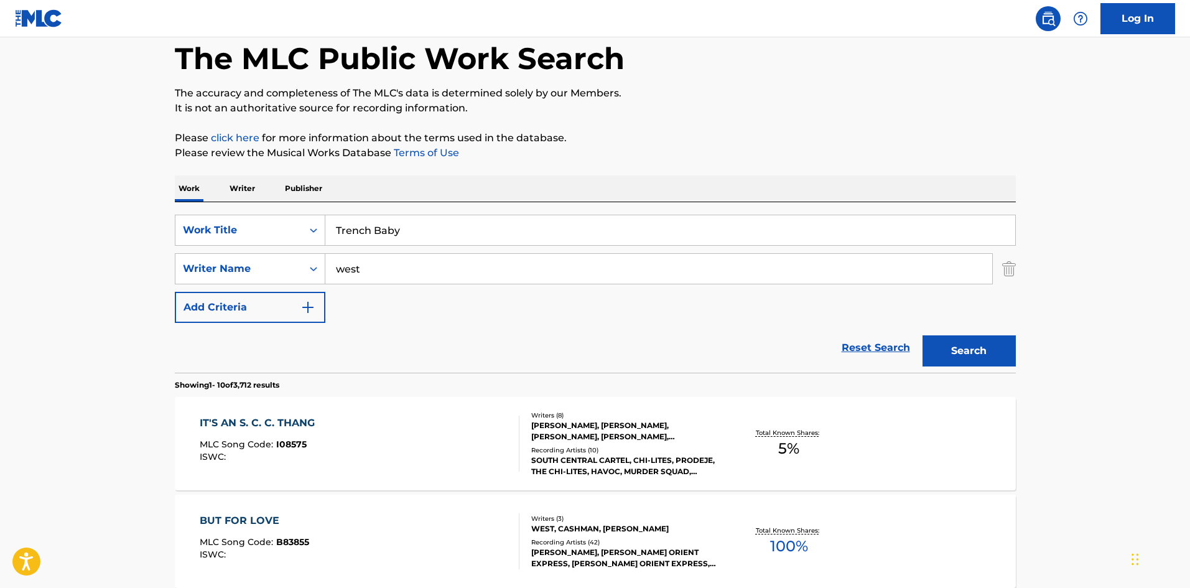
click at [975, 343] on button "Search" at bounding box center [968, 350] width 93 height 31
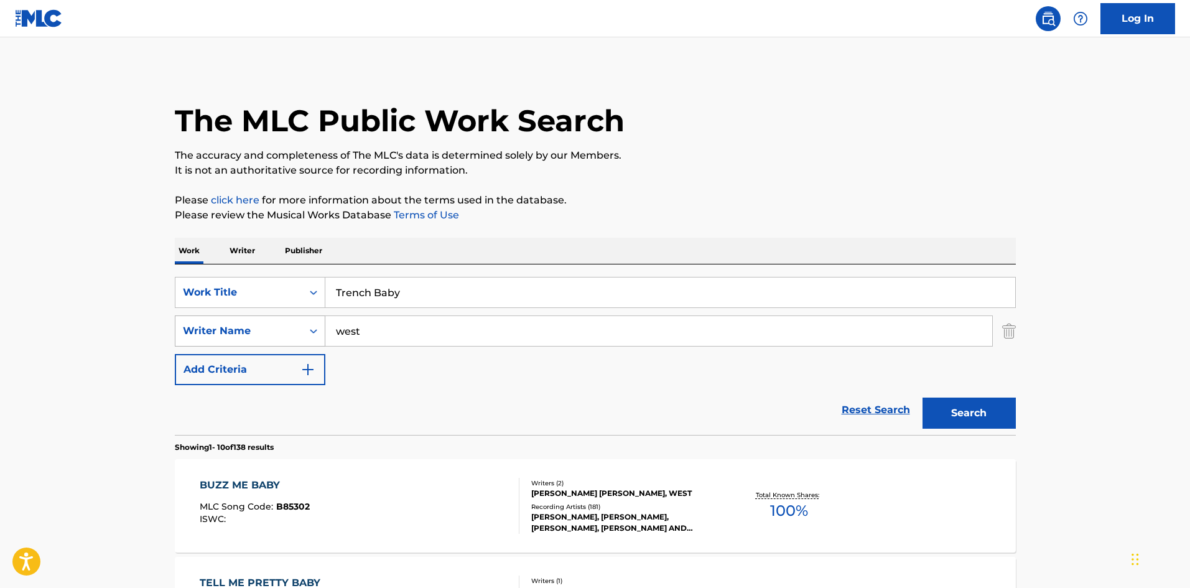
drag, startPoint x: 363, startPoint y: 325, endPoint x: 275, endPoint y: 323, distance: 87.7
click at [275, 323] on div "SearchWithCriteria5d418873-cd47-4a88-8488-ef637c8ac646 Writer Name west" at bounding box center [595, 330] width 841 height 31
paste input "[PERSON_NAME]"
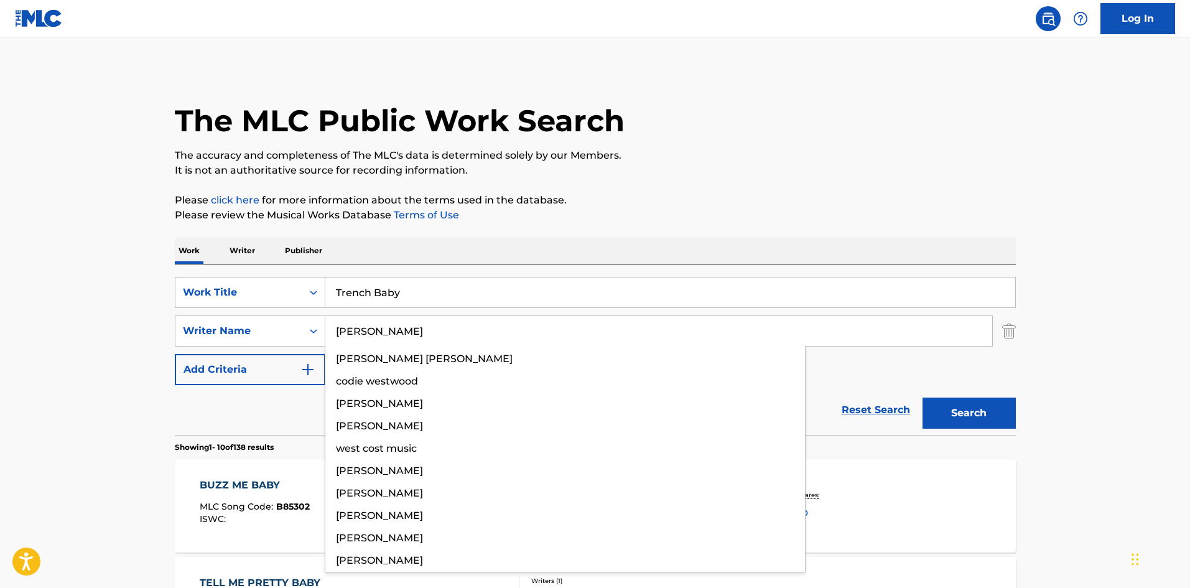
type input "[PERSON_NAME]"
click at [749, 141] on div "The MLC Public Work Search" at bounding box center [595, 113] width 841 height 91
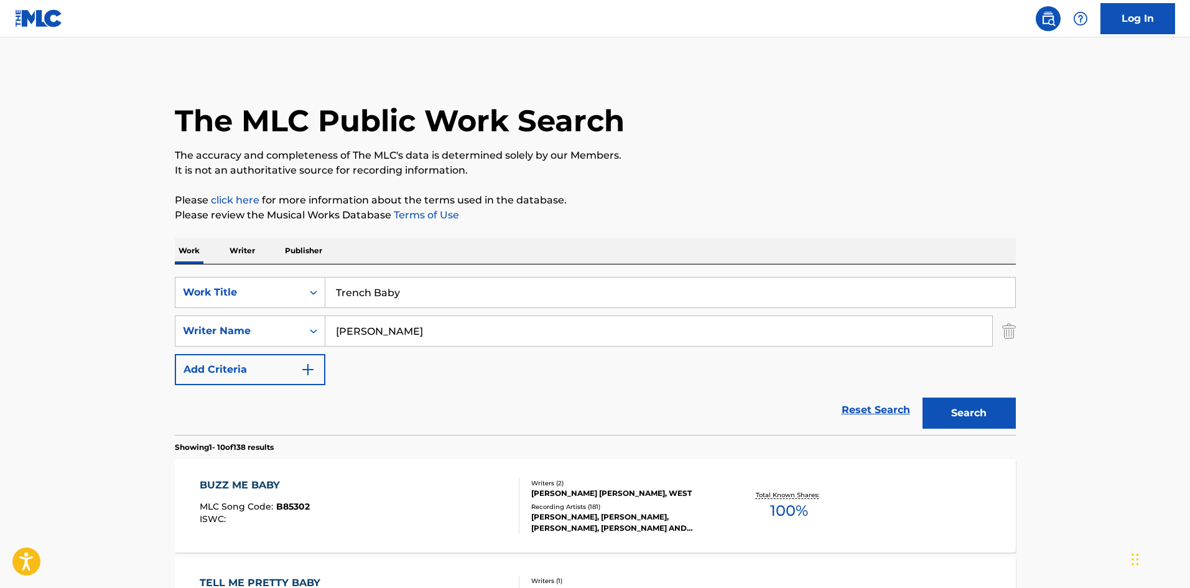
click at [951, 416] on button "Search" at bounding box center [968, 412] width 93 height 31
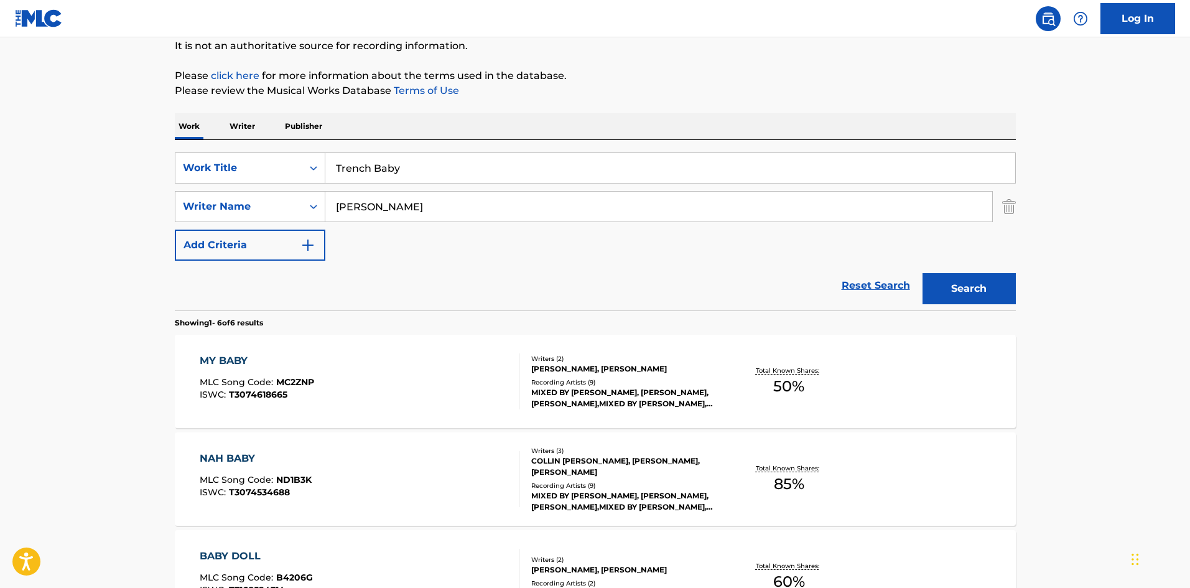
scroll to position [187, 0]
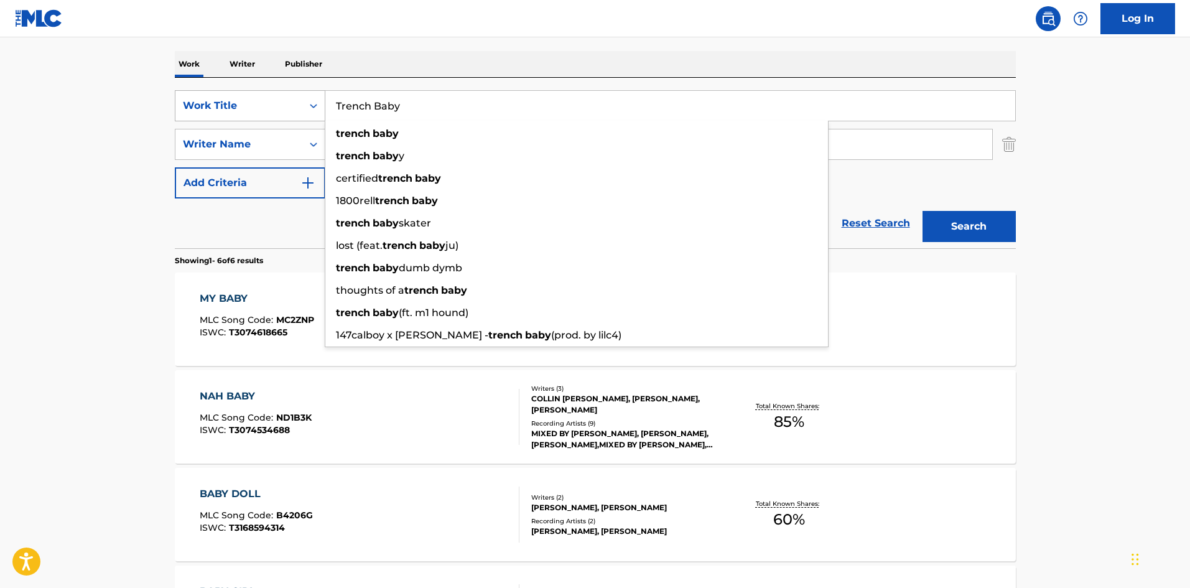
drag, startPoint x: 289, startPoint y: 99, endPoint x: 282, endPoint y: 100, distance: 6.9
click at [282, 100] on div "SearchWithCriteriac7d7cd00-6031-46b5-943b-449211279435 Work Title Trench Baby t…" at bounding box center [595, 105] width 841 height 31
paste input "ipped Out"
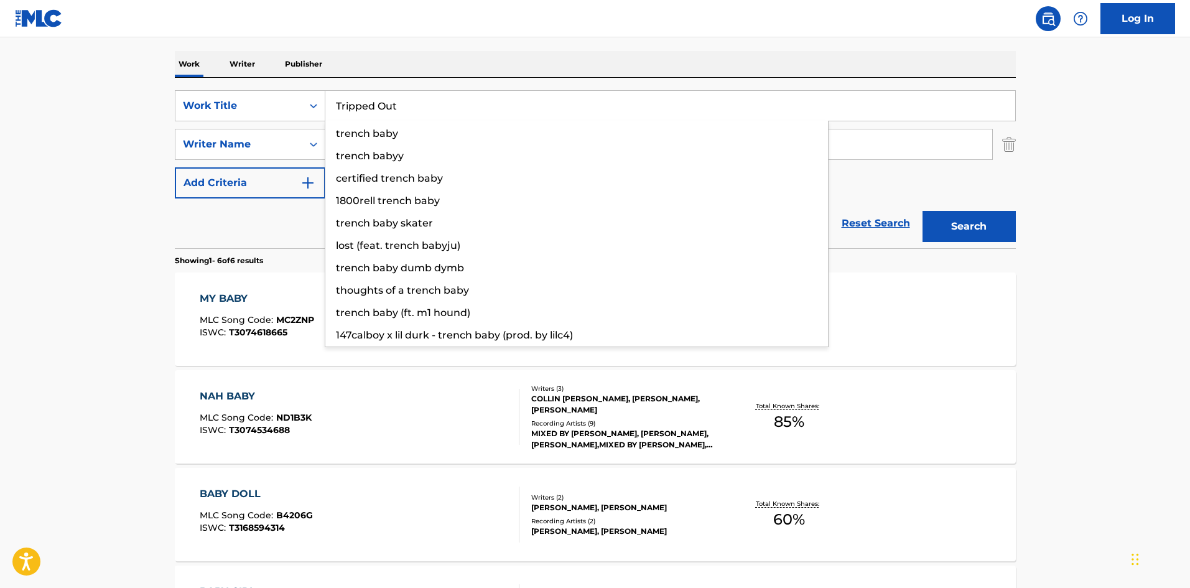
type input "Tripped Out"
click at [716, 47] on div "The MLC Public Work Search The accuracy and completeness of The MLC's data is d…" at bounding box center [595, 397] width 871 height 1030
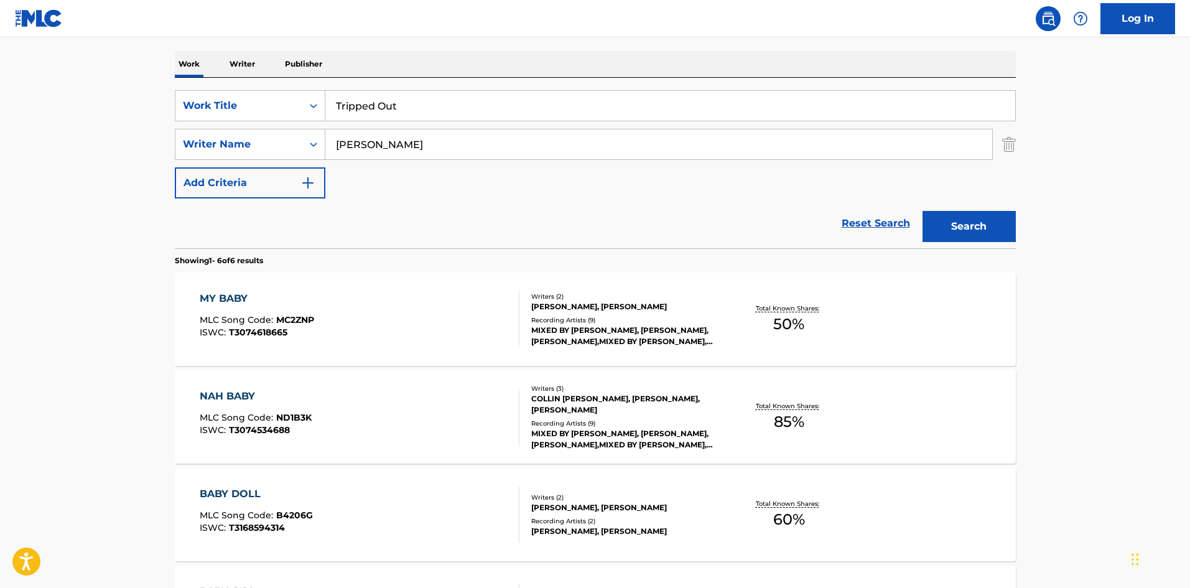
click at [974, 222] on button "Search" at bounding box center [968, 226] width 93 height 31
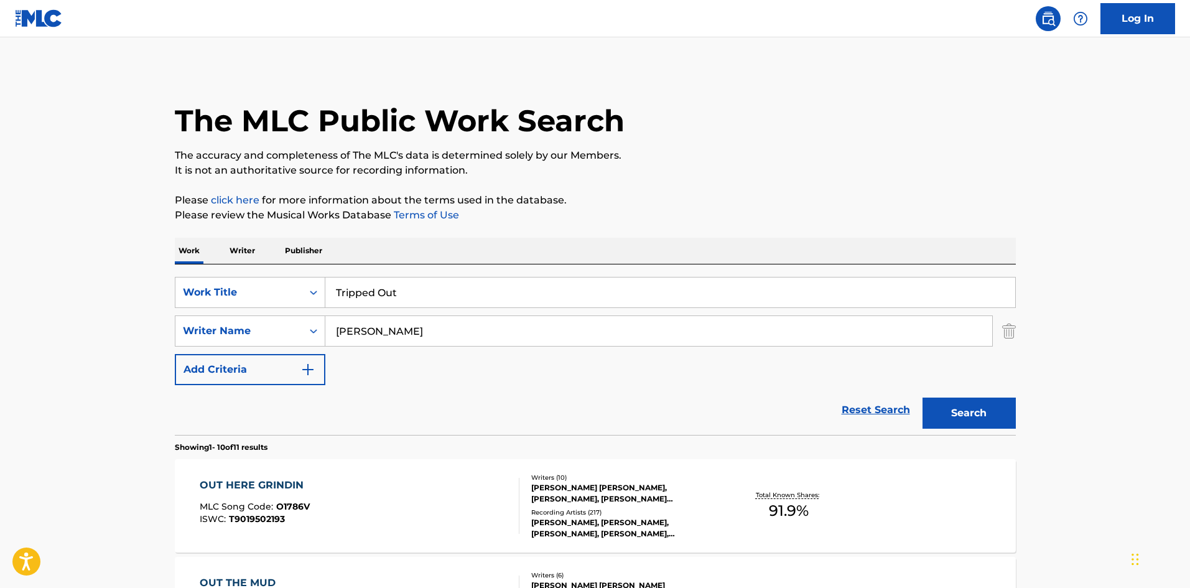
scroll to position [124, 0]
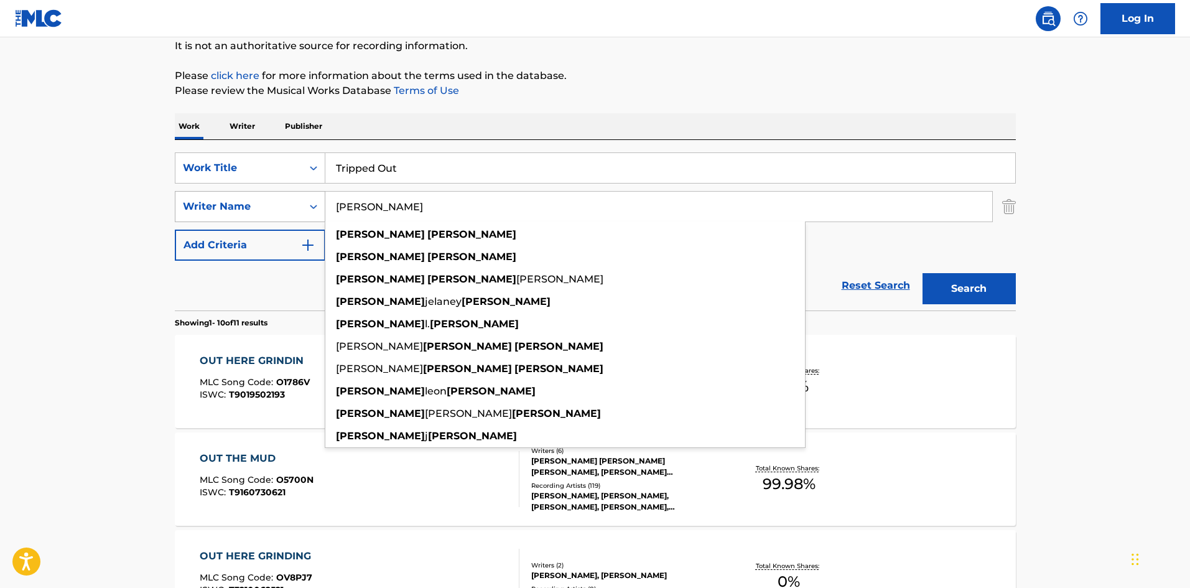
drag, startPoint x: 367, startPoint y: 197, endPoint x: 279, endPoint y: 194, distance: 87.7
click at [279, 194] on div "SearchWithCriteria5d418873-cd47-4a88-8488-ef637c8ac646 Writer Name [PERSON_NAME…" at bounding box center [595, 206] width 841 height 31
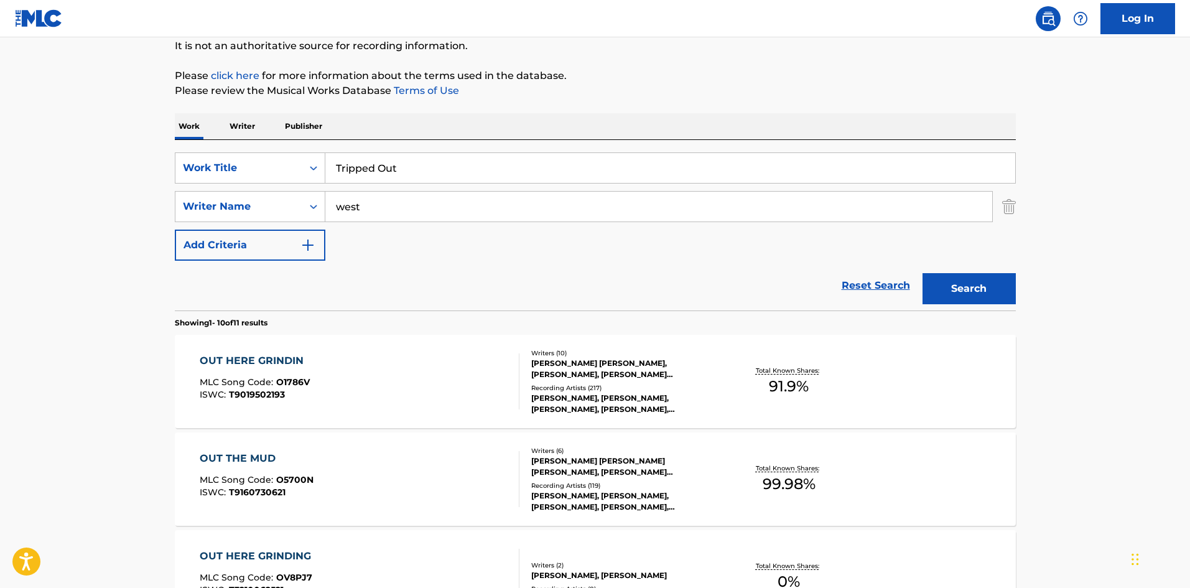
type input "west"
click at [958, 285] on button "Search" at bounding box center [968, 288] width 93 height 31
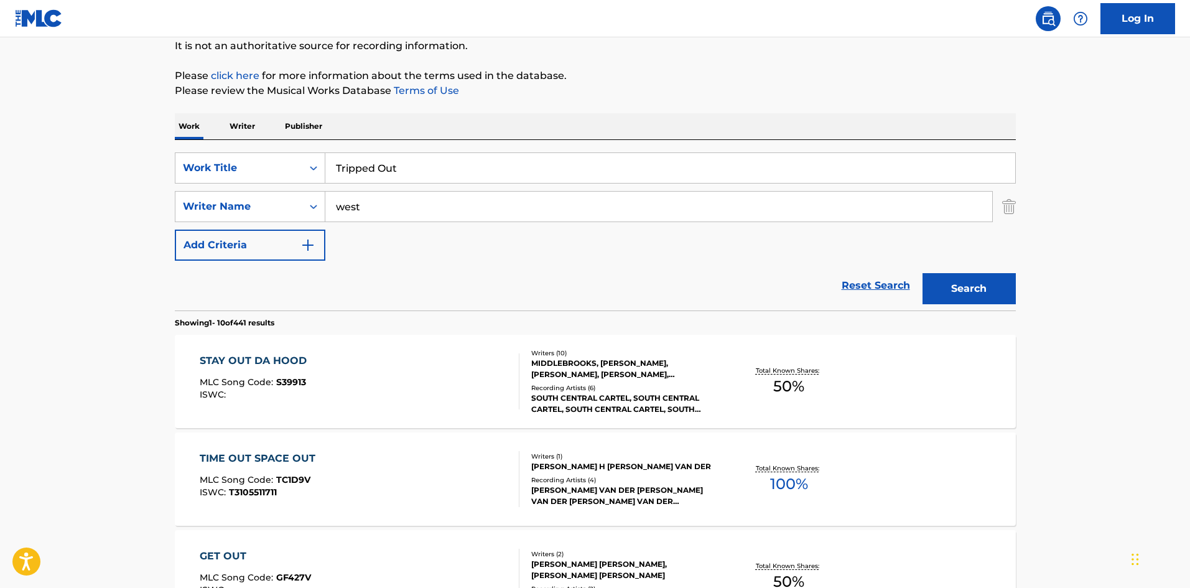
scroll to position [187, 0]
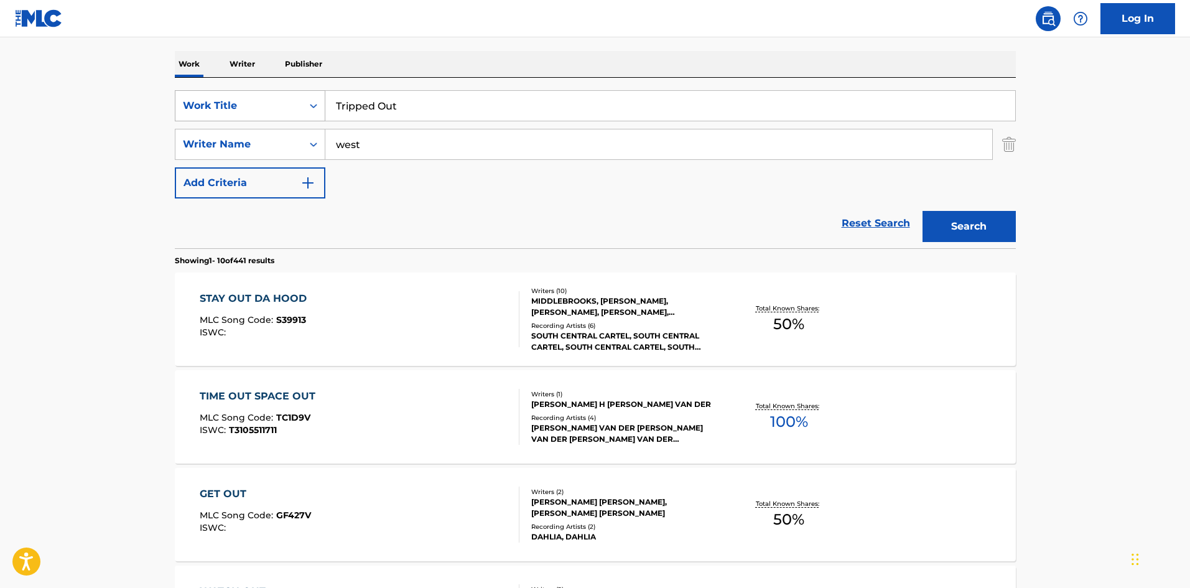
click at [281, 90] on div "SearchWithCriteriac7d7cd00-6031-46b5-943b-449211279435 Work Title Tripped Out" at bounding box center [595, 105] width 841 height 31
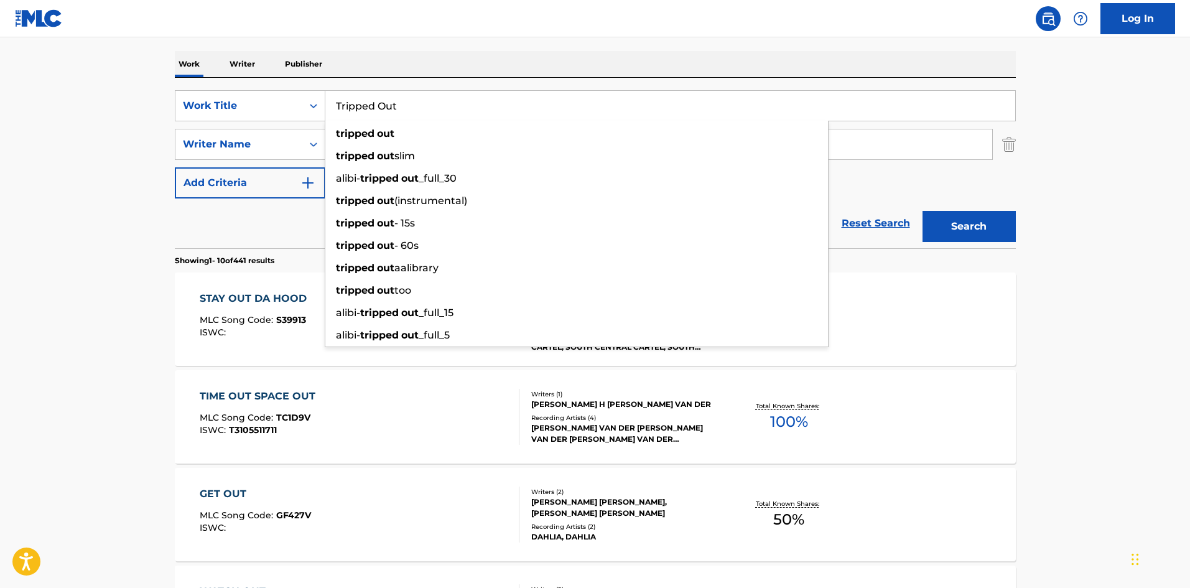
paste input "We Be Dropping"
type input "We Be Dropping"
click at [685, 50] on div "The MLC Public Work Search The accuracy and completeness of The MLC's data is d…" at bounding box center [595, 595] width 871 height 1427
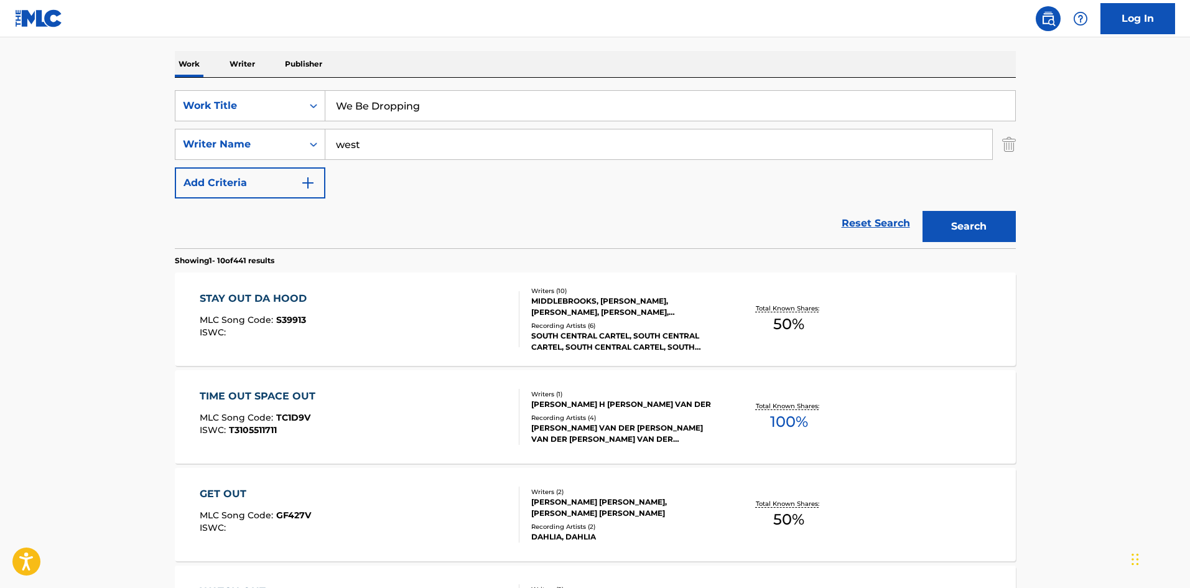
click at [969, 225] on button "Search" at bounding box center [968, 226] width 93 height 31
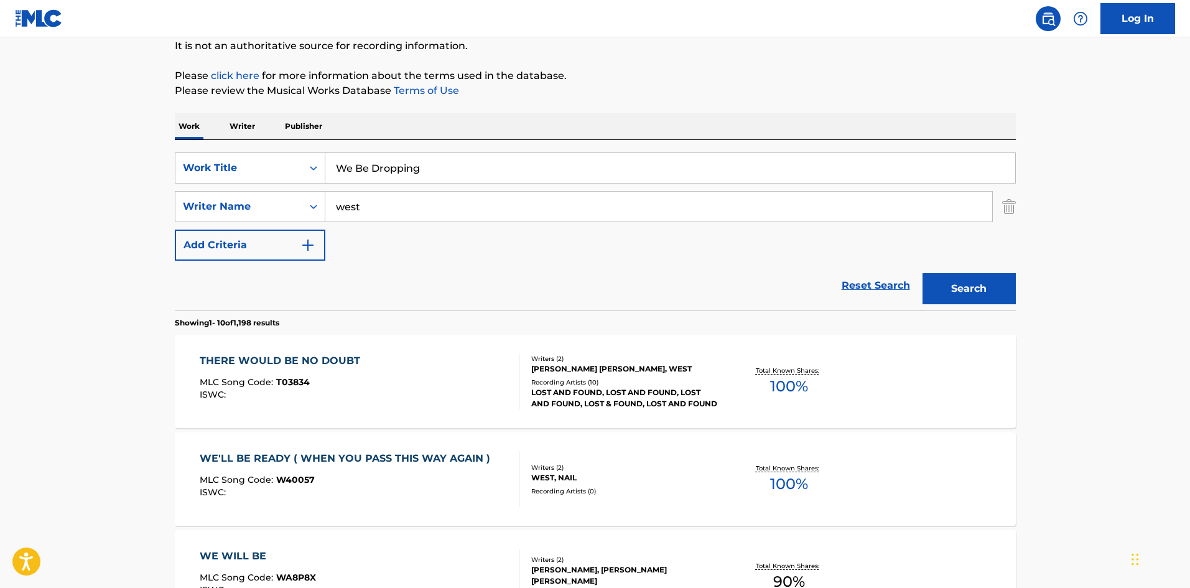
scroll to position [249, 0]
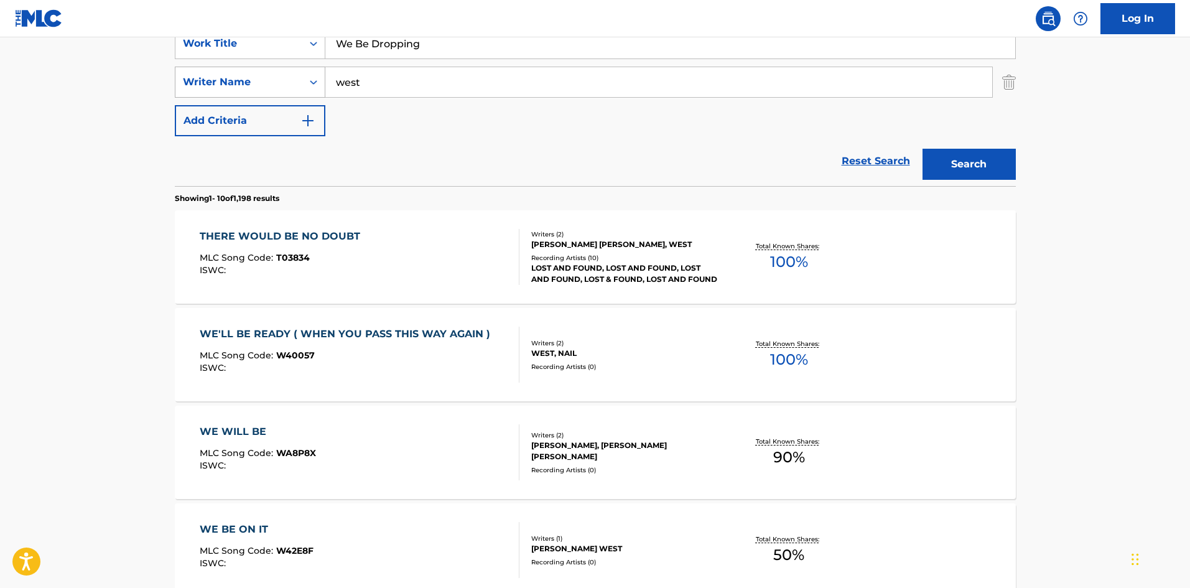
drag, startPoint x: 365, startPoint y: 77, endPoint x: 300, endPoint y: 67, distance: 65.5
click at [300, 67] on div "SearchWithCriteria5d418873-cd47-4a88-8488-ef637c8ac646 Writer Name west" at bounding box center [595, 82] width 841 height 31
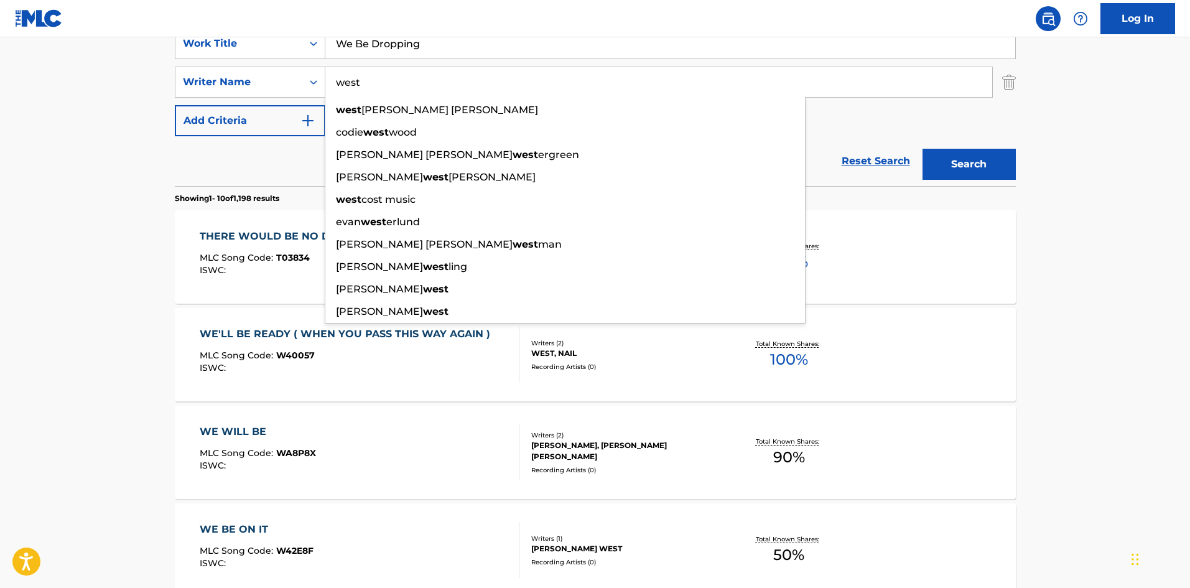
paste input "[PERSON_NAME]"
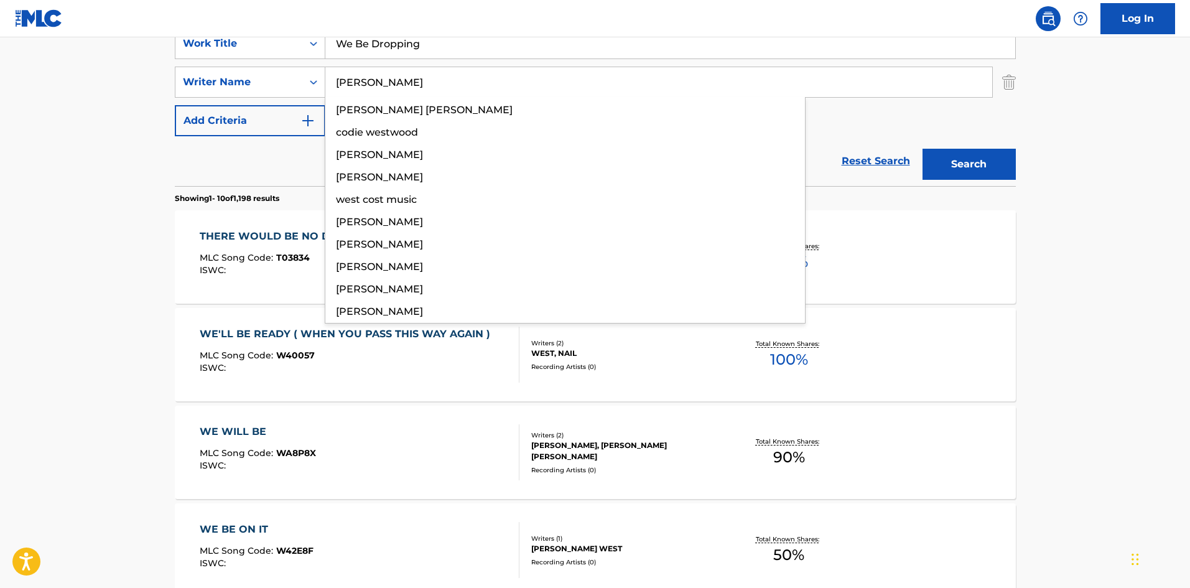
click at [53, 55] on main "The MLC Public Work Search The accuracy and completeness of The MLC's data is d…" at bounding box center [595, 521] width 1190 height 1464
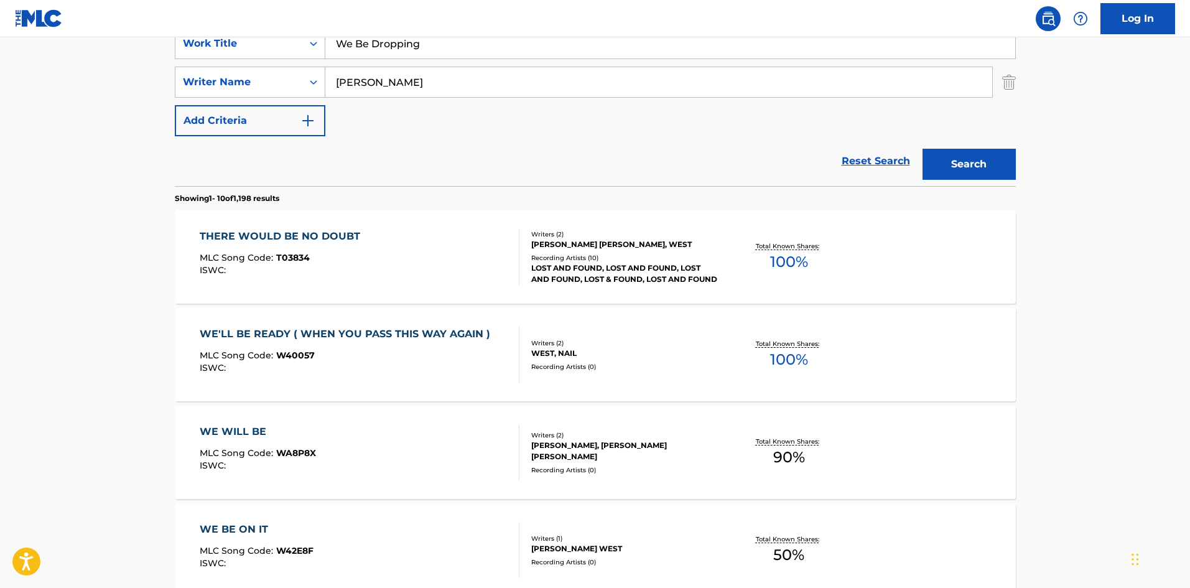
click at [958, 164] on button "Search" at bounding box center [968, 164] width 93 height 31
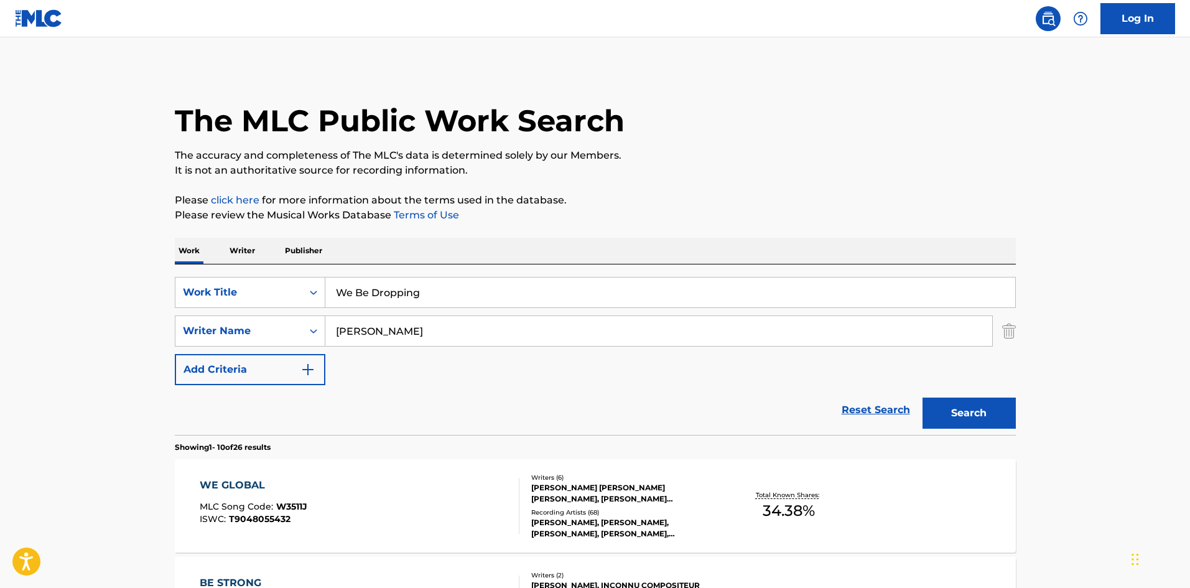
scroll to position [124, 0]
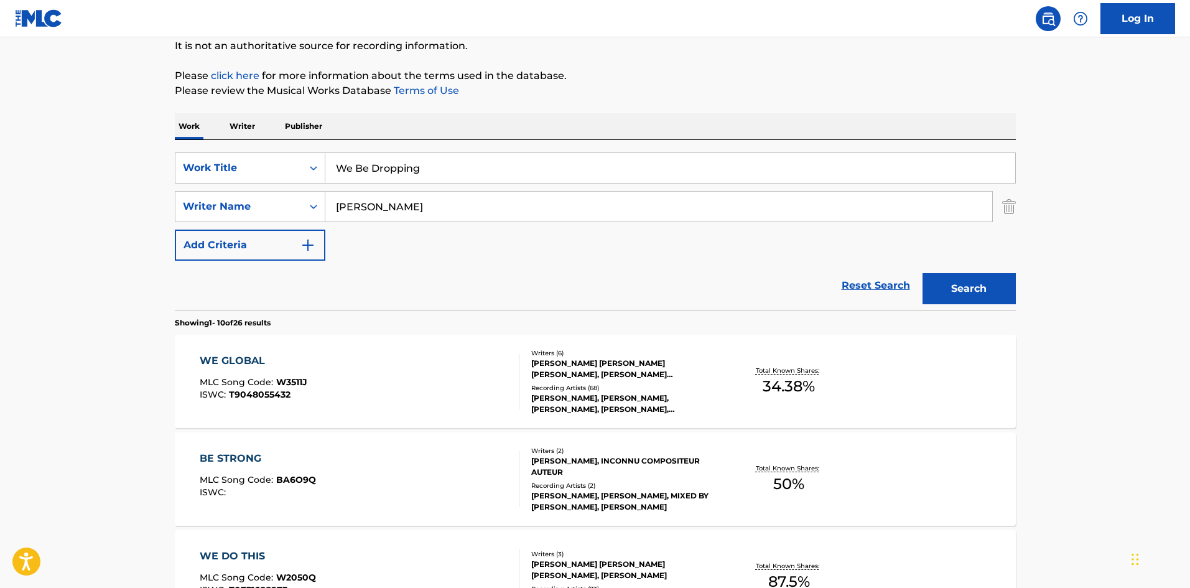
click at [392, 206] on input "[PERSON_NAME]" at bounding box center [658, 207] width 667 height 30
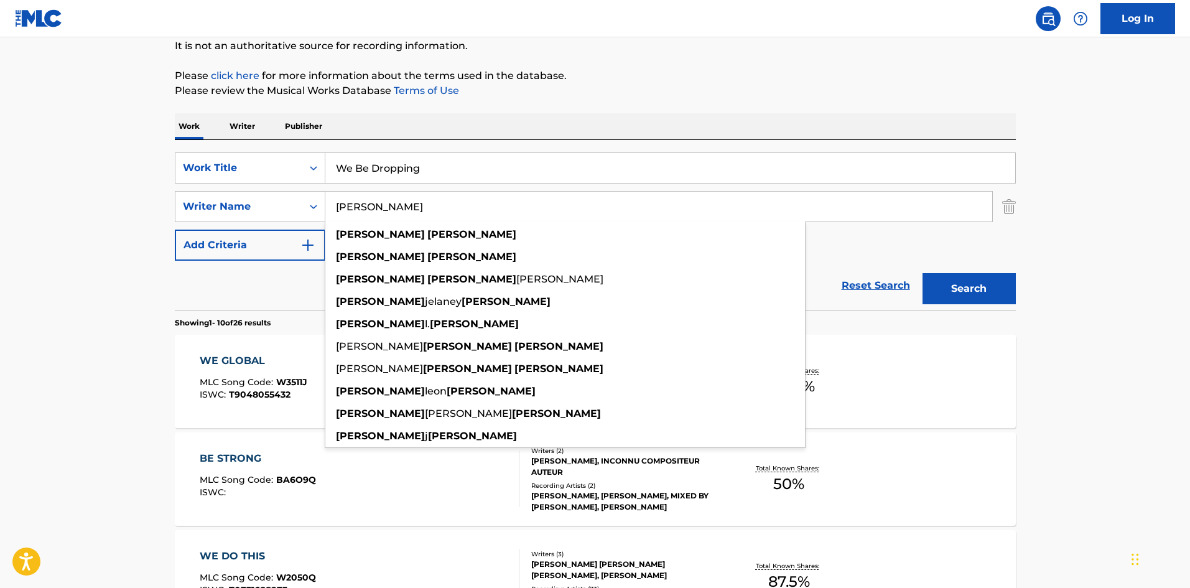
click at [392, 206] on input "[PERSON_NAME]" at bounding box center [658, 207] width 667 height 30
paste input "Clear"
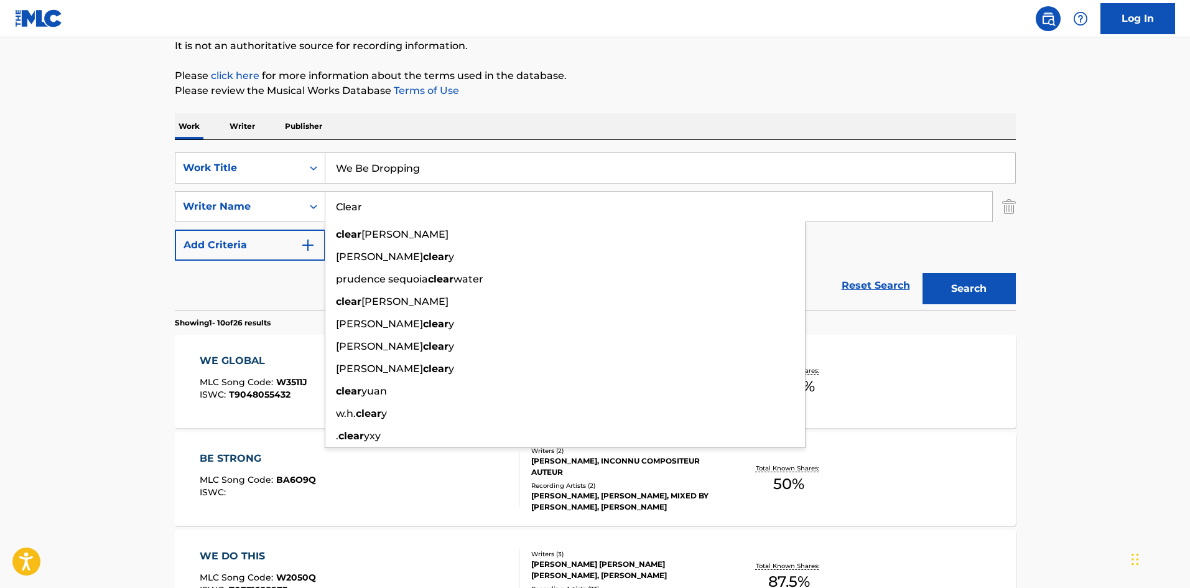
type input "Clear"
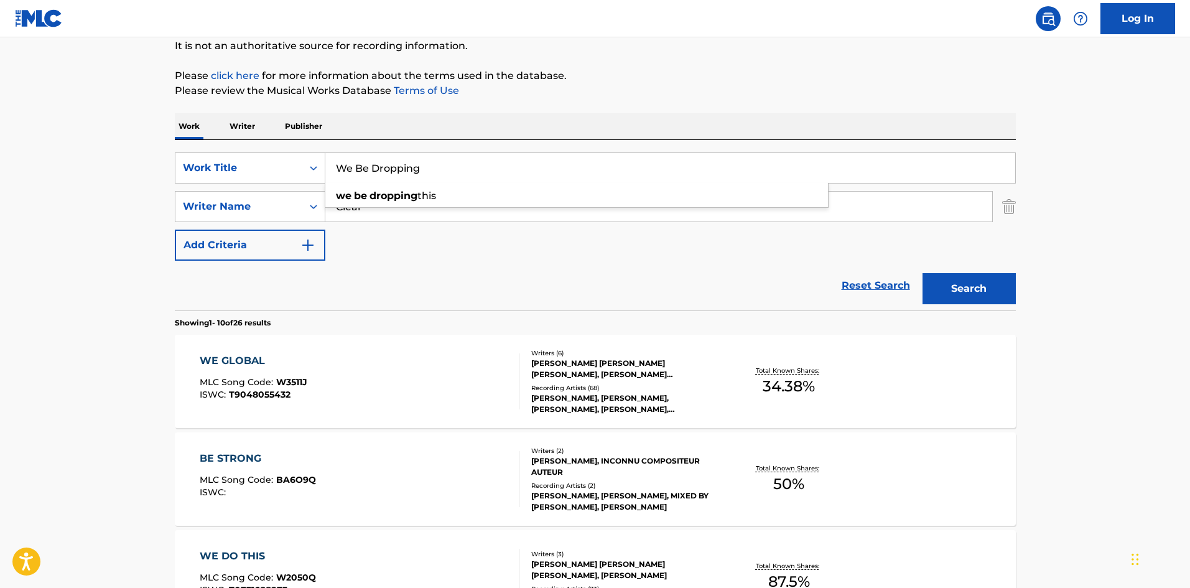
drag, startPoint x: 348, startPoint y: 169, endPoint x: 535, endPoint y: 177, distance: 186.7
click at [535, 177] on input "We Be Dropping" at bounding box center [670, 168] width 690 height 30
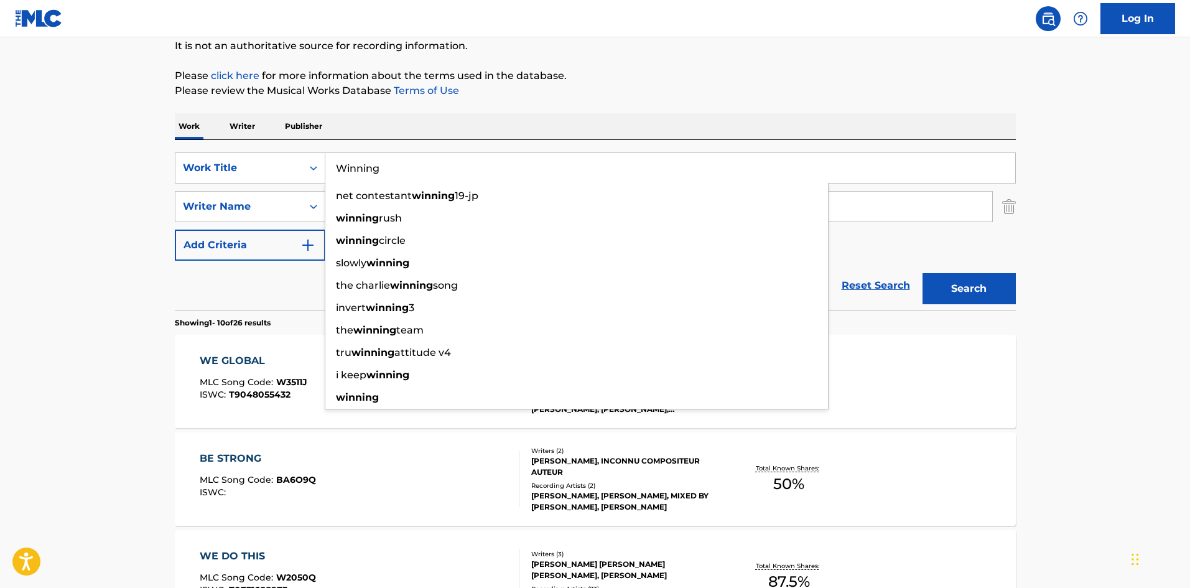
type input "Winning"
click at [991, 290] on button "Search" at bounding box center [968, 288] width 93 height 31
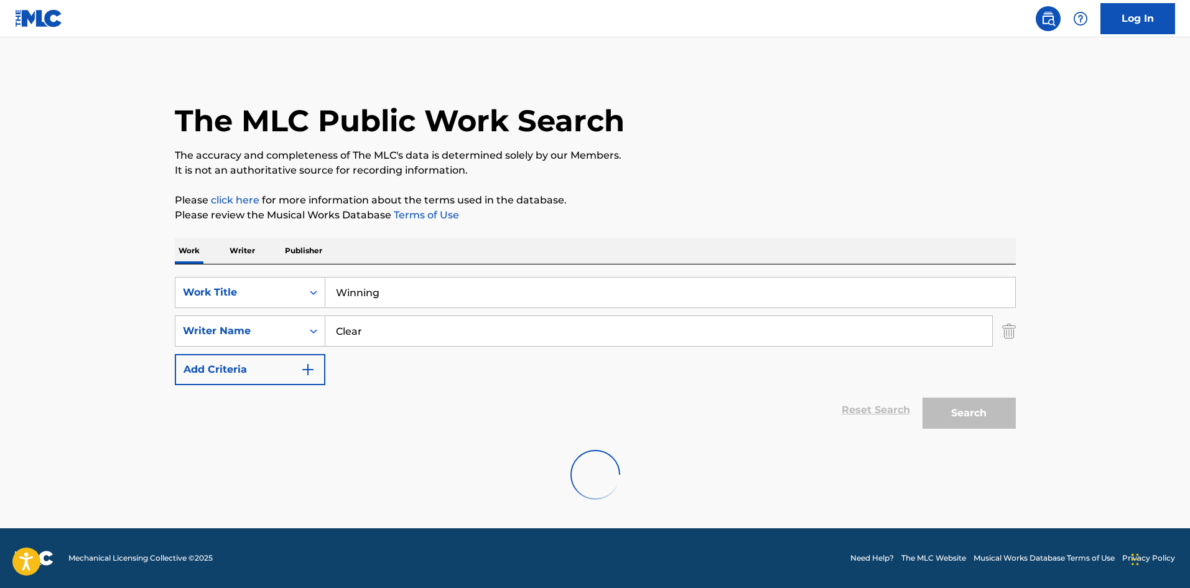
scroll to position [0, 0]
drag, startPoint x: 366, startPoint y: 330, endPoint x: 277, endPoint y: 325, distance: 89.7
click at [278, 325] on div "SearchWithCriteria5d418873-cd47-4a88-8488-ef637c8ac646 Writer Name Clear" at bounding box center [595, 330] width 841 height 31
paste input "Kyrian"
type input "Kyrian"
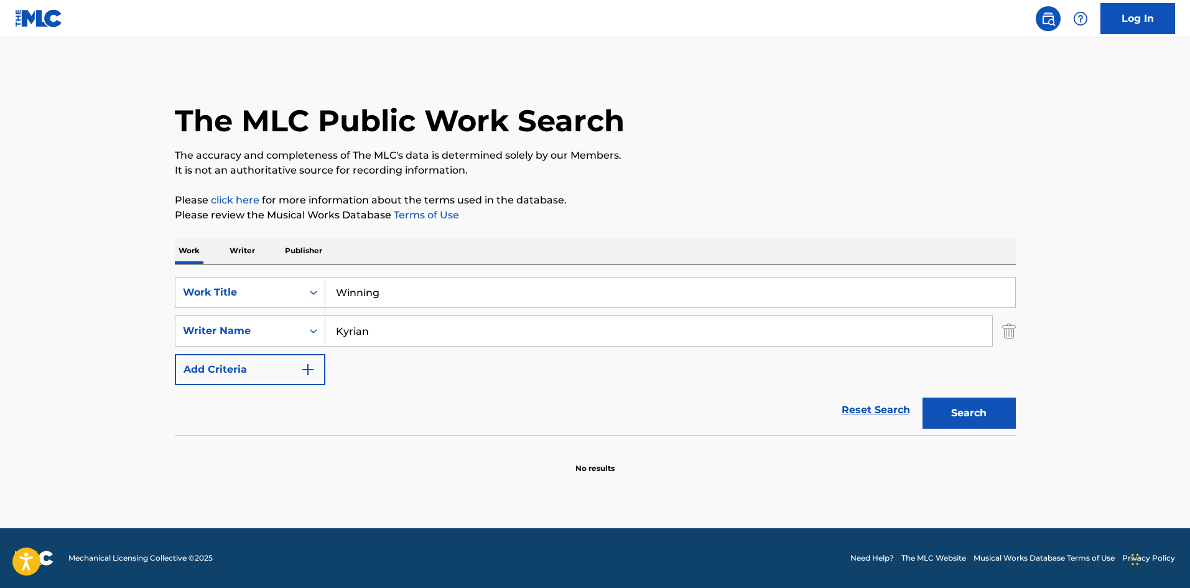
click at [642, 204] on p "Please click here for more information about the terms used in the database." at bounding box center [595, 200] width 841 height 15
click at [979, 404] on button "Search" at bounding box center [968, 412] width 93 height 31
drag, startPoint x: 391, startPoint y: 290, endPoint x: 301, endPoint y: 284, distance: 89.8
click at [301, 284] on div "SearchWithCriteriac7d7cd00-6031-46b5-943b-449211279435 Work Title Winning" at bounding box center [595, 292] width 841 height 31
paste input "pe My Tears"
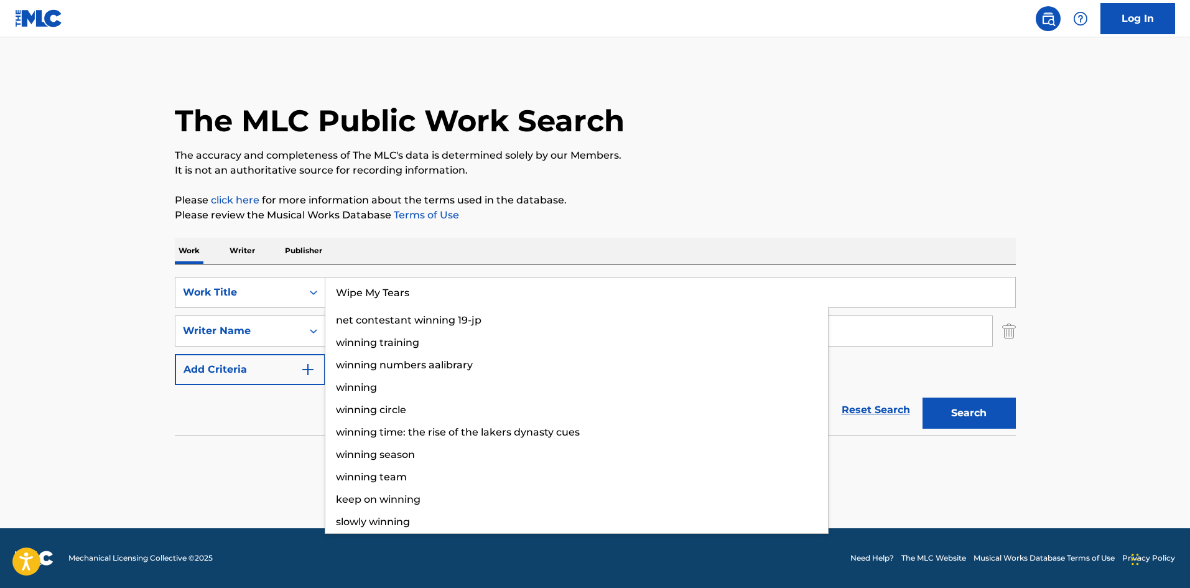
type input "Wipe My Tears"
drag, startPoint x: 820, startPoint y: 94, endPoint x: 818, endPoint y: 405, distance: 311.6
click at [820, 91] on div "The MLC Public Work Search" at bounding box center [595, 113] width 841 height 91
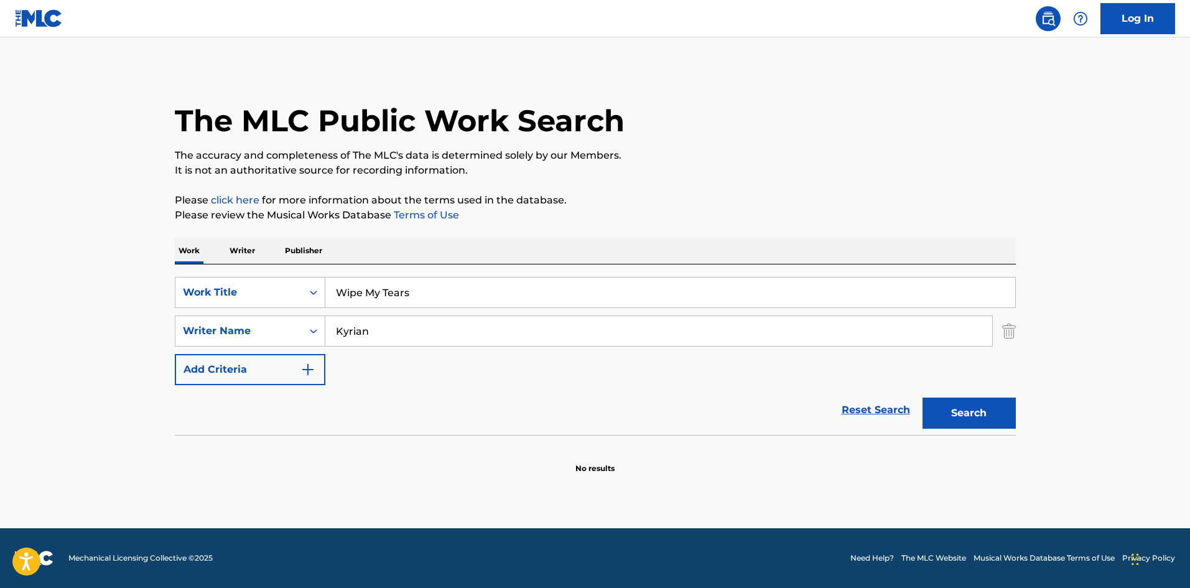
click at [366, 344] on input "Kyrian" at bounding box center [658, 331] width 667 height 30
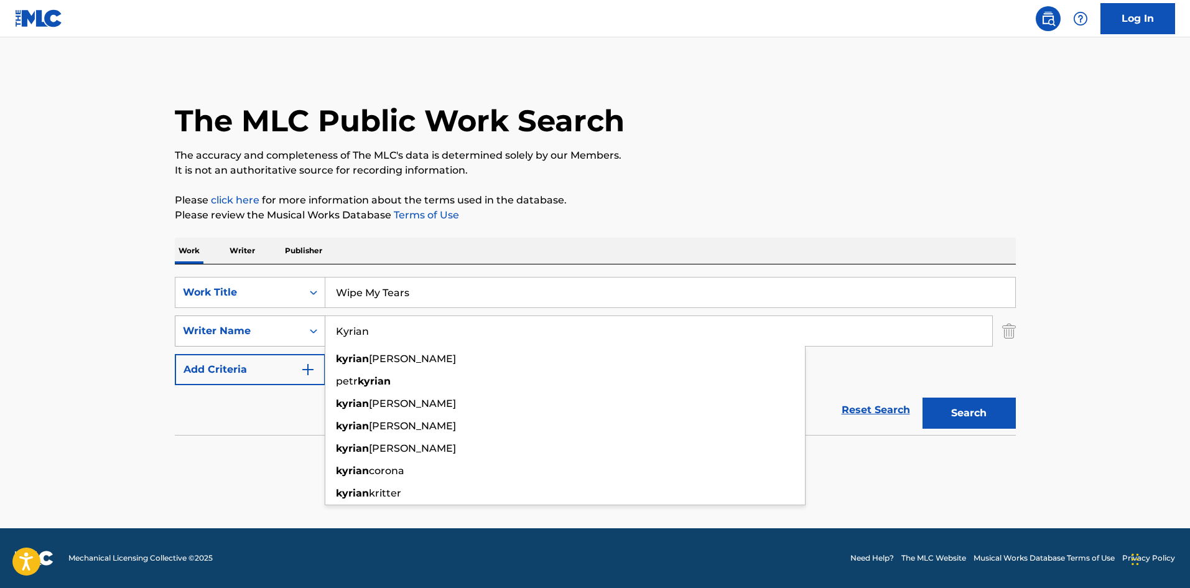
drag, startPoint x: 369, startPoint y: 333, endPoint x: 308, endPoint y: 320, distance: 62.2
click at [293, 324] on div "SearchWithCriteria5d418873-cd47-4a88-8488-ef637c8ac646 Writer Name [PERSON_NAME…" at bounding box center [595, 330] width 841 height 31
paste input "[PERSON_NAME]"
click at [762, 147] on div "The MLC Public Work Search The accuracy and completeness of The MLC's data is d…" at bounding box center [595, 270] width 871 height 405
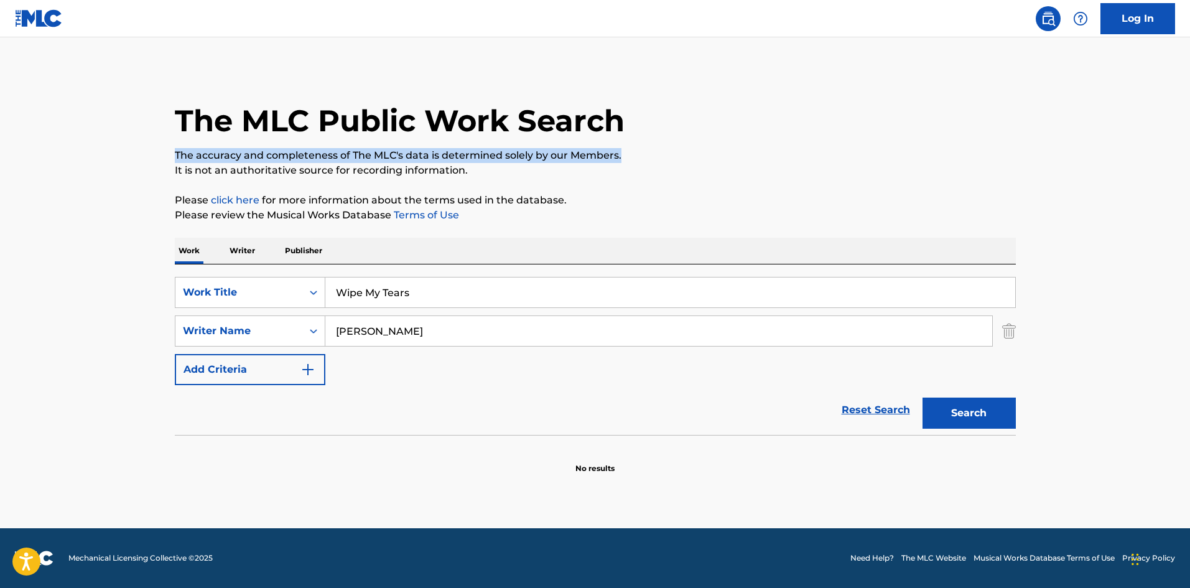
click at [984, 409] on button "Search" at bounding box center [968, 412] width 93 height 31
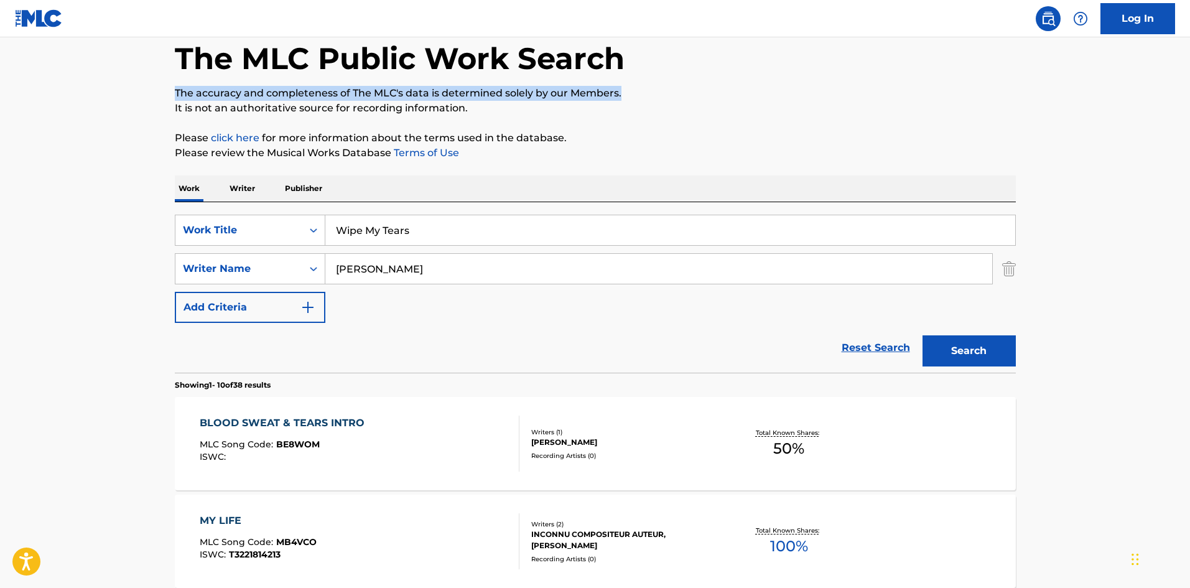
scroll to position [124, 0]
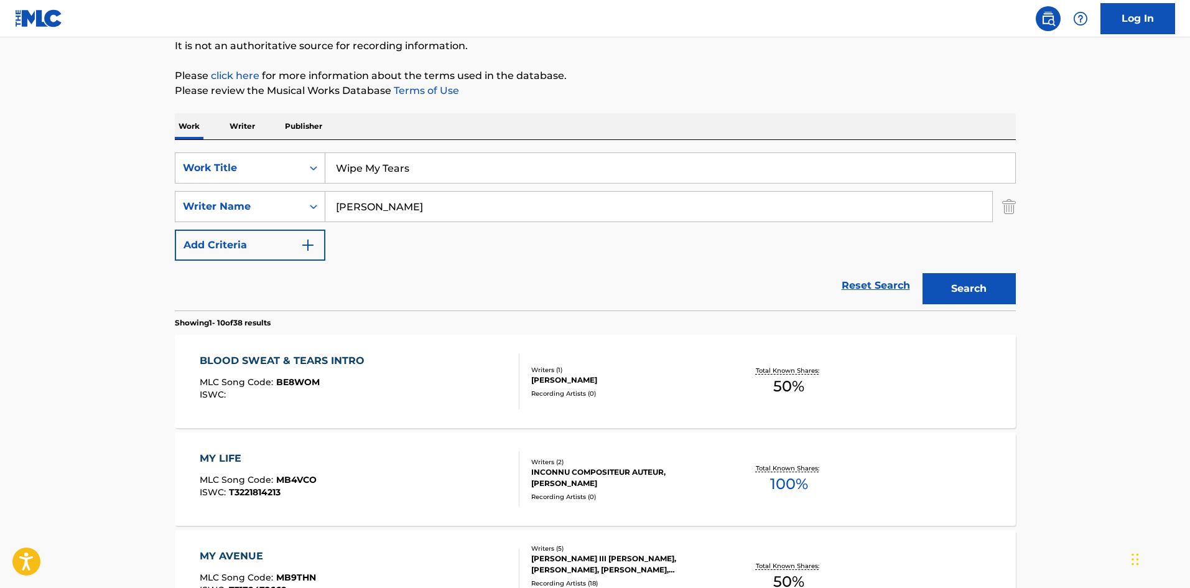
click at [416, 203] on input "[PERSON_NAME]" at bounding box center [658, 207] width 667 height 30
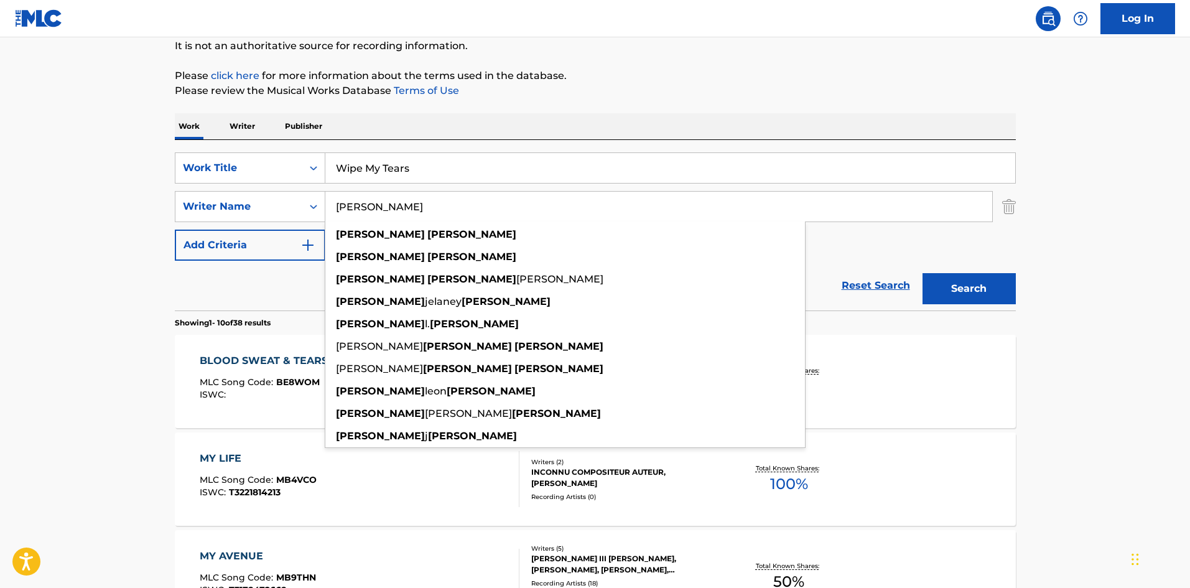
click at [416, 203] on input "[PERSON_NAME]" at bounding box center [658, 207] width 667 height 30
paste input "West"
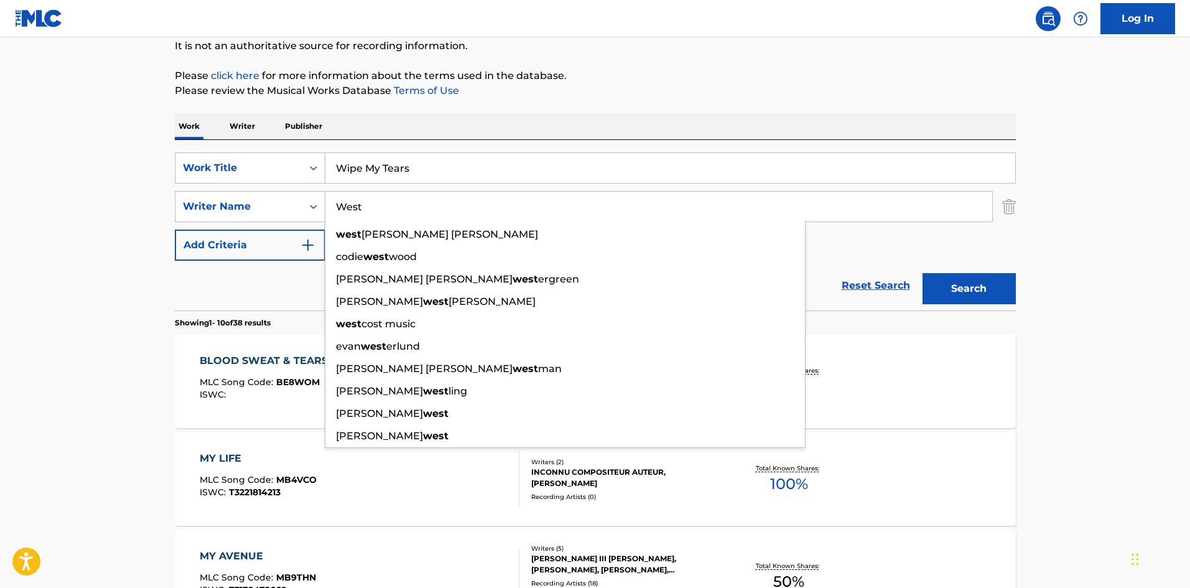
type input "West"
click at [984, 287] on button "Search" at bounding box center [968, 288] width 93 height 31
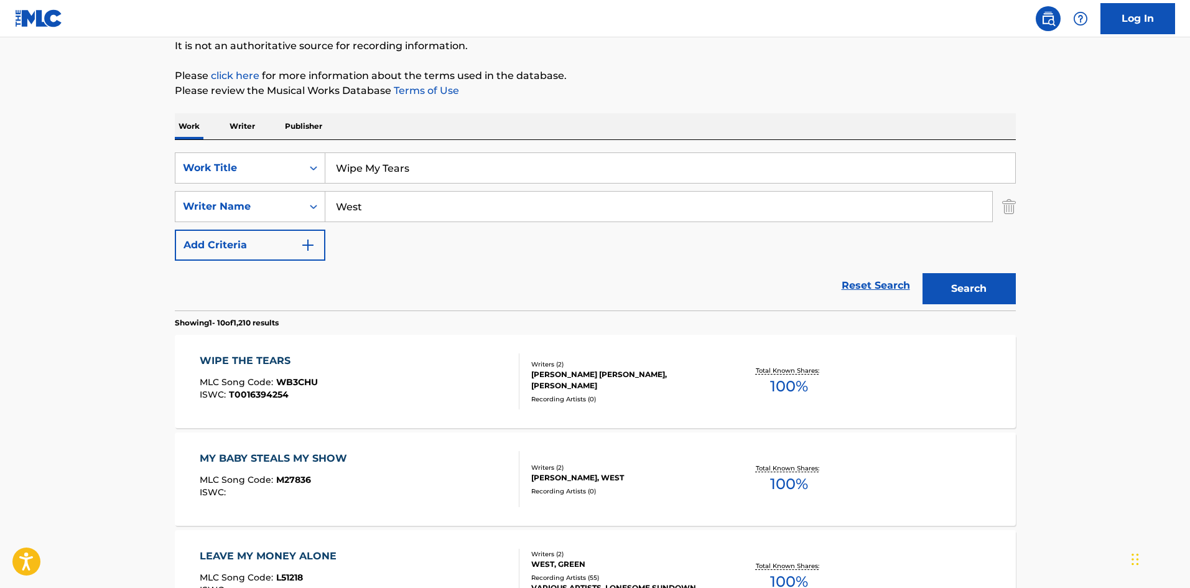
scroll to position [187, 0]
